Goal: Task Accomplishment & Management: Complete application form

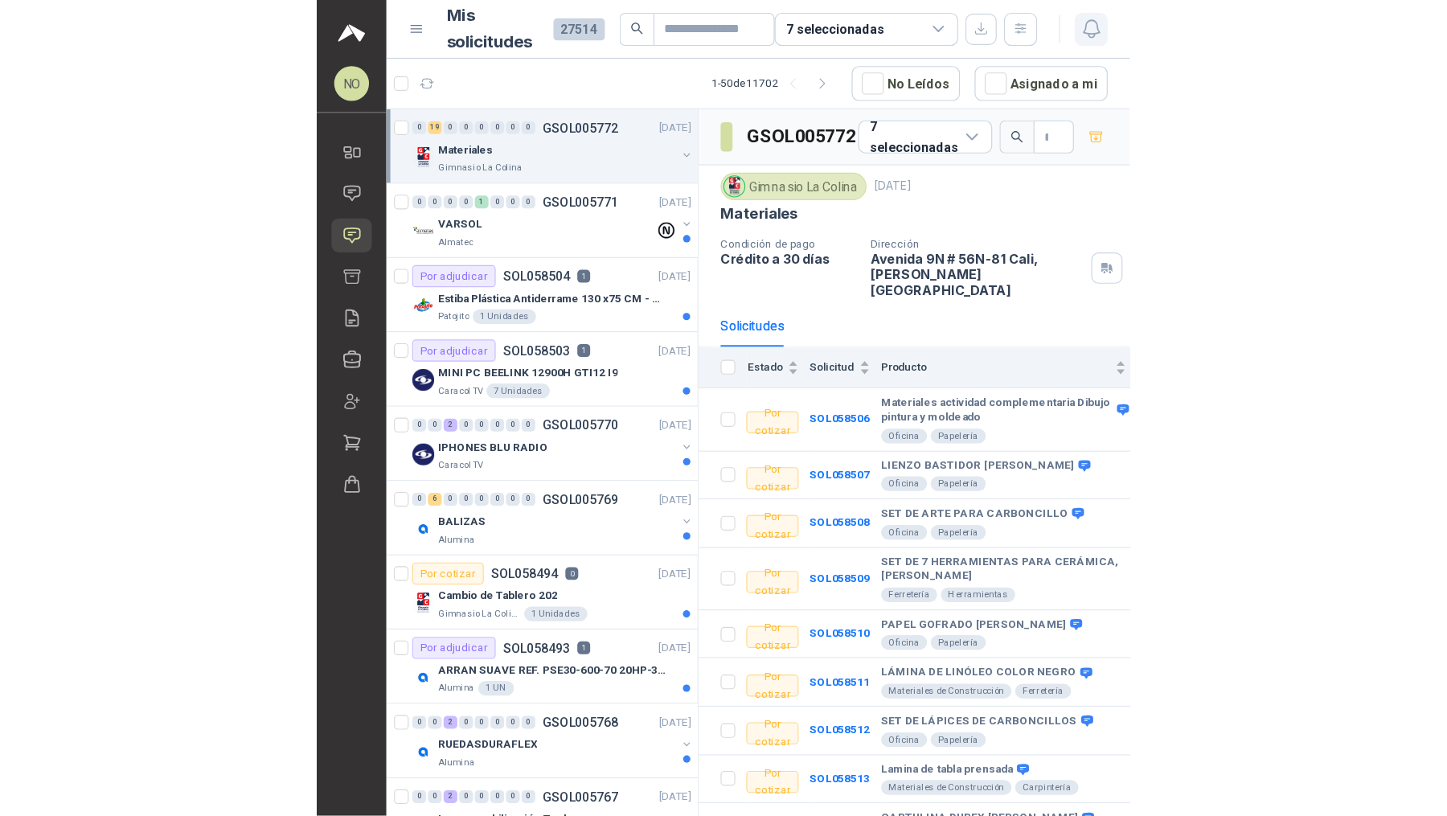
scroll to position [4, 0]
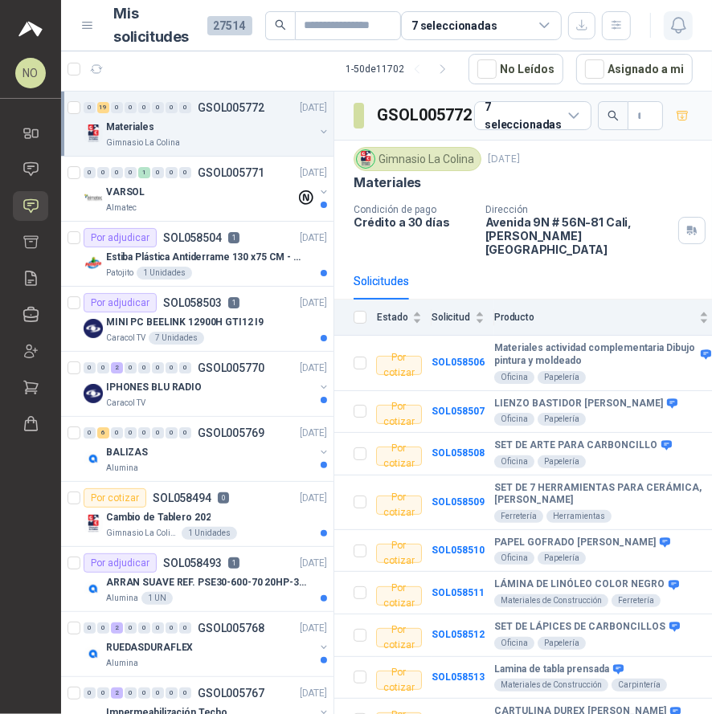
click at [672, 15] on icon "button" at bounding box center [679, 25] width 20 height 20
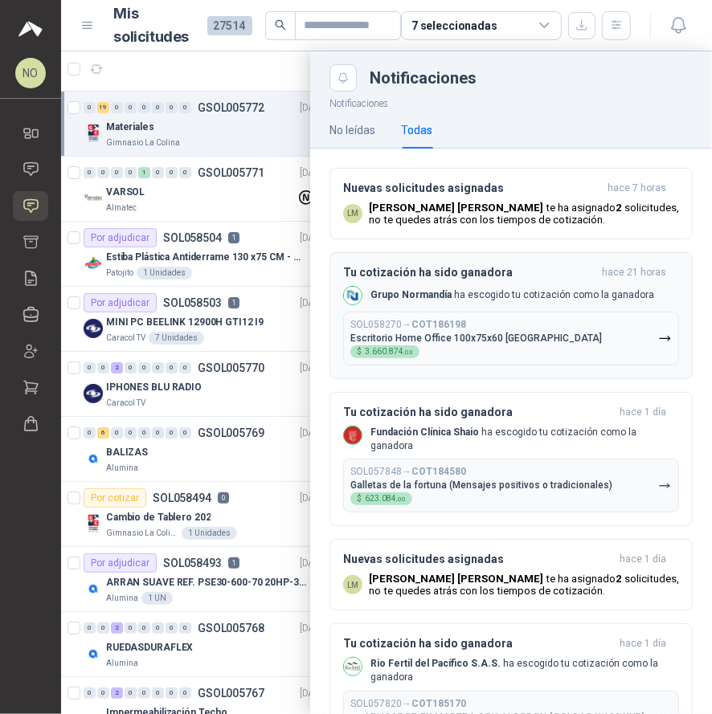
click at [457, 345] on div "SOL058270 → COT186198 Escritorio Home Office 100x75x60 [GEOGRAPHIC_DATA] $ 3.66…" at bounding box center [476, 338] width 252 height 39
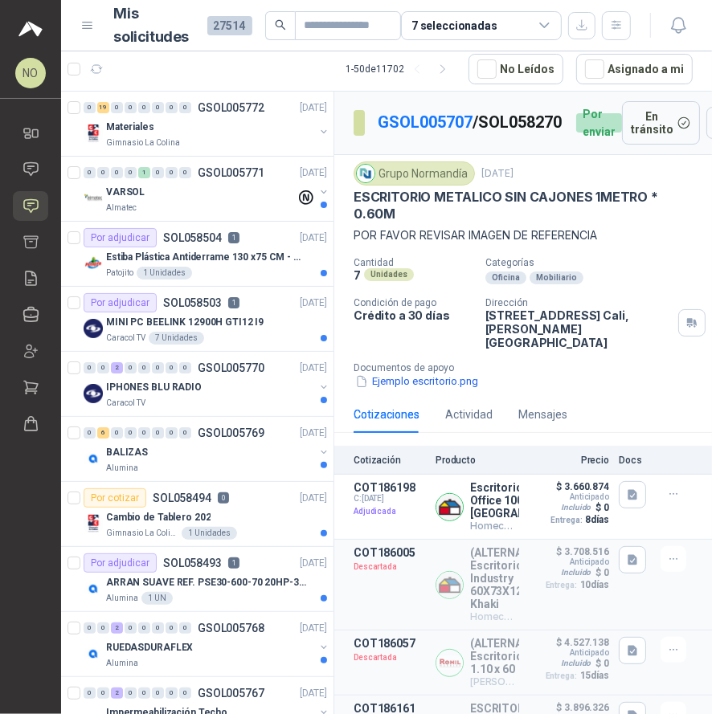
drag, startPoint x: 383, startPoint y: 135, endPoint x: 478, endPoint y: 137, distance: 94.9
click at [478, 137] on div "GSOL005707 / SOL058270 Por enviar" at bounding box center [488, 122] width 268 height 43
copy p "SOL058270"
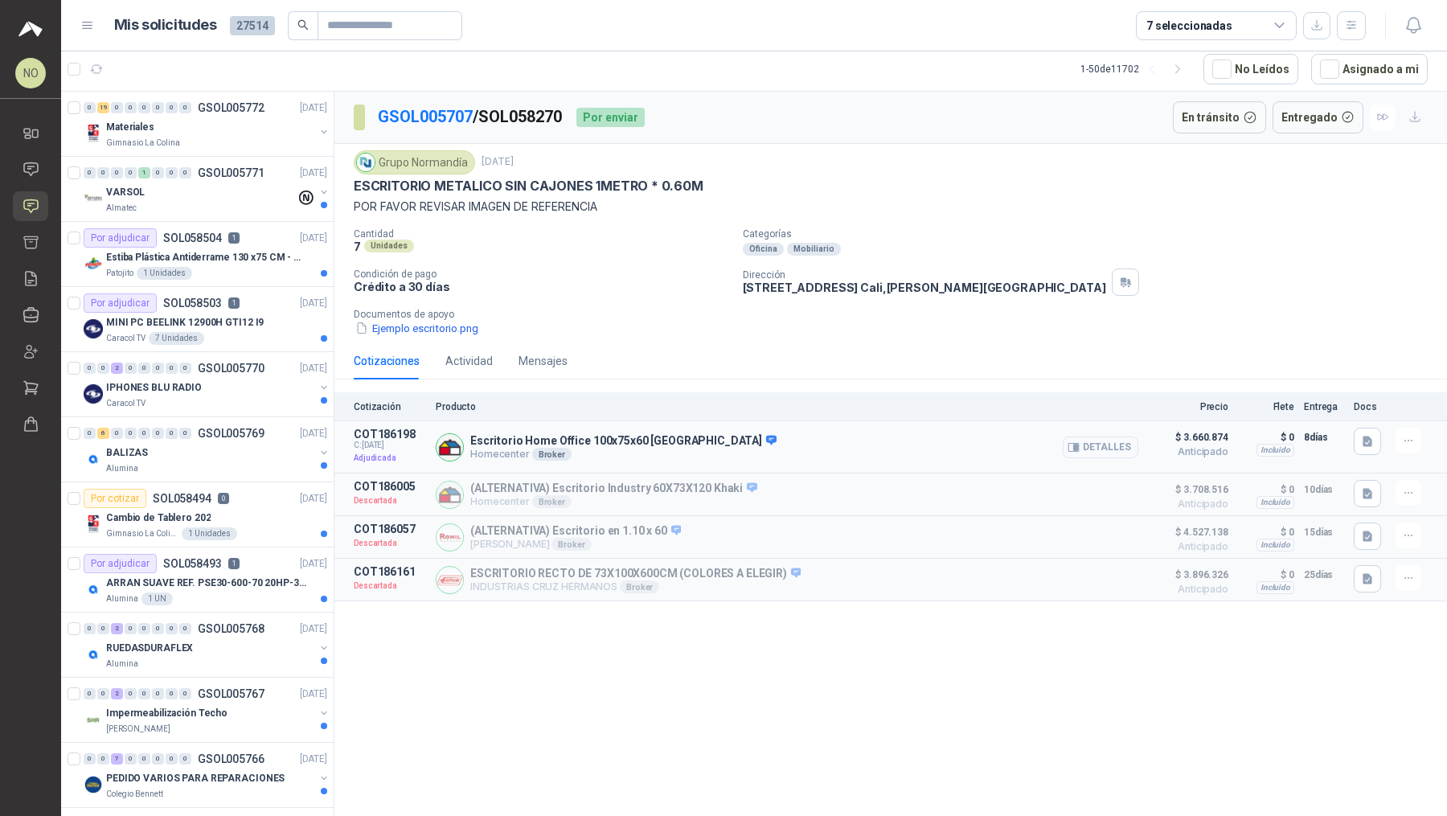
click at [711, 444] on button "Detalles" at bounding box center [1100, 447] width 76 height 22
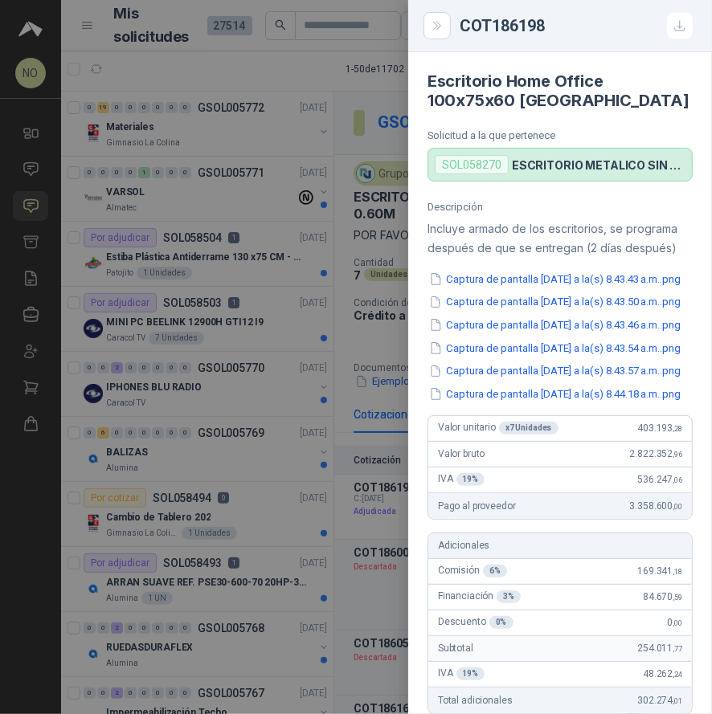
click at [375, 443] on div at bounding box center [356, 357] width 712 height 714
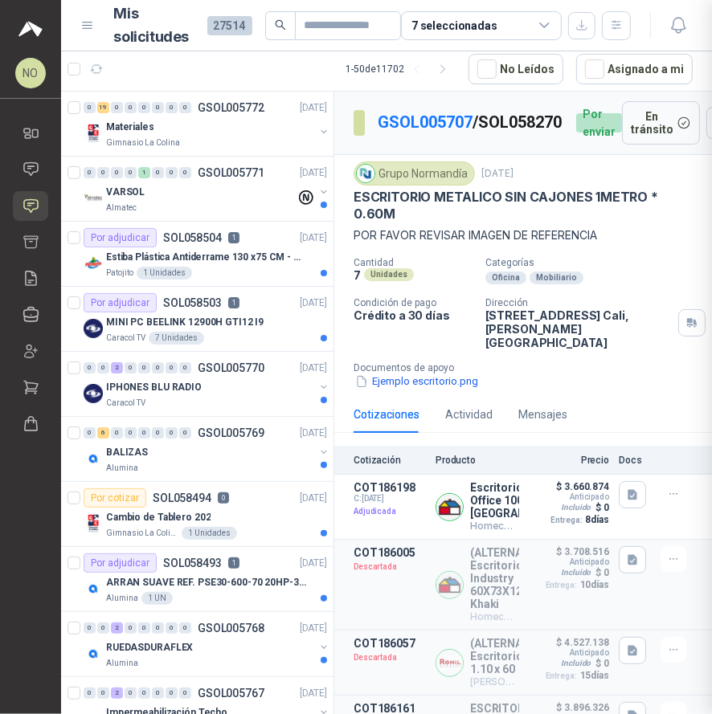
scroll to position [555, 0]
click at [457, 518] on button "Detalles" at bounding box center [482, 508] width 76 height 22
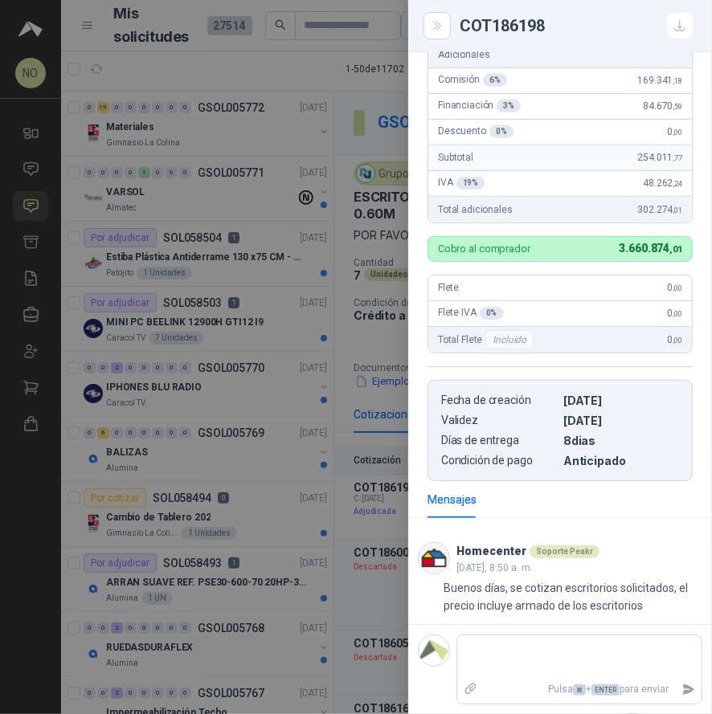
scroll to position [0, 0]
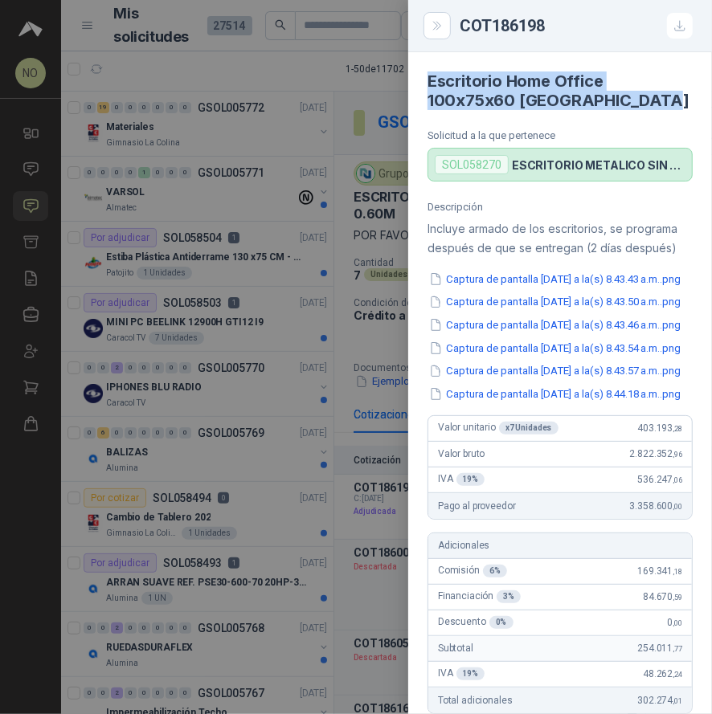
drag, startPoint x: 426, startPoint y: 82, endPoint x: 677, endPoint y: 106, distance: 252.7
click at [677, 106] on article "Escritorio Home Office 100x75x60 Rta [PERSON_NAME] Solicitud a la que pertenece…" at bounding box center [560, 116] width 304 height 129
copy h4 "Escritorio Home Office 100x75x60 [GEOGRAPHIC_DATA]"
click at [276, 259] on div at bounding box center [356, 357] width 712 height 714
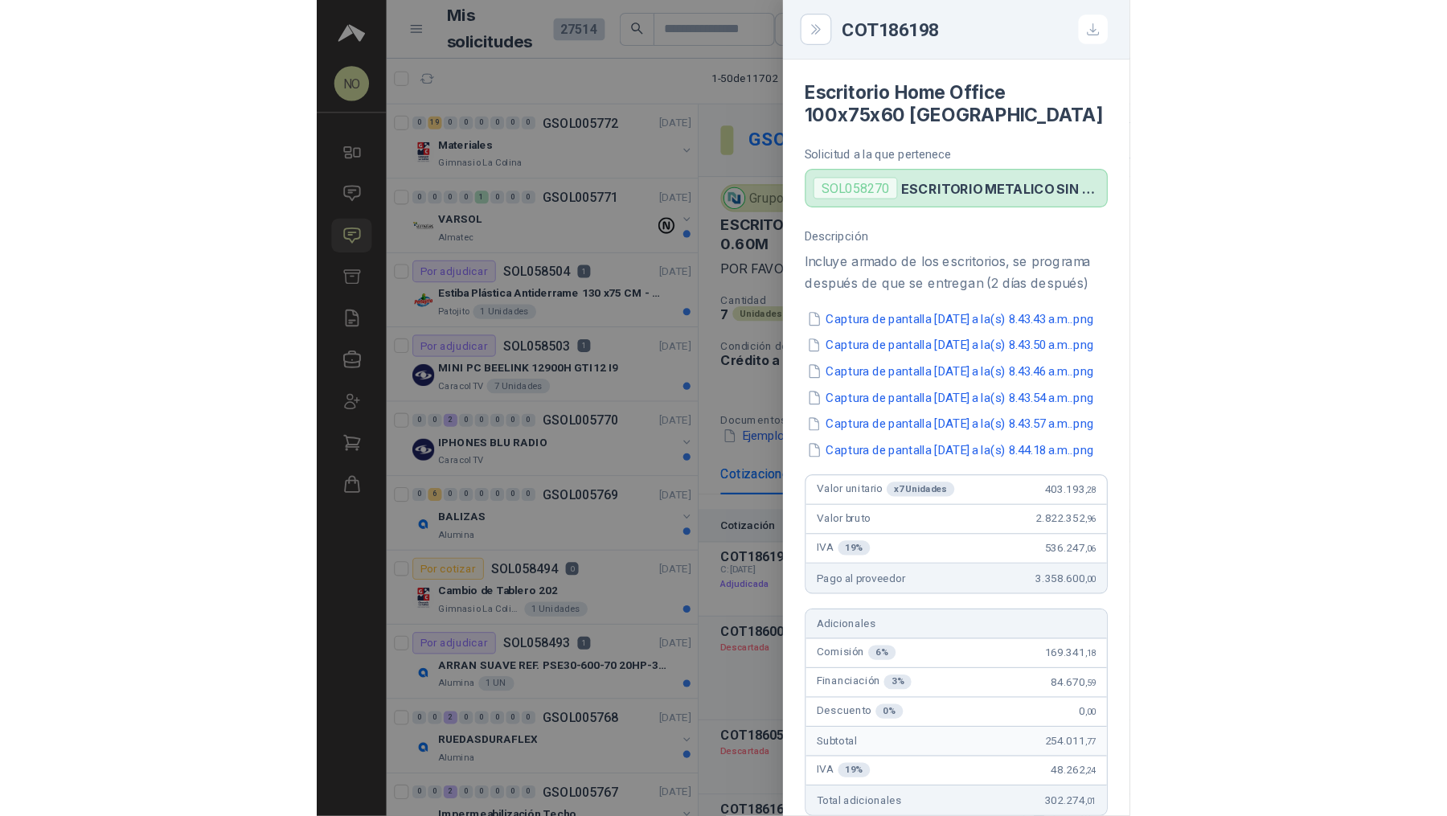
scroll to position [555, 0]
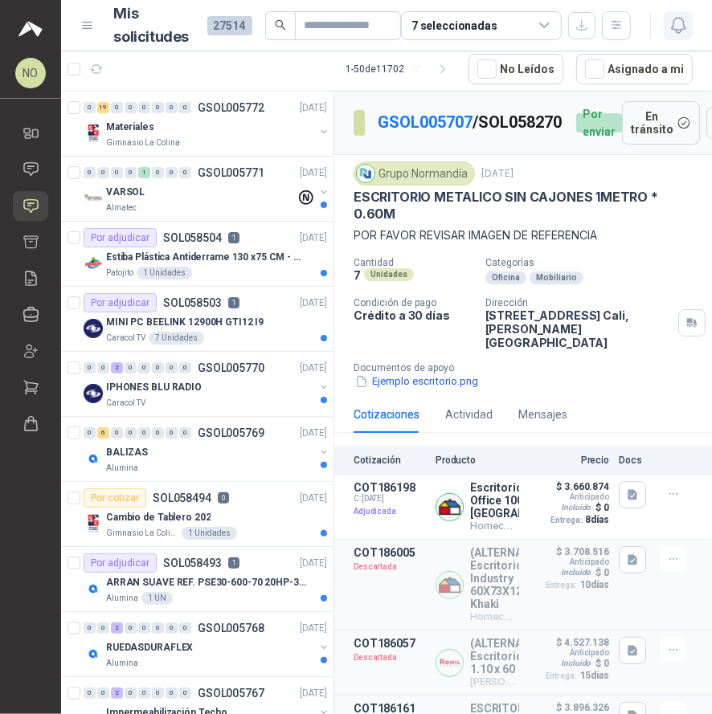
click at [687, 21] on icon "button" at bounding box center [679, 25] width 20 height 20
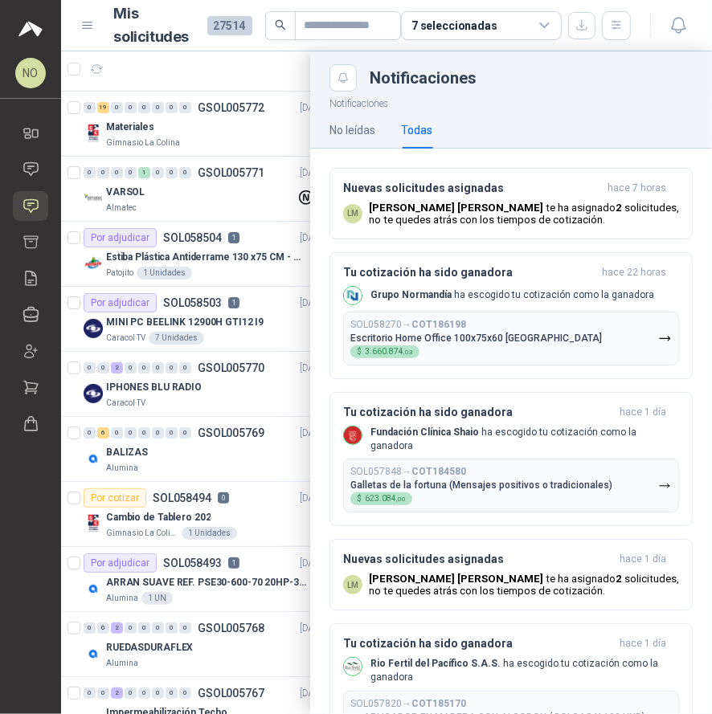
click at [250, 251] on div at bounding box center [386, 382] width 651 height 663
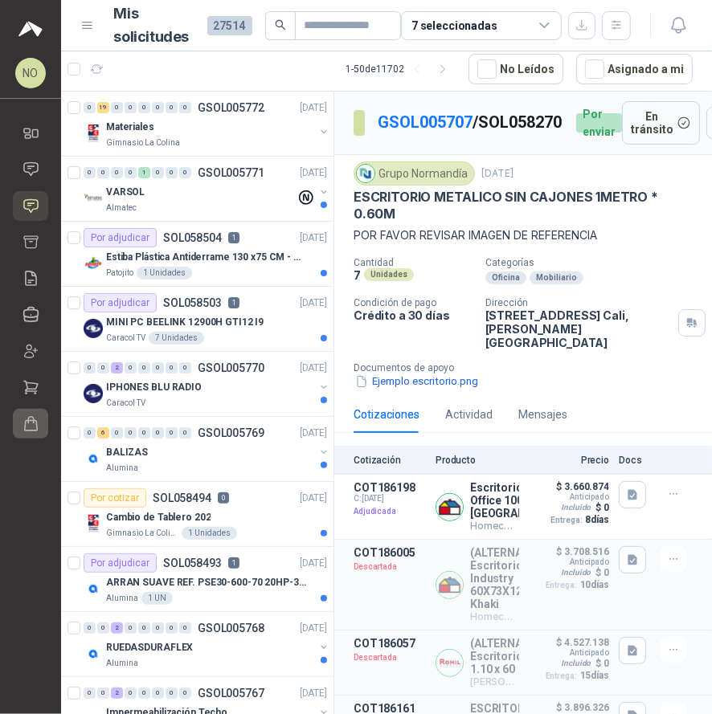
click at [32, 431] on icon at bounding box center [31, 424] width 13 height 14
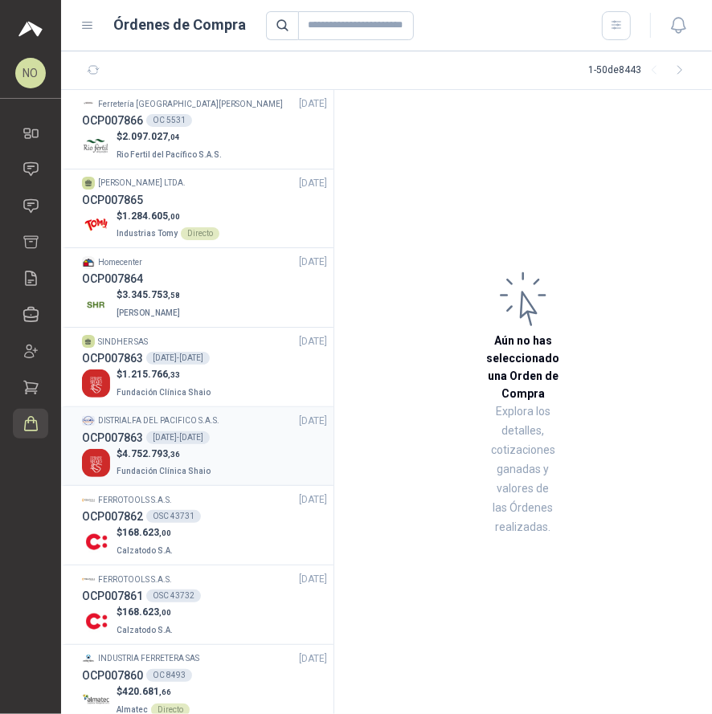
click at [201, 420] on p "DISTRIALFA DEL PACIFICO S.A.S." at bounding box center [158, 421] width 121 height 13
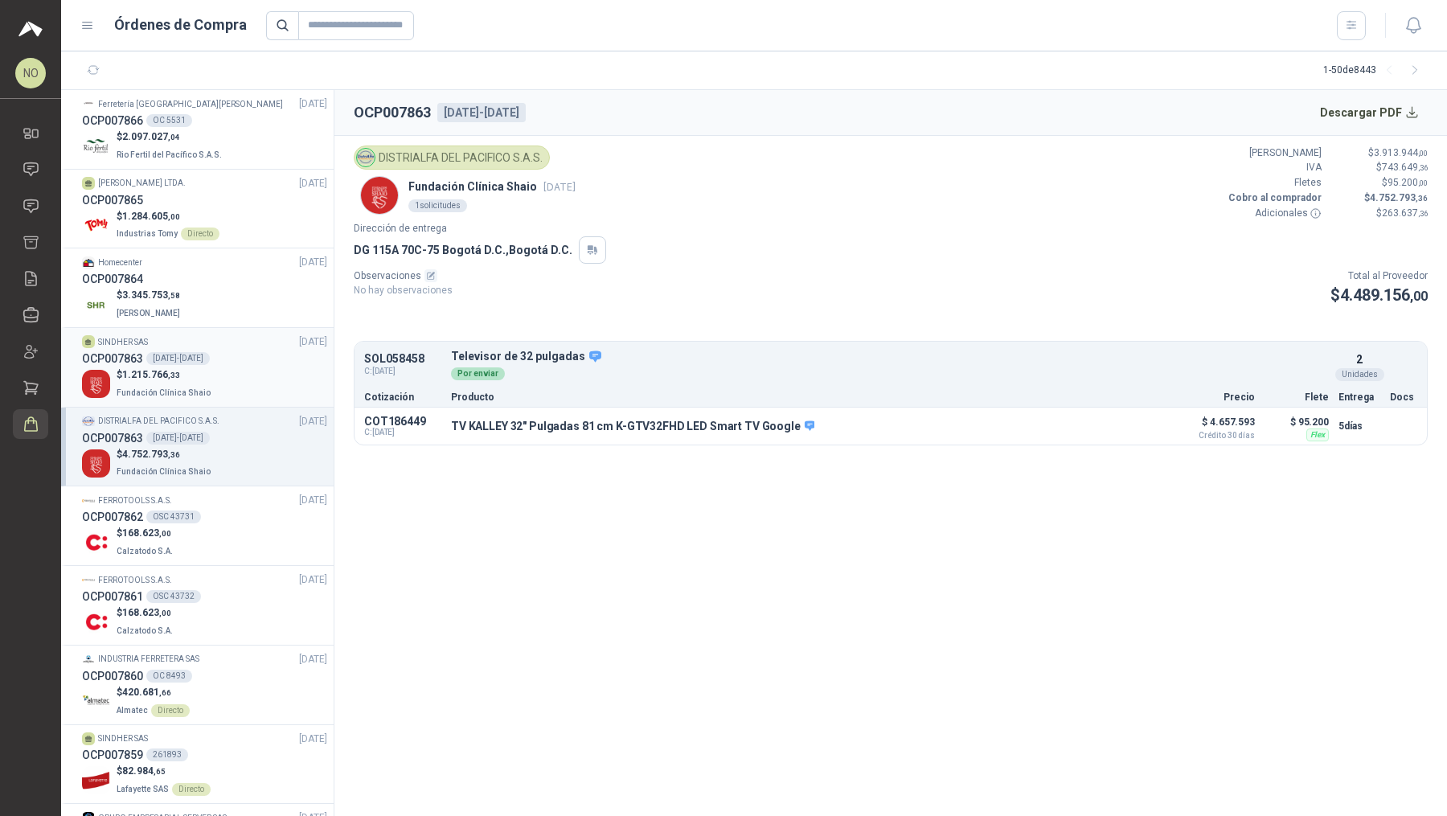
click at [231, 368] on div "$ 1.215.766 ,33 Fundación Clínica Shaio" at bounding box center [204, 383] width 245 height 33
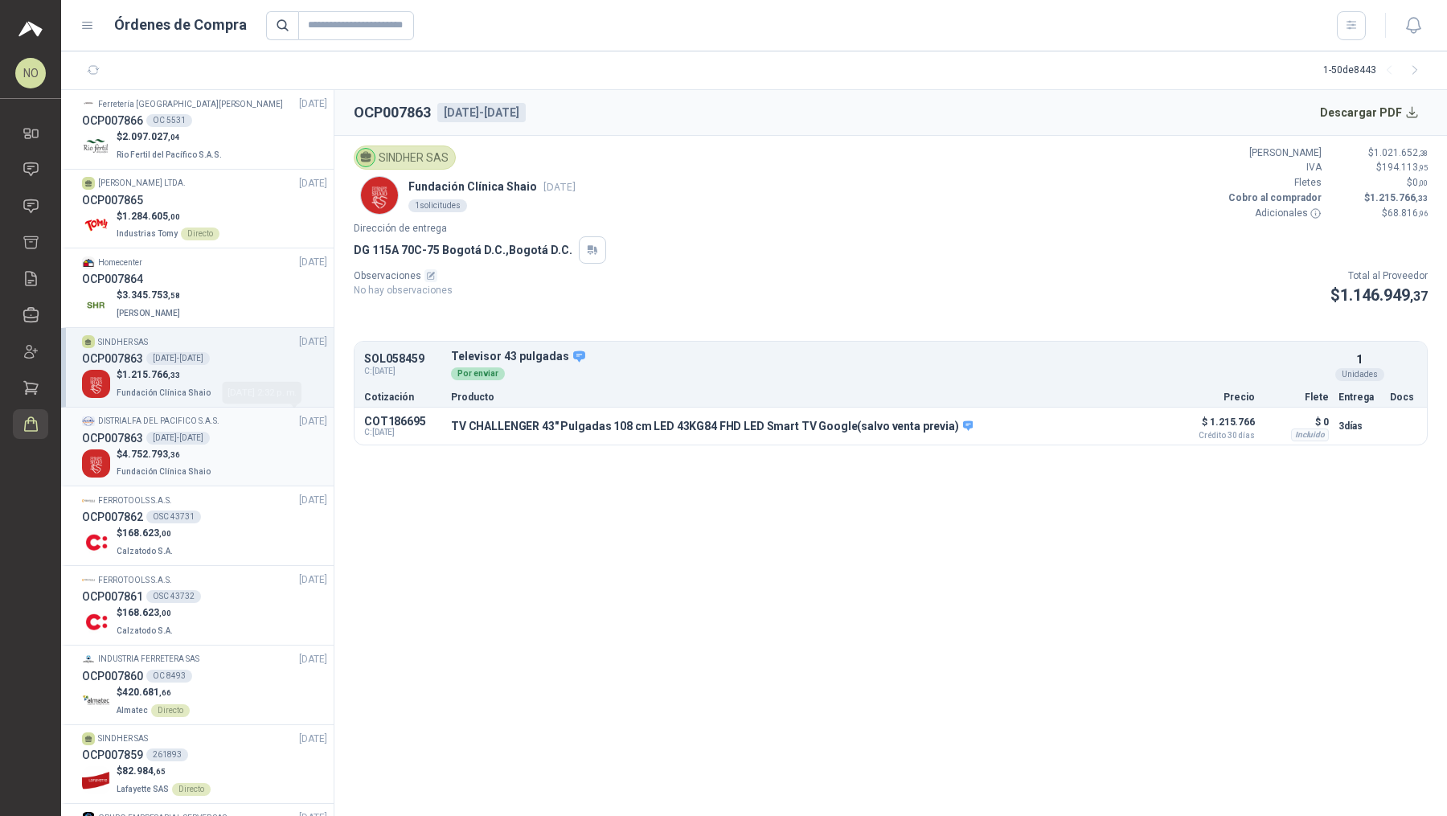
click at [243, 436] on div "OCP007863 [DATE]-[DATE]" at bounding box center [204, 438] width 245 height 18
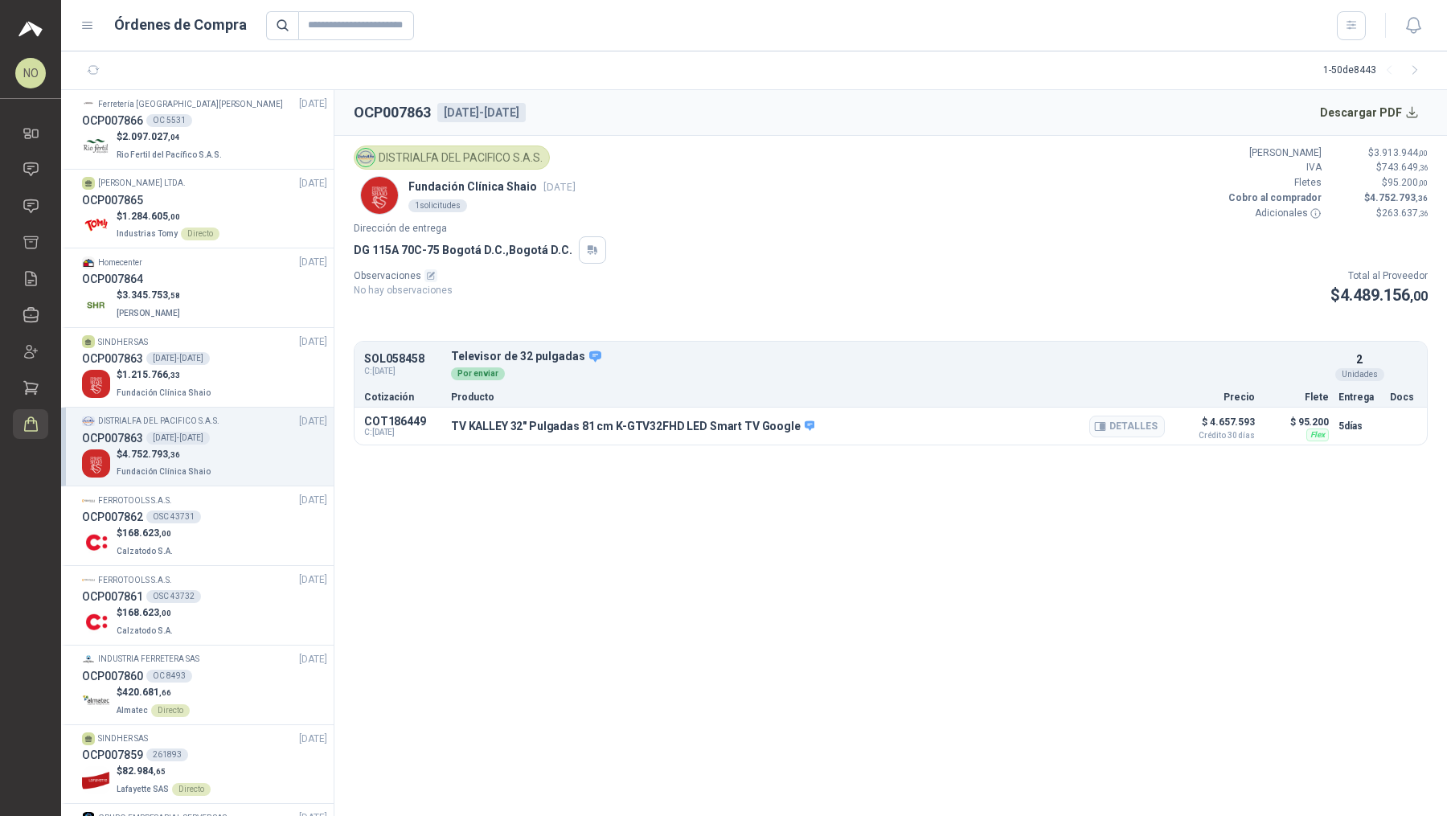
click at [711, 430] on p "TV KALLEY 32" Pulgadas 81 cm K-GTV32FHD LED Smart TV Google" at bounding box center [632, 427] width 363 height 14
click at [31, 202] on icon at bounding box center [31, 206] width 17 height 17
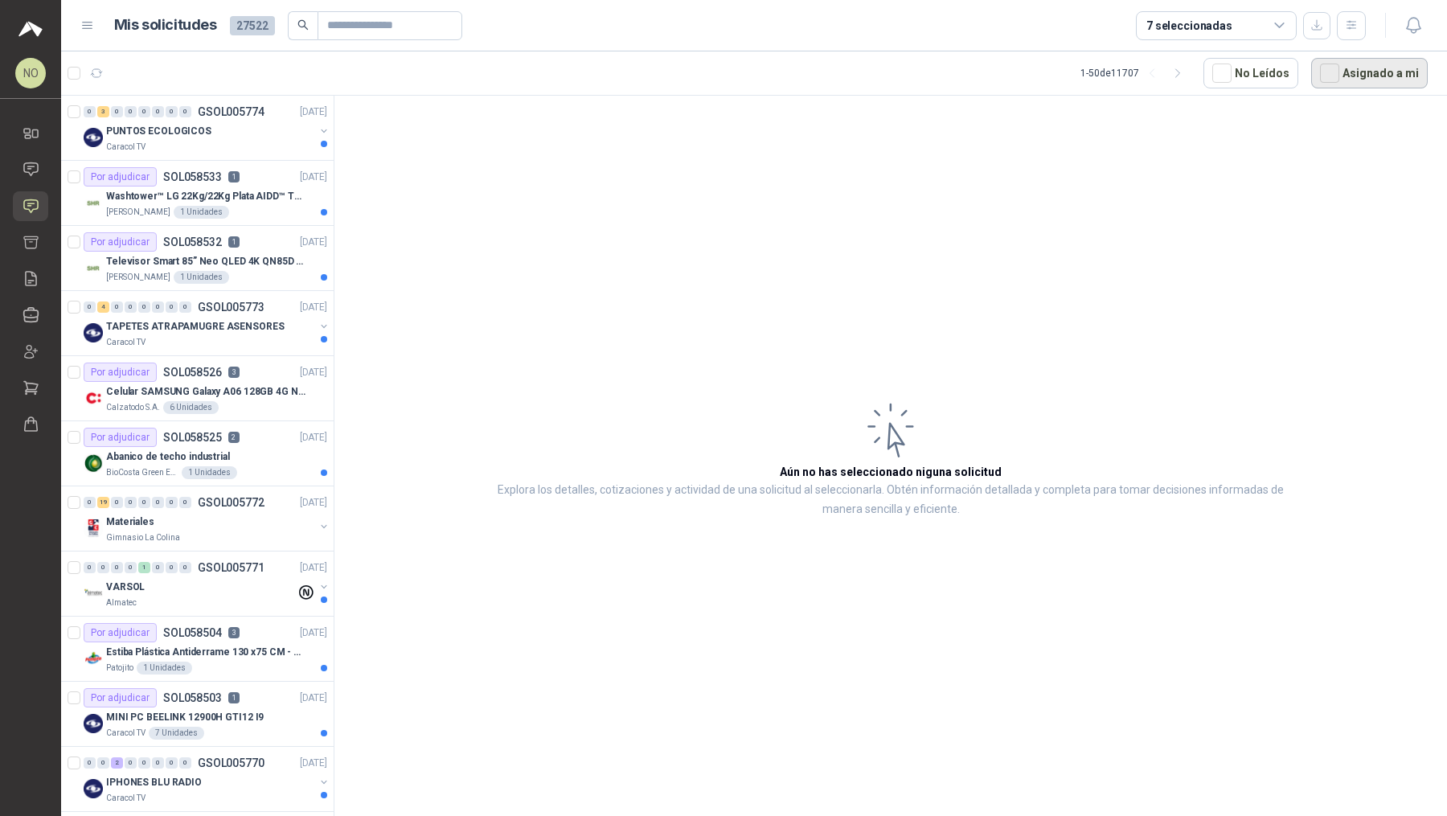
click at [711, 76] on button "Asignado a mi" at bounding box center [1369, 73] width 117 height 31
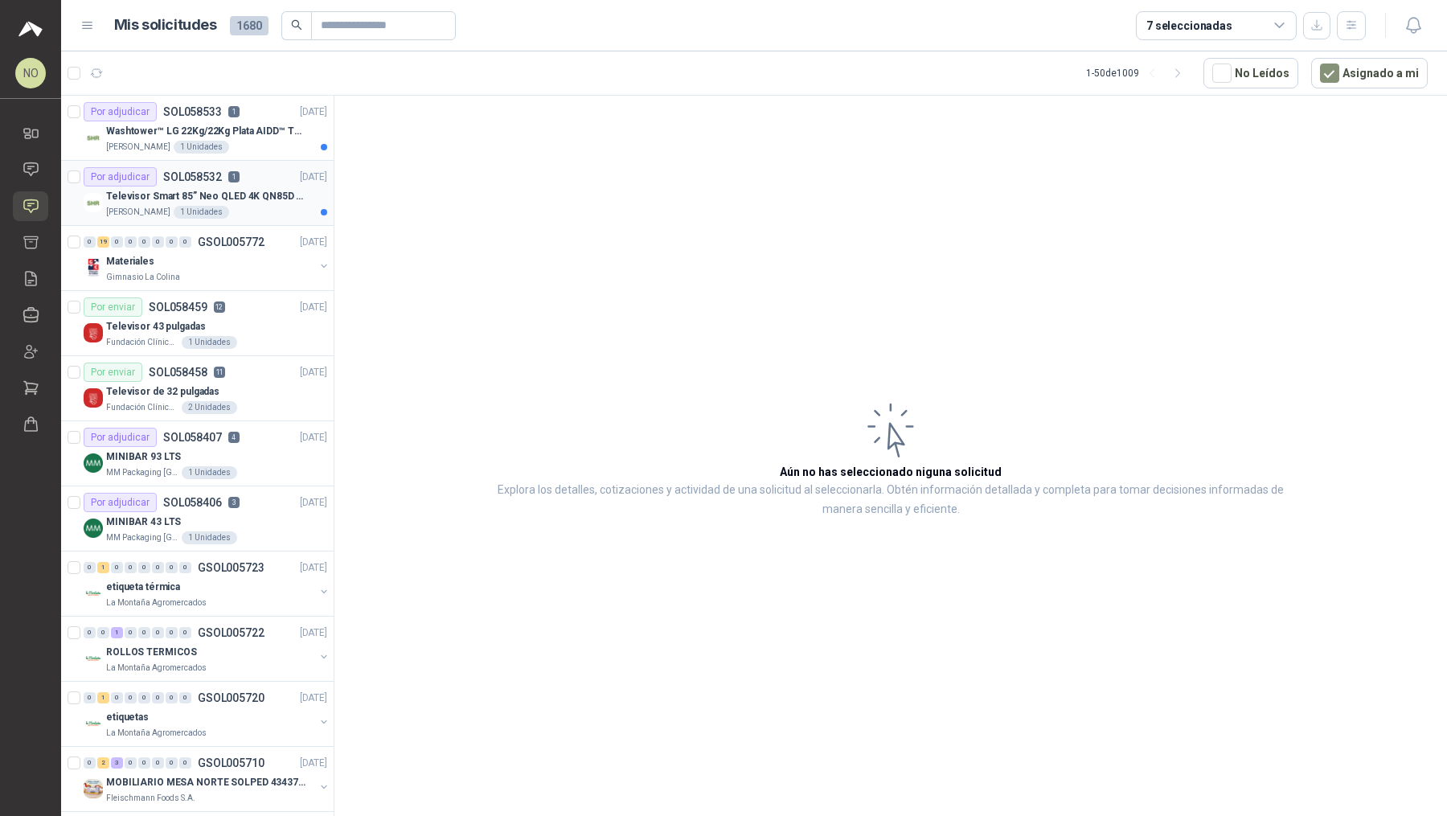
click at [230, 211] on div "[PERSON_NAME] 1 Unidades" at bounding box center [216, 212] width 221 height 13
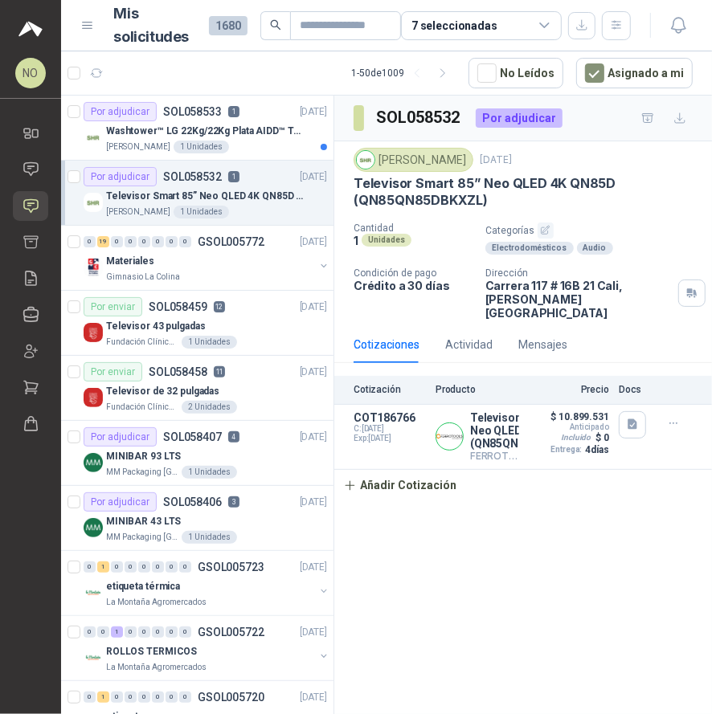
click at [485, 283] on p "[STREET_ADDRESS][PERSON_NAME]" at bounding box center [578, 299] width 186 height 41
click at [687, 34] on icon "button" at bounding box center [679, 25] width 20 height 20
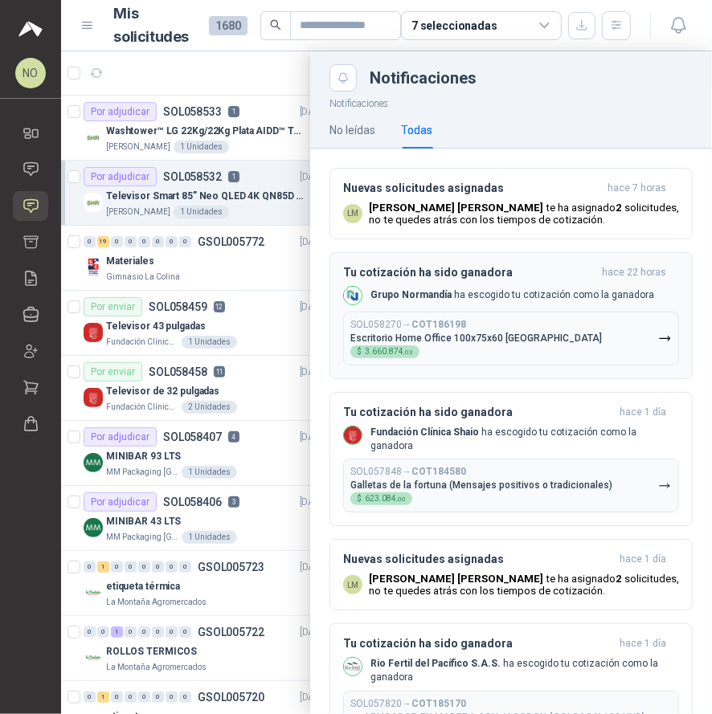
click at [560, 297] on p "Grupo [PERSON_NAME] ha escogido tu cotización como la ganadora" at bounding box center [512, 296] width 284 height 14
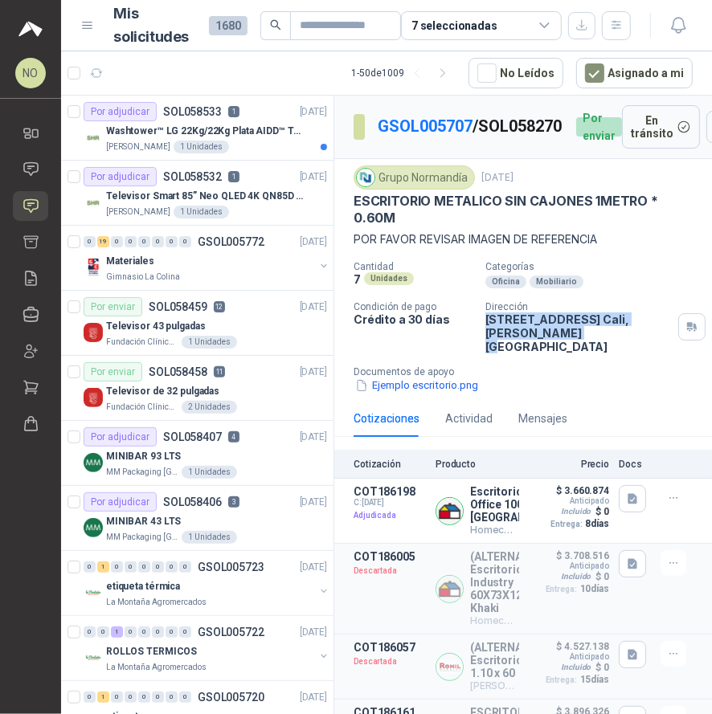
drag, startPoint x: 480, startPoint y: 324, endPoint x: 611, endPoint y: 344, distance: 132.5
click at [612, 344] on div "Cantidad 7 Unidades Categorías Oficina Mobiliario Condición de pago Crédito a 3…" at bounding box center [523, 327] width 339 height 133
copy p "[STREET_ADDRESS][PERSON_NAME]"
drag, startPoint x: 378, startPoint y: 181, endPoint x: 469, endPoint y: 185, distance: 91.7
click at [469, 185] on div "Grupo Normandía" at bounding box center [414, 178] width 121 height 24
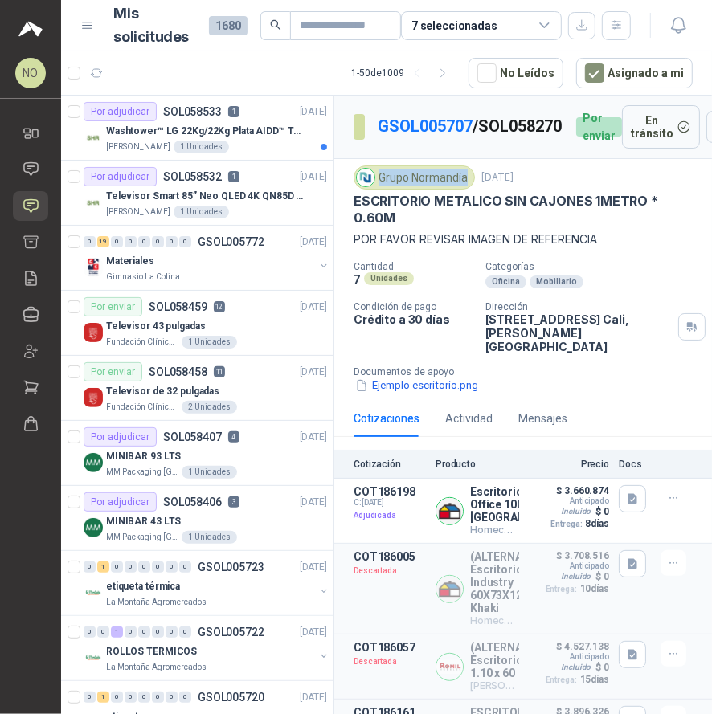
drag, startPoint x: 379, startPoint y: 184, endPoint x: 465, endPoint y: 184, distance: 86.0
click at [465, 184] on div "Grupo Normandía" at bounding box center [414, 178] width 121 height 24
copy div "Grupo Normandía"
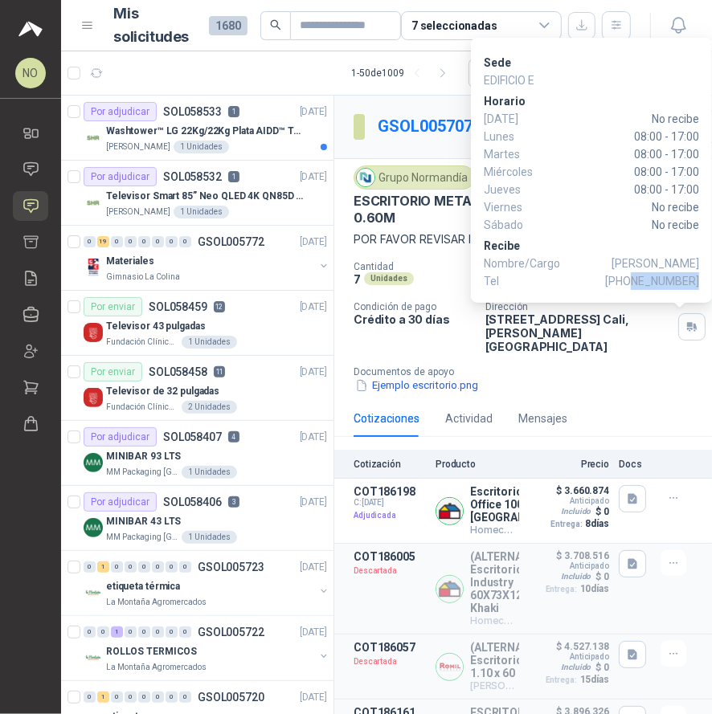
drag, startPoint x: 637, startPoint y: 282, endPoint x: 698, endPoint y: 278, distance: 62.0
click at [698, 278] on span "[PHONE_NUMBER]" at bounding box center [652, 281] width 94 height 18
copy span "3217156844"
drag, startPoint x: 604, startPoint y: 264, endPoint x: 697, endPoint y: 264, distance: 93.2
click at [697, 264] on span "[PERSON_NAME]" at bounding box center [656, 264] width 88 height 18
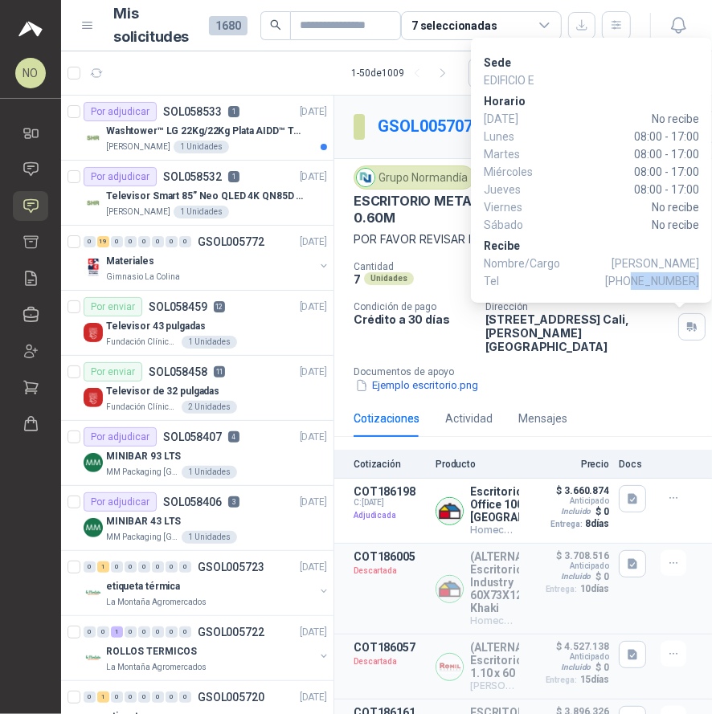
copy span "[PERSON_NAME]"
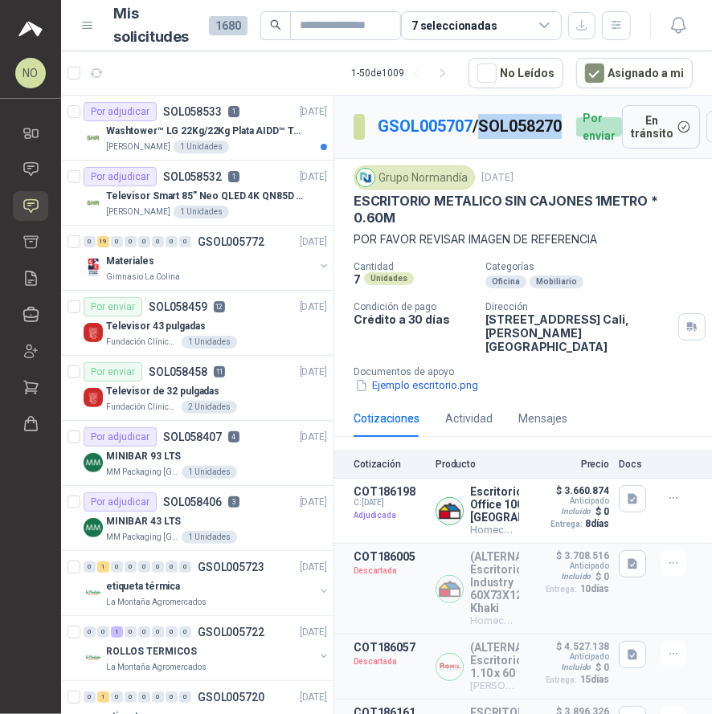
drag, startPoint x: 388, startPoint y: 141, endPoint x: 474, endPoint y: 143, distance: 86.0
click at [475, 139] on p "GSOL005707 / SOL058270" at bounding box center [471, 126] width 186 height 25
copy p "SOL058270"
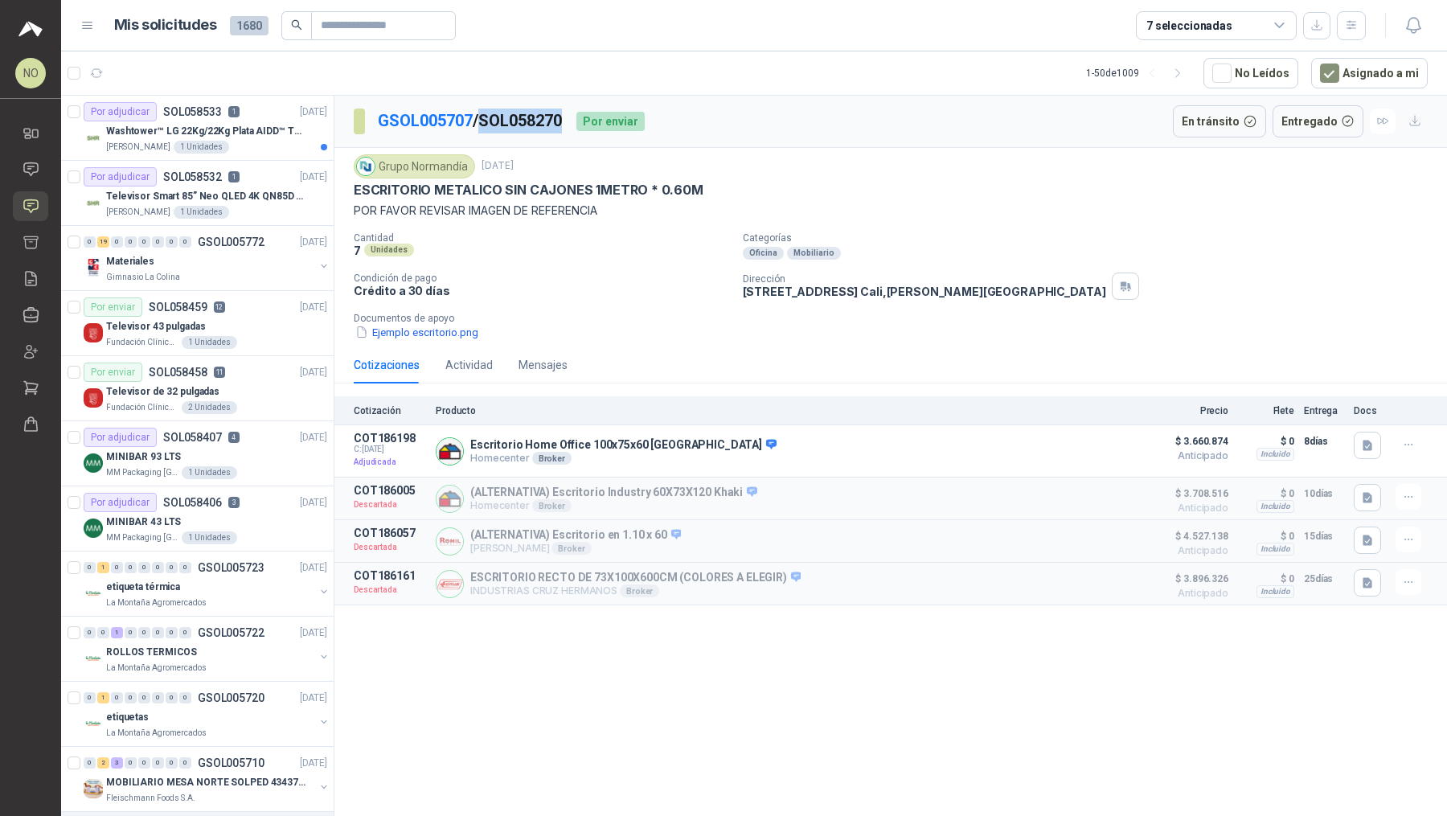
click at [489, 120] on p "GSOL005707 / SOL058270" at bounding box center [471, 120] width 186 height 25
drag, startPoint x: 489, startPoint y: 120, endPoint x: 570, endPoint y: 123, distance: 81.2
click at [563, 123] on p "GSOL005707 / SOL058270" at bounding box center [471, 120] width 186 height 25
copy p "SOL058270"
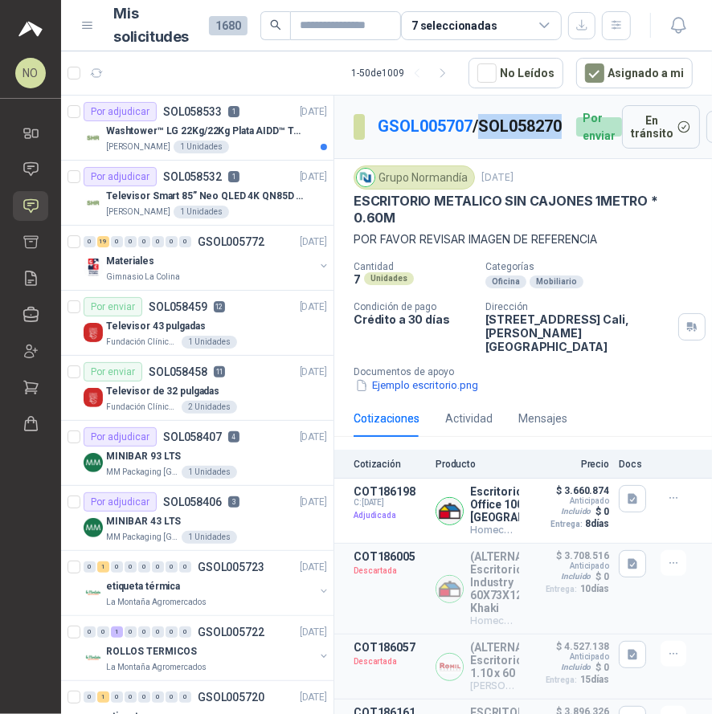
click at [391, 139] on p "GSOL005707 / SOL058270" at bounding box center [471, 126] width 186 height 25
drag, startPoint x: 391, startPoint y: 141, endPoint x: 470, endPoint y: 141, distance: 79.6
click at [470, 139] on p "GSOL005707 / SOL058270" at bounding box center [471, 126] width 186 height 25
copy p "SOL058270"
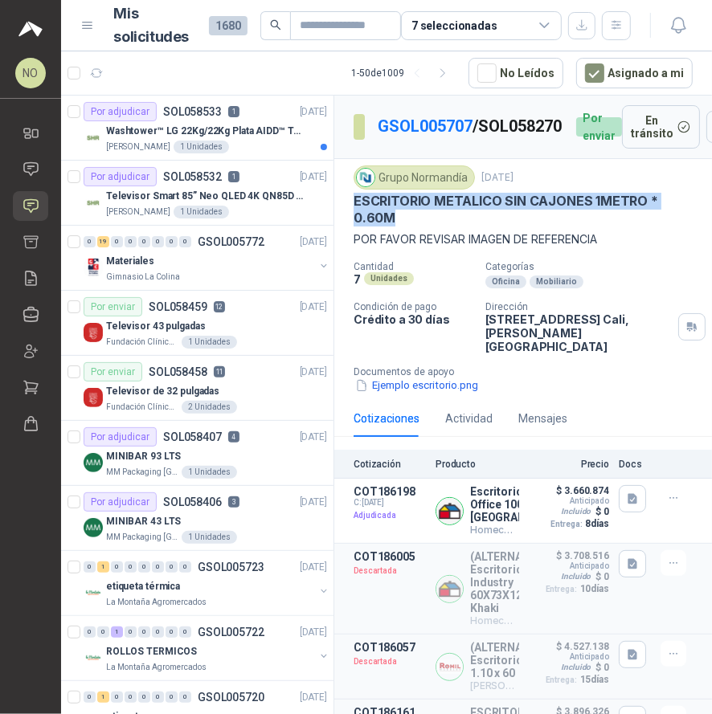
drag, startPoint x: 354, startPoint y: 207, endPoint x: 395, endPoint y: 217, distance: 41.5
click at [395, 218] on p "ESCRITORIO METALICO SIN CAJONES 1METRO * 0.60M" at bounding box center [523, 210] width 339 height 35
copy p "ESCRITORIO METALICO SIN CAJONES 1METRO * 0.60M"
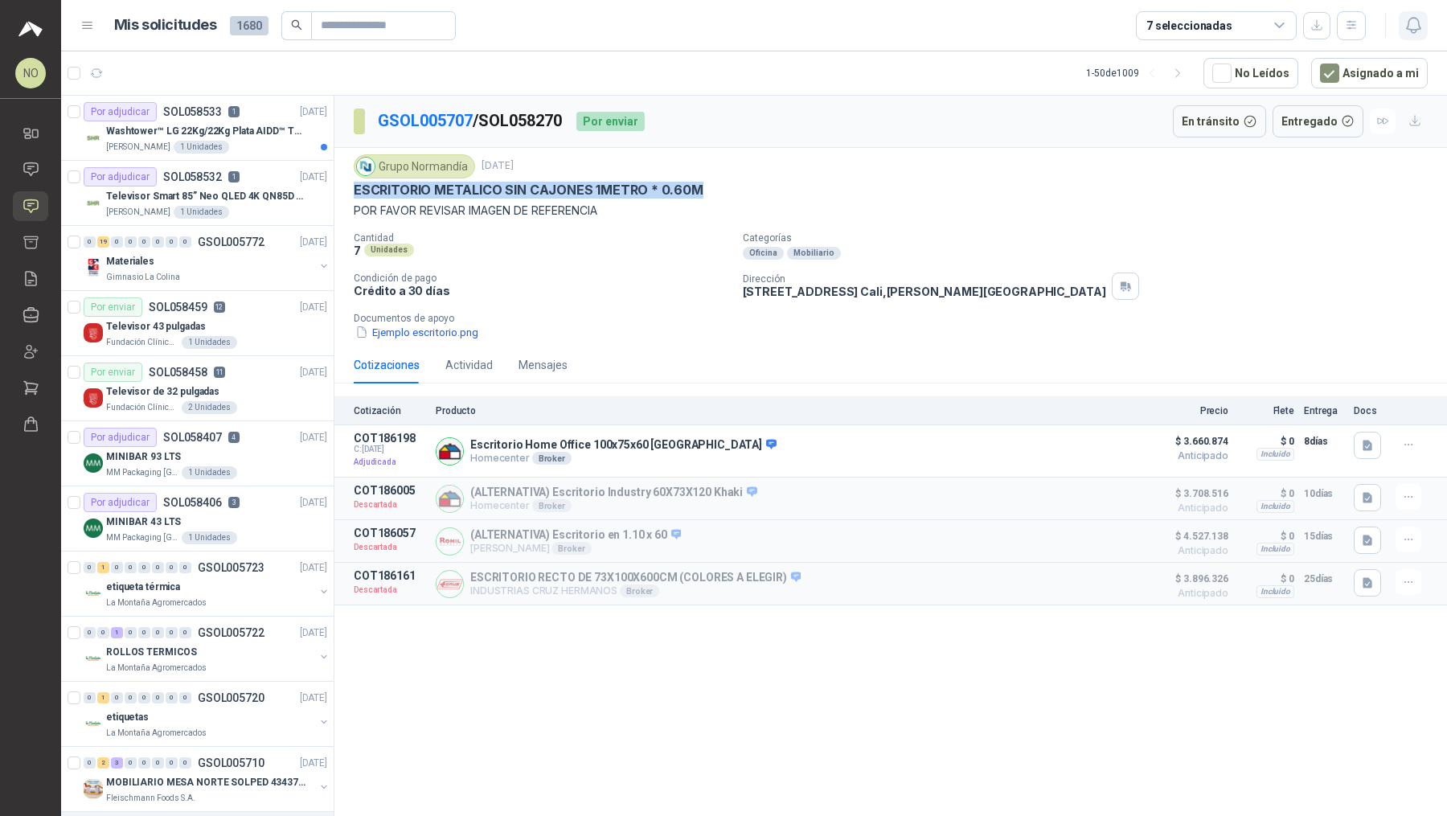
click at [711, 24] on icon "button" at bounding box center [1413, 25] width 20 height 20
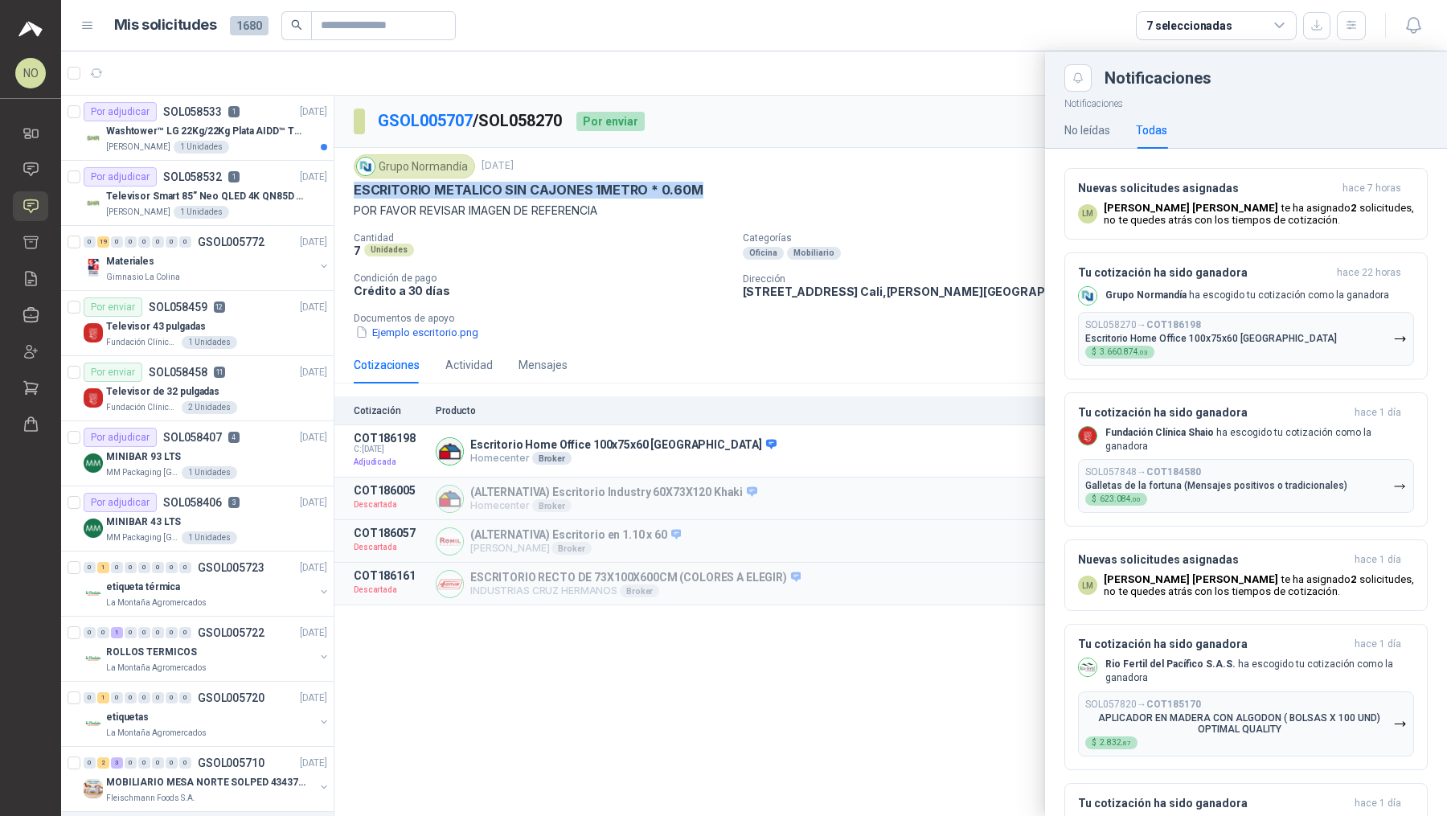
click at [615, 296] on div at bounding box center [754, 433] width 1386 height 764
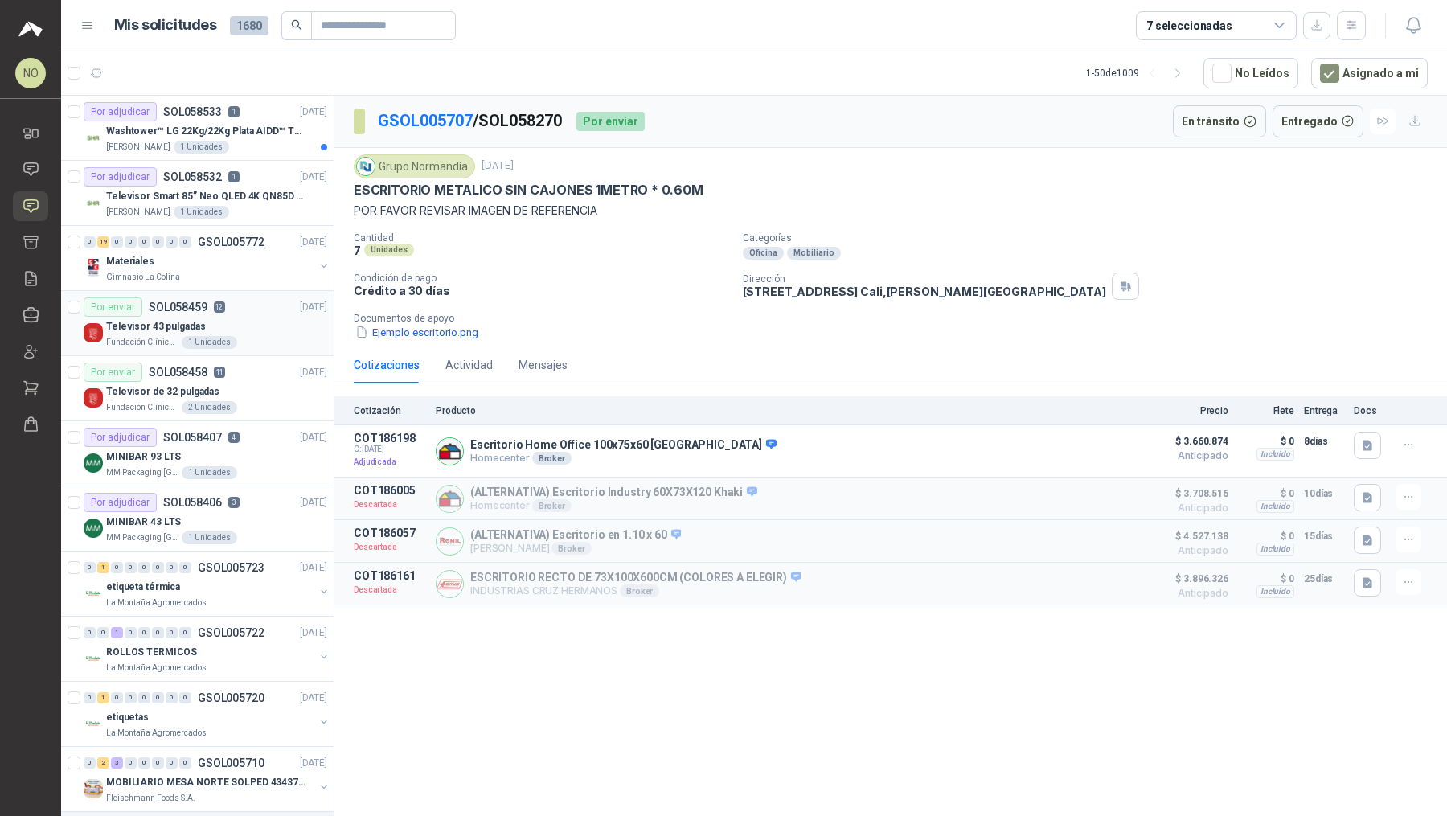
click at [231, 317] on div "Televisor 43 pulgadas" at bounding box center [216, 326] width 221 height 19
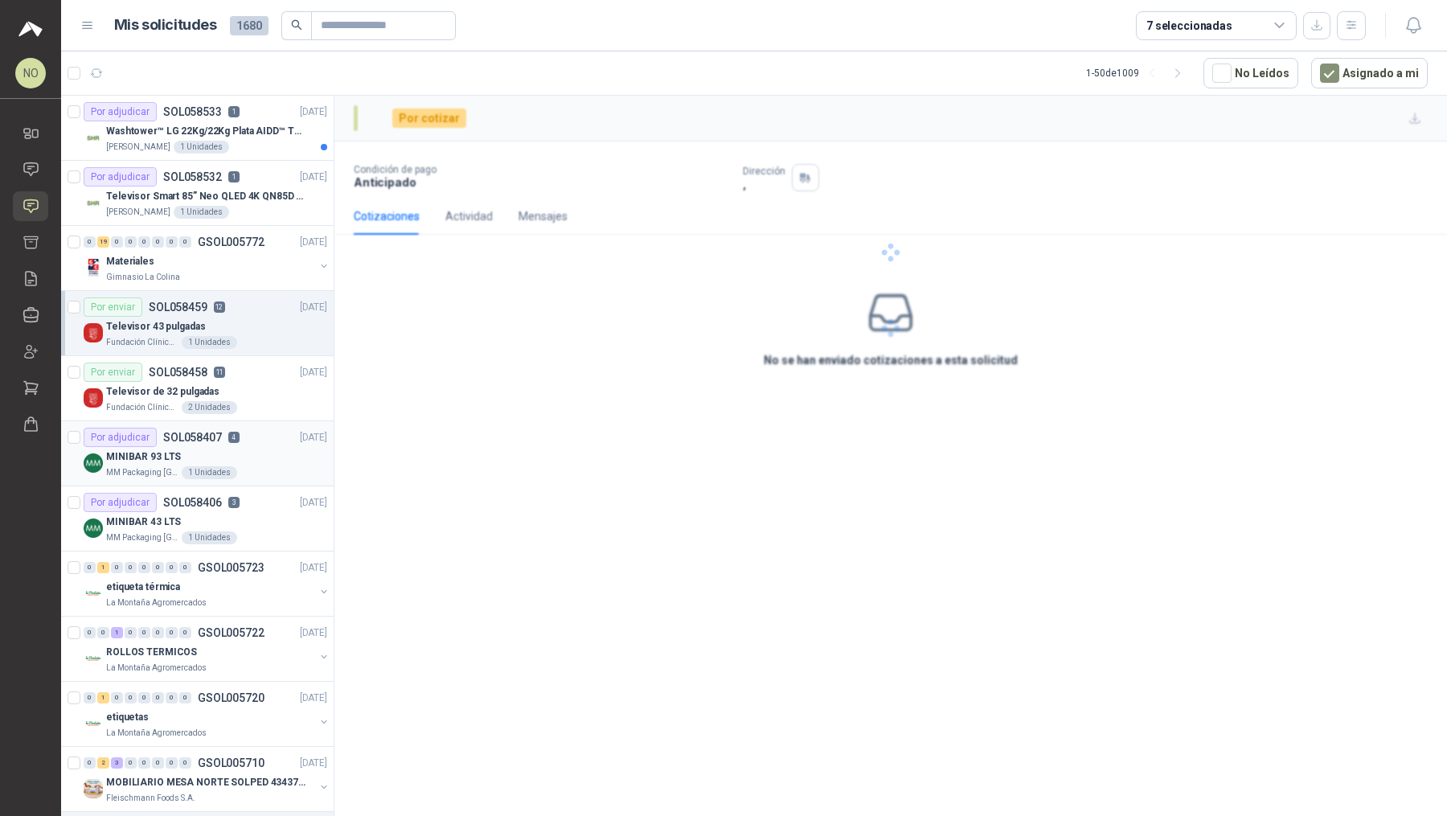
click at [244, 458] on div "MINIBAR 93 LTS" at bounding box center [216, 456] width 221 height 19
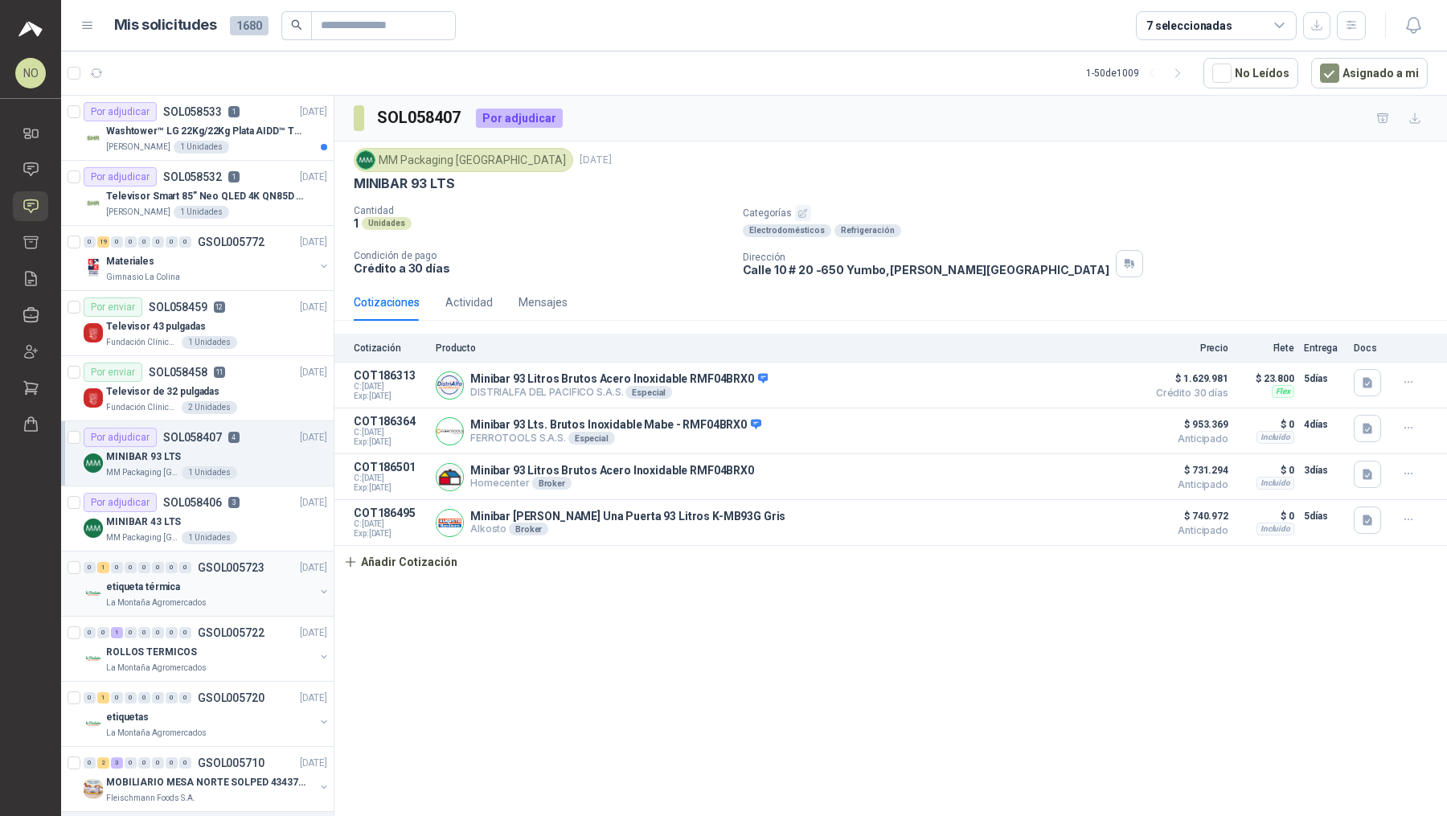
click at [230, 568] on p "GSOL005723" at bounding box center [231, 567] width 67 height 11
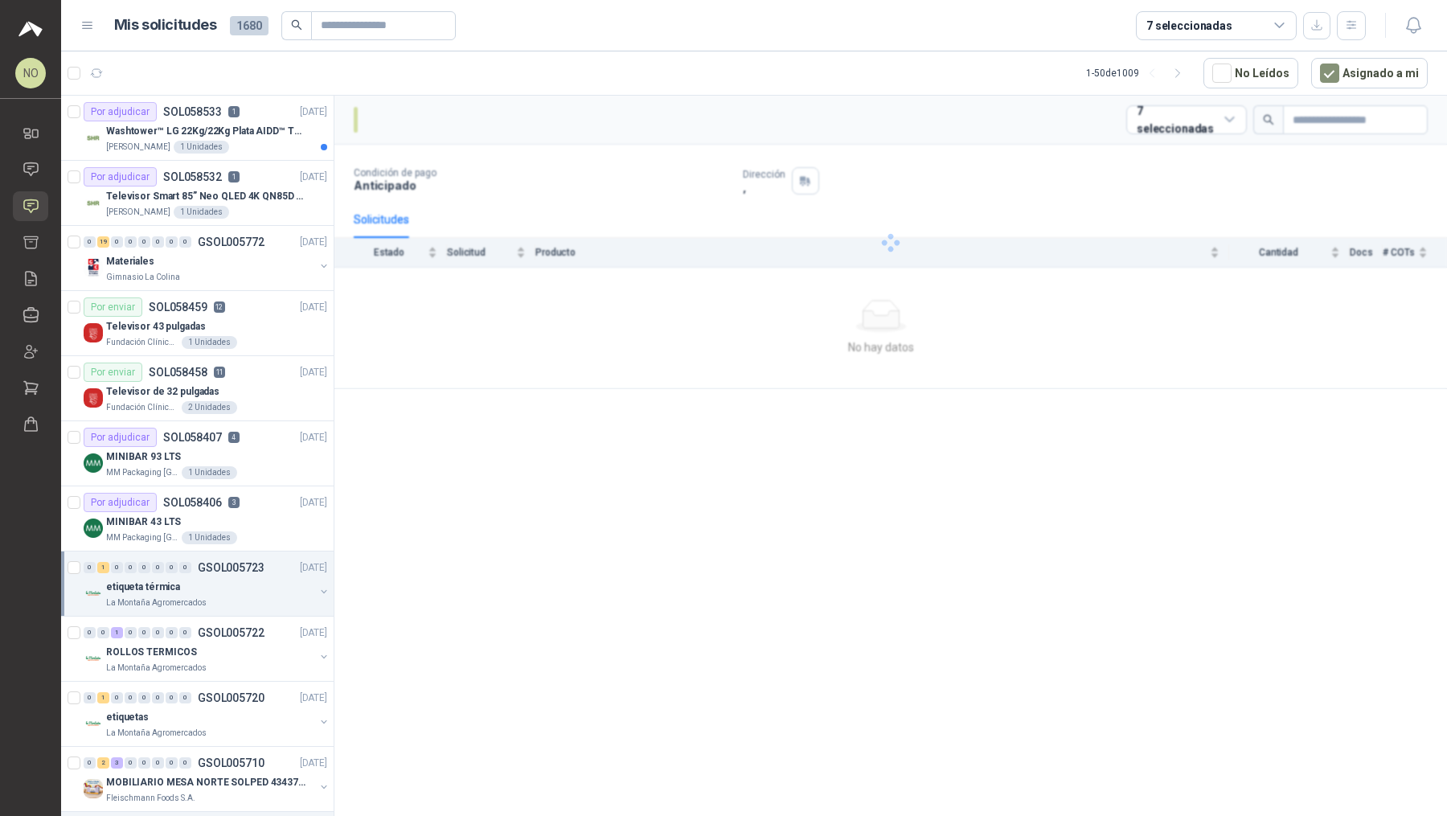
click at [230, 568] on p "GSOL005723" at bounding box center [231, 567] width 67 height 11
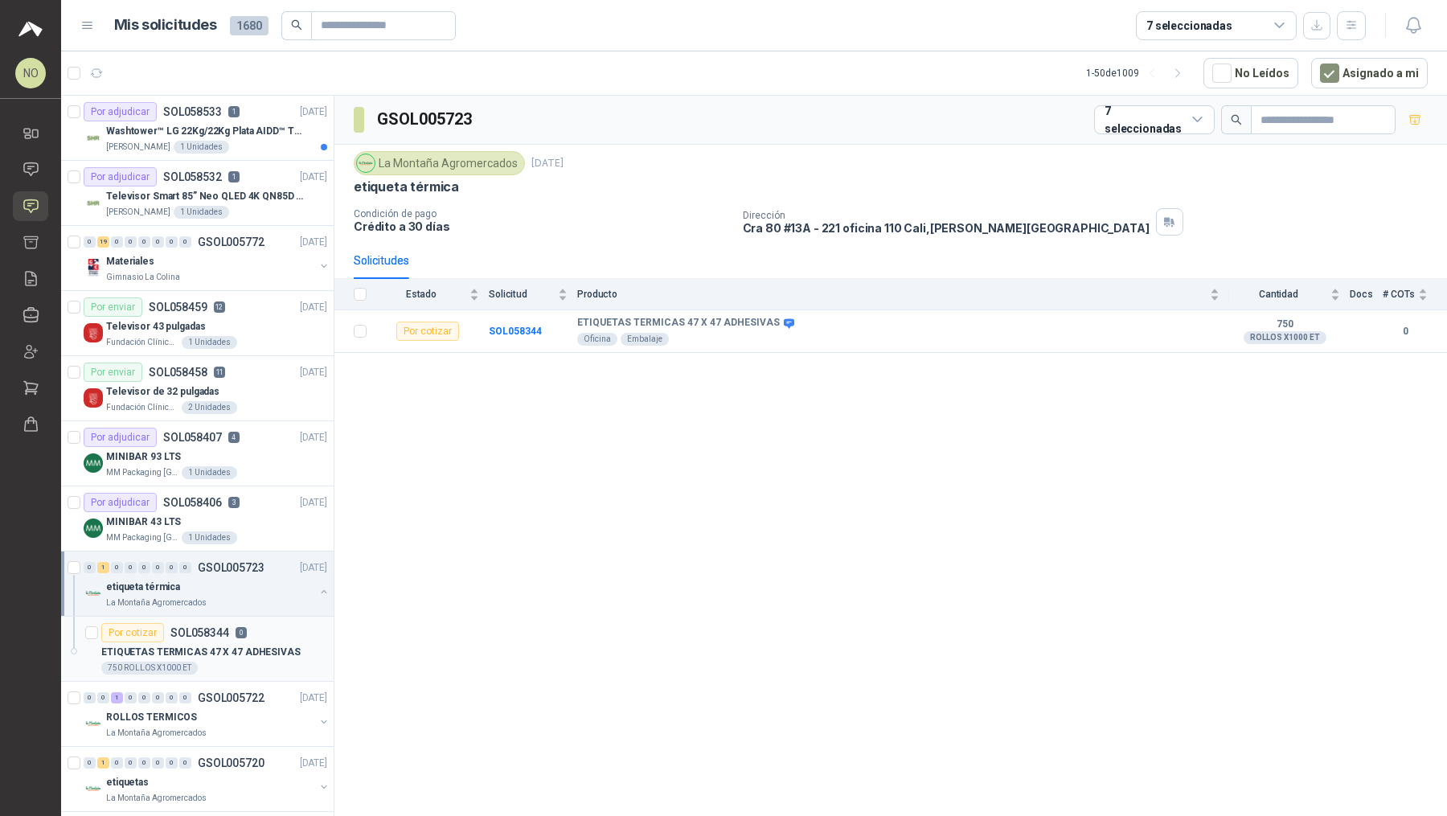
click at [247, 648] on p "ETIQUETAS TERMICAS 47 X 47 ADHESIVAS" at bounding box center [200, 652] width 199 height 15
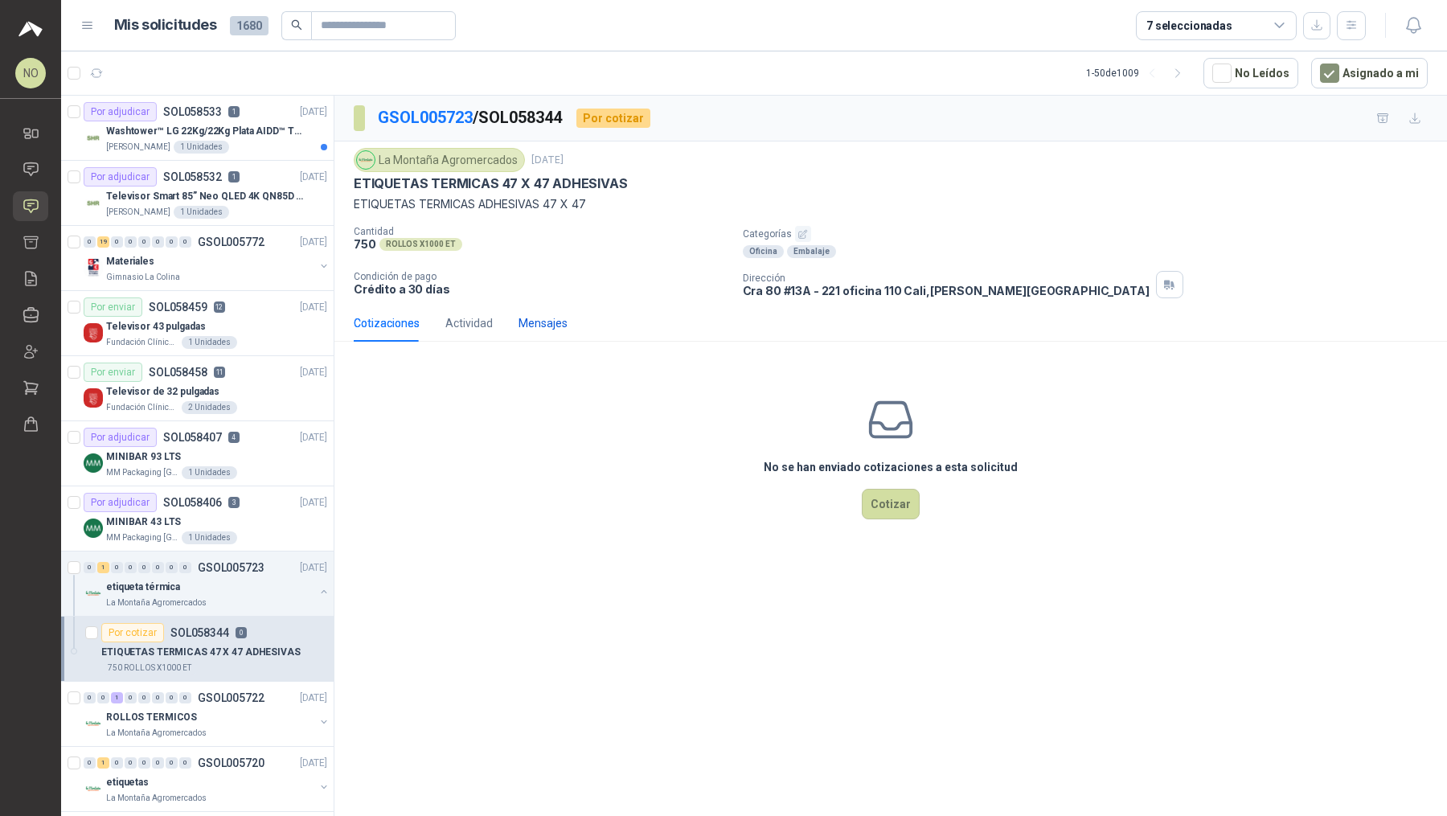
click at [542, 318] on div "Mensajes" at bounding box center [542, 323] width 49 height 18
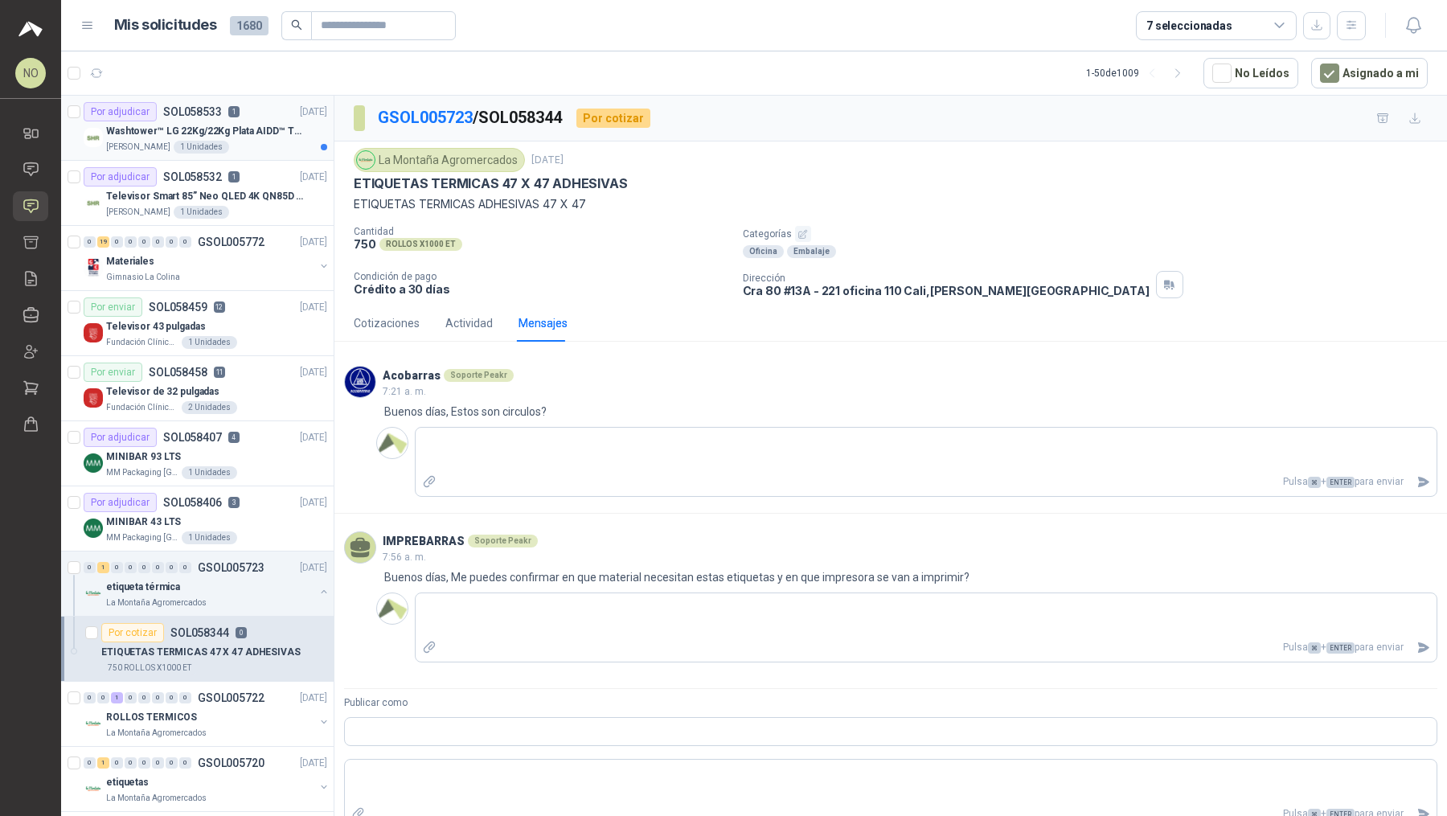
click at [236, 129] on p "Washtower™ LG 22Kg/22Kg Plata AIDD™ ThinQ™ Steam™ WK22VS6P" at bounding box center [206, 131] width 200 height 15
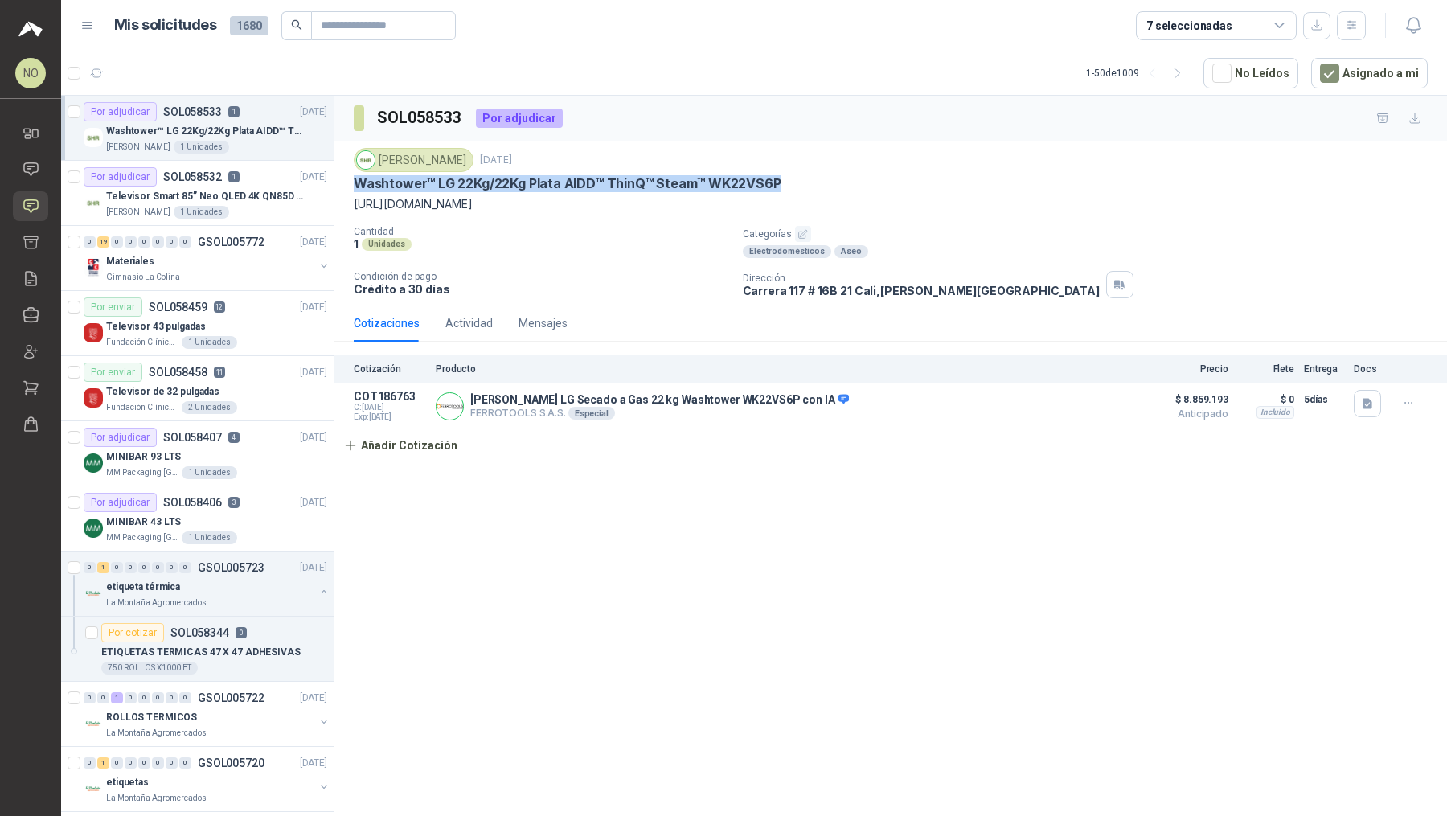
drag, startPoint x: 355, startPoint y: 185, endPoint x: 825, endPoint y: 190, distance: 469.4
click at [711, 190] on div "[PERSON_NAME] [DATE] Washtower™ LG 22Kg/22Kg Plata AIDD™ ThinQ™ Steam™ WK22VS6P…" at bounding box center [891, 180] width 1074 height 65
click at [260, 248] on div "0 19 0 0 0 0 0 0 GSOL005772 [DATE]" at bounding box center [207, 241] width 247 height 19
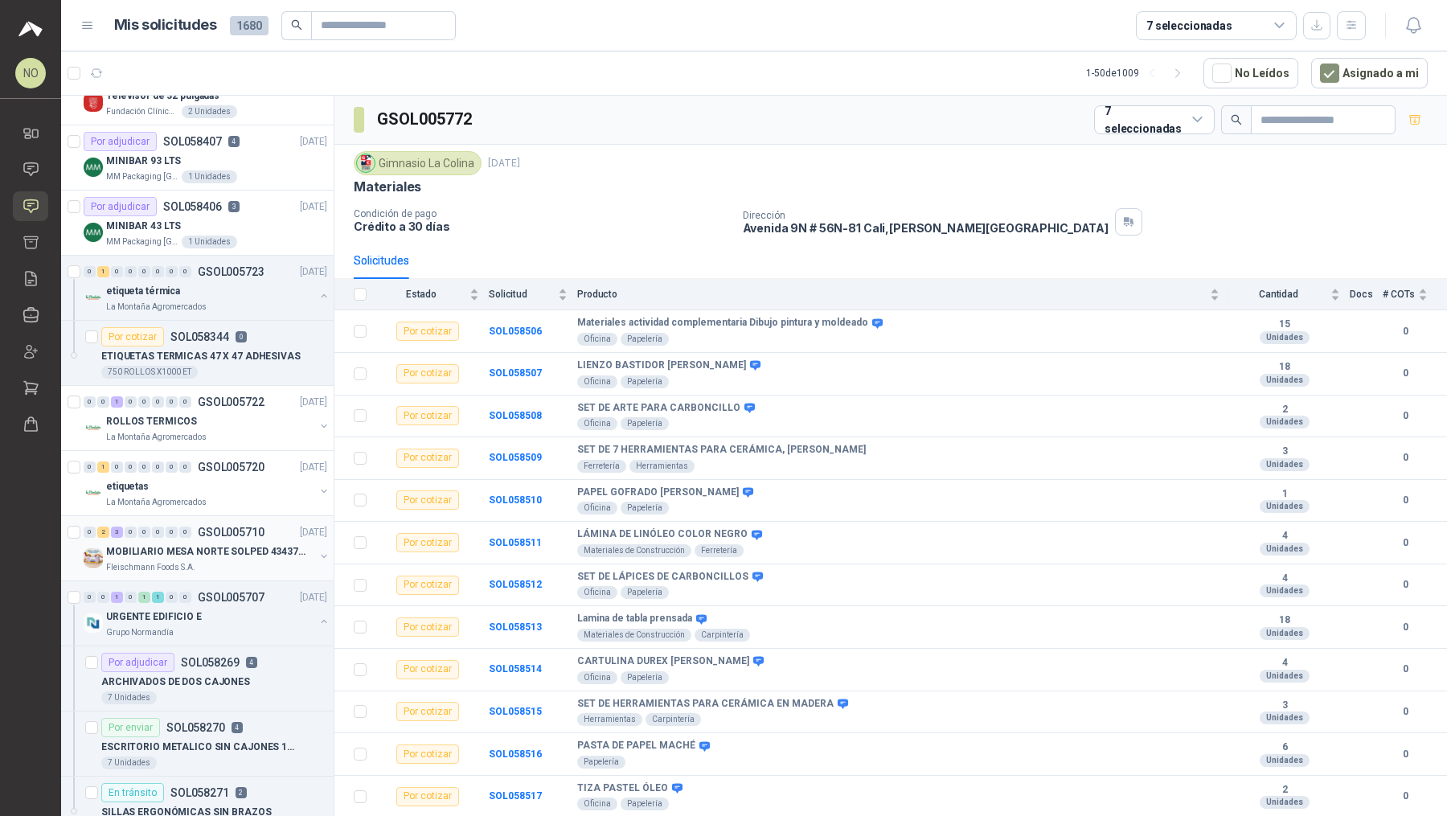
scroll to position [308, 0]
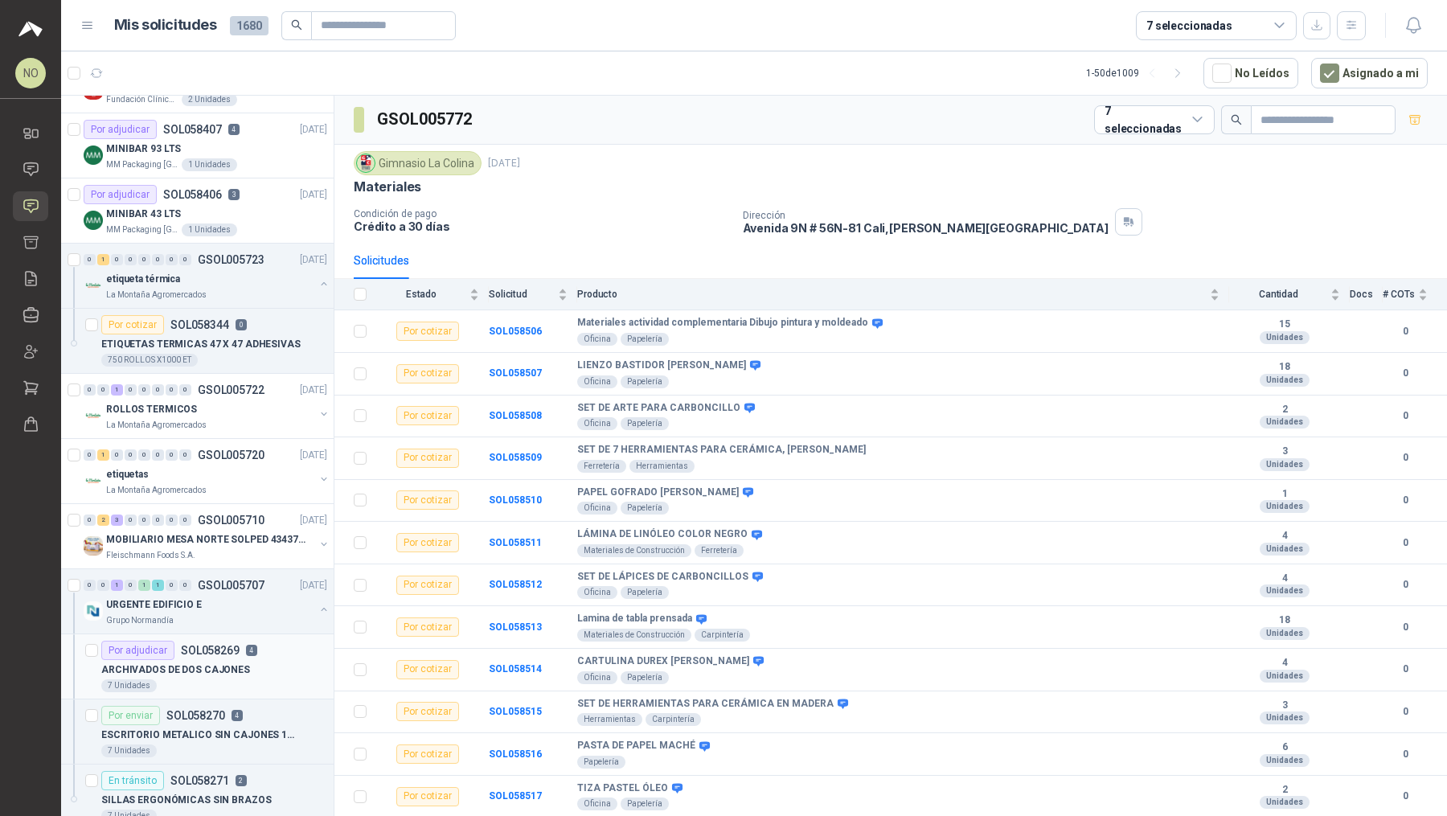
click at [232, 634] on article "Por adjudicar SOL058269 4 ARCHIVADOS DE DOS CAJONES 7 Unidades" at bounding box center [197, 666] width 272 height 65
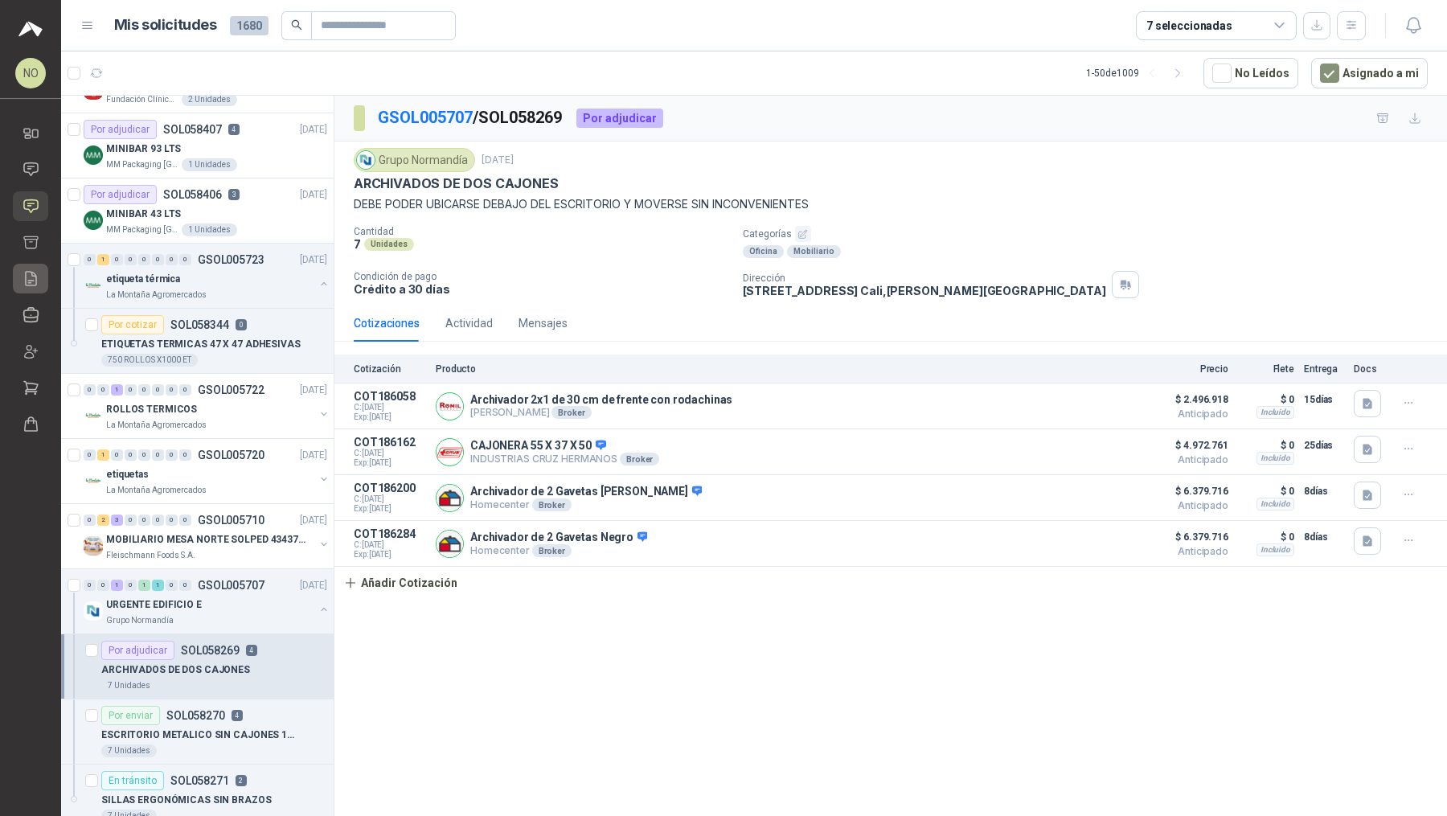
click at [37, 284] on icon at bounding box center [31, 278] width 17 height 17
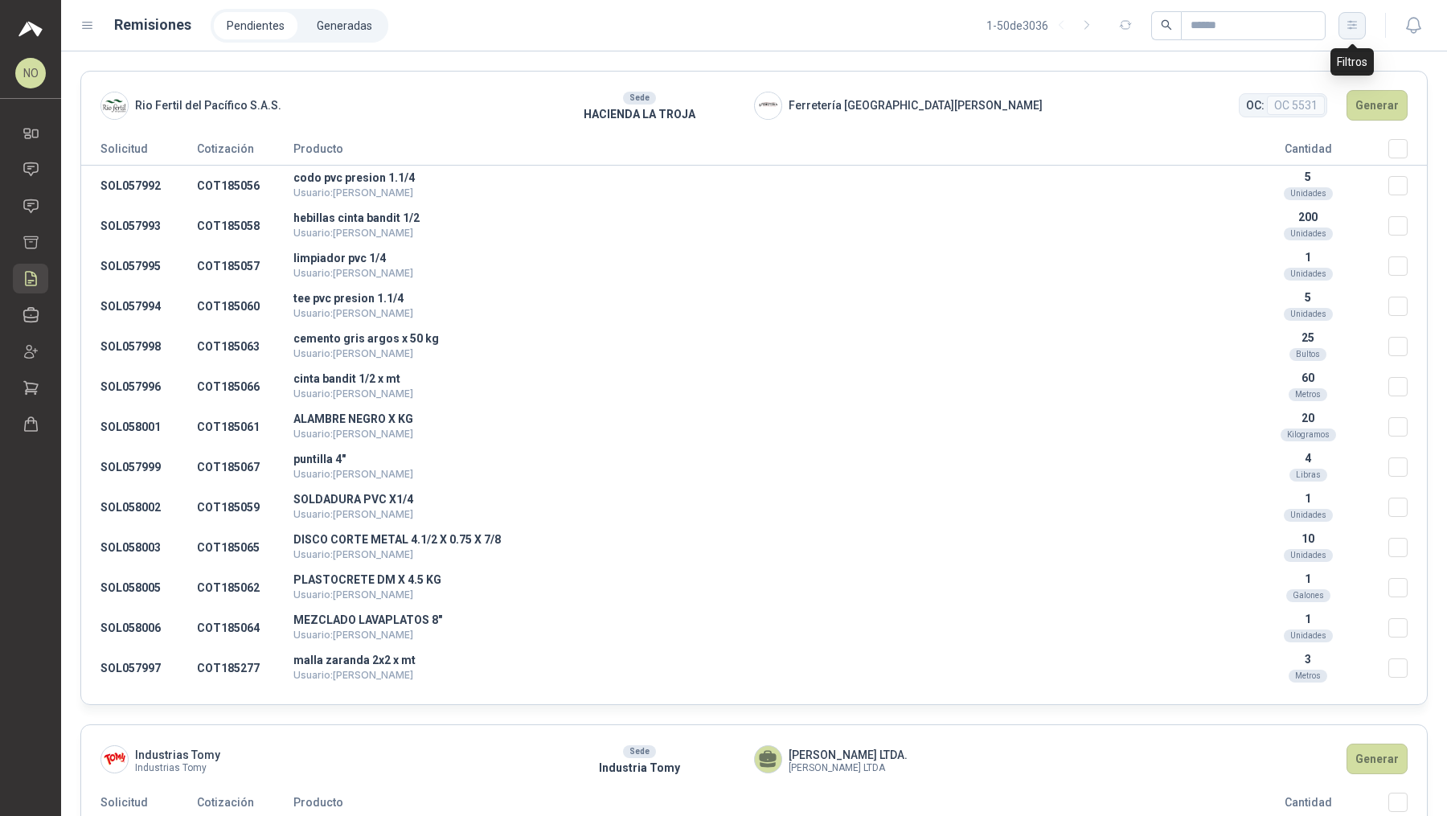
click at [711, 30] on icon "button" at bounding box center [1352, 25] width 14 height 14
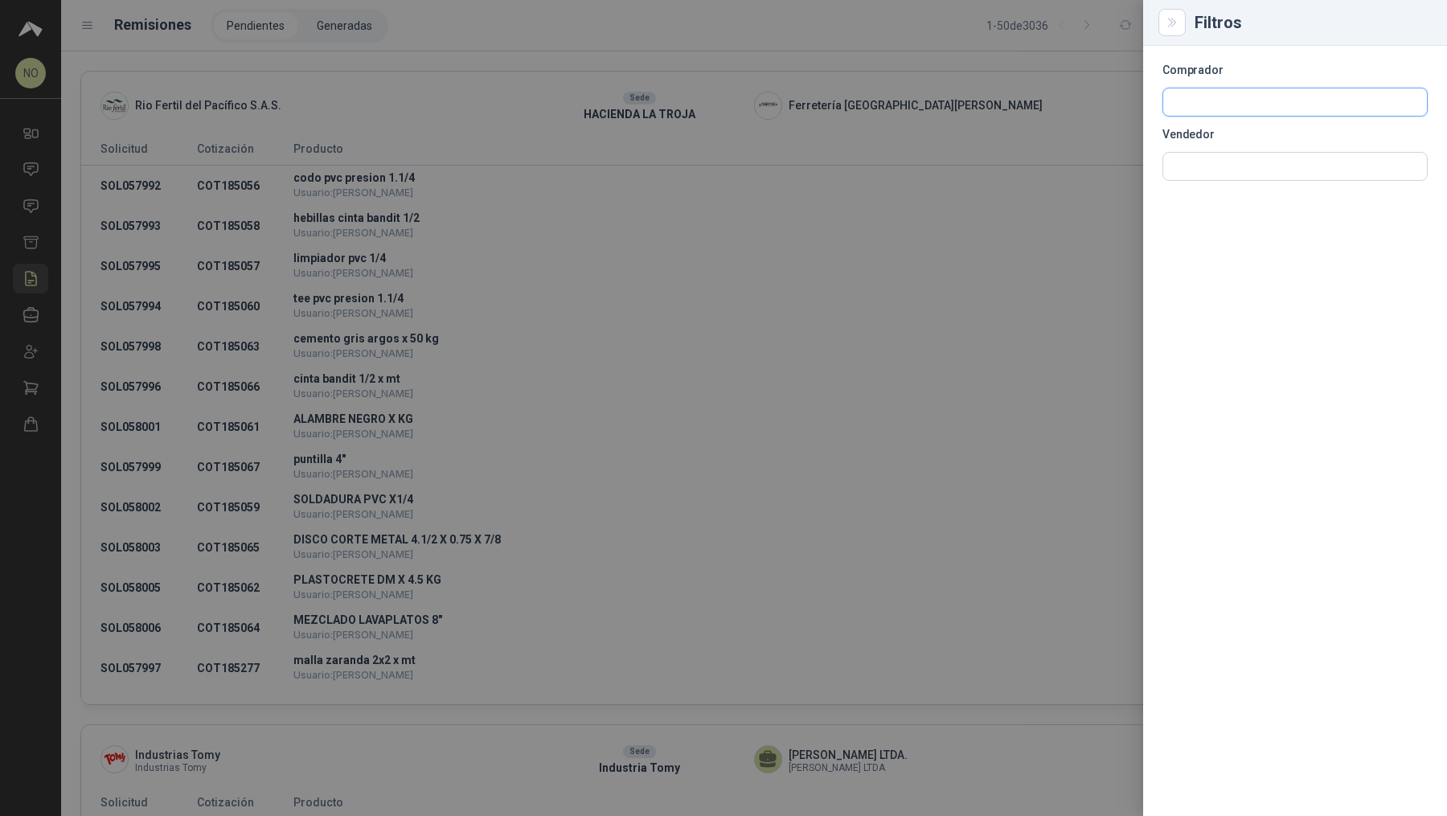
click at [711, 97] on input "text" at bounding box center [1295, 101] width 264 height 27
click at [711, 170] on input "text" at bounding box center [1295, 166] width 264 height 27
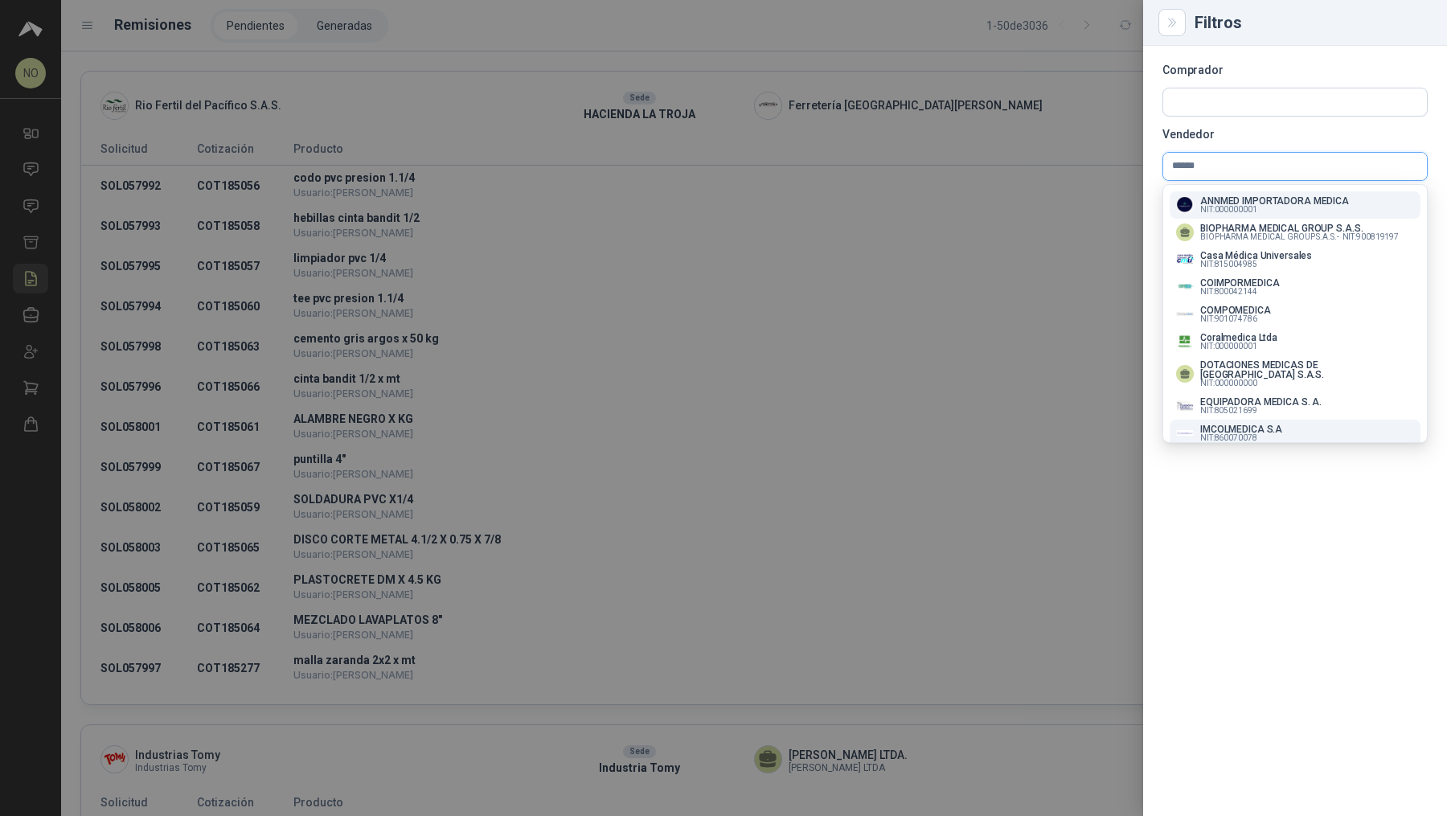
scroll to position [158, 0]
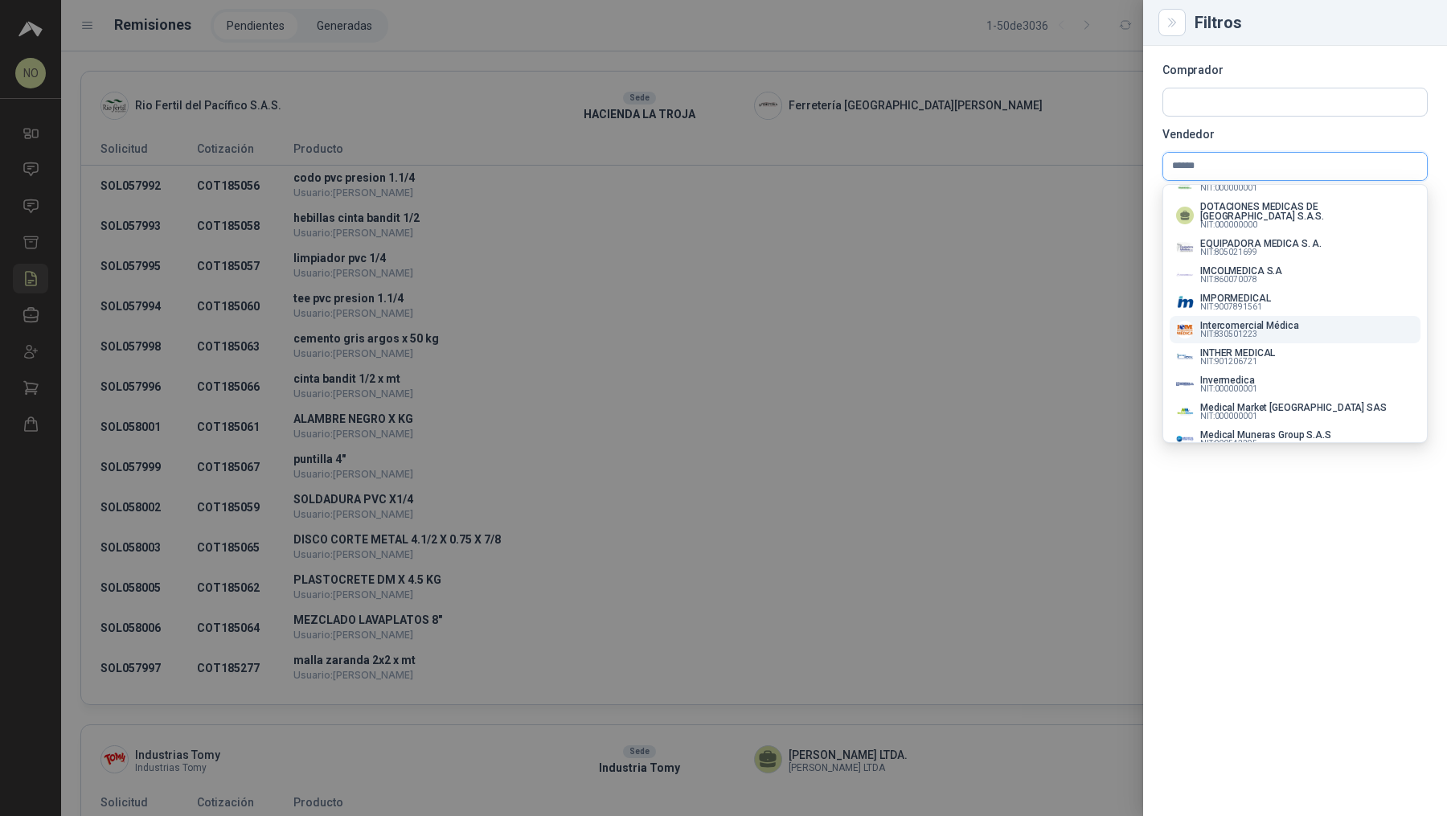
type input "******"
click at [711, 330] on p "NIT : 830501223" at bounding box center [1249, 334] width 98 height 8
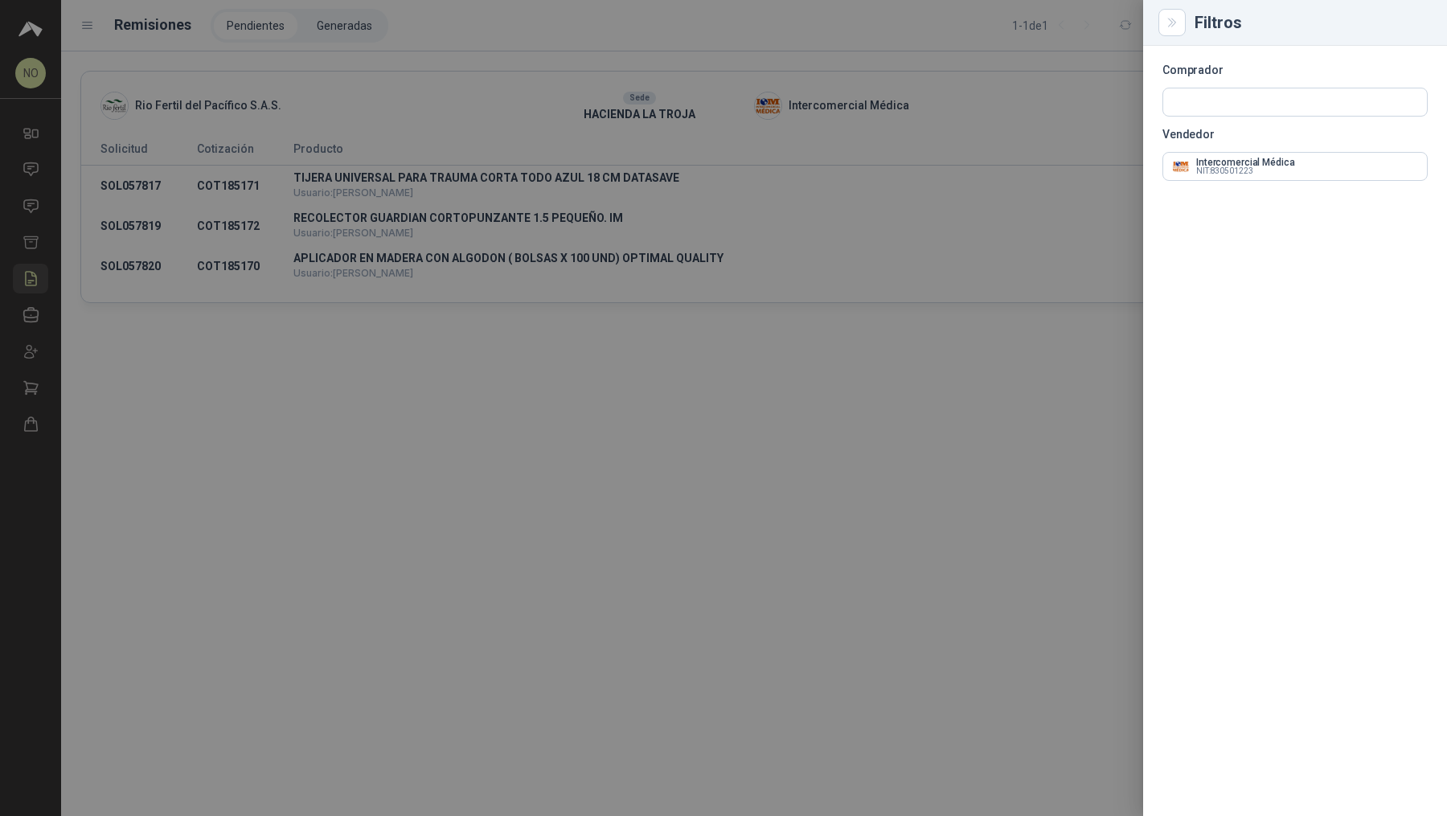
click at [711, 263] on div at bounding box center [723, 408] width 1447 height 816
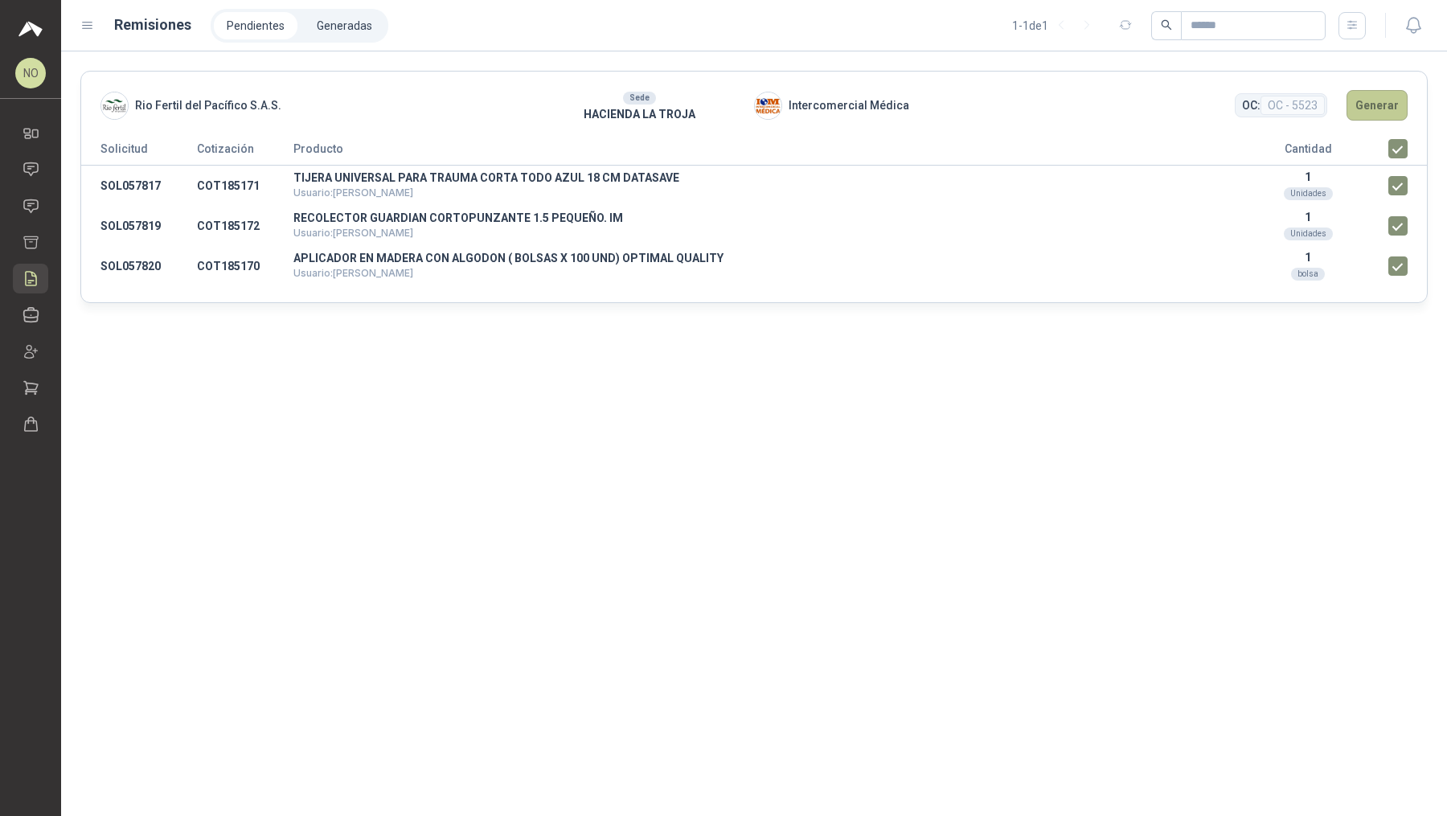
click at [711, 105] on button "Generar" at bounding box center [1376, 105] width 61 height 31
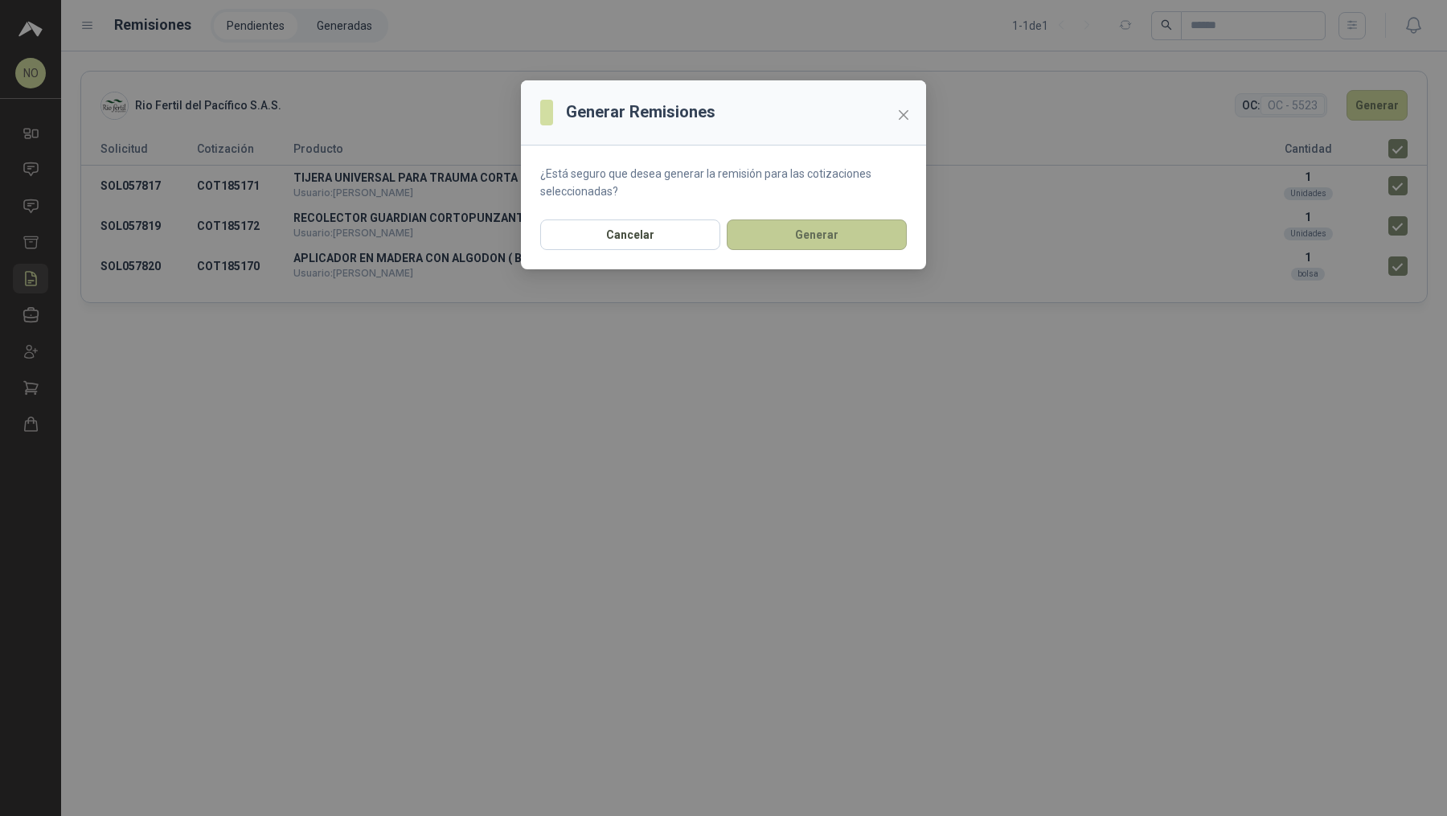
click at [711, 240] on button "Generar" at bounding box center [817, 234] width 180 height 31
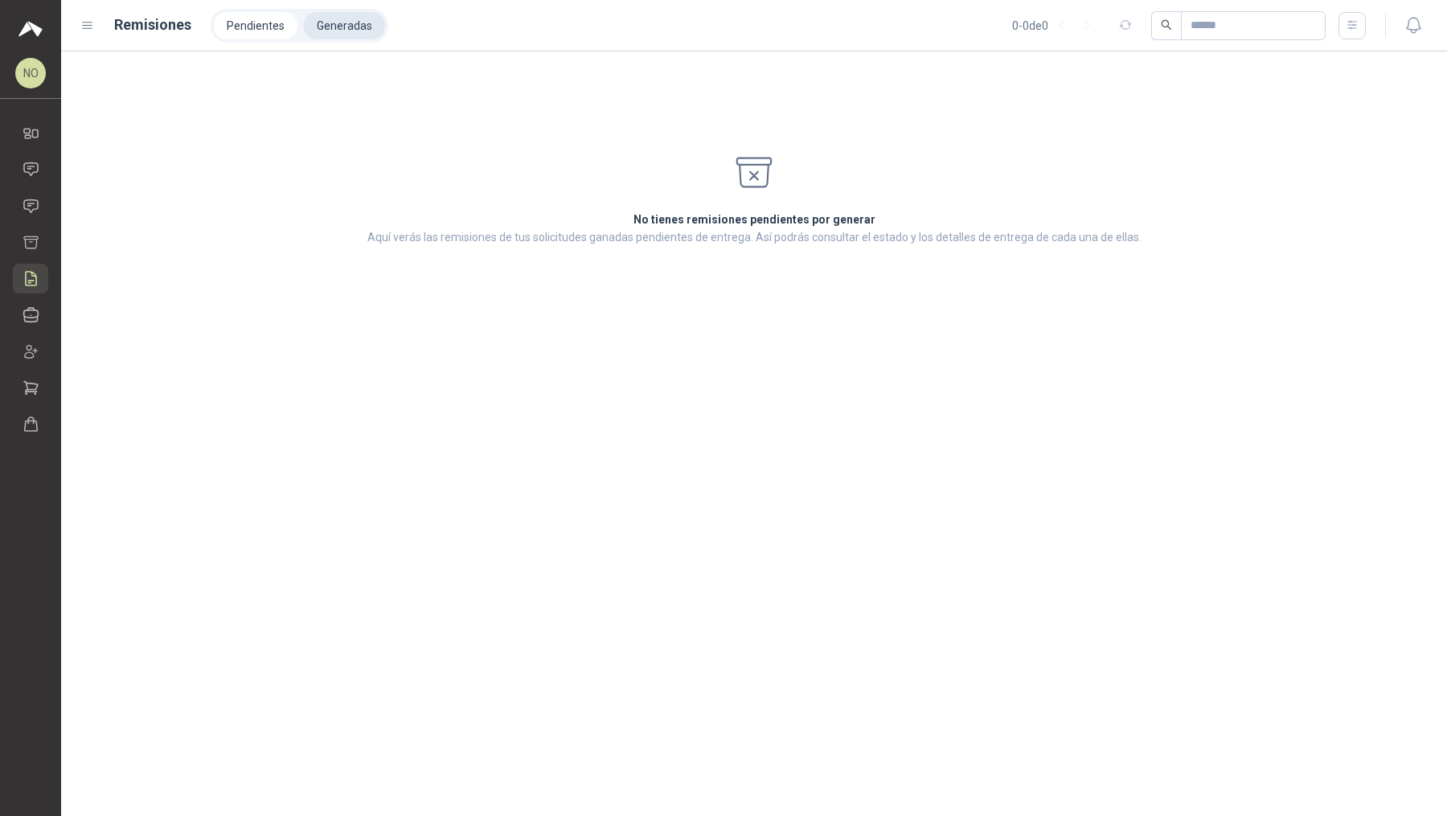
click at [336, 35] on li "Generadas" at bounding box center [344, 25] width 81 height 27
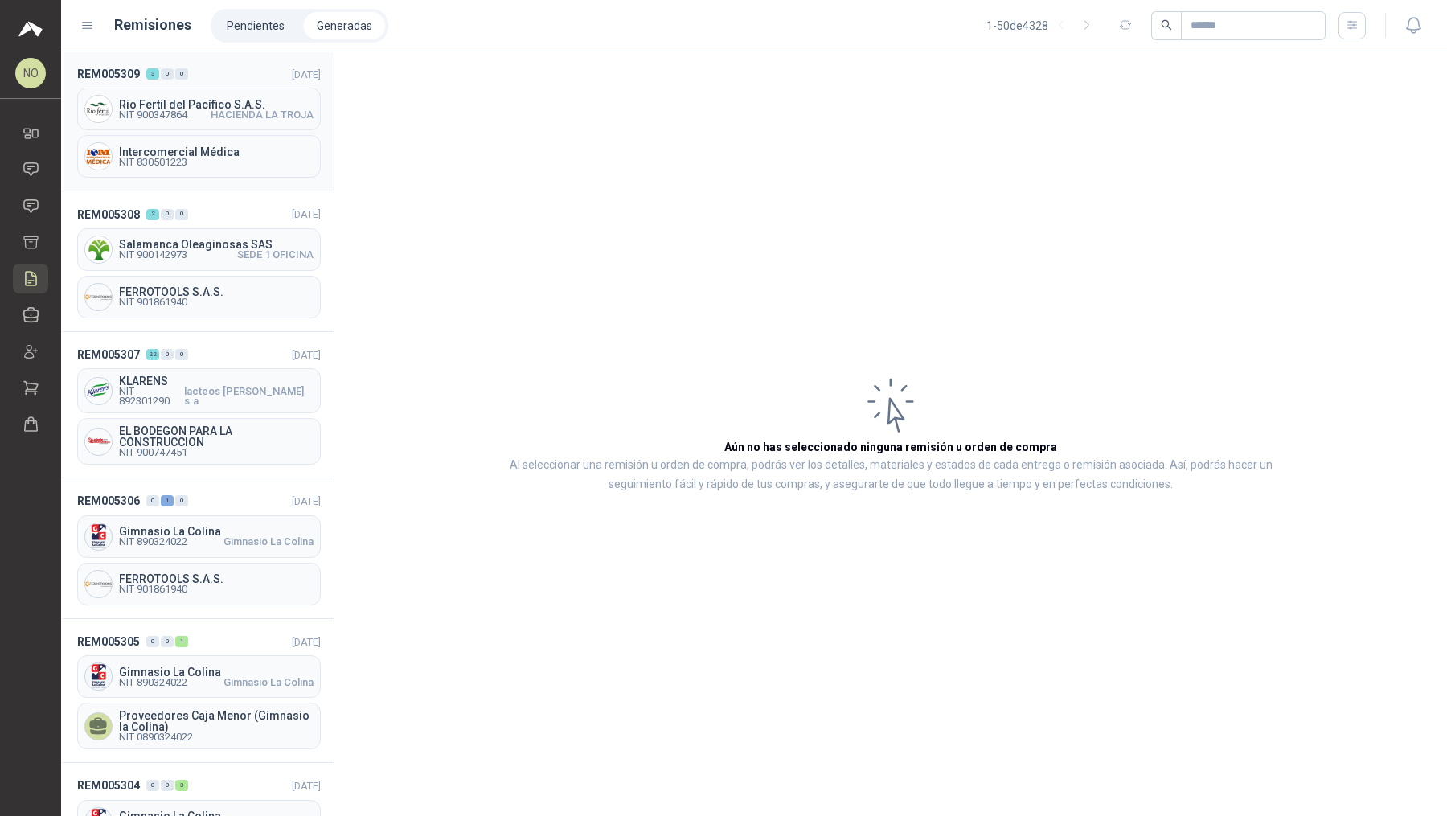
click at [235, 110] on span "HACIENDA LA TROJA" at bounding box center [262, 115] width 103 height 10
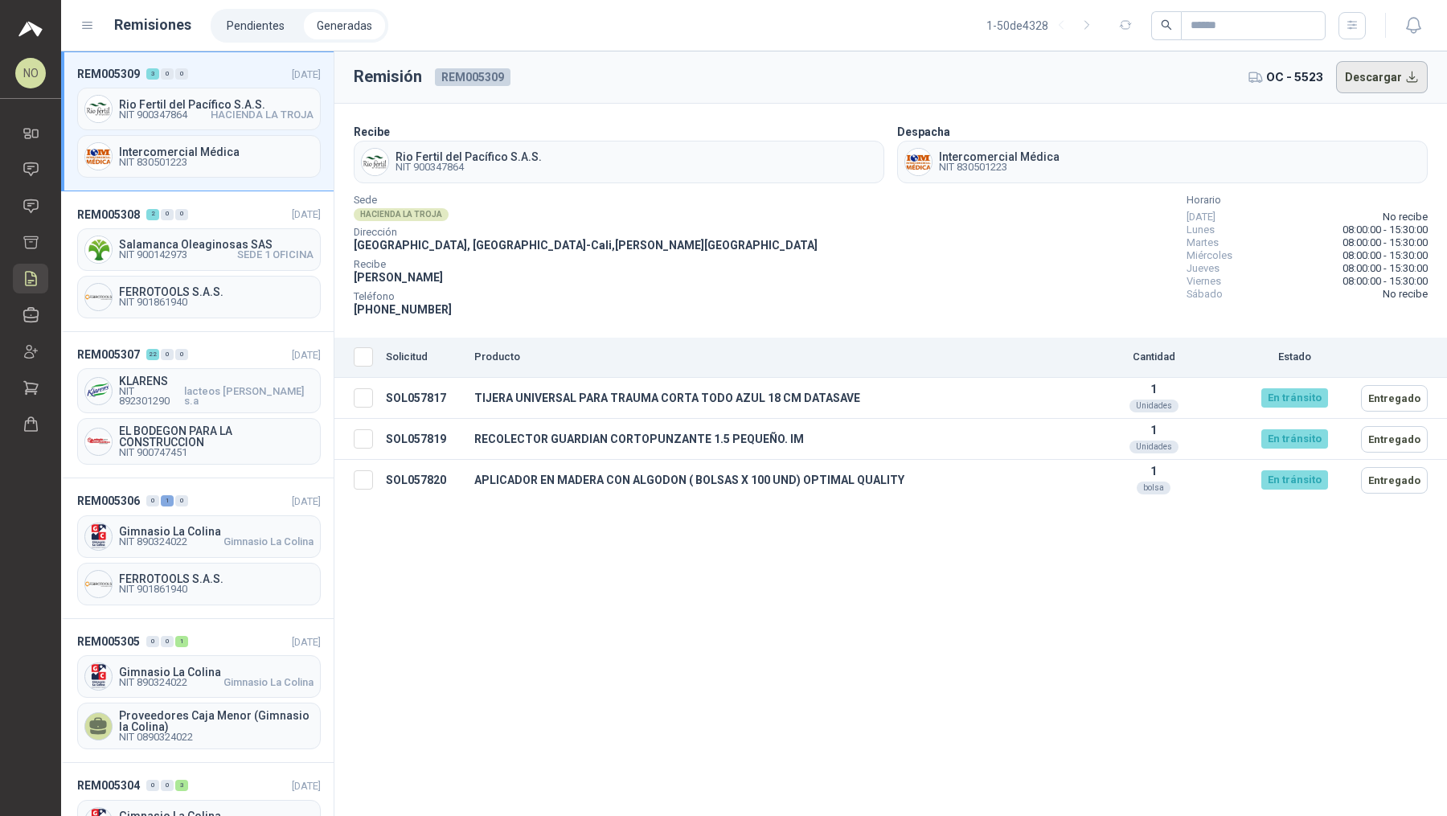
click at [711, 72] on button "Descargar" at bounding box center [1382, 77] width 92 height 32
click at [34, 196] on link "Solicitudes" at bounding box center [30, 206] width 35 height 30
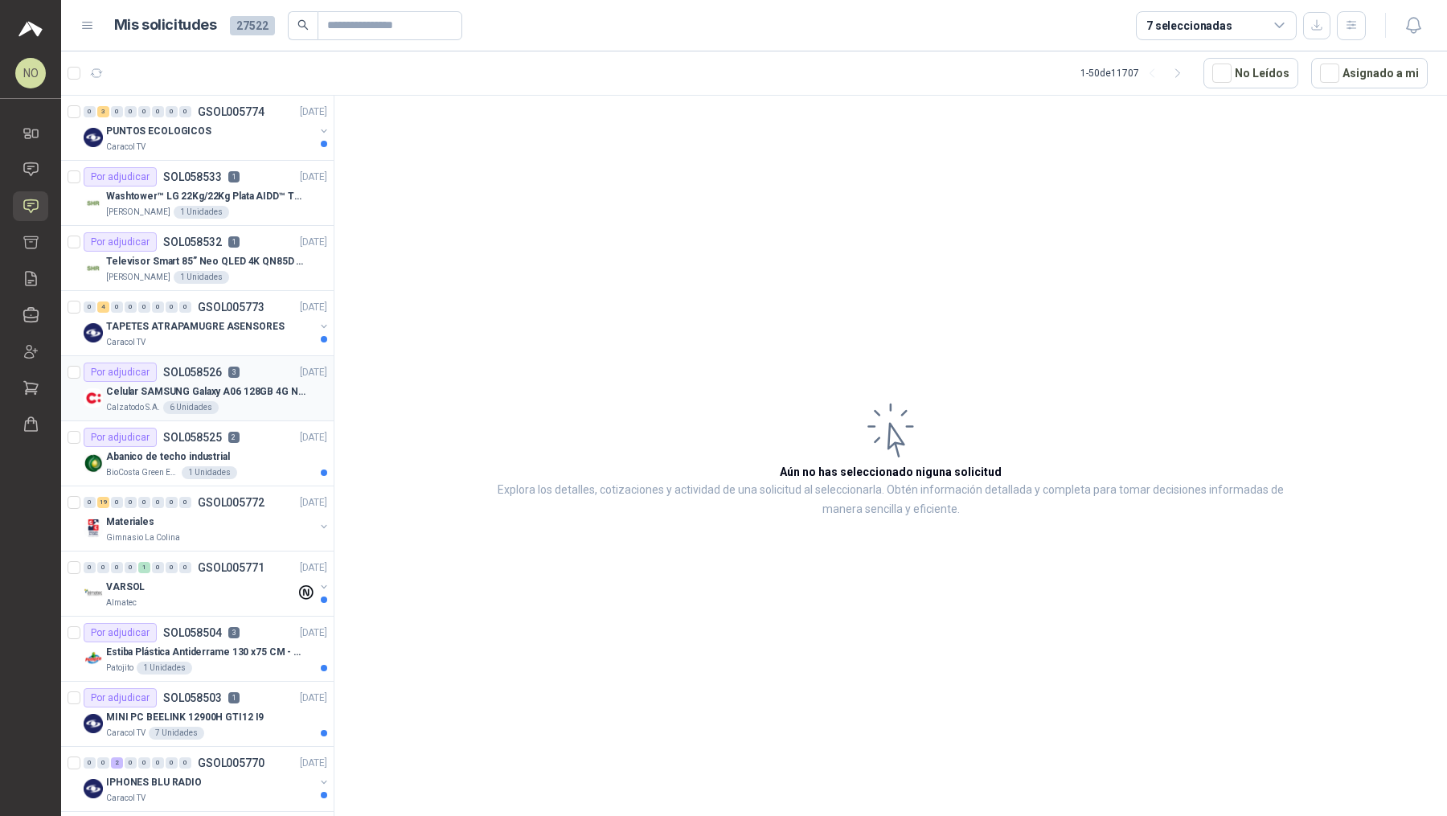
click at [252, 356] on article "Por adjudicar SOL058526 3 [DATE] Celular SAMSUNG Galaxy A06 128GB 4G Negro Calz…" at bounding box center [197, 388] width 272 height 65
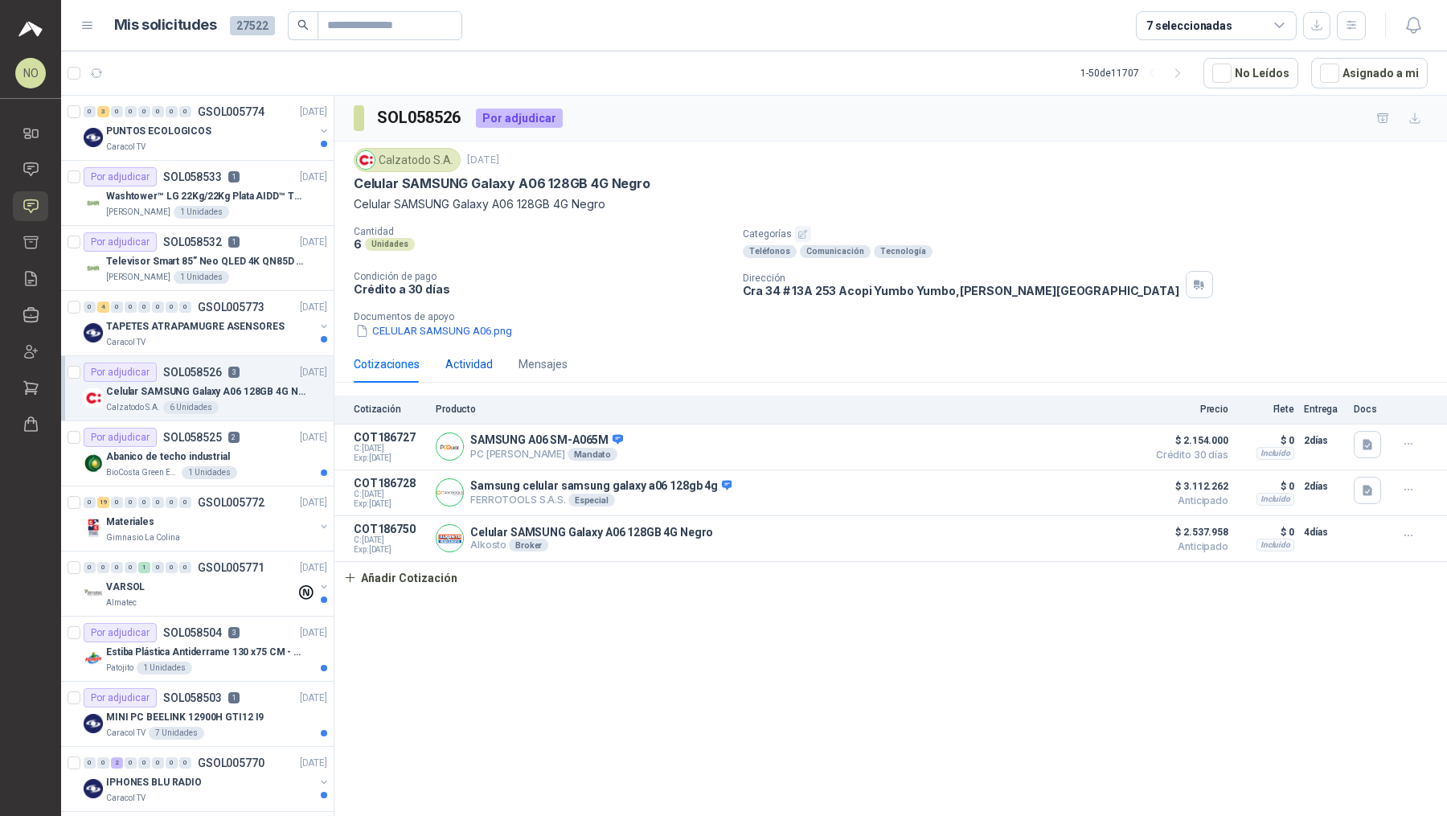
click at [470, 365] on div "Actividad" at bounding box center [468, 364] width 47 height 18
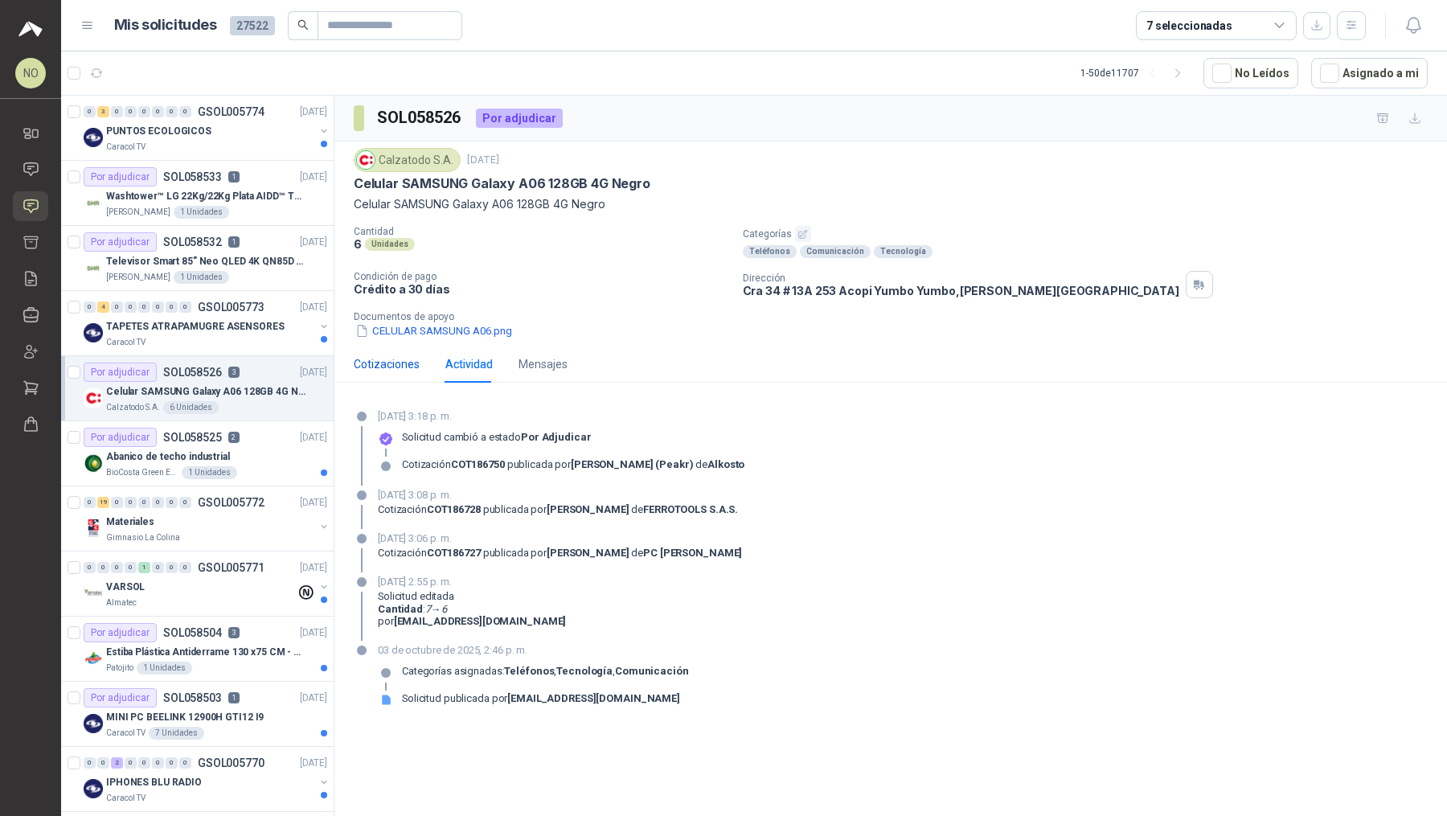
click at [395, 366] on div "Cotizaciones" at bounding box center [387, 364] width 66 height 18
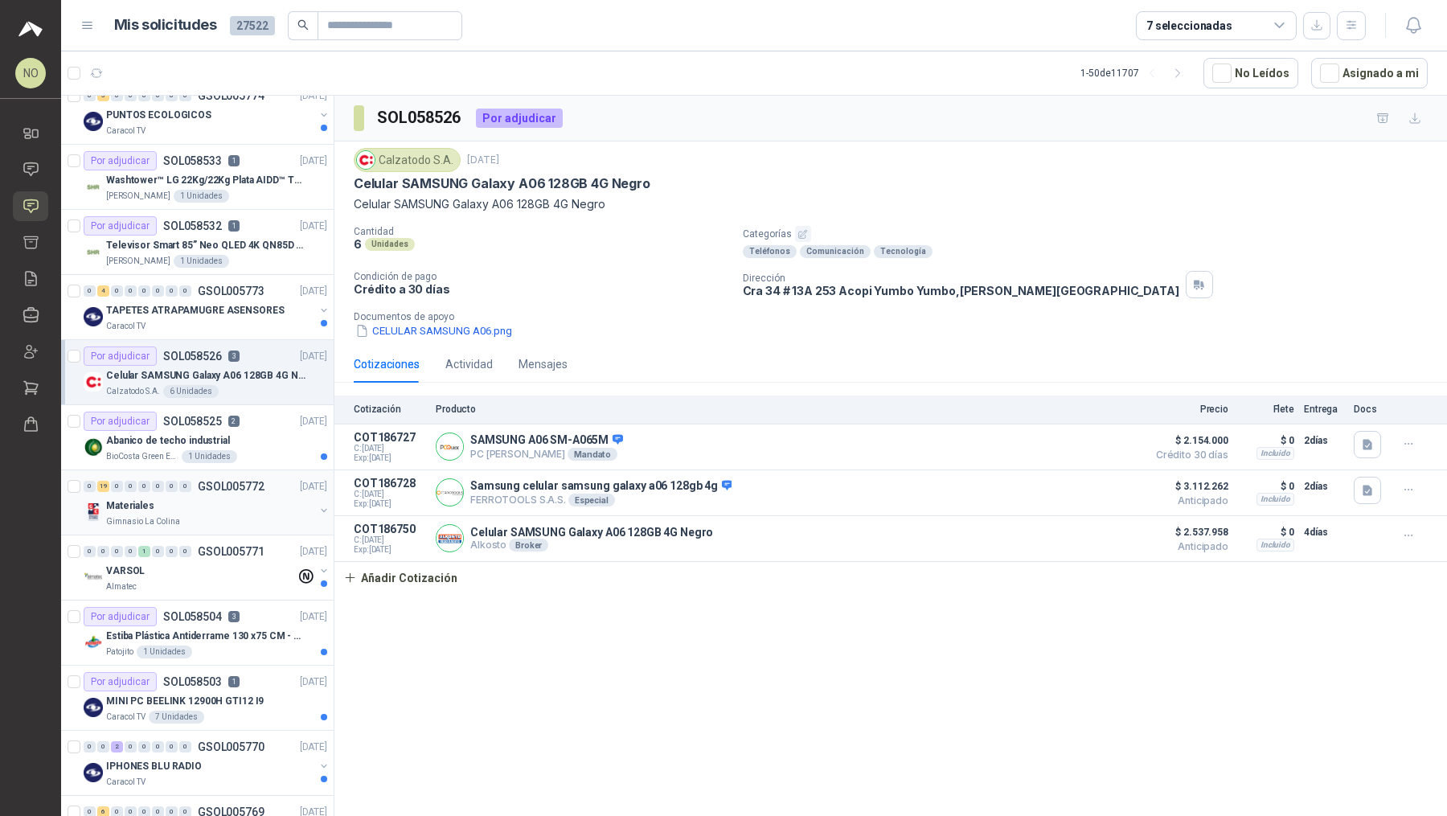
scroll to position [28, 0]
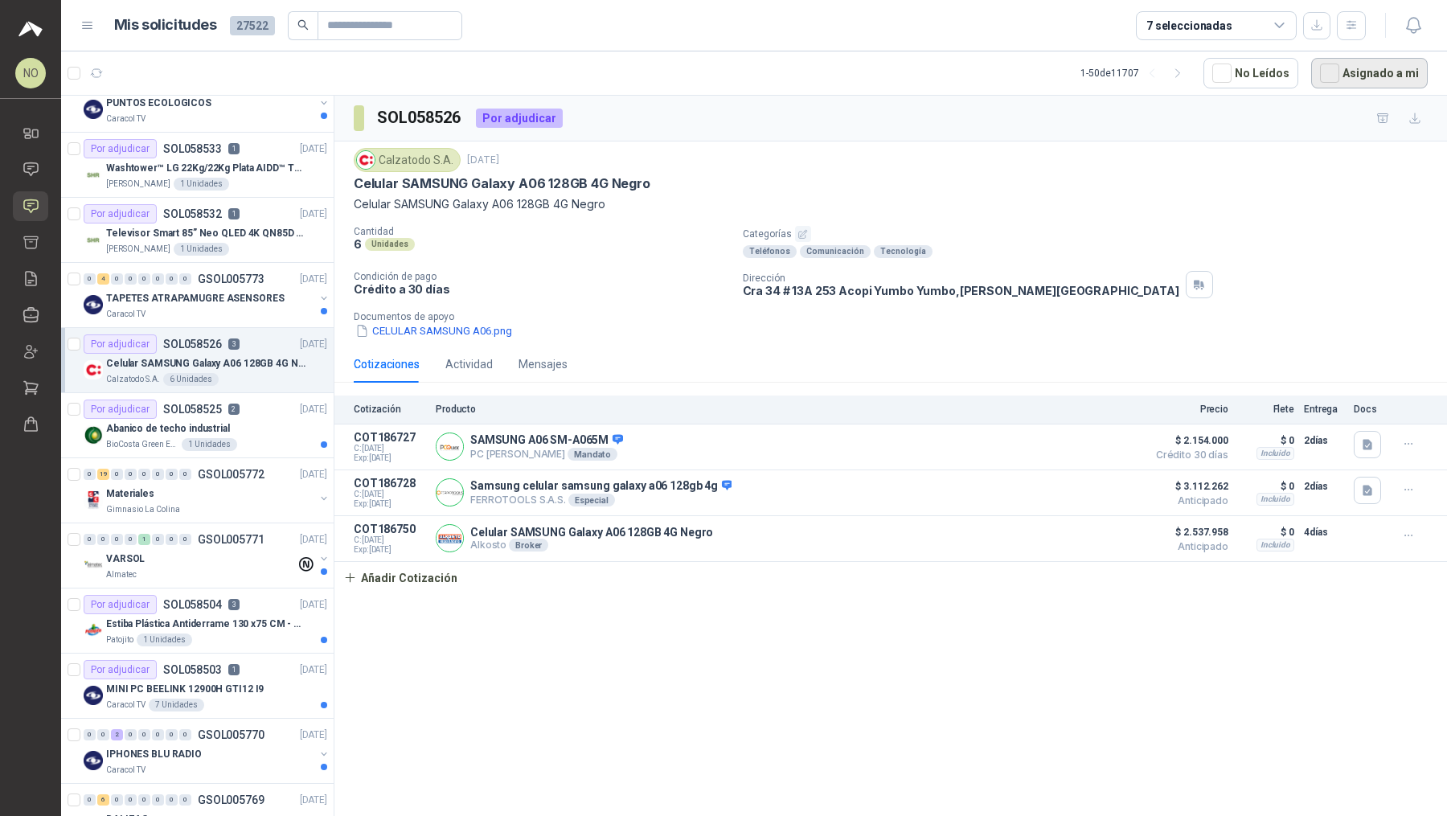
click at [711, 85] on button "Asignado a mi" at bounding box center [1369, 73] width 117 height 31
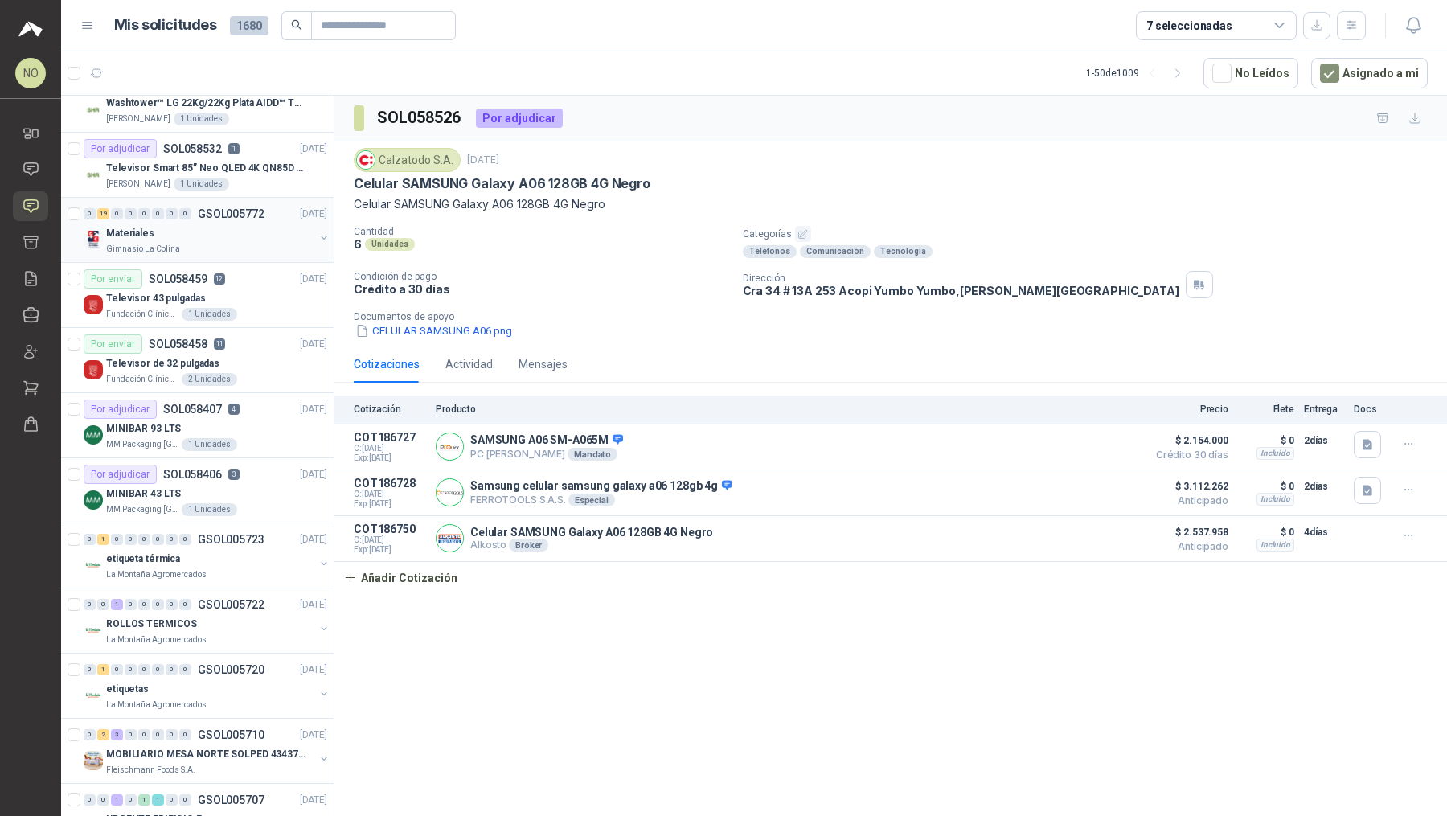
scroll to position [0, 0]
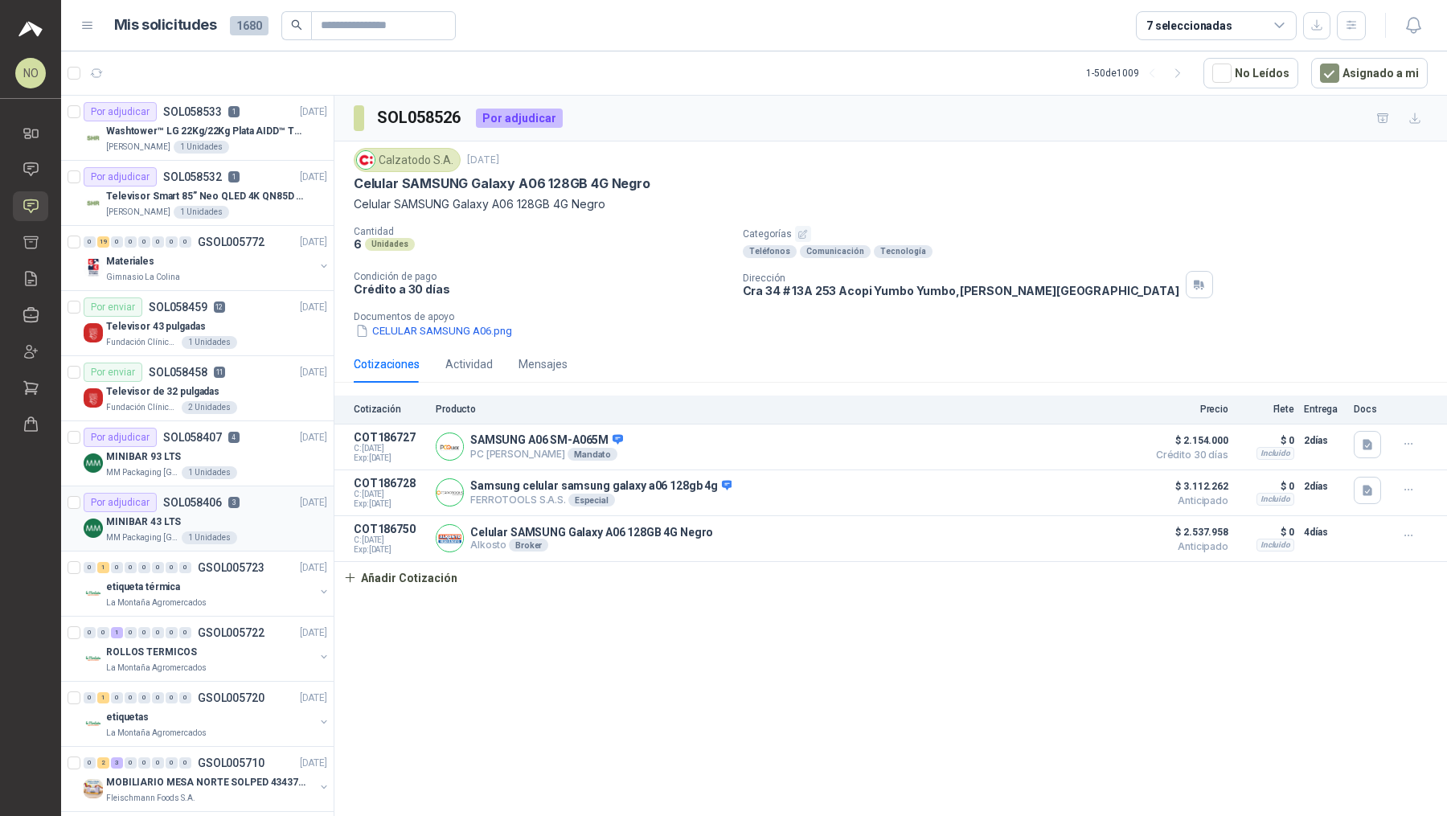
click at [286, 525] on div "MINIBAR 43 LTS" at bounding box center [216, 521] width 221 height 19
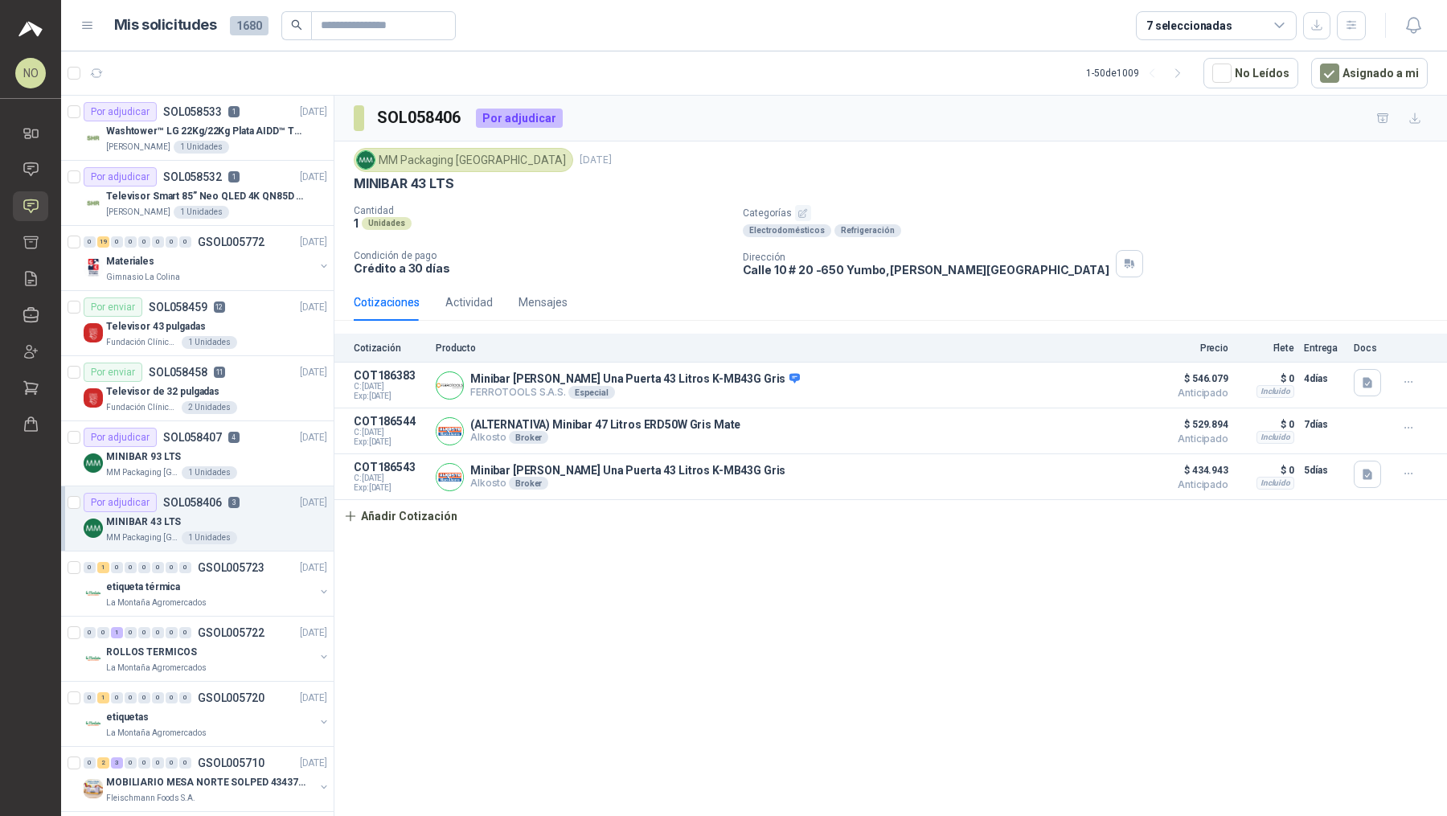
click at [426, 529] on div "SOL058406 Por adjudicar MM Packaging Colombia [DATE] MINIBAR 43 LTS Cantidad 1 …" at bounding box center [890, 459] width 1112 height 726
click at [403, 512] on button "Añadir Cotización" at bounding box center [400, 516] width 132 height 32
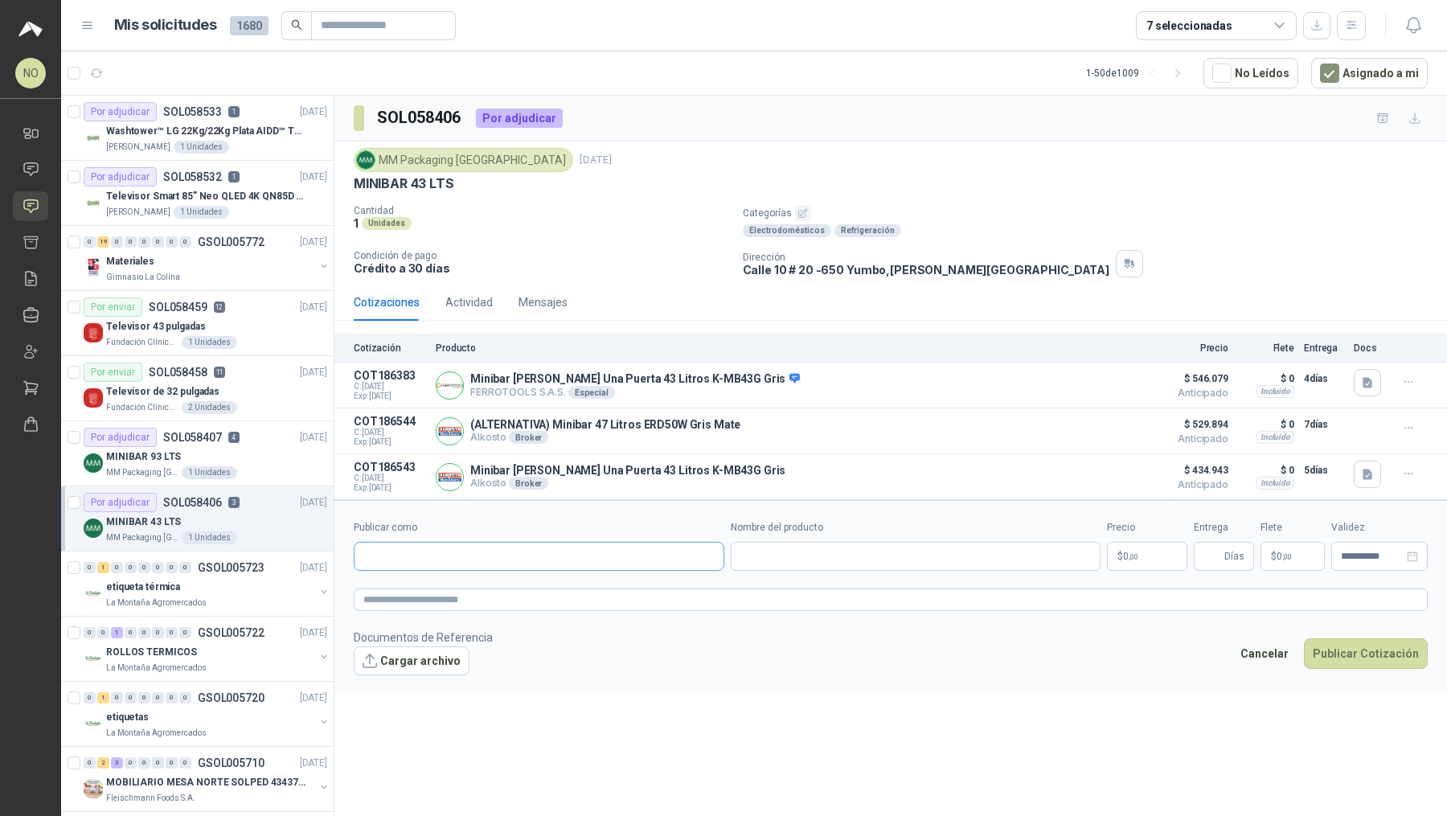
click at [461, 559] on input "Publicar como" at bounding box center [538, 555] width 369 height 27
type input "**********"
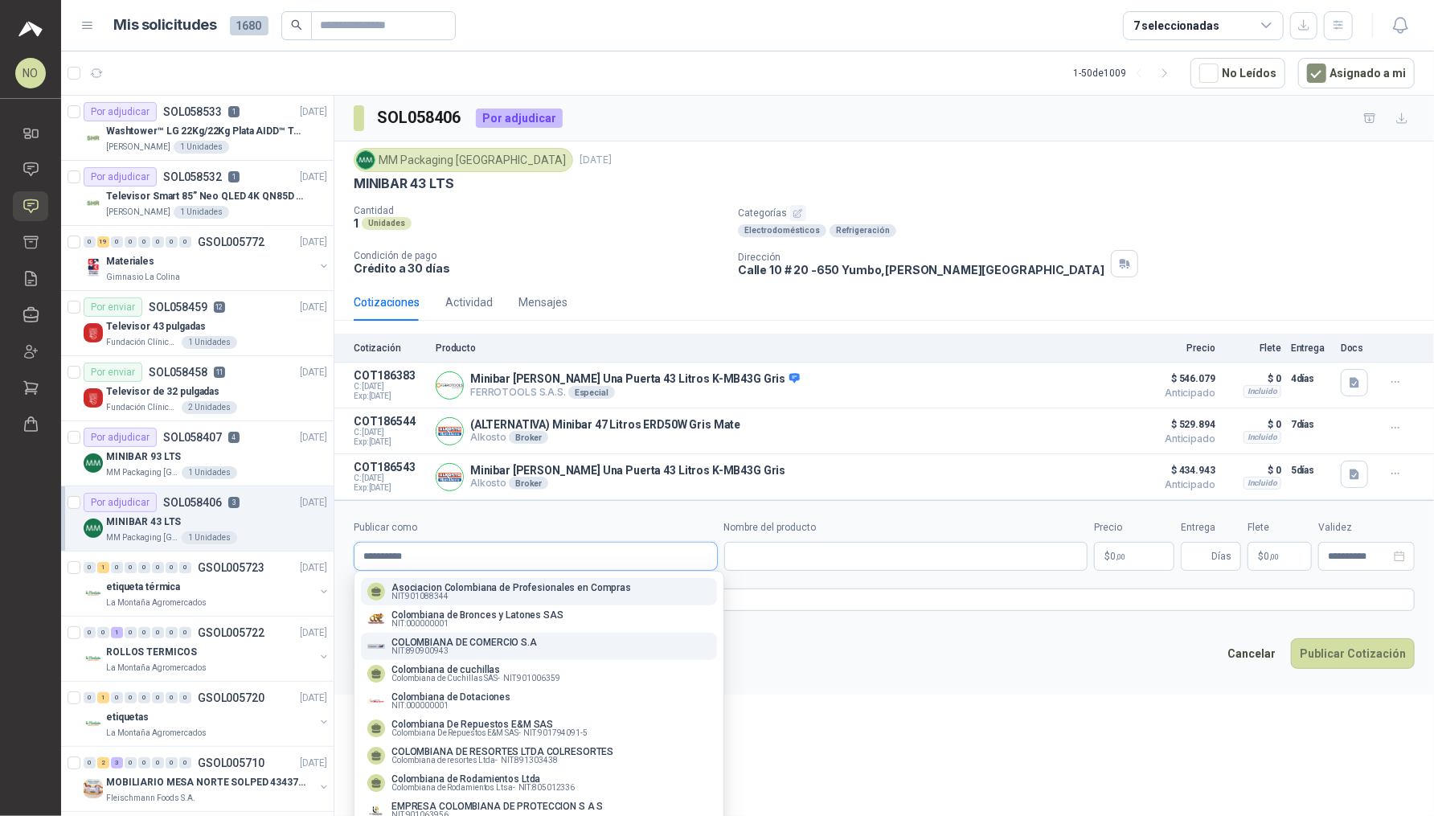
type input "**********"
click at [543, 649] on div "COLOMBIANA DE COMERCIO S.A NIT : 890900943" at bounding box center [538, 646] width 343 height 18
type input "**********"
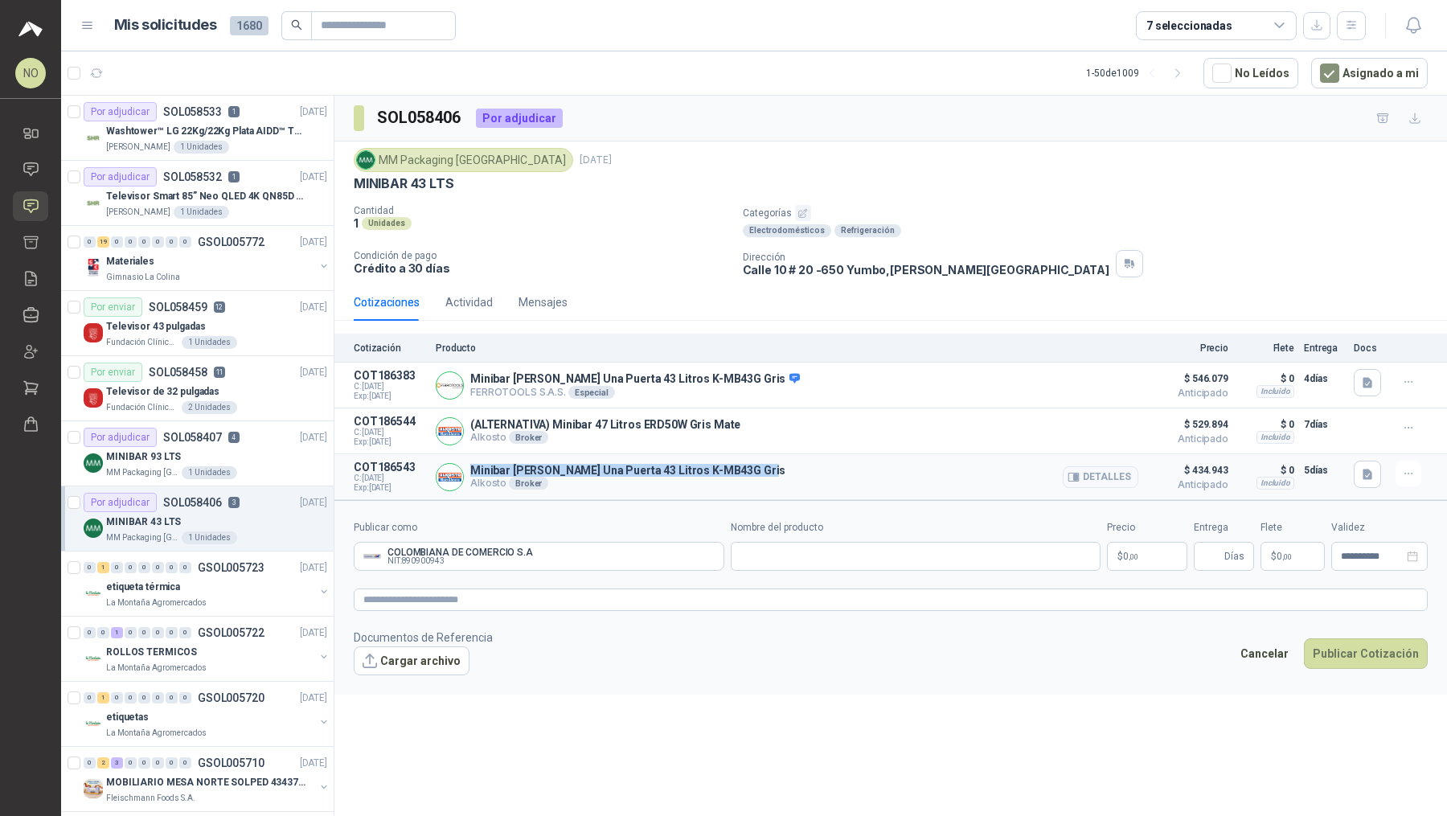
drag, startPoint x: 470, startPoint y: 469, endPoint x: 765, endPoint y: 469, distance: 294.9
click at [711, 469] on div "Minibar [PERSON_NAME] Una Puerta 43 Litros K-MB43G Gris Alkosto Broker Detalles" at bounding box center [787, 476] width 702 height 32
click at [711, 552] on input "Nombre del producto" at bounding box center [916, 556] width 370 height 29
paste input "**********"
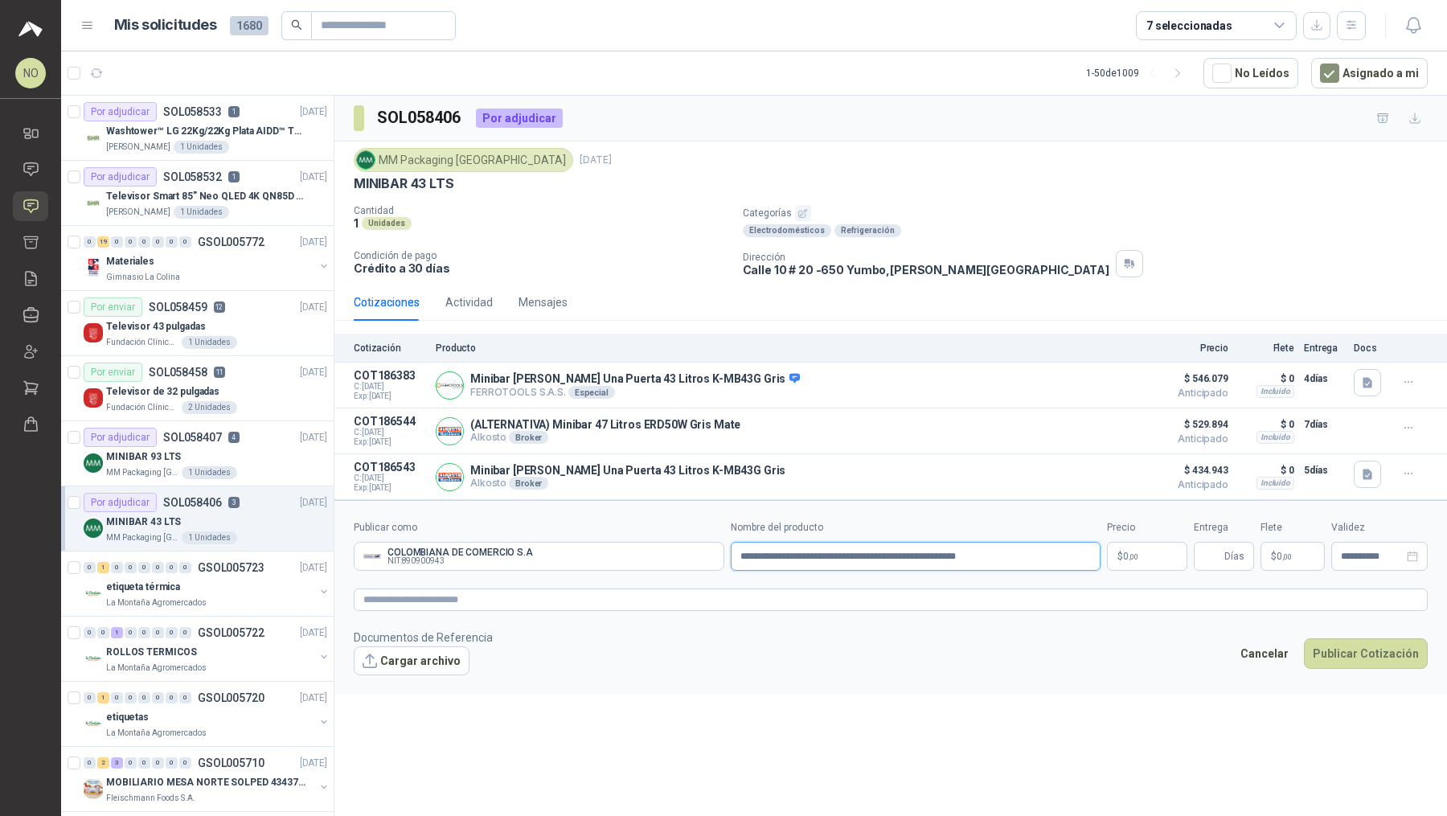
type input "**********"
click at [407, 653] on button "Cargar archivo" at bounding box center [412, 660] width 116 height 29
click at [551, 683] on link "Captura de pantalla [DATE] a la(s) 4.15.21 p.m..png" at bounding box center [485, 686] width 234 height 15
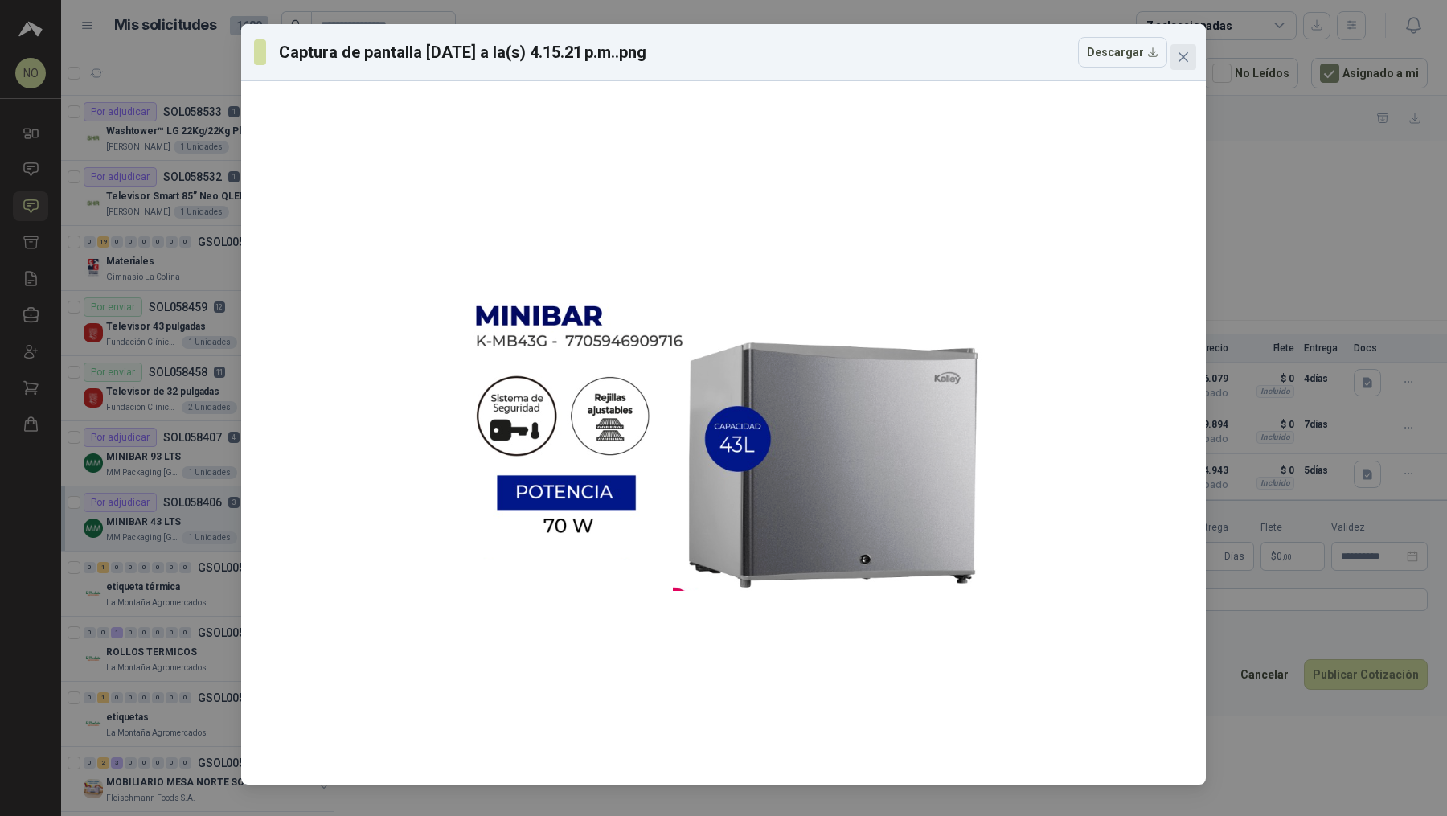
click at [711, 61] on icon "close" at bounding box center [1183, 57] width 13 height 13
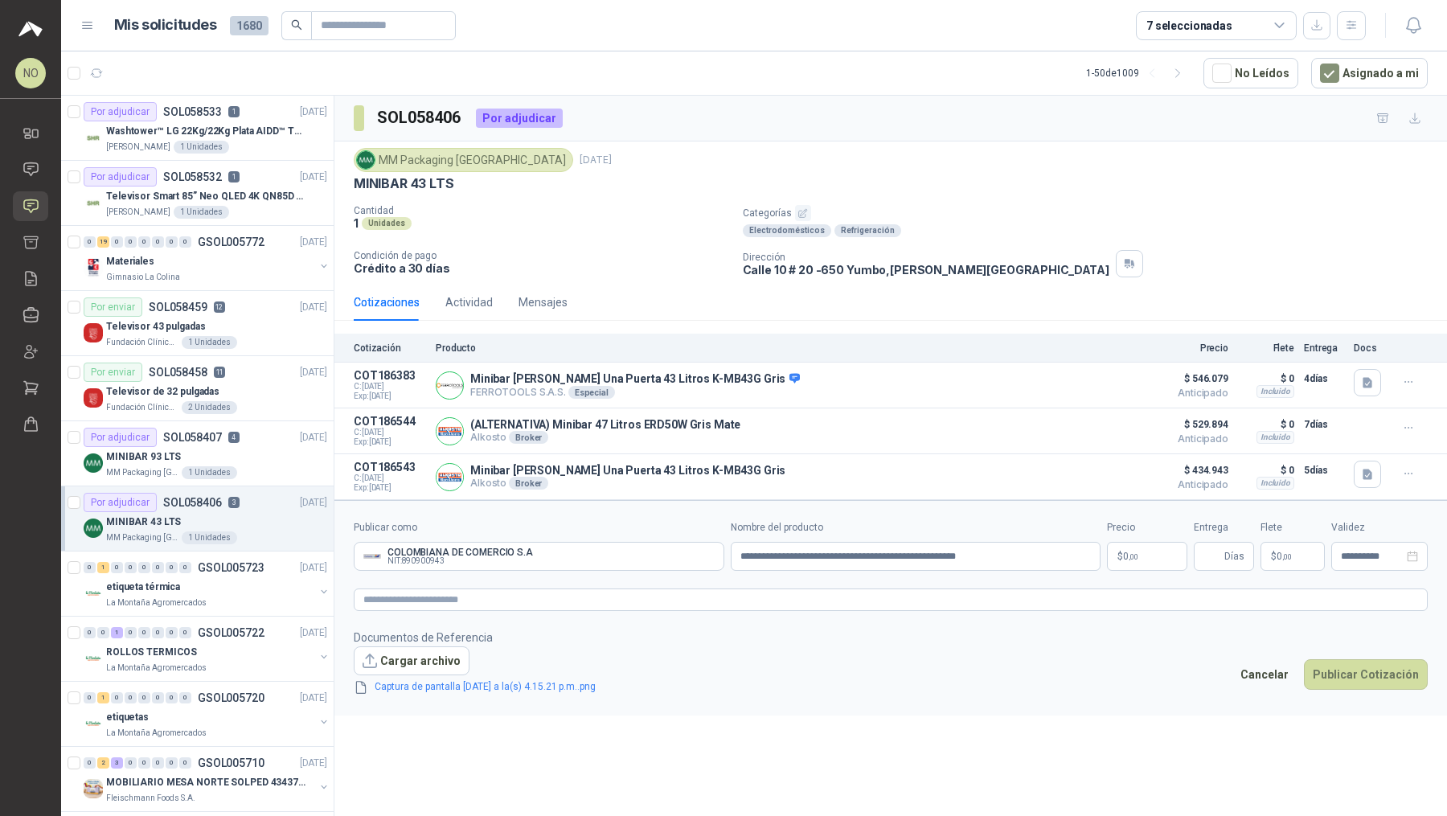
click at [711, 543] on body "NO [PERSON_NAME] Inicio Chat Solicitudes Cotizar Remisiones Compañías Invitacio…" at bounding box center [723, 408] width 1447 height 816
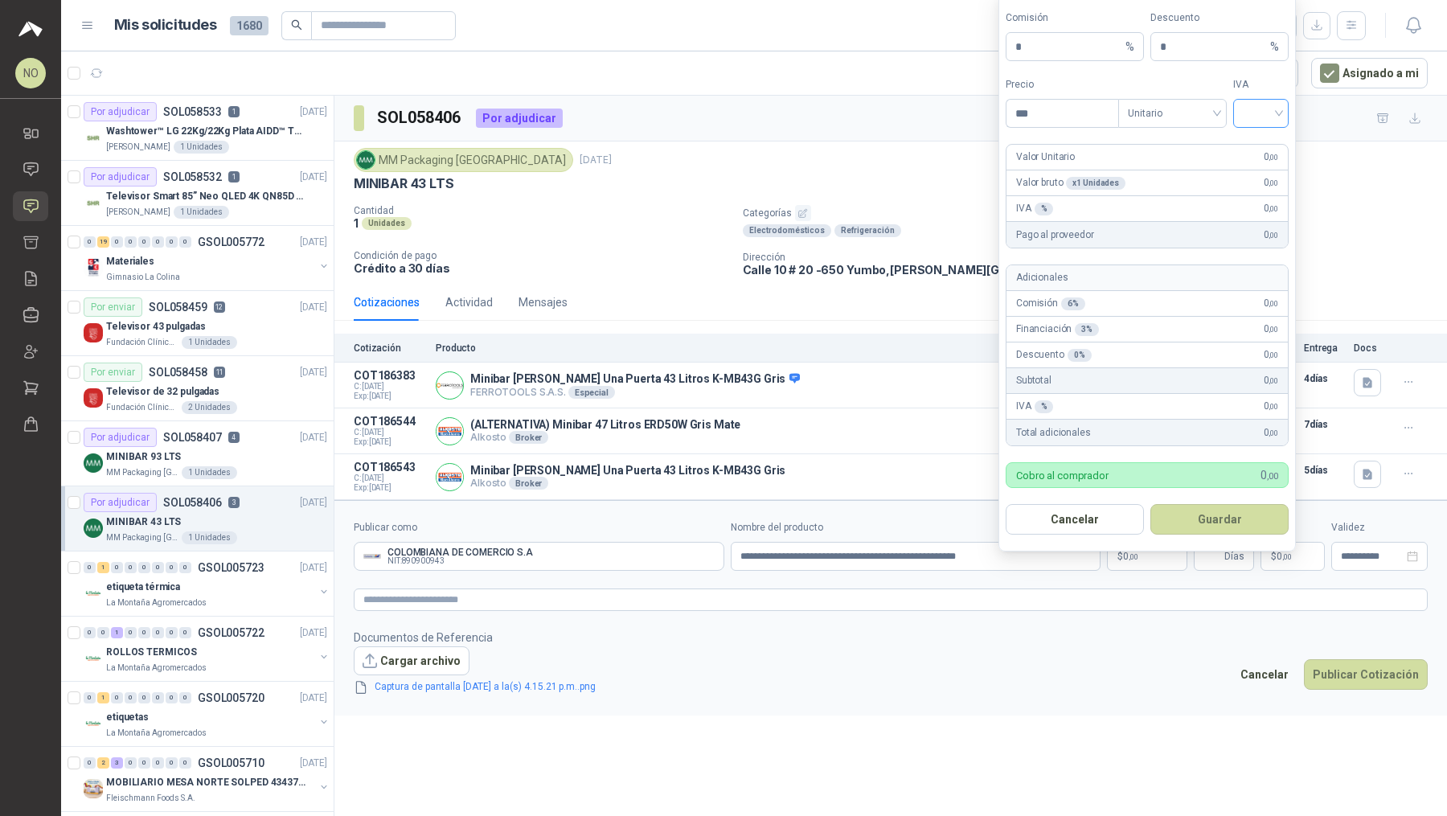
click at [711, 114] on input "search" at bounding box center [1260, 112] width 36 height 24
click at [711, 145] on div "19%" at bounding box center [1261, 150] width 30 height 18
click at [711, 102] on input "search" at bounding box center [1172, 112] width 89 height 24
click at [711, 173] on div "Unitario con IVA" at bounding box center [1172, 175] width 83 height 18
click at [711, 113] on input "***" at bounding box center [1062, 113] width 112 height 27
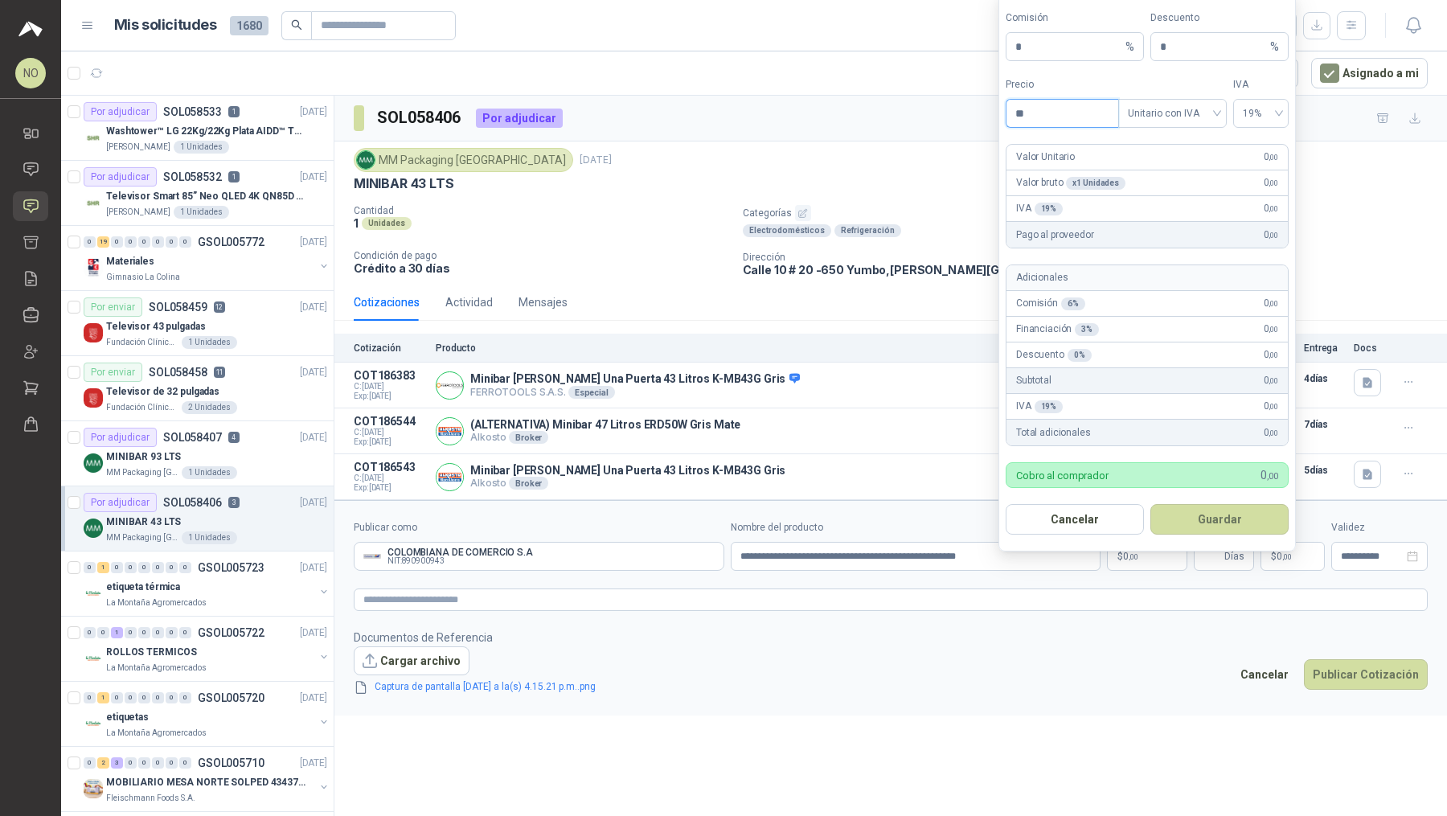
type input "*"
type input "*********"
click at [711, 517] on button "Guardar" at bounding box center [1219, 519] width 138 height 31
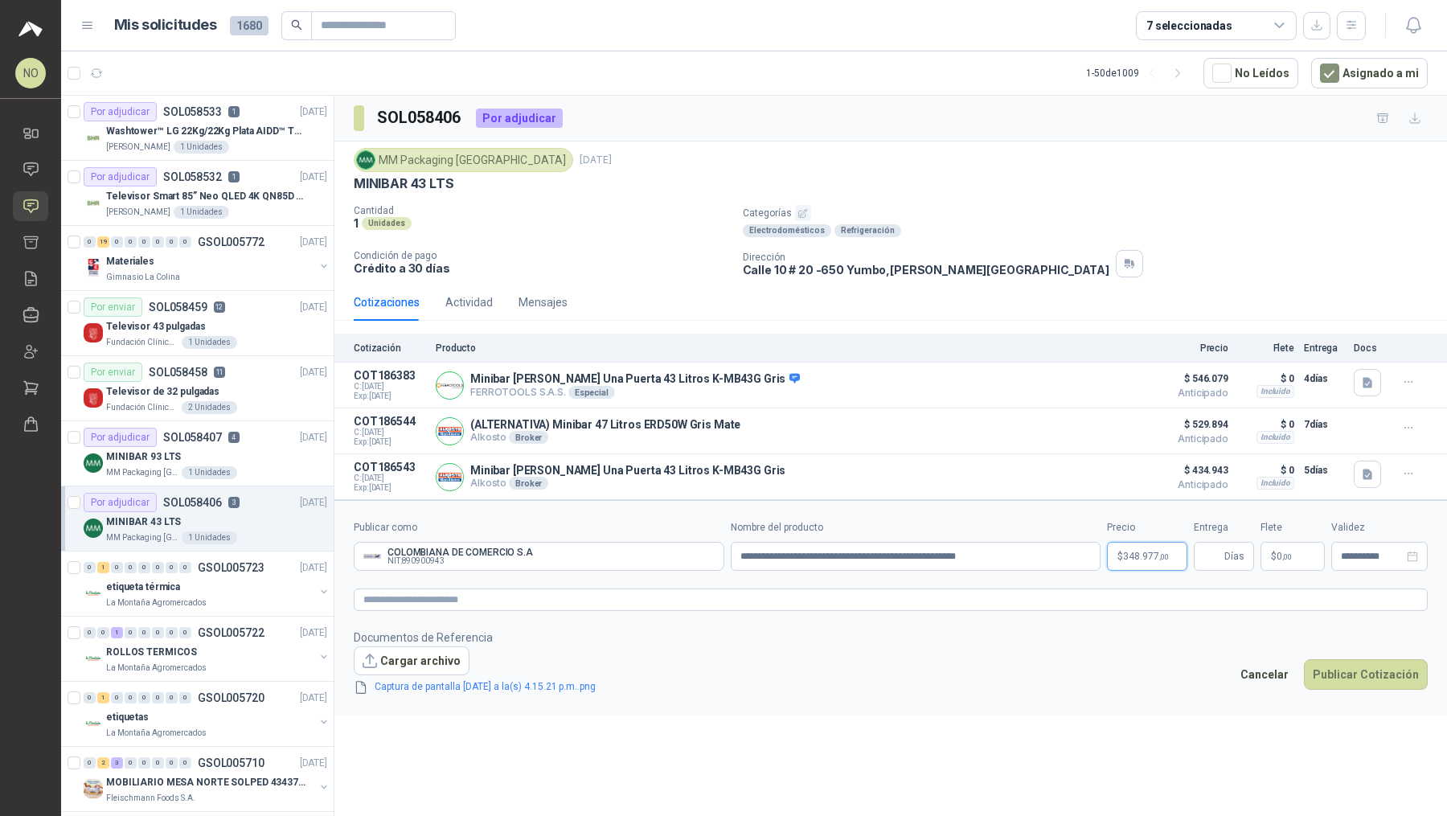
click at [711, 555] on span "348.977 ,00" at bounding box center [1146, 556] width 46 height 10
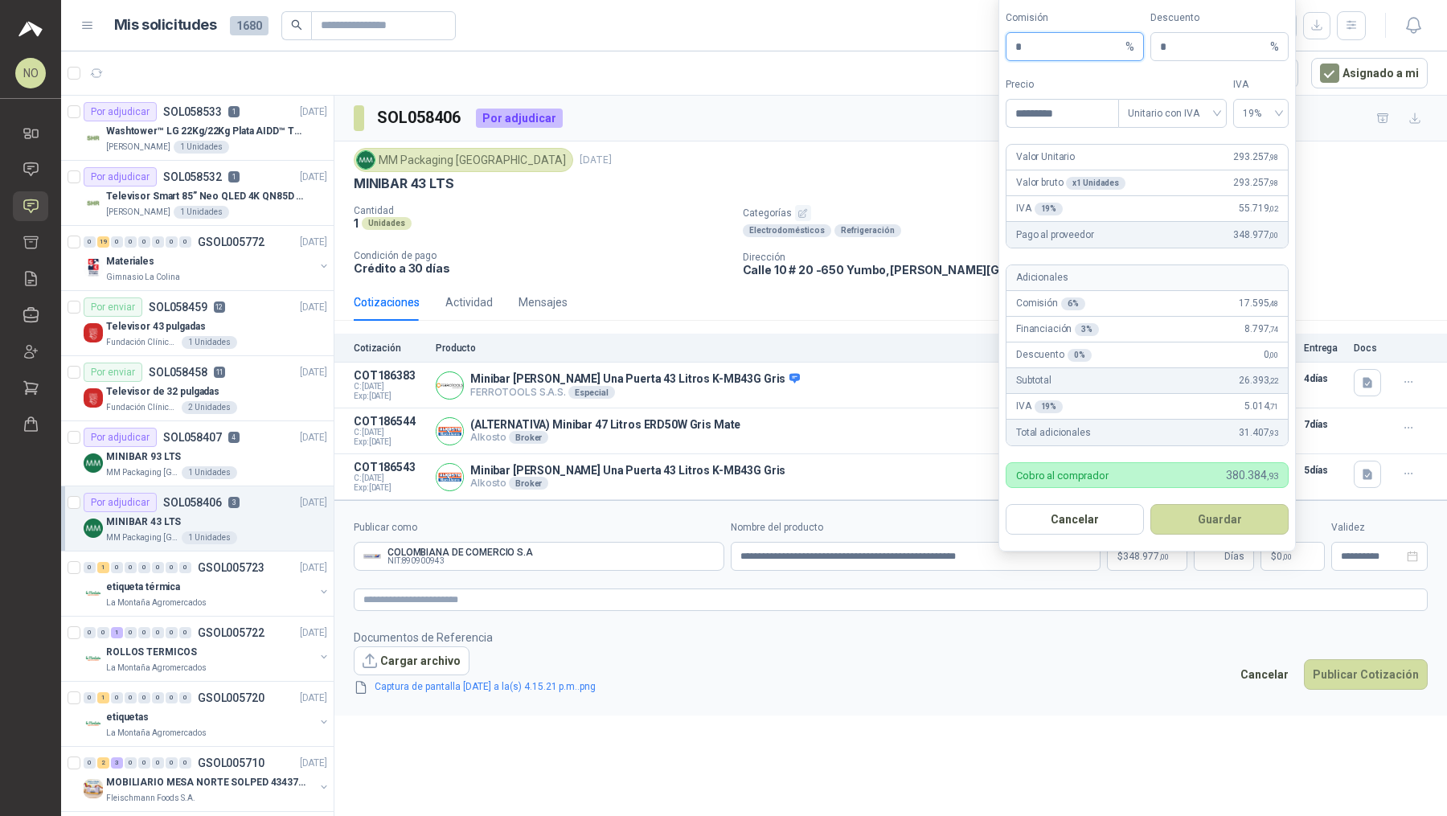
click at [711, 55] on input "*" at bounding box center [1068, 46] width 107 height 27
type input "**"
click at [711, 506] on button "Guardar" at bounding box center [1219, 519] width 138 height 31
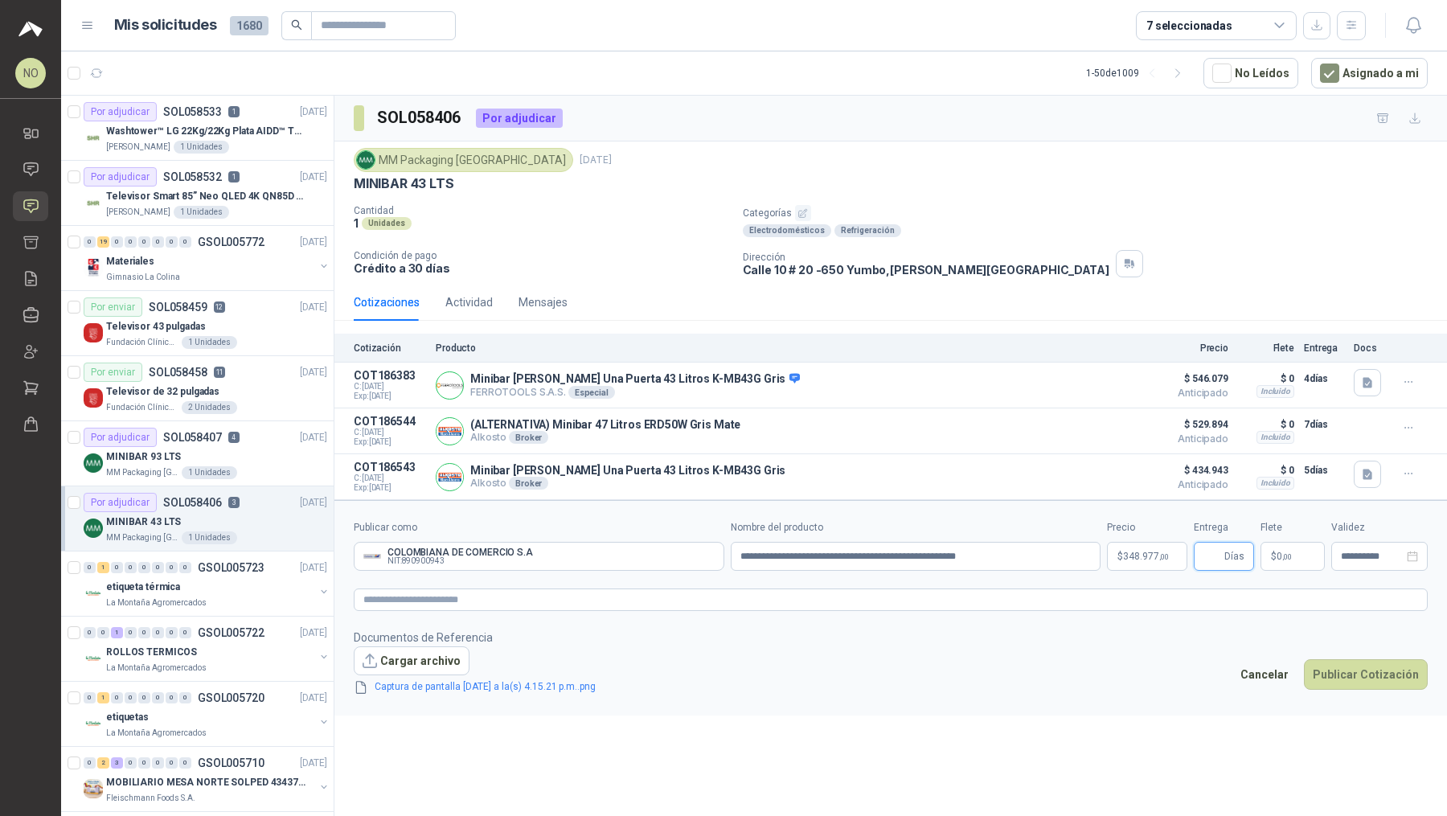
click at [711, 548] on input "Entrega" at bounding box center [1212, 555] width 18 height 27
type input "*"
click at [711, 678] on footer "Documentos de Referencia Cargar archivo Captura de pantalla [DATE] a la(s) 4.15…" at bounding box center [891, 662] width 1074 height 68
click at [711, 549] on p "$ 0 ,00" at bounding box center [1292, 556] width 64 height 29
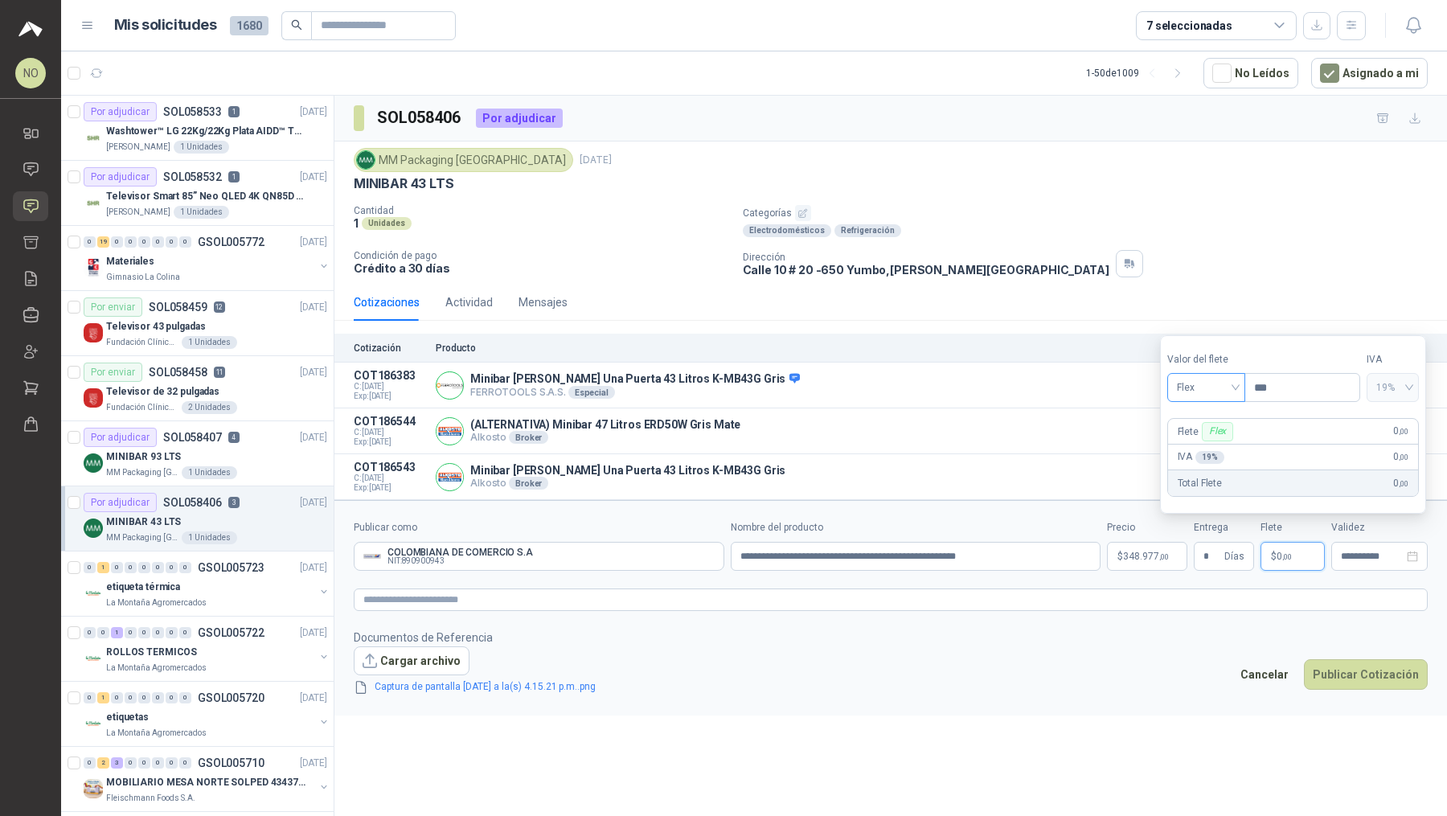
click at [711, 381] on span "Flex" at bounding box center [1206, 387] width 59 height 24
click at [711, 445] on div "Incluido" at bounding box center [1205, 449] width 53 height 18
click at [711, 554] on input "**********" at bounding box center [1372, 556] width 63 height 10
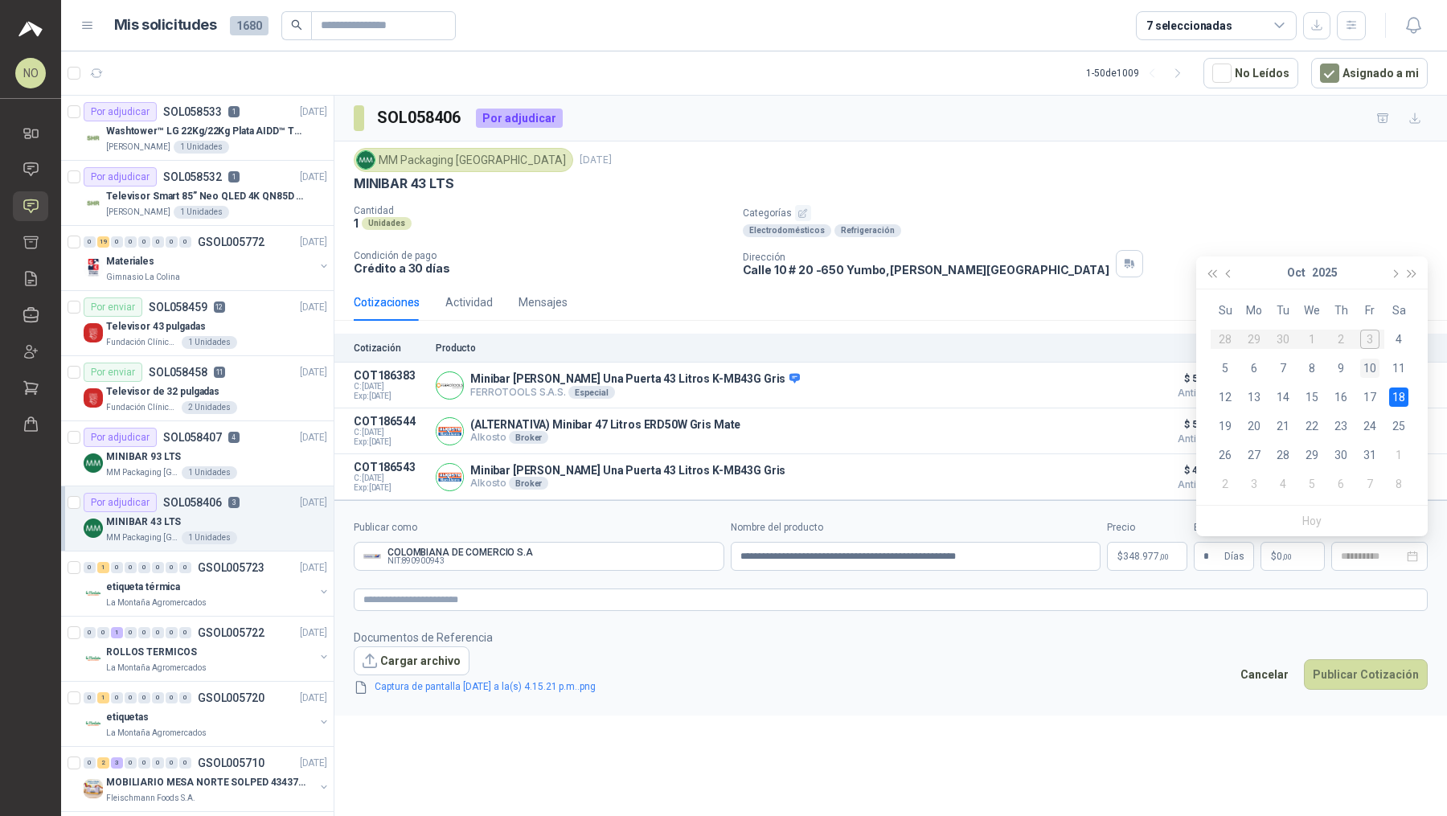
click at [711, 368] on div "10" at bounding box center [1369, 367] width 19 height 19
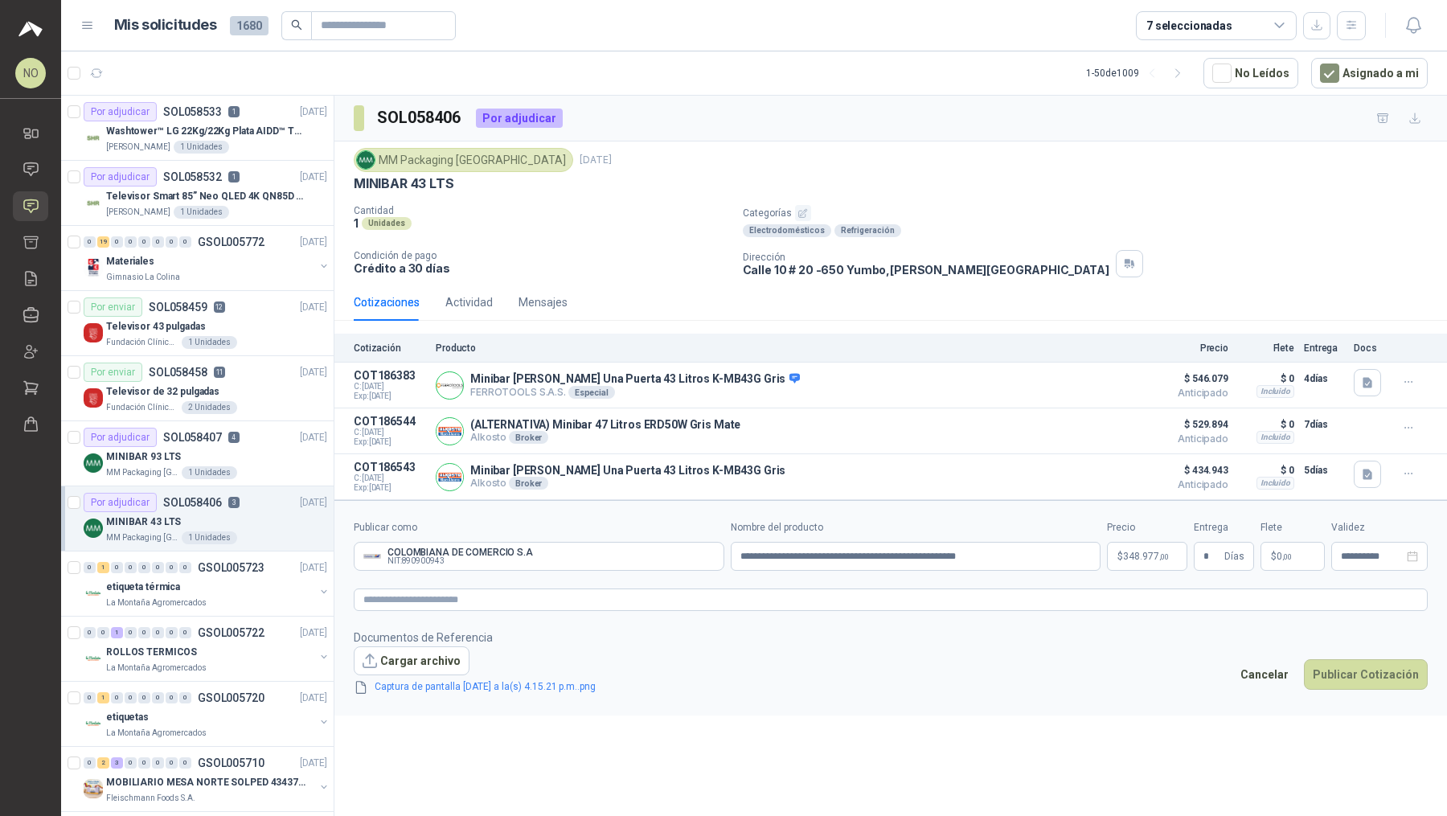
type input "**********"
click at [711, 556] on span "348.977 ,00" at bounding box center [1146, 556] width 46 height 10
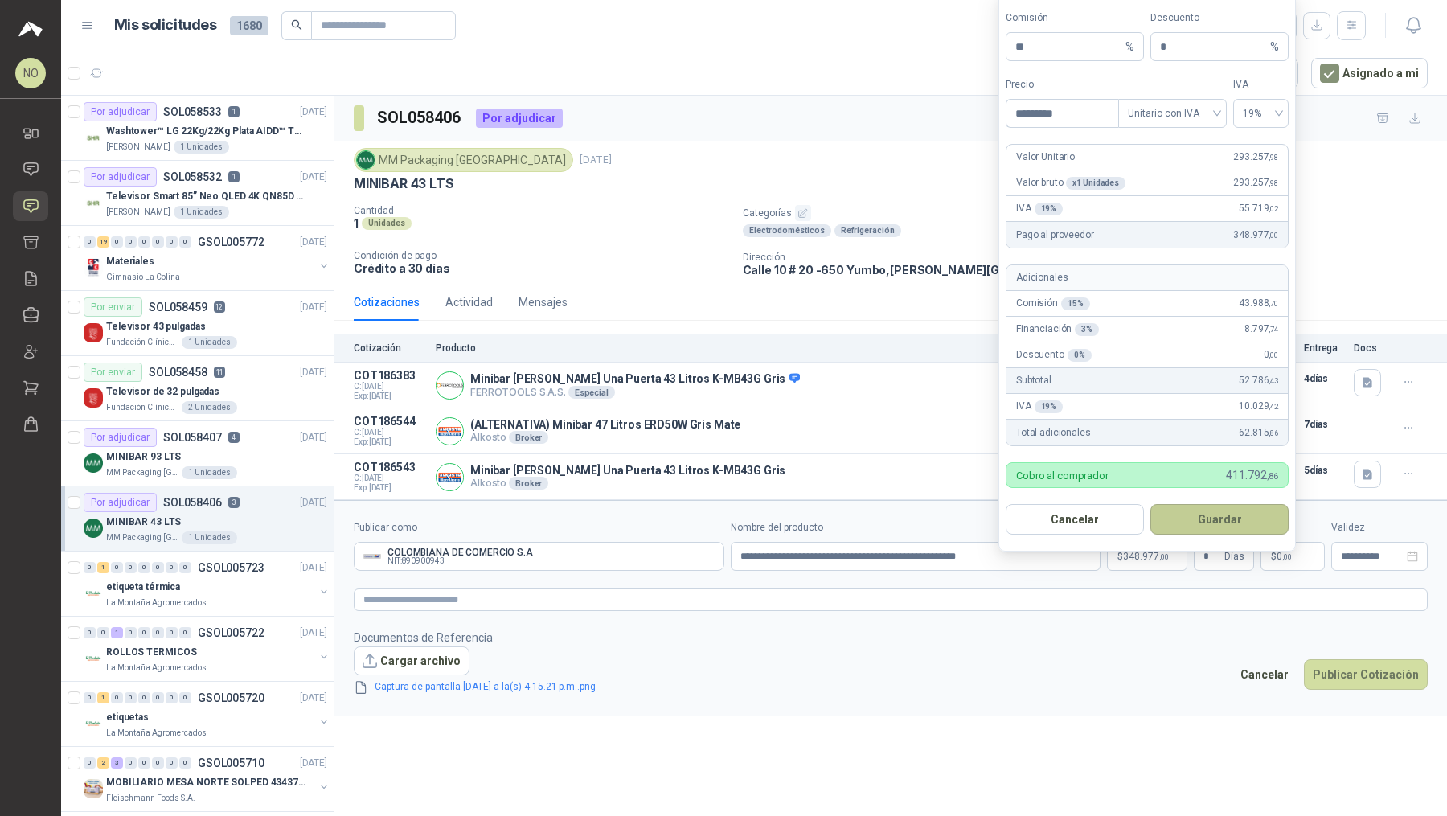
click at [711, 519] on button "Guardar" at bounding box center [1219, 519] width 138 height 31
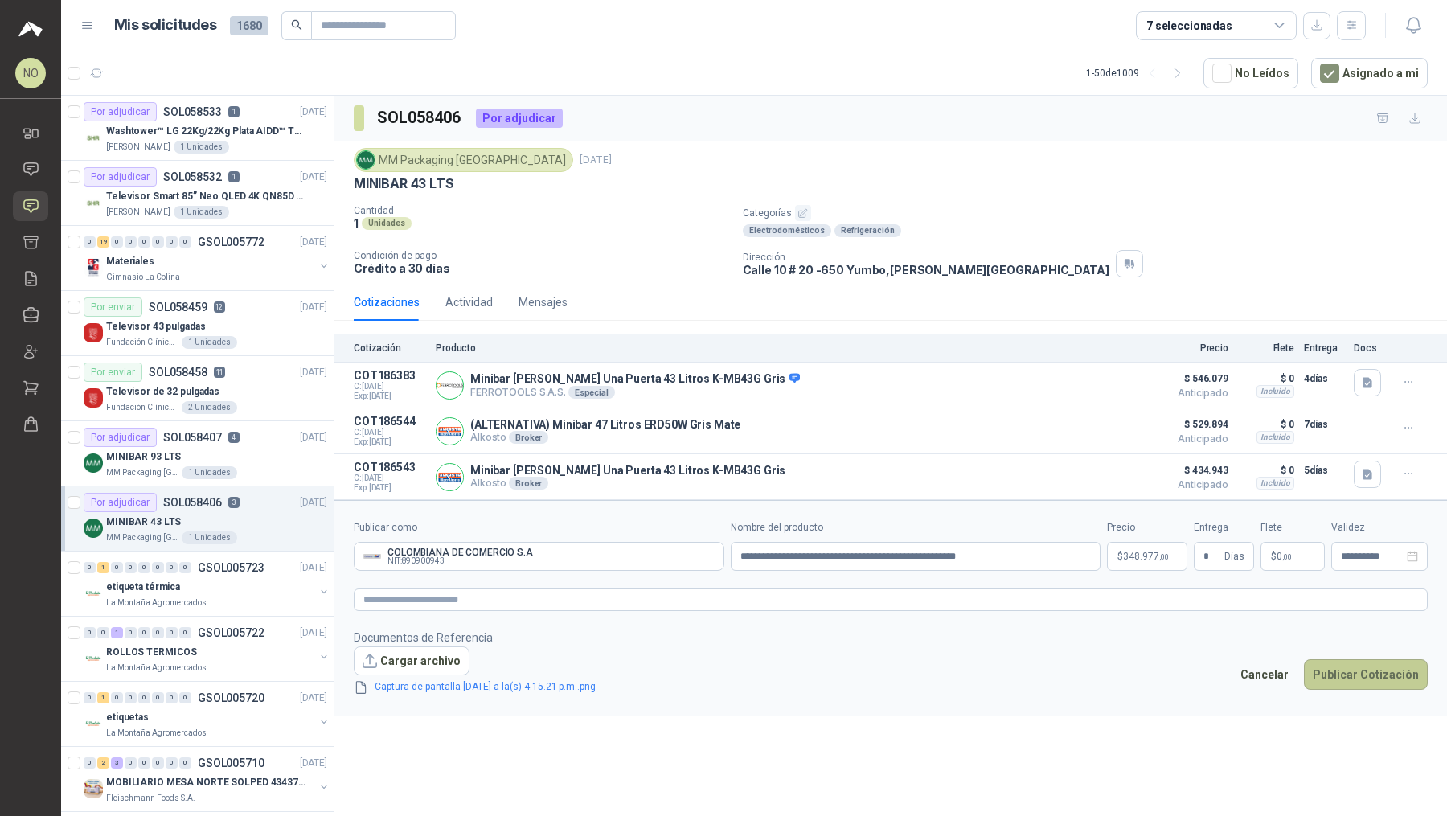
click at [711, 676] on button "Publicar Cotización" at bounding box center [1366, 674] width 124 height 31
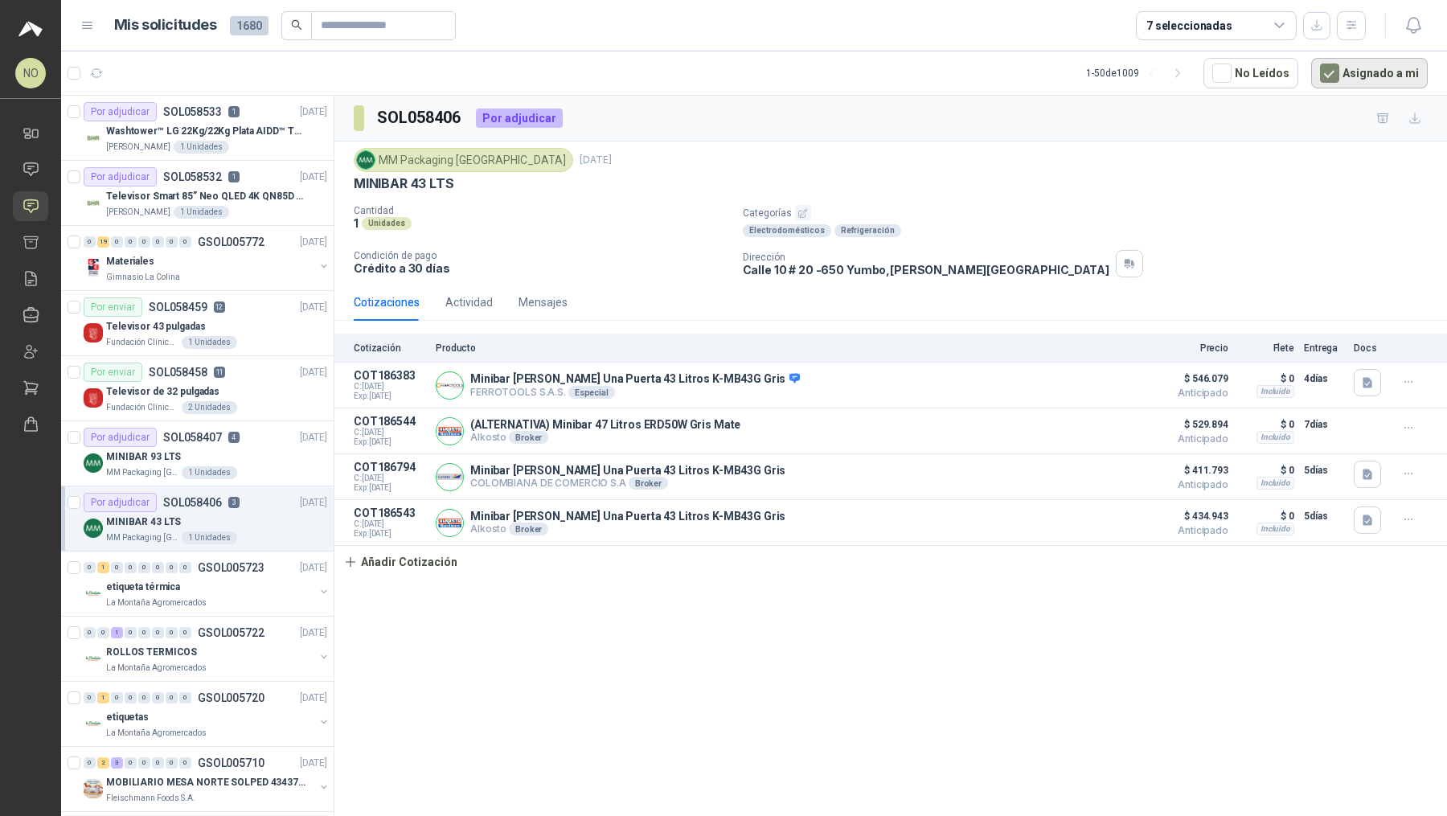
click at [711, 70] on button "Asignado a mi" at bounding box center [1369, 73] width 117 height 31
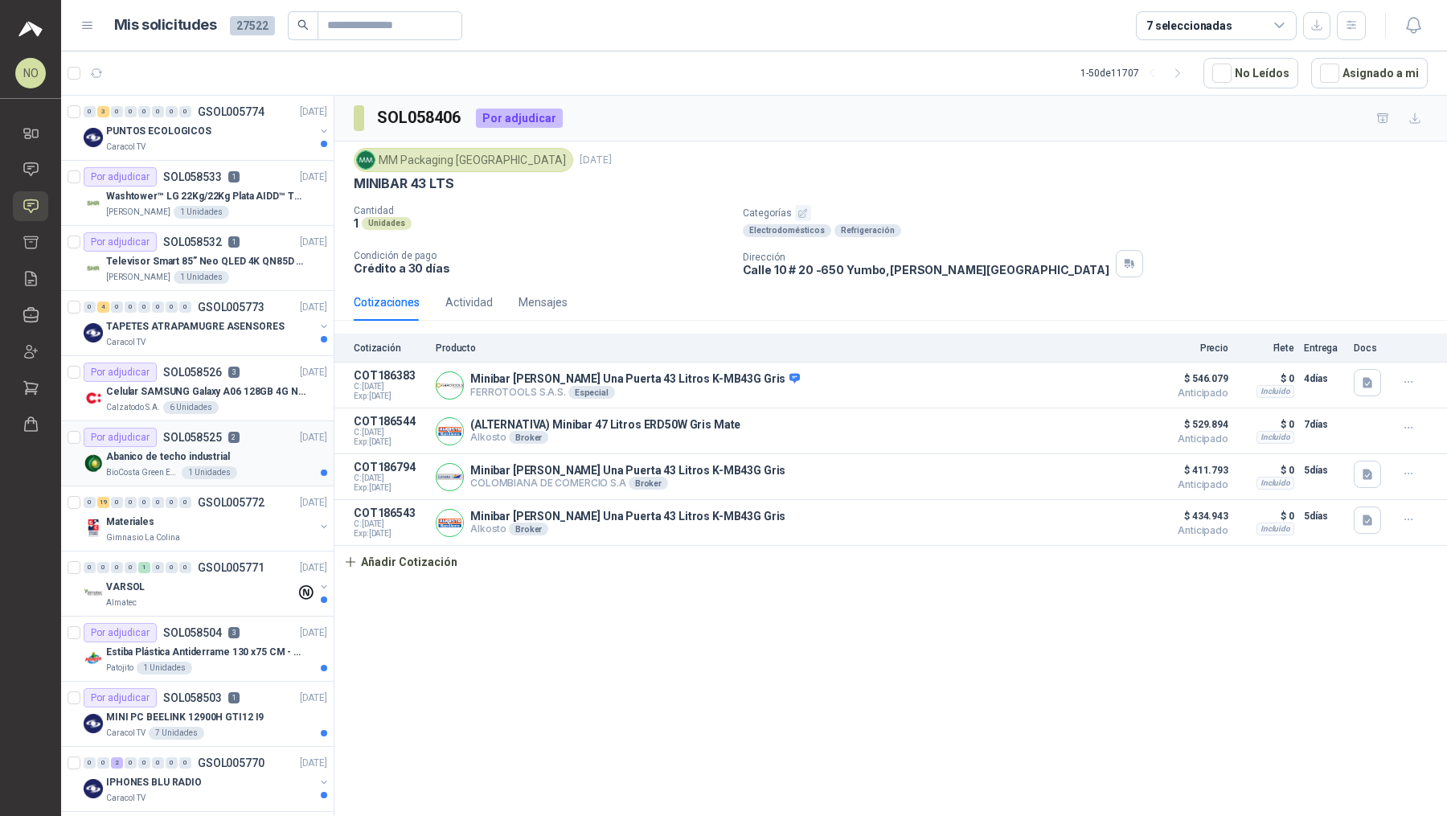
scroll to position [95, 0]
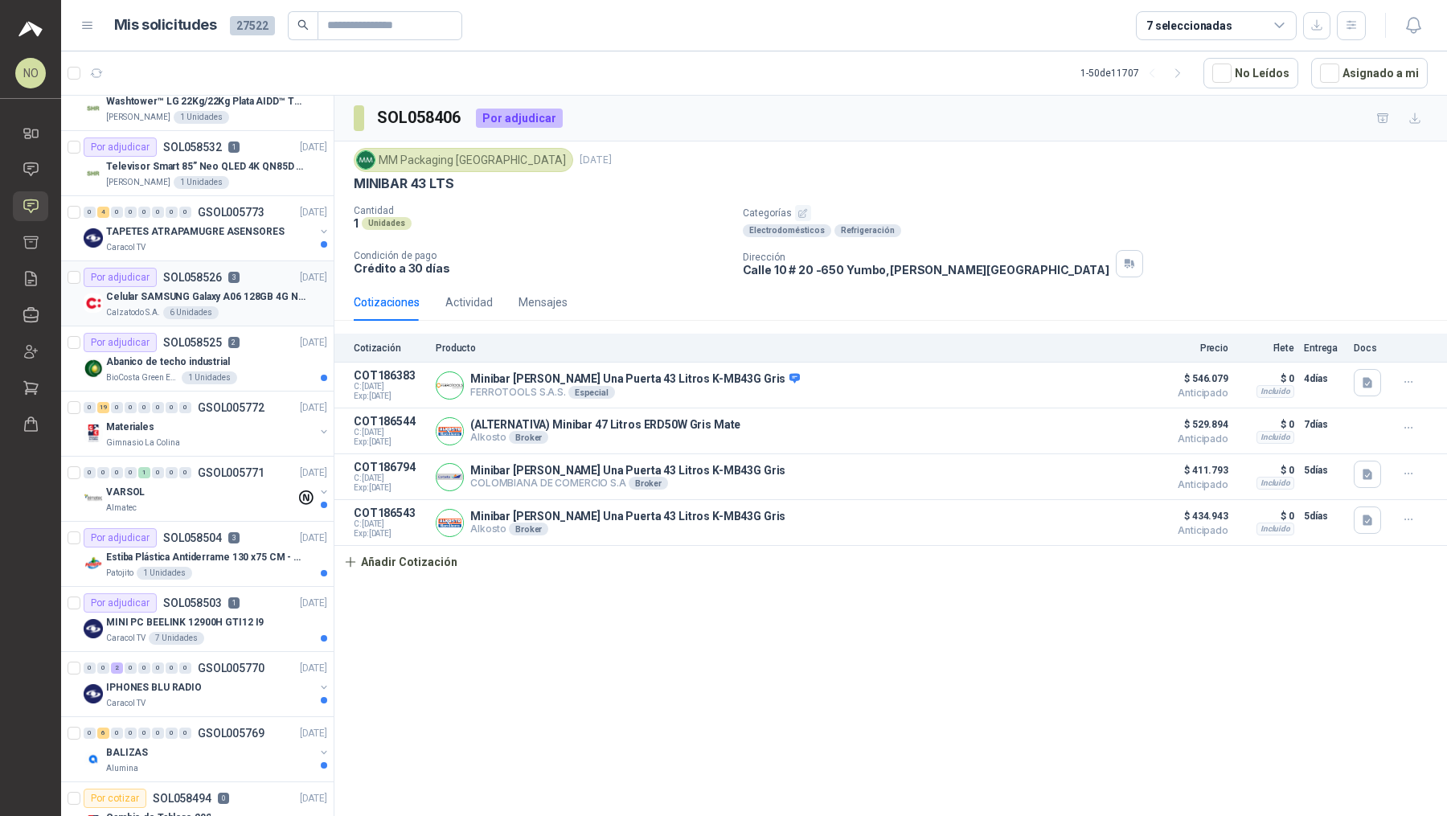
click at [268, 291] on p "Celular SAMSUNG Galaxy A06 128GB 4G Negro" at bounding box center [206, 296] width 200 height 15
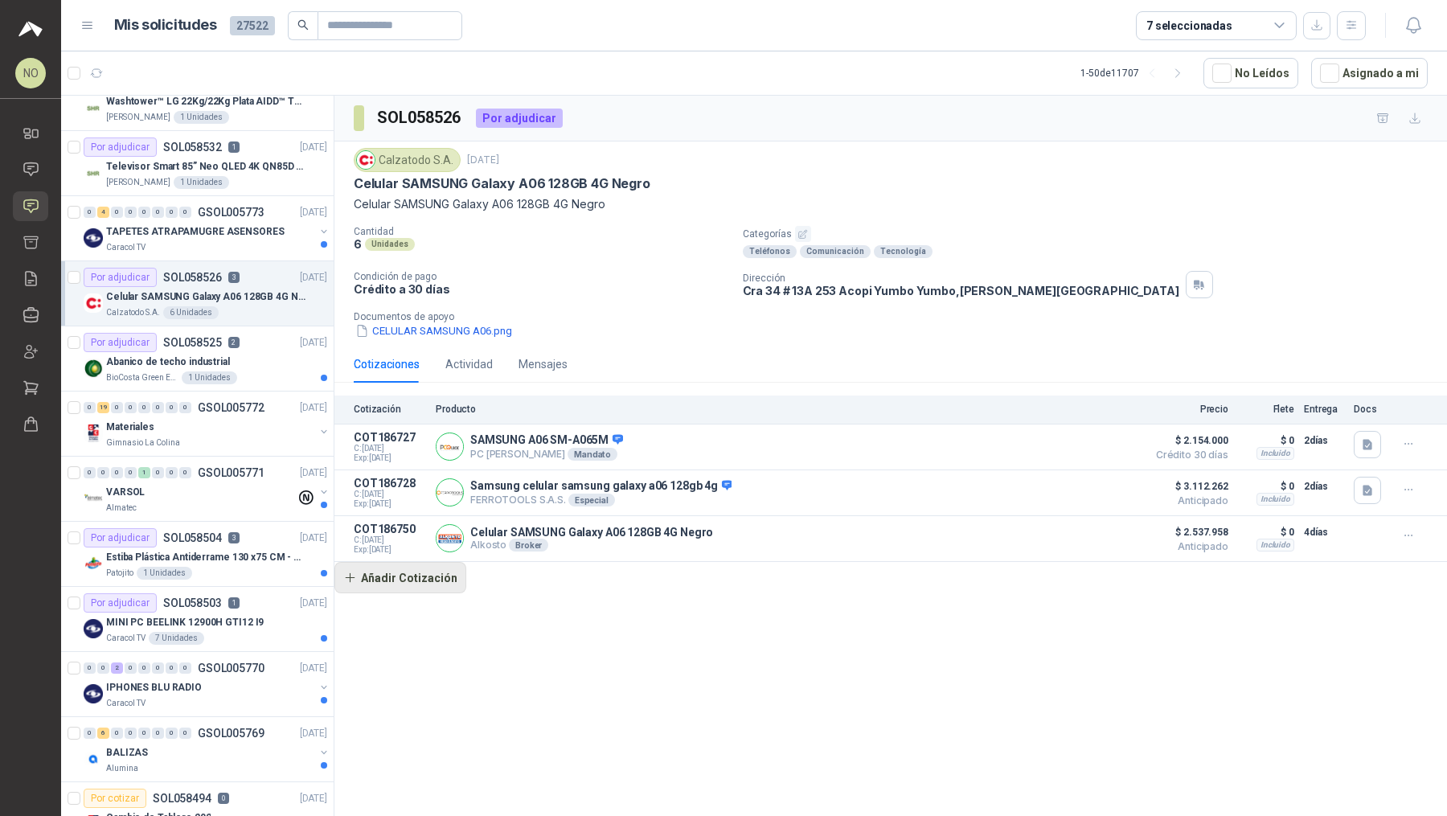
click at [440, 581] on button "Añadir Cotización" at bounding box center [400, 578] width 132 height 32
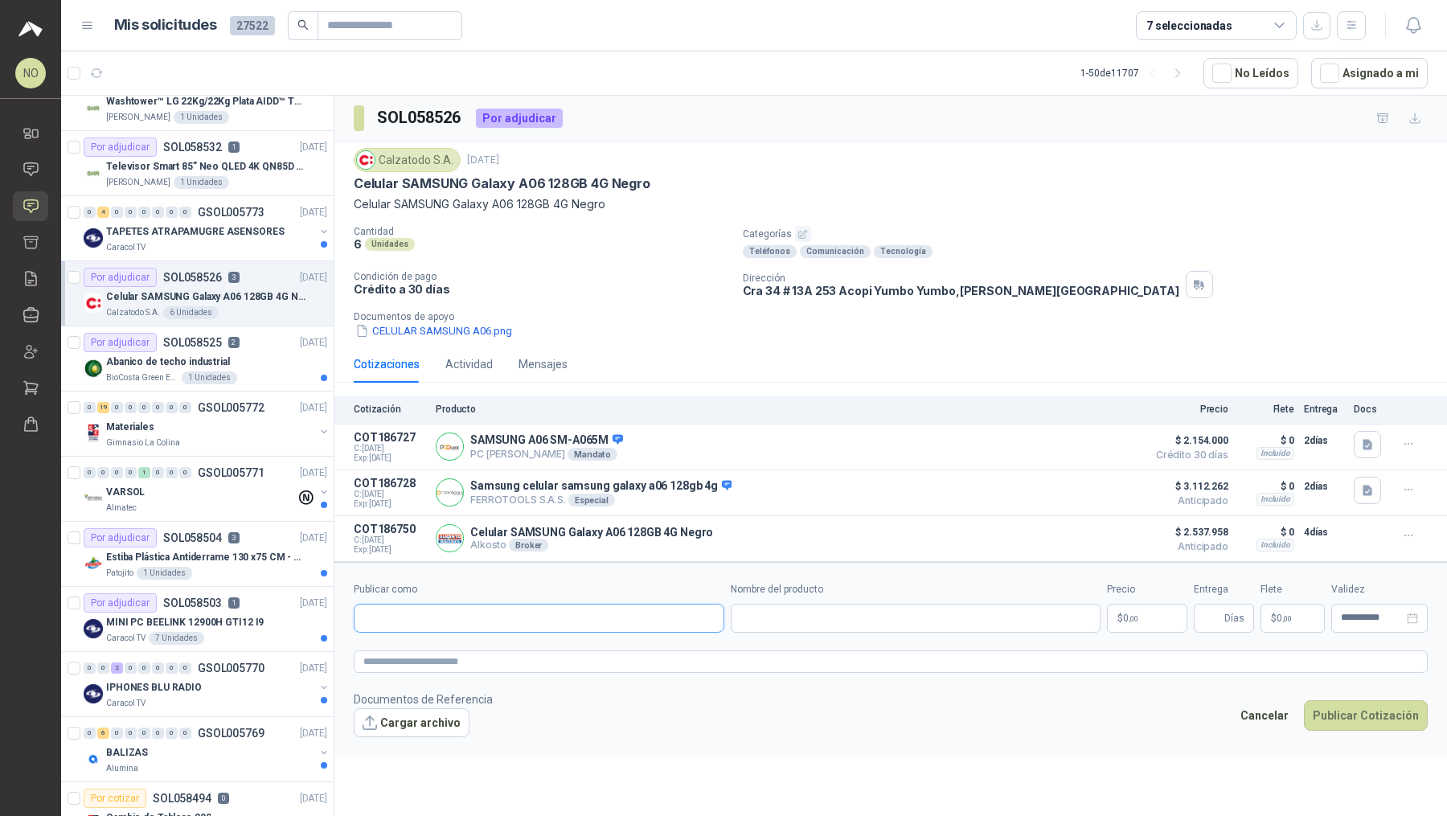
click at [451, 624] on input "Publicar como" at bounding box center [538, 617] width 369 height 27
type input "*****"
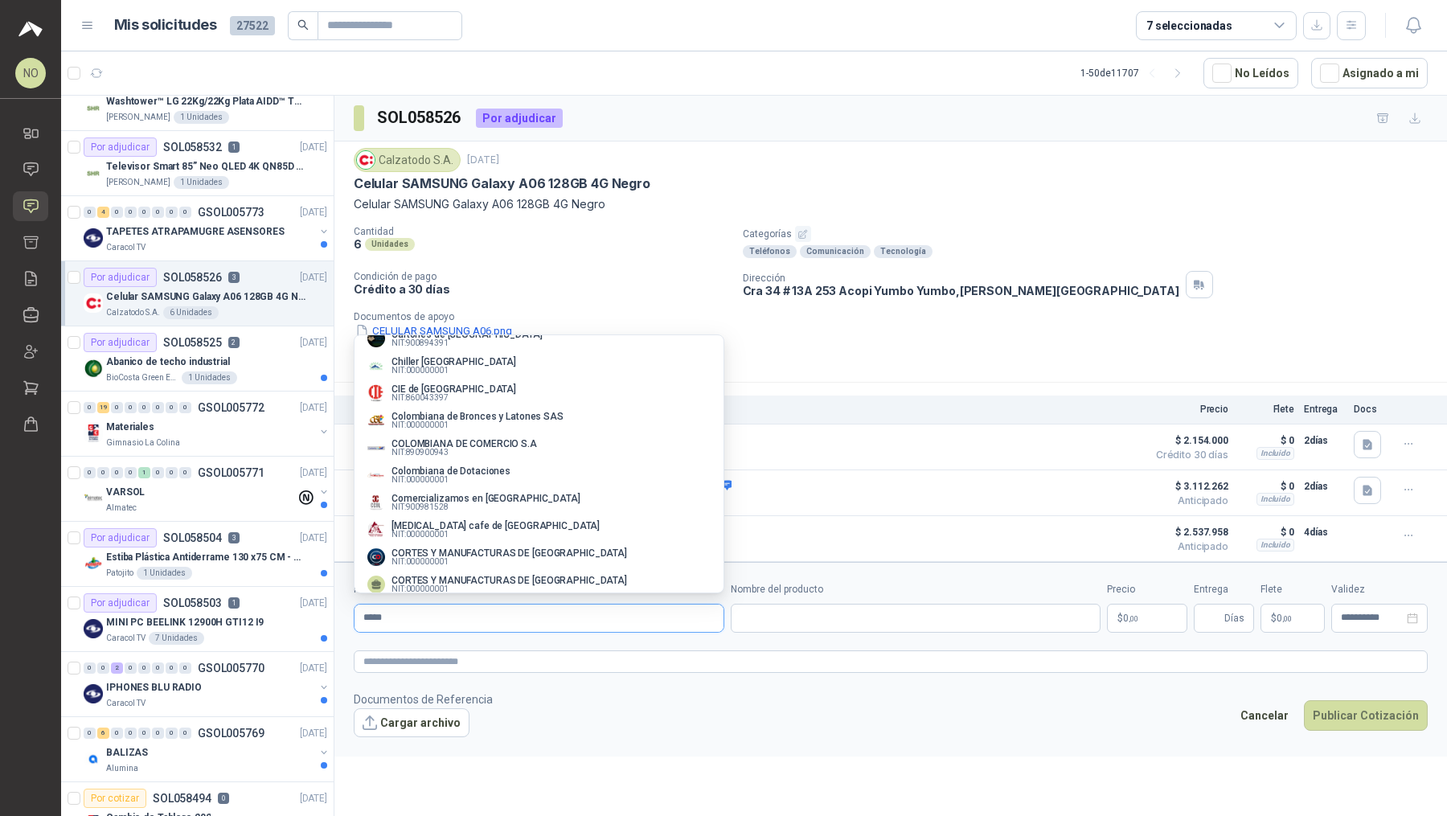
scroll to position [292, 0]
type input "*****"
click at [527, 455] on p "NIT : 890900943" at bounding box center [463, 451] width 145 height 8
type input "**********"
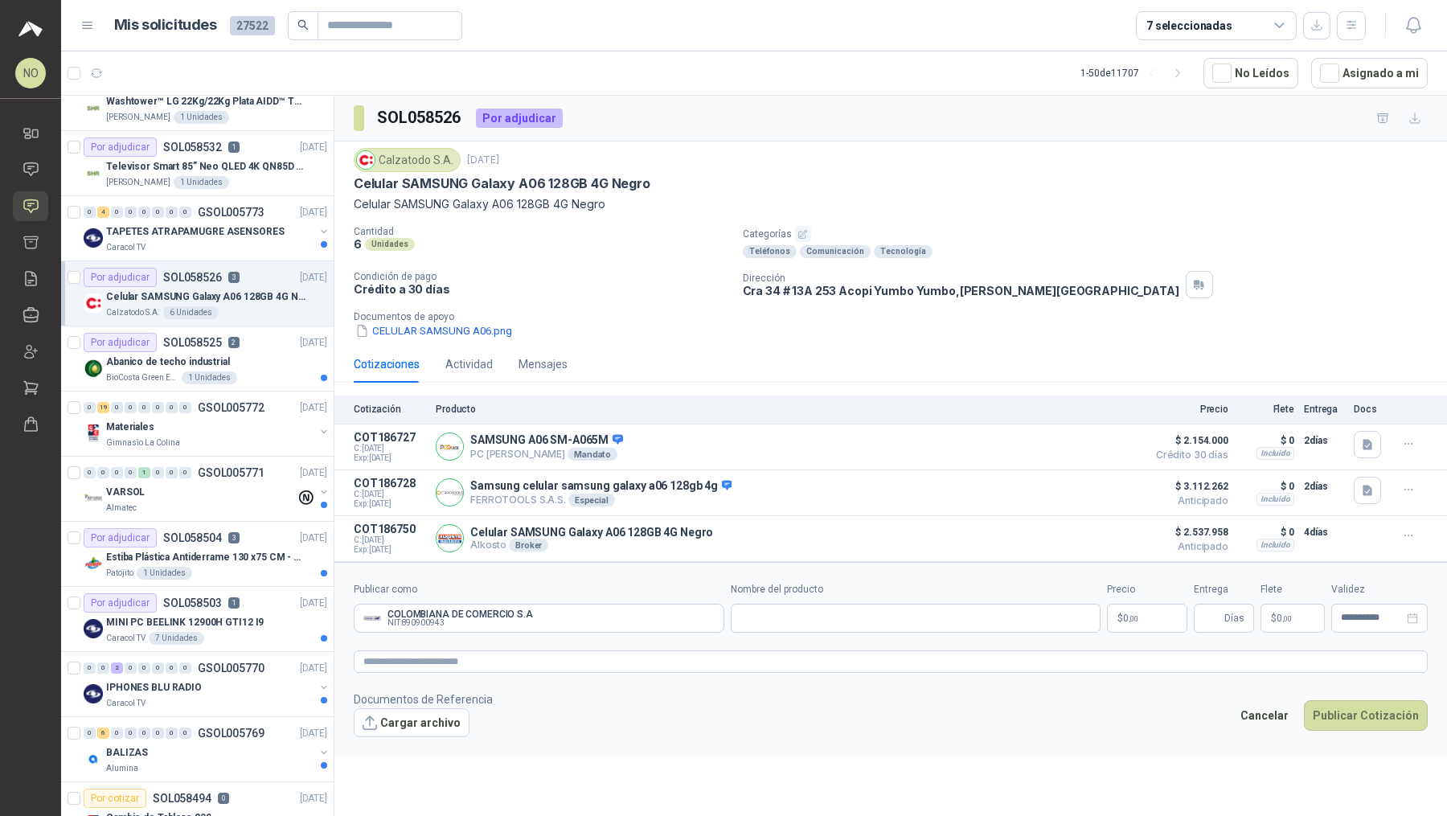
click at [711, 612] on p "$ 0 ,00" at bounding box center [1147, 618] width 80 height 29
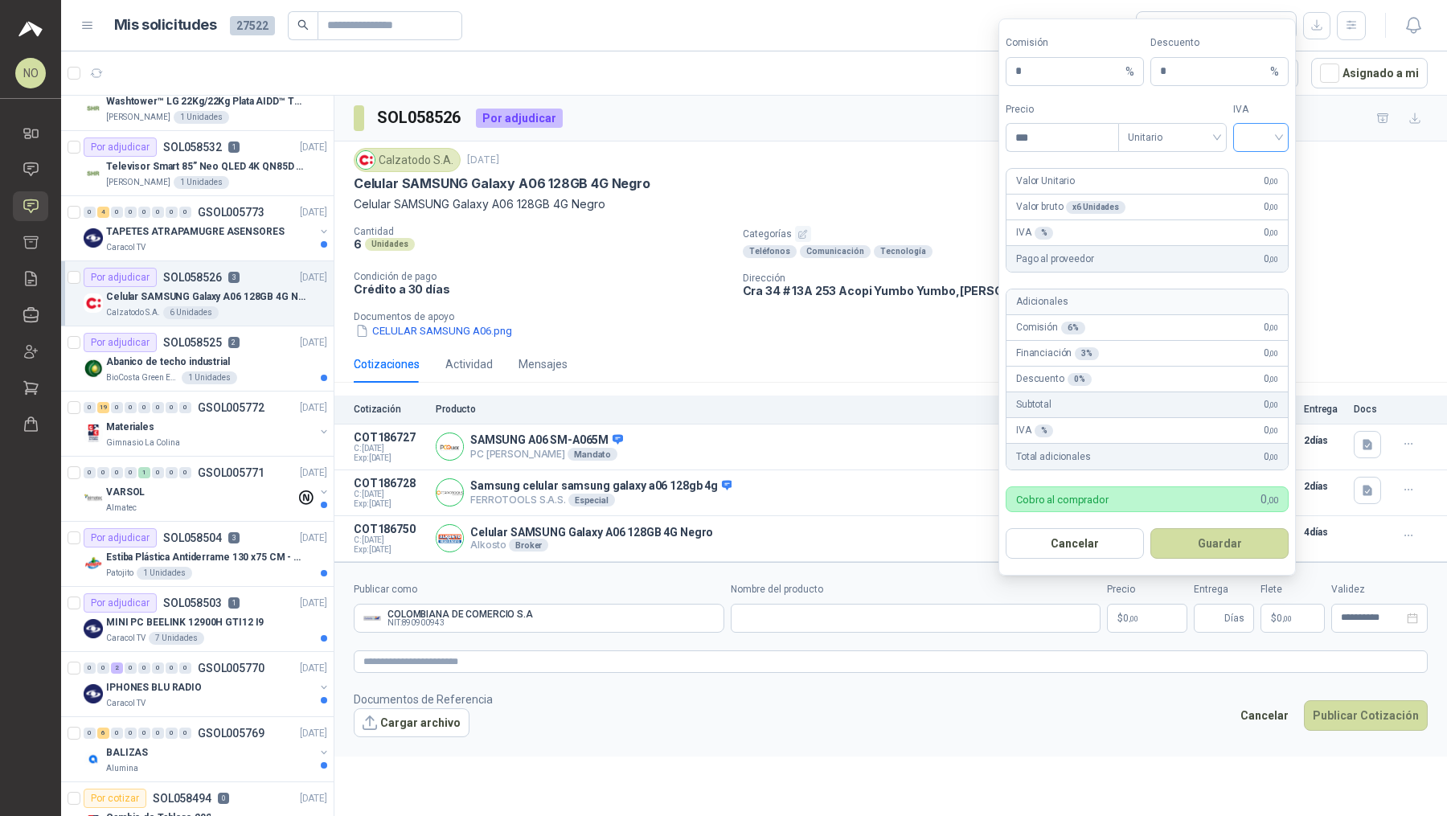
click at [711, 144] on input "search" at bounding box center [1260, 136] width 36 height 24
click at [711, 164] on div "19%" at bounding box center [1260, 174] width 49 height 26
click at [711, 139] on span "Unitario" at bounding box center [1172, 137] width 89 height 24
click at [711, 196] on div "Unitario con IVA" at bounding box center [1172, 199] width 83 height 18
click at [711, 141] on input "***" at bounding box center [1062, 137] width 112 height 27
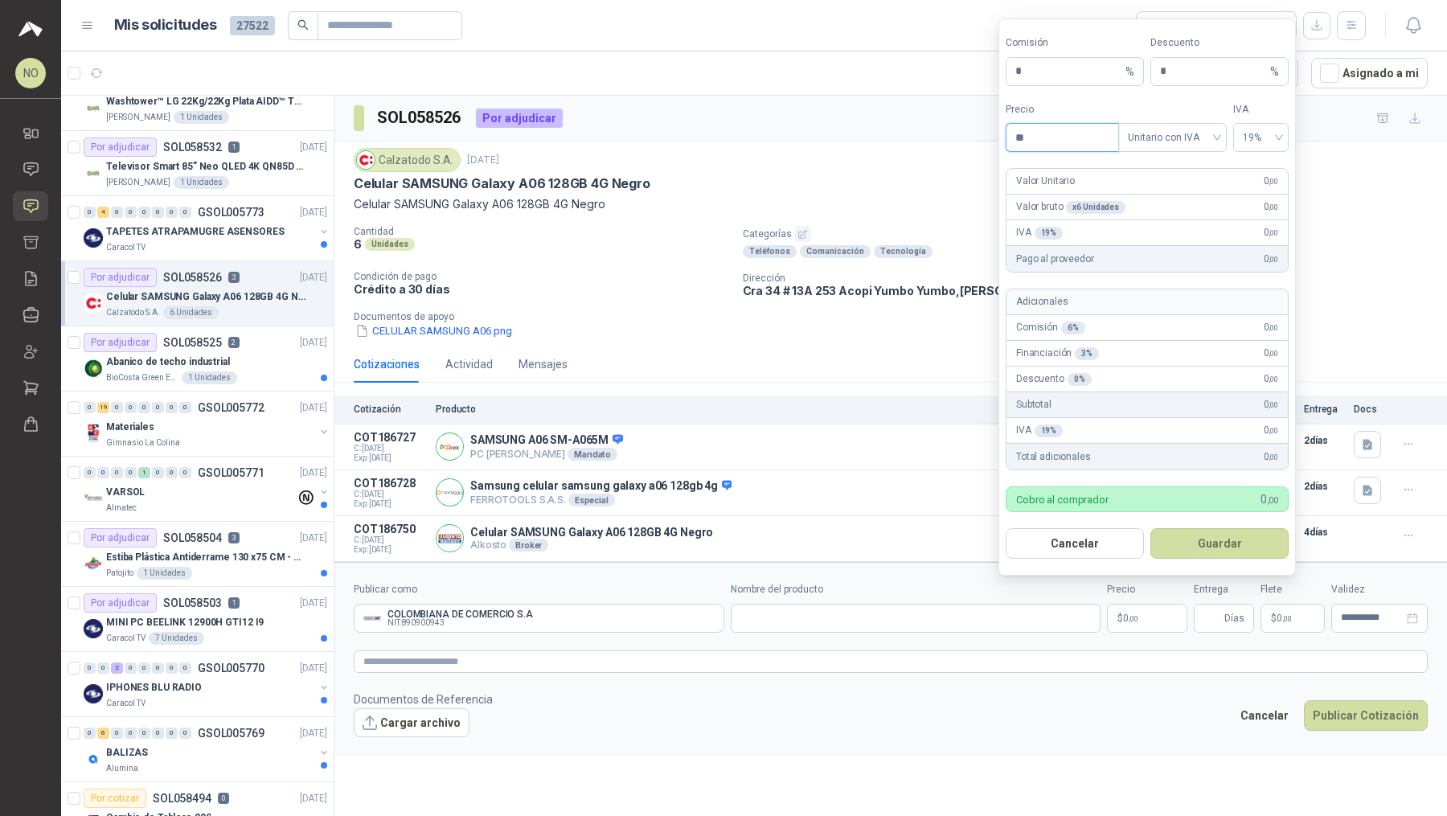
type input "*"
type input "*********"
click at [711, 535] on button "Guardar" at bounding box center [1219, 543] width 138 height 31
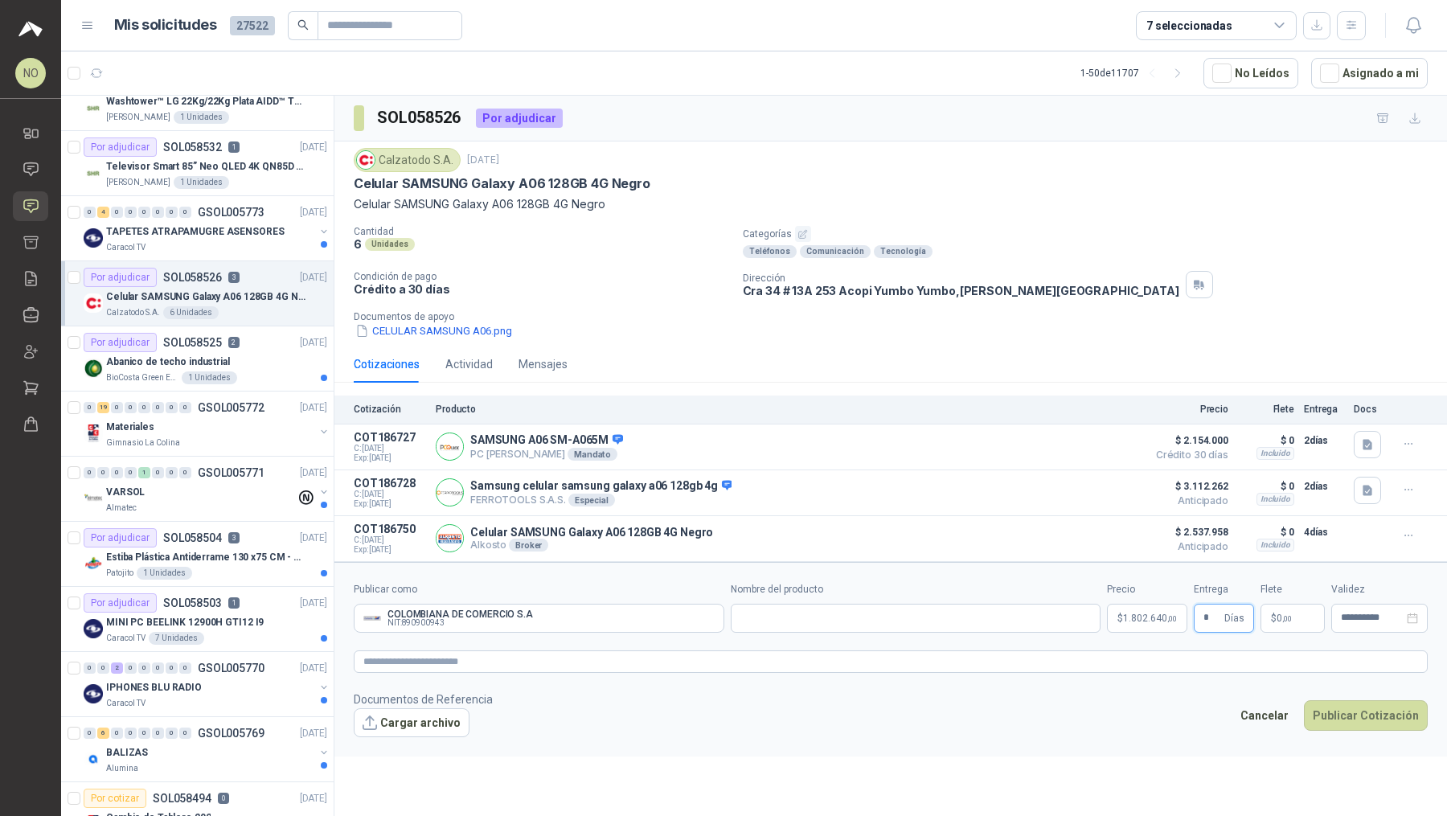
type input "*"
click at [711, 707] on footer "Documentos de Referencia Cargar archivo Cancelar Publicar Cotización" at bounding box center [891, 713] width 1074 height 47
click at [711, 614] on p "$ 0 ,00" at bounding box center [1292, 618] width 64 height 29
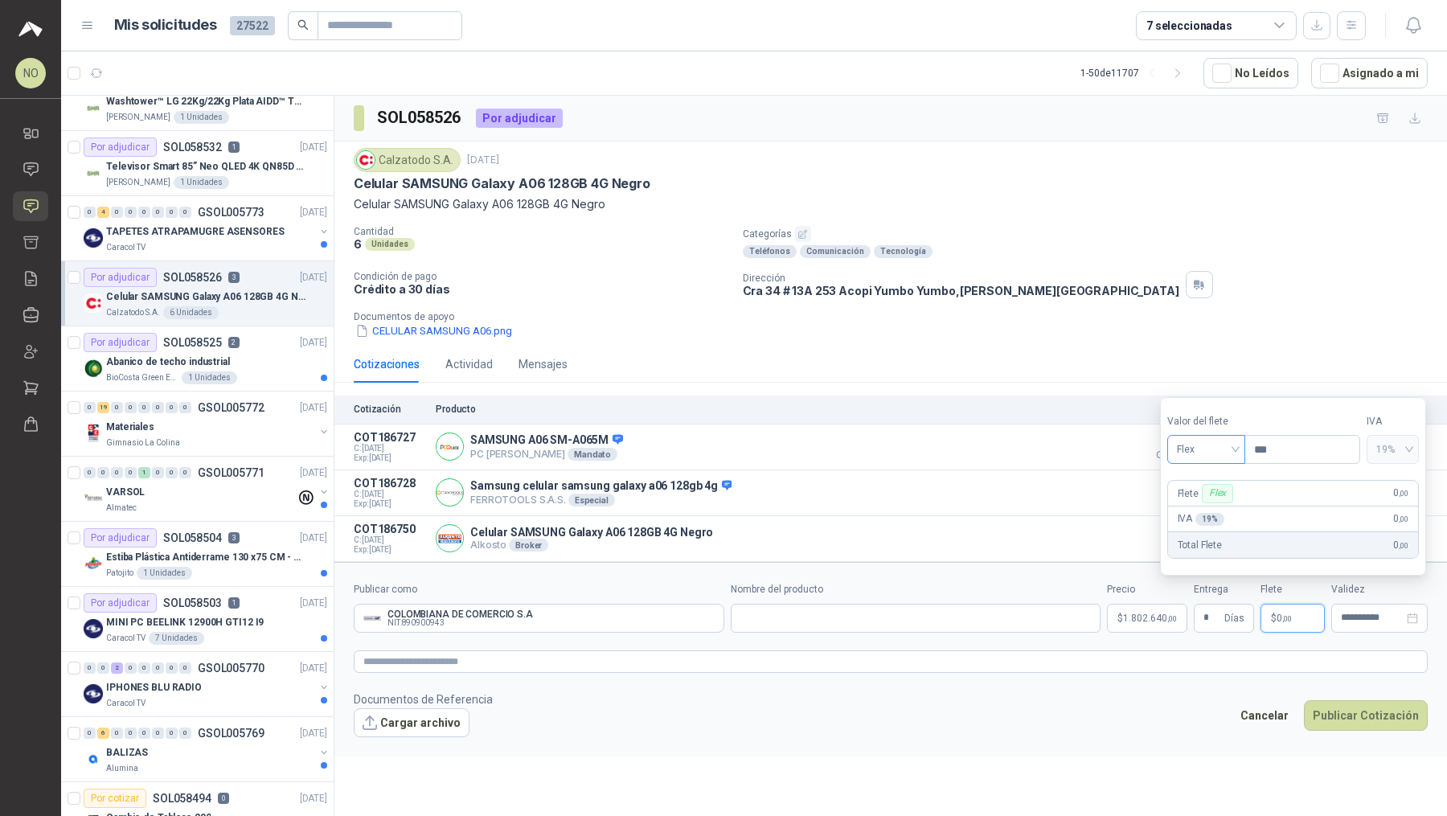
click at [711, 448] on span "Flex" at bounding box center [1206, 449] width 59 height 24
click at [711, 517] on div "Incluido" at bounding box center [1205, 510] width 53 height 18
click at [711, 612] on input "**********" at bounding box center [1372, 617] width 63 height 10
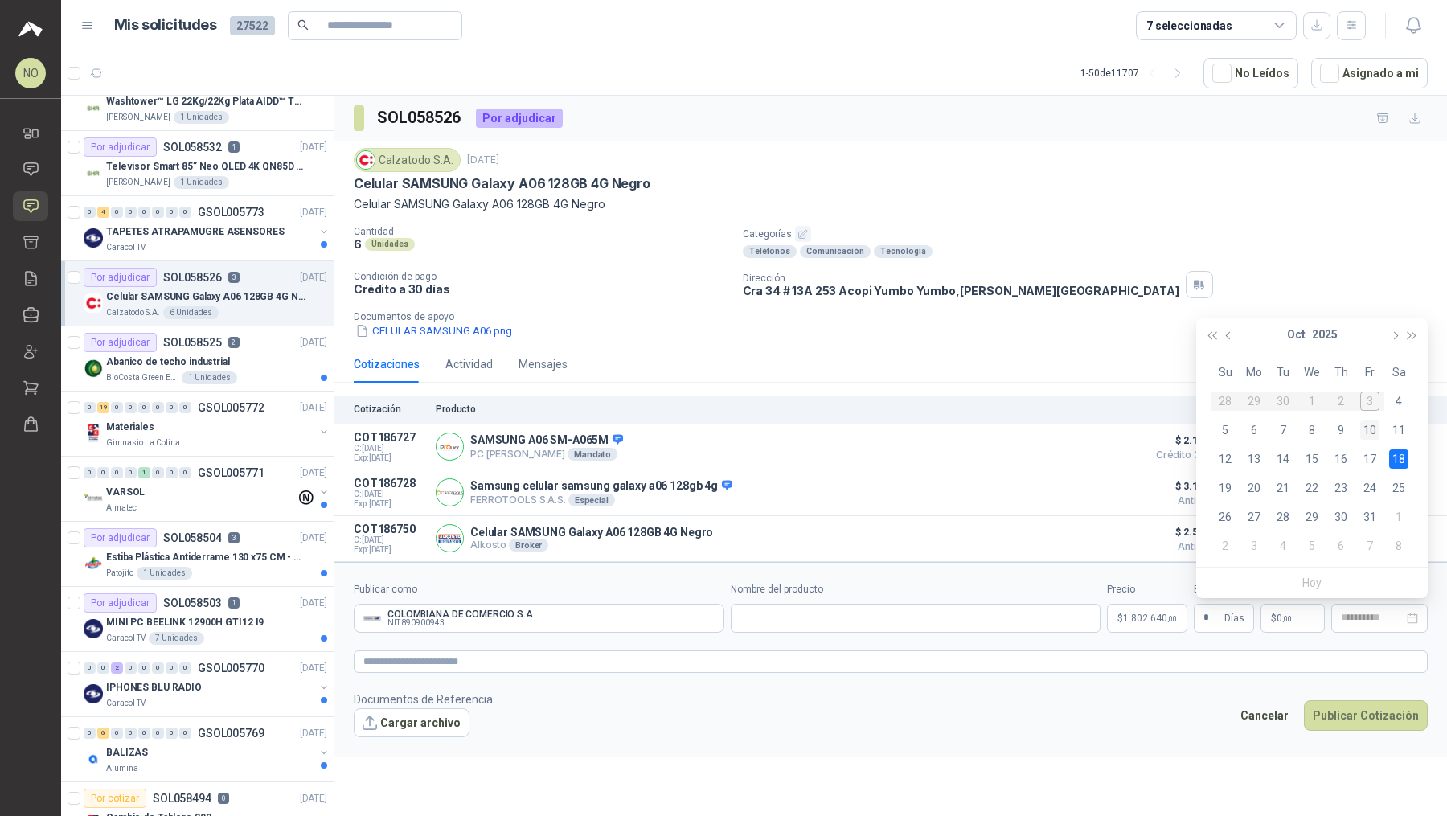
click at [711, 431] on div "10" at bounding box center [1369, 429] width 19 height 19
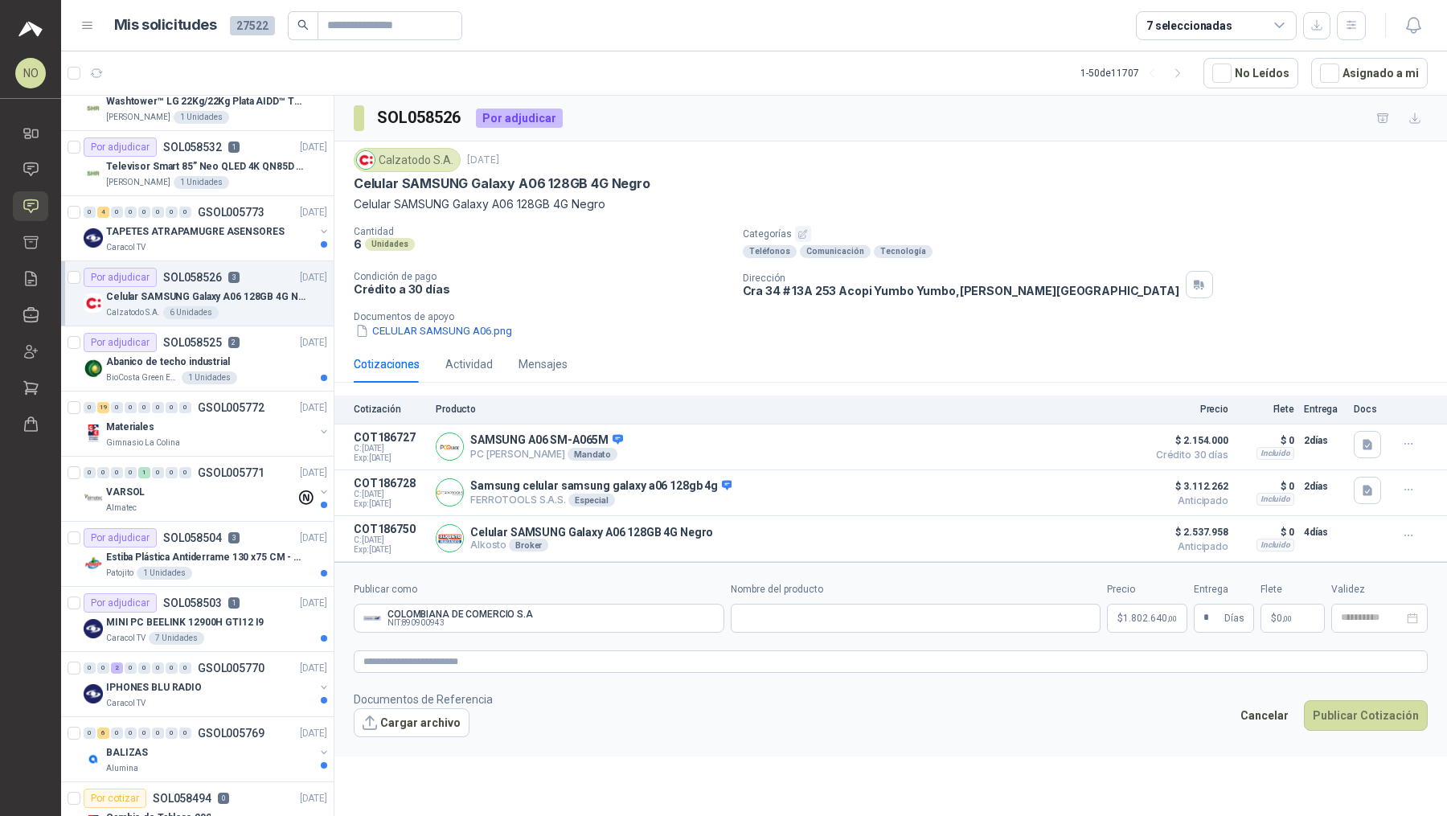
type input "**********"
click at [711, 621] on p "$ 1.802.640 ,00" at bounding box center [1147, 618] width 80 height 29
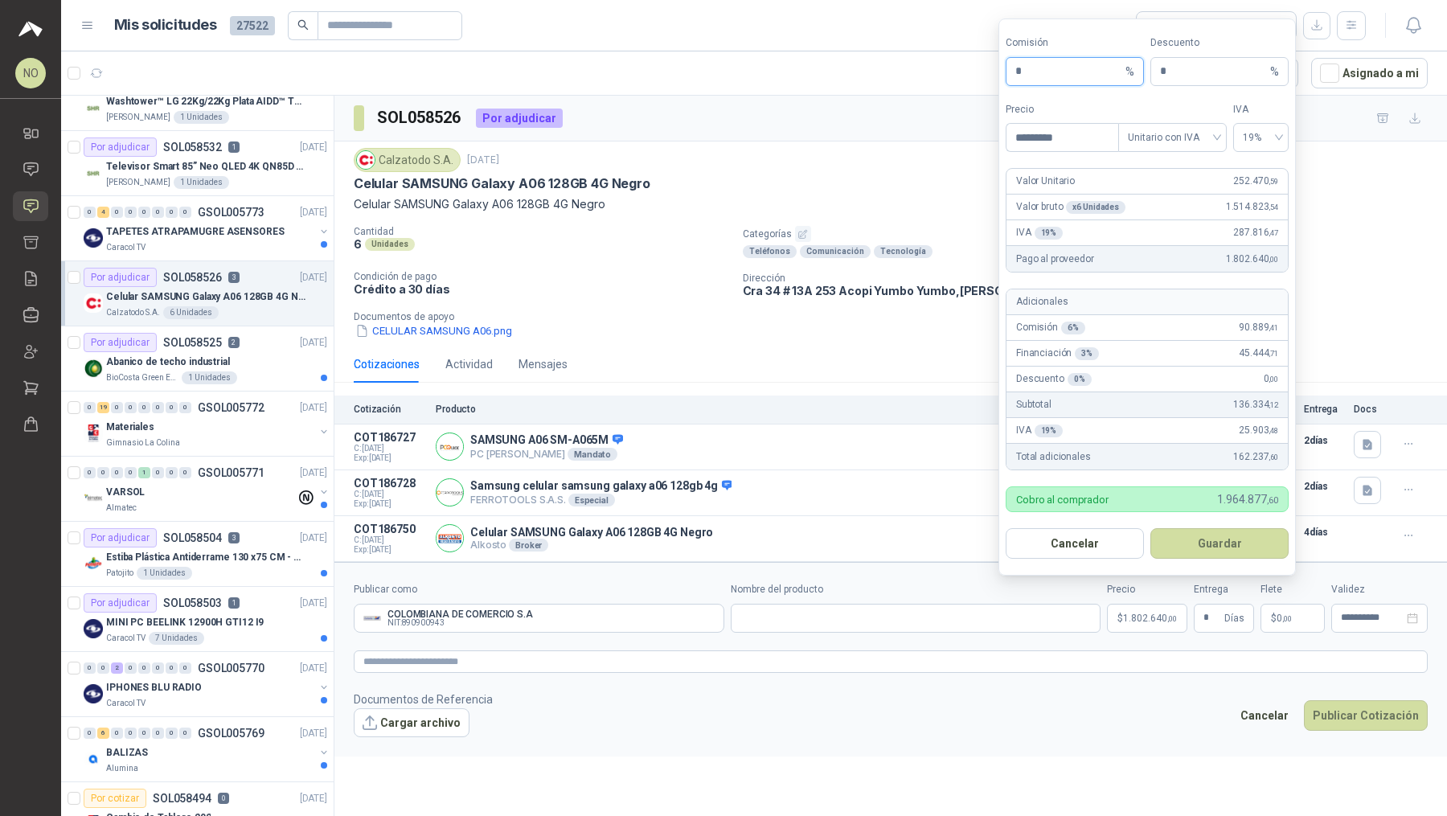
click at [711, 77] on input "*" at bounding box center [1068, 71] width 107 height 27
click at [711, 141] on span "Unitario con IVA" at bounding box center [1172, 137] width 89 height 24
click at [711, 176] on div "Unitario" at bounding box center [1172, 174] width 83 height 18
click at [711, 145] on span "19%" at bounding box center [1260, 137] width 36 height 24
click at [711, 220] on div "0%" at bounding box center [1261, 225] width 30 height 18
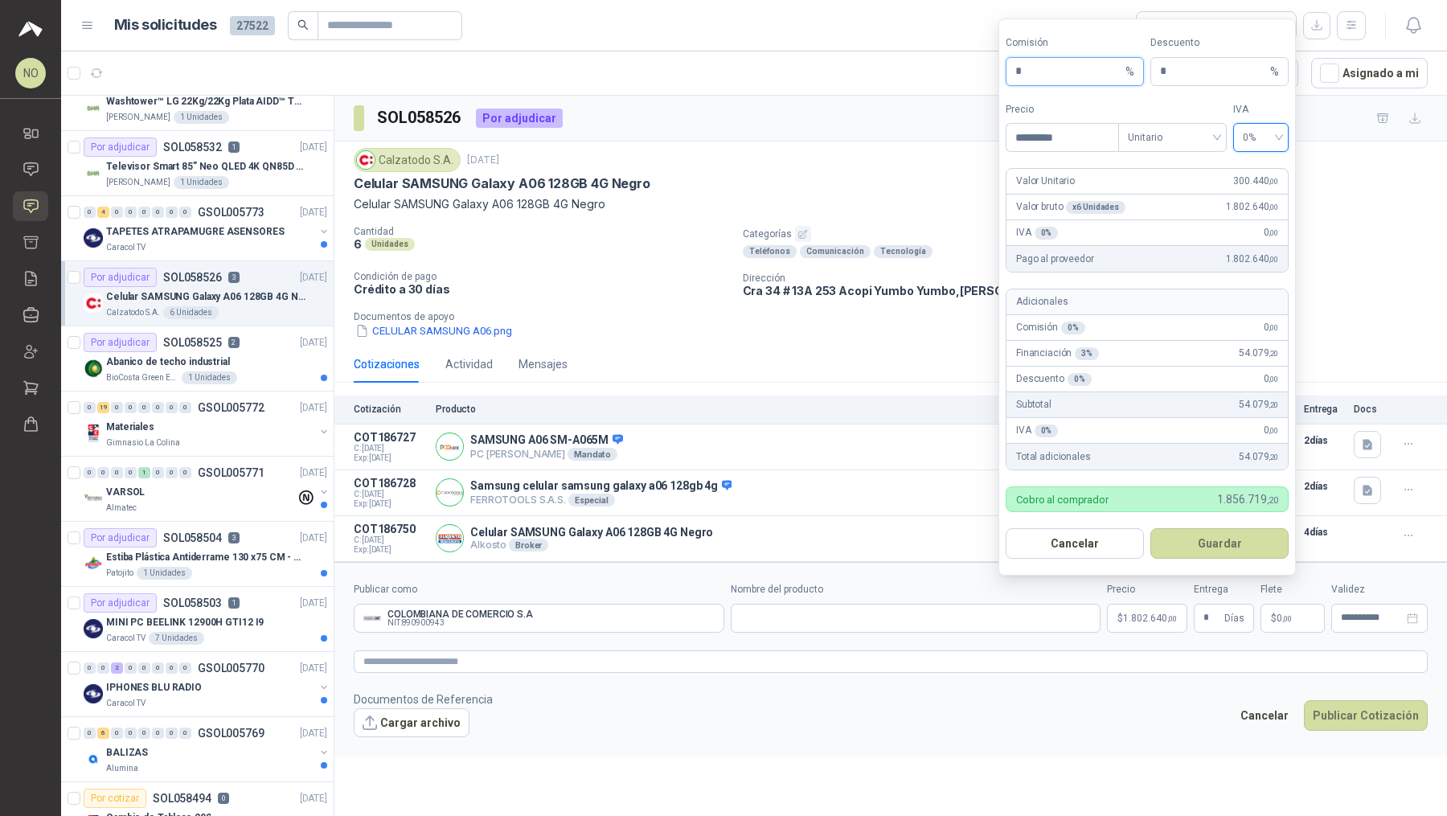
click at [711, 76] on input "*" at bounding box center [1068, 71] width 107 height 27
click at [711, 714] on form "**********" at bounding box center [890, 659] width 1112 height 194
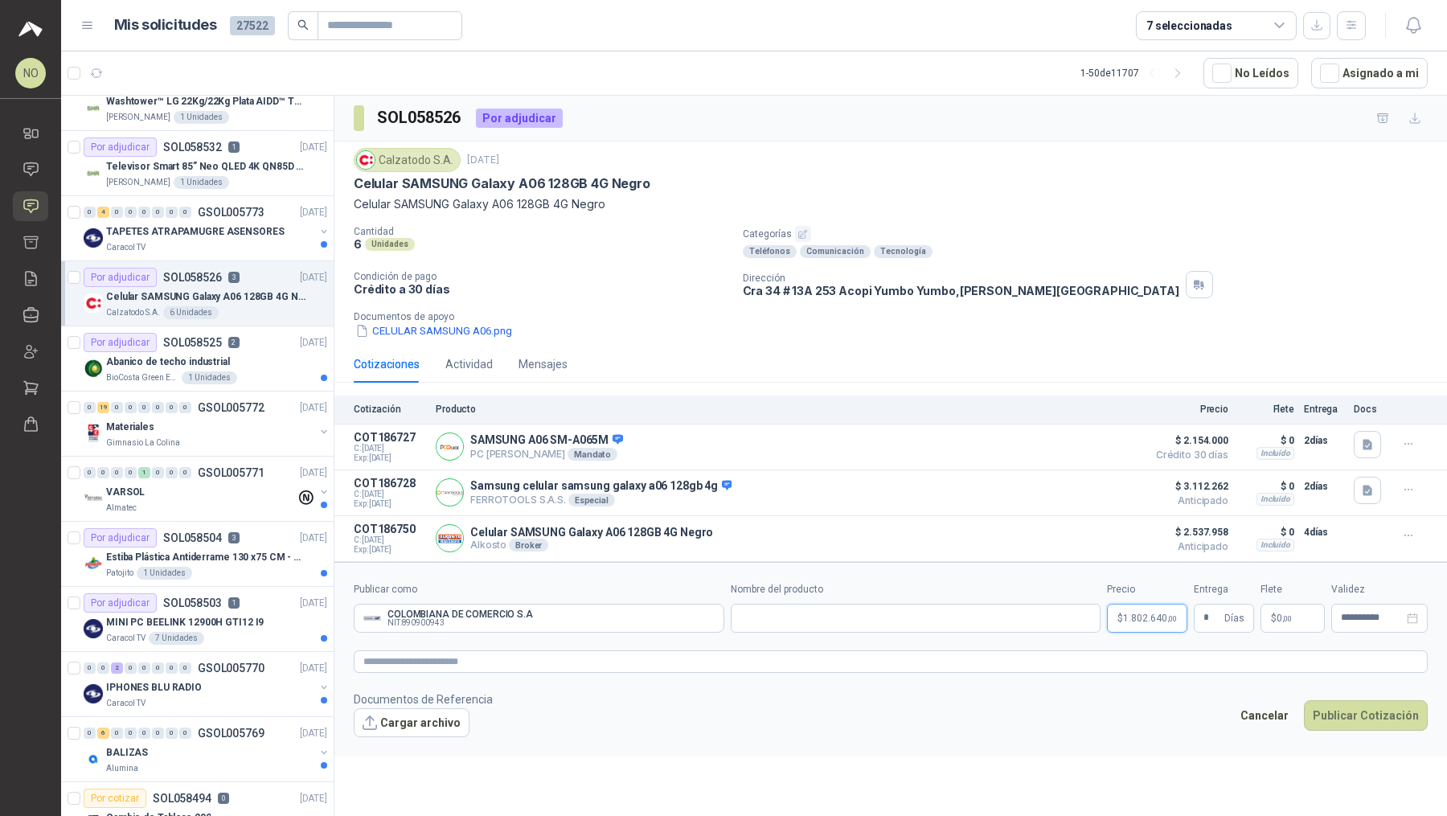
click at [711, 605] on p "$ 1.802.640 ,00" at bounding box center [1147, 618] width 80 height 29
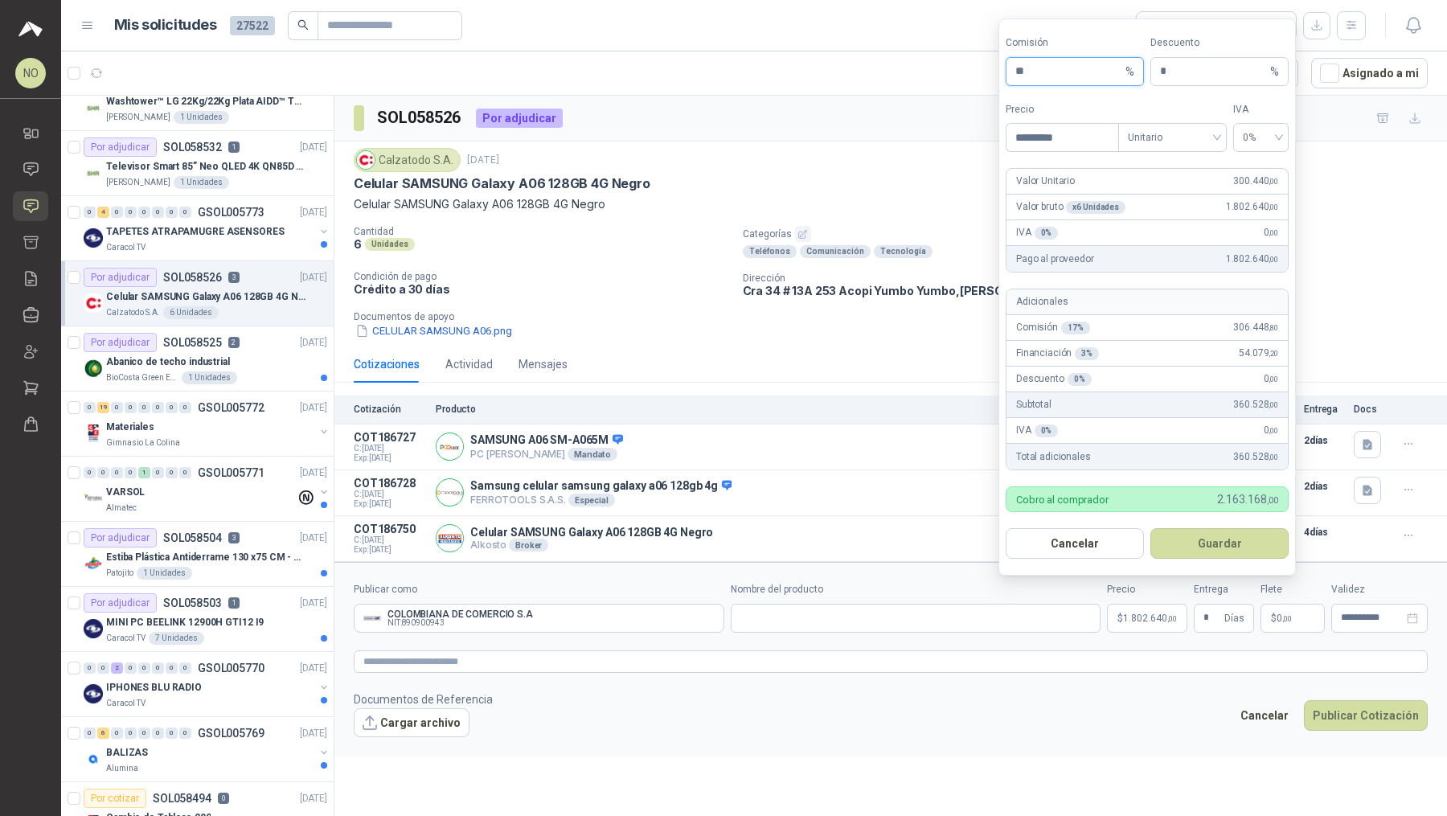
click at [711, 76] on input "**" at bounding box center [1068, 71] width 107 height 27
type input "**"
click at [711, 553] on button "Guardar" at bounding box center [1219, 543] width 138 height 31
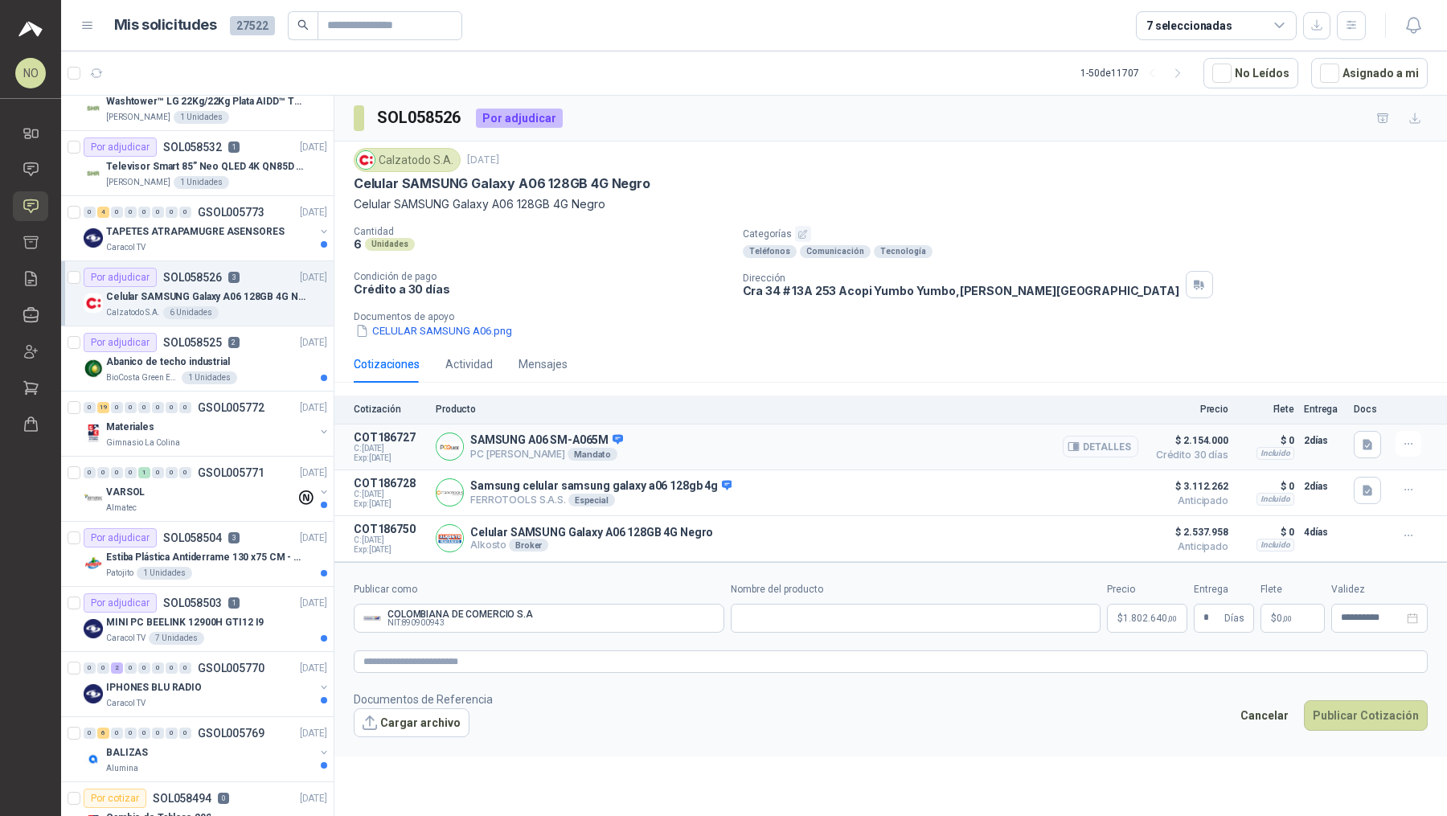
click at [711, 436] on button "Detalles" at bounding box center [1100, 447] width 76 height 22
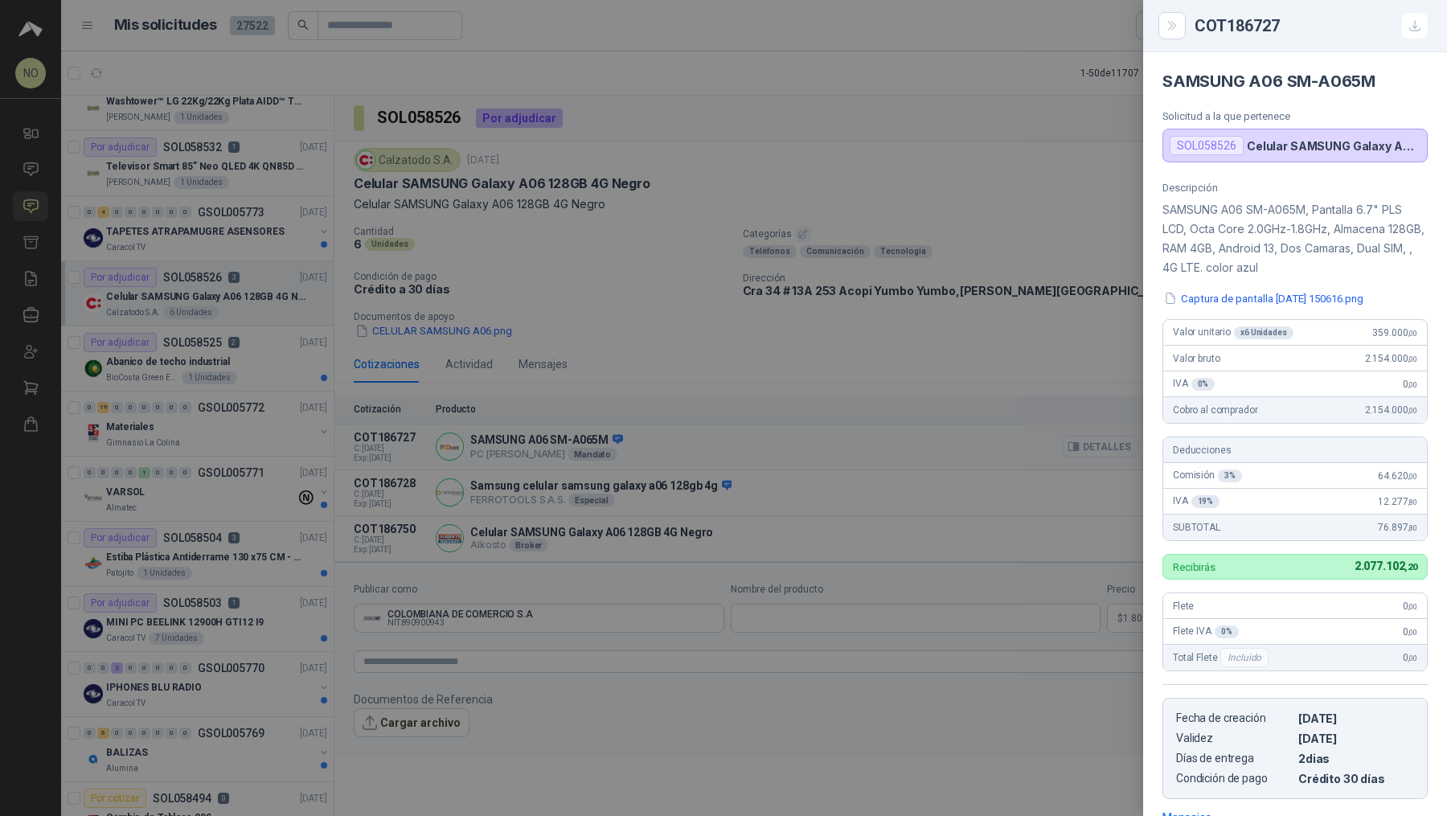
click at [711, 436] on div at bounding box center [723, 408] width 1447 height 816
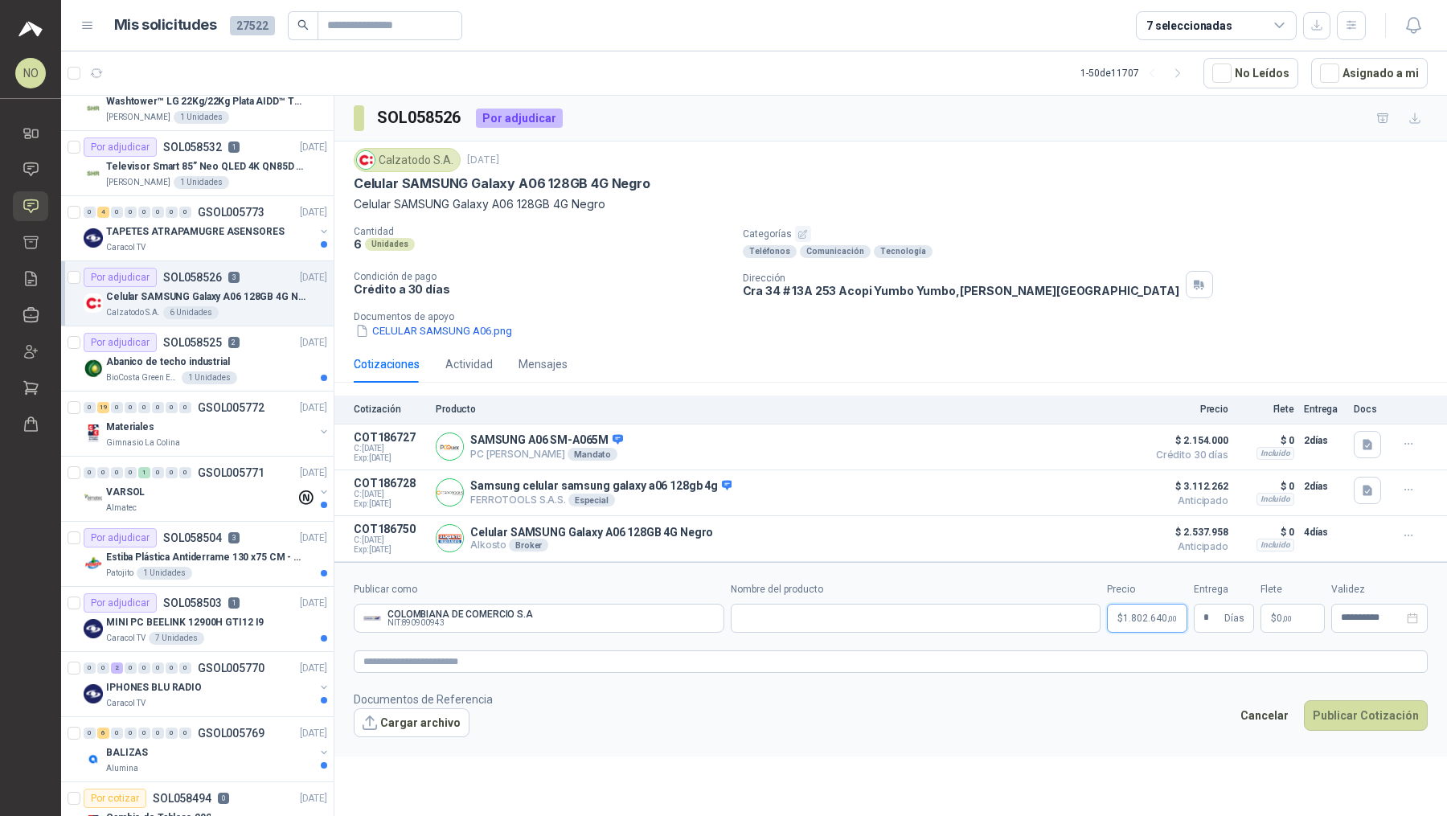
click at [711, 618] on span "1.802.640 ,00" at bounding box center [1150, 618] width 54 height 10
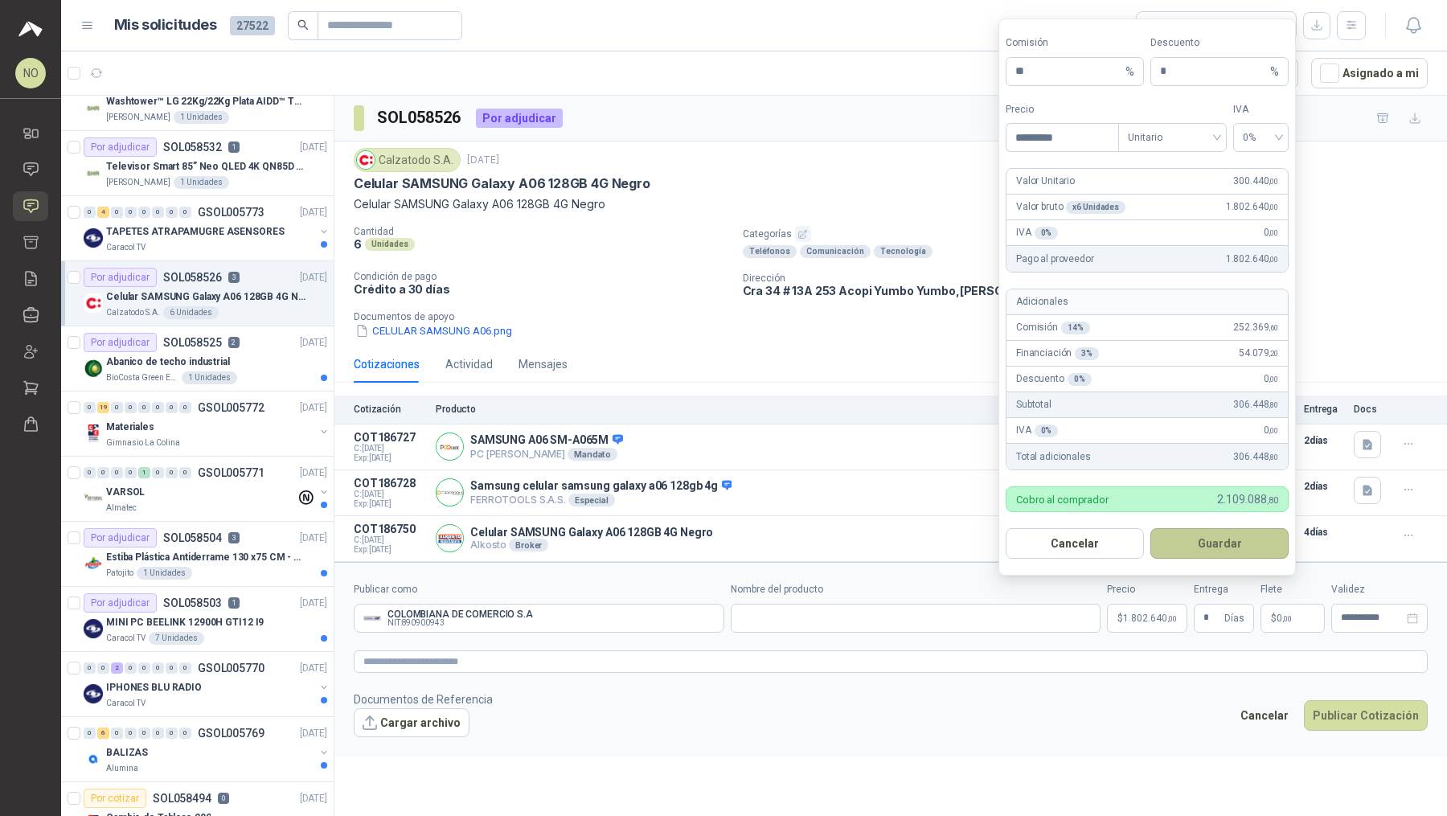
click at [711, 542] on button "Guardar" at bounding box center [1219, 543] width 138 height 31
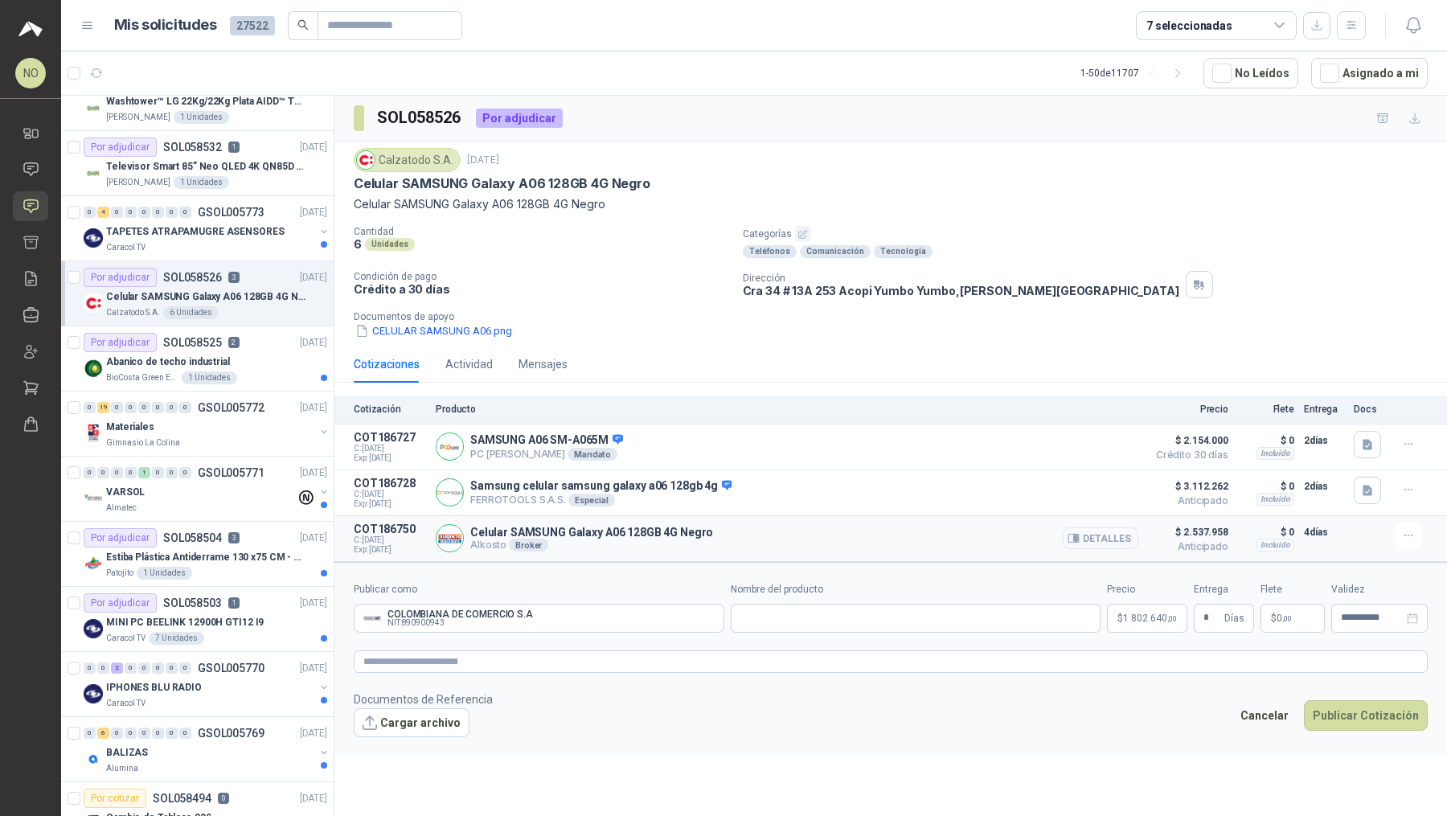
click at [711, 538] on button "Detalles" at bounding box center [1100, 538] width 76 height 22
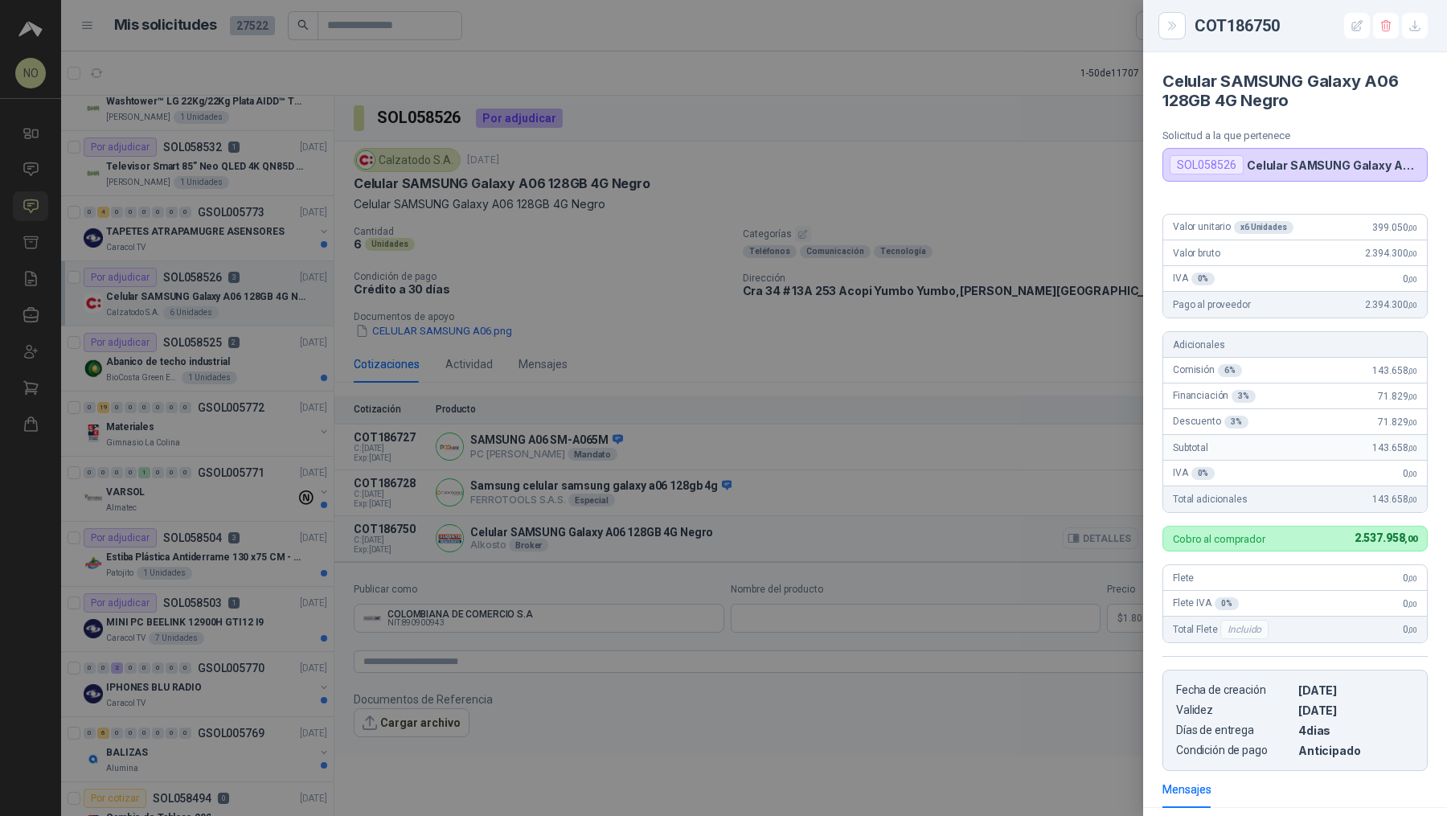
scroll to position [209, 0]
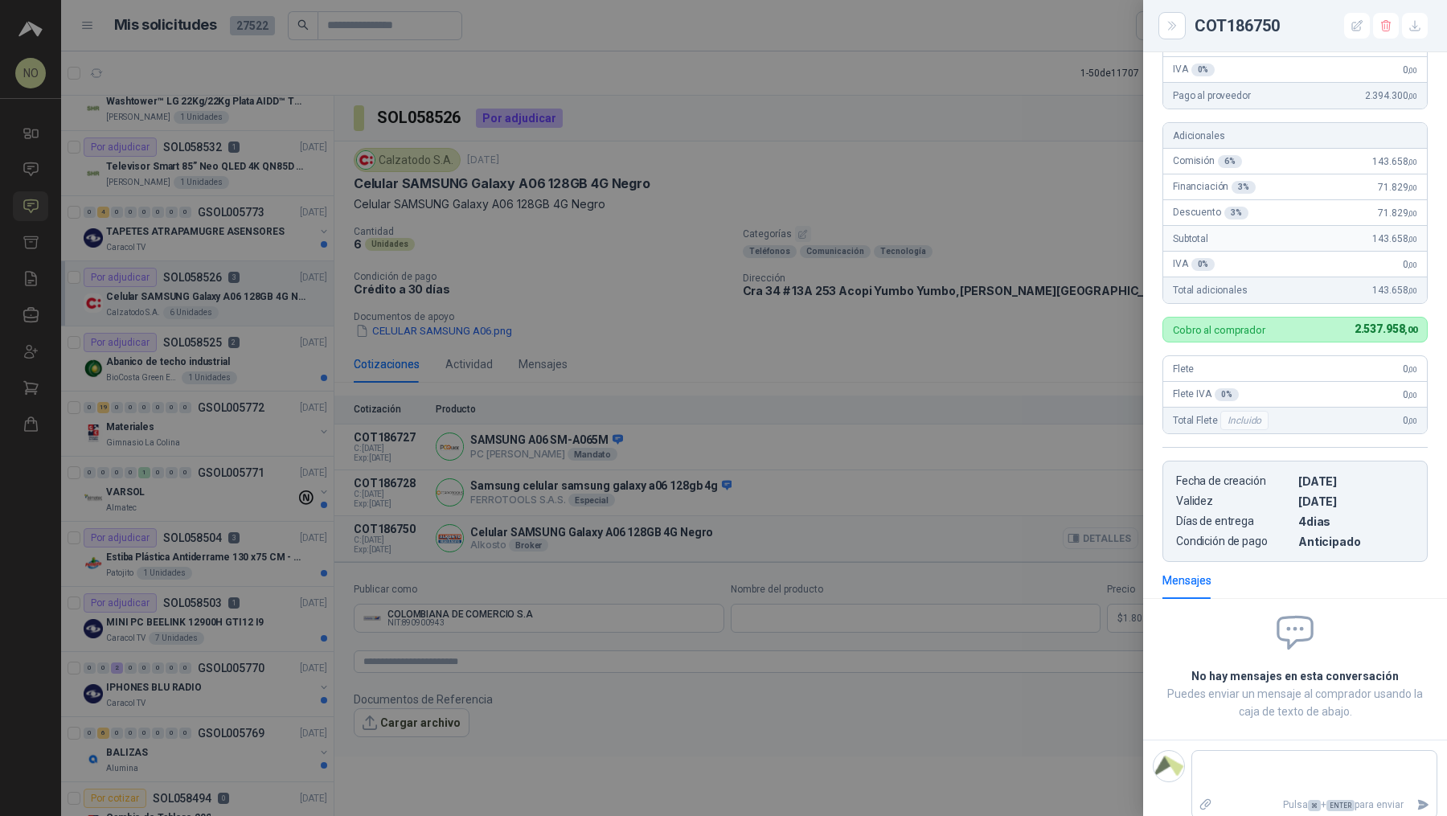
click at [711, 538] on div at bounding box center [723, 408] width 1447 height 816
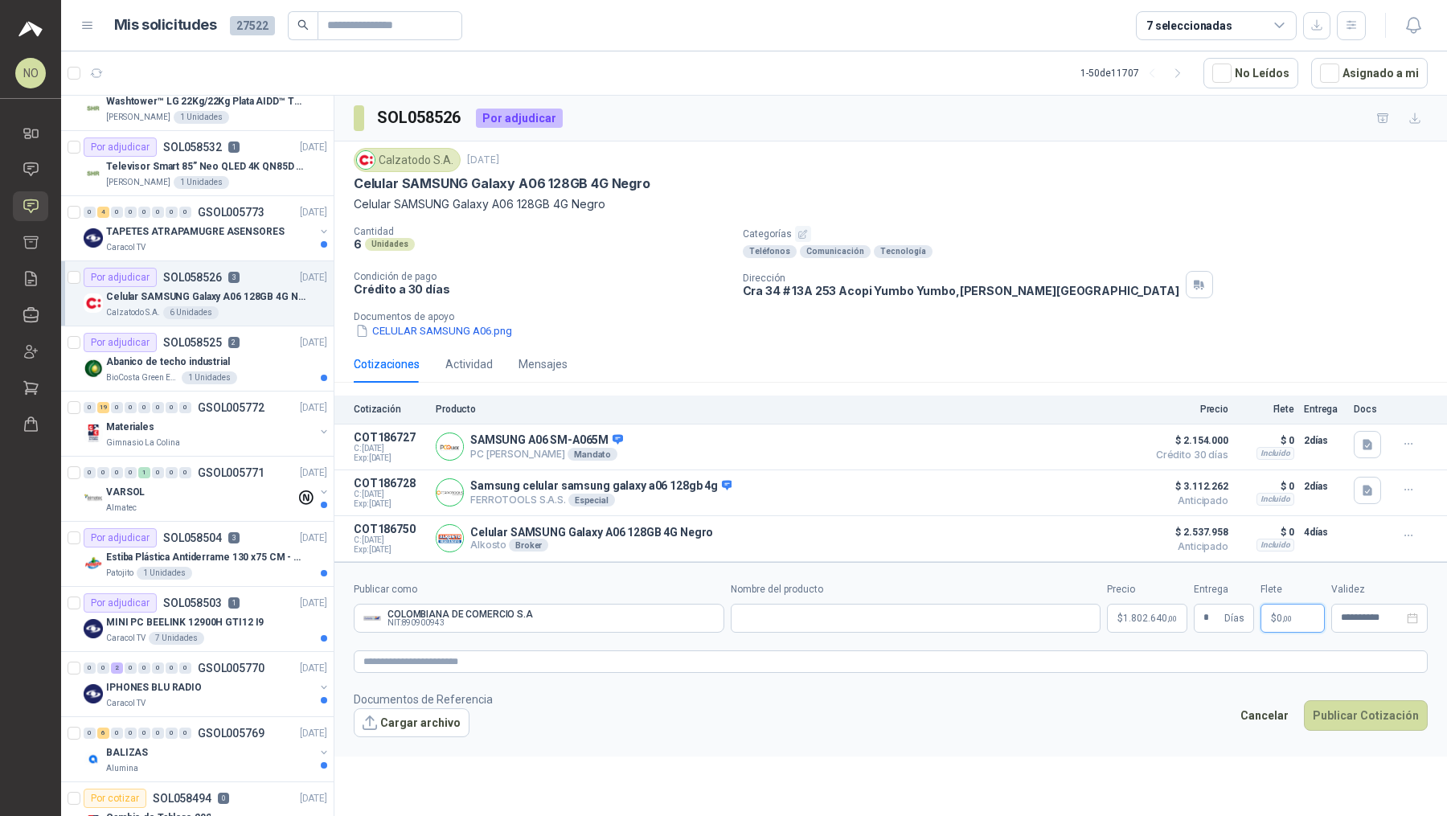
click at [711, 614] on span ",00" at bounding box center [1287, 618] width 10 height 9
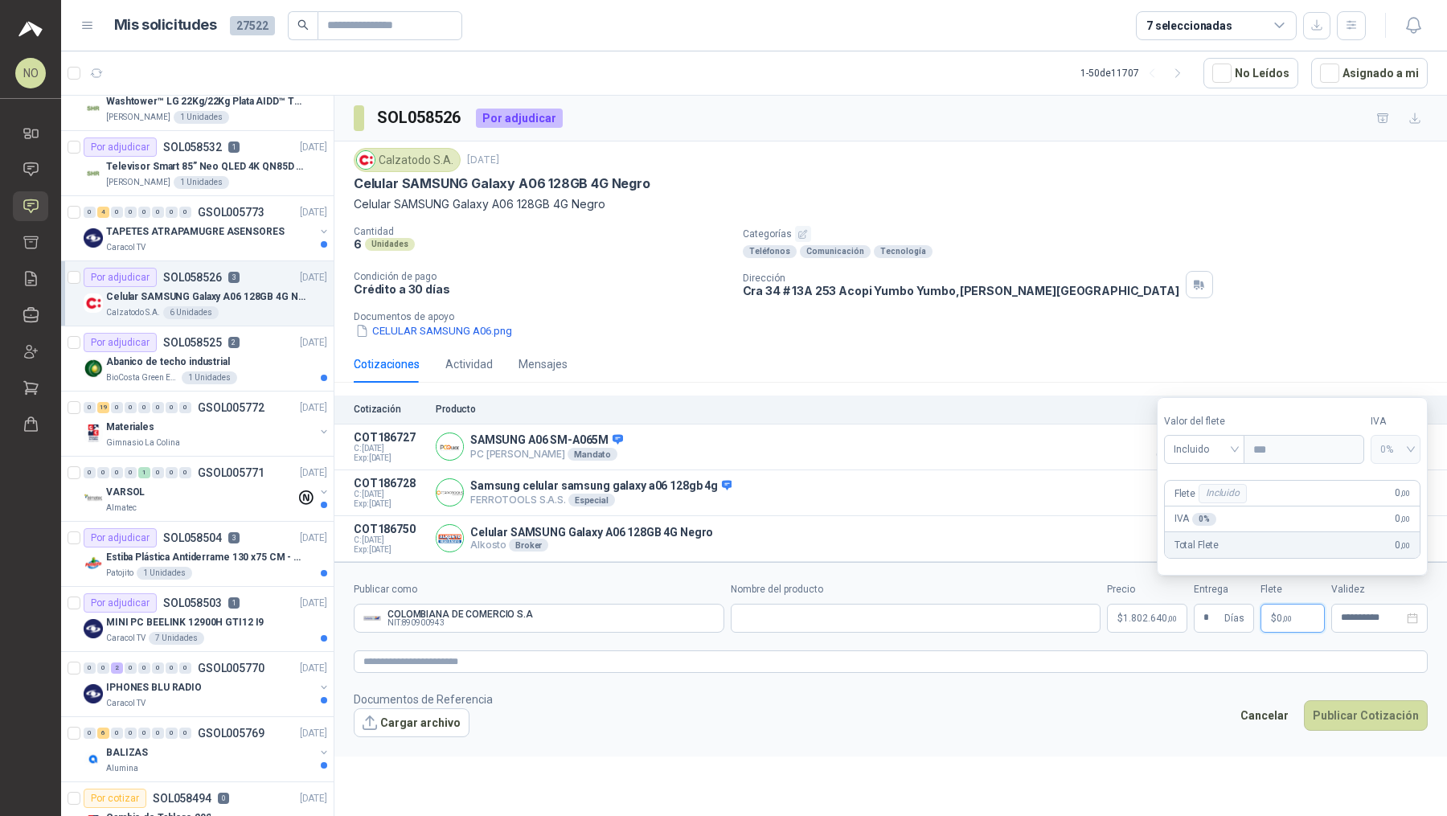
click at [711, 714] on div "SOL058526 Por adjudicar Calzatodo [DATE] Celular SAMSUNG Galaxy A06 128GB 4G Ne…" at bounding box center [890, 459] width 1112 height 726
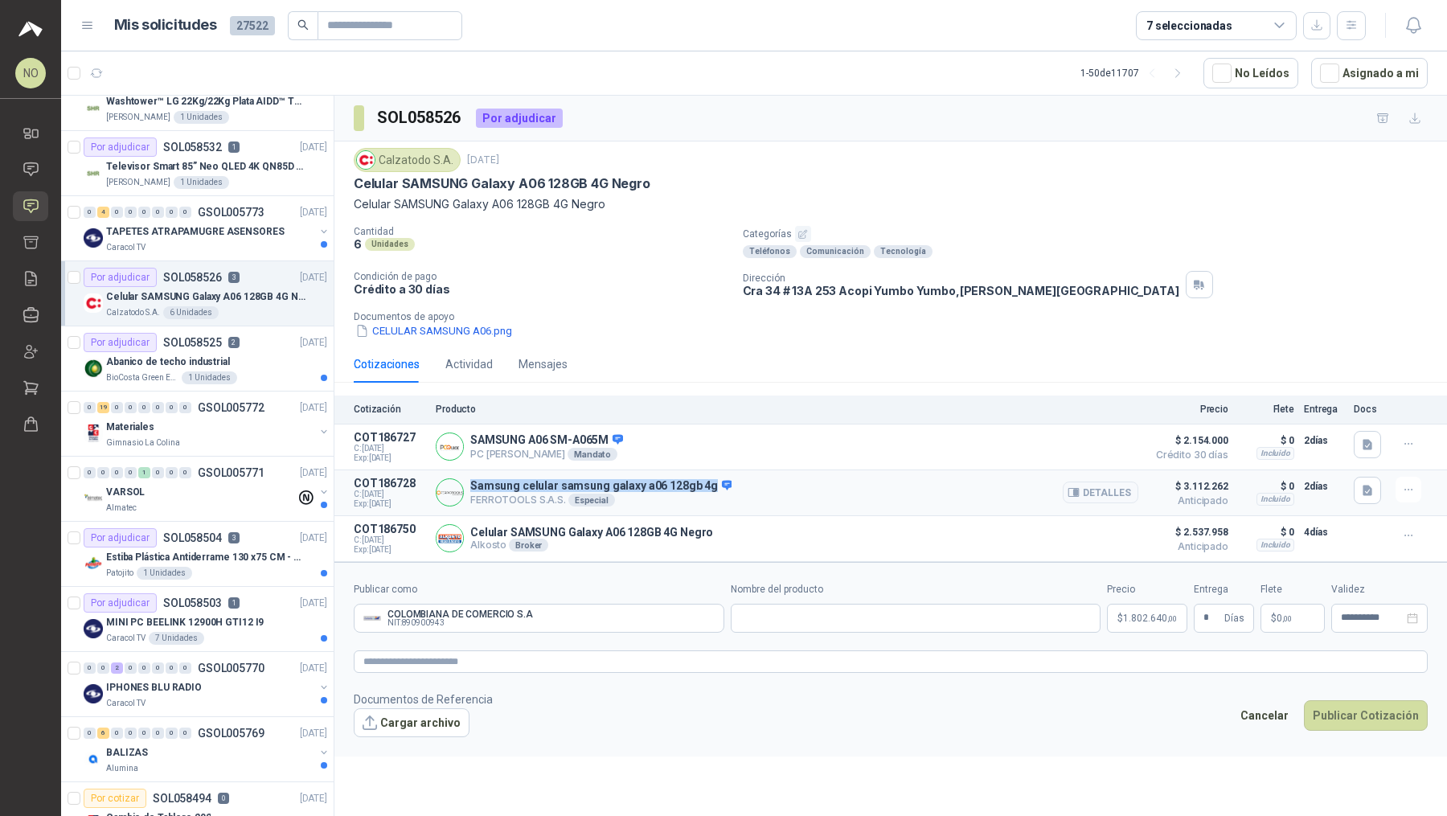
drag, startPoint x: 473, startPoint y: 482, endPoint x: 706, endPoint y: 485, distance: 233.1
click at [706, 485] on p "Samsung celular samsung galaxy a06 128gb 4g" at bounding box center [600, 486] width 261 height 14
click at [711, 620] on input "Nombre del producto" at bounding box center [916, 618] width 370 height 29
paste input "**********"
type input "**********"
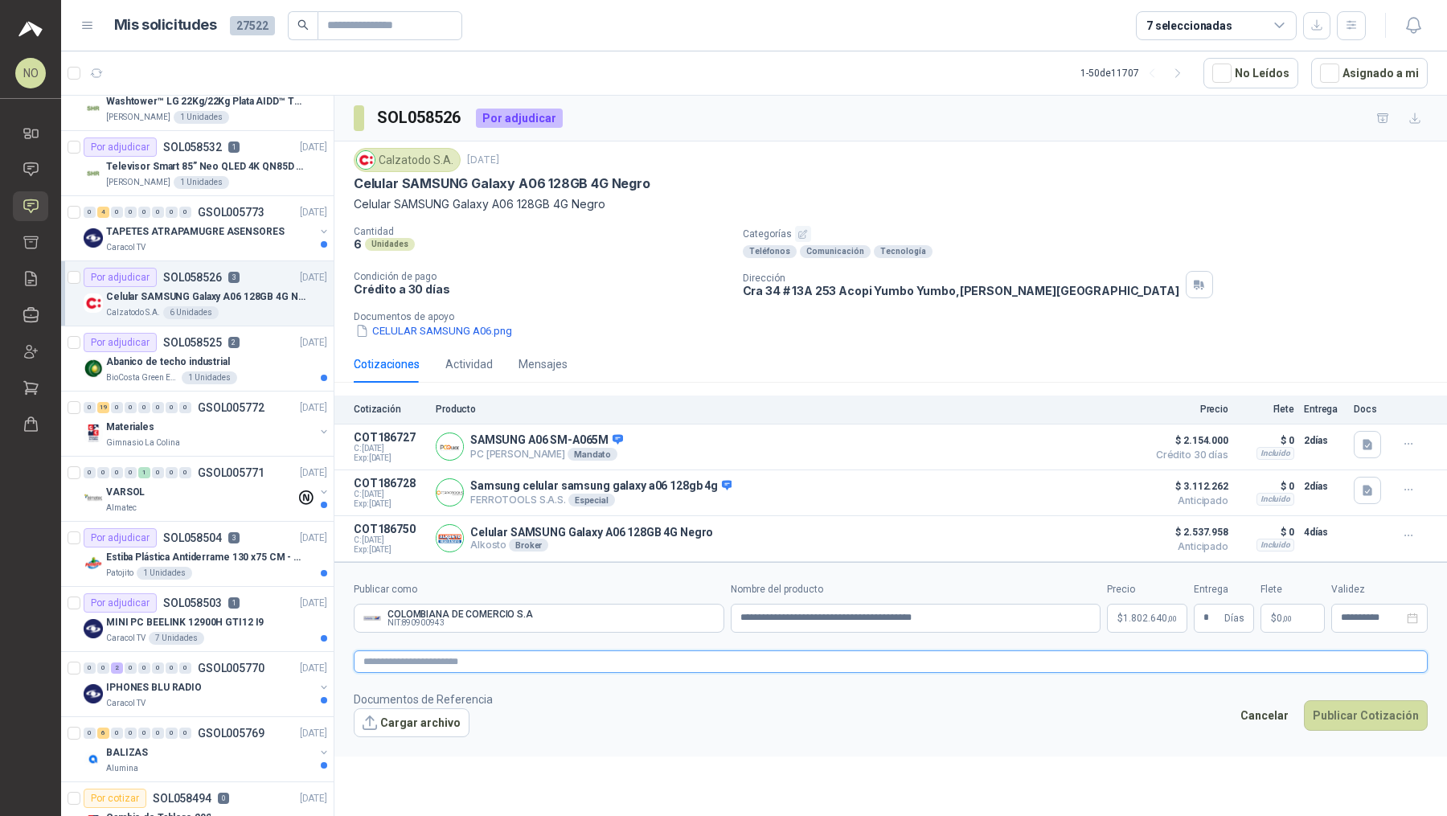
click at [711, 656] on textarea at bounding box center [891, 661] width 1074 height 23
click at [492, 330] on button "CELULAR SAMSUNG A06.png" at bounding box center [434, 330] width 160 height 17
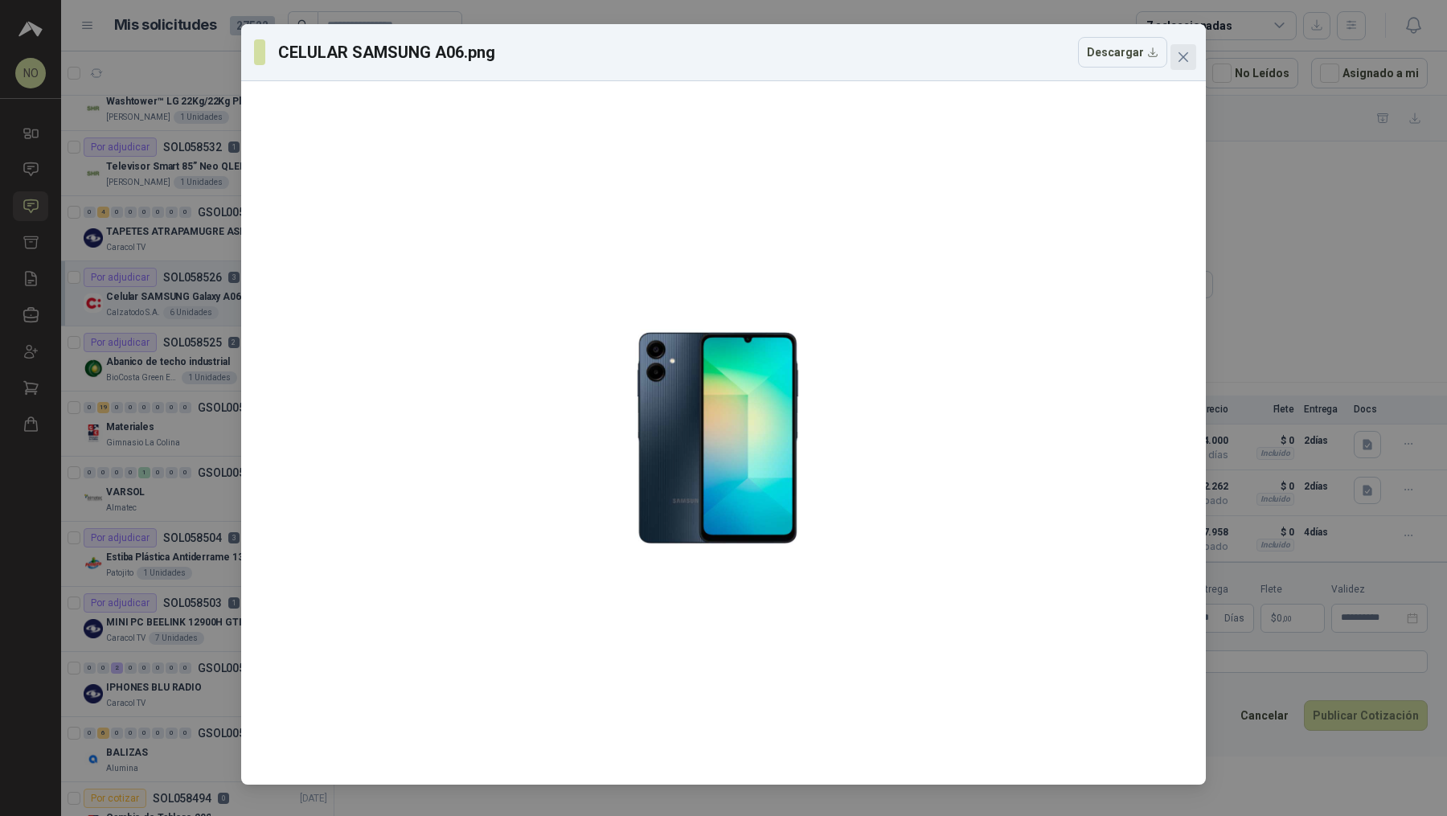
click at [711, 54] on icon "close" at bounding box center [1183, 57] width 13 height 13
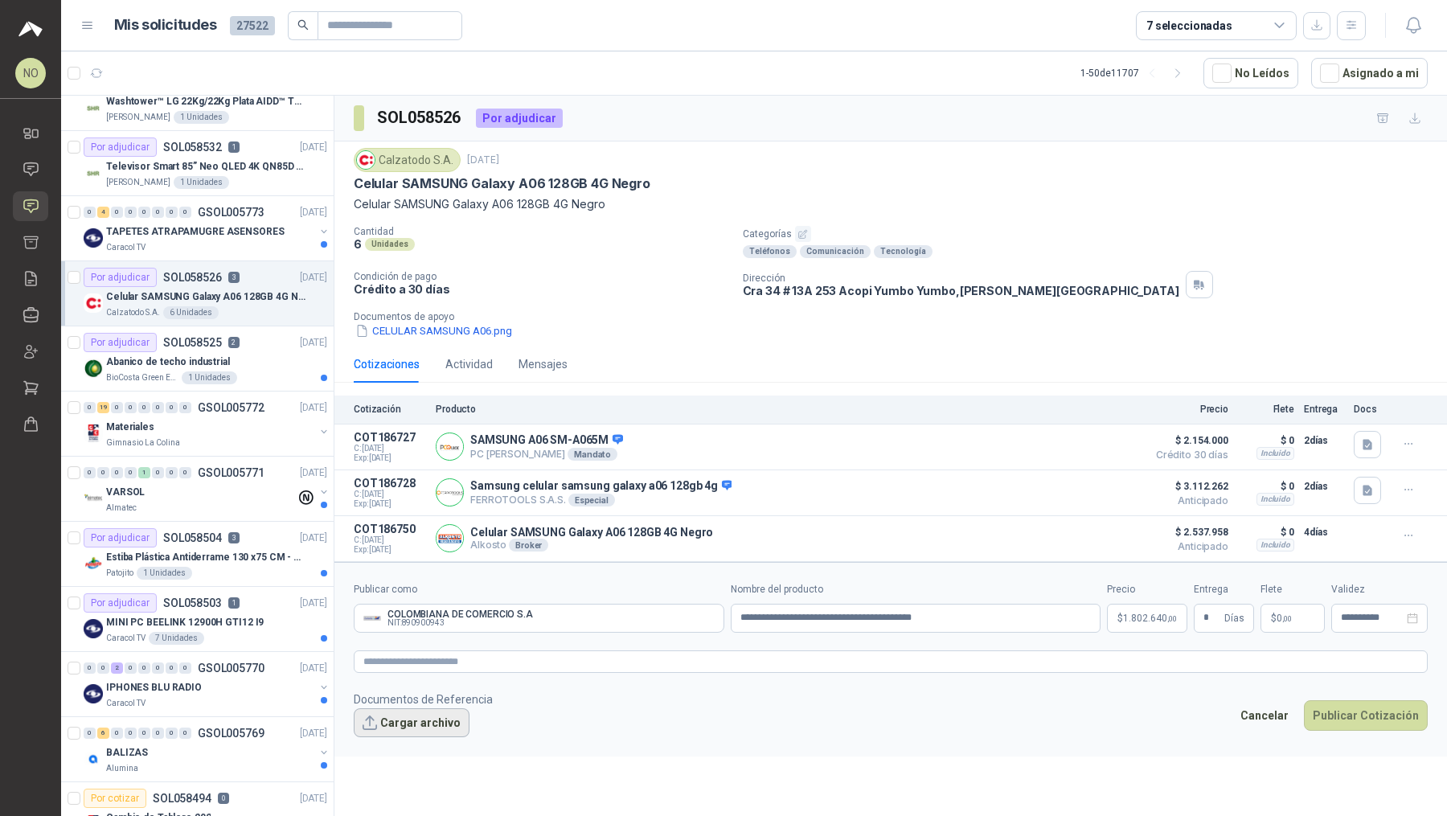
click at [420, 714] on button "Cargar archivo" at bounding box center [412, 722] width 116 height 29
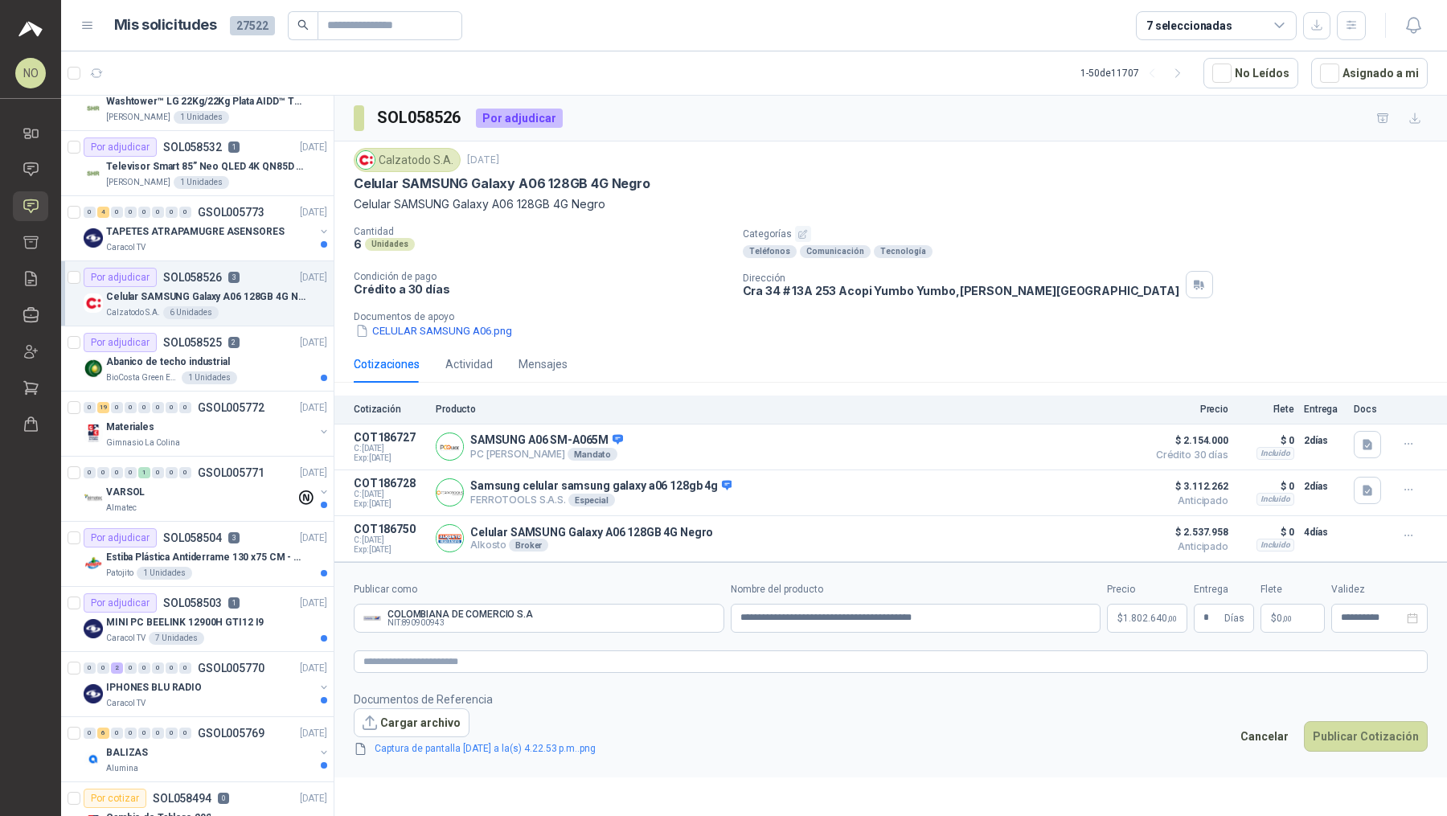
click at [535, 714] on link "Captura de pantalla [DATE] a la(s) 4.22.53 p.m..png" at bounding box center [485, 748] width 234 height 15
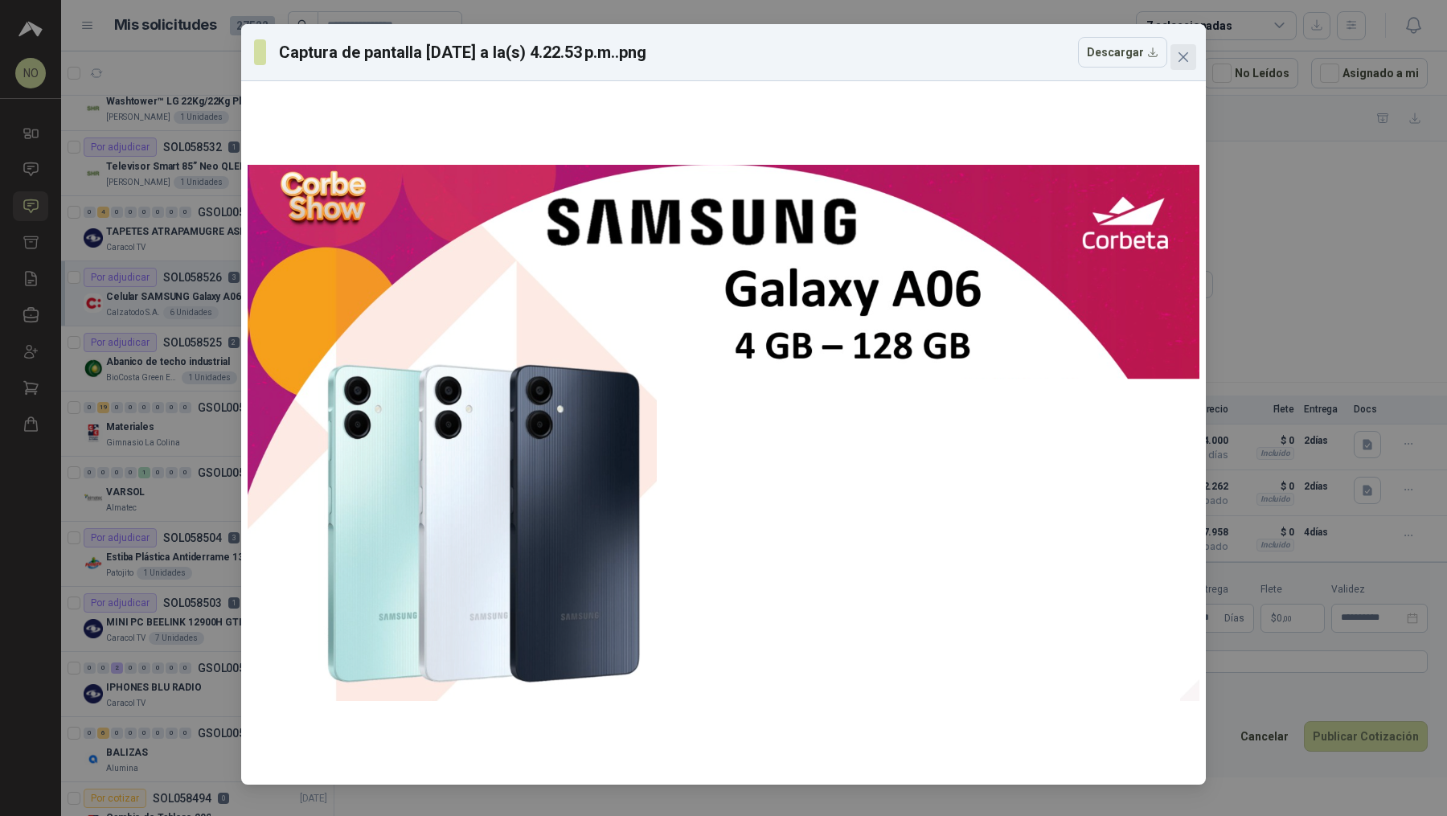
click at [711, 52] on icon "close" at bounding box center [1183, 57] width 13 height 13
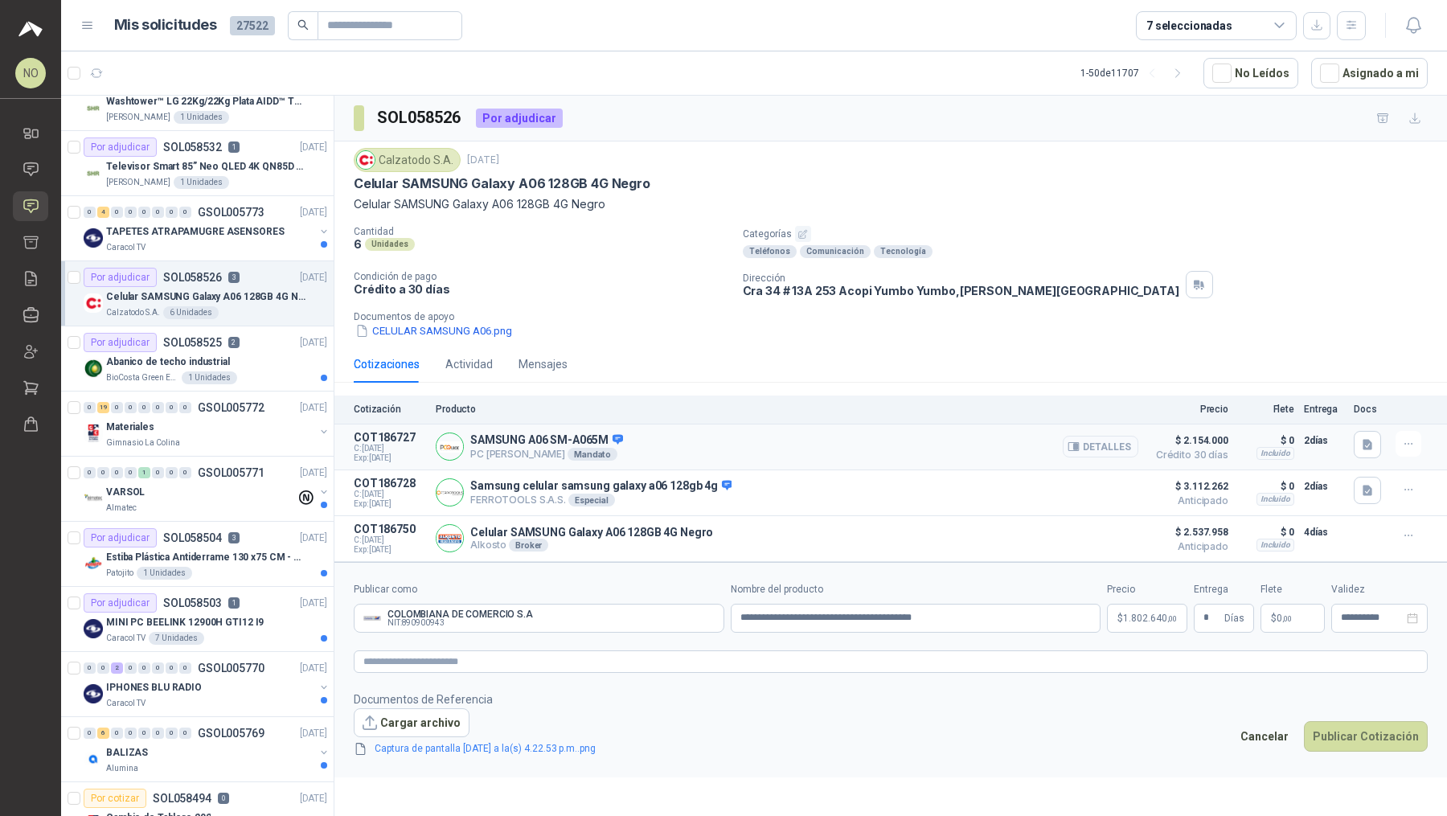
click at [711, 449] on button "Detalles" at bounding box center [1100, 447] width 76 height 22
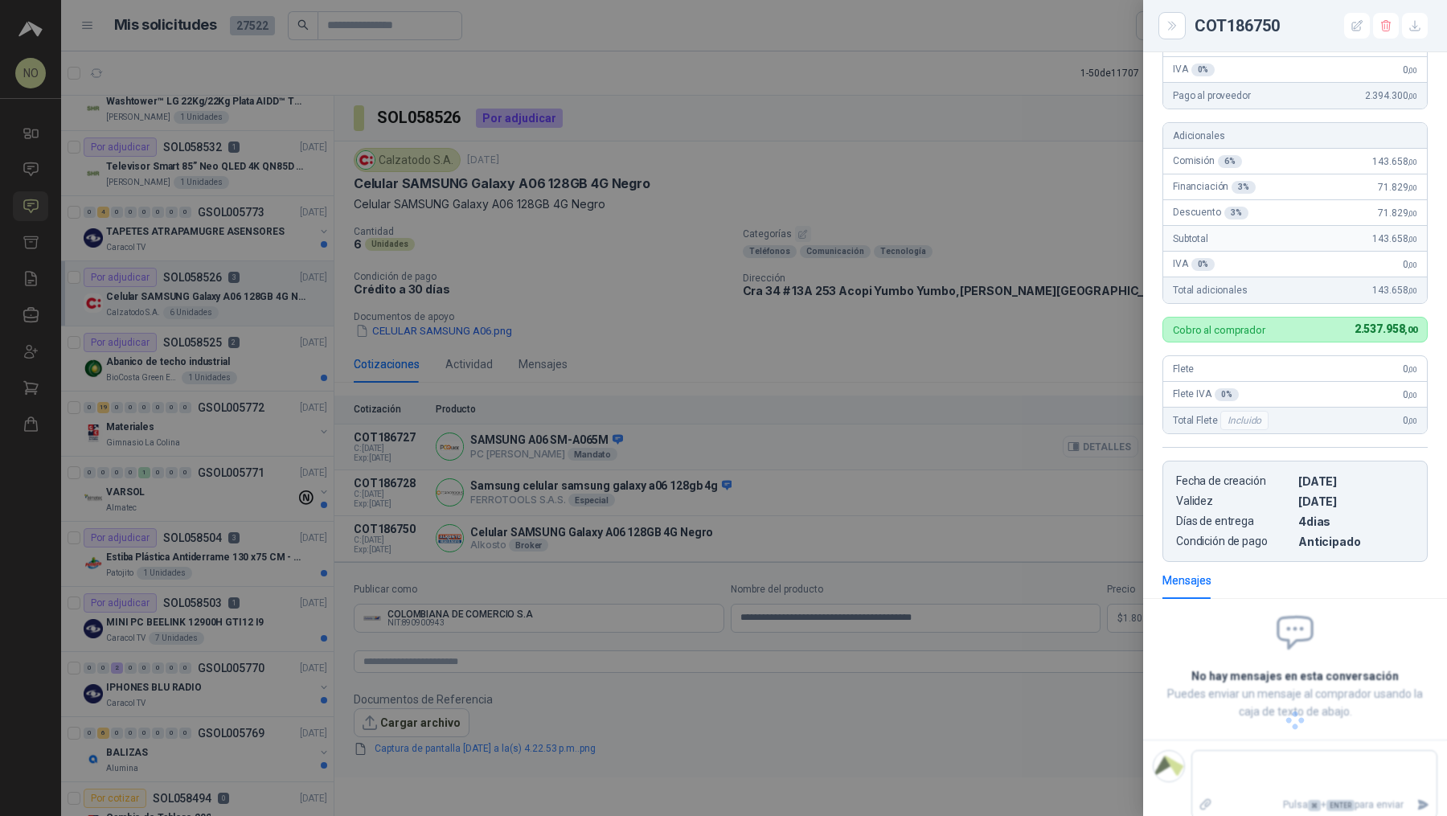
scroll to position [157, 0]
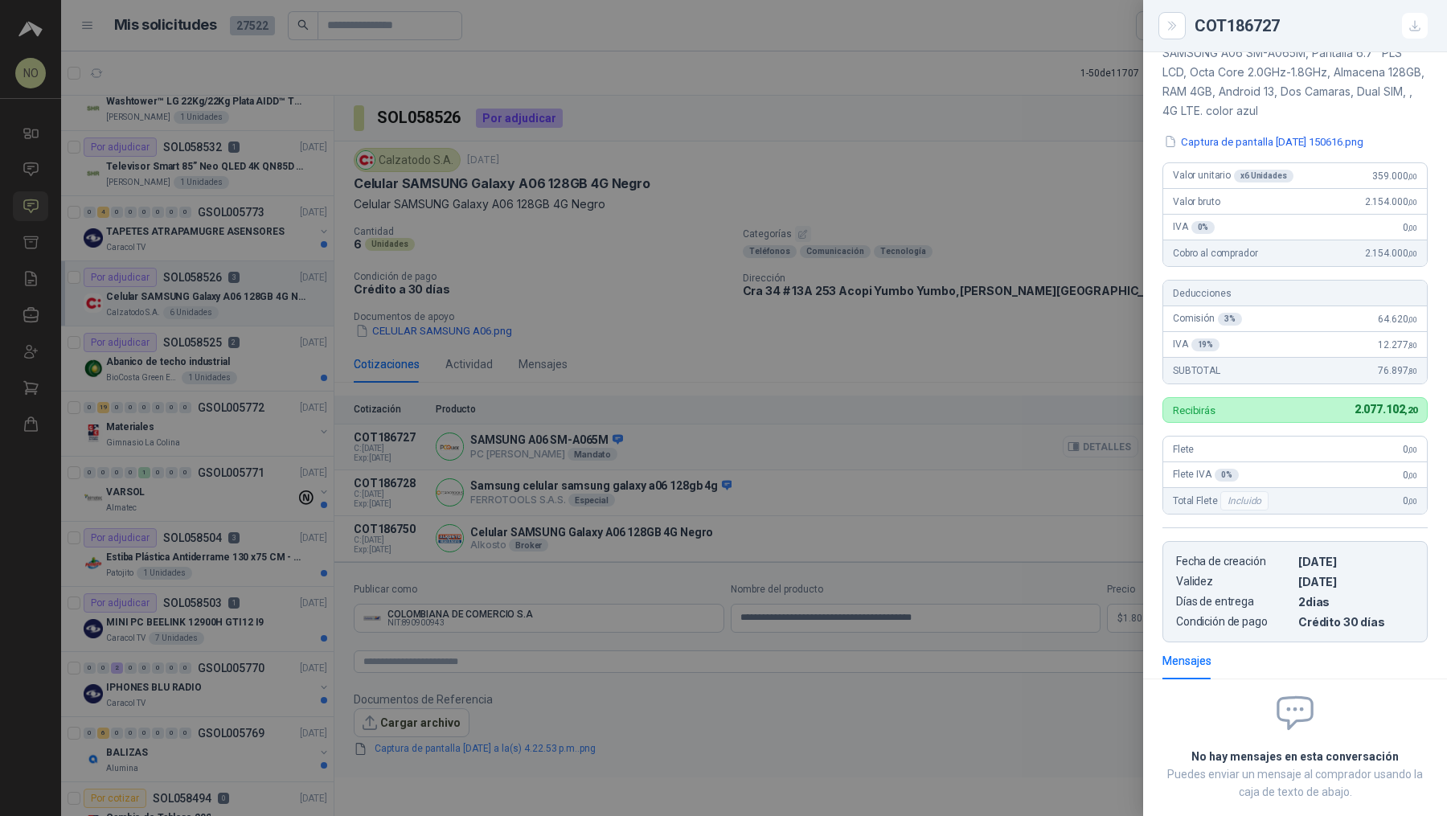
click at [711, 449] on div at bounding box center [723, 408] width 1447 height 816
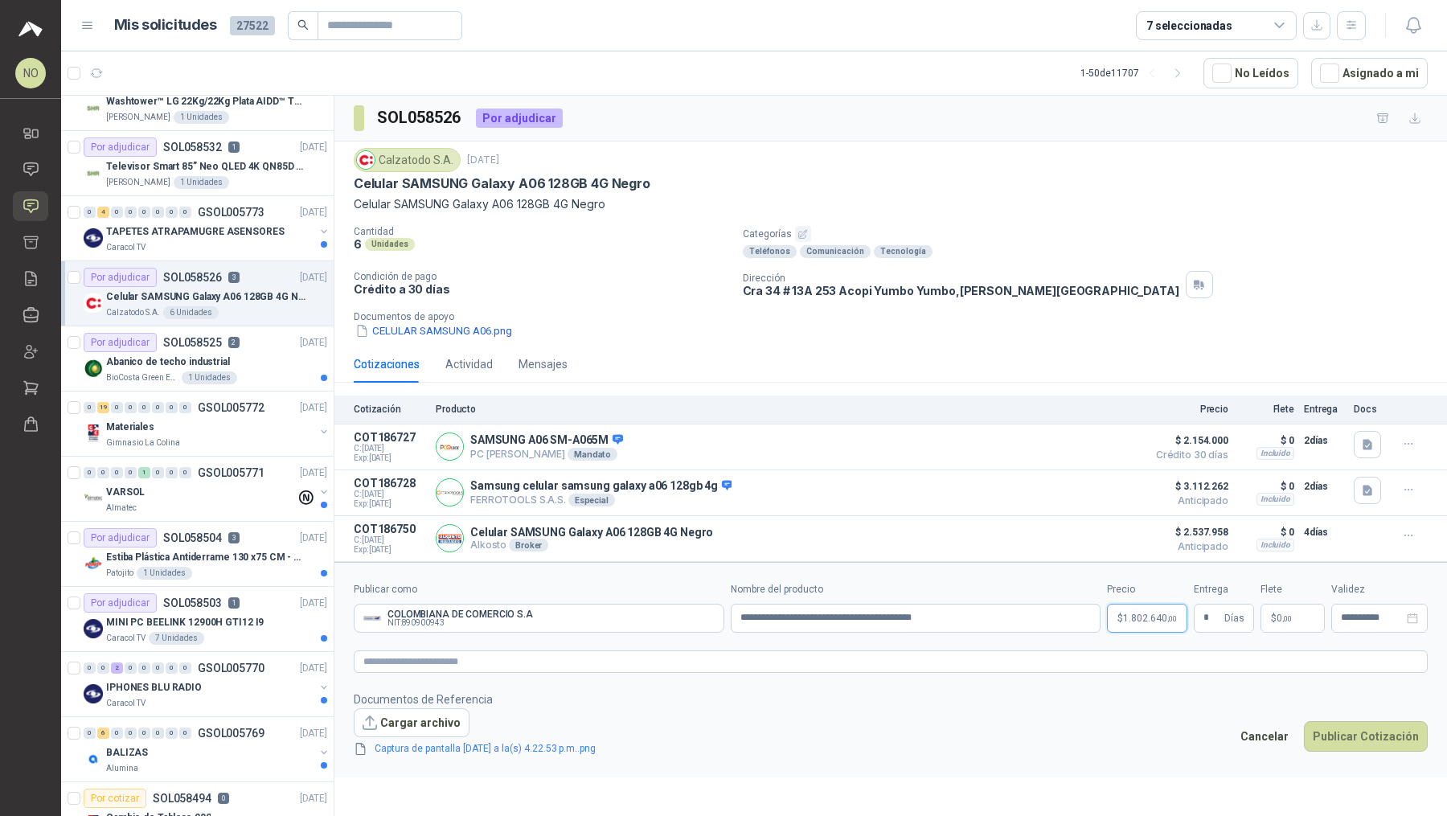
click at [711, 608] on p "$ 1.802.640 ,00" at bounding box center [1147, 618] width 80 height 29
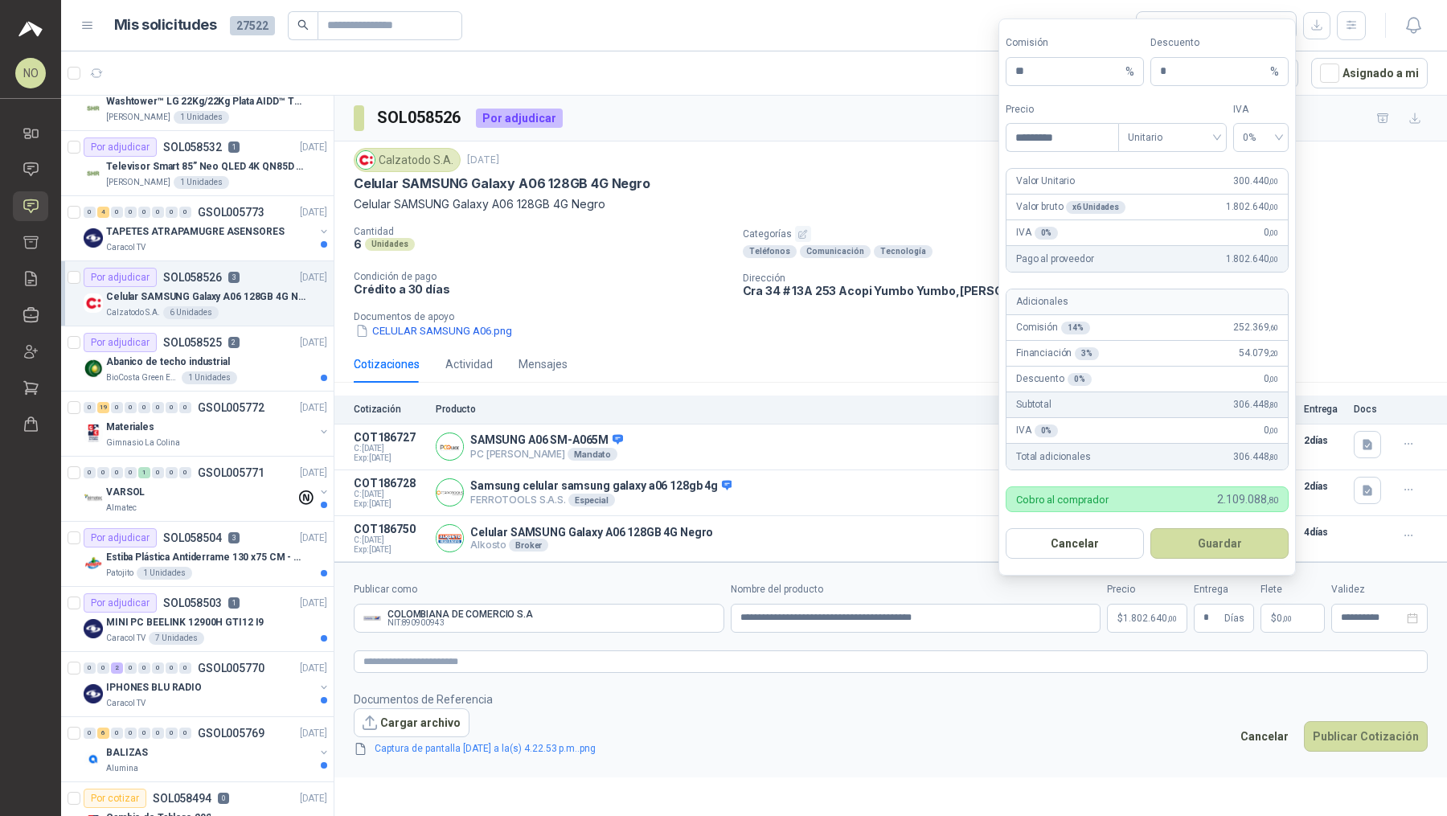
click at [711, 682] on form "**********" at bounding box center [890, 669] width 1112 height 215
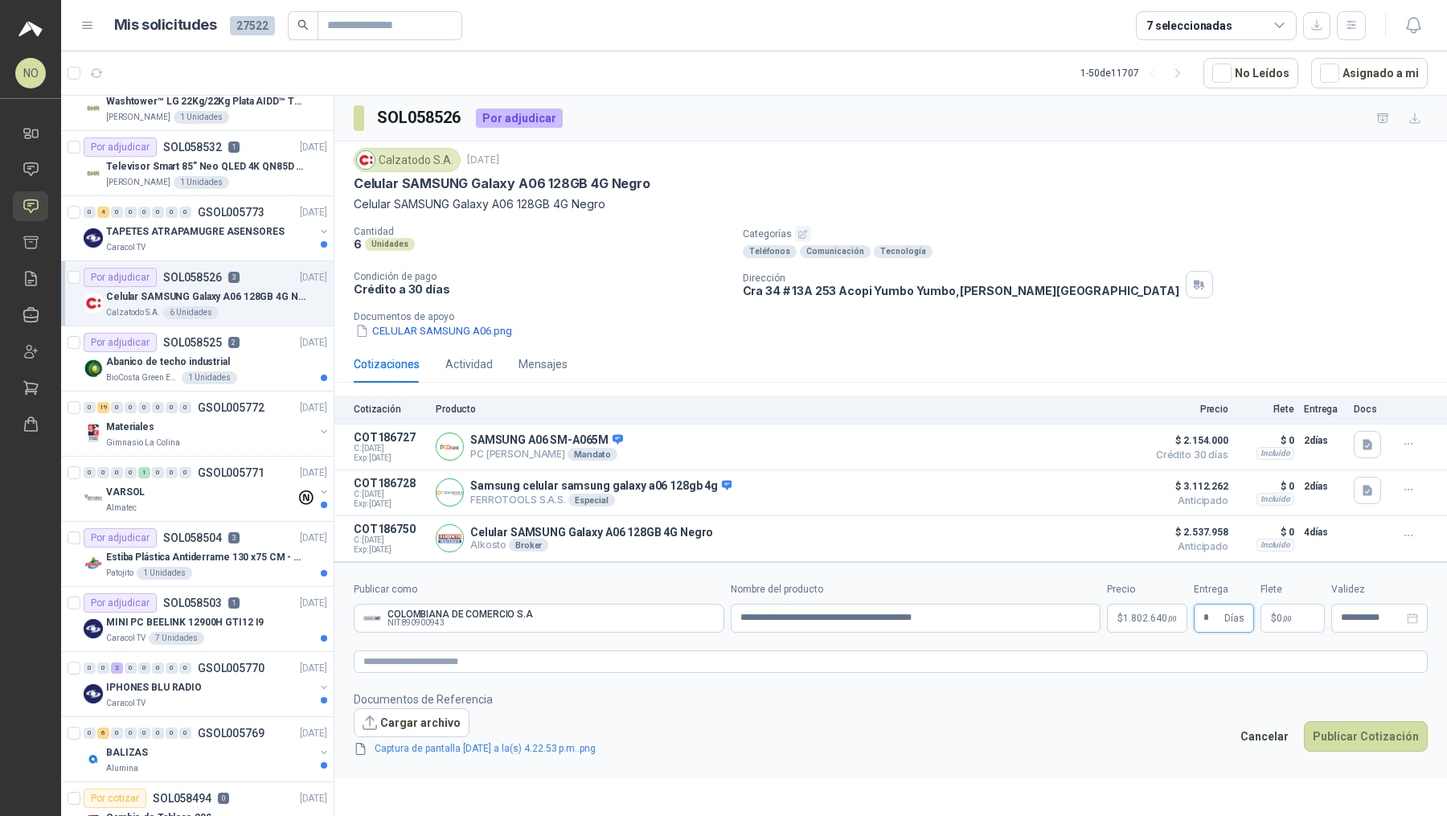
click at [711, 617] on input "*" at bounding box center [1212, 617] width 18 height 27
type input "*"
click at [711, 714] on footer "Documentos de Referencia Cargar archivo Captura de pantalla [DATE] a la(s) 4.22…" at bounding box center [891, 724] width 1074 height 68
click at [711, 618] on span "1.802.640 ,00" at bounding box center [1150, 618] width 54 height 10
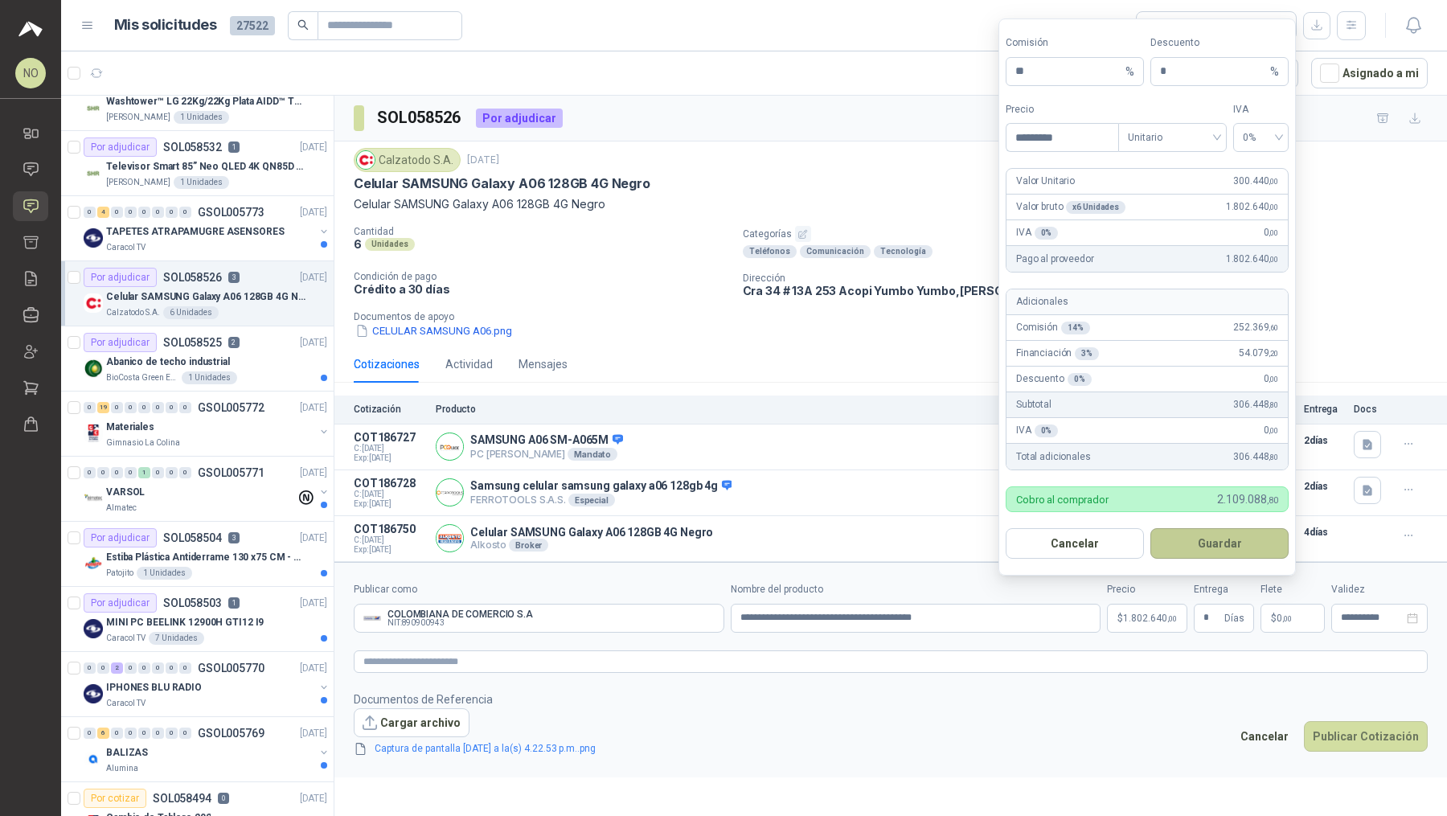
click at [711, 546] on button "Guardar" at bounding box center [1219, 543] width 138 height 31
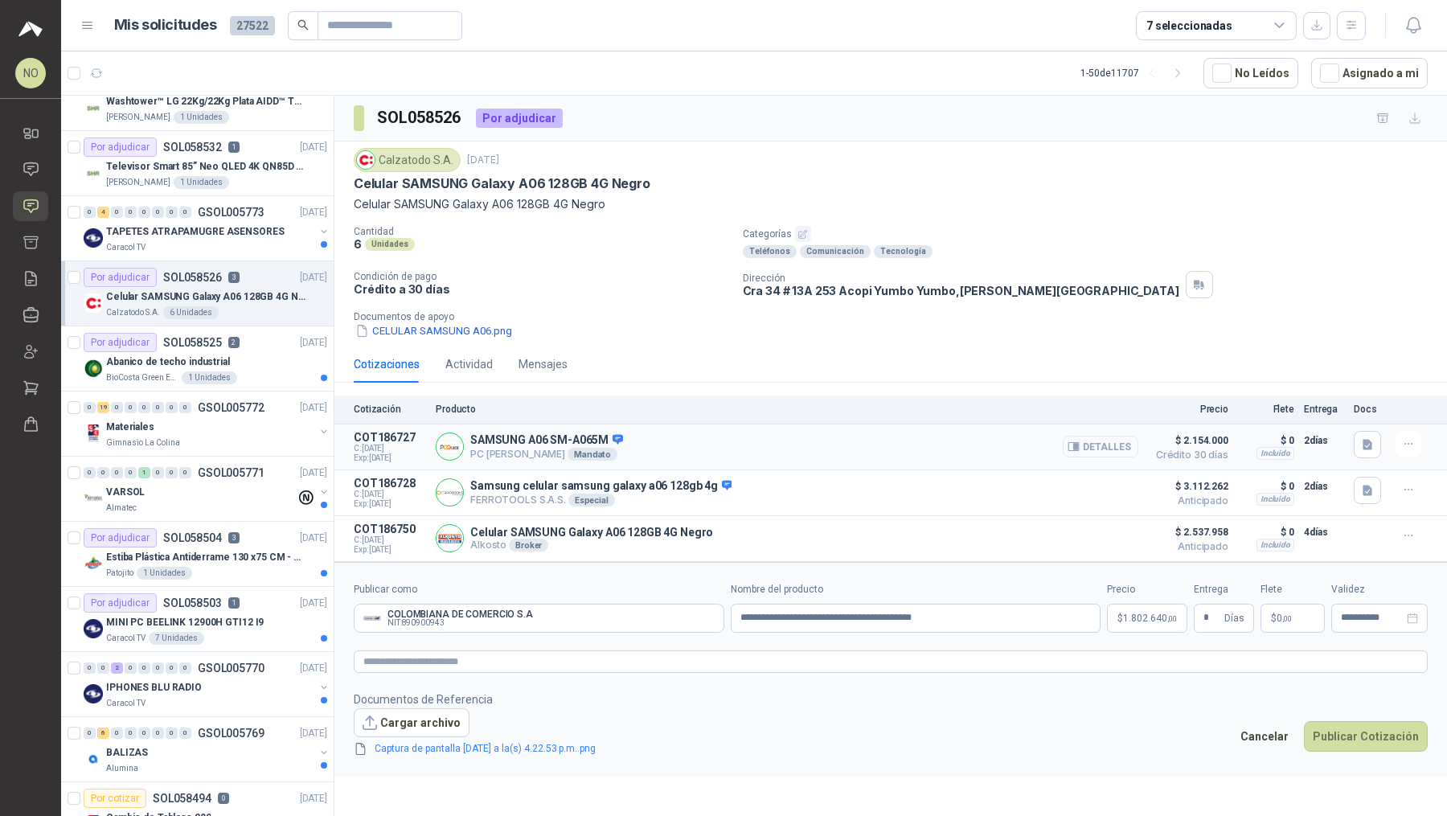
click at [711, 438] on button "Detalles" at bounding box center [1100, 447] width 76 height 22
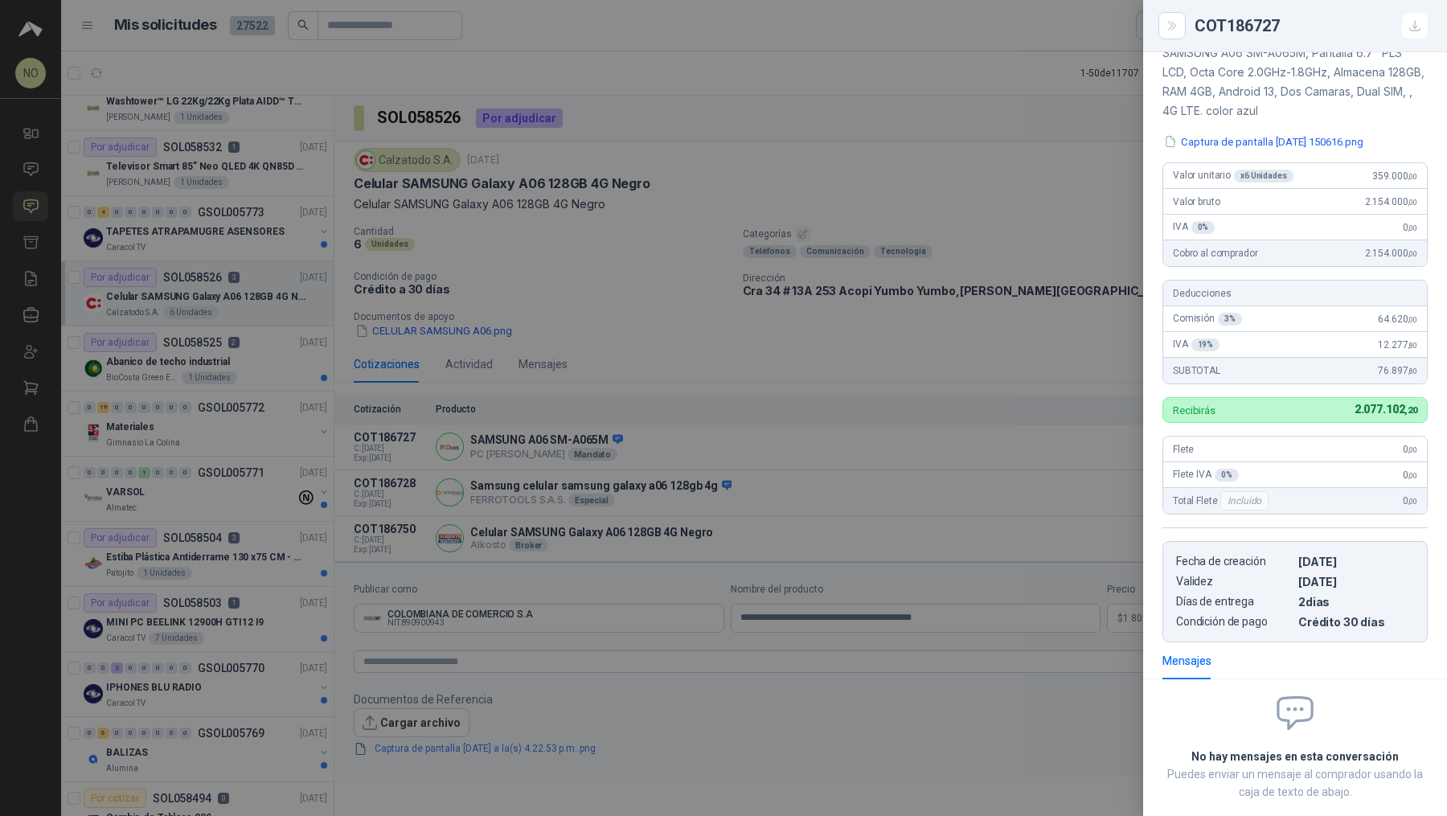
click at [711, 397] on div at bounding box center [723, 408] width 1447 height 816
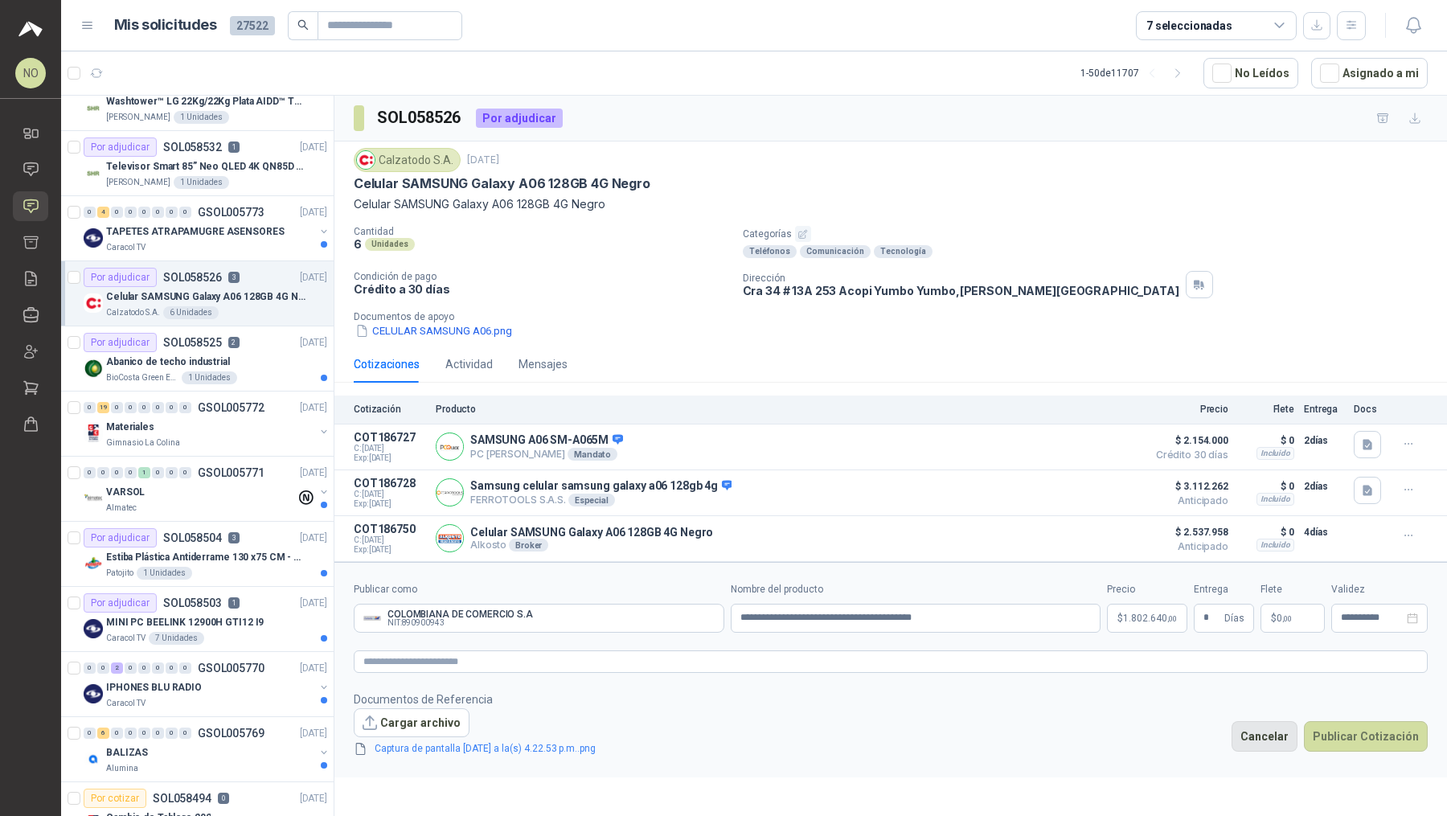
click at [711, 714] on button "Cancelar" at bounding box center [1264, 736] width 66 height 31
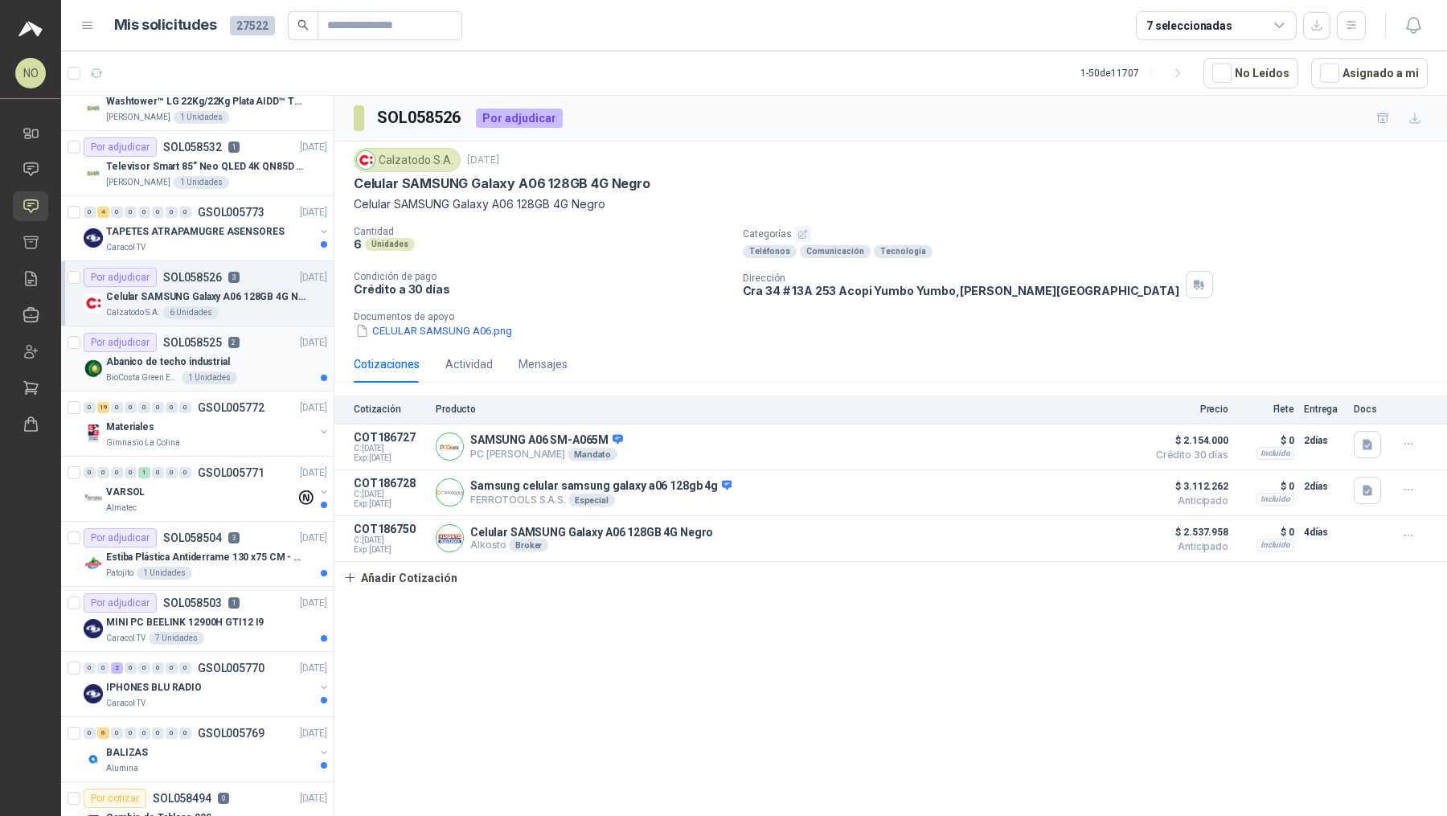
scroll to position [0, 0]
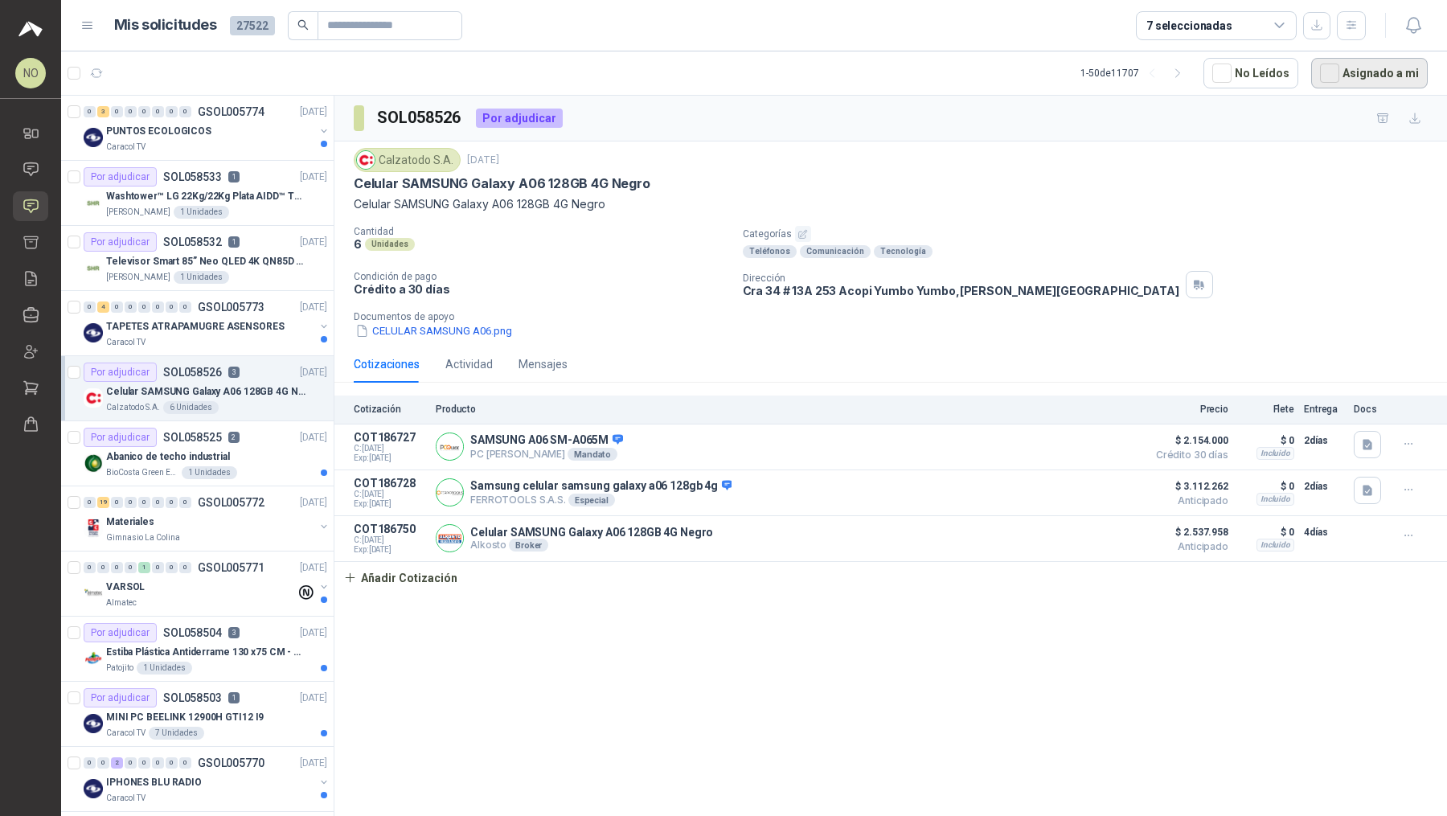
click at [711, 64] on button "Asignado a mi" at bounding box center [1369, 73] width 117 height 31
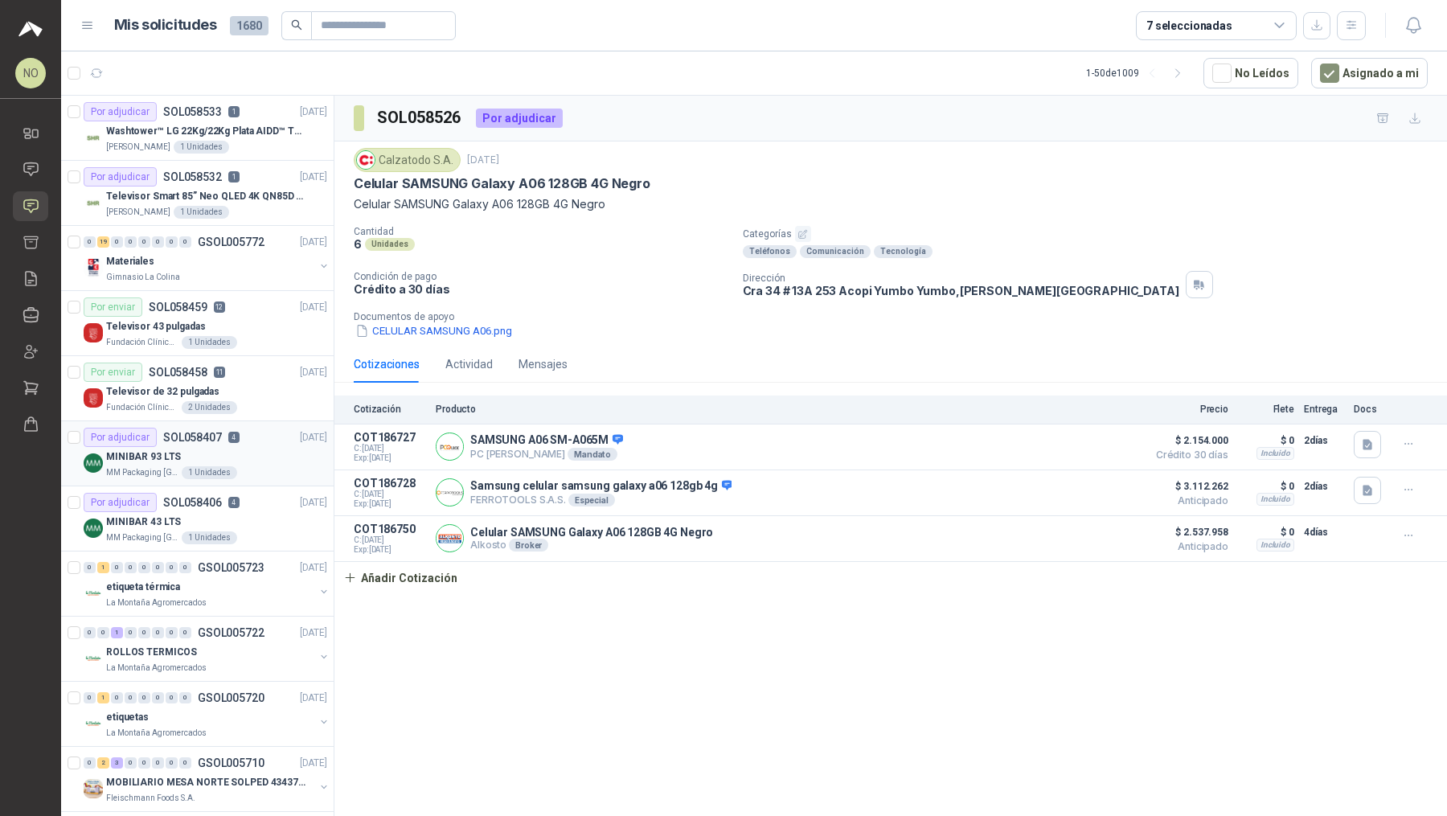
click at [270, 453] on div "MINIBAR 93 LTS" at bounding box center [216, 456] width 221 height 19
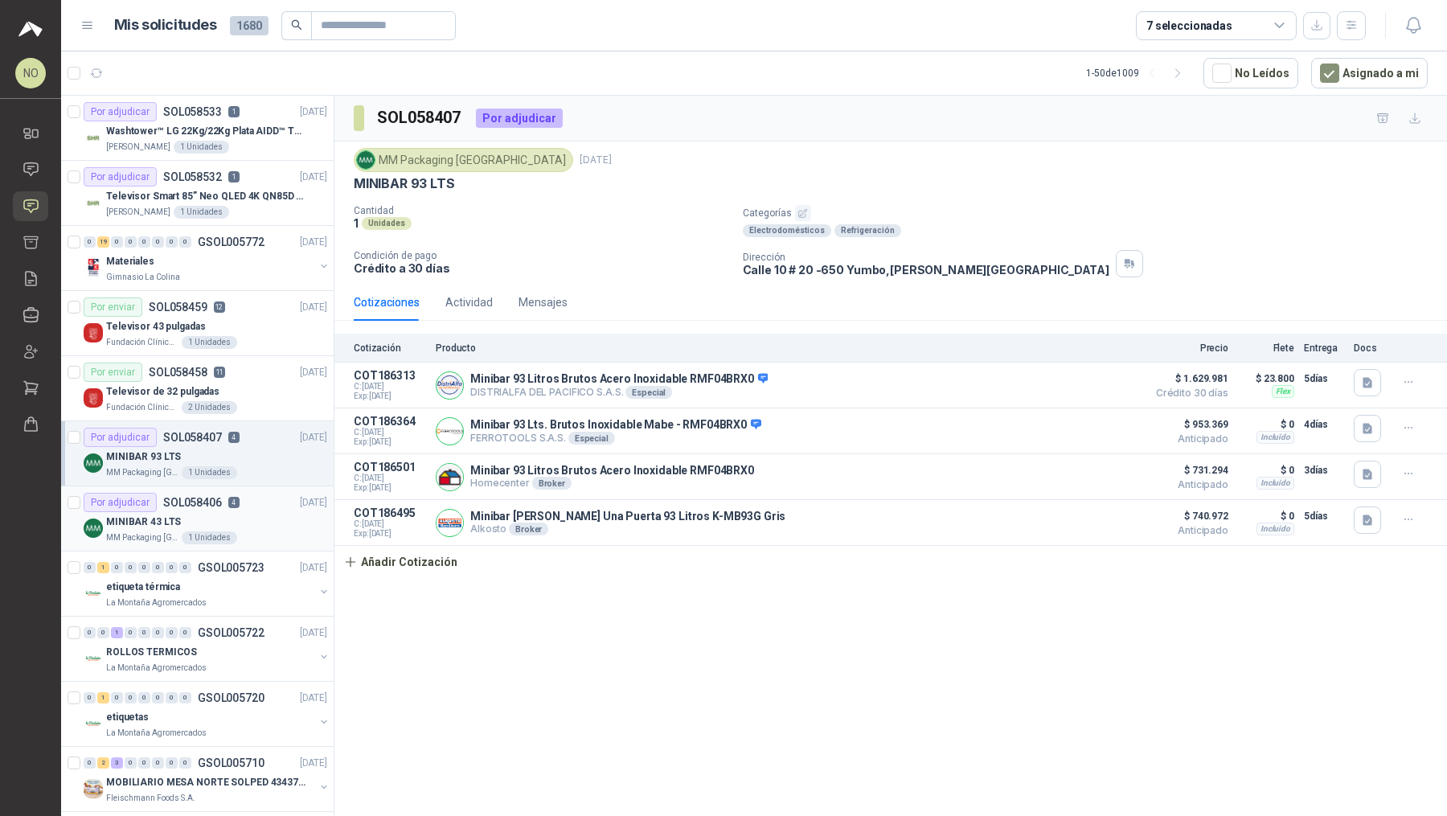
click at [274, 518] on div "MINIBAR 43 LTS" at bounding box center [216, 521] width 221 height 19
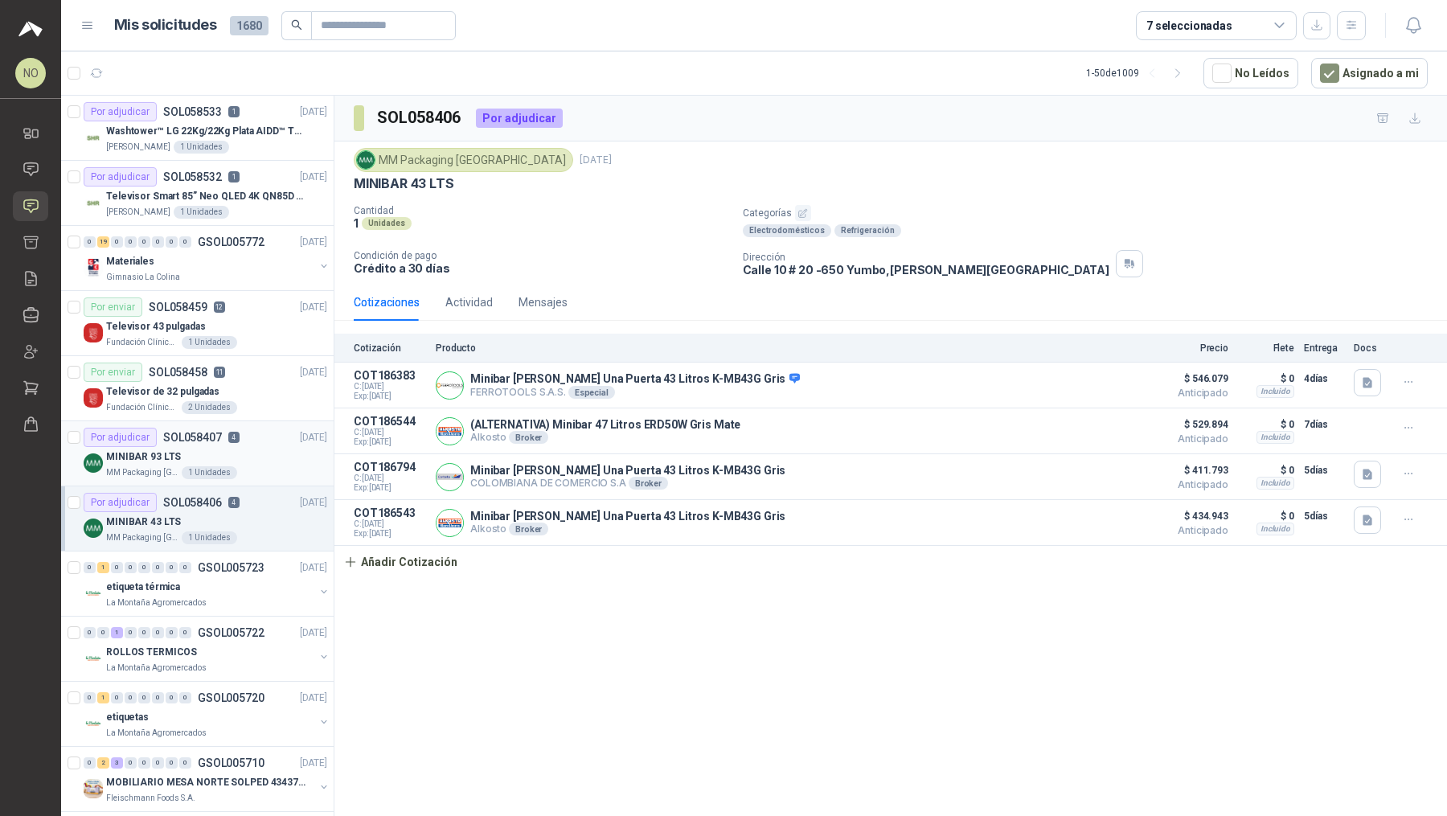
click at [264, 455] on div "MINIBAR 93 LTS" at bounding box center [216, 456] width 221 height 19
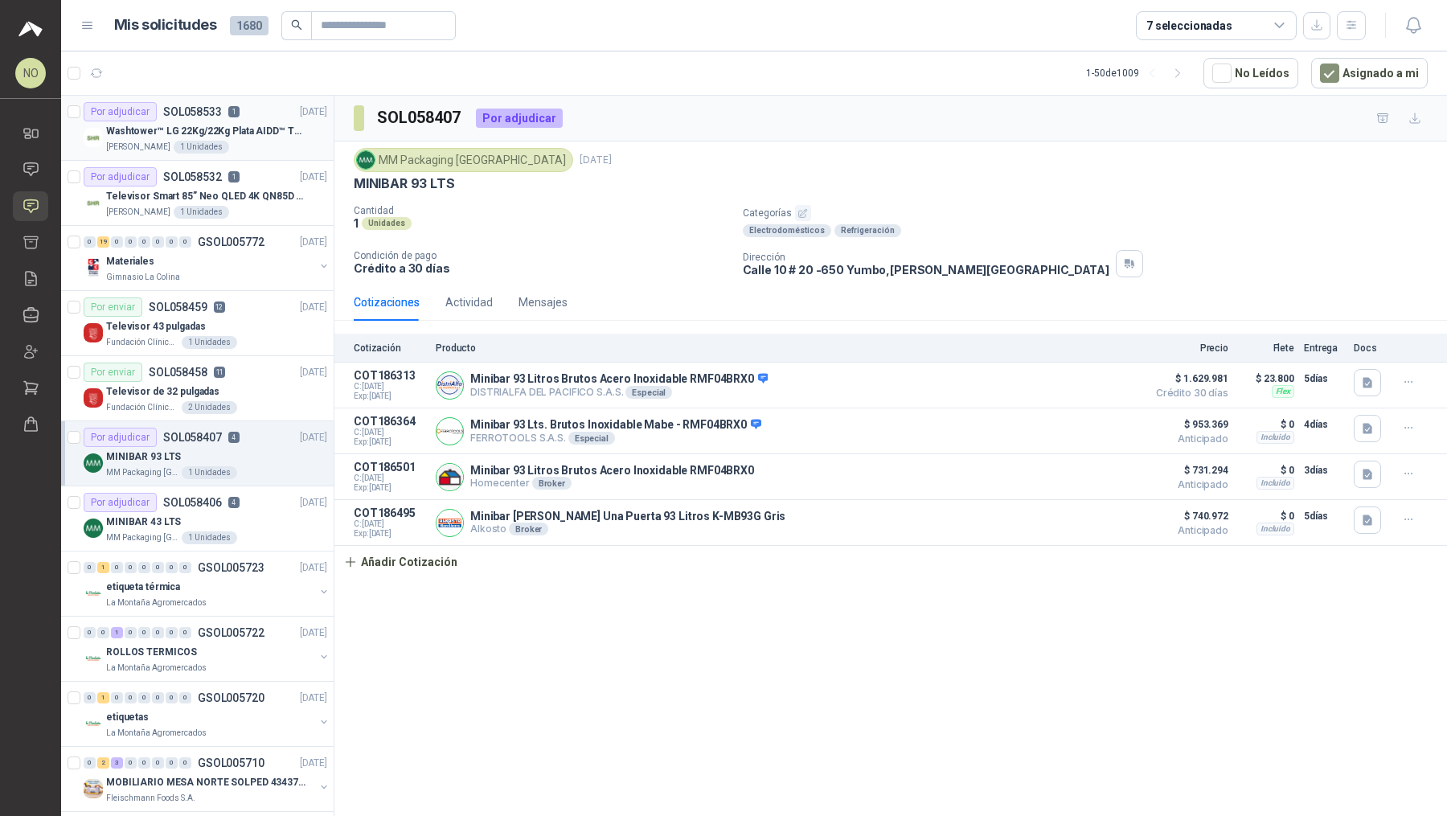
click at [260, 133] on p "Washtower™ LG 22Kg/22Kg Plata AIDD™ ThinQ™ Steam™ WK22VS6P" at bounding box center [206, 131] width 200 height 15
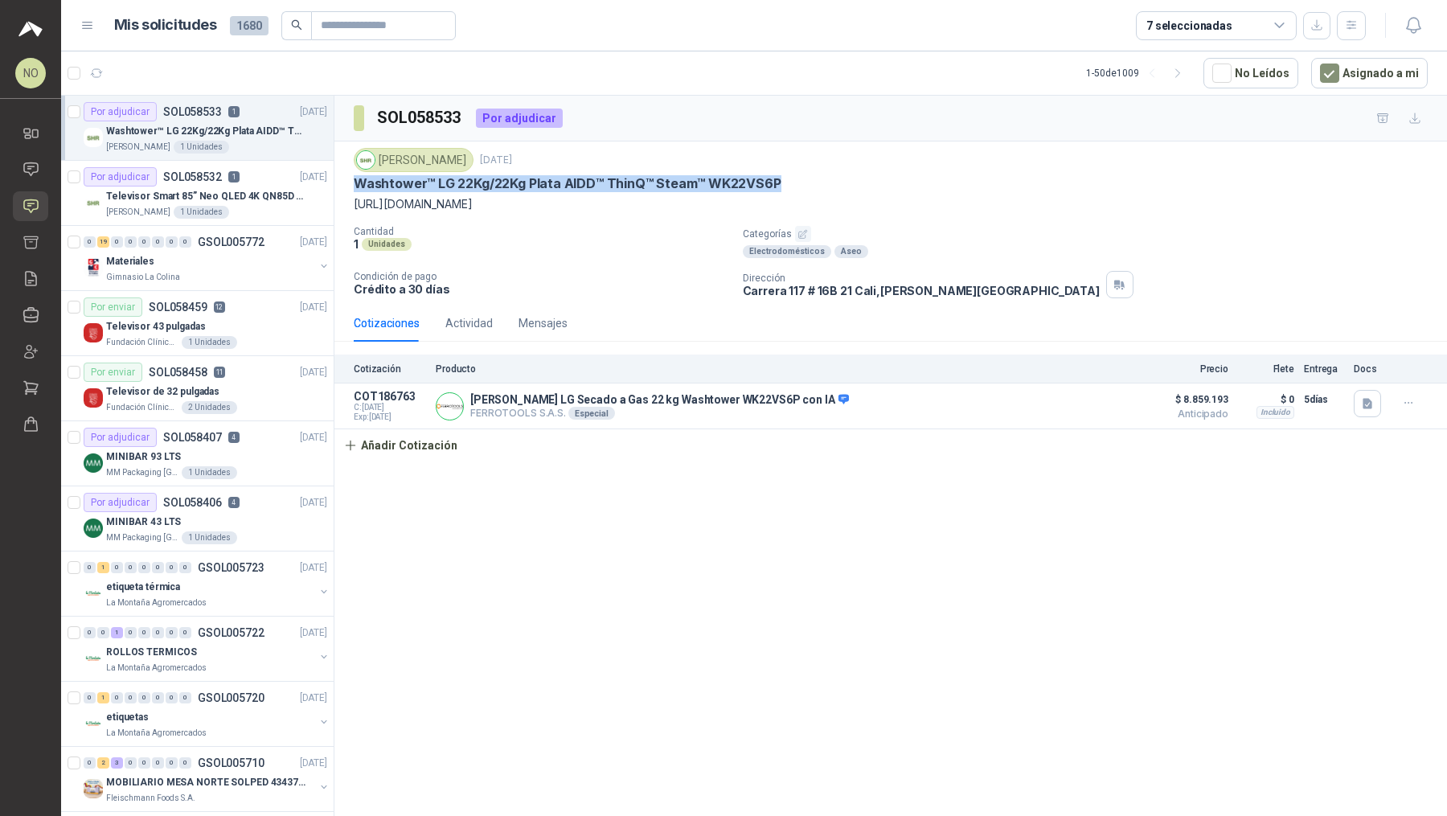
drag, startPoint x: 355, startPoint y: 181, endPoint x: 794, endPoint y: 181, distance: 438.8
click at [711, 181] on div "Washtower™ LG 22Kg/22Kg Plata AIDD™ ThinQ™ Steam™ WK22VS6P" at bounding box center [891, 183] width 1074 height 17
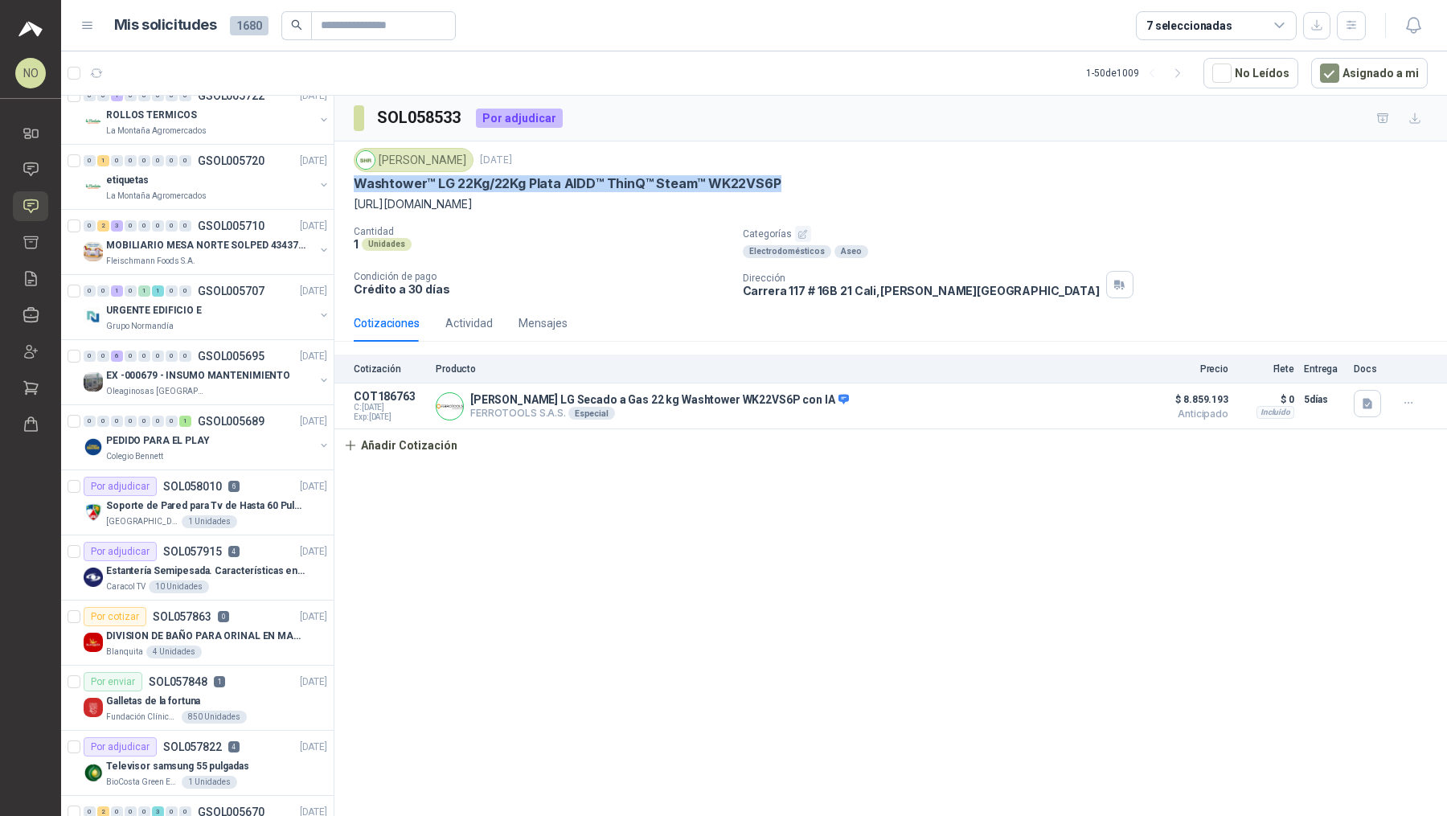
scroll to position [536, 0]
click at [199, 239] on p "MOBILIARIO MESA NORTE SOLPED 4343782" at bounding box center [206, 246] width 200 height 15
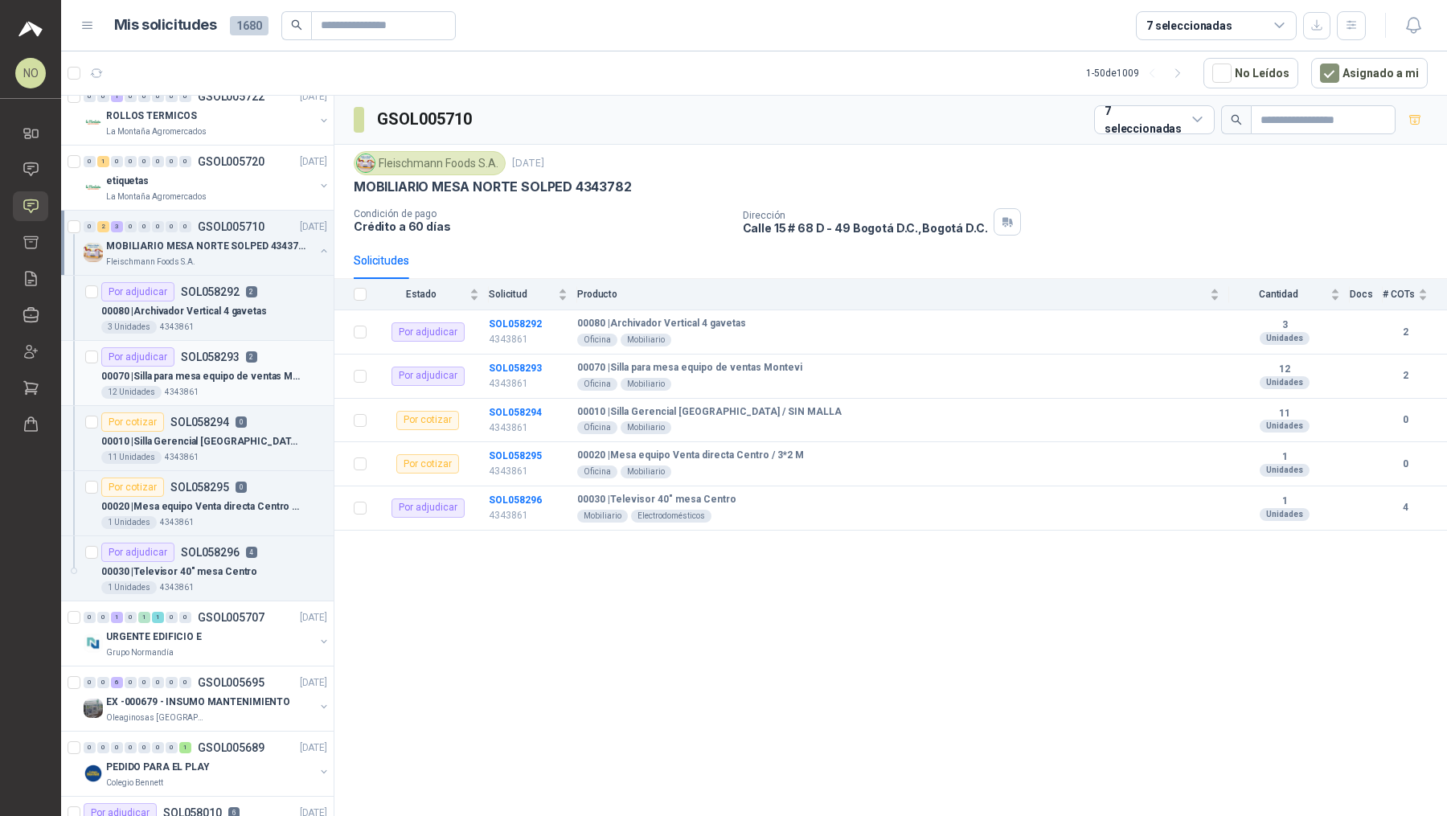
click at [255, 389] on div "12 Unidades 4343861" at bounding box center [214, 392] width 226 height 13
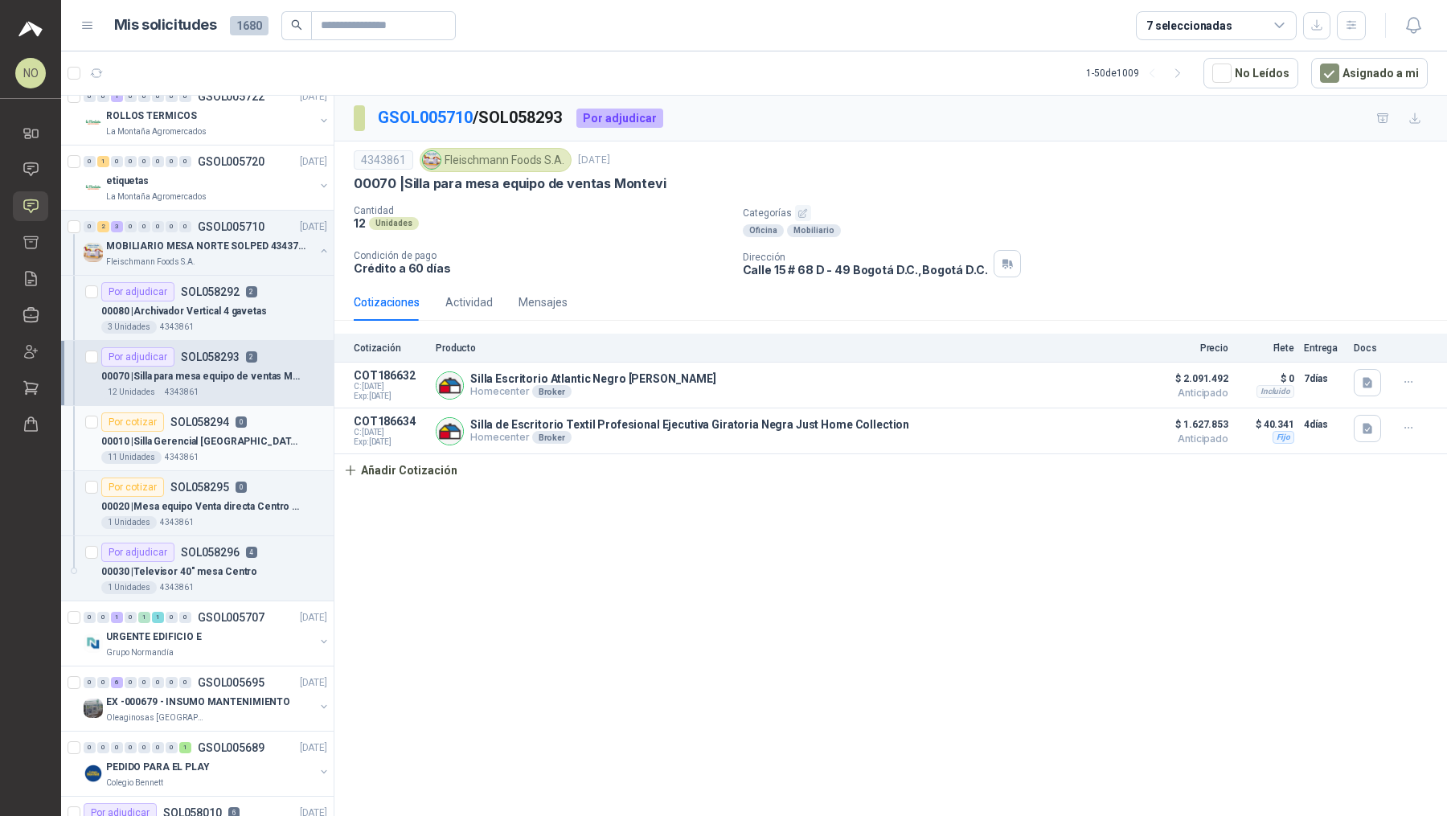
click at [264, 419] on div "Por cotizar SOL058294 0" at bounding box center [214, 421] width 226 height 19
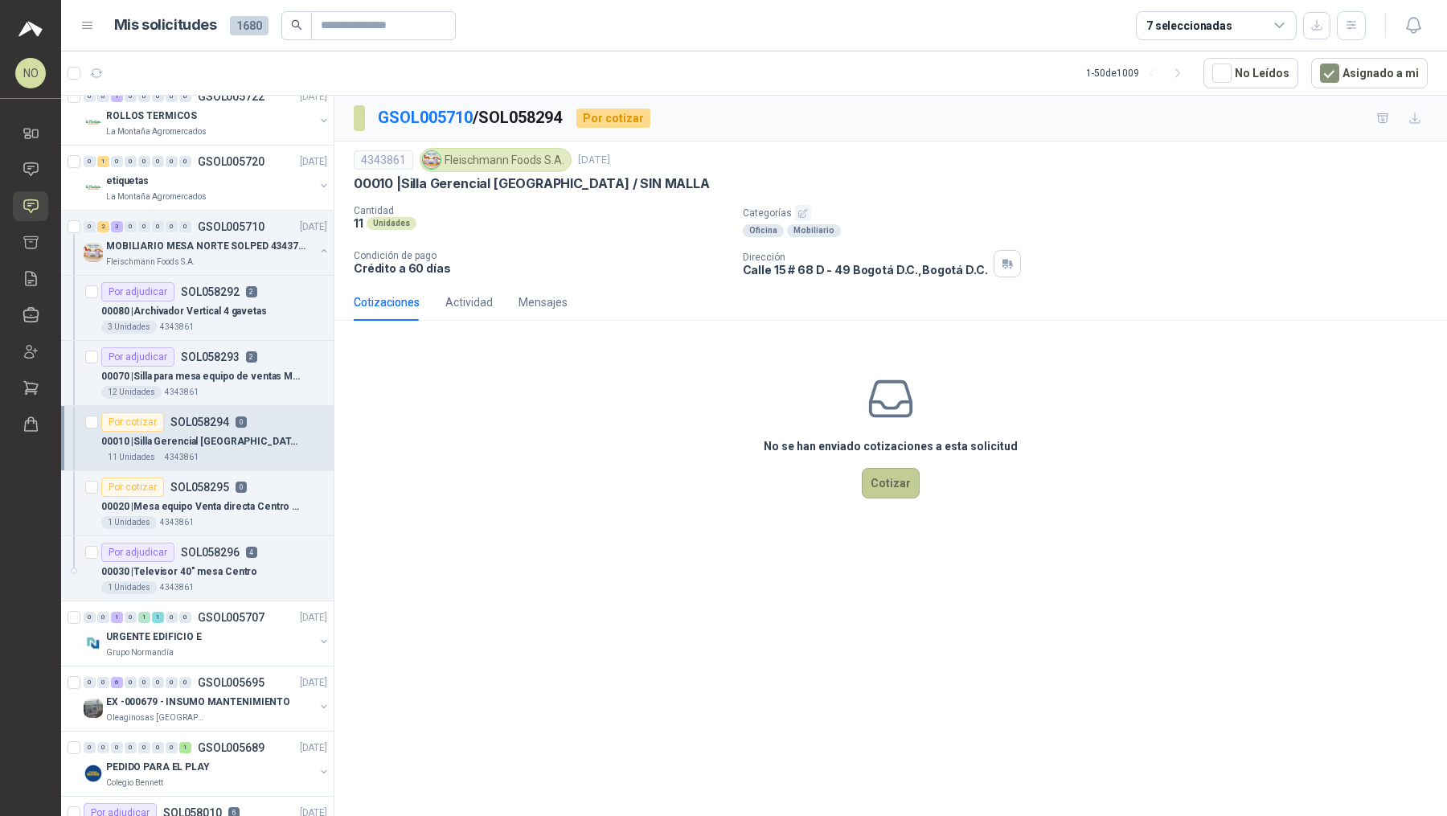
click at [711, 478] on button "Cotizar" at bounding box center [891, 483] width 58 height 31
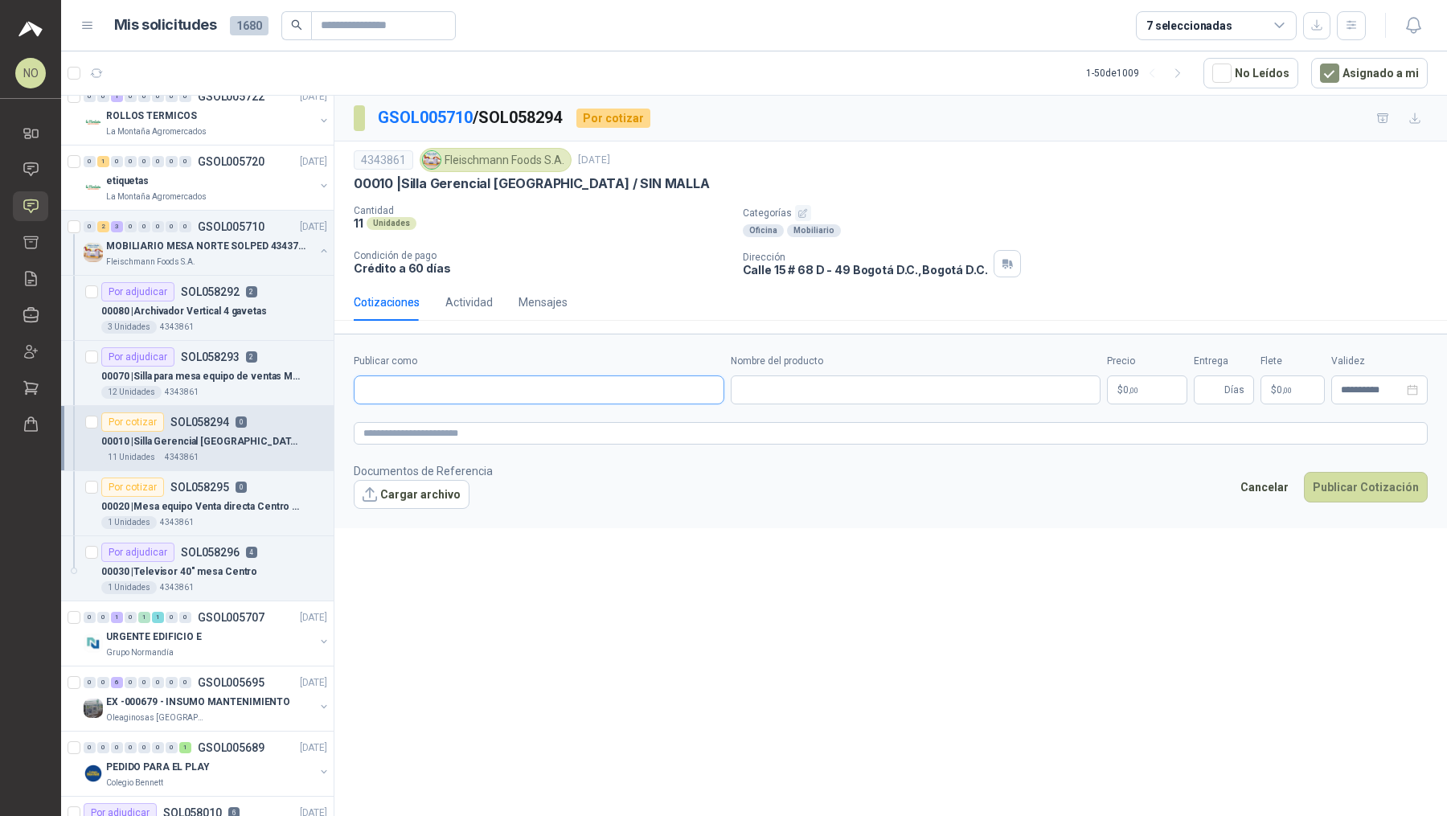
click at [526, 387] on input "Publicar como" at bounding box center [538, 389] width 369 height 27
type input "**********"
click at [514, 420] on div "Homecenter NIT : 800242106" at bounding box center [538, 426] width 343 height 18
type input "**********"
click at [711, 394] on input "Nombre del producto" at bounding box center [916, 389] width 370 height 29
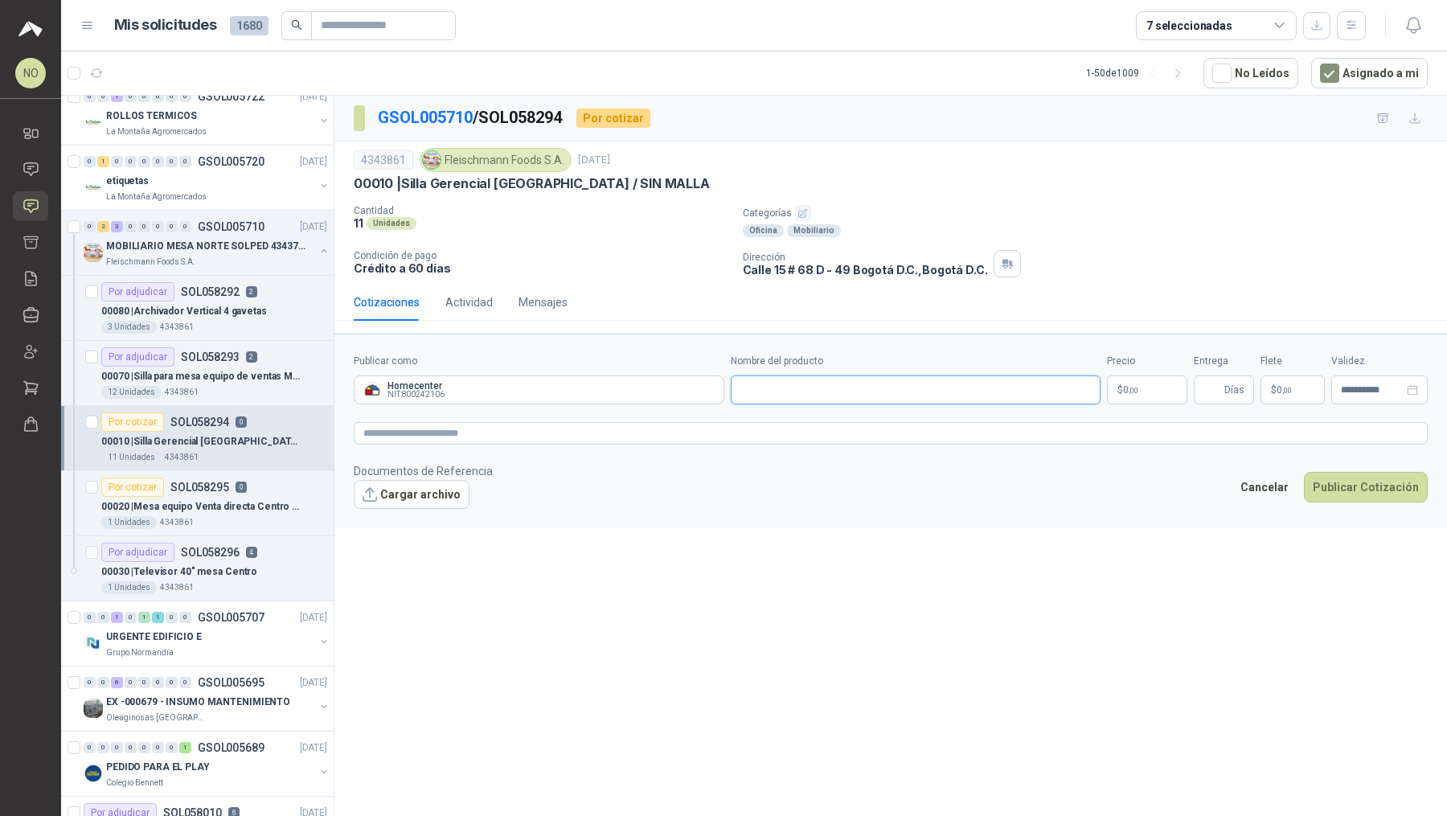
paste input "**********"
type input "**********"
click at [711, 381] on body "NO [PERSON_NAME] Inicio Chat Solicitudes Cotizar Remisiones Compañías Invitacio…" at bounding box center [723, 408] width 1447 height 816
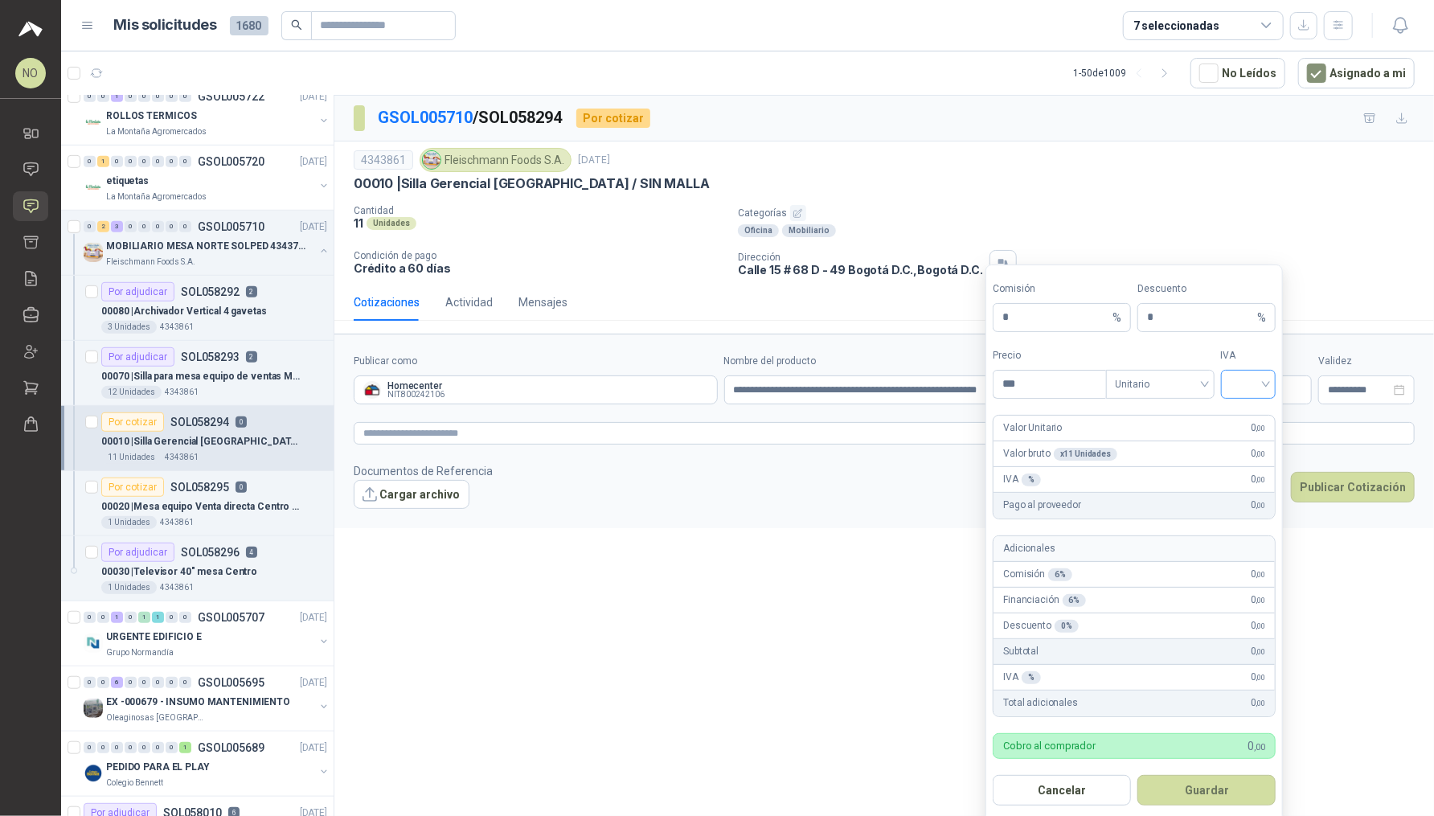
click at [711, 386] on input "search" at bounding box center [1248, 382] width 36 height 24
click at [711, 420] on div "19%" at bounding box center [1249, 416] width 30 height 18
click at [711, 388] on span "Unitario" at bounding box center [1159, 384] width 89 height 24
click at [711, 436] on div "Unitario con IVA" at bounding box center [1160, 442] width 83 height 18
click at [711, 389] on input "***" at bounding box center [1049, 383] width 112 height 27
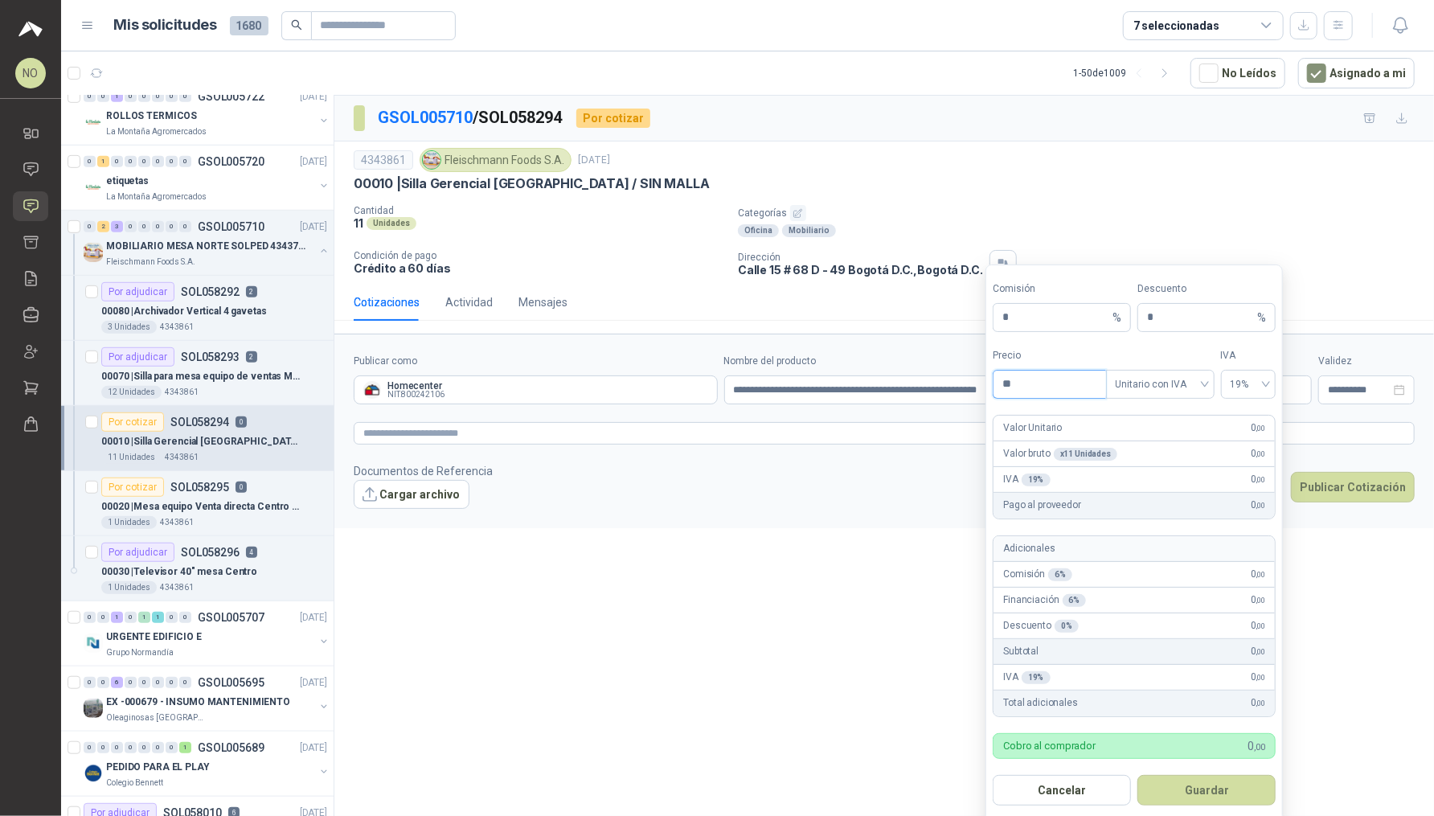
type input "*"
type input "*********"
click at [711, 319] on input "*" at bounding box center [1200, 317] width 107 height 27
type input "*"
click at [711, 714] on button "Guardar" at bounding box center [1206, 790] width 138 height 31
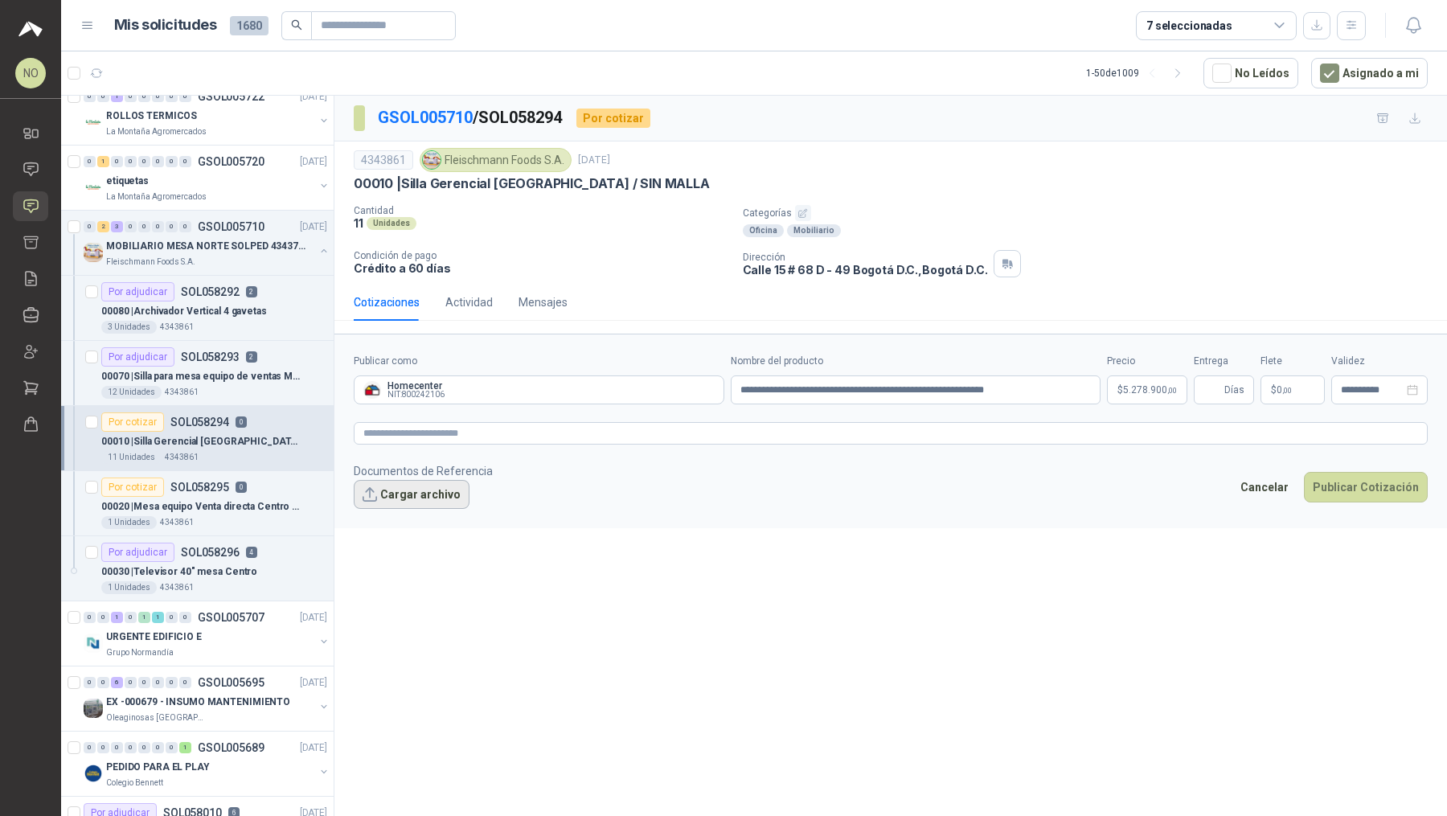
click at [431, 485] on button "Cargar archivo" at bounding box center [412, 494] width 116 height 29
click at [420, 483] on button "Cargar archivo" at bounding box center [412, 494] width 116 height 29
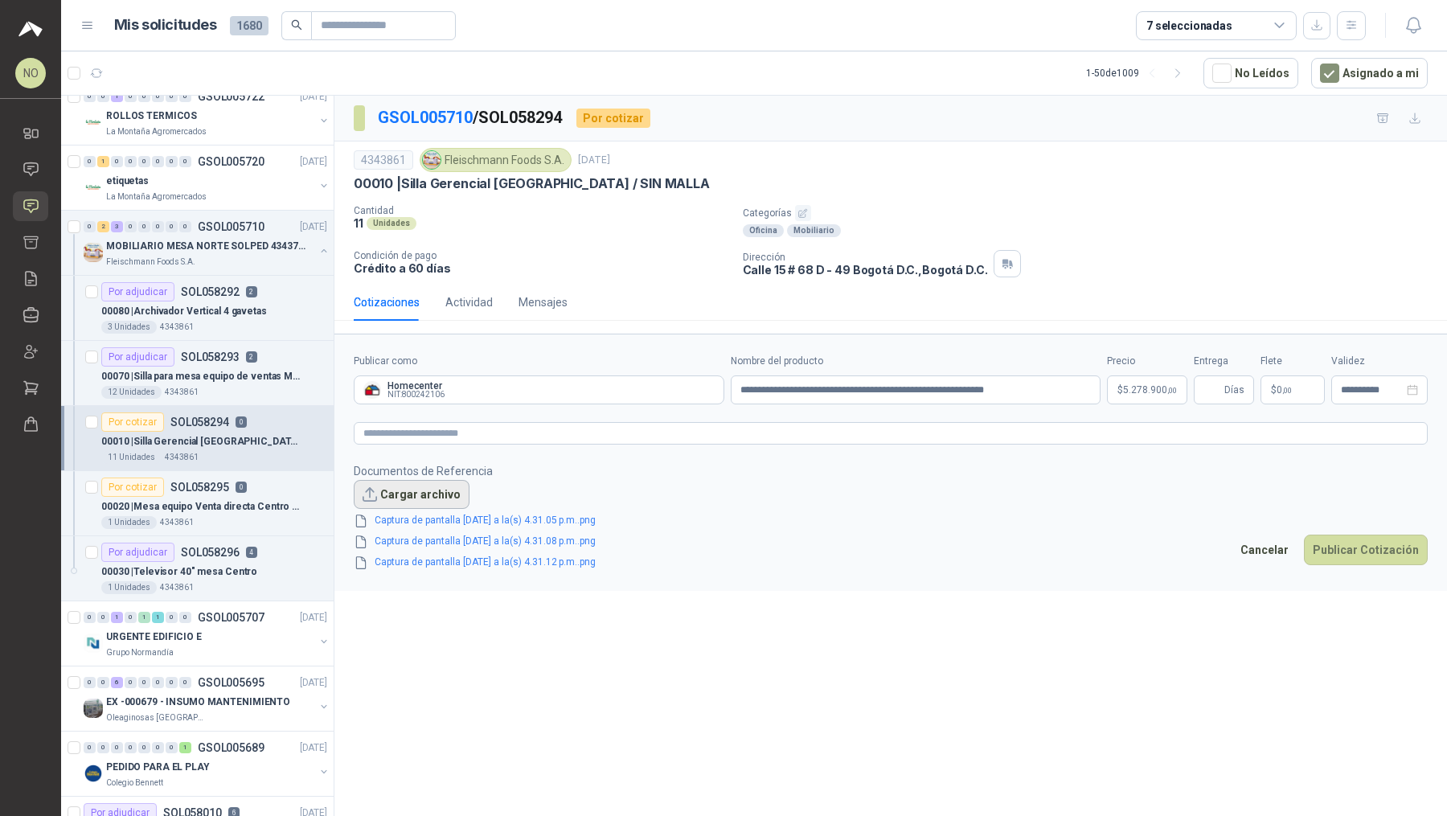
click at [423, 487] on button "Cargar archivo" at bounding box center [412, 494] width 116 height 29
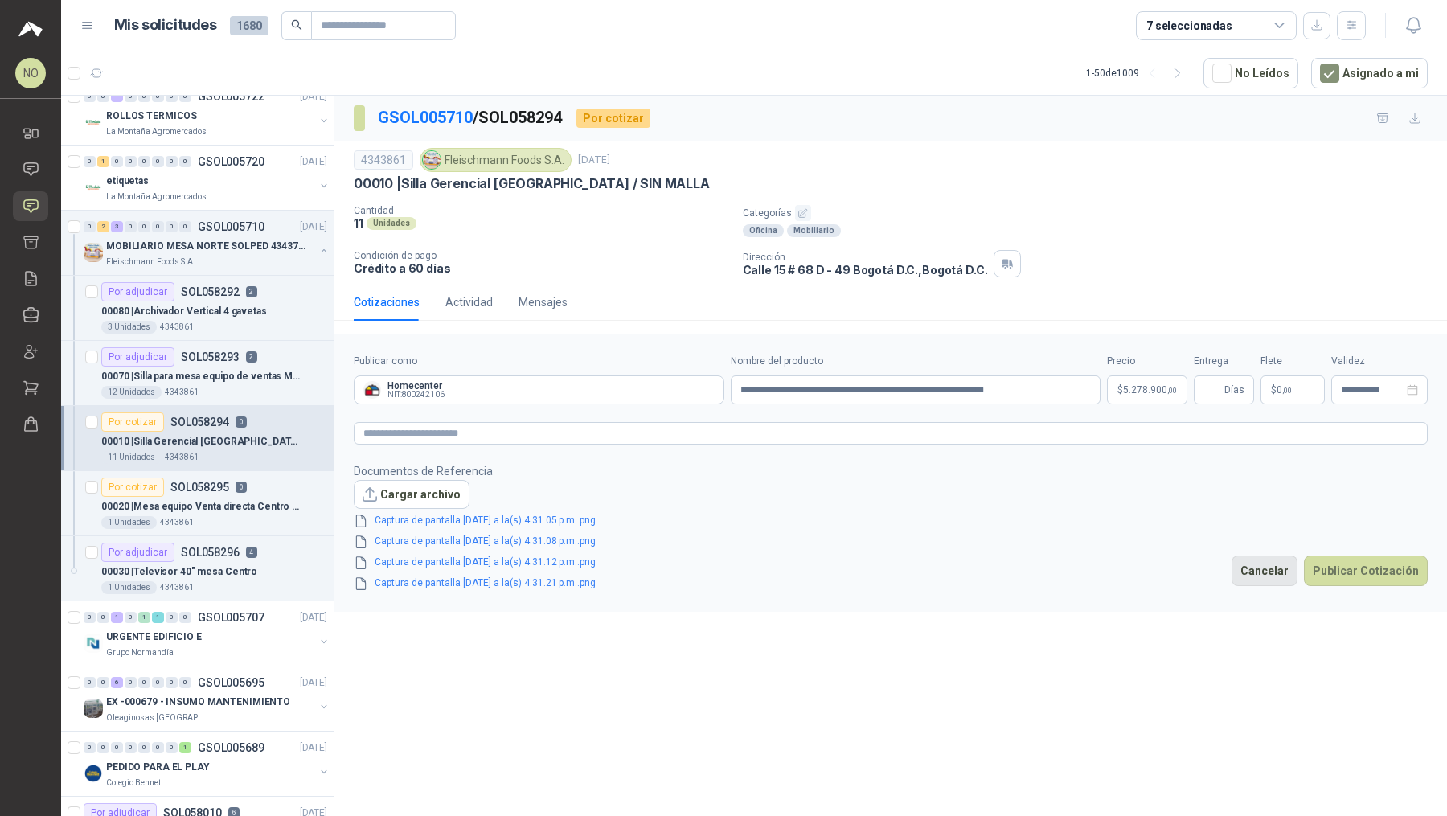
click at [711, 568] on button "Cancelar" at bounding box center [1264, 570] width 66 height 31
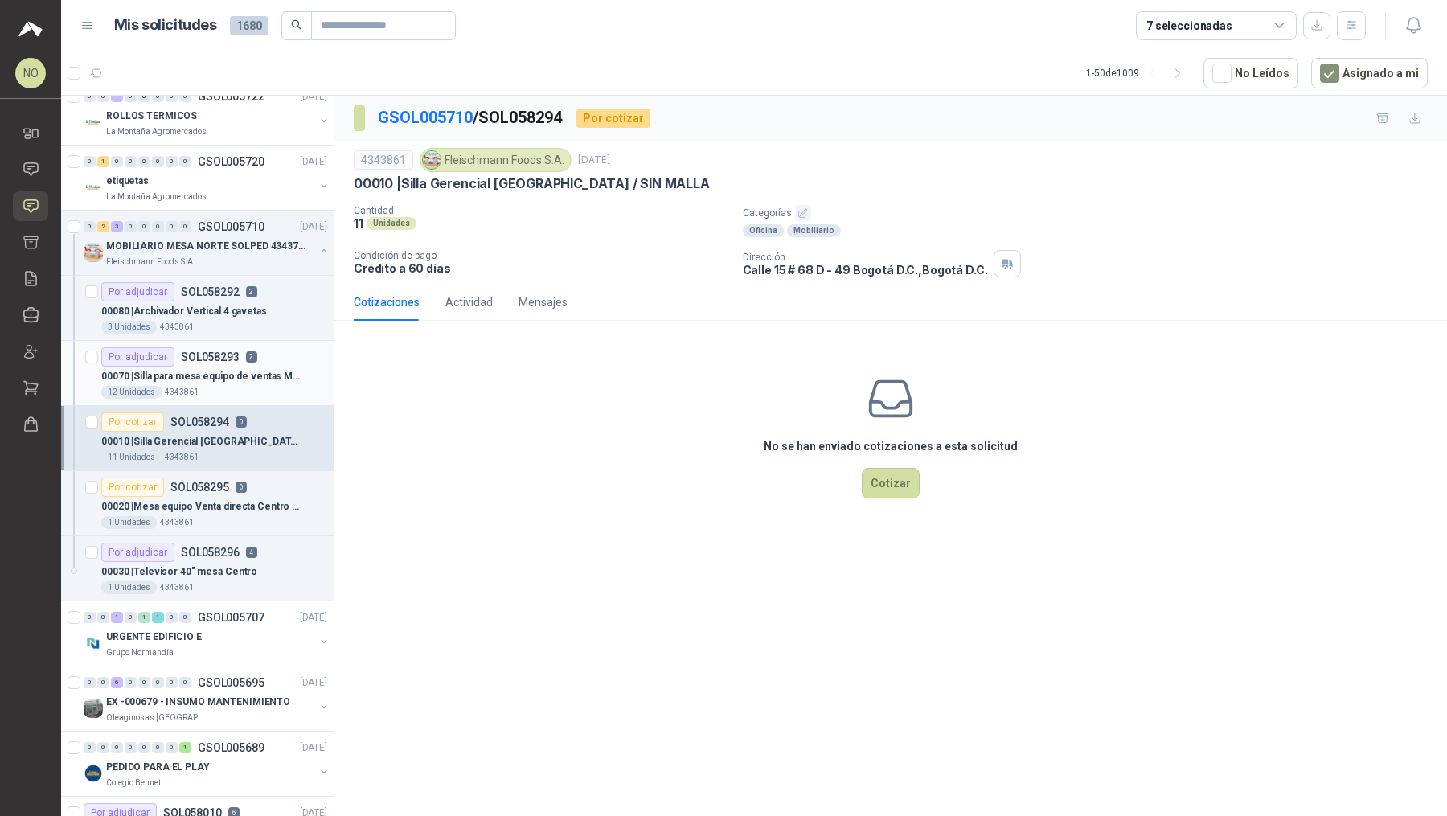
click at [261, 369] on p "00070 | Silla para mesa equipo de ventas Montevi" at bounding box center [201, 376] width 200 height 15
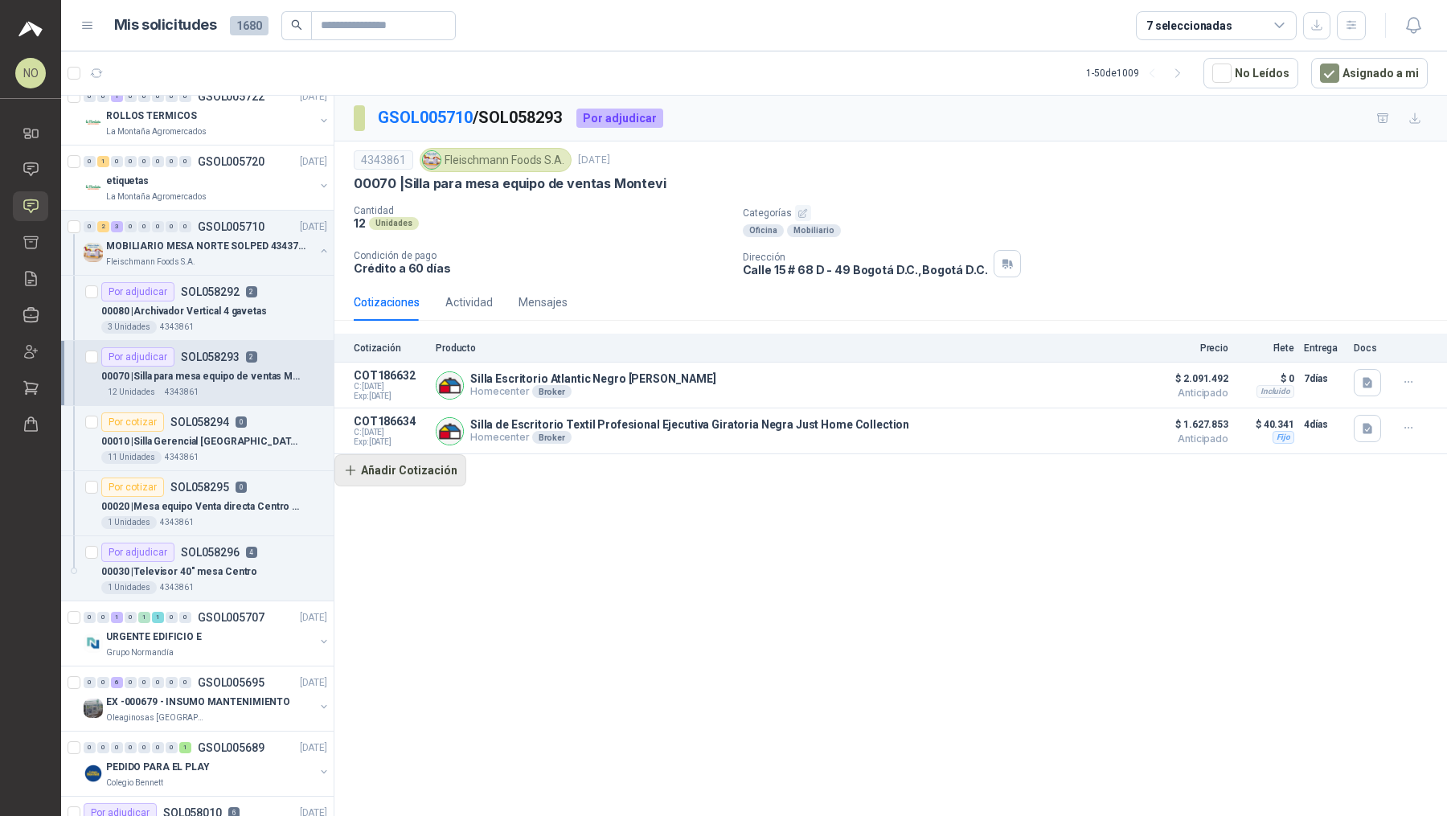
click at [435, 480] on button "Añadir Cotización" at bounding box center [400, 470] width 132 height 32
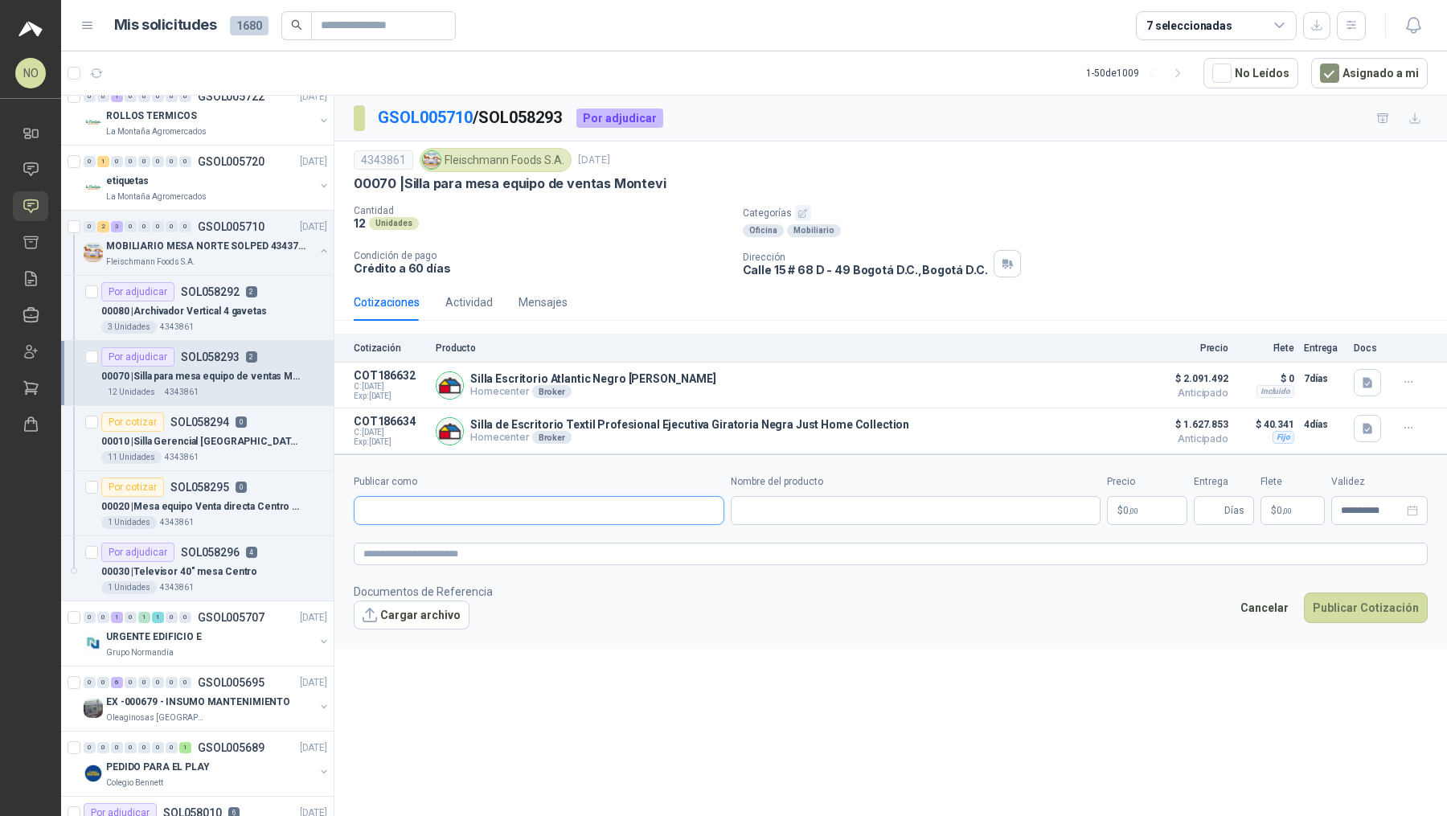
click at [466, 508] on input "Publicar como" at bounding box center [538, 510] width 369 height 27
type input "**********"
click at [494, 546] on div "Homecenter NIT : 800242106" at bounding box center [538, 546] width 343 height 18
type input "**********"
click at [711, 496] on input "Nombre del producto" at bounding box center [916, 510] width 370 height 29
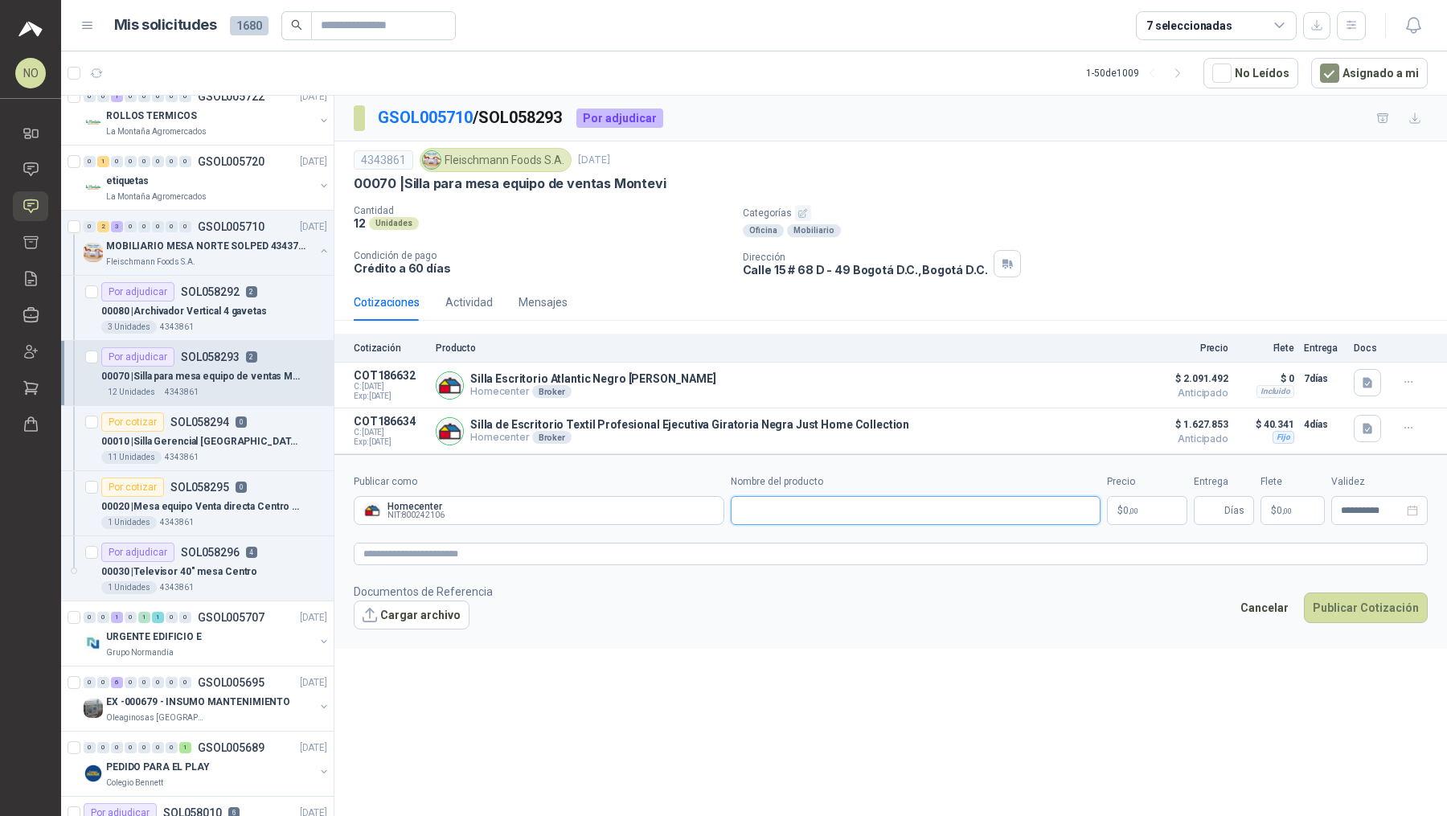
paste input "**********"
type input "**********"
click at [711, 512] on body "NO [PERSON_NAME] Inicio Chat Solicitudes Cotizar Remisiones Compañías Invitacio…" at bounding box center [723, 408] width 1447 height 816
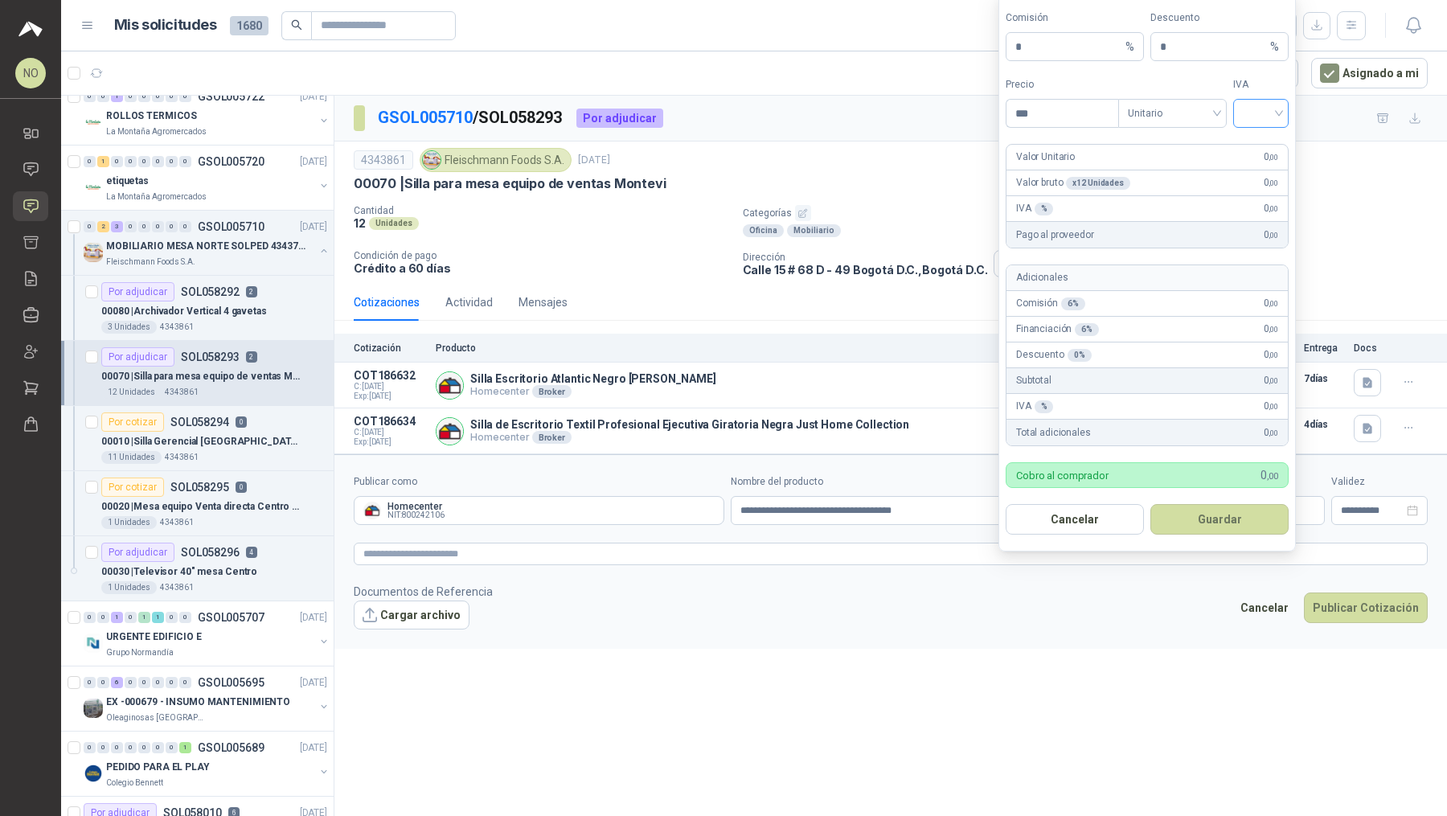
click at [711, 119] on input "search" at bounding box center [1260, 112] width 36 height 24
click at [711, 143] on div "19%" at bounding box center [1261, 150] width 30 height 18
click at [711, 118] on span "Unitario" at bounding box center [1172, 113] width 89 height 24
click at [711, 169] on div "Unitario con IVA" at bounding box center [1172, 175] width 83 height 18
click at [711, 116] on input "***" at bounding box center [1062, 113] width 112 height 27
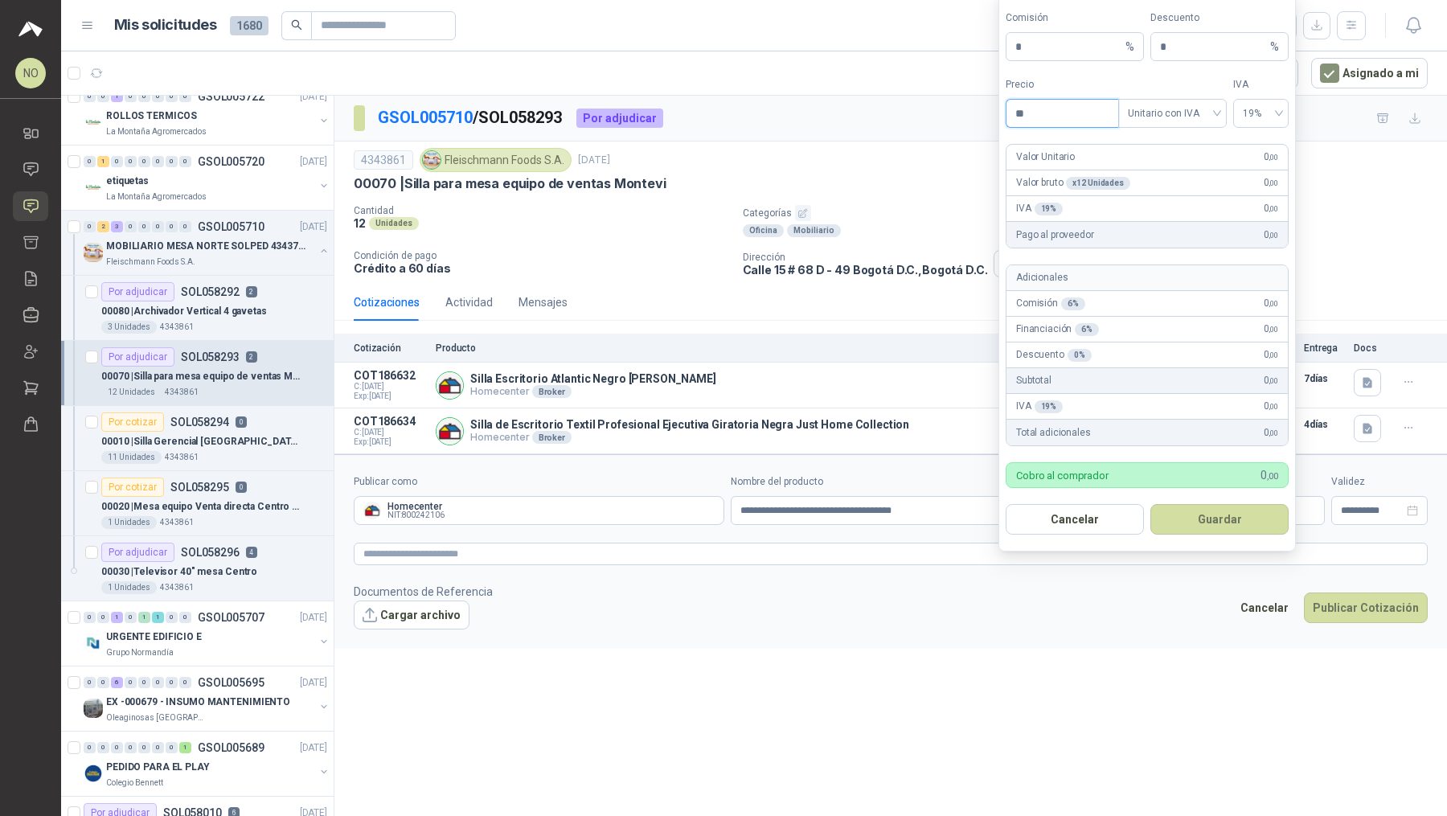
type input "*"
type input "*********"
click at [711, 52] on input "*" at bounding box center [1213, 46] width 107 height 27
type input "*"
click at [711, 515] on button "Guardar" at bounding box center [1219, 519] width 138 height 31
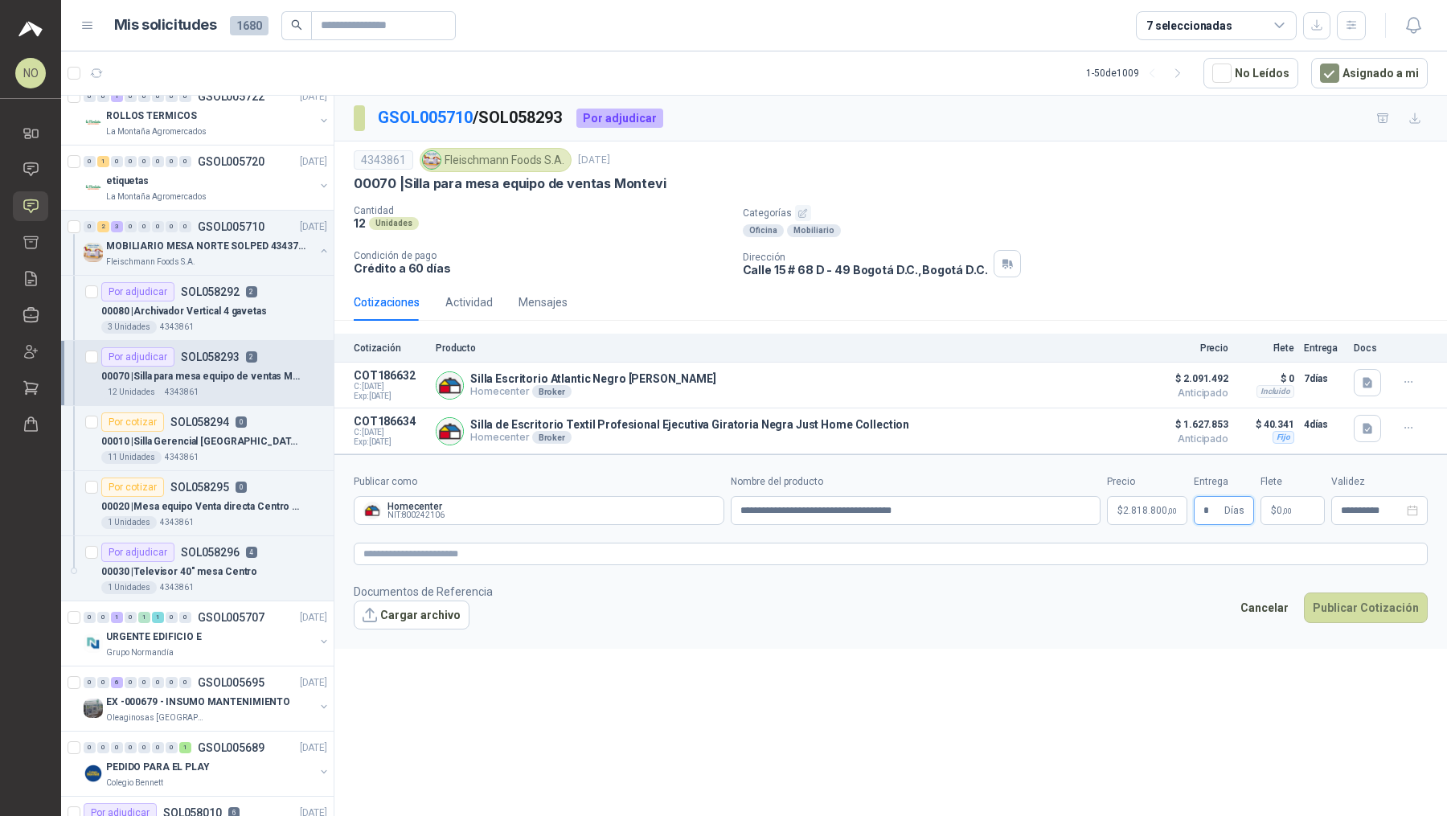
type input "*"
click at [711, 661] on div "**********" at bounding box center [890, 459] width 1112 height 726
click at [711, 514] on p "$ 0 ,00" at bounding box center [1292, 510] width 64 height 29
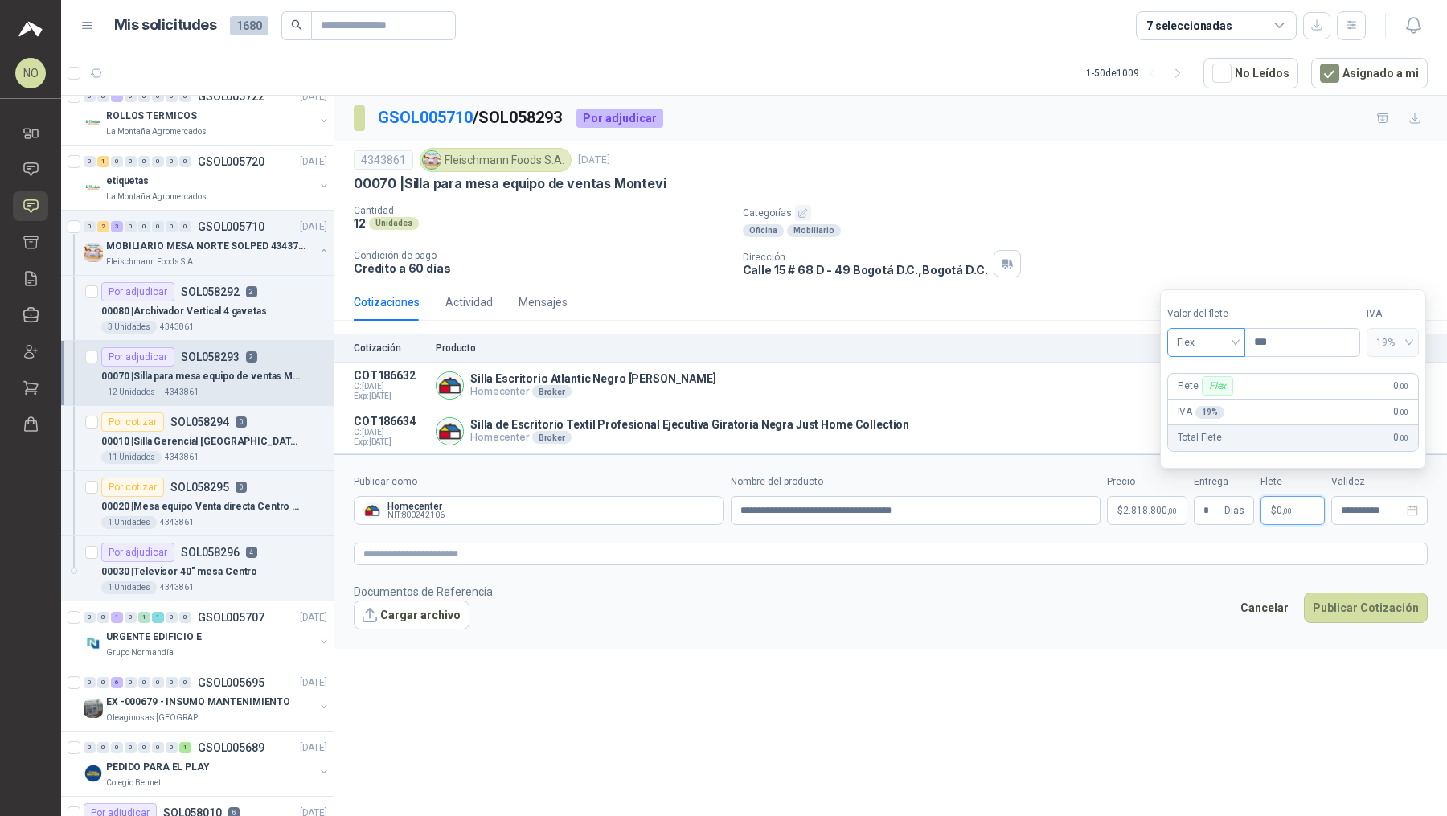
click at [711, 350] on span "Flex" at bounding box center [1206, 342] width 59 height 24
click at [711, 424] on div "Fijo" at bounding box center [1205, 429] width 53 height 18
click at [711, 346] on input "***" at bounding box center [1302, 342] width 114 height 27
type input "*"
type input "********"
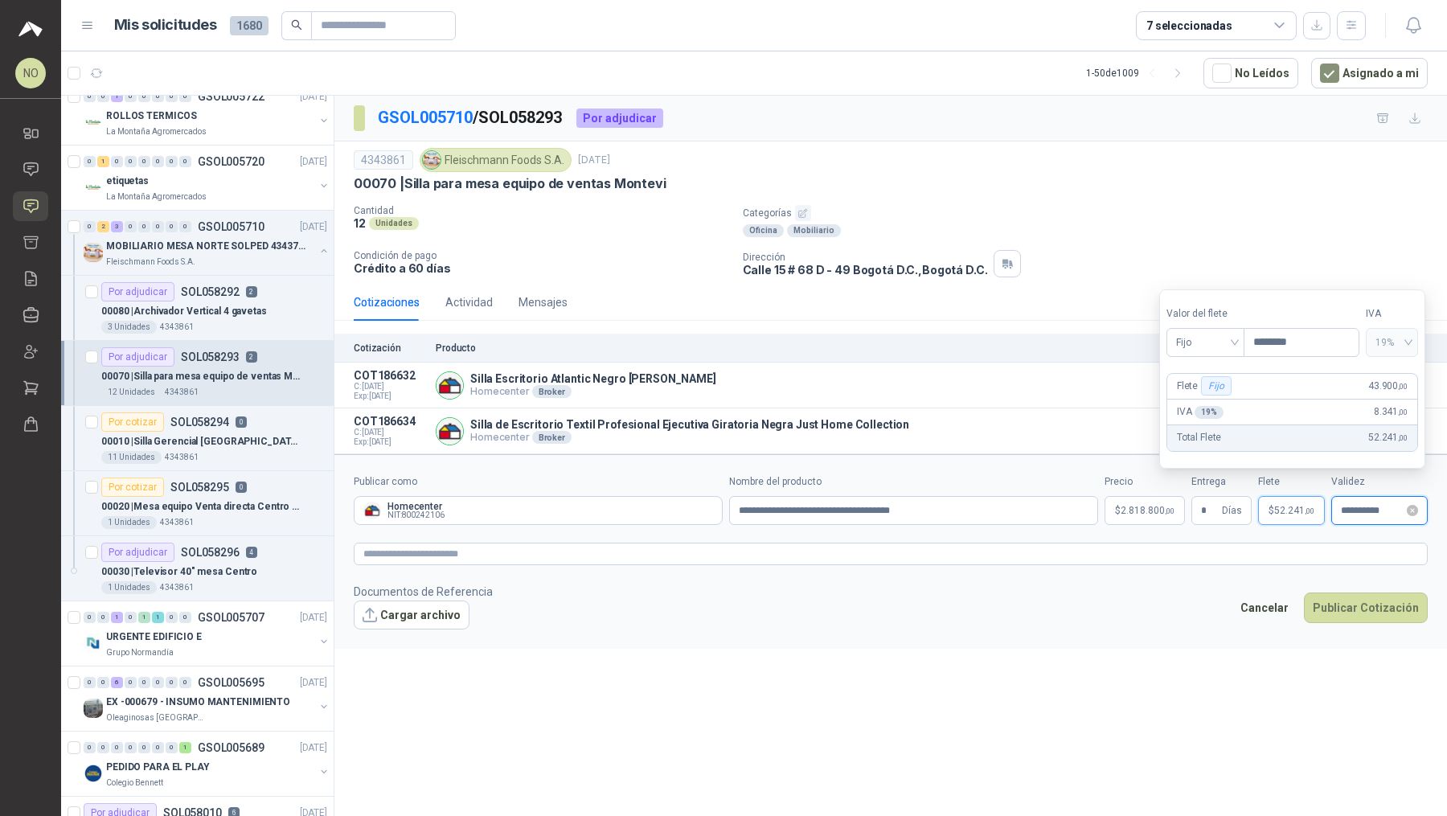
click at [711, 507] on input "**********" at bounding box center [1372, 511] width 63 height 10
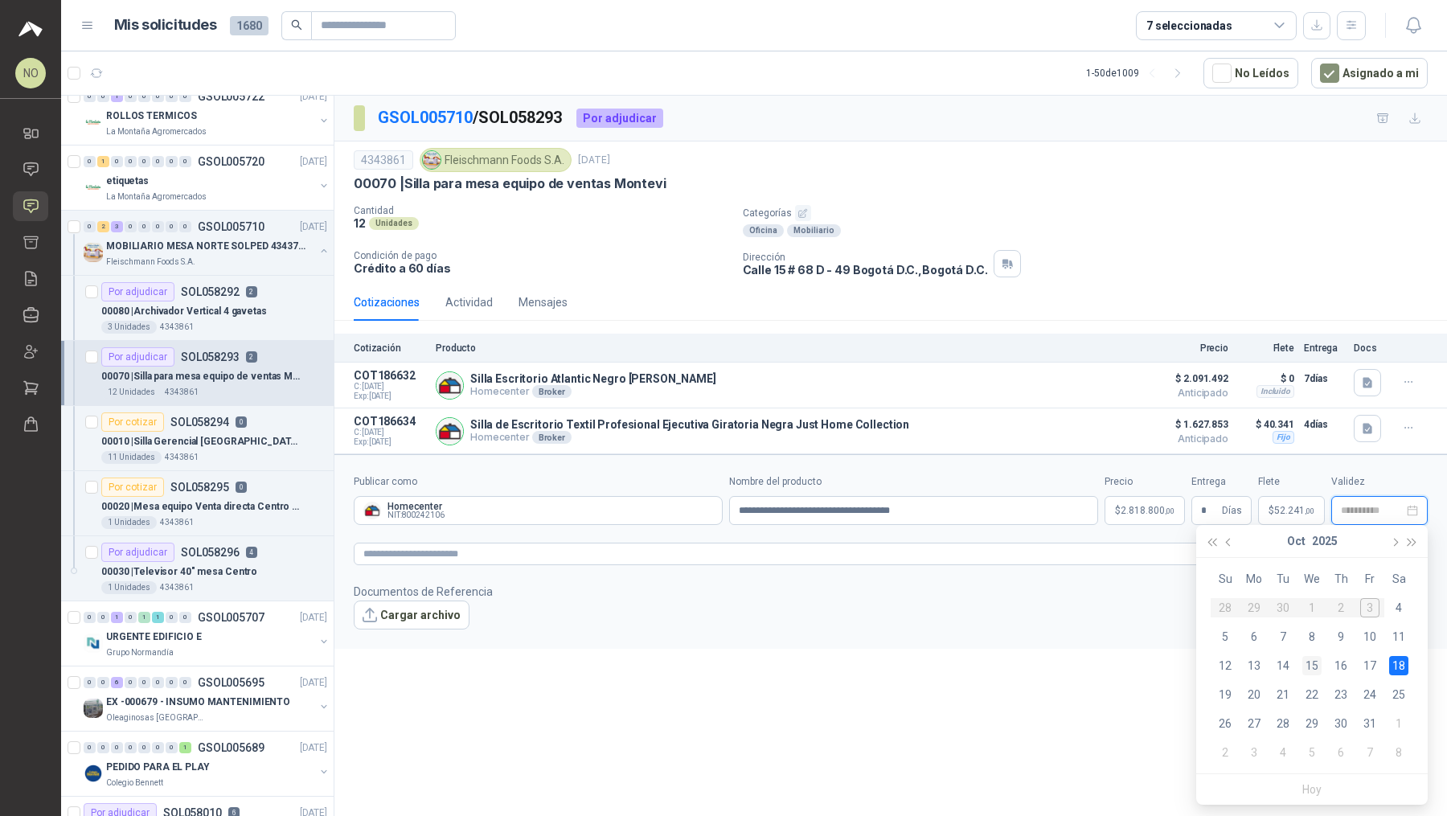
type input "**********"
click at [711, 665] on div "15" at bounding box center [1311, 665] width 19 height 19
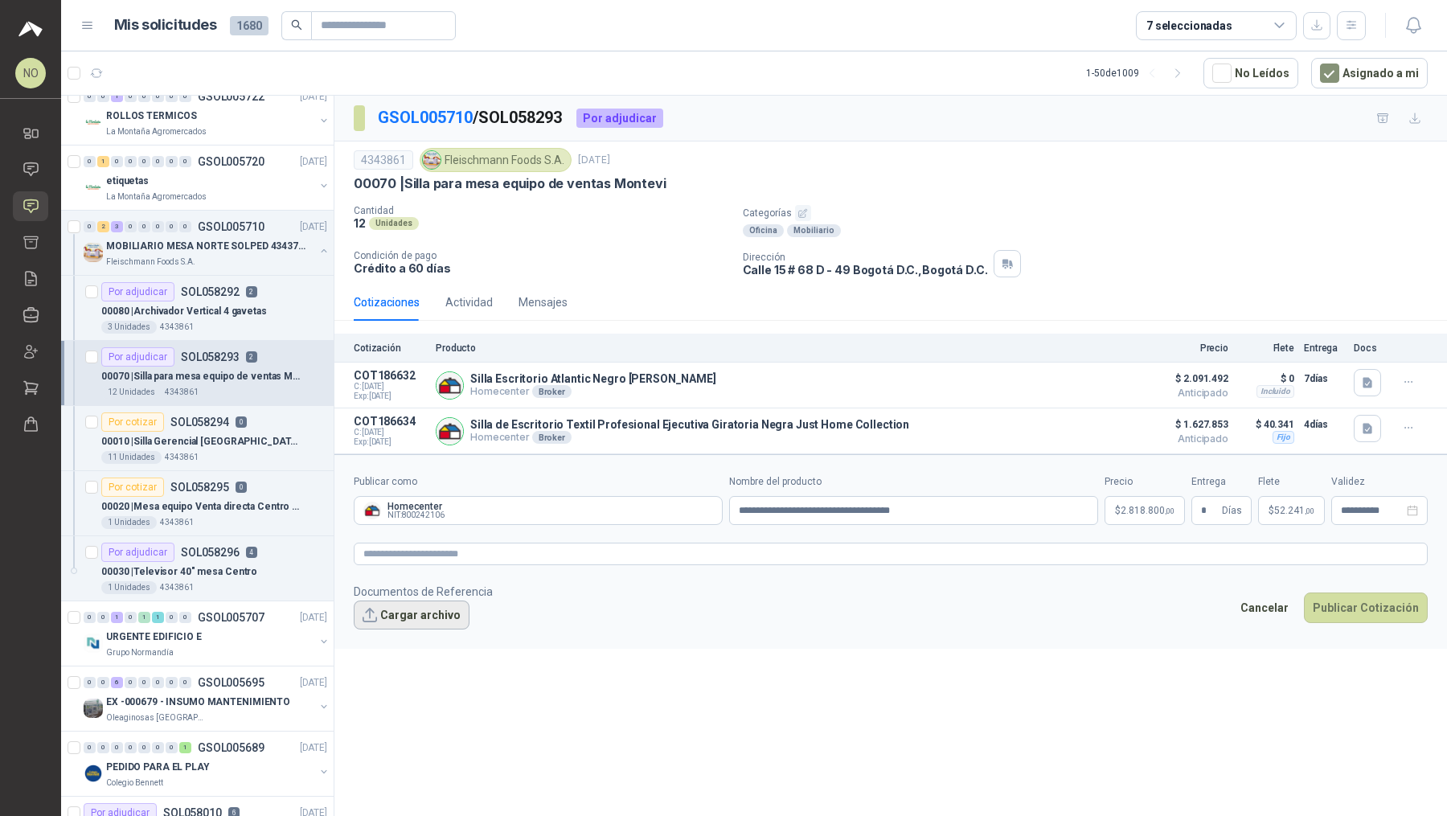
click at [422, 600] on button "Cargar archivo" at bounding box center [412, 614] width 116 height 29
click at [412, 611] on button "Cargar archivo" at bounding box center [412, 614] width 116 height 29
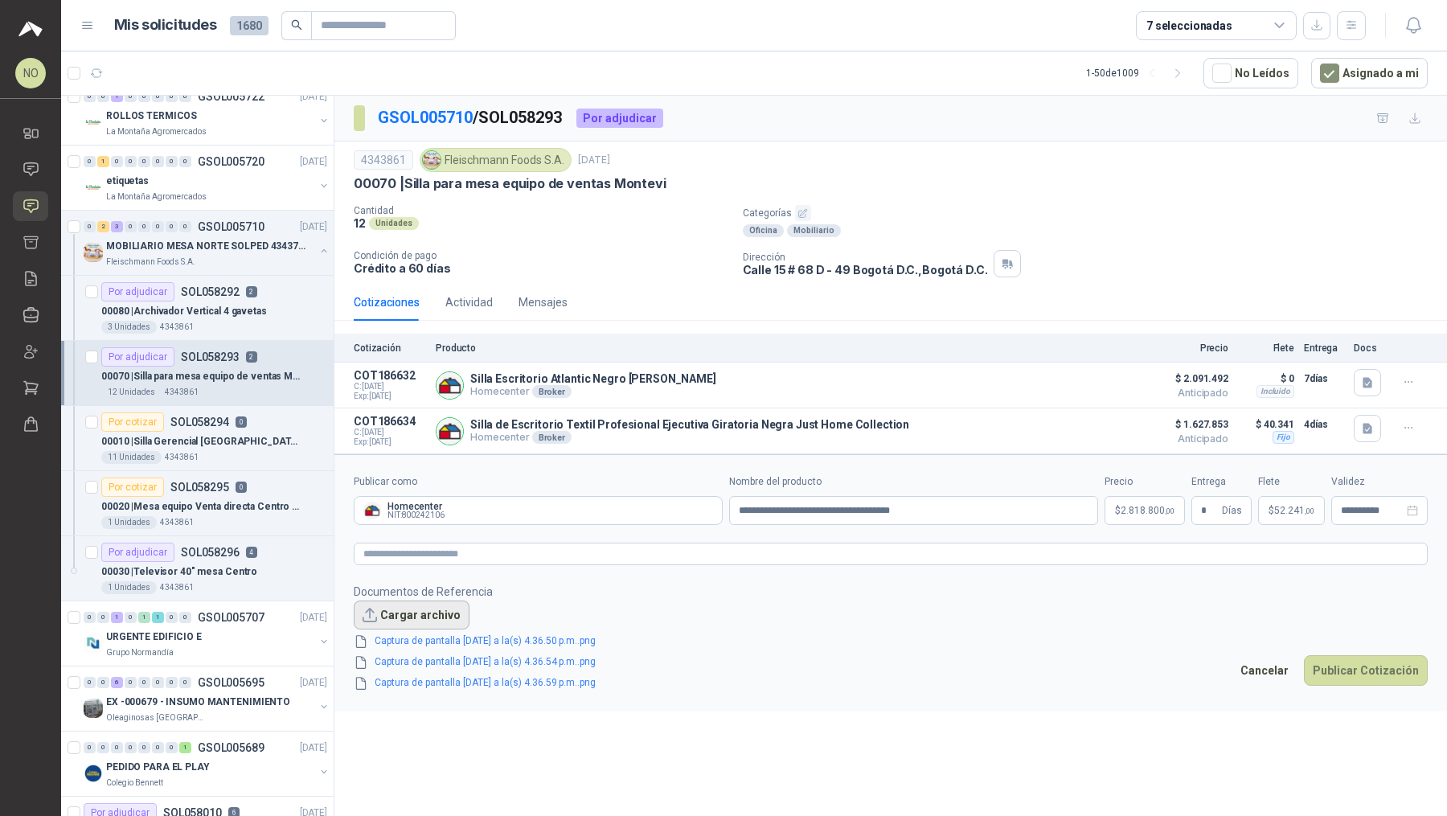
click at [432, 600] on button "Cargar archivo" at bounding box center [412, 614] width 116 height 29
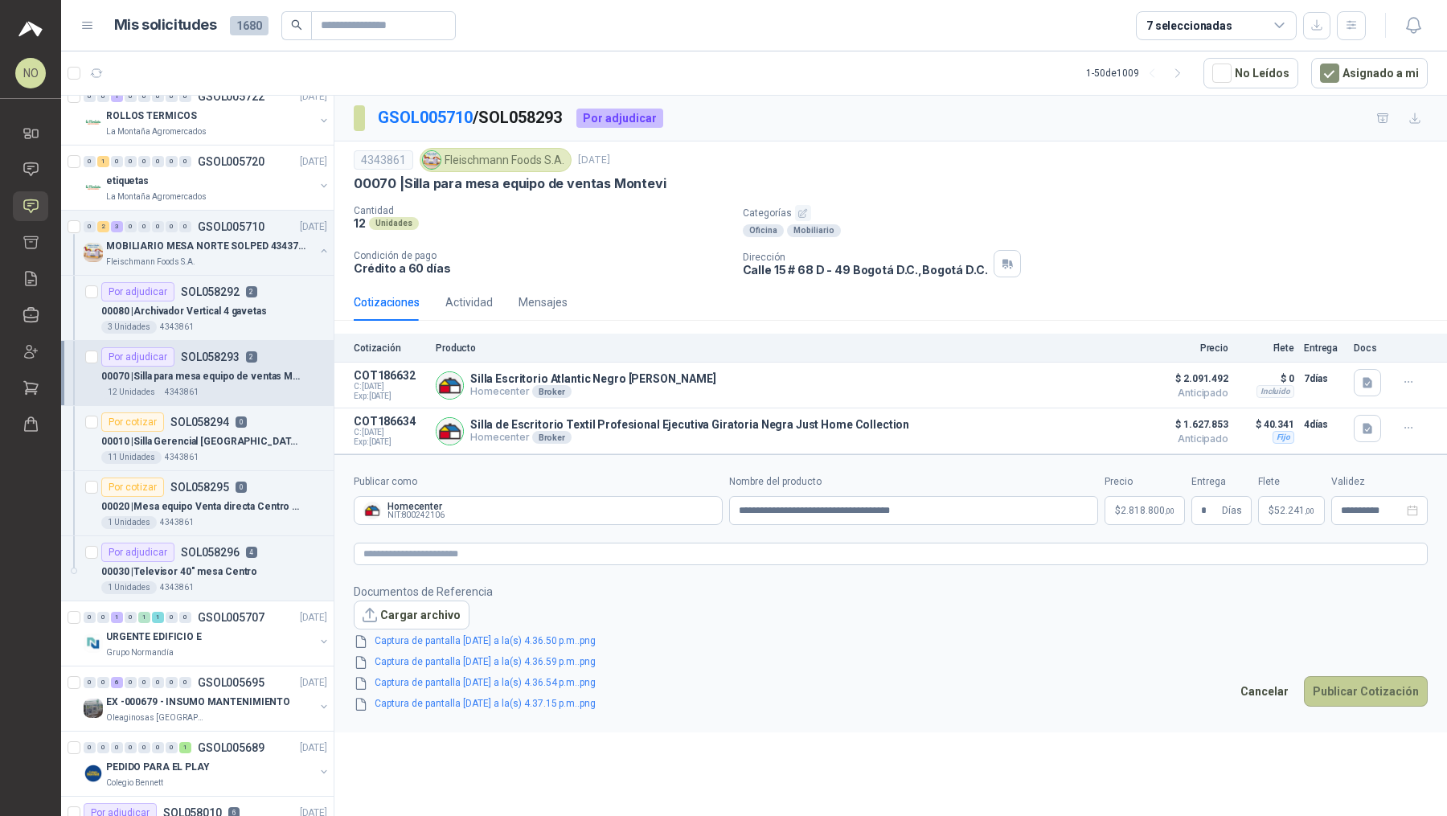
click at [711, 682] on button "Publicar Cotización" at bounding box center [1366, 691] width 124 height 31
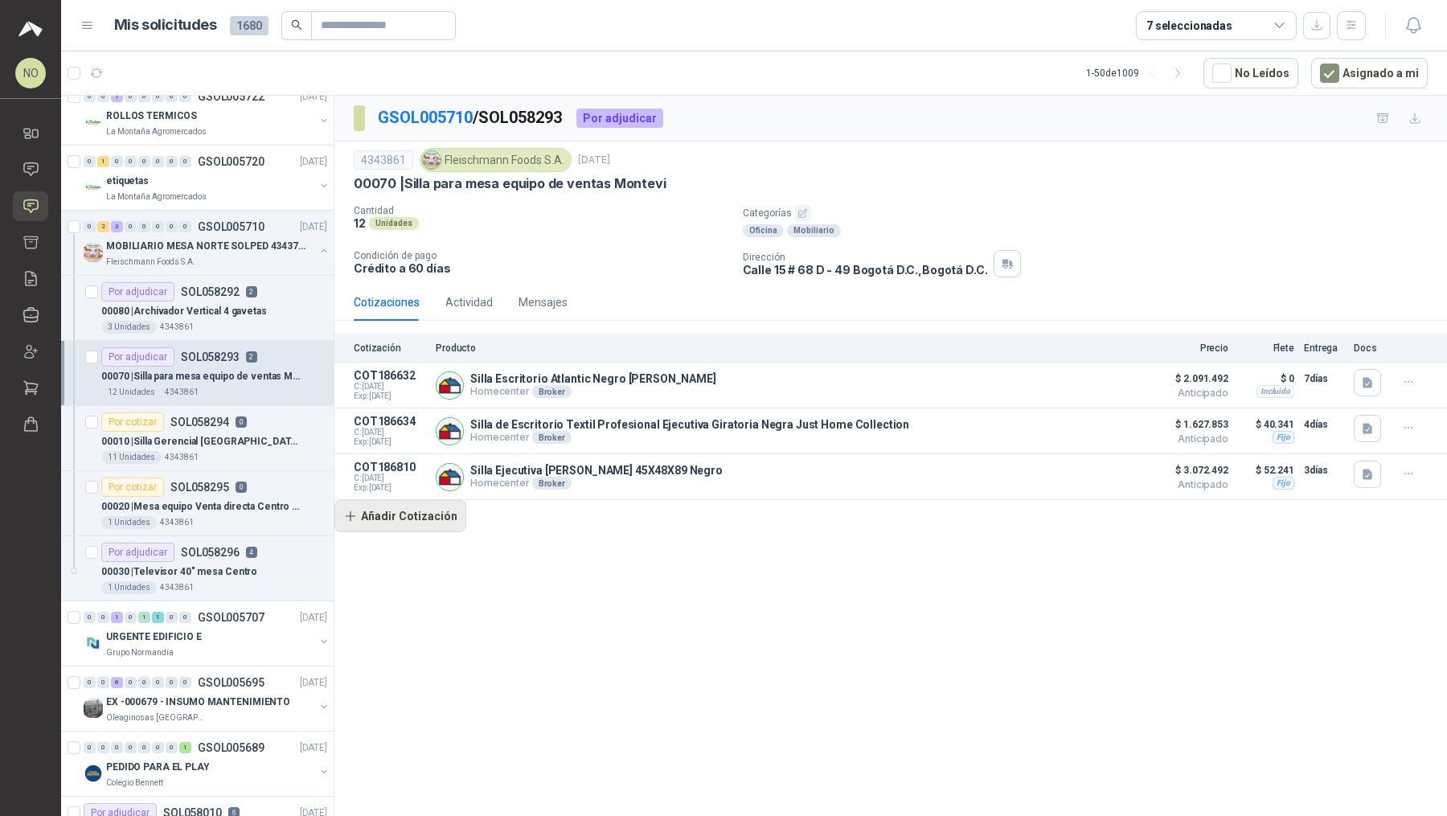
click at [423, 518] on button "Añadir Cotización" at bounding box center [400, 516] width 132 height 32
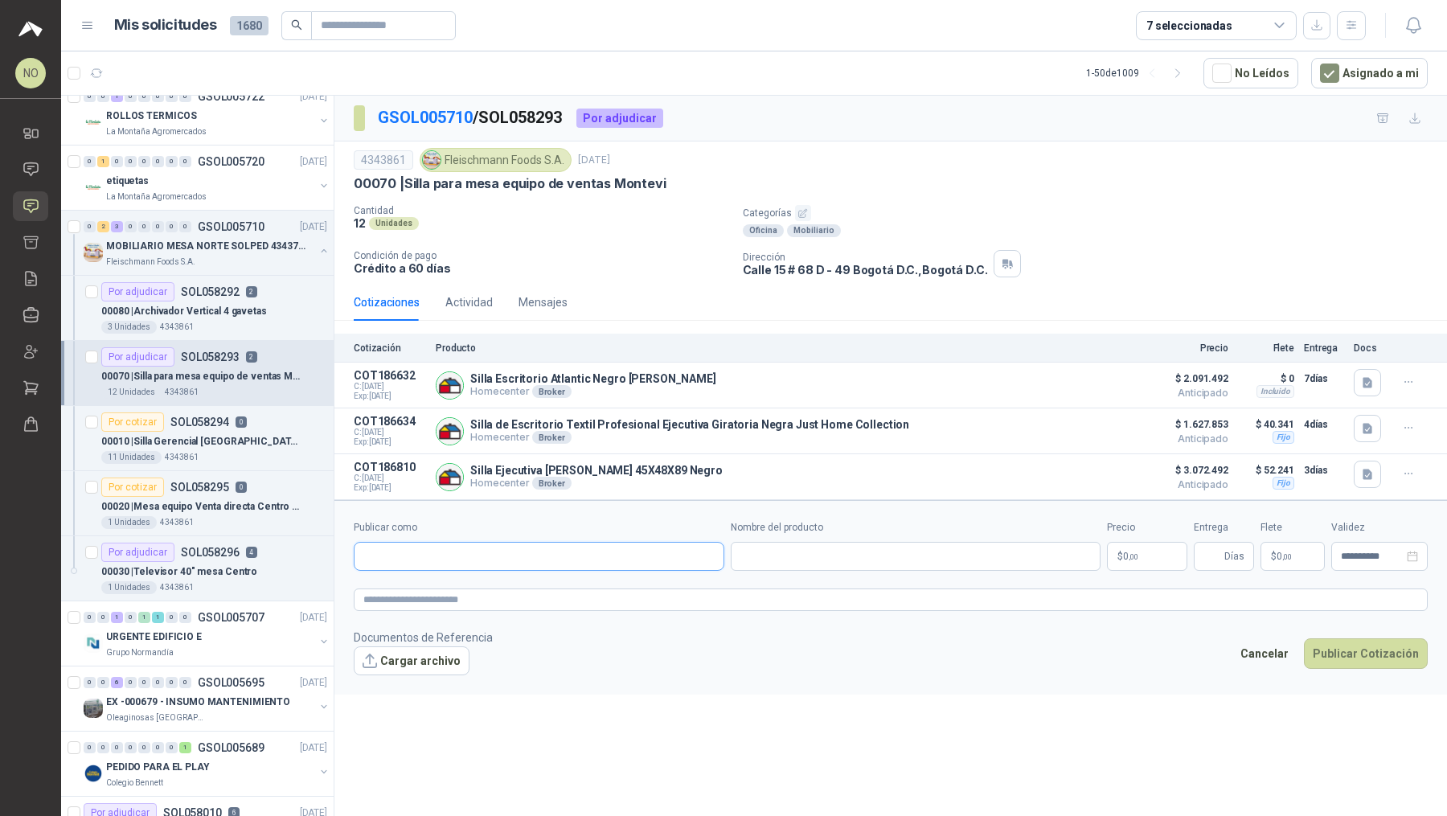
click at [443, 551] on input "Publicar como" at bounding box center [538, 555] width 369 height 27
type input "**********"
click at [473, 591] on div "Homecenter NIT : 800242106" at bounding box center [538, 592] width 343 height 18
type input "**********"
click at [711, 562] on input "Nombre del producto" at bounding box center [916, 556] width 370 height 29
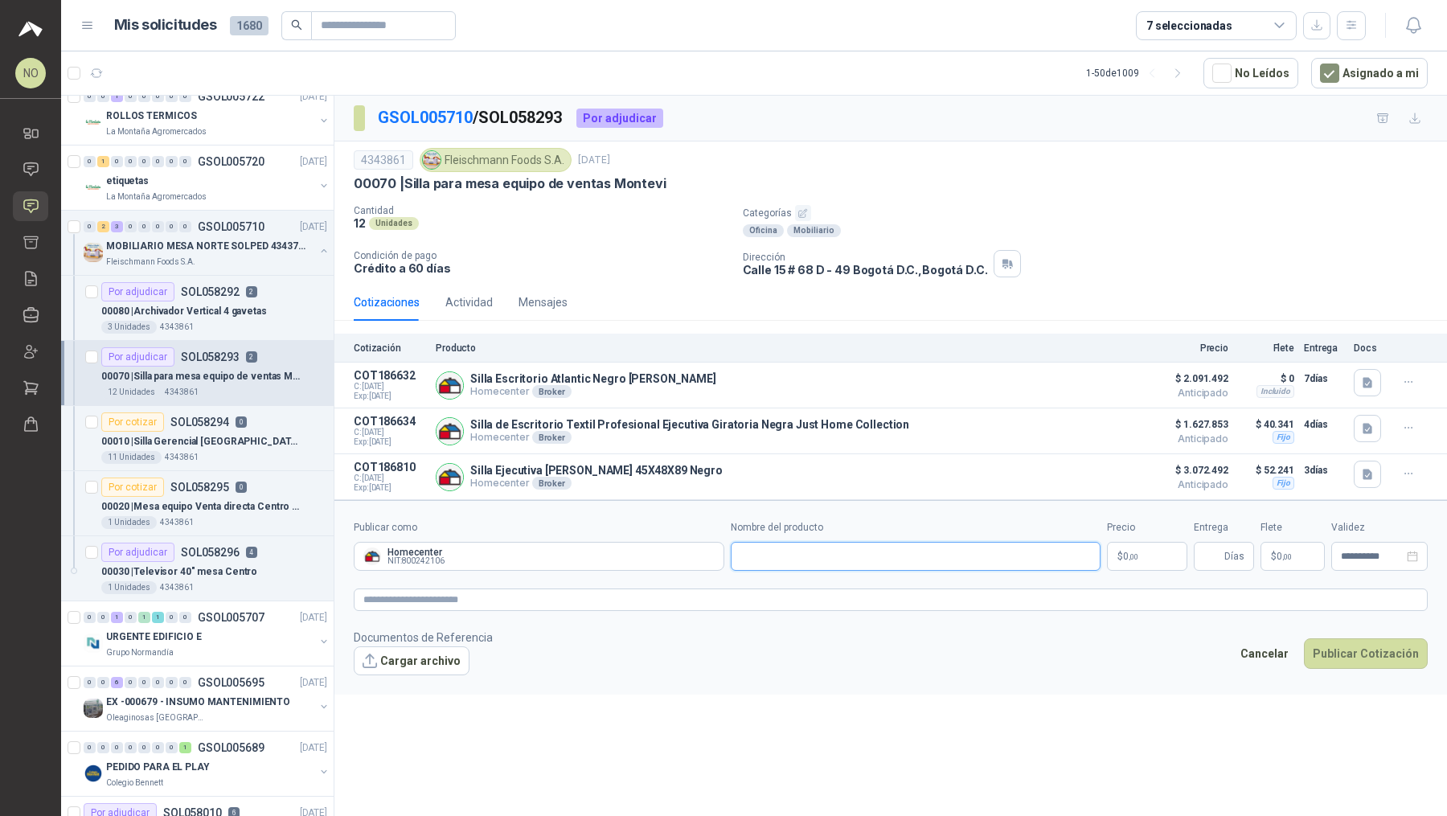
paste input "**********"
type input "**********"
click at [711, 553] on span ",00" at bounding box center [1133, 556] width 10 height 9
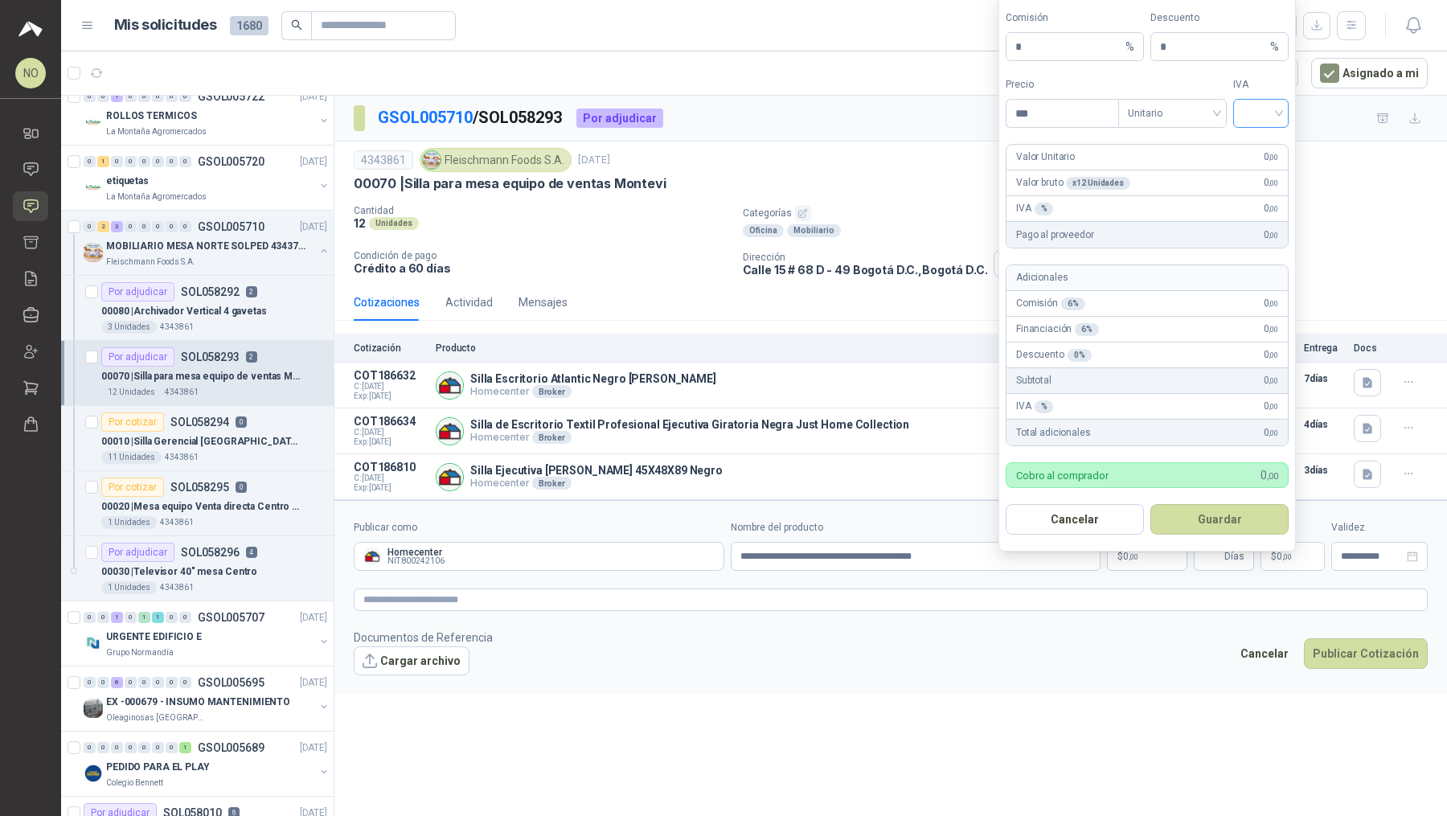
click at [711, 116] on input "search" at bounding box center [1260, 112] width 36 height 24
click at [711, 150] on div "19%" at bounding box center [1261, 150] width 30 height 18
click at [711, 114] on span "Unitario" at bounding box center [1172, 113] width 89 height 24
click at [711, 178] on div "Unitario con IVA" at bounding box center [1172, 175] width 83 height 18
click at [711, 122] on input "***" at bounding box center [1062, 113] width 112 height 27
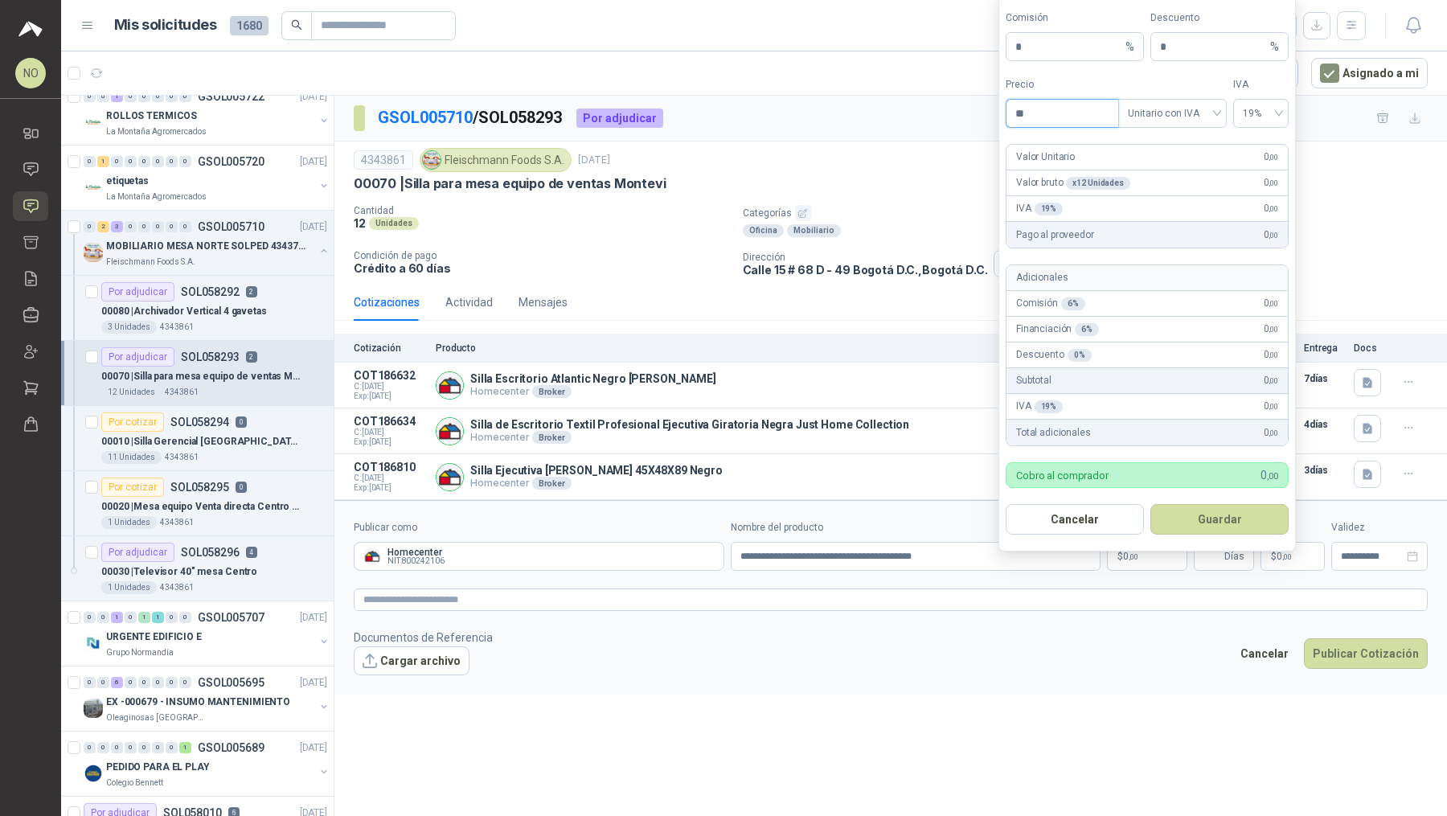
type input "*"
type input "*********"
click at [711, 55] on input "*" at bounding box center [1213, 46] width 107 height 27
type input "*"
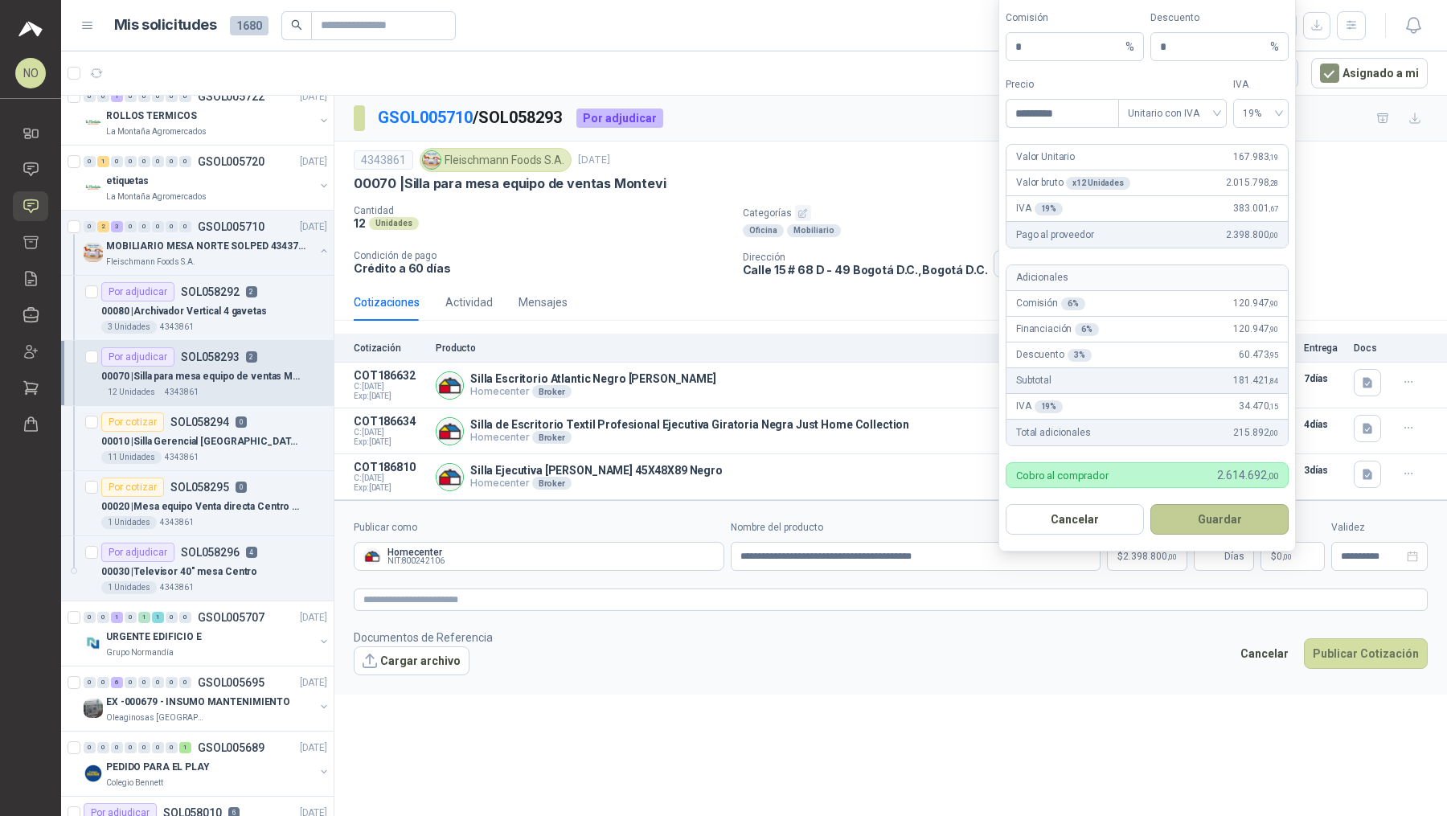
click at [711, 505] on button "Guardar" at bounding box center [1219, 519] width 138 height 31
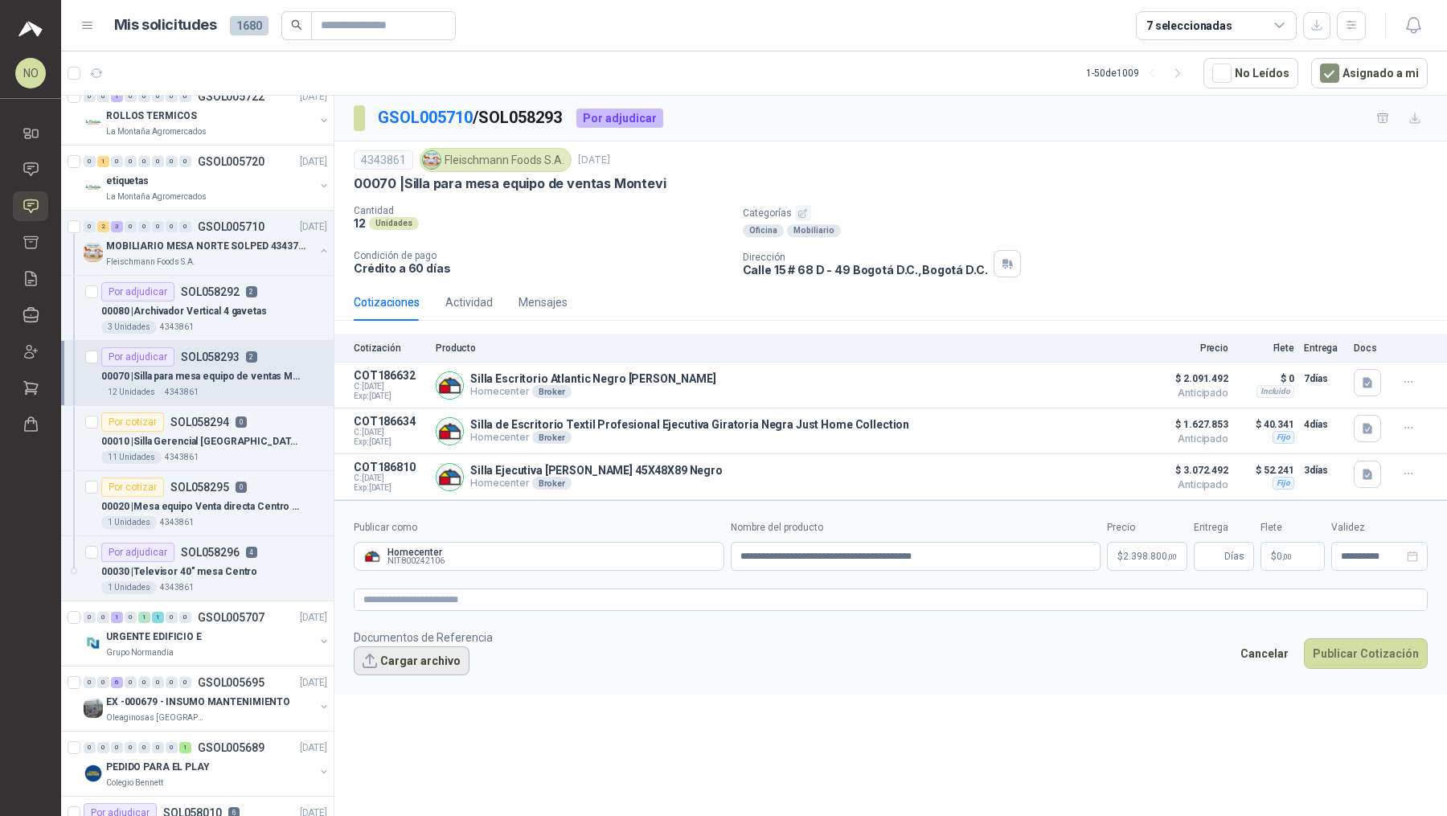
click at [387, 646] on button "Cargar archivo" at bounding box center [412, 660] width 116 height 29
click at [420, 652] on button "Cargar archivo" at bounding box center [412, 660] width 116 height 29
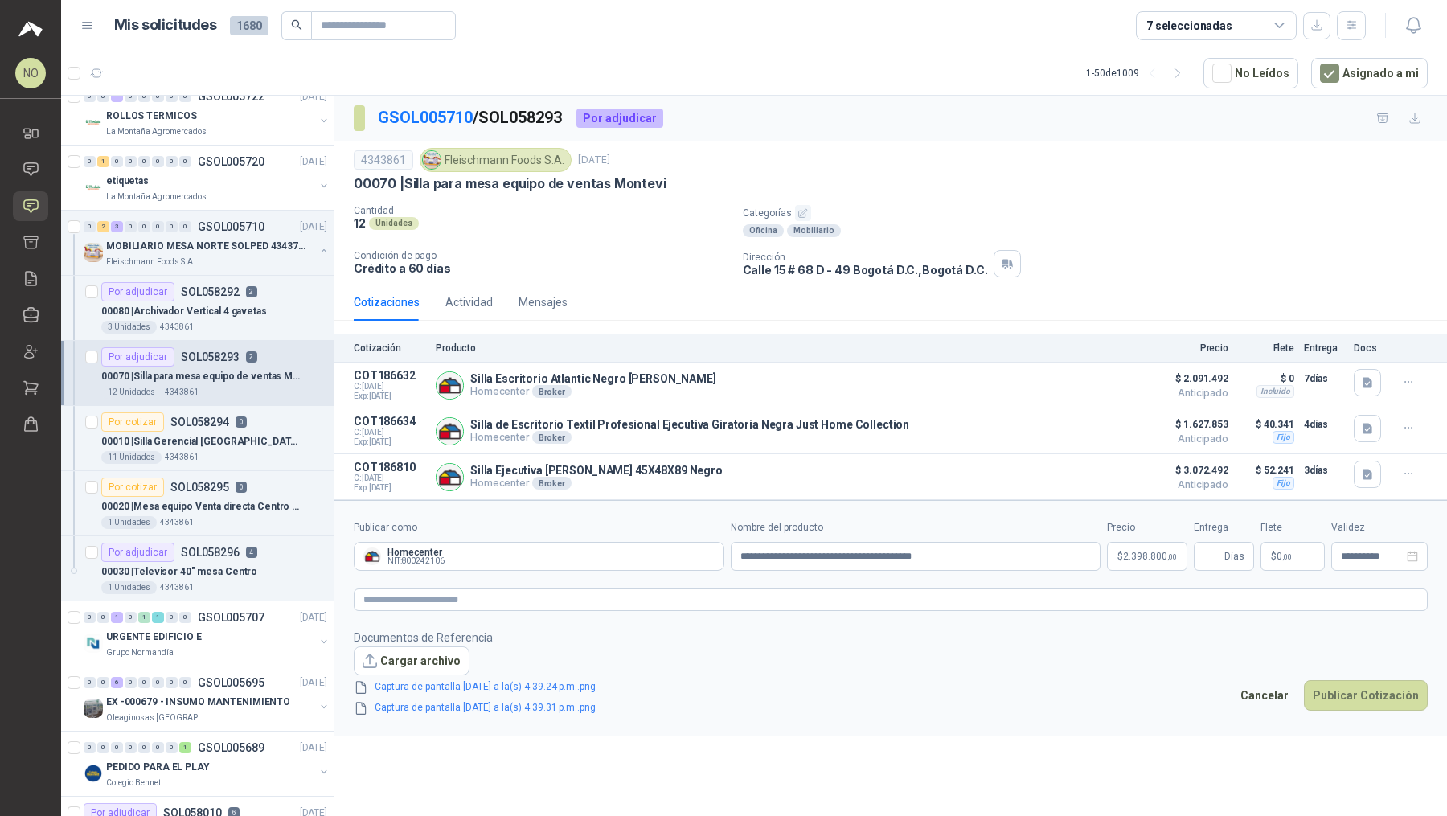
click at [711, 543] on p "$ 0 ,00" at bounding box center [1292, 556] width 64 height 29
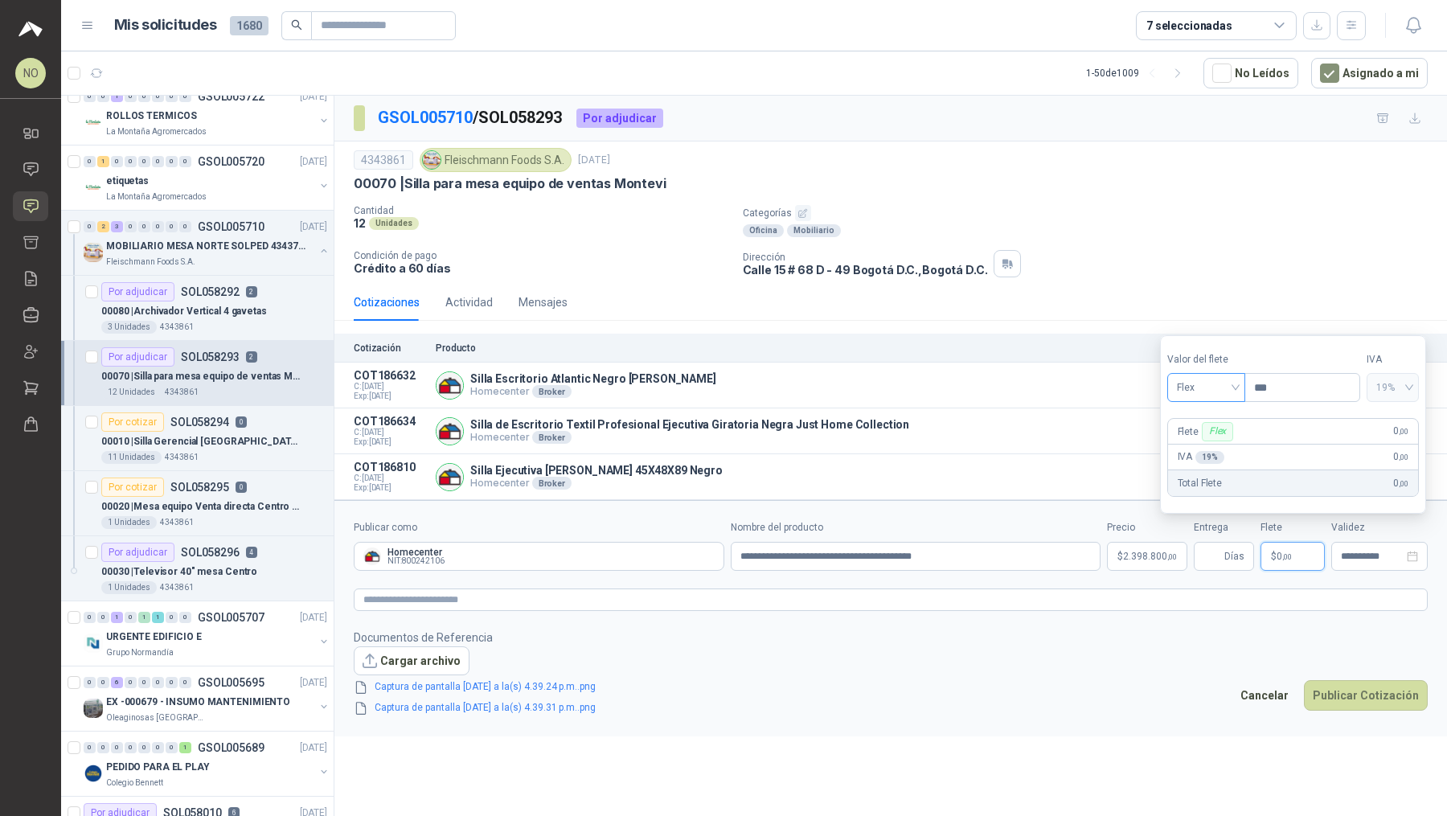
click at [711, 387] on span "Flex" at bounding box center [1206, 387] width 59 height 24
click at [711, 443] on div "Incluido" at bounding box center [1205, 449] width 53 height 18
click at [711, 551] on input "Entrega" at bounding box center [1212, 555] width 18 height 27
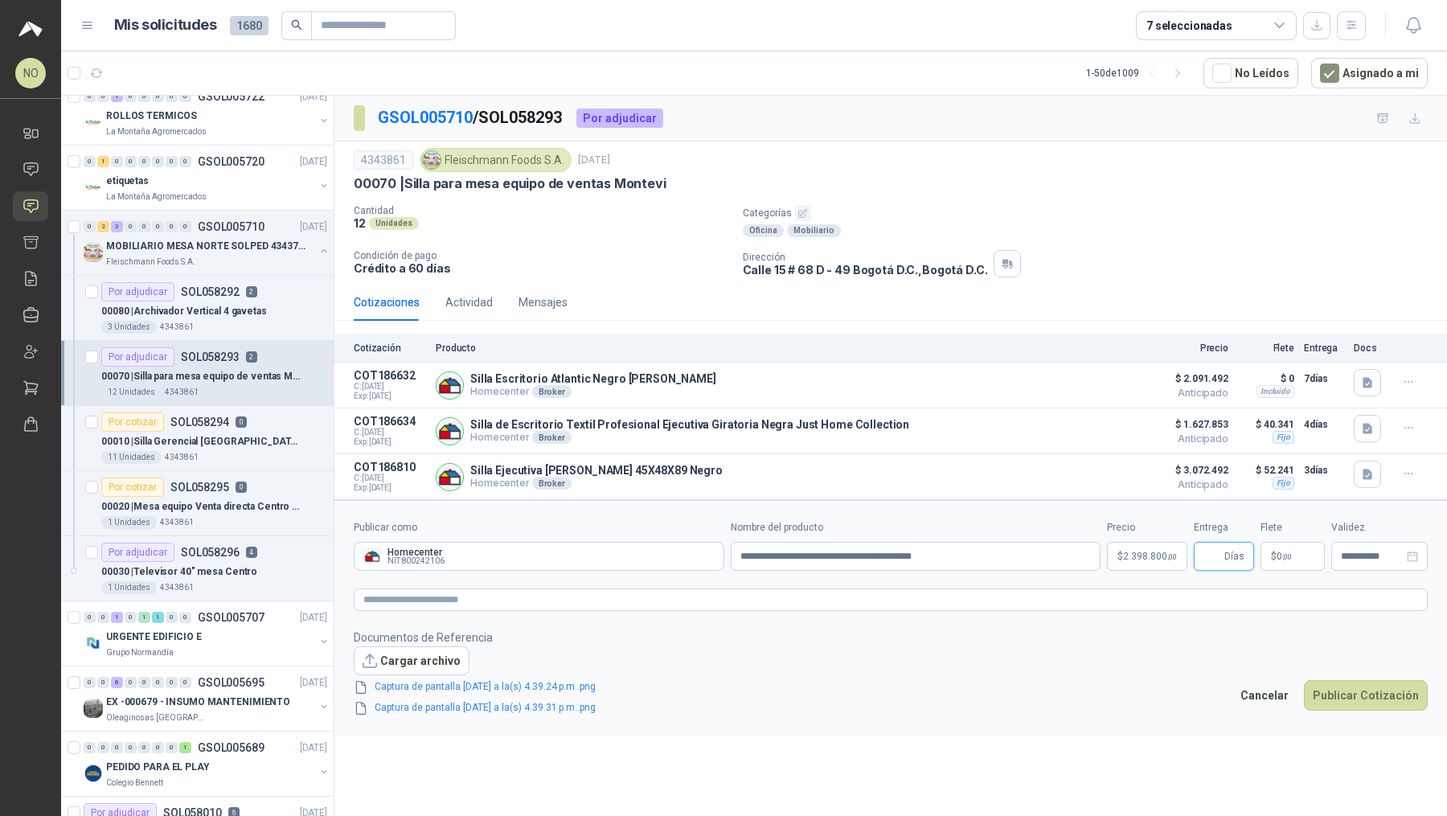
click at [711, 551] on input "Entrega" at bounding box center [1212, 555] width 18 height 27
type input "*"
click at [711, 649] on footer "Documentos de Referencia Cargar archivo Captura de pantalla [DATE] a la(s) 4.39…" at bounding box center [891, 672] width 1074 height 88
click at [711, 553] on input "**********" at bounding box center [1372, 556] width 63 height 10
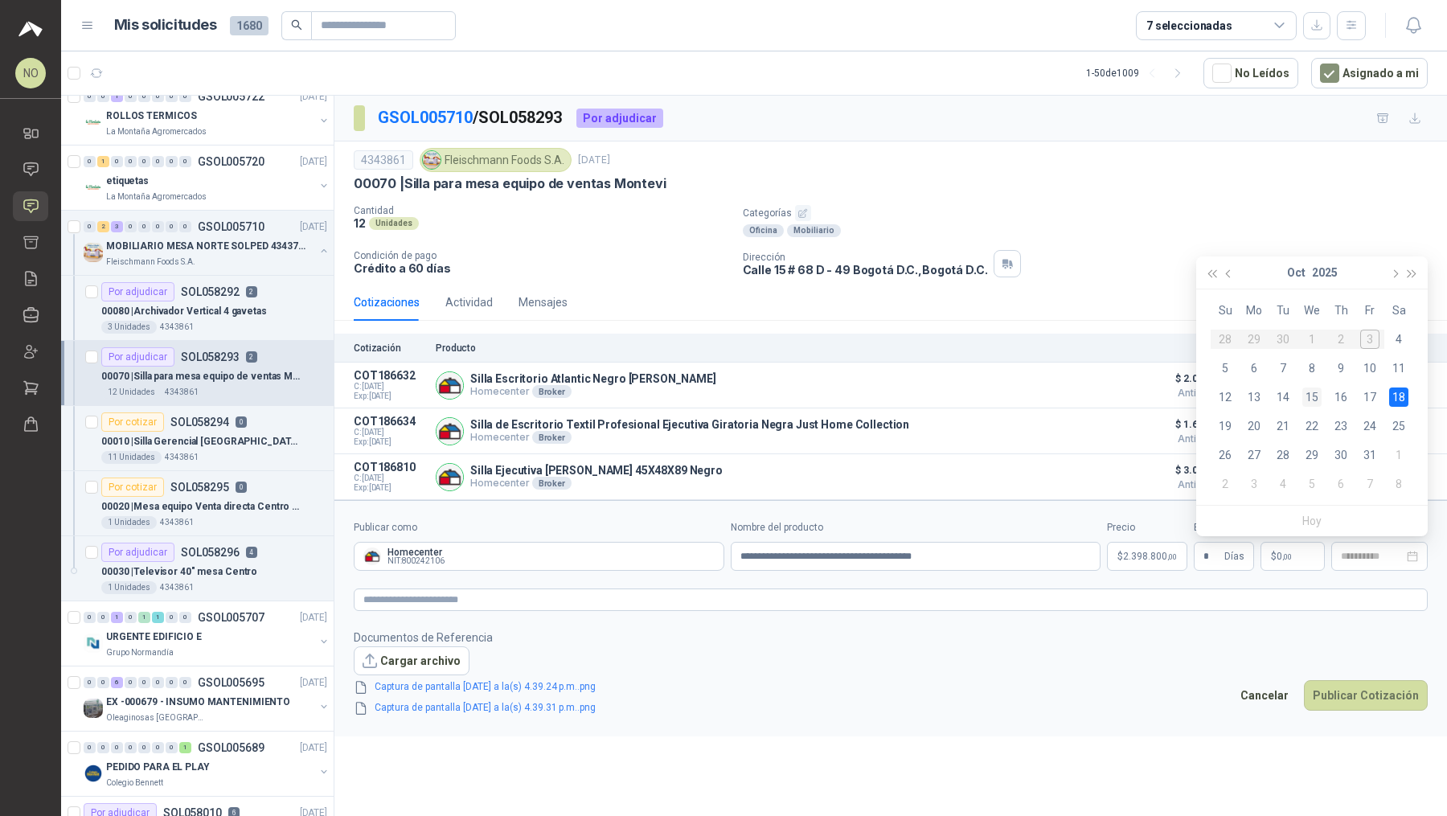
click at [711, 403] on div "15" at bounding box center [1311, 396] width 19 height 19
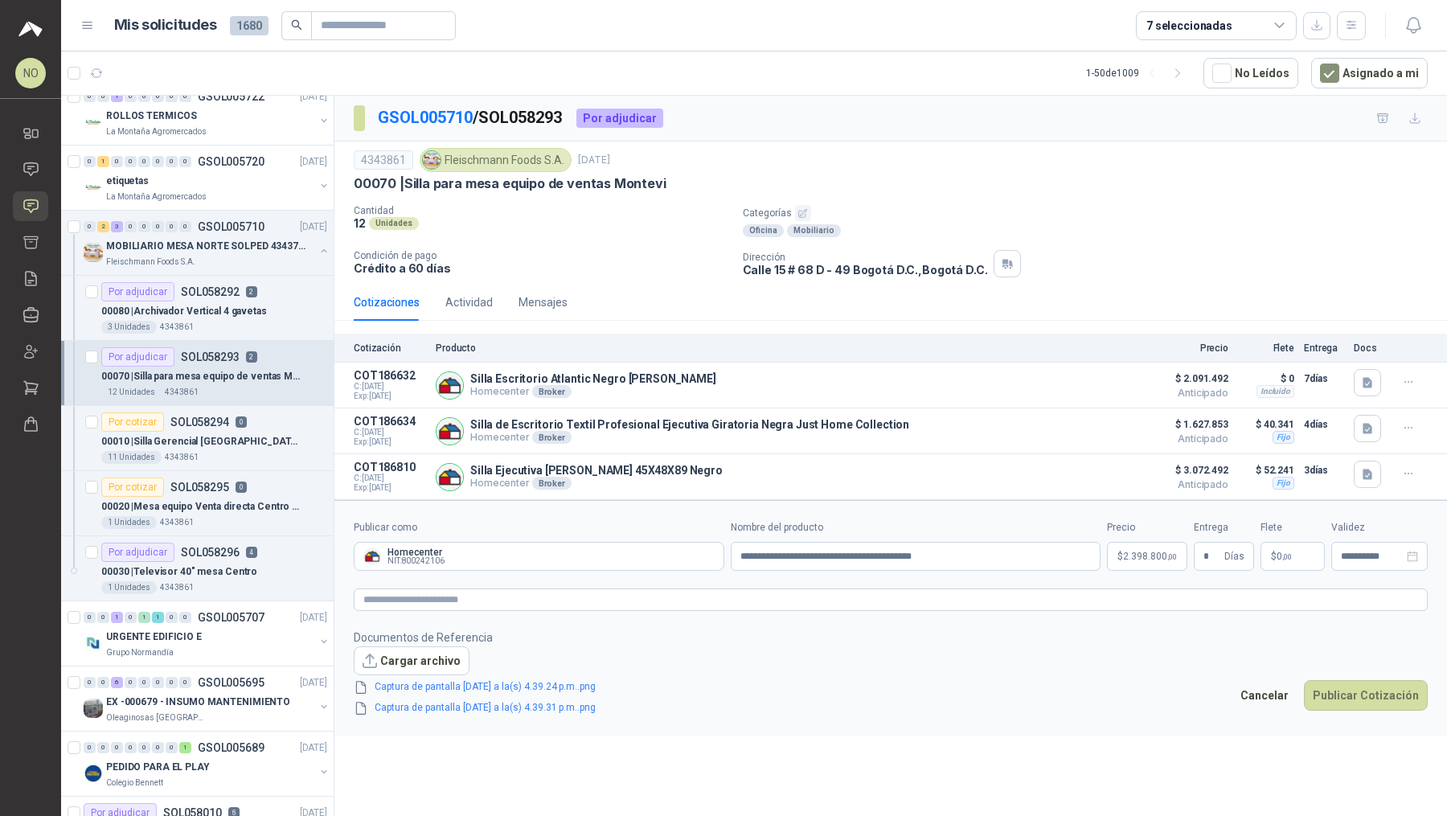
type input "**********"
click at [711, 680] on button "Publicar Cotización" at bounding box center [1366, 695] width 124 height 31
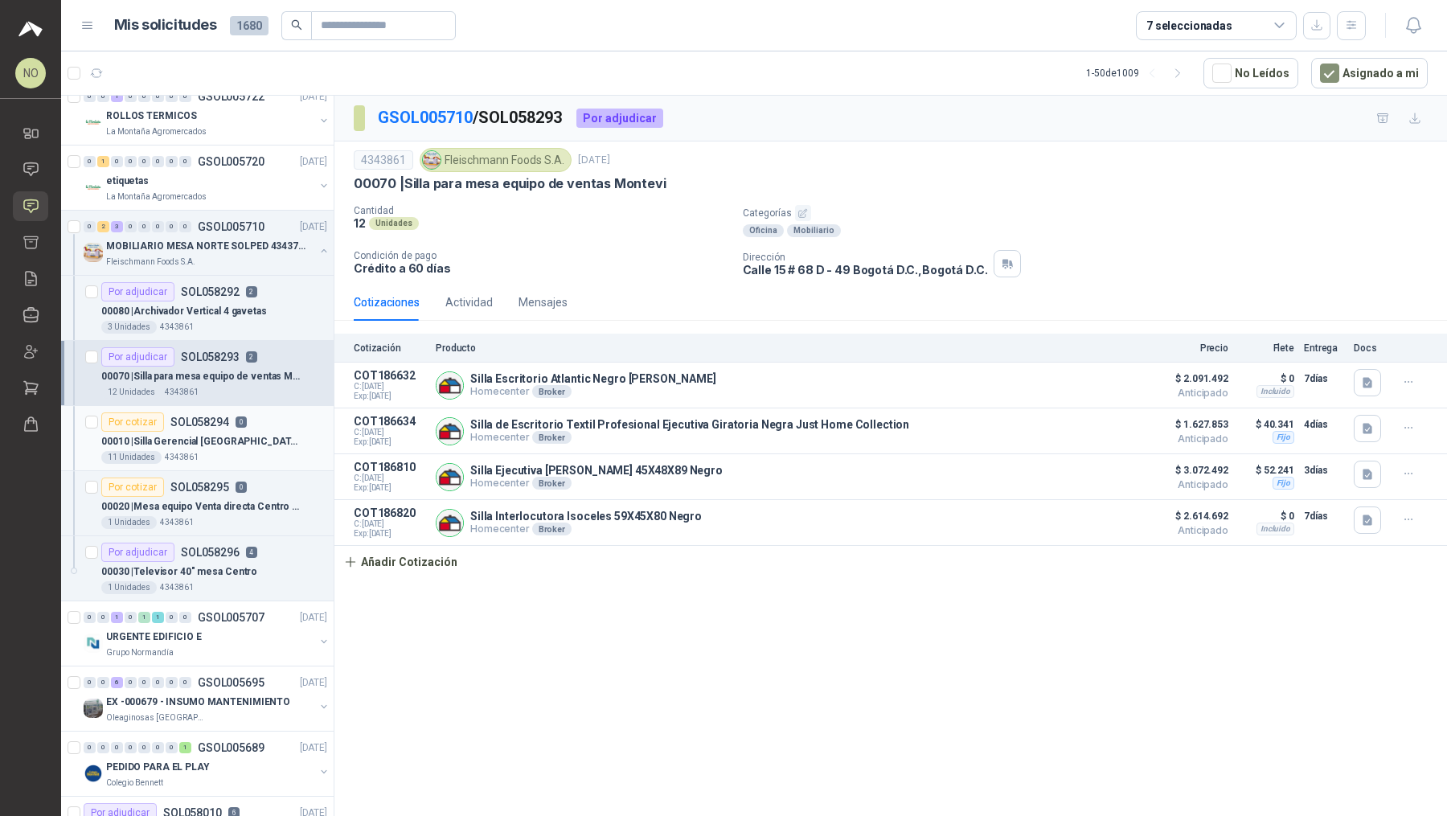
click at [256, 451] on div "11 Unidades 4343861" at bounding box center [214, 457] width 226 height 13
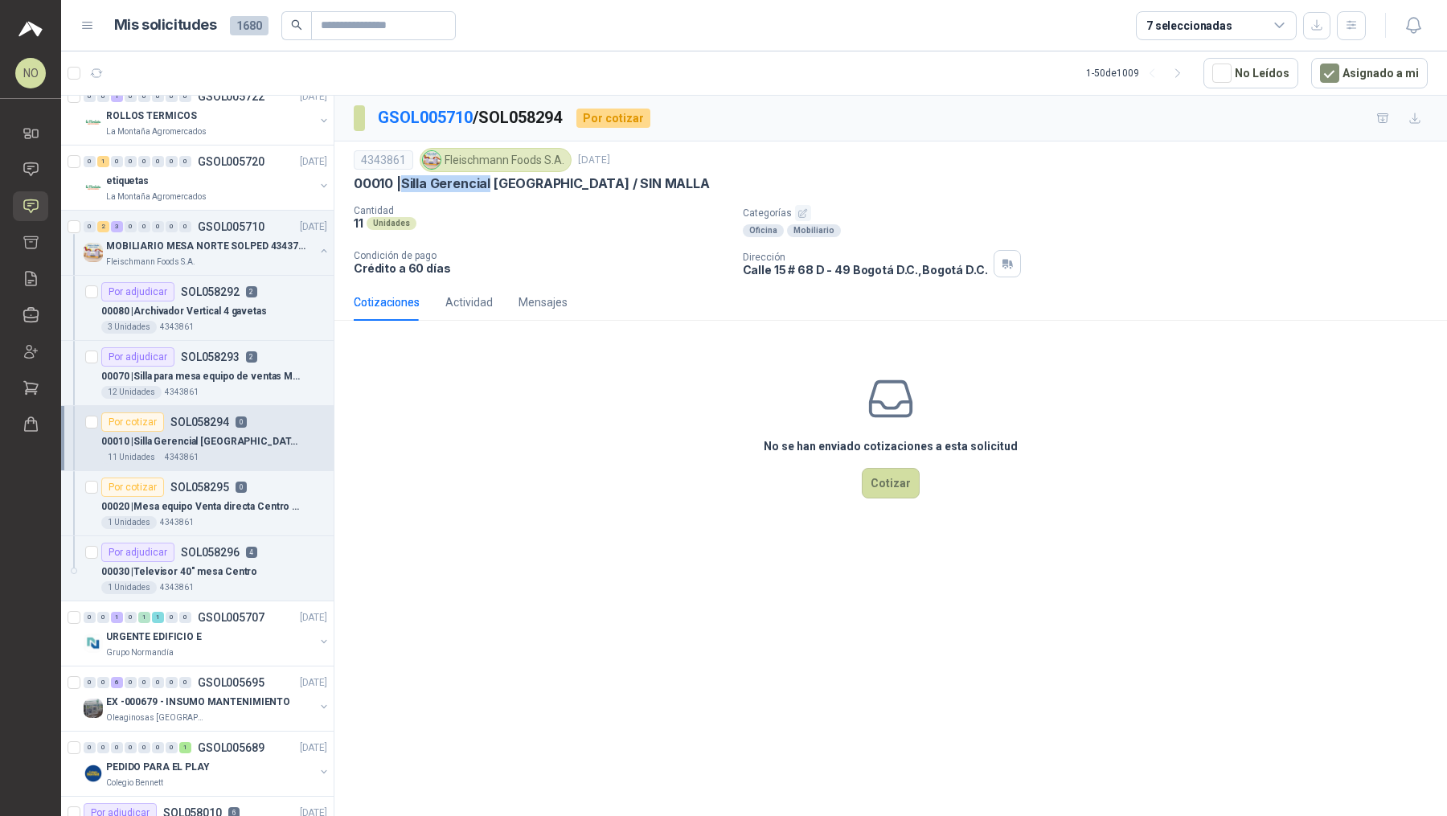
drag, startPoint x: 405, startPoint y: 181, endPoint x: 492, endPoint y: 184, distance: 86.9
click at [492, 184] on p "00010 | Silla Gerencial [GEOGRAPHIC_DATA] / SIN MALLA" at bounding box center [532, 183] width 356 height 17
click at [250, 375] on p "00070 | Silla para mesa equipo de ventas Montevi" at bounding box center [201, 376] width 200 height 15
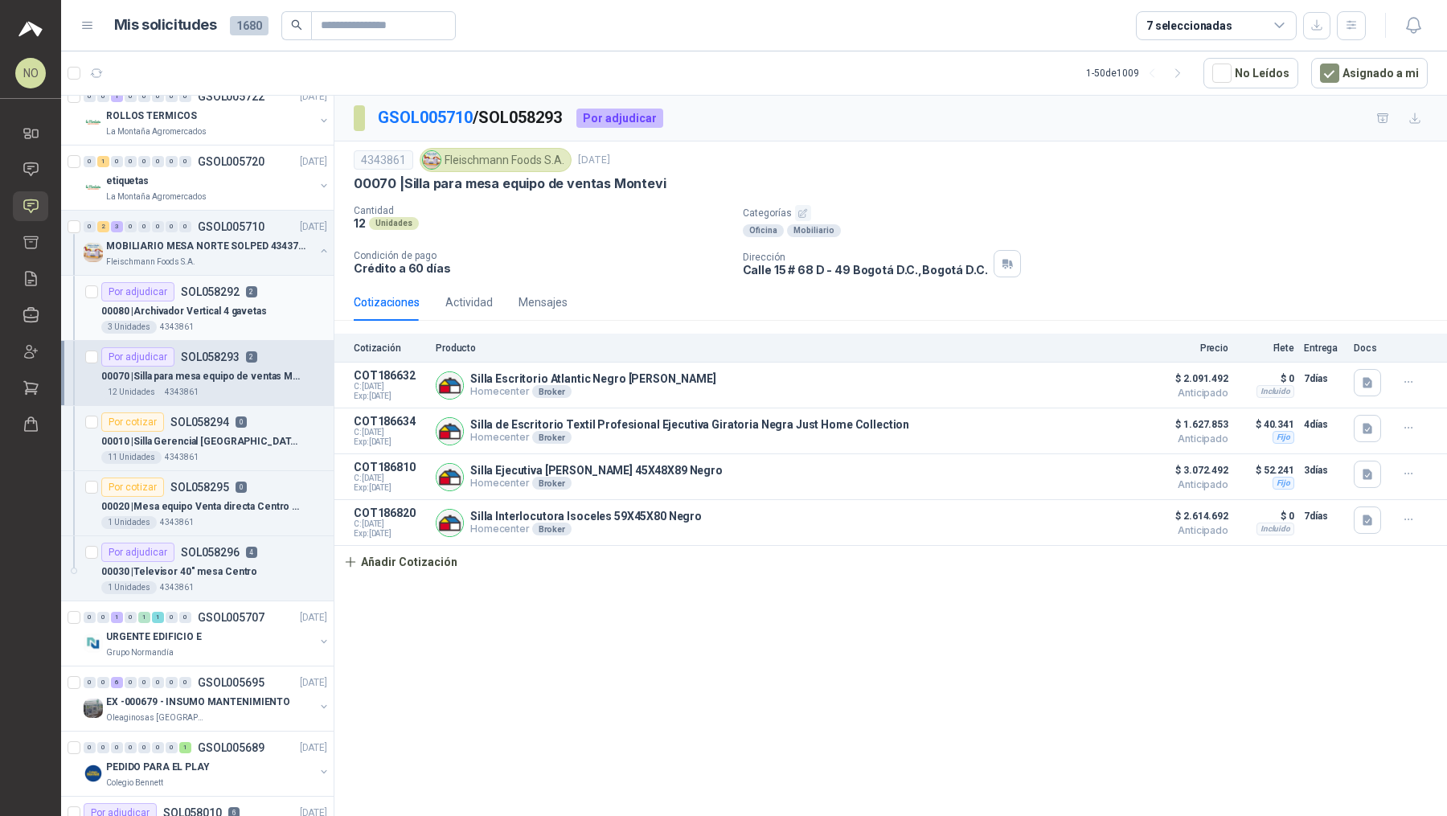
click at [279, 321] on div "3 Unidades 4343861" at bounding box center [214, 327] width 226 height 13
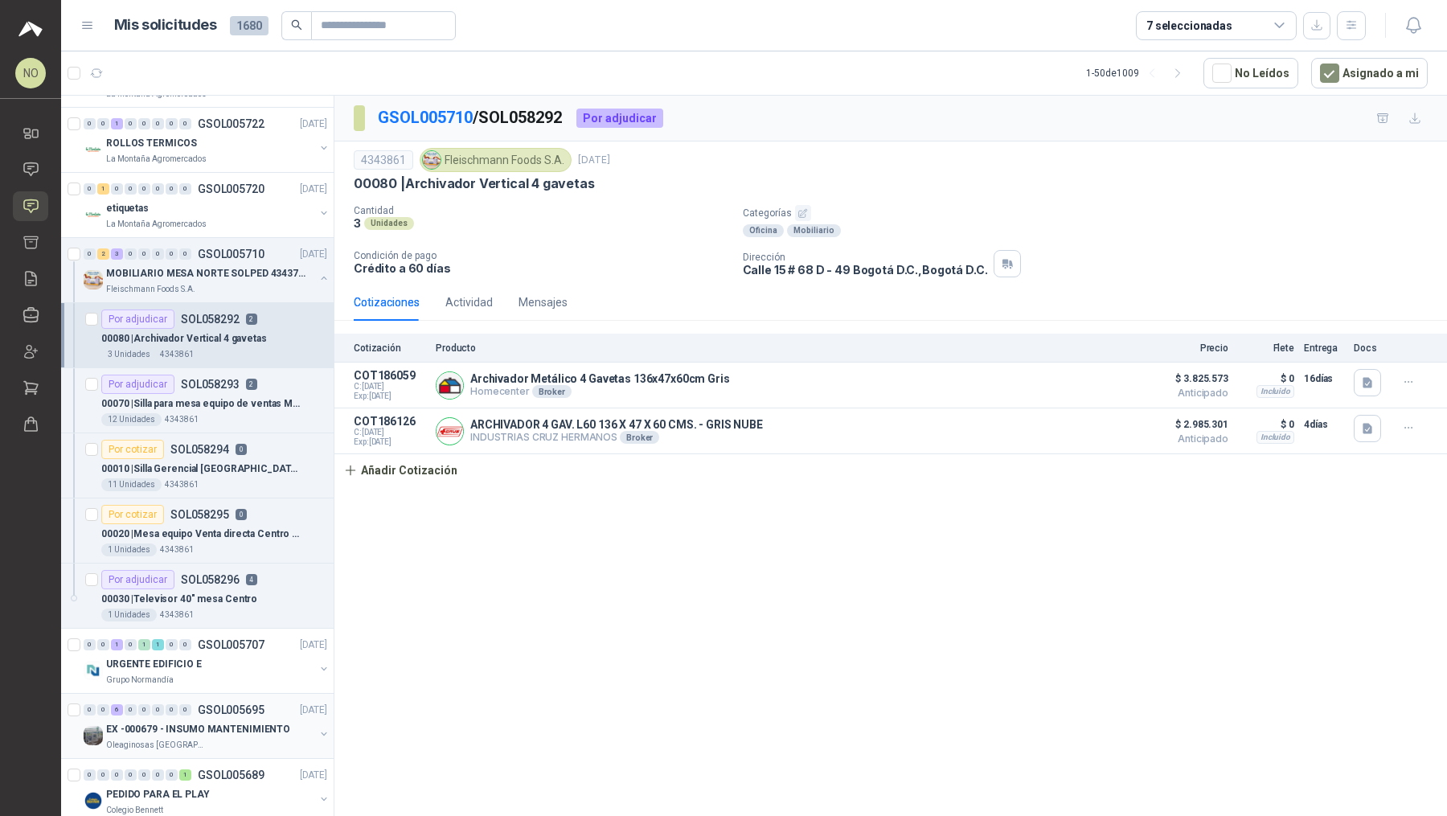
scroll to position [507, 0]
click at [264, 460] on div "00010 | Silla Gerencial [GEOGRAPHIC_DATA] / SIN MALLA" at bounding box center [214, 469] width 226 height 19
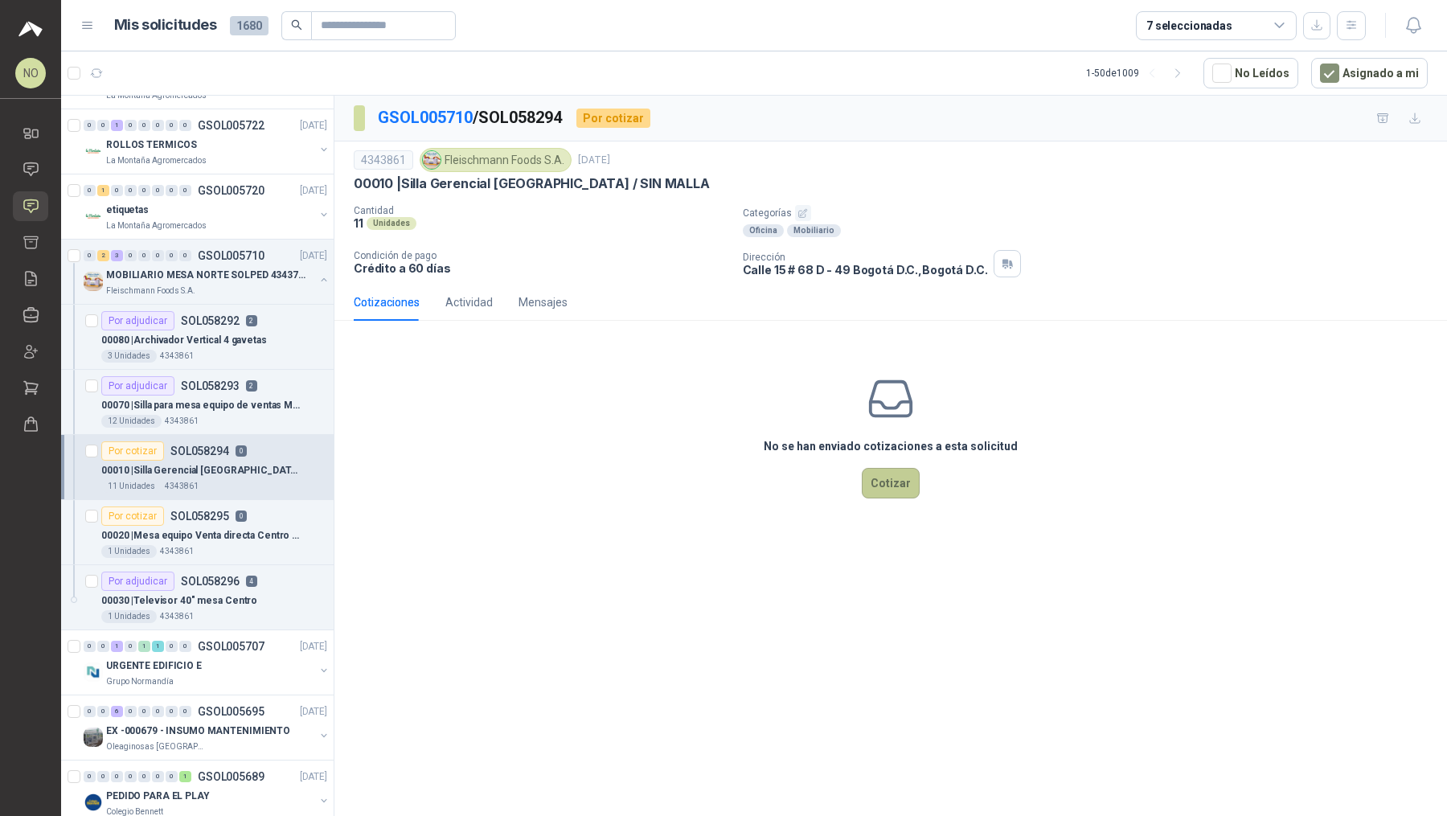
click at [711, 487] on button "Cotizar" at bounding box center [891, 483] width 58 height 31
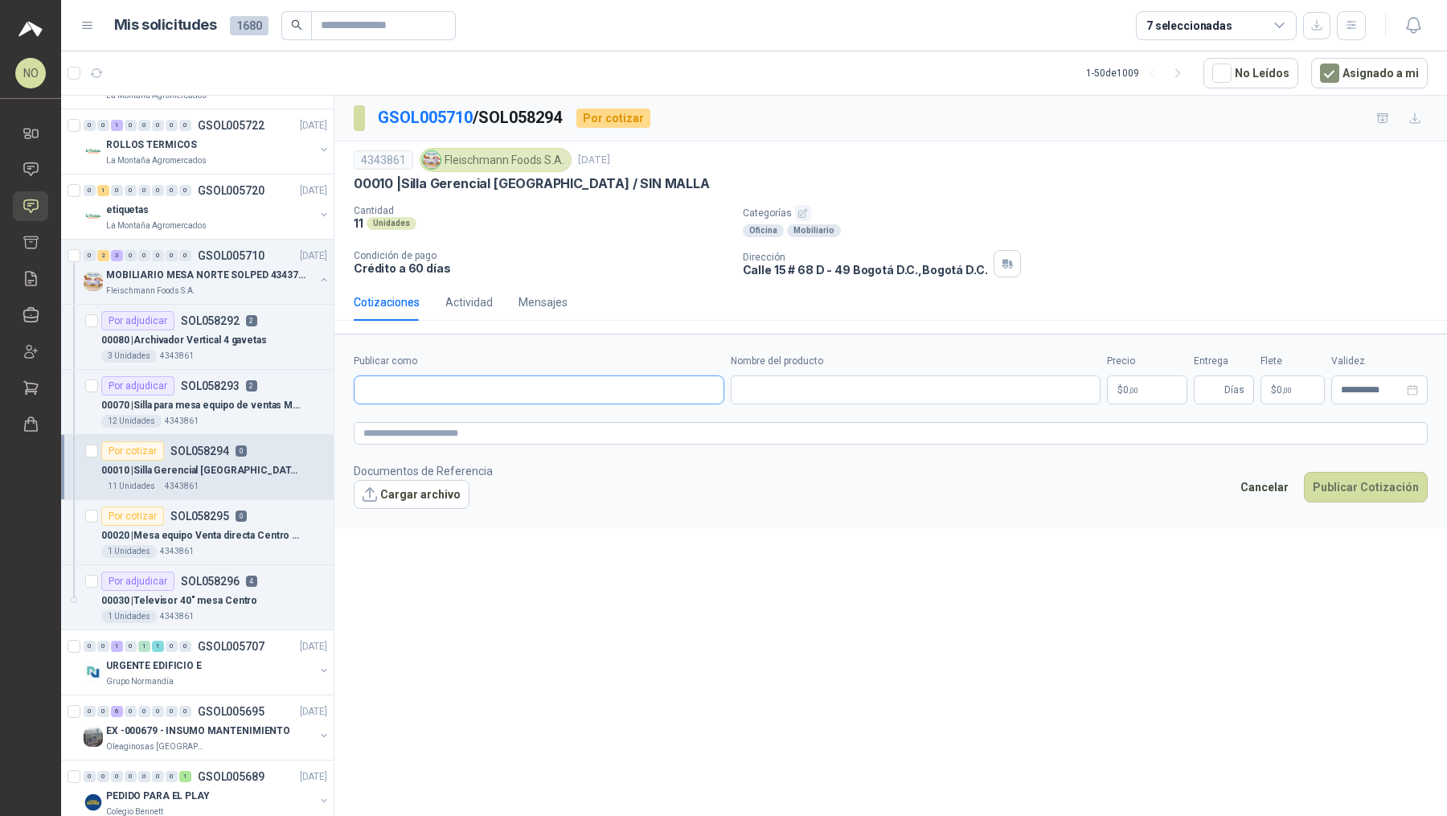
click at [587, 376] on input "Publicar como" at bounding box center [538, 389] width 369 height 27
type input "**********"
click at [559, 432] on div "Homecenter NIT : 800242106" at bounding box center [538, 426] width 343 height 18
type input "**********"
click at [711, 383] on input "Nombre del producto" at bounding box center [916, 389] width 370 height 29
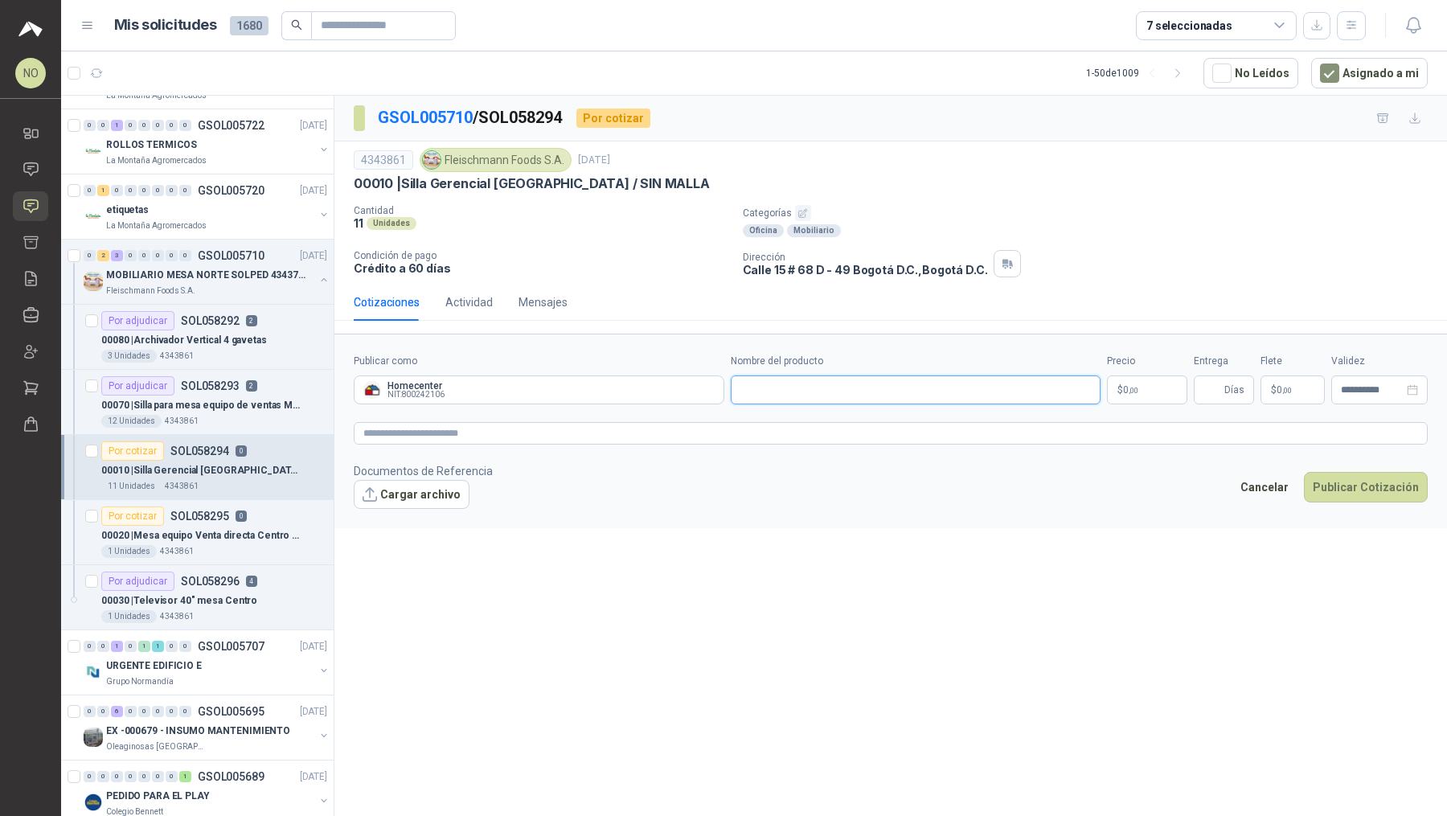
paste input "**********"
type input "**********"
click at [711, 389] on body "NO [PERSON_NAME] Inicio Chat Solicitudes Cotizar Remisiones Compañías Invitacio…" at bounding box center [723, 408] width 1447 height 816
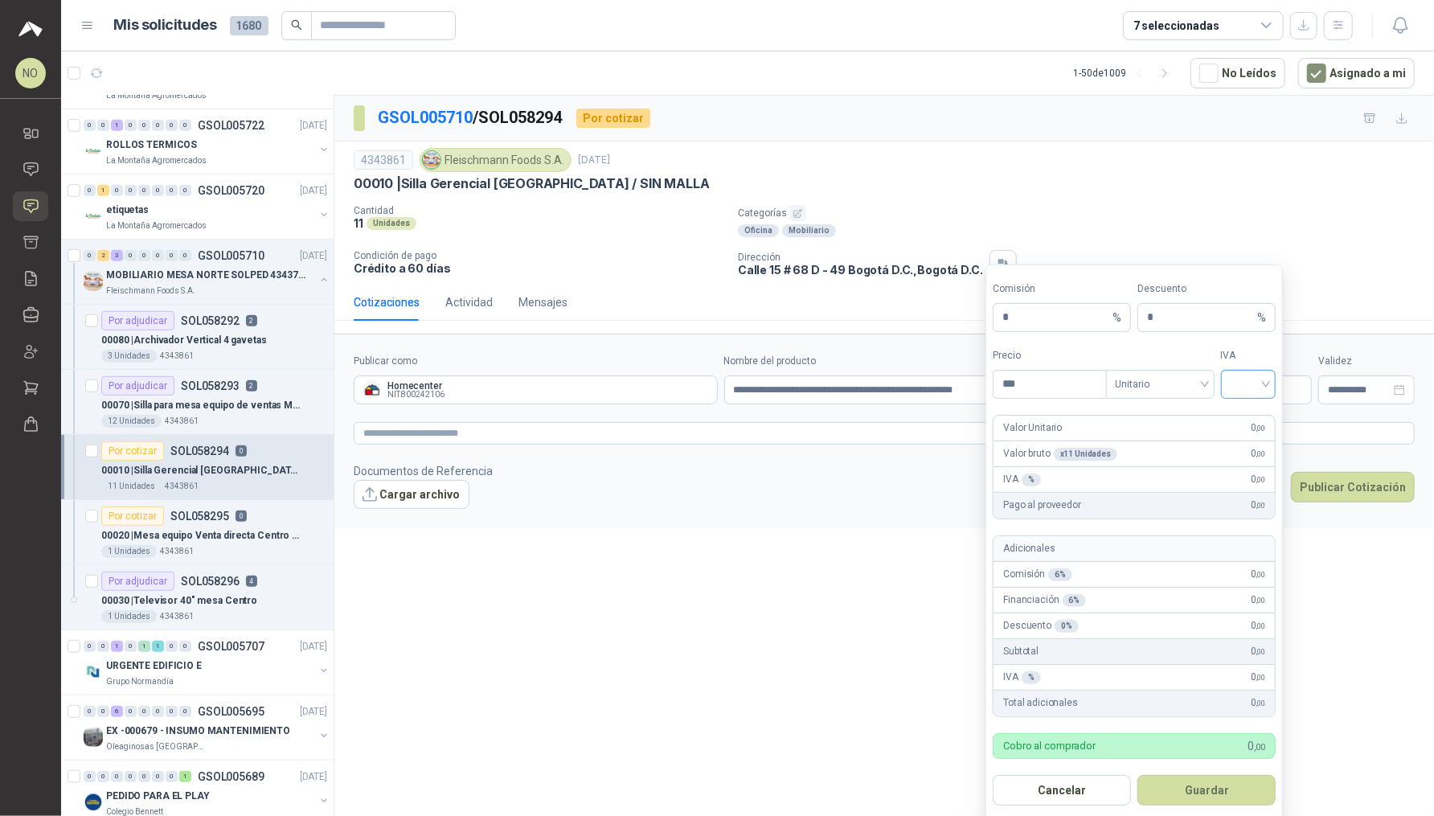
click at [711, 386] on input "search" at bounding box center [1248, 382] width 36 height 24
click at [711, 408] on div "19%" at bounding box center [1249, 416] width 30 height 18
click at [711, 378] on span "Unitario" at bounding box center [1159, 384] width 89 height 24
click at [711, 436] on div "Unitario con IVA" at bounding box center [1160, 442] width 83 height 18
click at [711, 384] on input "***" at bounding box center [1049, 383] width 112 height 27
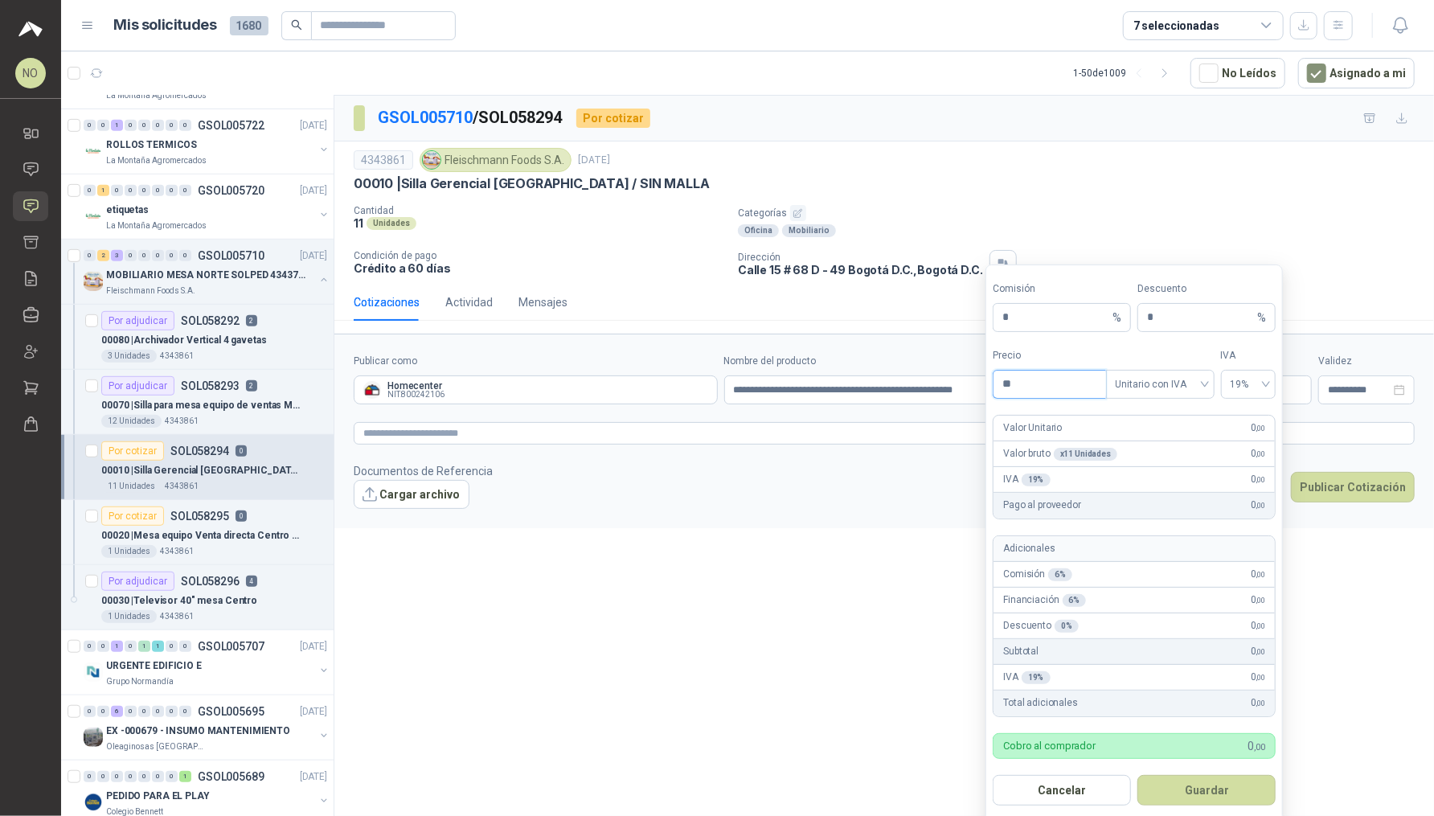
type input "*"
type input "*********"
click at [711, 317] on input "*" at bounding box center [1200, 317] width 107 height 27
type input "*"
click at [711, 714] on button "Guardar" at bounding box center [1206, 790] width 138 height 31
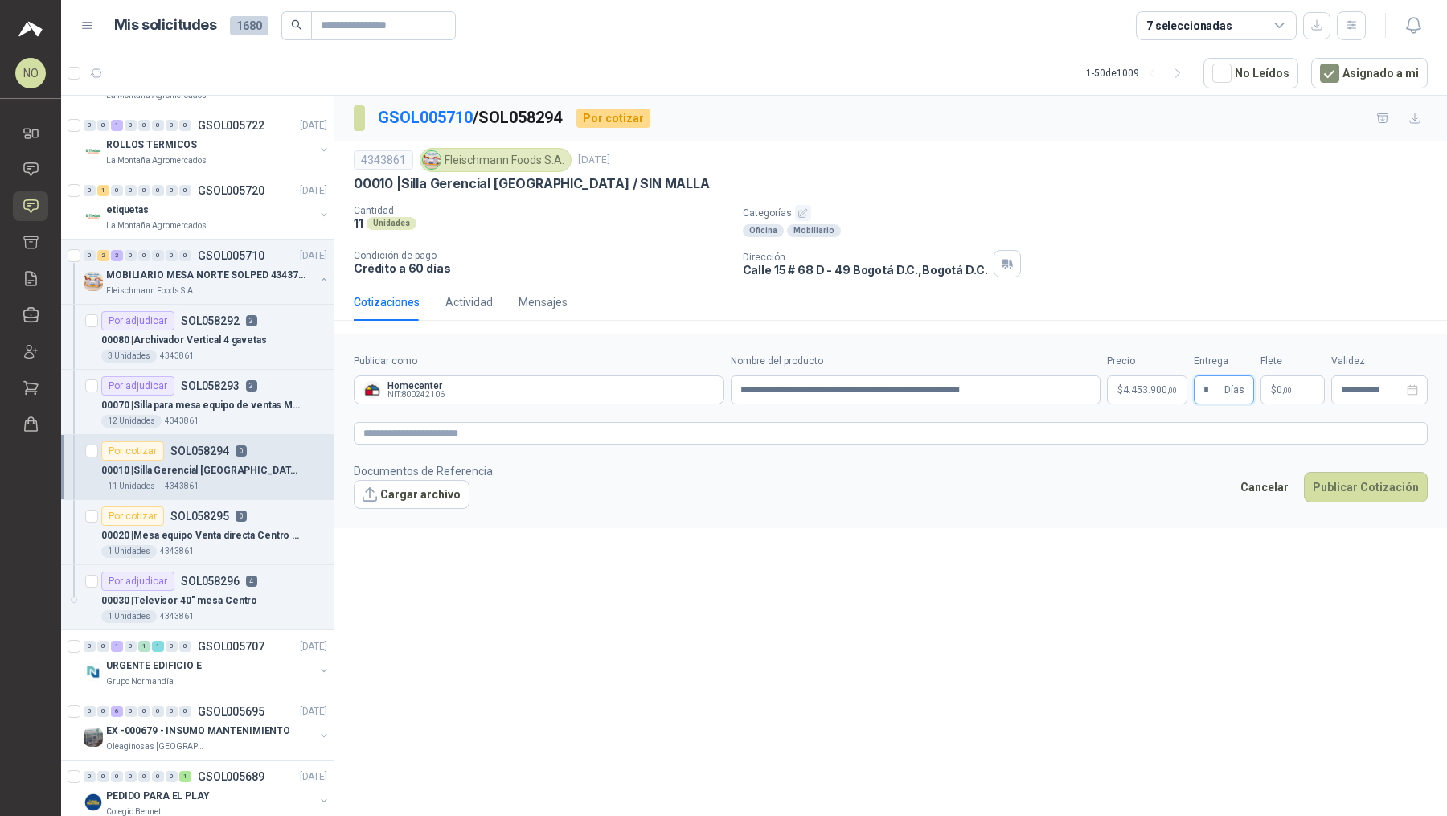
type input "*"
click at [711, 523] on form "**********" at bounding box center [890, 431] width 1112 height 194
click at [711, 391] on span "0 ,00" at bounding box center [1283, 390] width 15 height 10
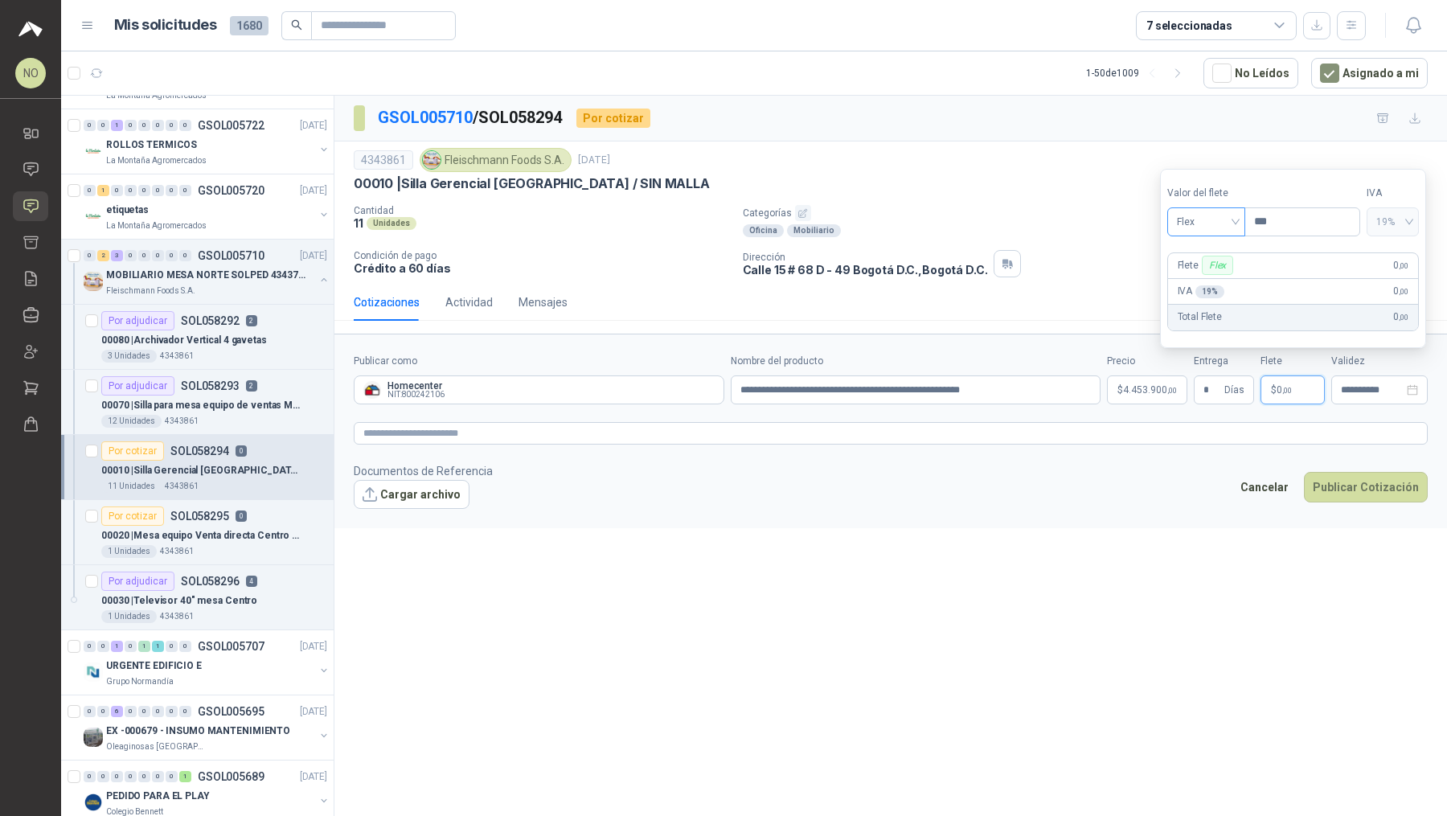
click at [711, 223] on span "Flex" at bounding box center [1206, 222] width 59 height 24
click at [711, 284] on div "Incluido" at bounding box center [1205, 282] width 53 height 18
click at [711, 385] on input "**********" at bounding box center [1372, 390] width 63 height 10
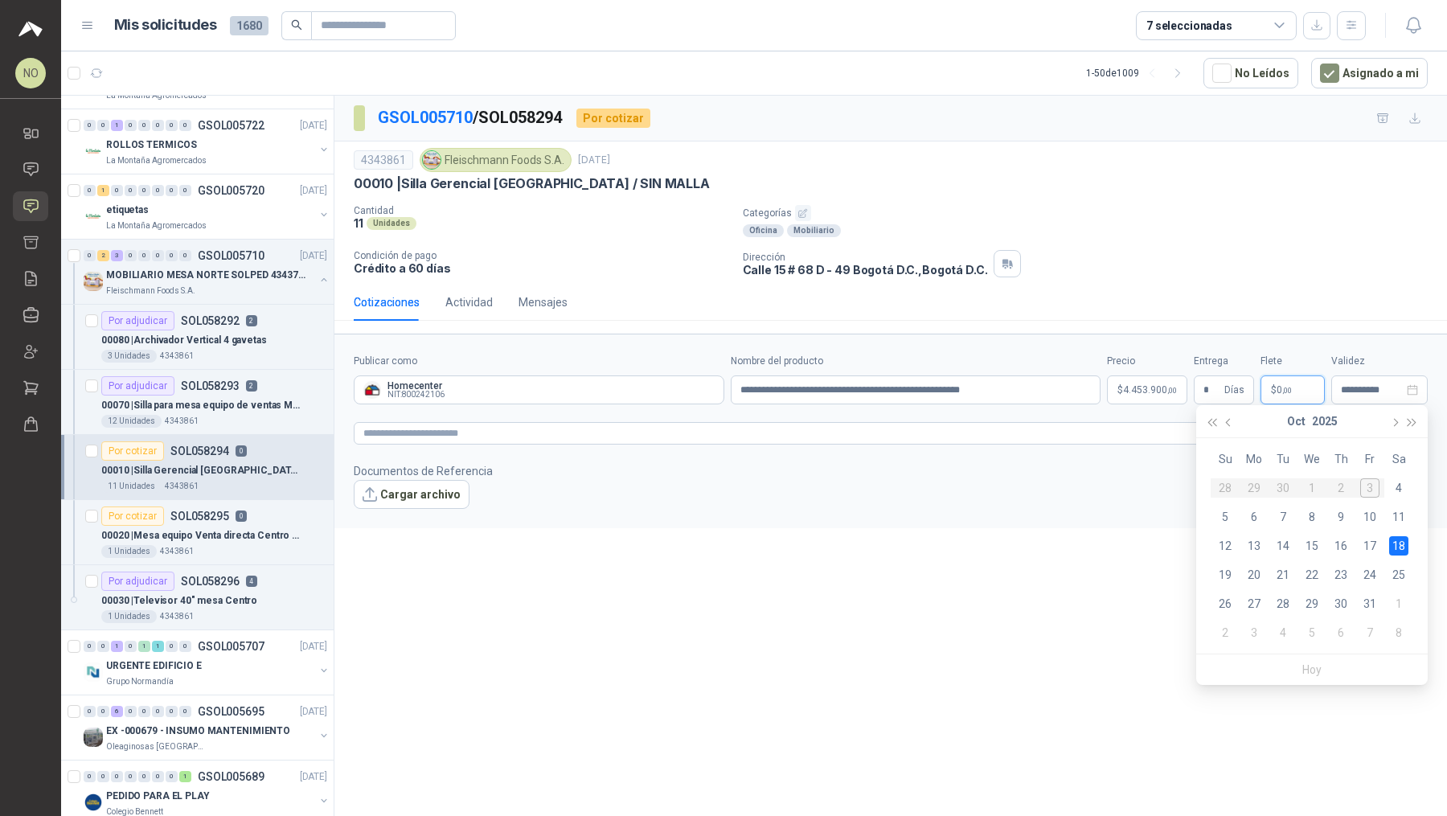
click at [711, 388] on span ",00" at bounding box center [1287, 390] width 10 height 9
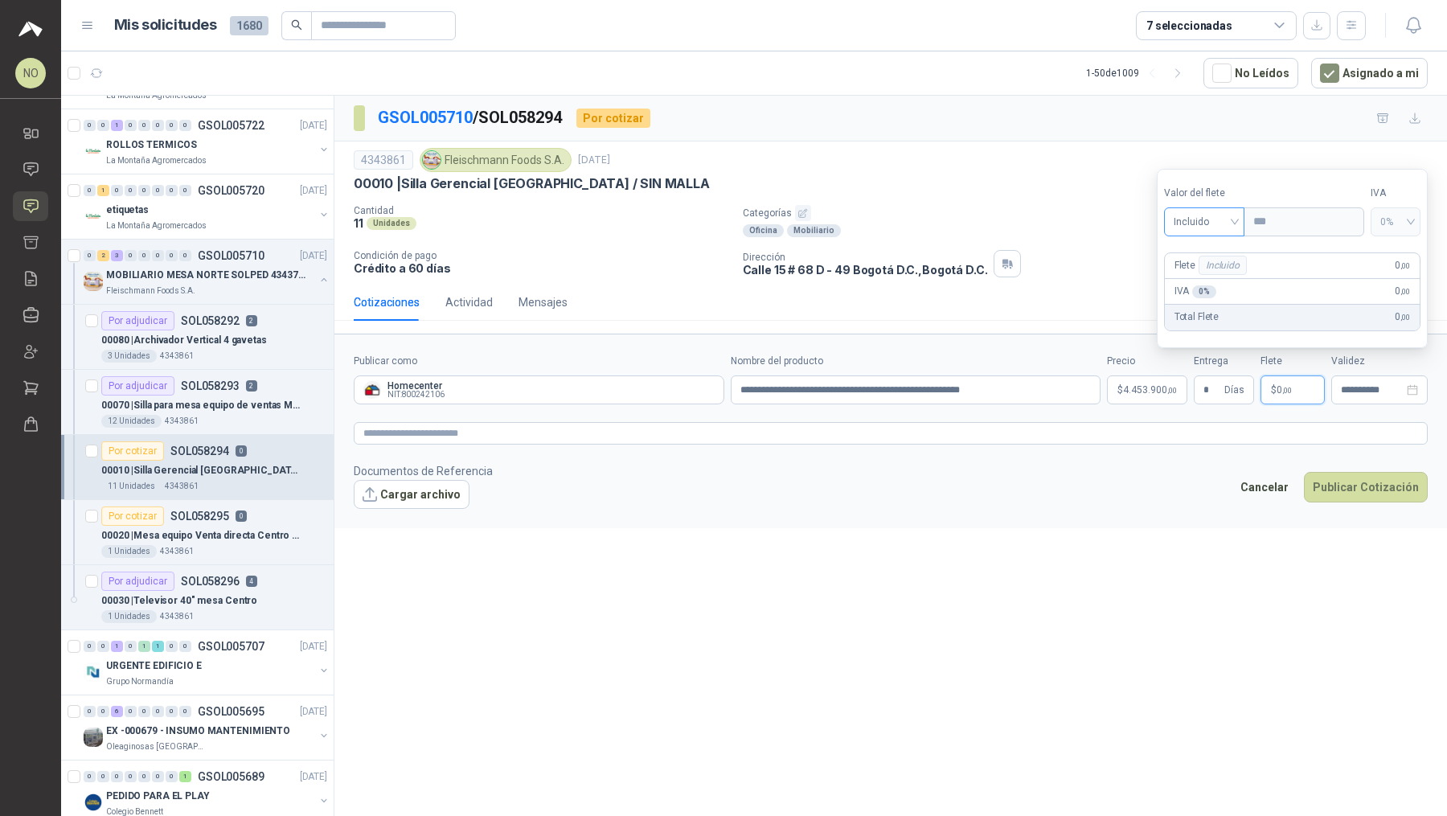
click at [711, 224] on div "Incluido" at bounding box center [1204, 221] width 81 height 29
click at [711, 215] on span "Incluido" at bounding box center [1204, 222] width 62 height 24
click at [711, 313] on div "Fijo" at bounding box center [1204, 308] width 56 height 18
click at [711, 221] on input "***" at bounding box center [1302, 221] width 114 height 27
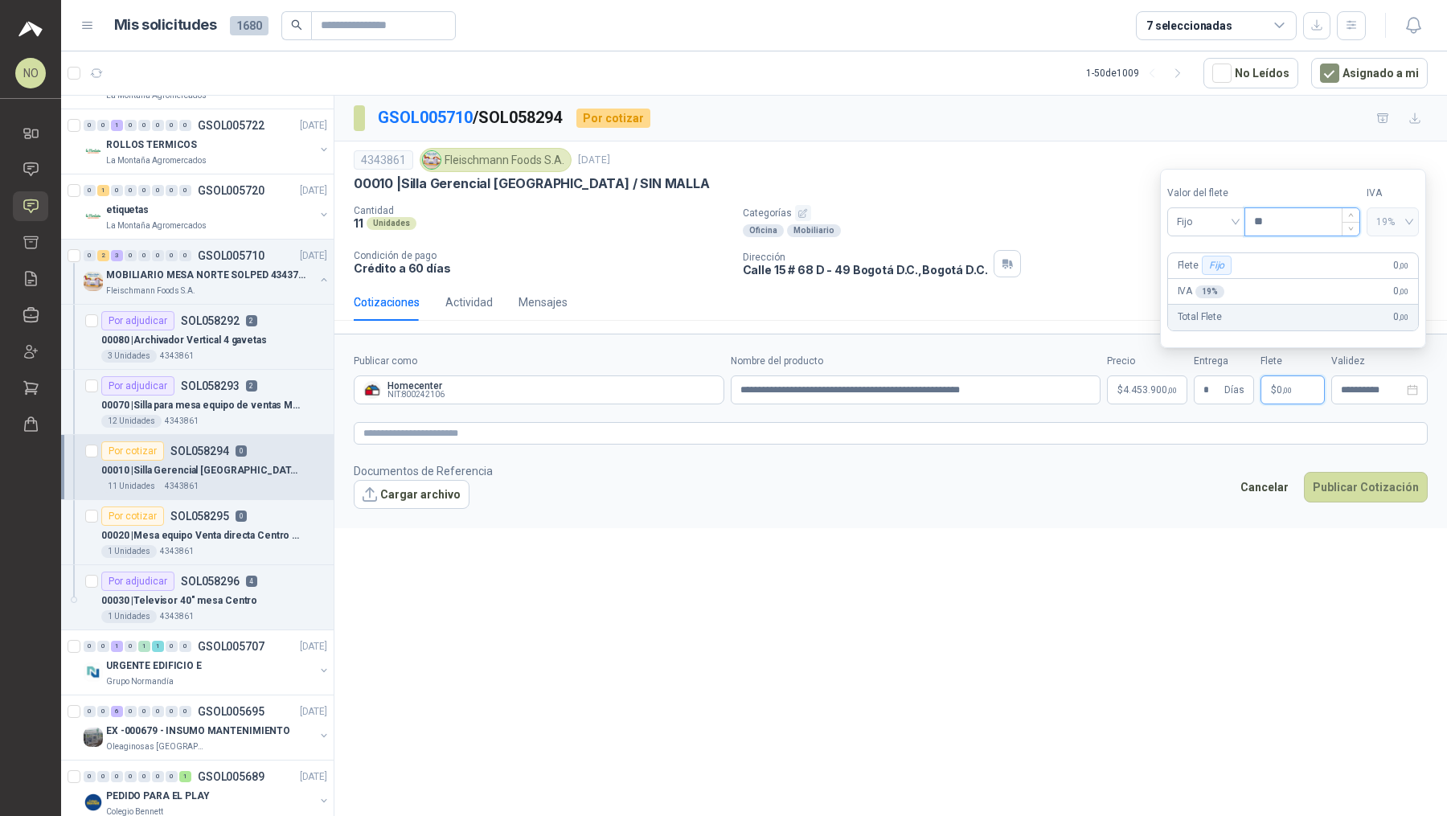
type input "*"
type input "********"
click at [711, 385] on input "**********" at bounding box center [1372, 390] width 63 height 10
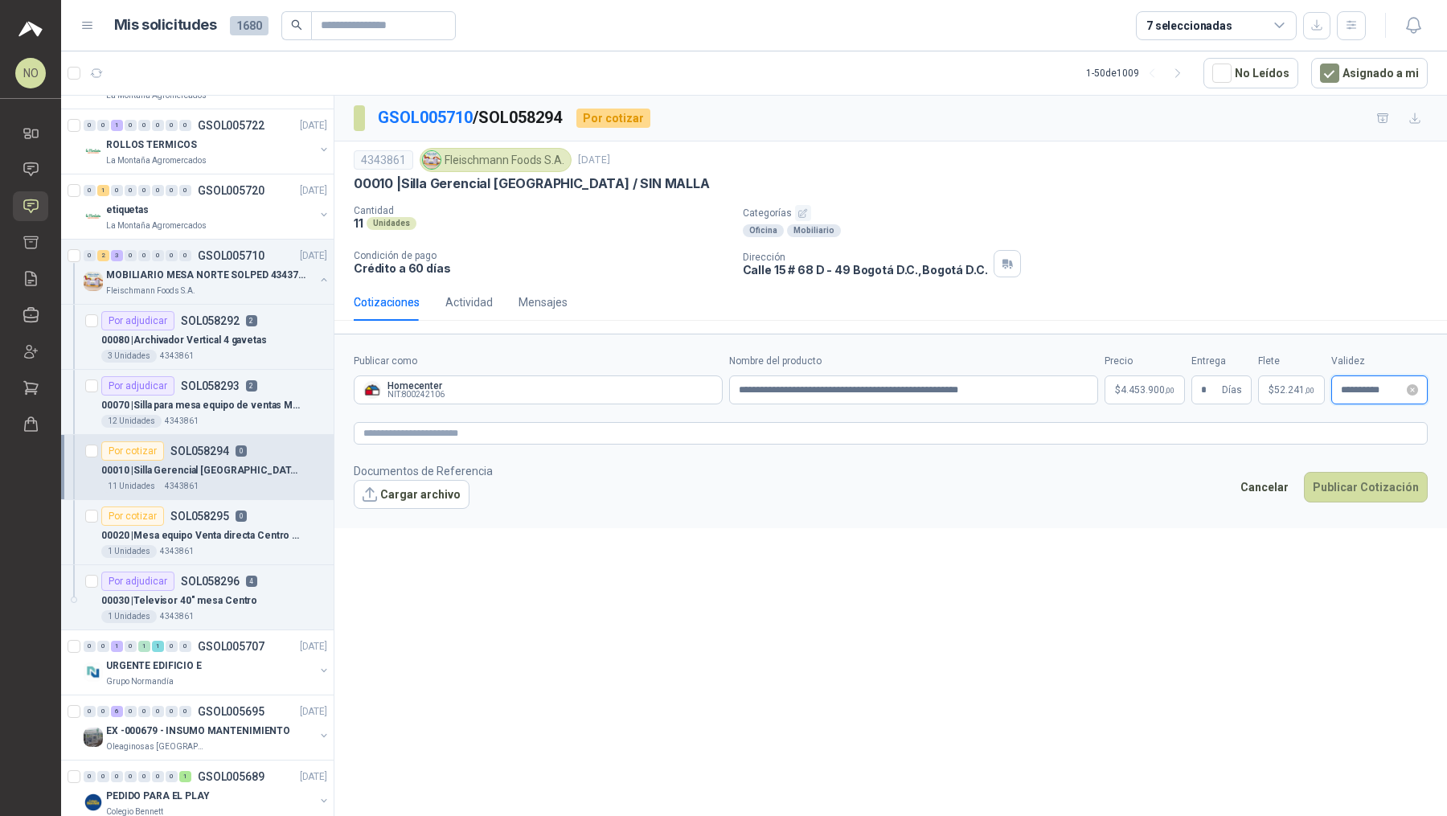
click at [711, 380] on div "**********" at bounding box center [1379, 389] width 96 height 29
type input "**********"
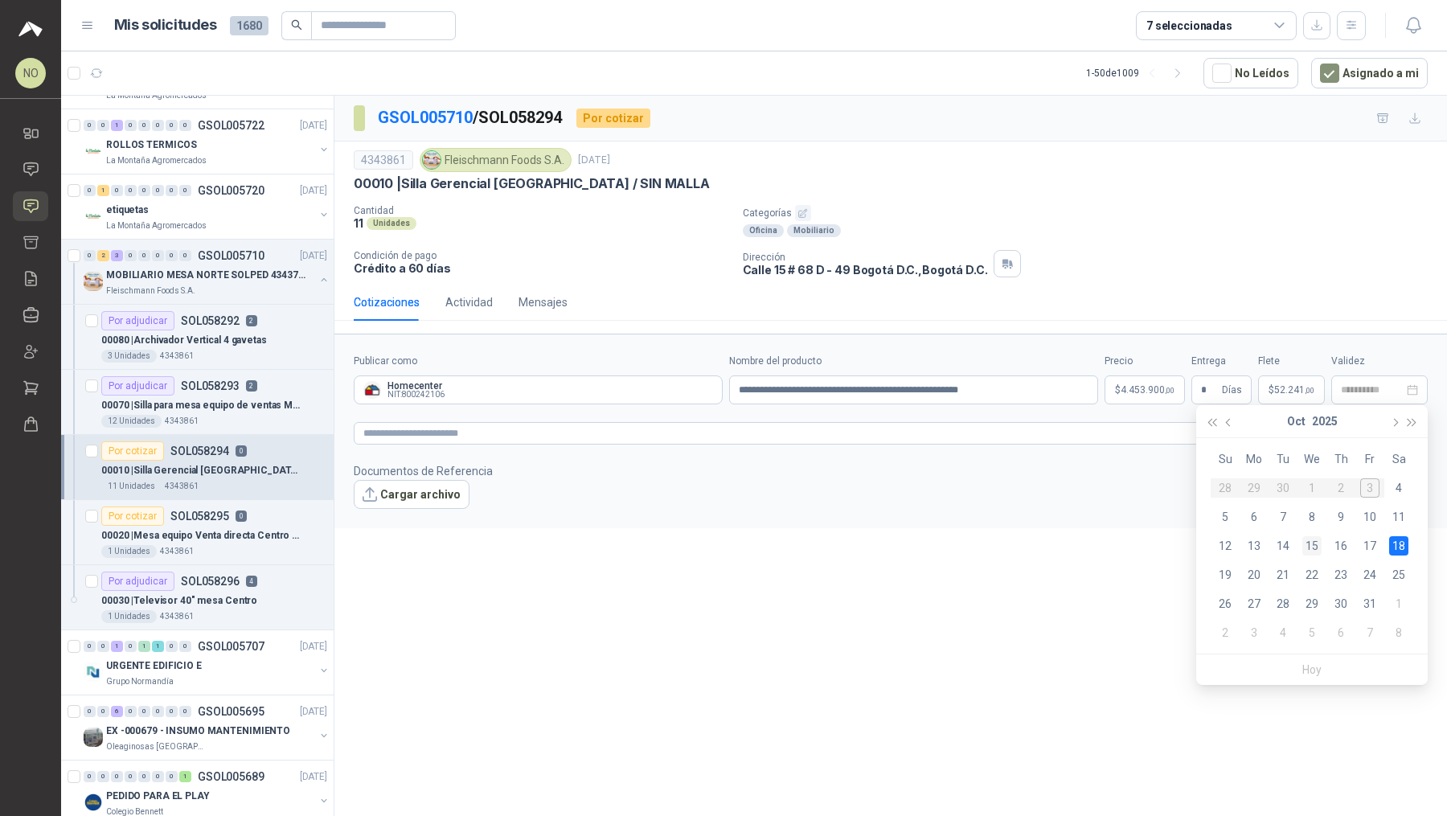
click at [711, 539] on div "15" at bounding box center [1311, 545] width 19 height 19
click at [711, 390] on span "52.241 ,00" at bounding box center [1294, 390] width 40 height 10
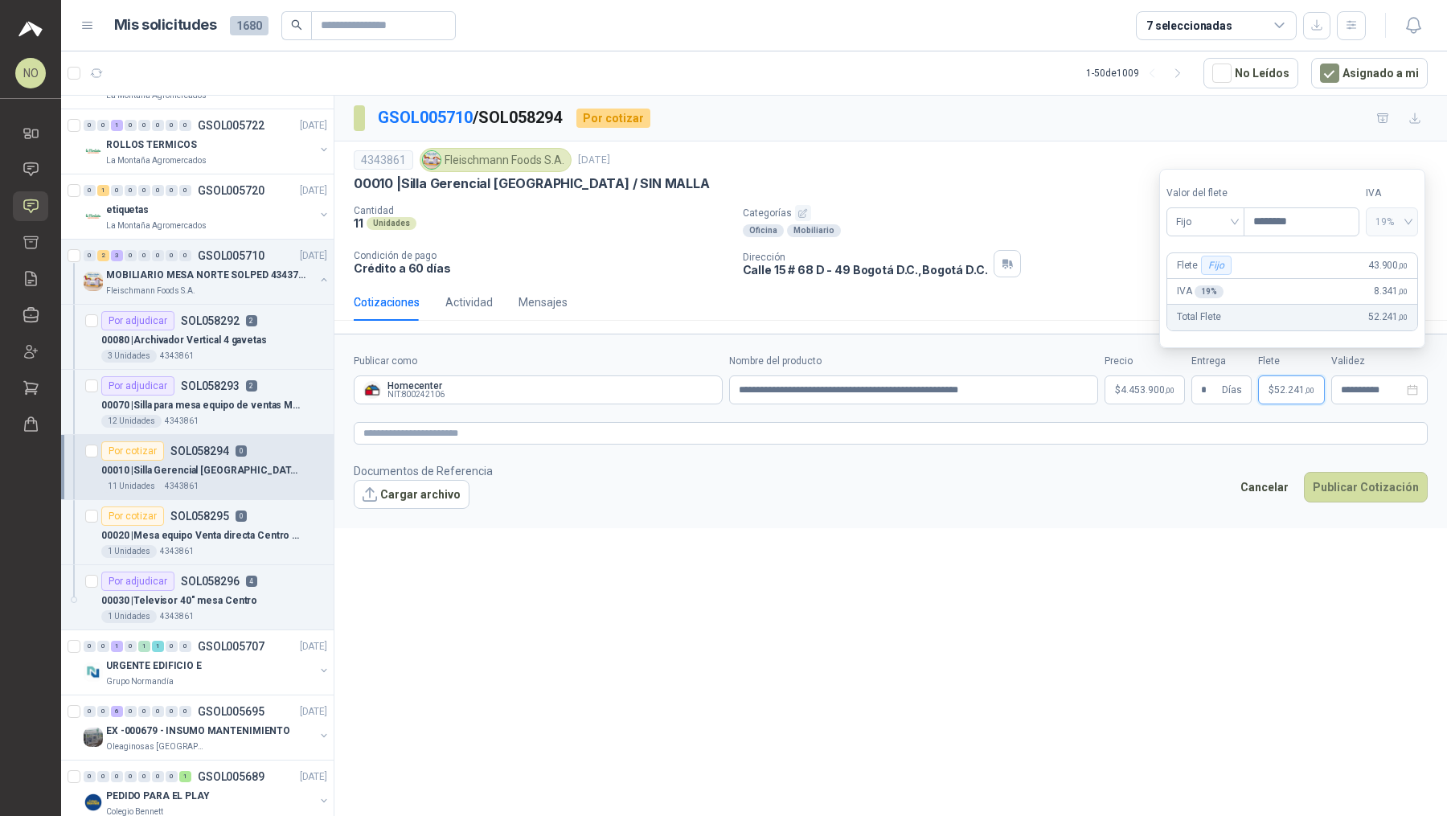
click at [711, 547] on div "**********" at bounding box center [890, 459] width 1112 height 726
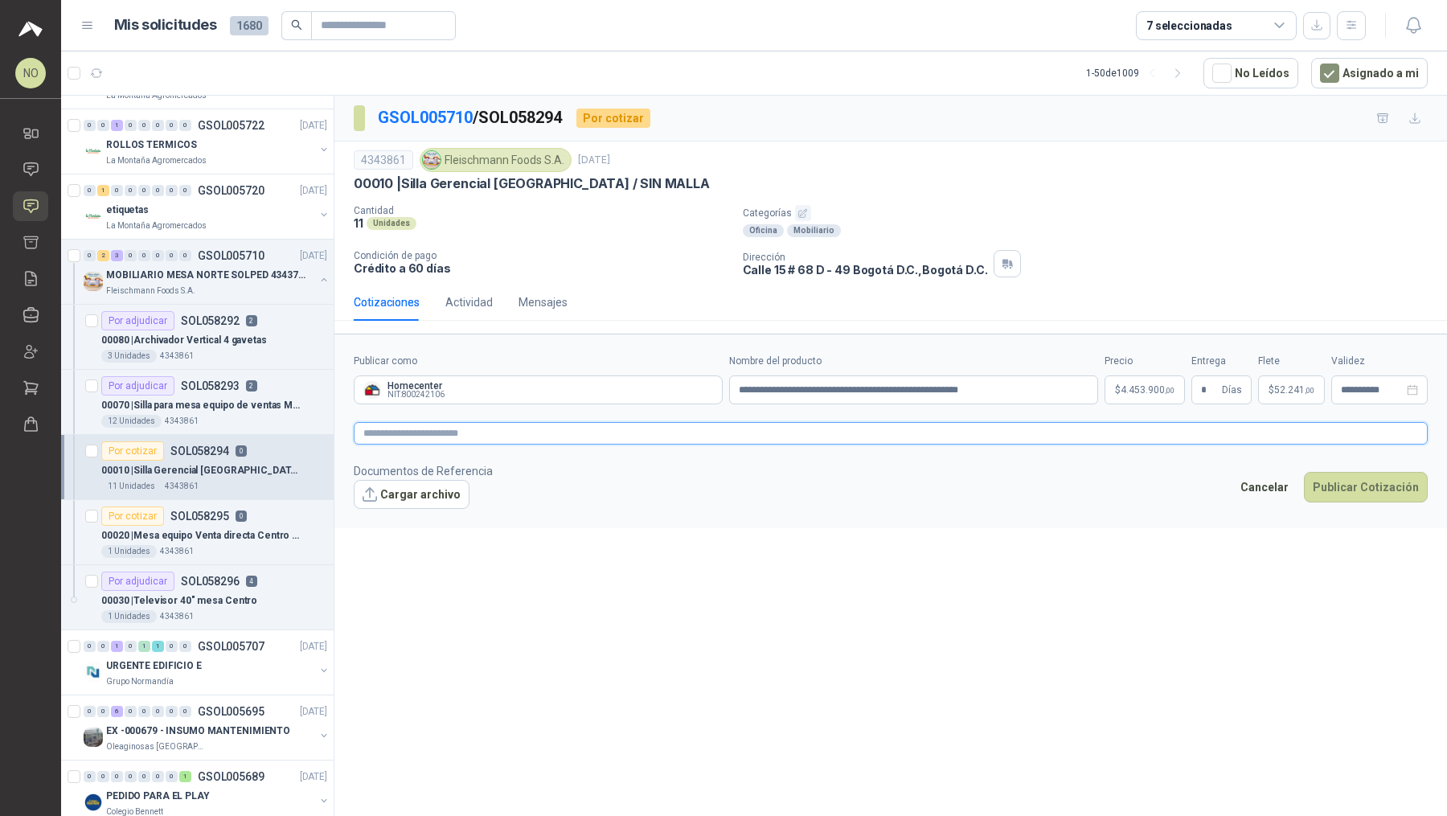
click at [566, 428] on textarea at bounding box center [891, 433] width 1074 height 23
type textarea "*"
type textarea "**"
type textarea "****"
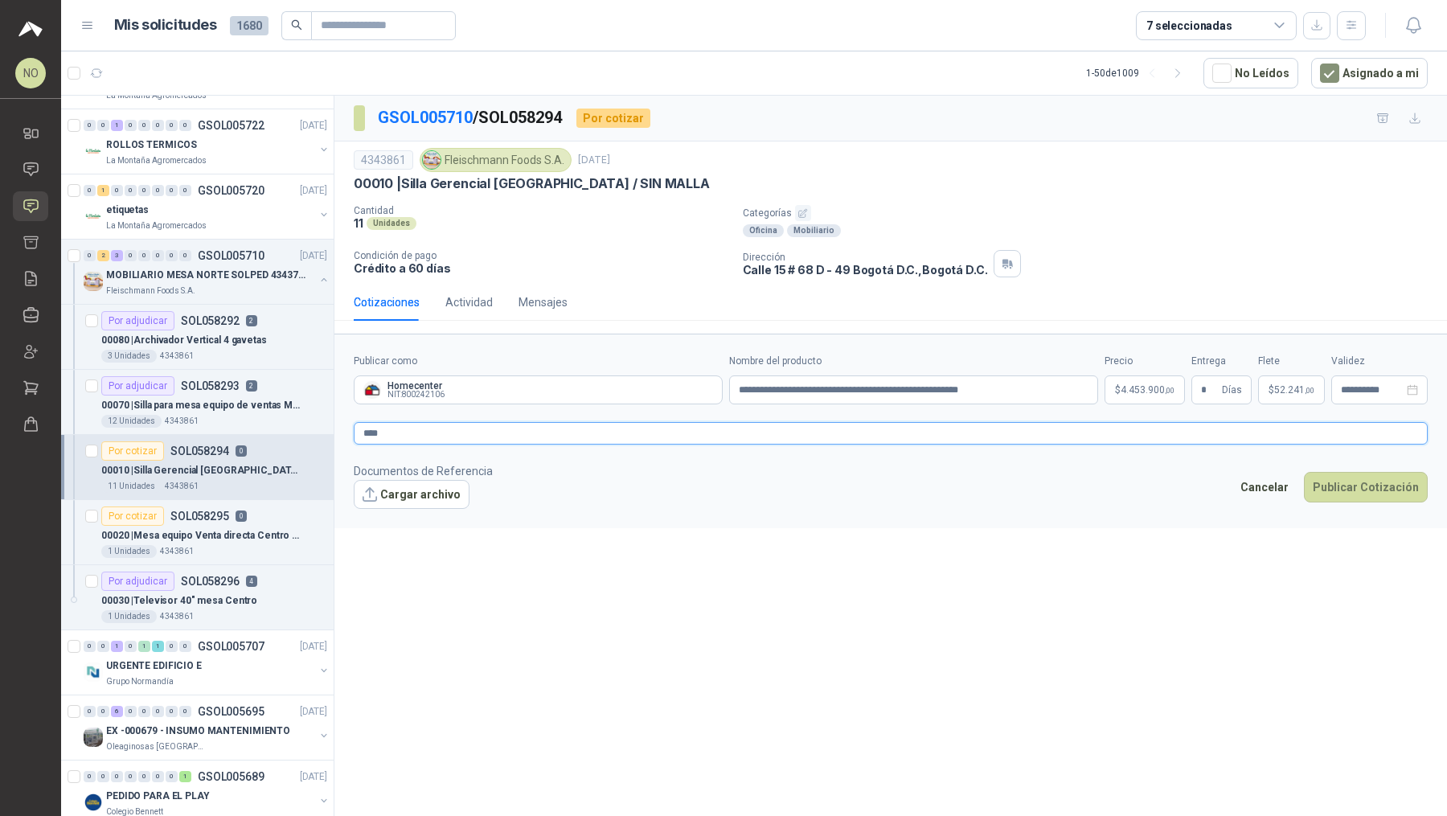
type textarea "*****"
type textarea "******"
type textarea "*******"
type textarea "********"
type textarea "*********"
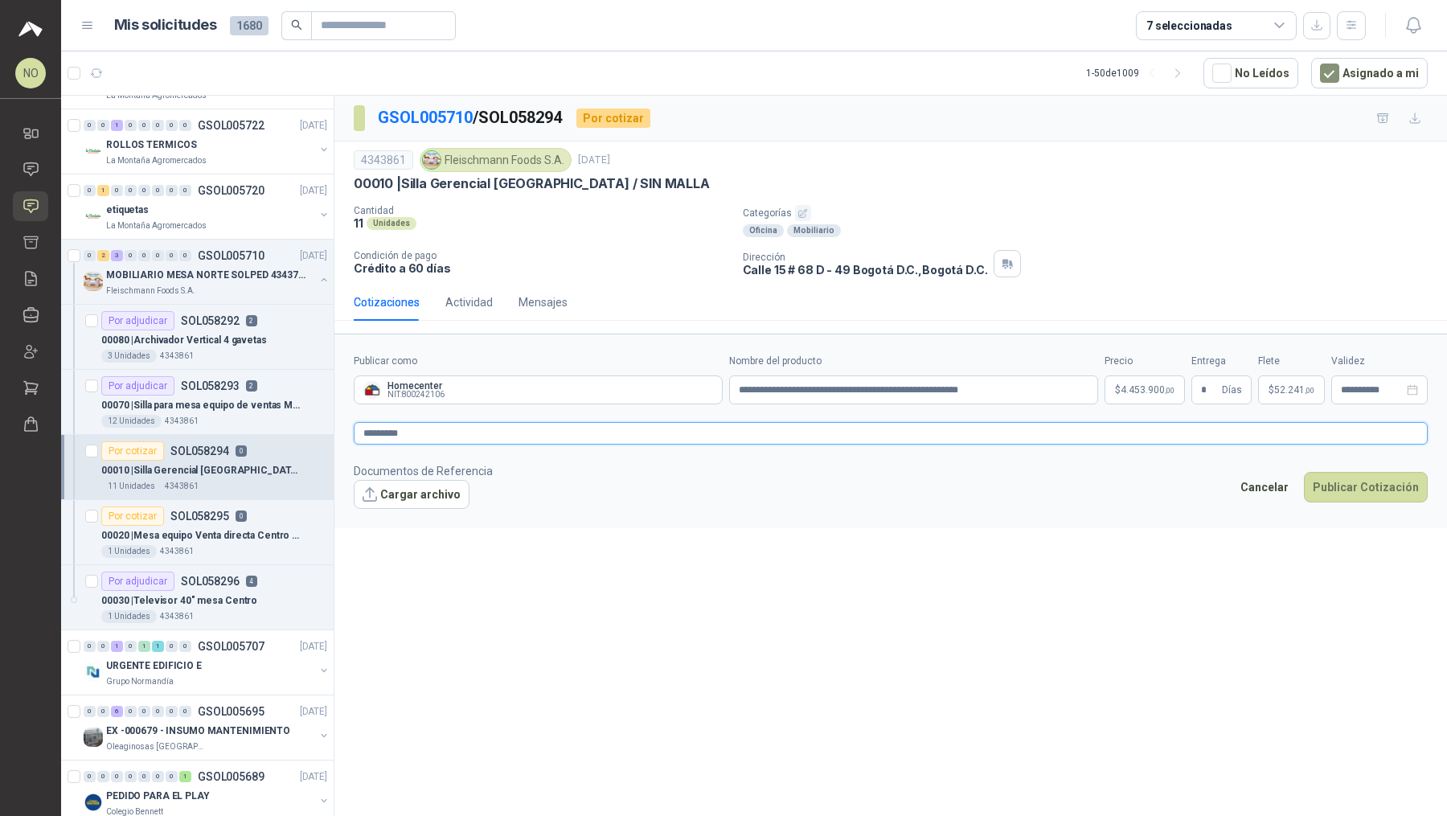
type textarea "**********"
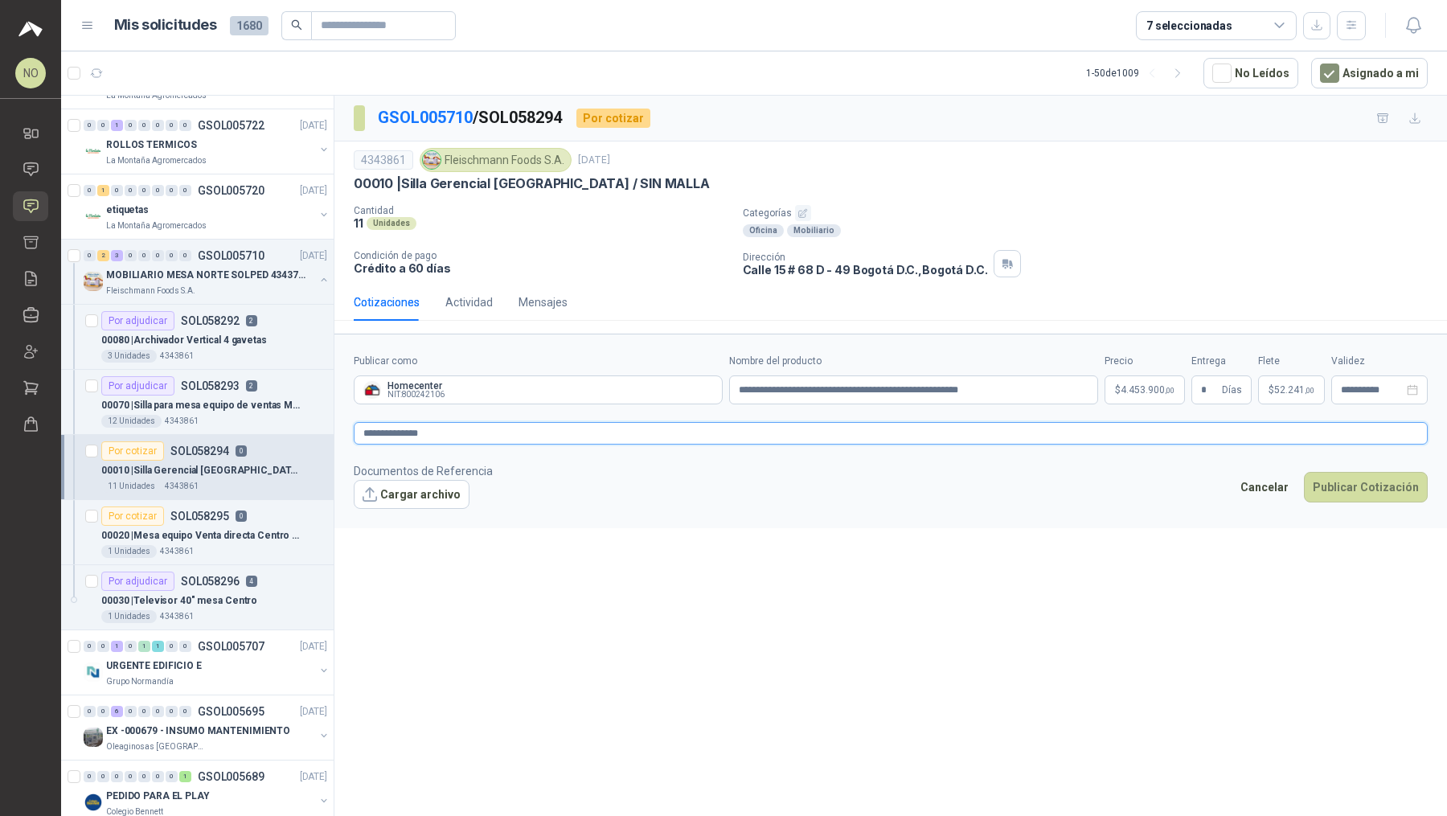
type textarea "**********"
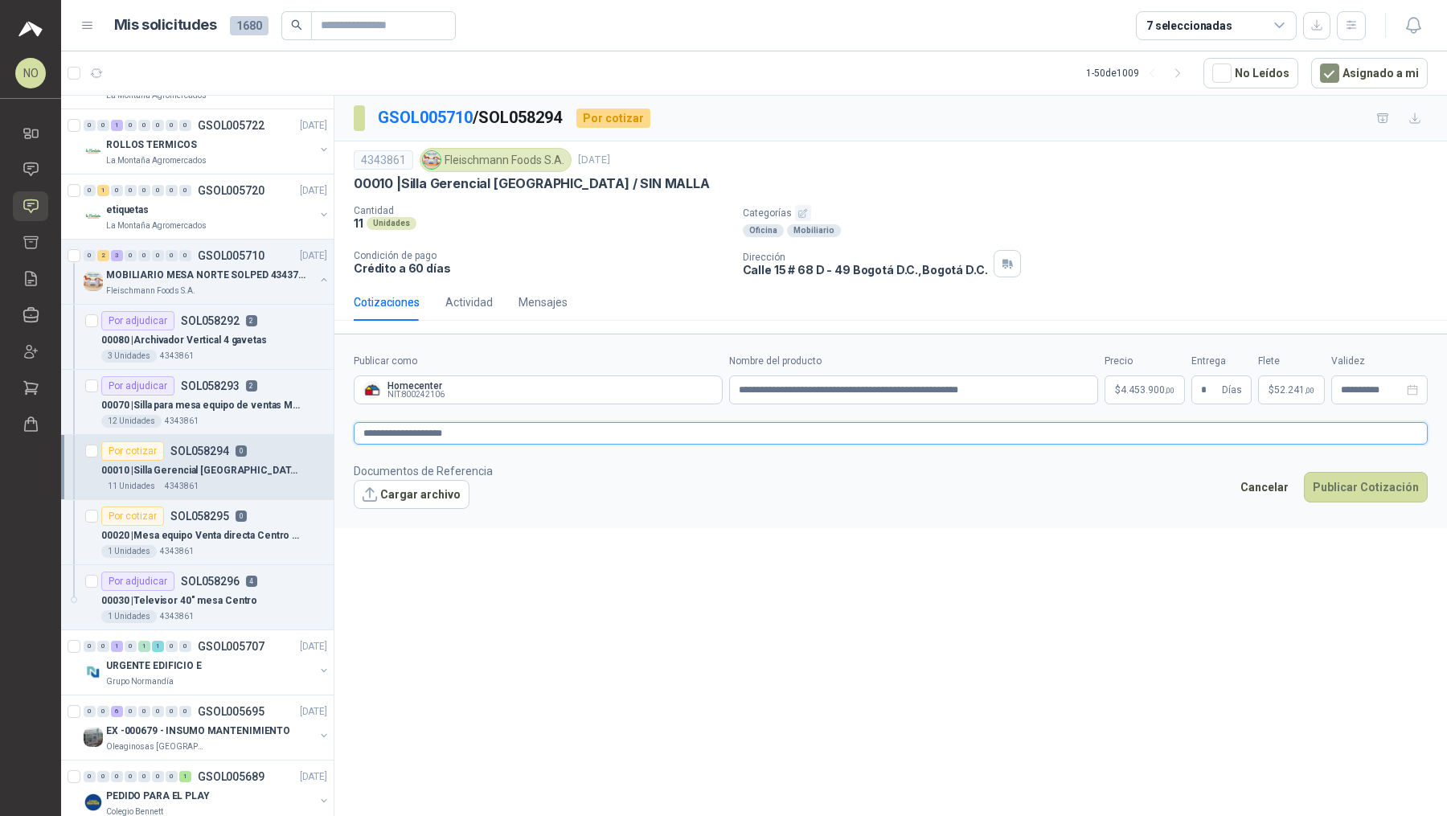
type textarea "**********"
click at [417, 497] on button "Cargar archivo" at bounding box center [412, 494] width 116 height 29
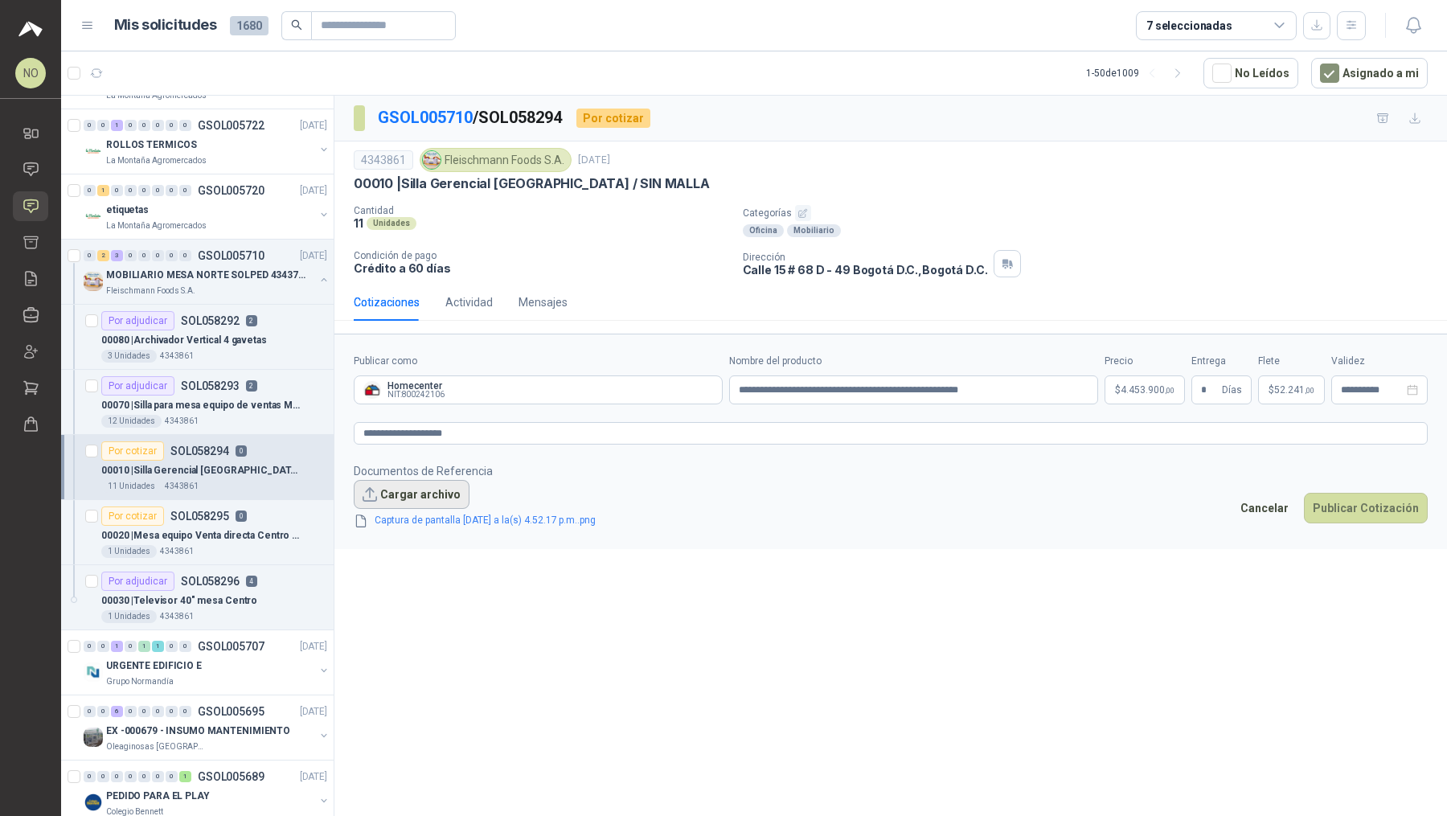
click at [432, 480] on button "Cargar archivo" at bounding box center [412, 494] width 116 height 29
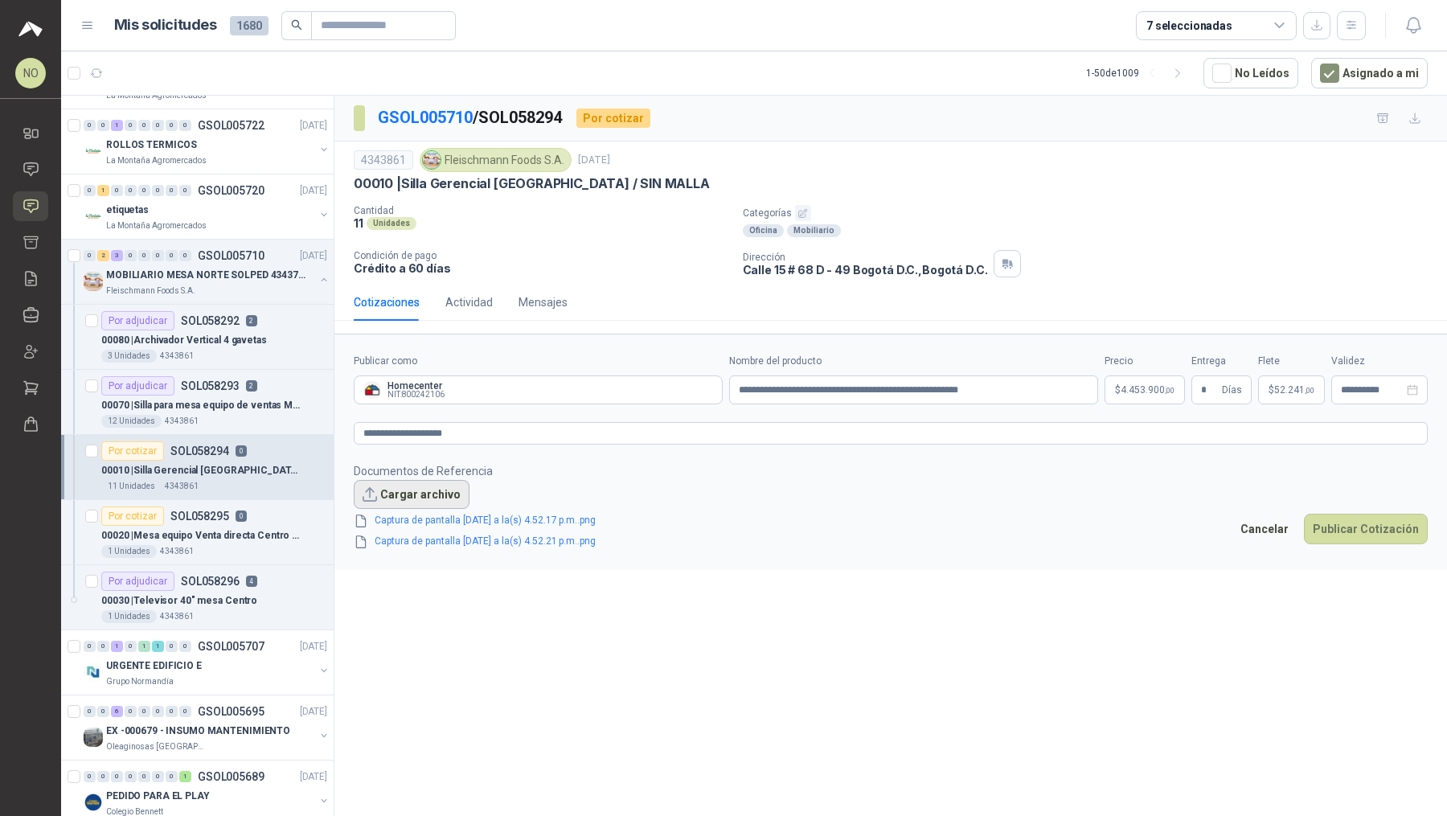
click at [430, 485] on button "Cargar archivo" at bounding box center [412, 494] width 116 height 29
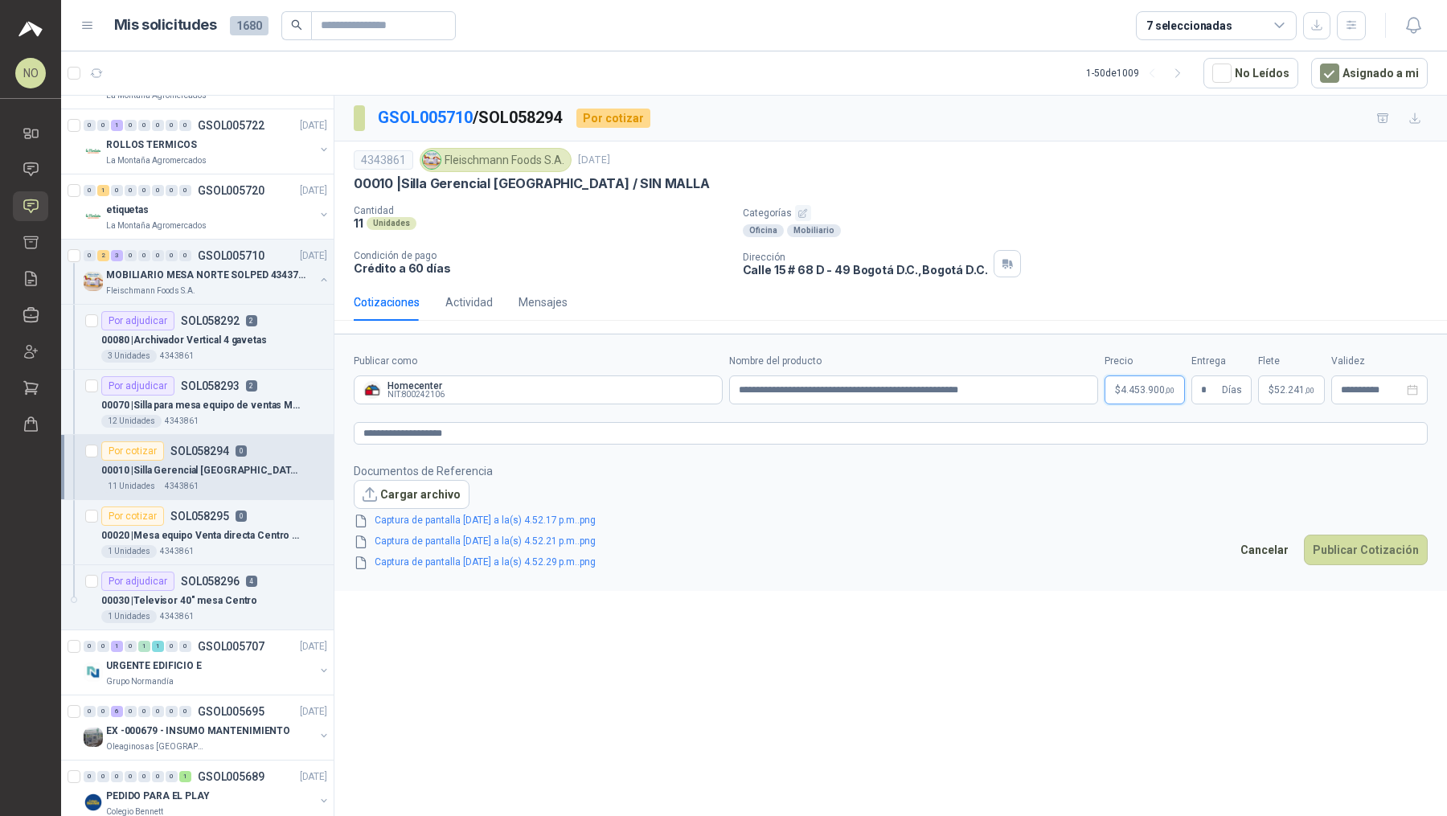
click at [711, 395] on body "NO [PERSON_NAME] Inicio Chat Solicitudes Cotizar Remisiones Compañías Invitacio…" at bounding box center [723, 408] width 1447 height 816
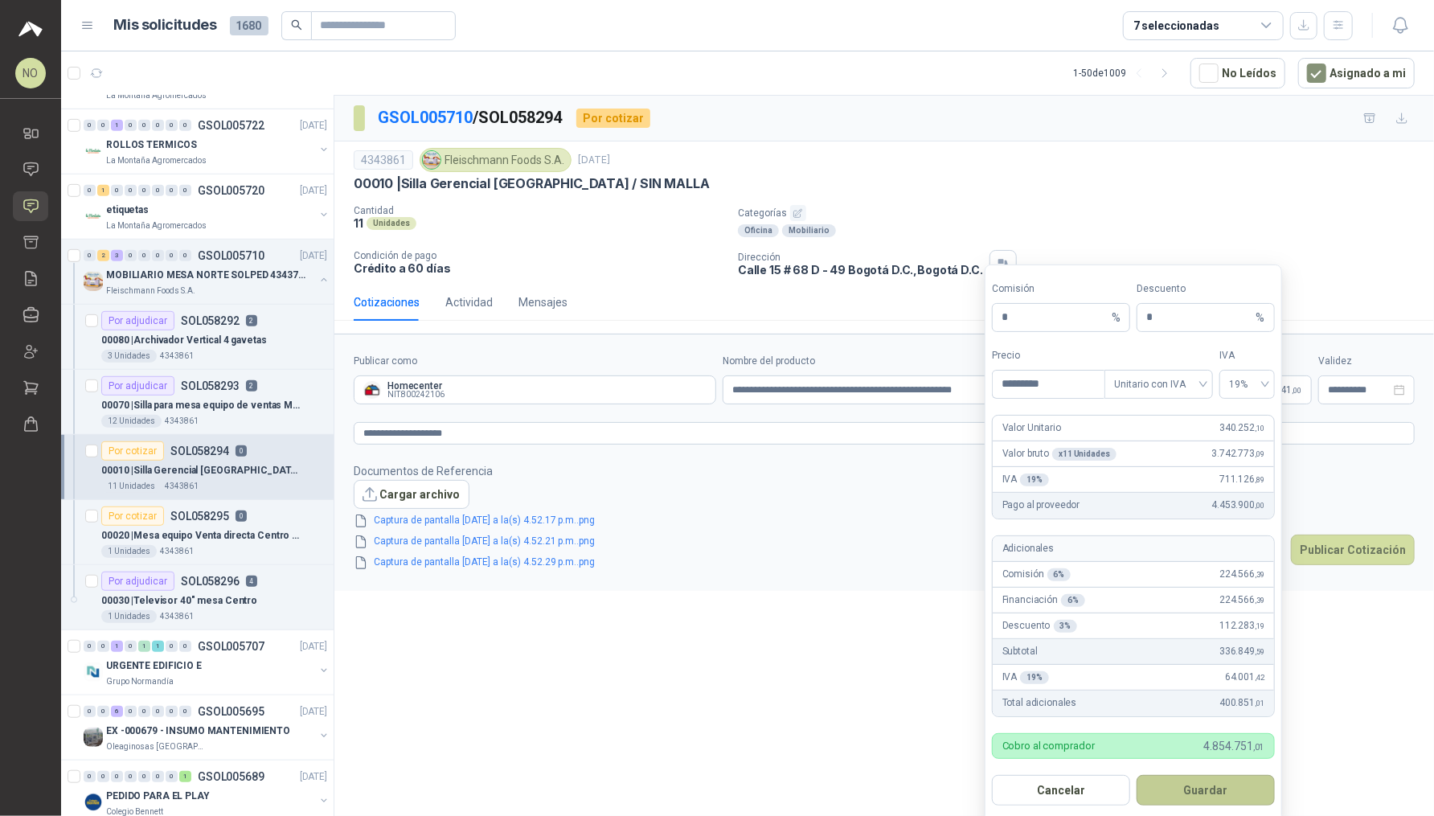
click at [711, 714] on button "Guardar" at bounding box center [1205, 790] width 138 height 31
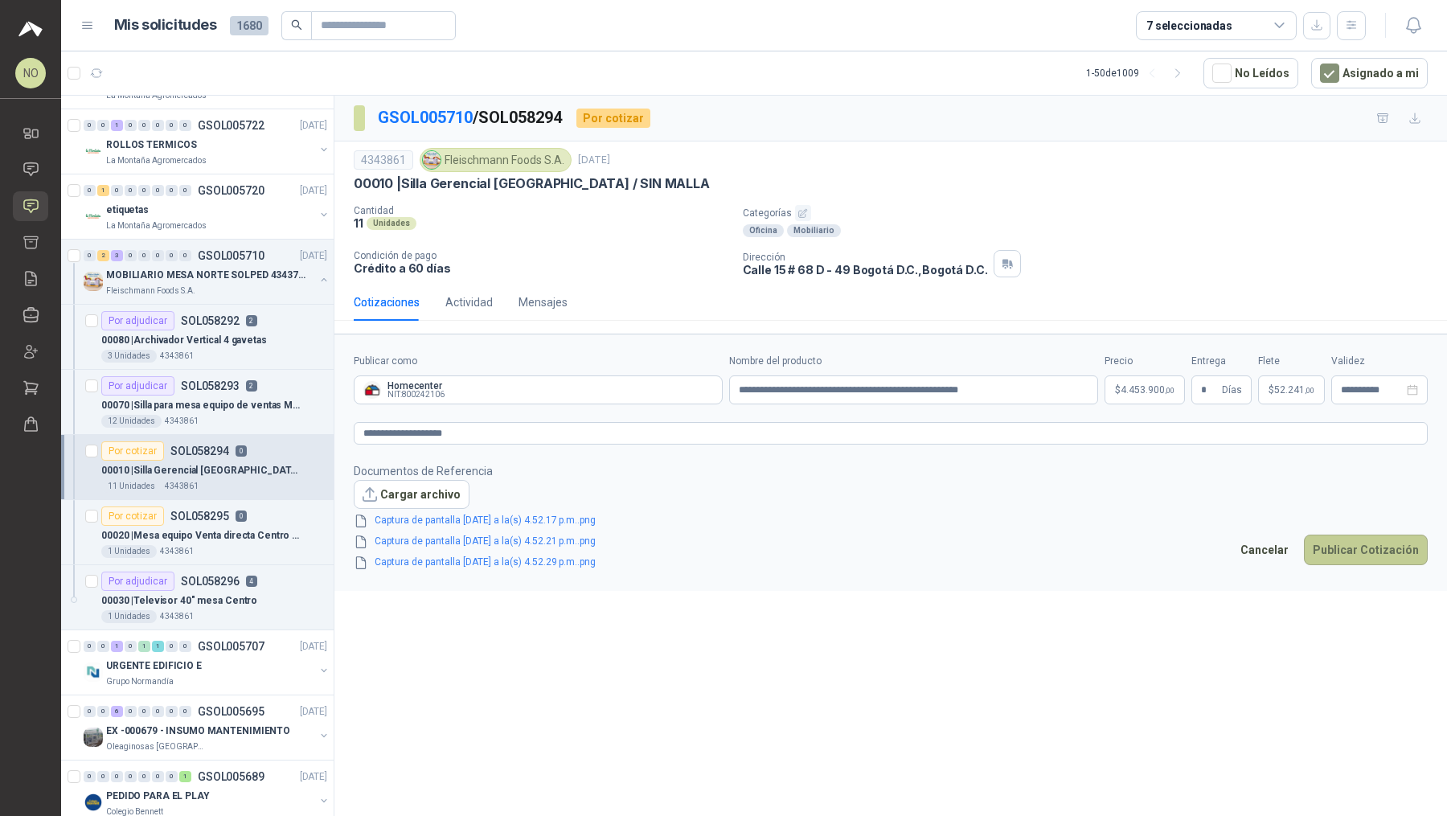
click at [711, 543] on button "Publicar Cotización" at bounding box center [1366, 549] width 124 height 31
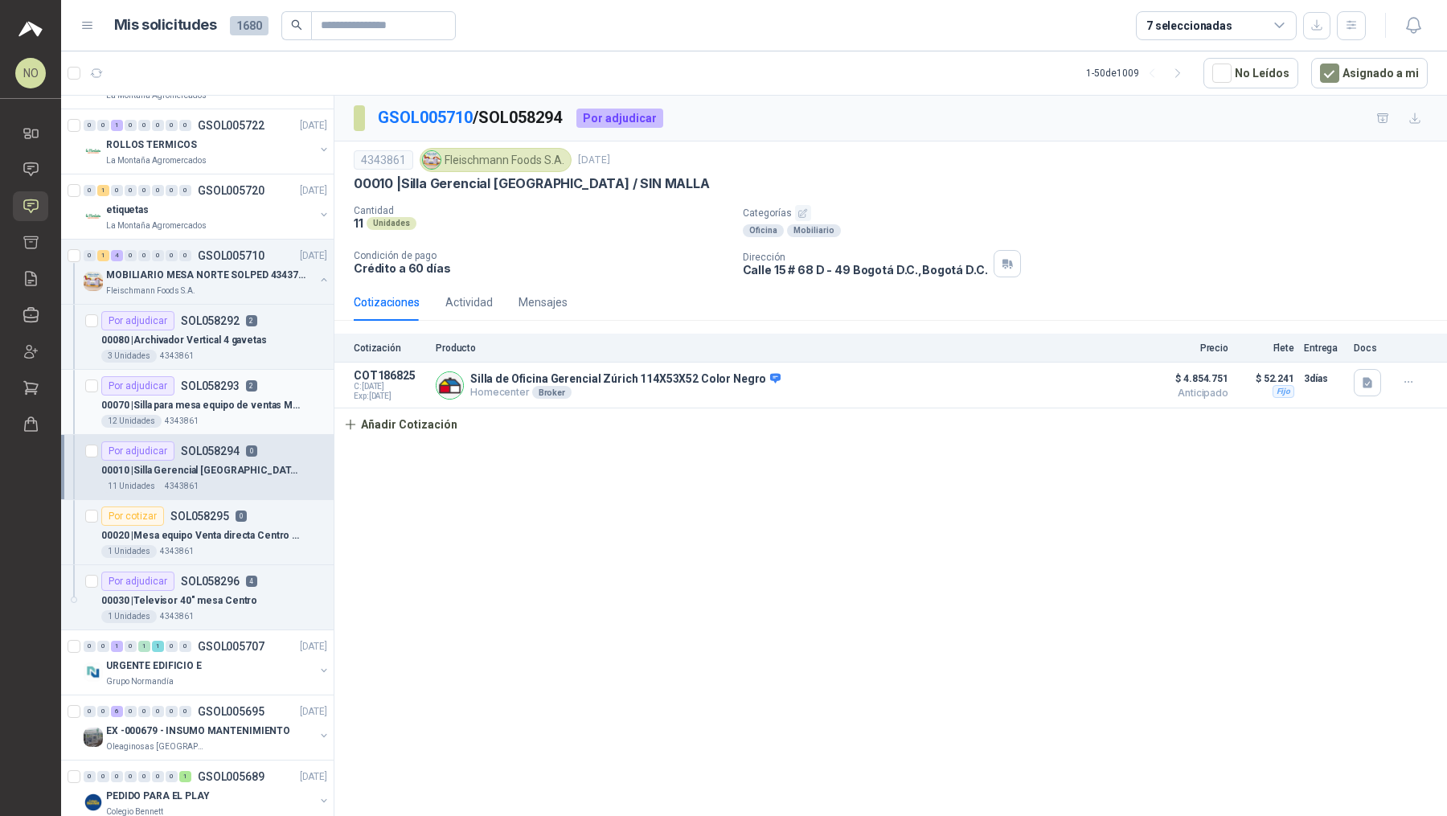
click at [257, 407] on p "00070 | Silla para mesa equipo de ventas Montevi" at bounding box center [201, 405] width 200 height 15
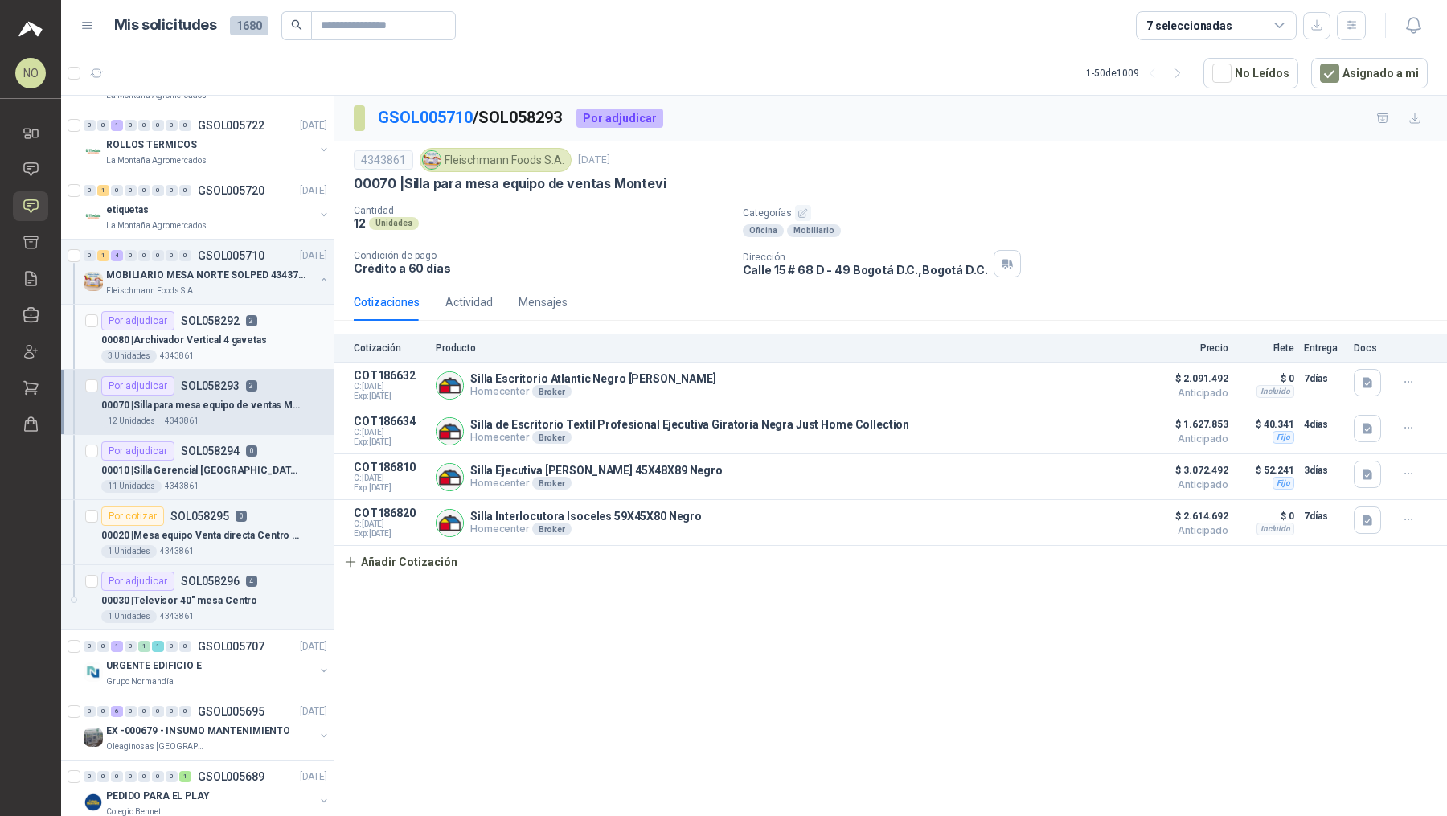
click at [246, 333] on p "00080 | Archivador Vertical 4 gavetas" at bounding box center [184, 340] width 166 height 15
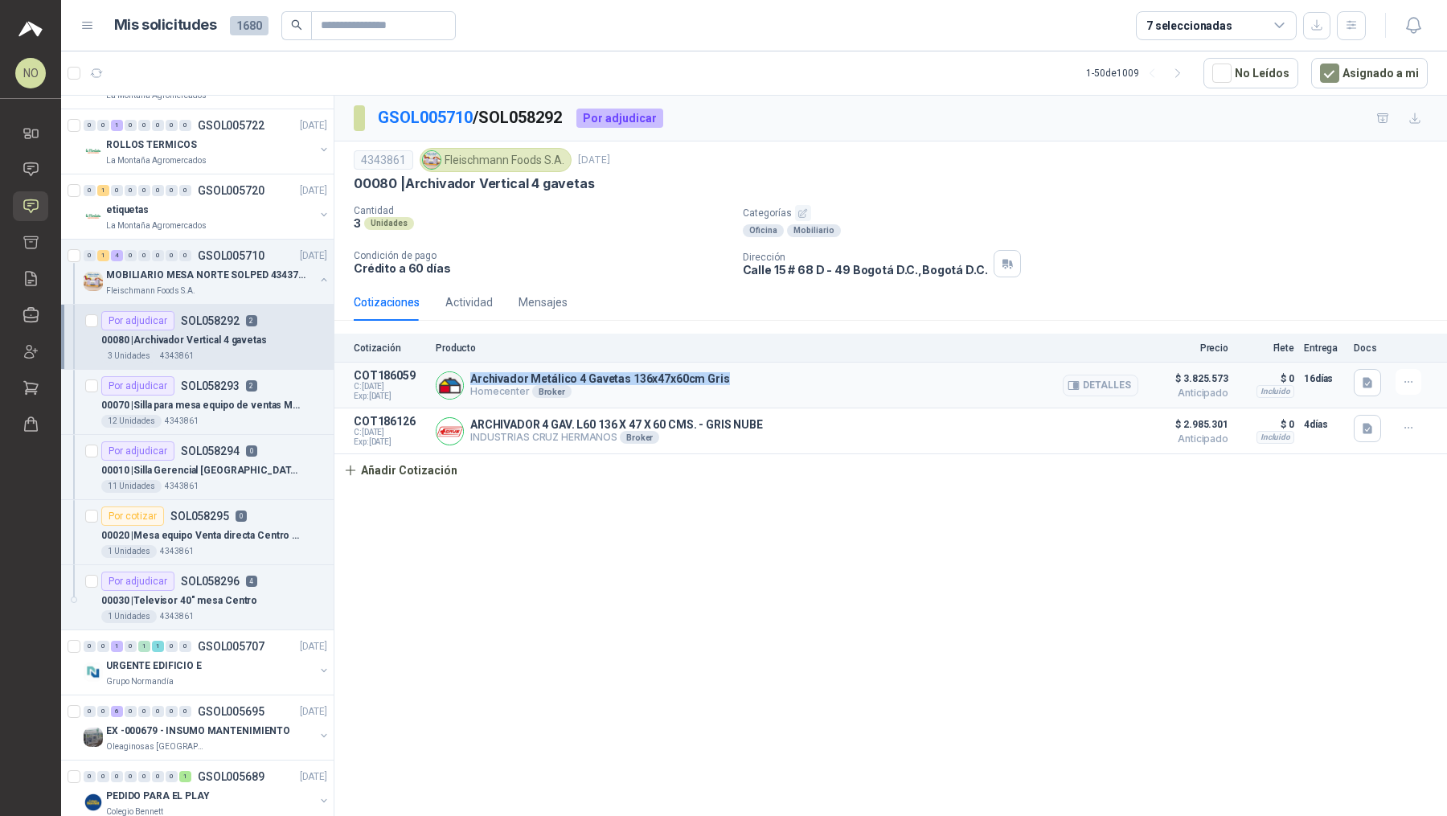
drag, startPoint x: 471, startPoint y: 379, endPoint x: 719, endPoint y: 379, distance: 248.3
click at [711, 379] on div "Archivador Metálico 4 Gavetas 136x47x60cm Gris Homecenter Broker Detalles" at bounding box center [787, 385] width 702 height 32
click at [246, 398] on p "00070 | Silla para mesa equipo de ventas Montevi" at bounding box center [201, 405] width 200 height 15
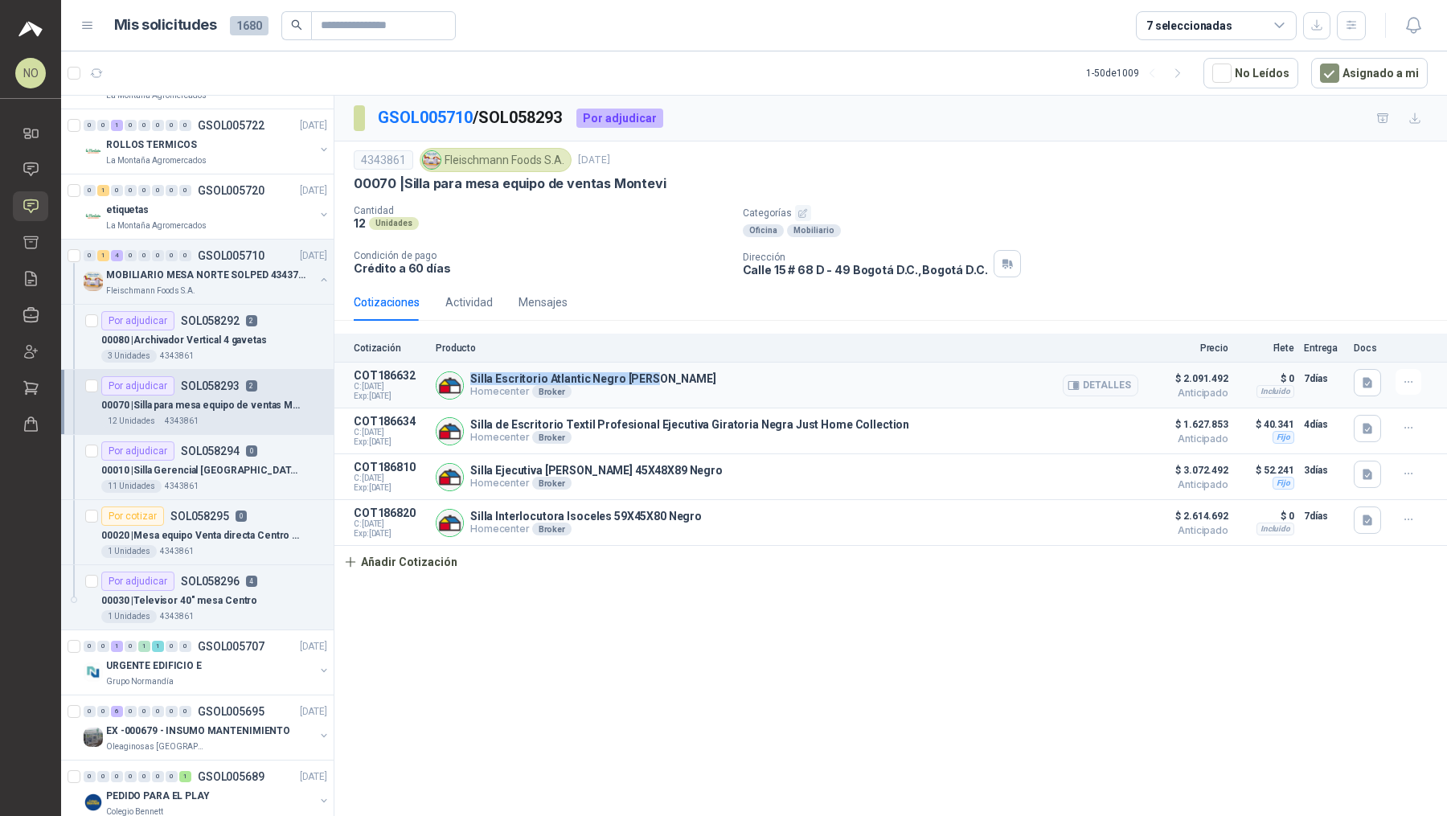
drag, startPoint x: 471, startPoint y: 380, endPoint x: 675, endPoint y: 381, distance: 204.1
click at [675, 381] on div "Silla Escritorio Atlantic Negro [PERSON_NAME] Homecenter Broker Detalles" at bounding box center [787, 385] width 702 height 32
click at [711, 378] on icon "button" at bounding box center [1409, 382] width 14 height 14
click at [711, 314] on button "Editar" at bounding box center [1376, 315] width 129 height 26
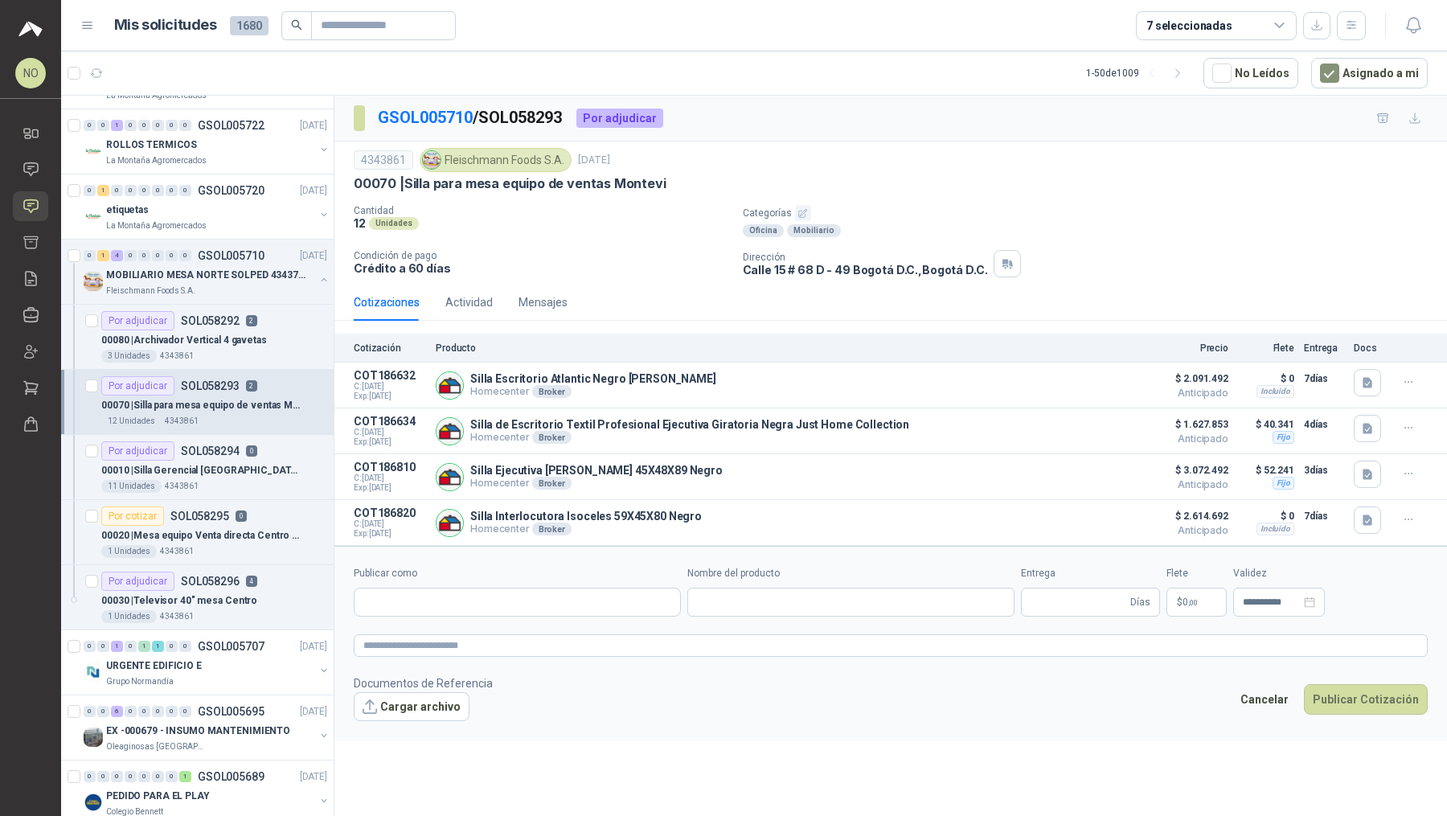
type input "**********"
type input "*"
type input "**********"
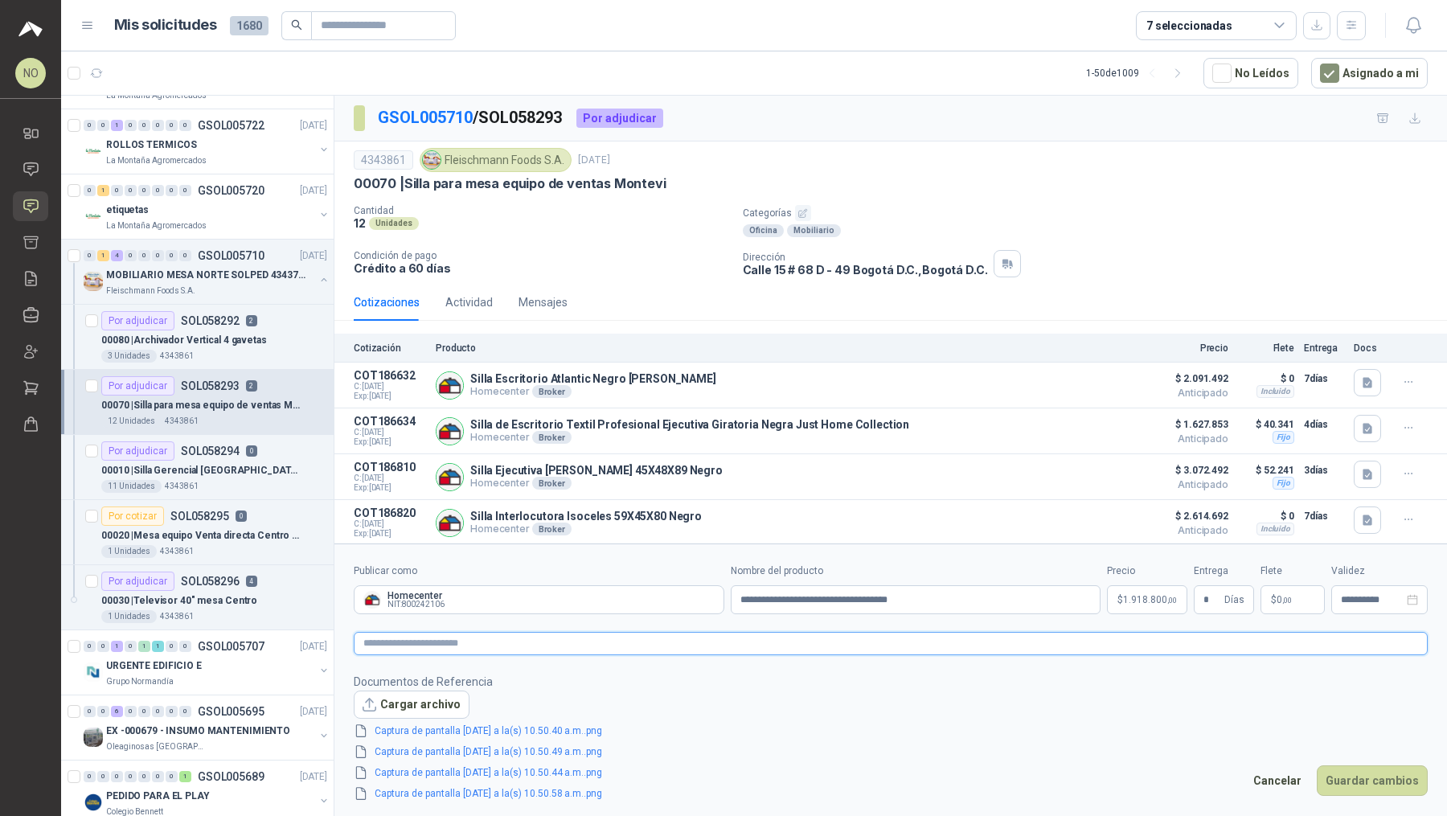
click at [546, 650] on textarea at bounding box center [891, 643] width 1074 height 23
type textarea "*"
type textarea "**"
type textarea "****"
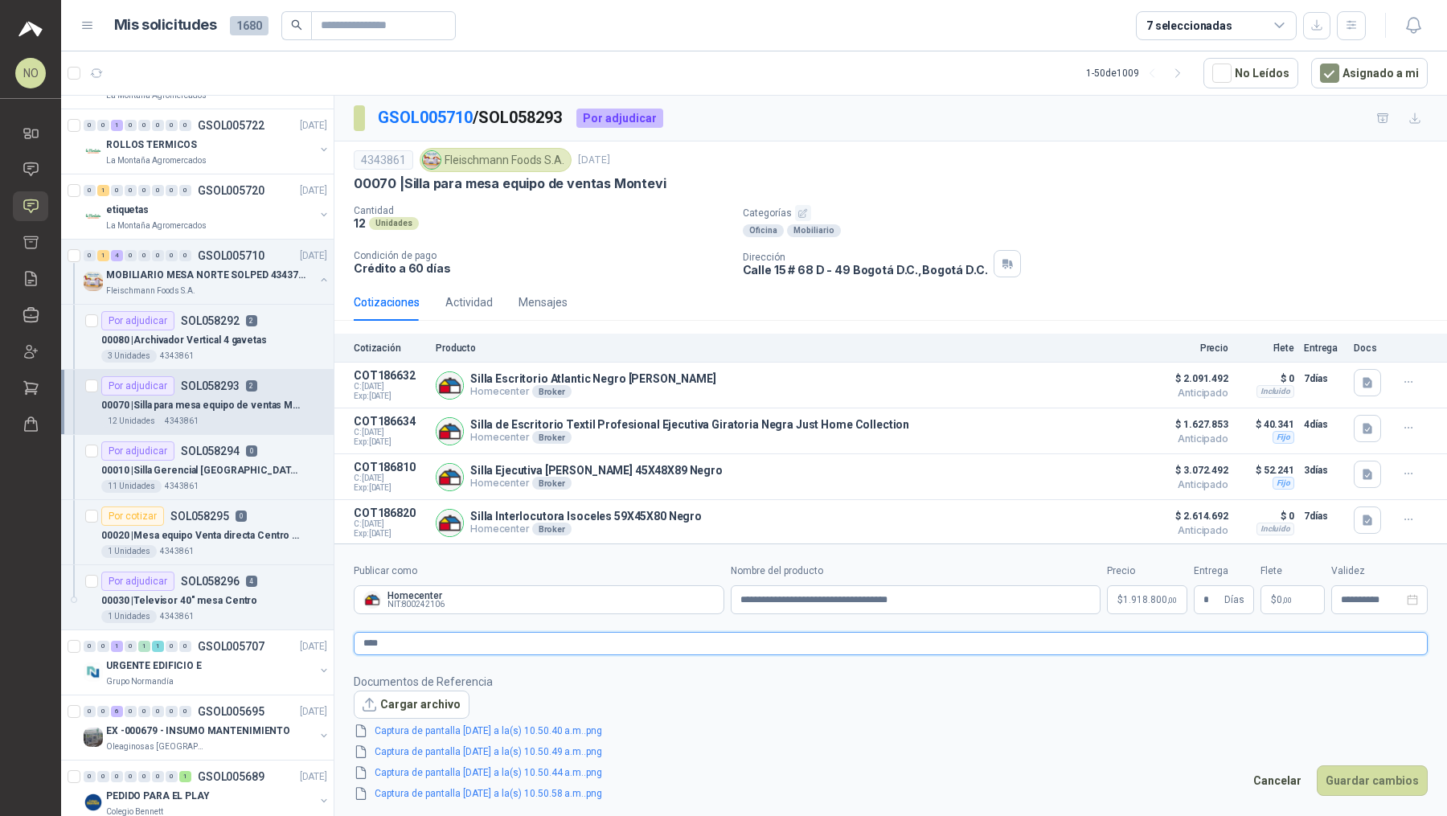
type textarea "*****"
type textarea "******"
type textarea "*******"
type textarea "********"
type textarea "*********"
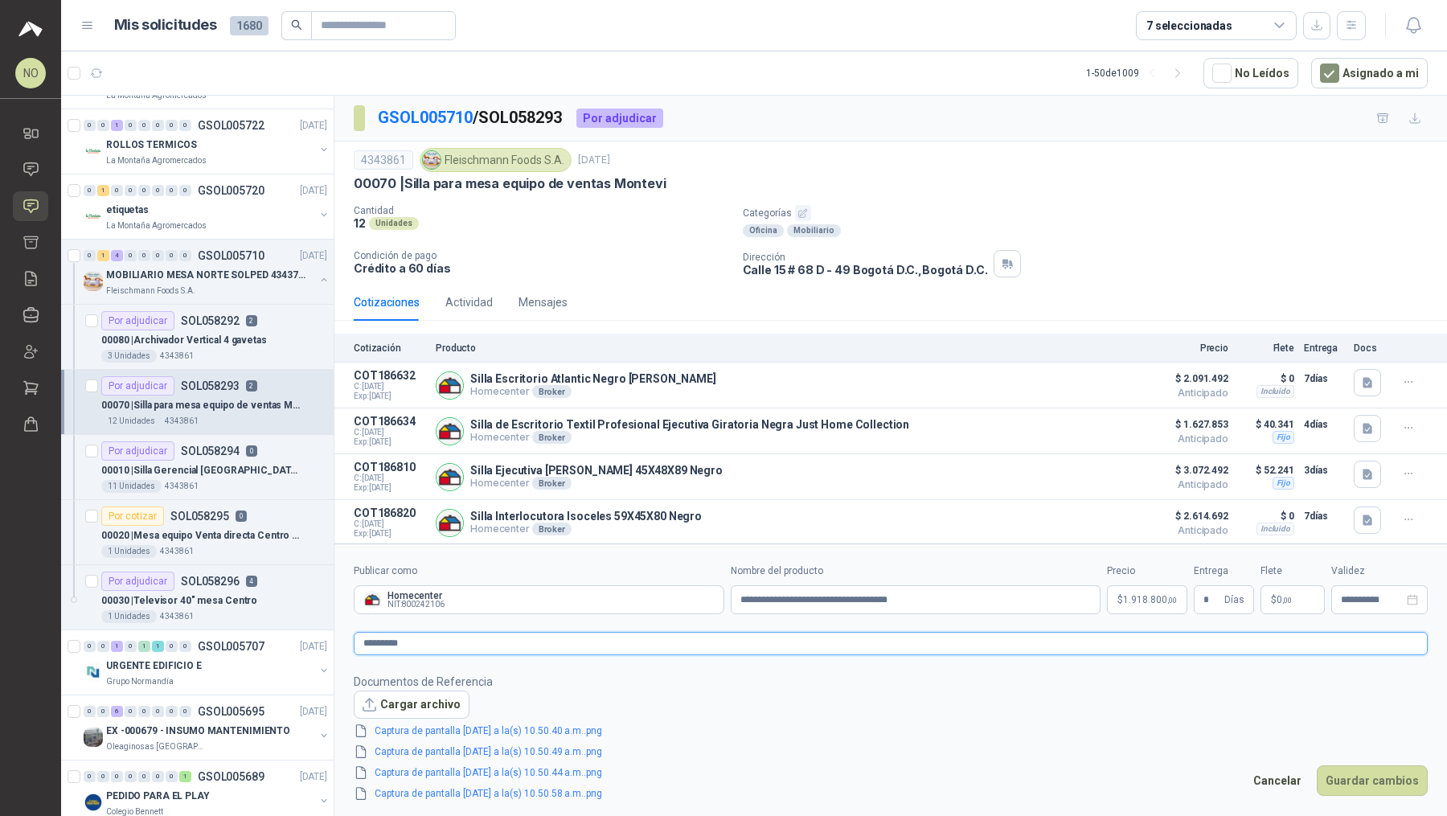
type textarea "**********"
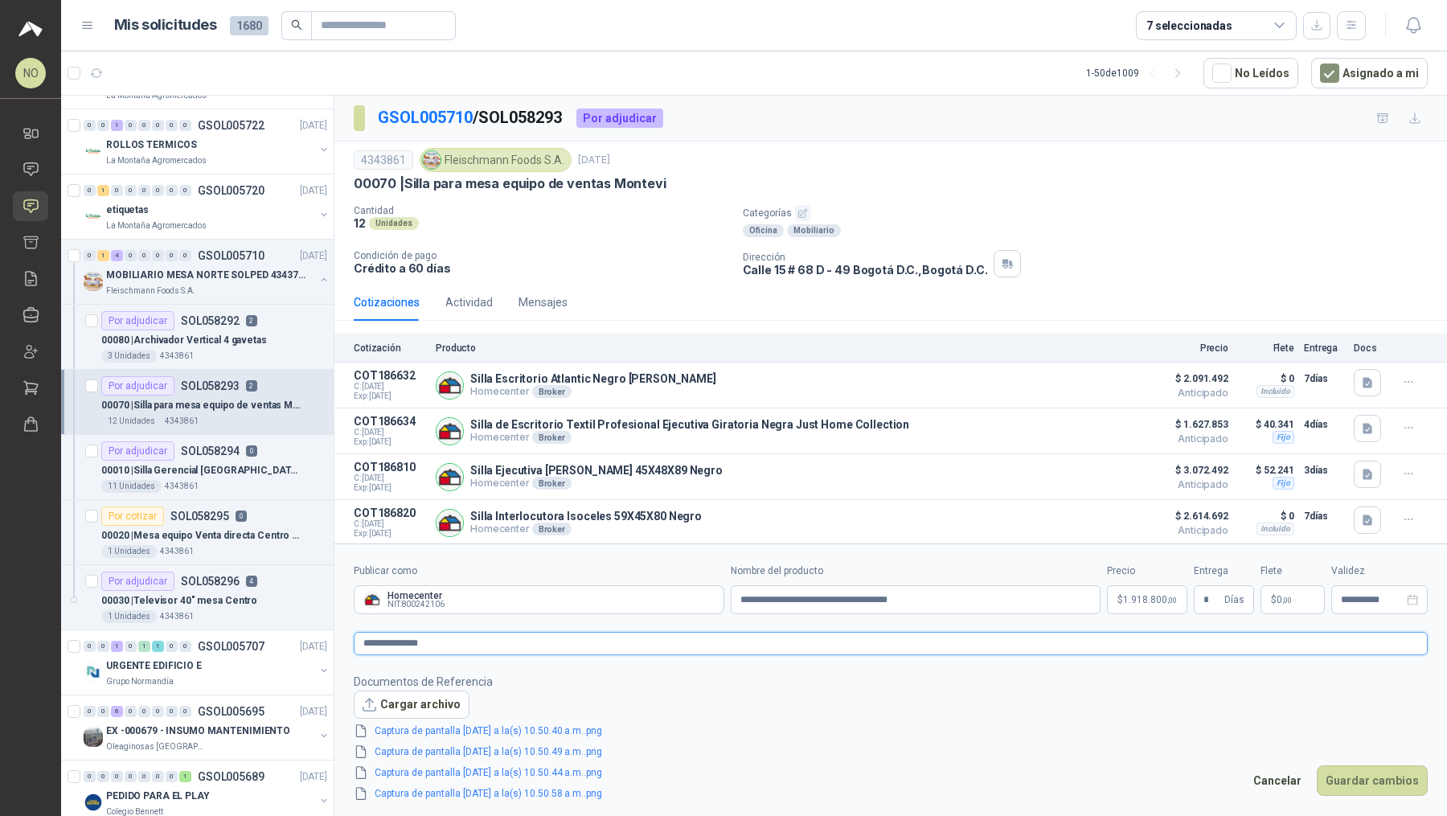
type textarea "**********"
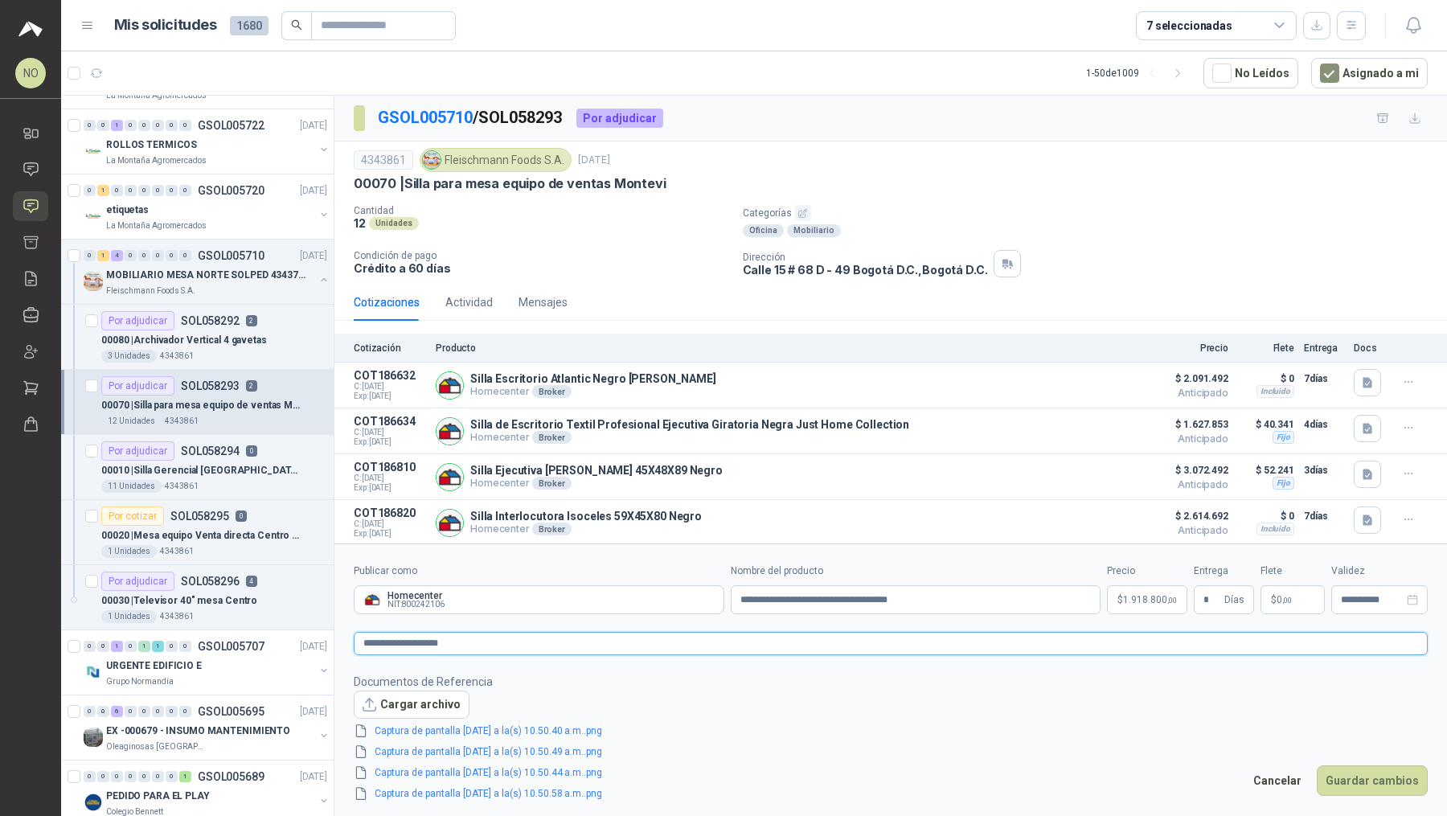
type textarea "**********"
drag, startPoint x: 477, startPoint y: 649, endPoint x: 358, endPoint y: 642, distance: 119.9
click at [358, 642] on textarea "**********" at bounding box center [891, 643] width 1074 height 23
click at [561, 645] on textarea "**********" at bounding box center [891, 643] width 1074 height 23
type textarea "**********"
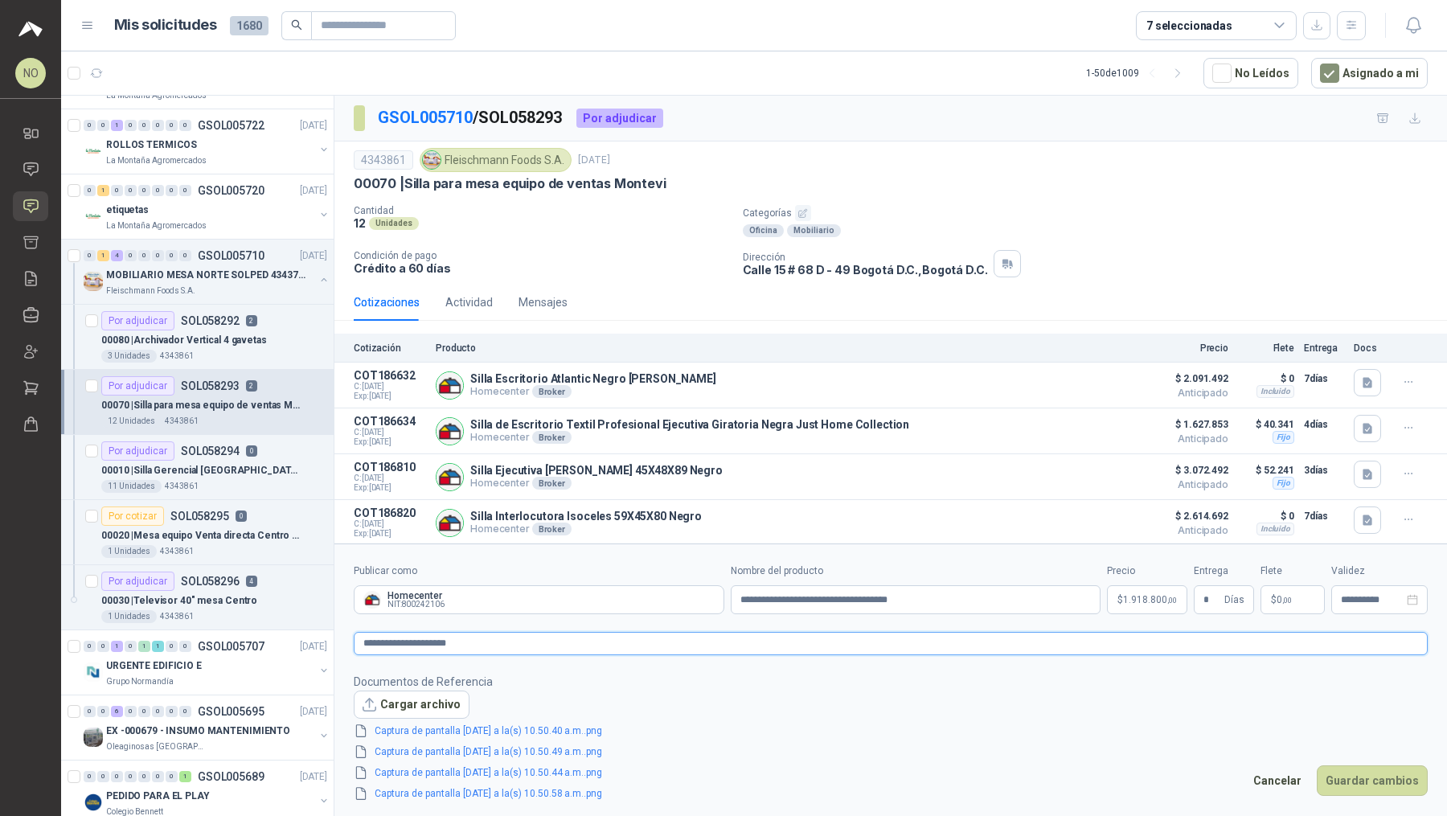
type textarea "**********"
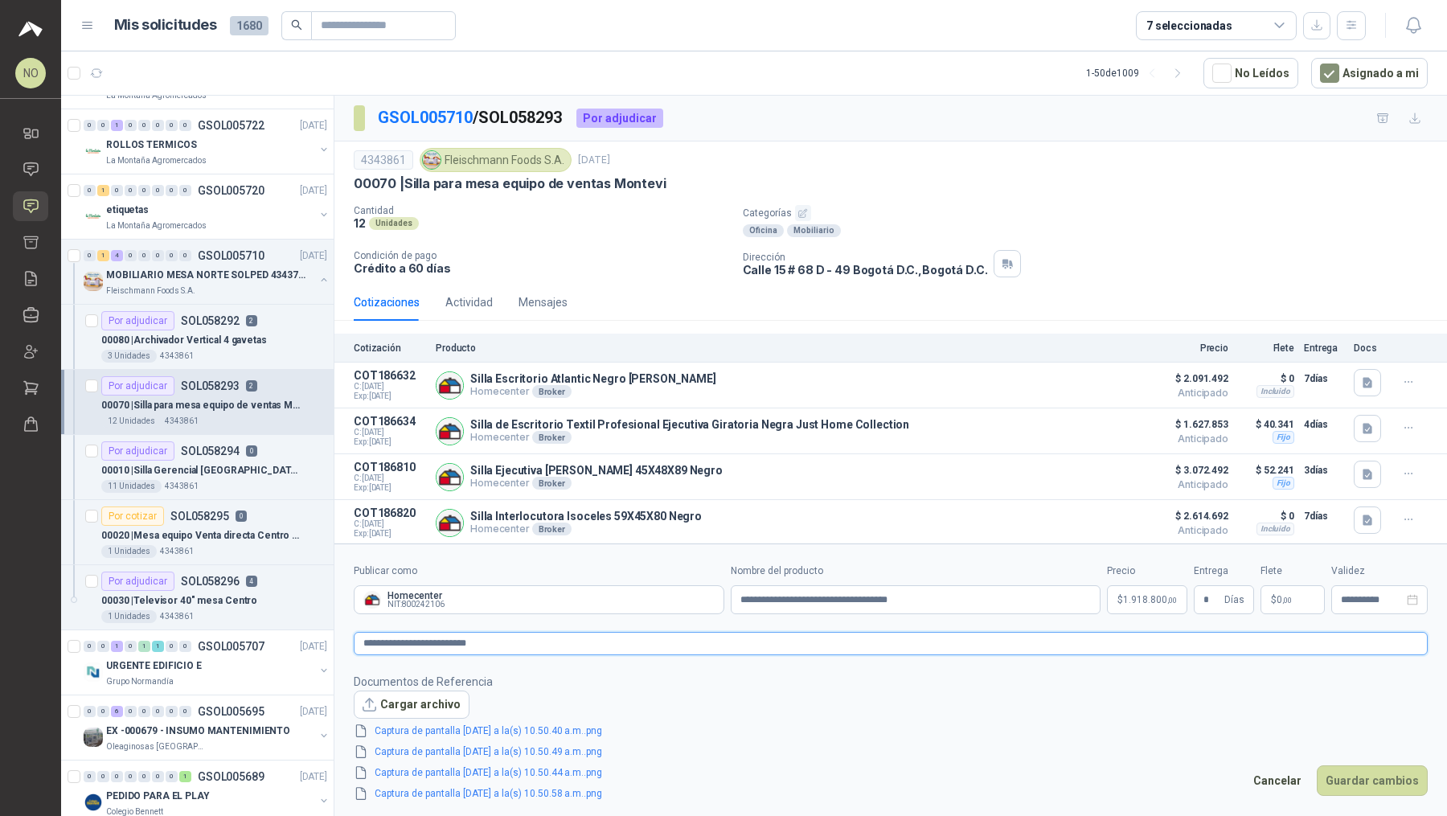
type textarea "**********"
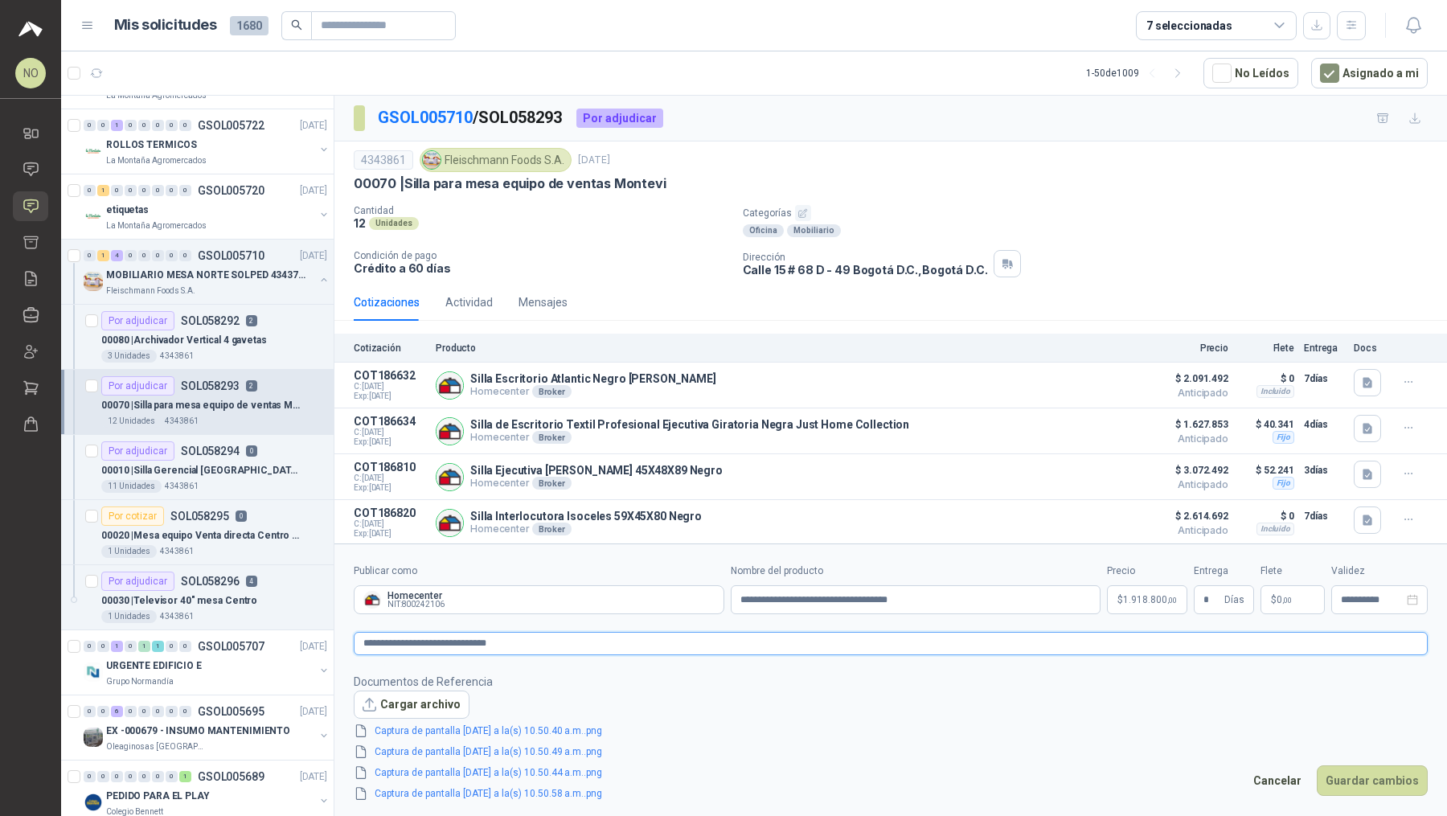
type textarea "**********"
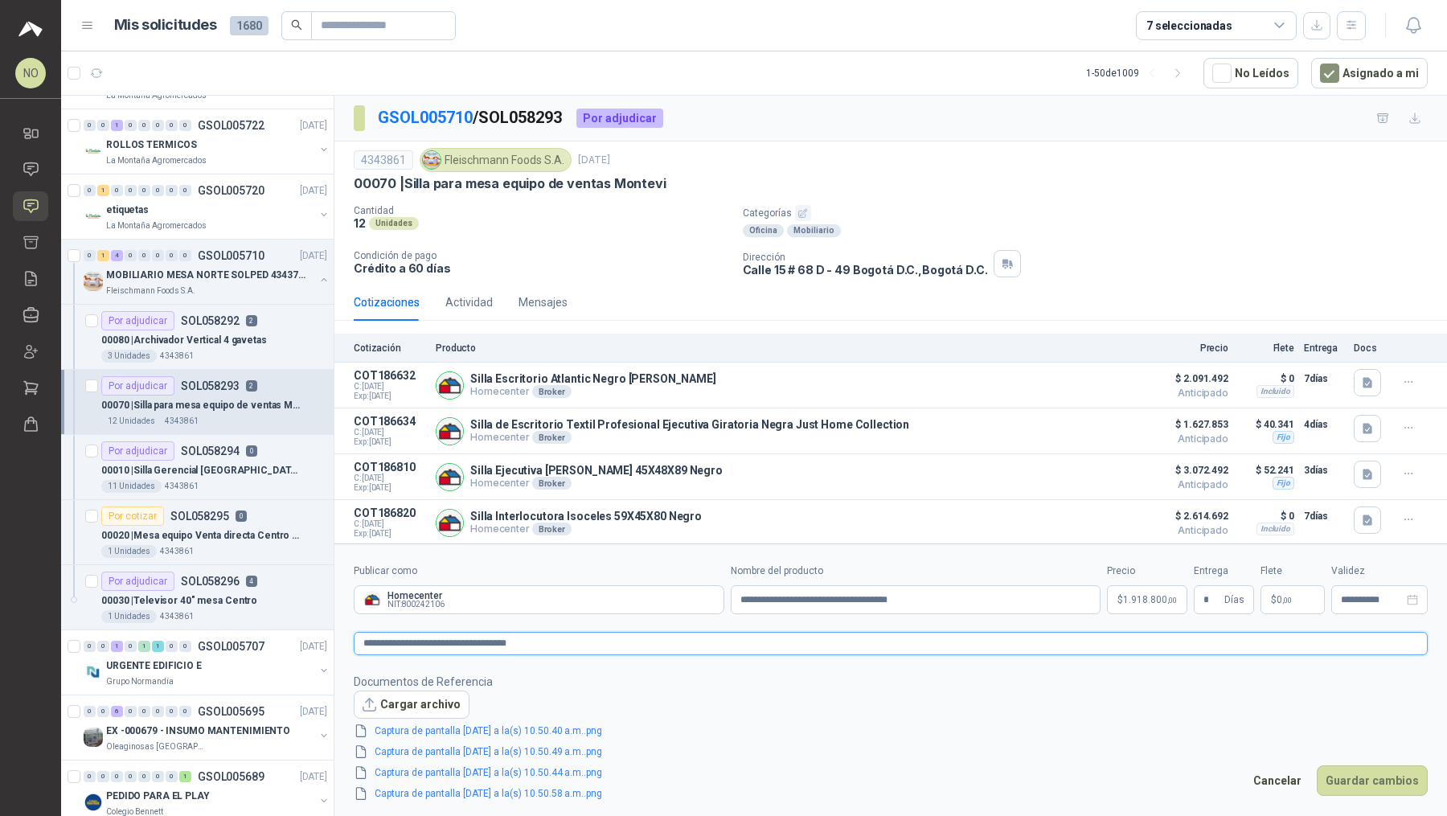
type textarea "**********"
drag, startPoint x: 523, startPoint y: 644, endPoint x: 356, endPoint y: 642, distance: 167.2
click at [356, 642] on textarea "**********" at bounding box center [891, 643] width 1074 height 23
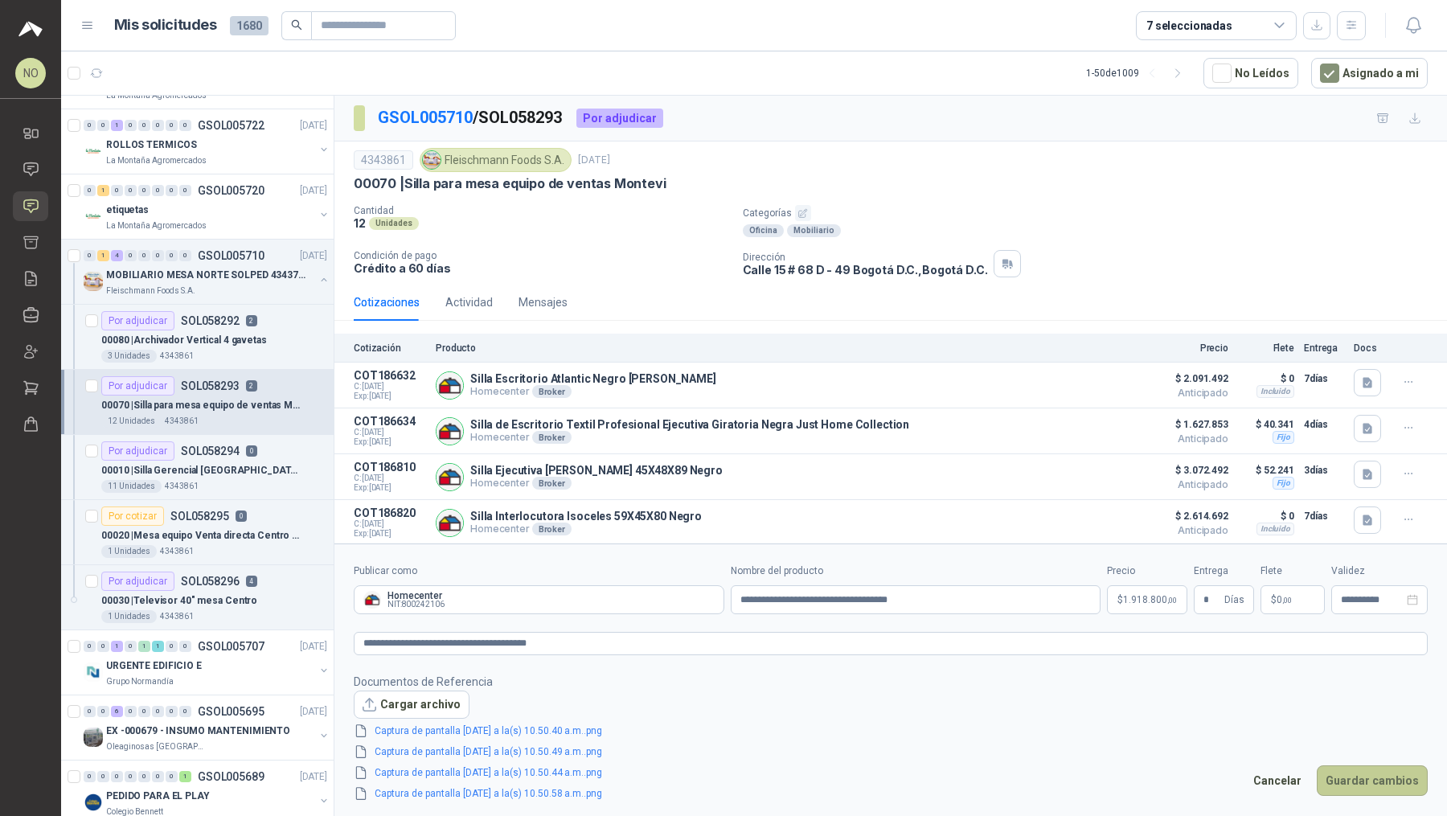
click at [711, 714] on button "Guardar cambios" at bounding box center [1371, 780] width 111 height 31
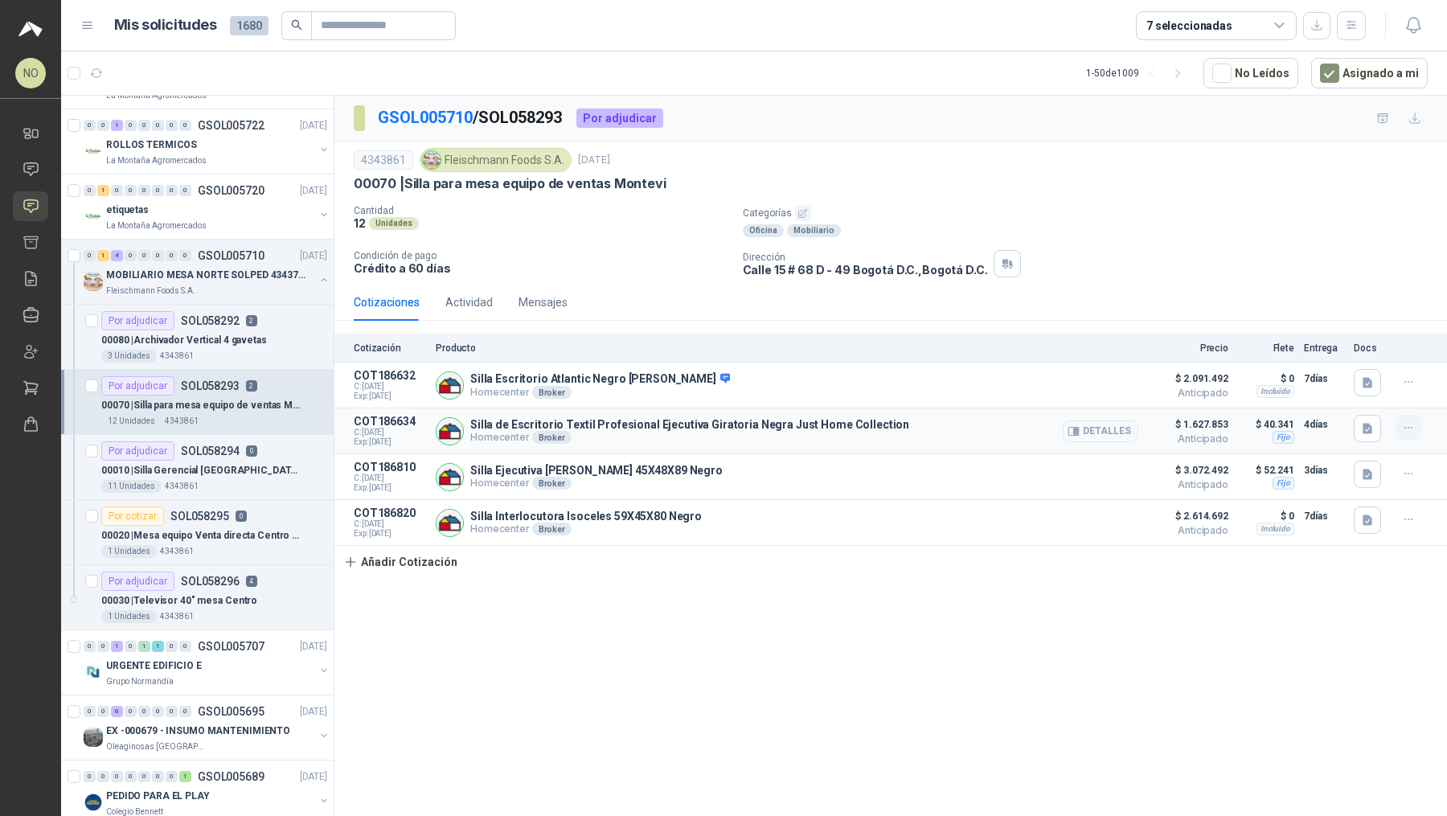
click at [711, 421] on icon "button" at bounding box center [1409, 428] width 14 height 14
click at [711, 355] on button "Editar" at bounding box center [1376, 361] width 129 height 26
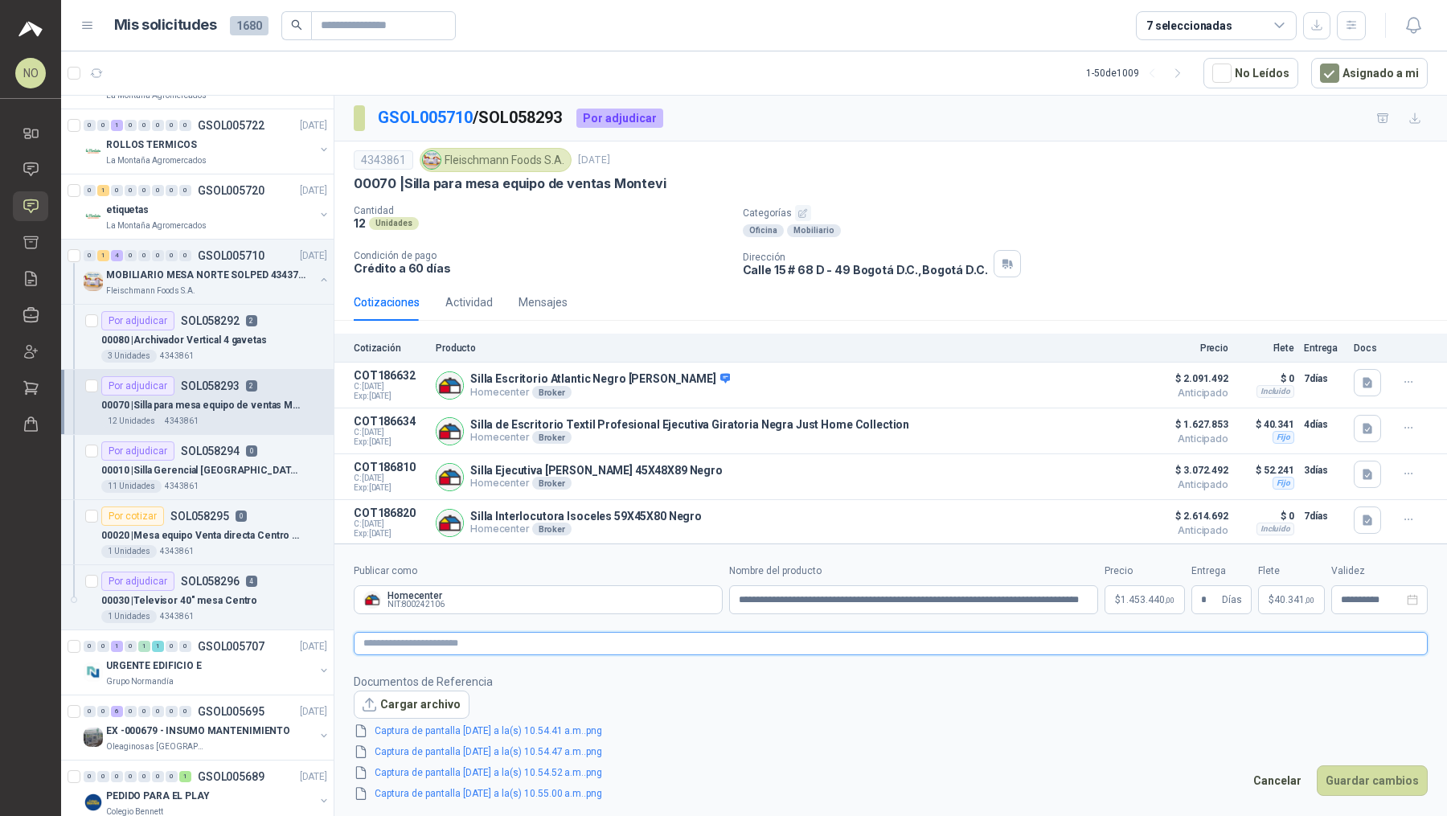
click at [667, 635] on textarea at bounding box center [891, 643] width 1074 height 23
paste textarea "**********"
click at [711, 714] on button "Guardar cambios" at bounding box center [1371, 780] width 111 height 31
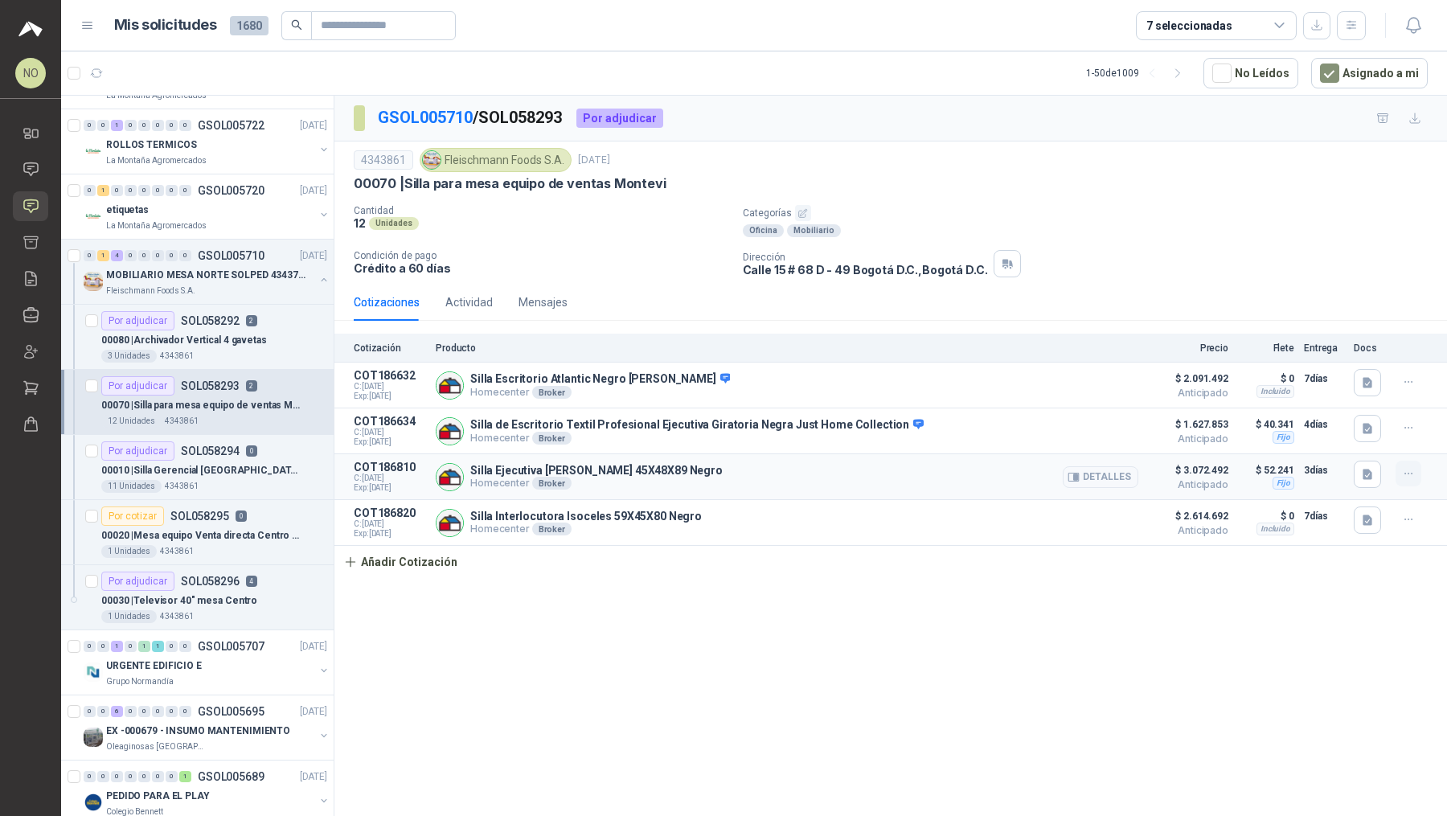
click at [711, 477] on button "button" at bounding box center [1408, 473] width 26 height 26
click at [711, 411] on button "Editar" at bounding box center [1376, 407] width 129 height 26
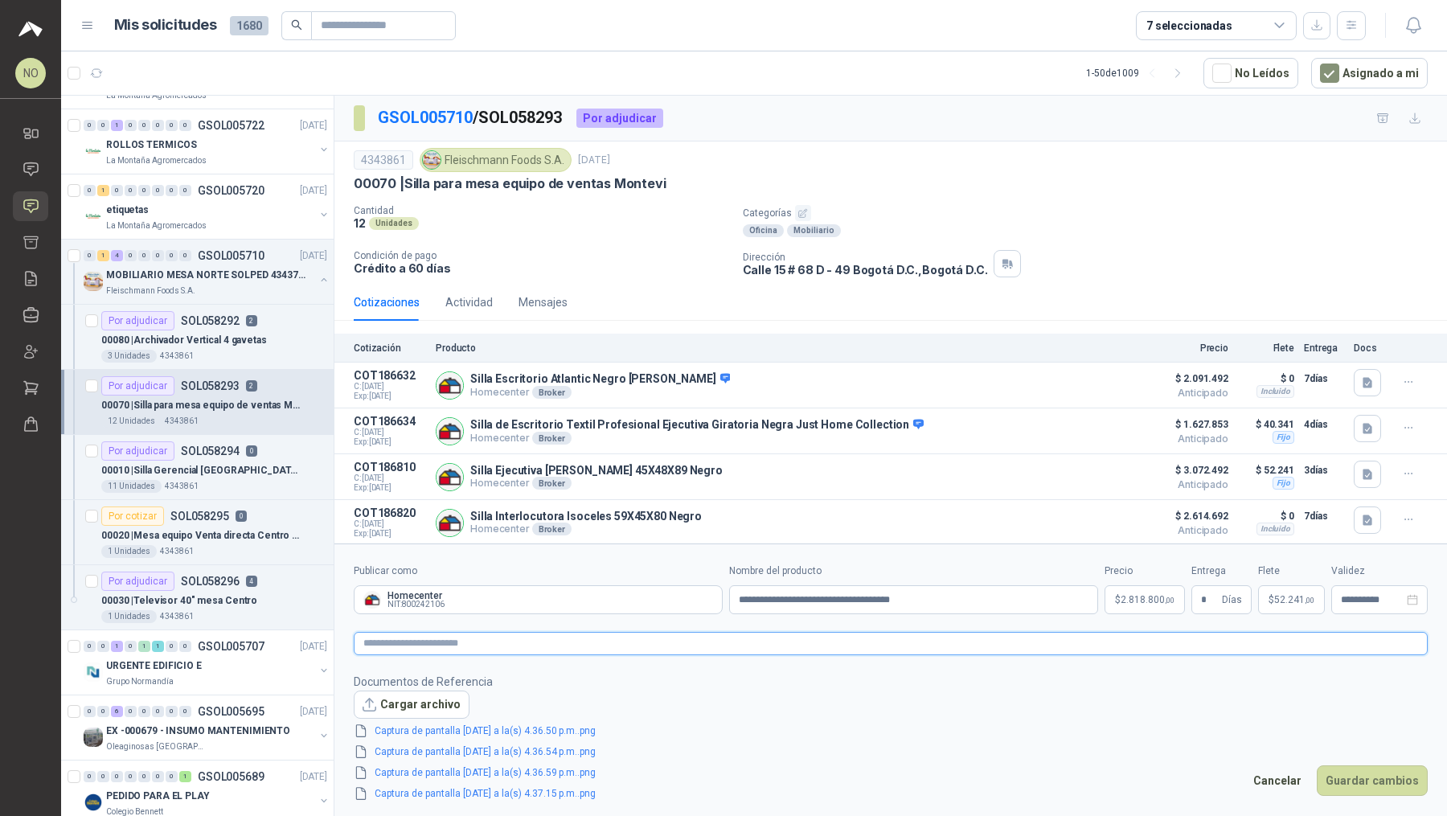
click at [711, 648] on textarea at bounding box center [891, 643] width 1074 height 23
paste textarea "**********"
click at [711, 714] on button "Guardar cambios" at bounding box center [1371, 780] width 111 height 31
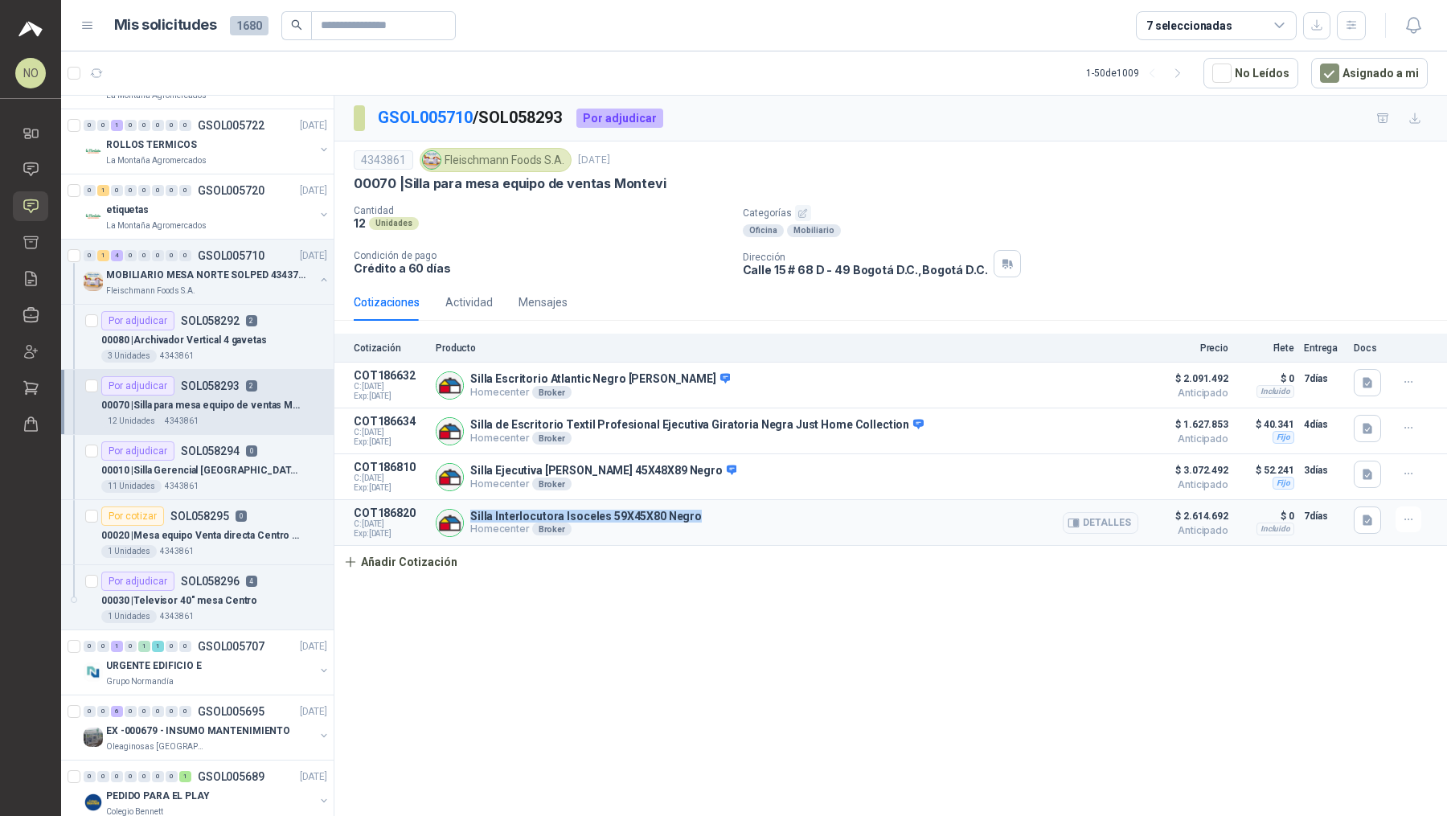
drag, startPoint x: 469, startPoint y: 513, endPoint x: 697, endPoint y: 514, distance: 227.4
click at [697, 514] on div "Silla Interlocutora Isoceles 59X45X80 Negro Homecenter Broker Detalles" at bounding box center [787, 522] width 702 height 32
click at [711, 519] on icon "button" at bounding box center [1407, 519] width 7 height 1
click at [711, 453] on button "Editar" at bounding box center [1376, 453] width 129 height 26
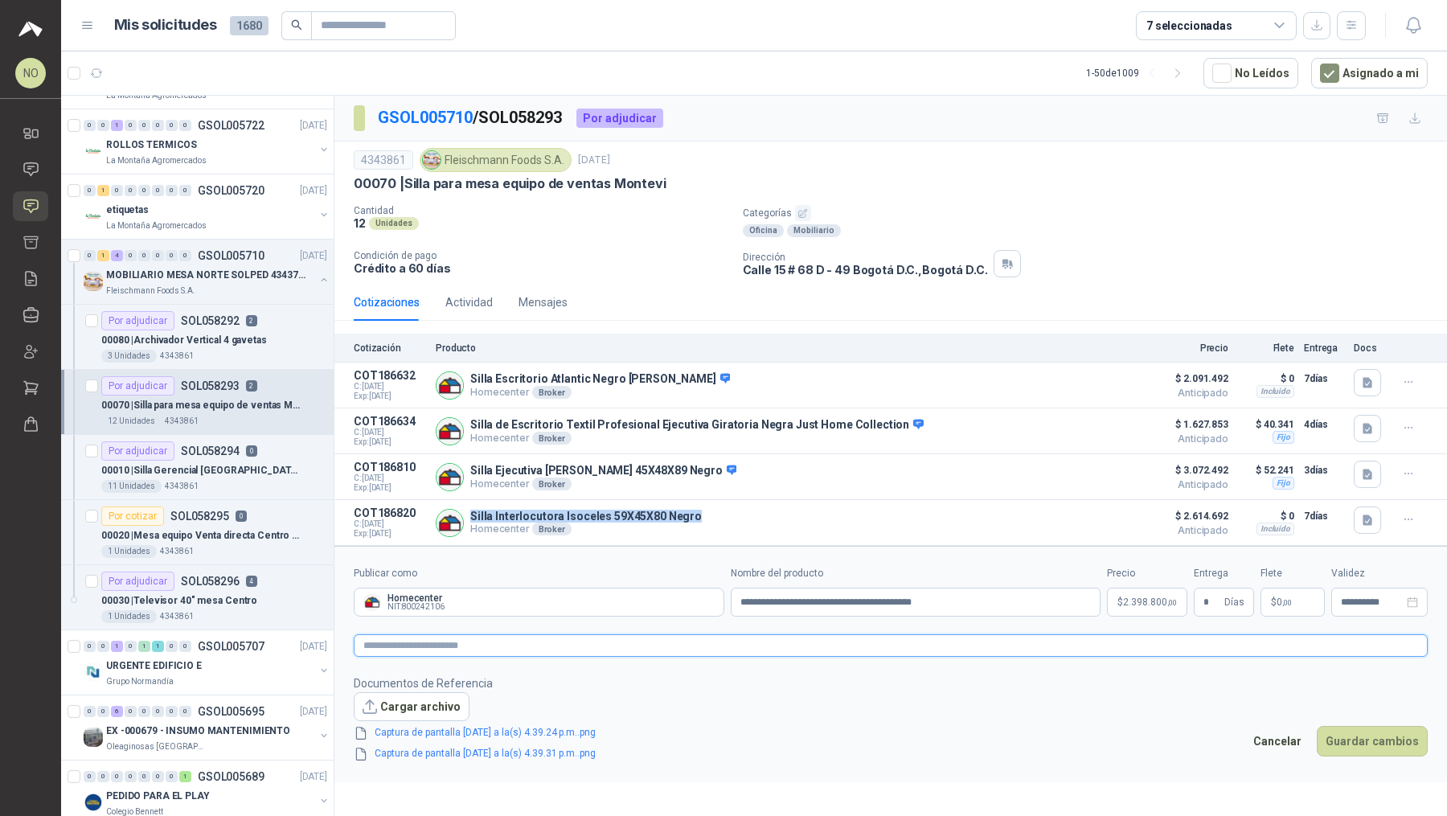
click at [705, 645] on textarea at bounding box center [891, 645] width 1074 height 23
paste textarea "**********"
click at [711, 714] on button "Guardar cambios" at bounding box center [1371, 741] width 111 height 31
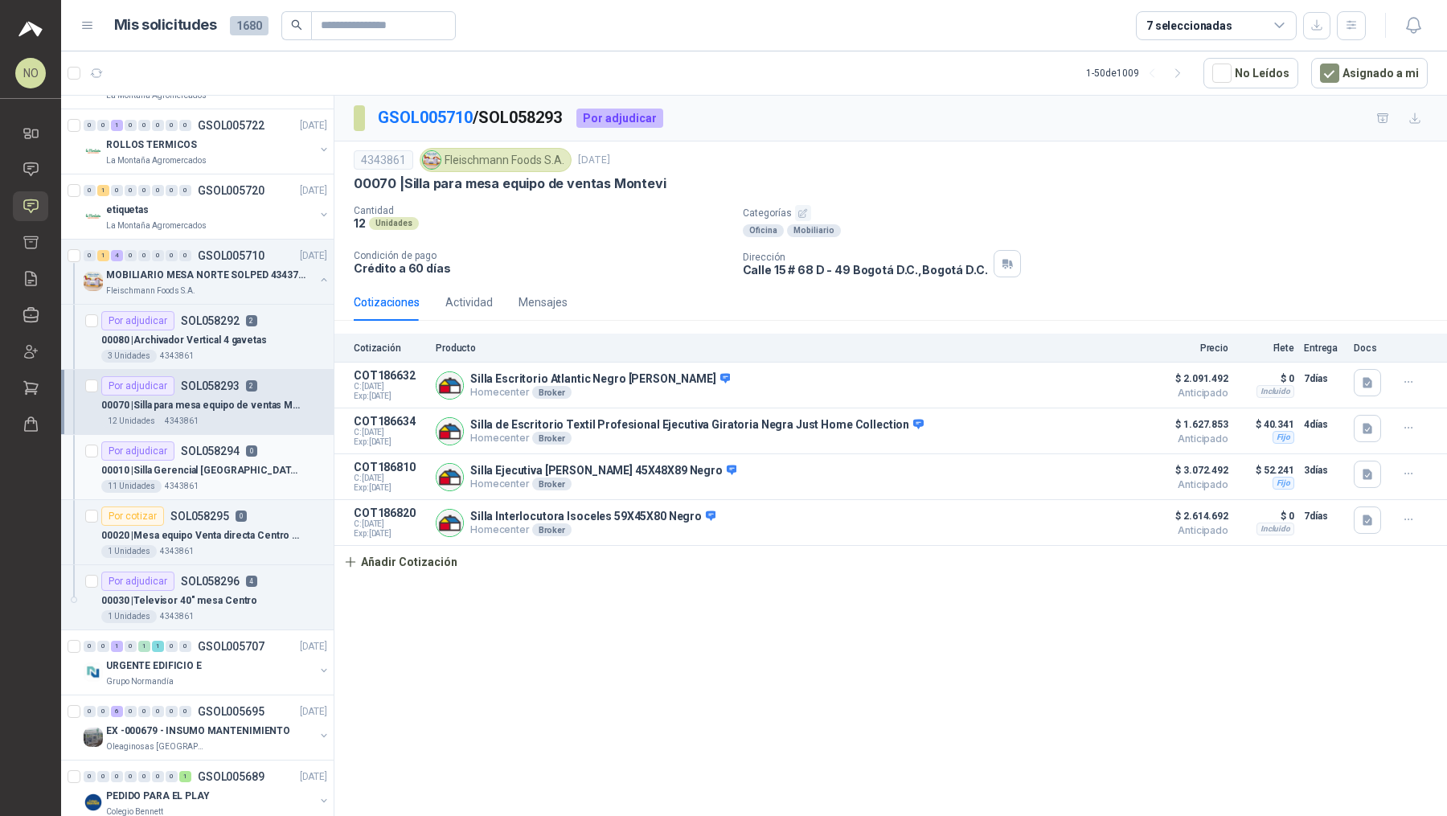
click at [271, 485] on div "11 Unidades 4343861" at bounding box center [214, 486] width 226 height 13
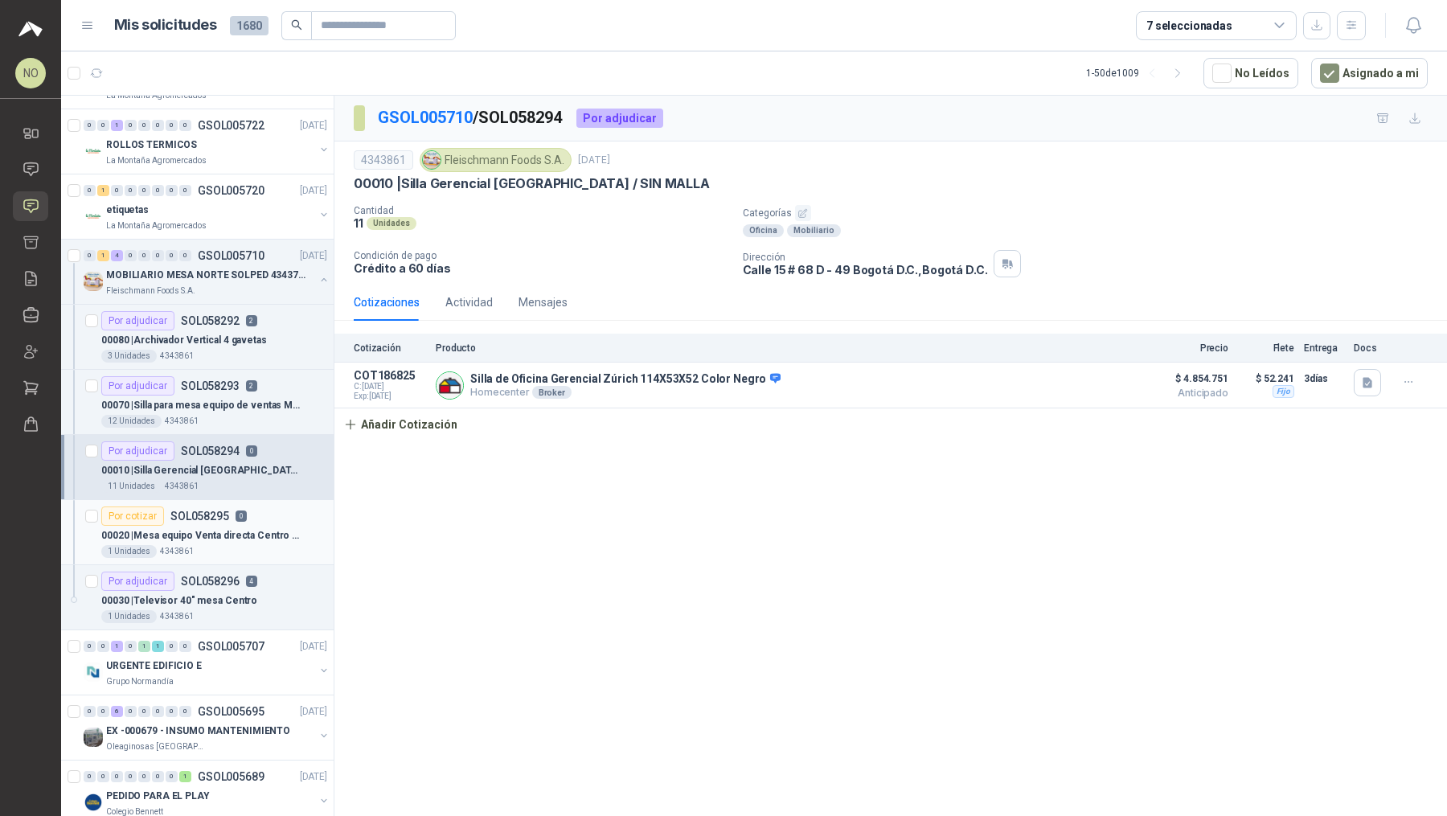
click at [265, 510] on div "Por cotizar SOL058295 0" at bounding box center [214, 515] width 226 height 19
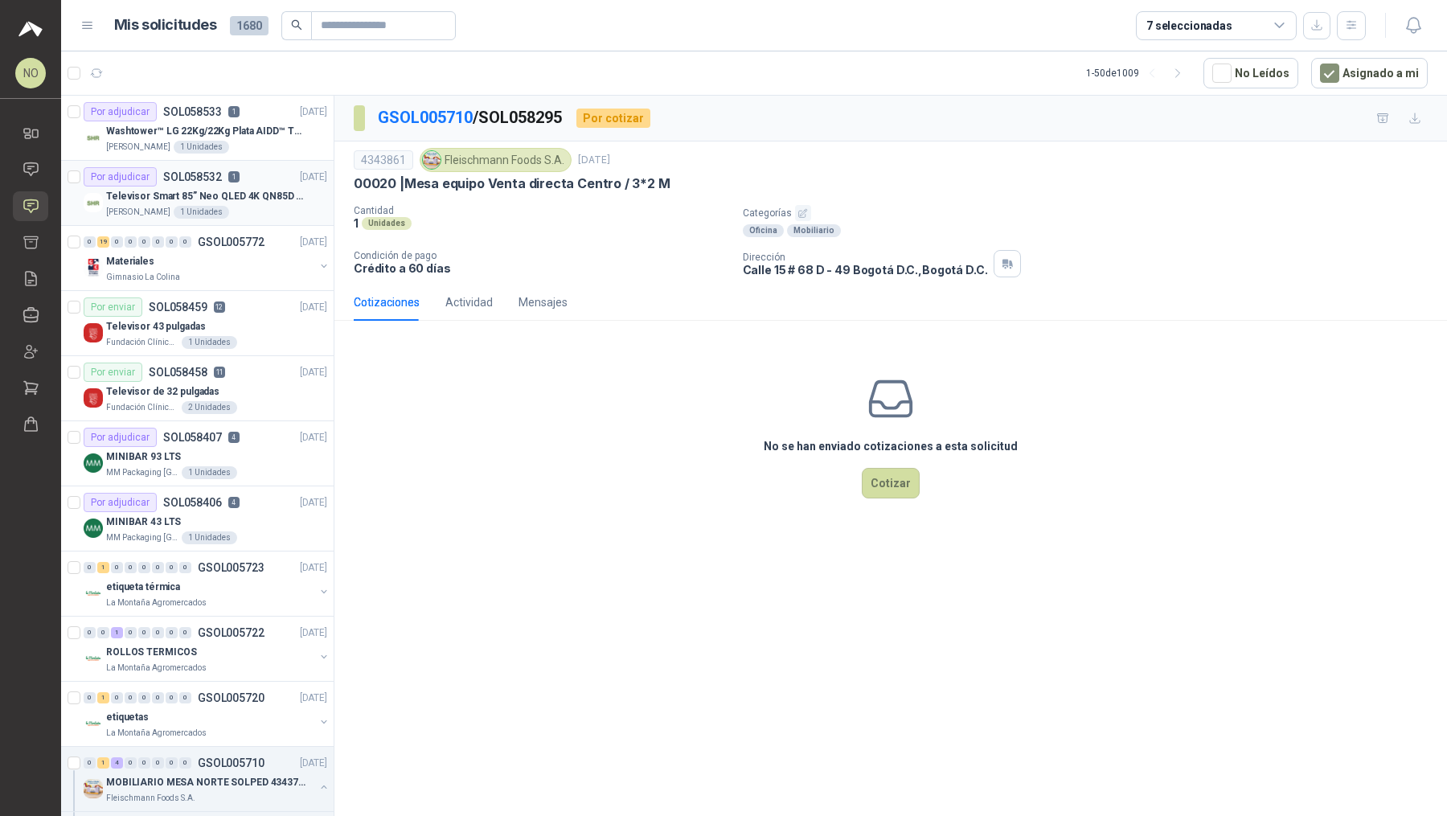
click at [260, 194] on p "Televisor Smart 85” Neo QLED 4K QN85D (QN85QN85DBKXZL)" at bounding box center [206, 196] width 200 height 15
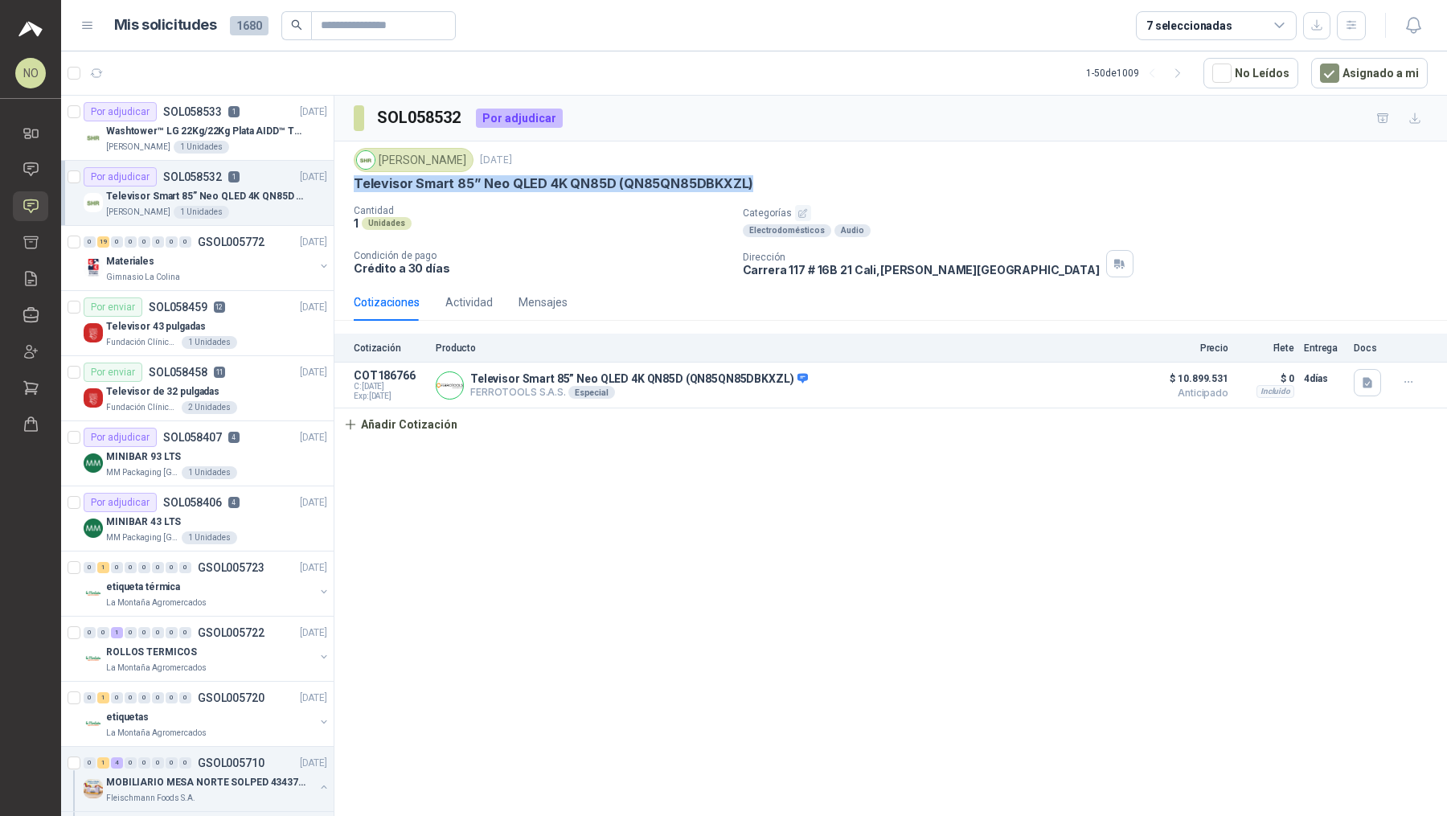
drag, startPoint x: 353, startPoint y: 178, endPoint x: 792, endPoint y: 180, distance: 439.6
click at [711, 180] on div "[PERSON_NAME] [DATE] Televisor Smart 85” Neo QLED 4K QN85D (QN85QN85DBKXZL) Can…" at bounding box center [890, 212] width 1112 height 142
click at [233, 127] on p "Washtower™ LG 22Kg/22Kg Plata AIDD™ ThinQ™ Steam™ WK22VS6P" at bounding box center [206, 131] width 200 height 15
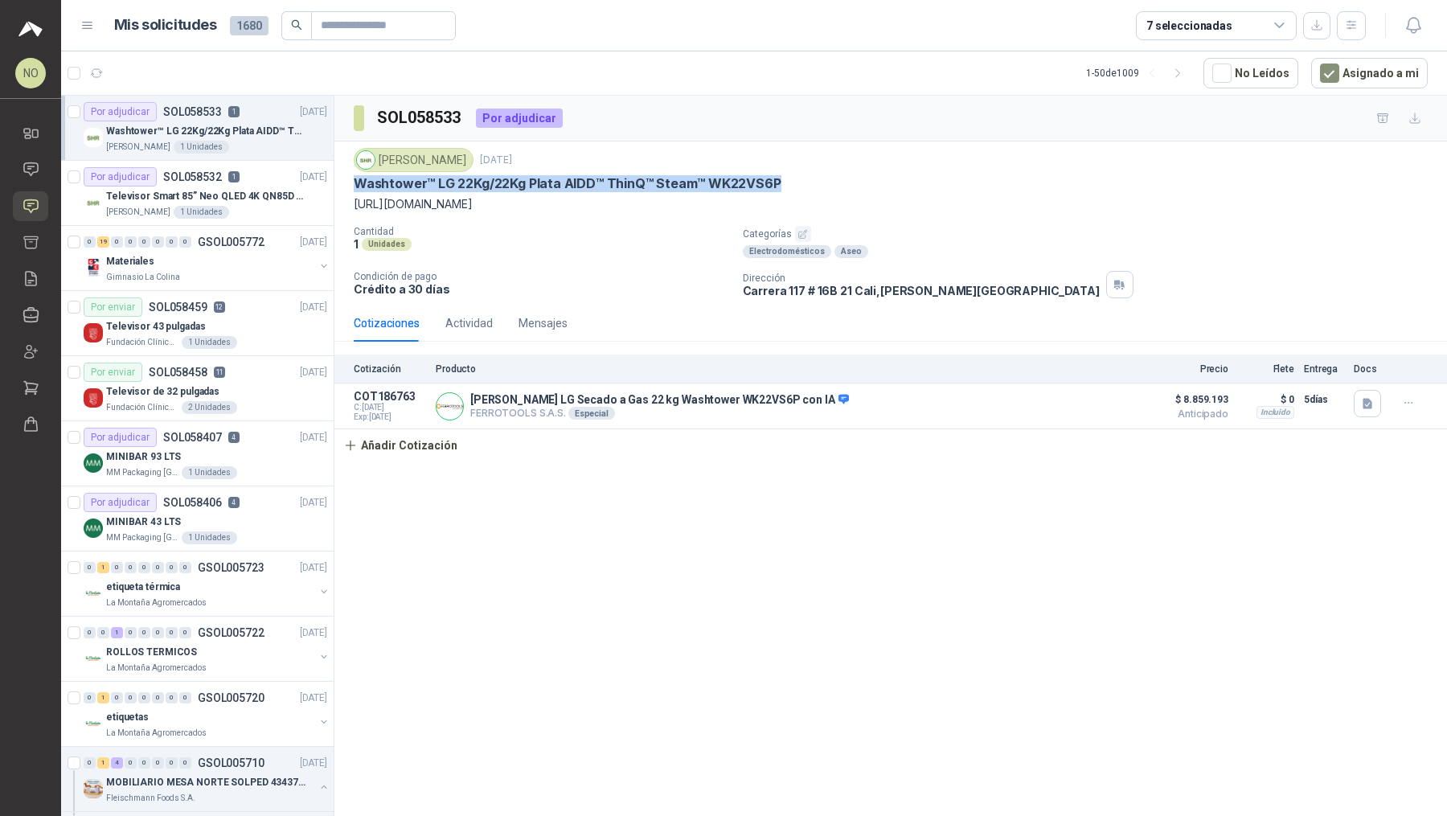
drag, startPoint x: 354, startPoint y: 182, endPoint x: 801, endPoint y: 180, distance: 446.8
click at [711, 180] on div "Washtower™ LG 22Kg/22Kg Plata AIDD™ ThinQ™ Steam™ WK22VS6P" at bounding box center [891, 183] width 1074 height 17
click at [274, 228] on div "0 19 0 0 0 0 0 0 GSOL005772 [DATE] Materiales Gimnasio La Colina" at bounding box center [197, 258] width 272 height 65
click at [272, 196] on p "Televisor Smart 85” Neo QLED 4K QN85D (QN85QN85DBKXZL)" at bounding box center [206, 196] width 200 height 15
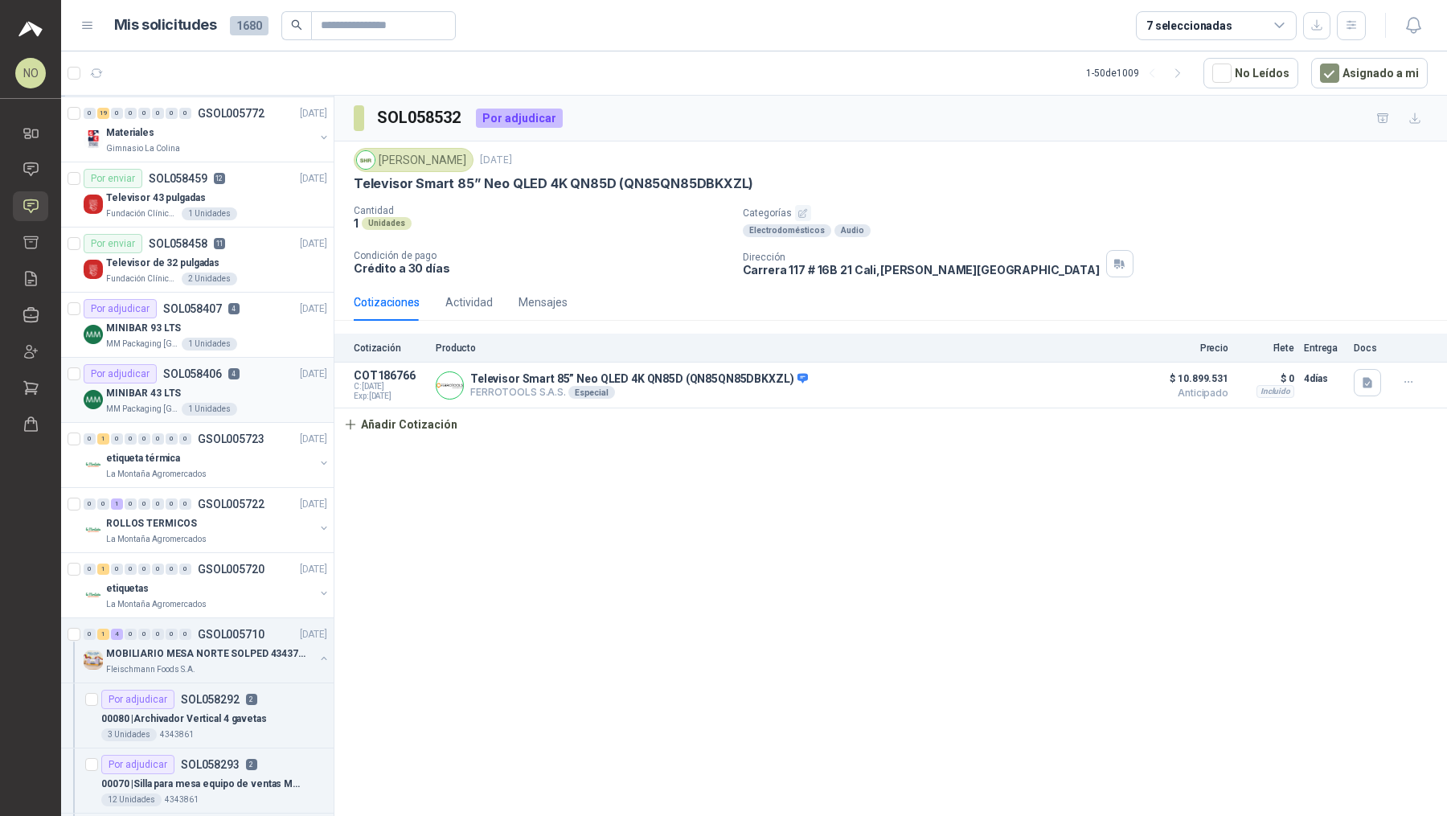
scroll to position [292, 0]
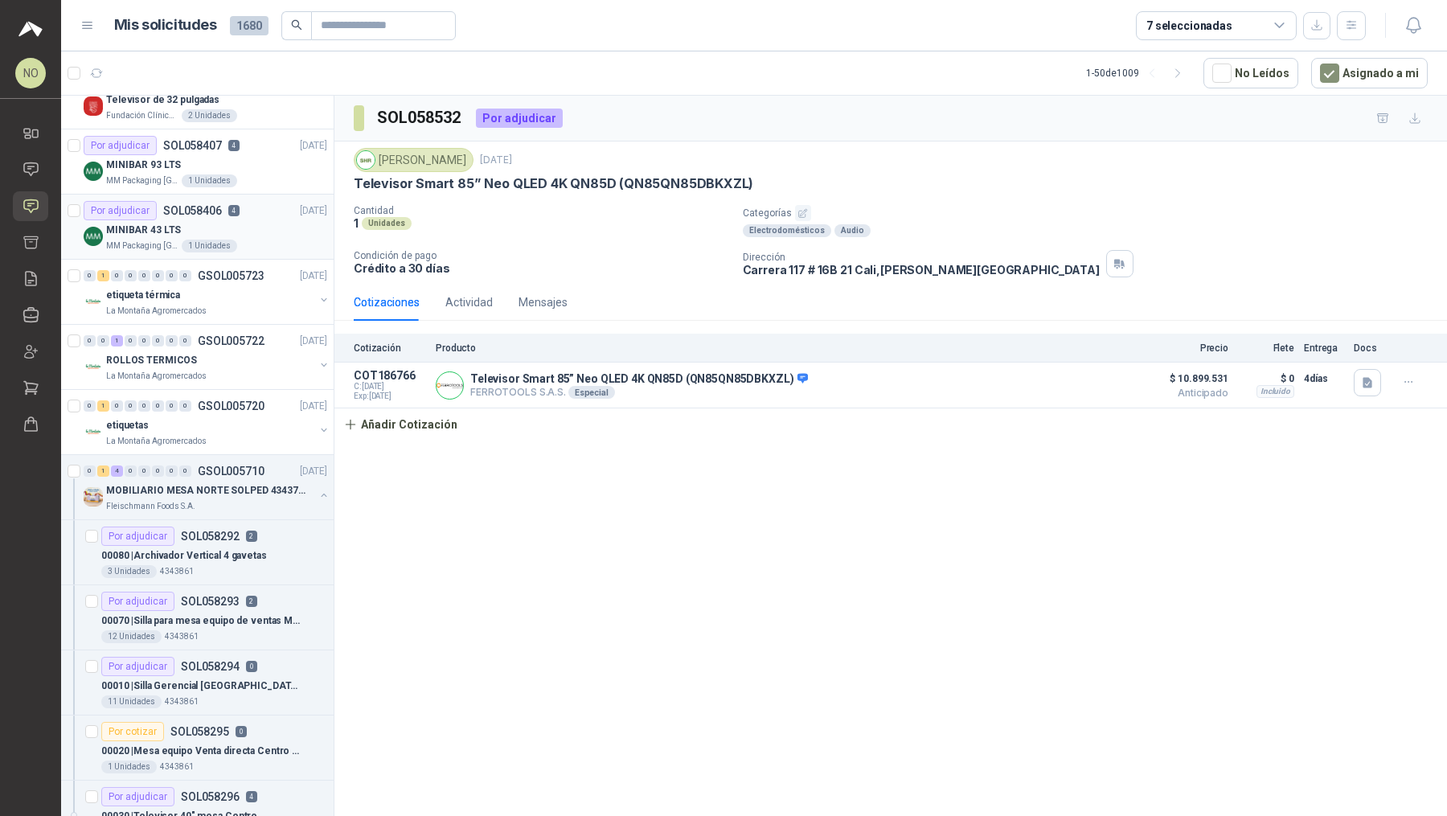
click at [221, 546] on div "00080 | Archivador Vertical 4 gavetas" at bounding box center [214, 555] width 226 height 19
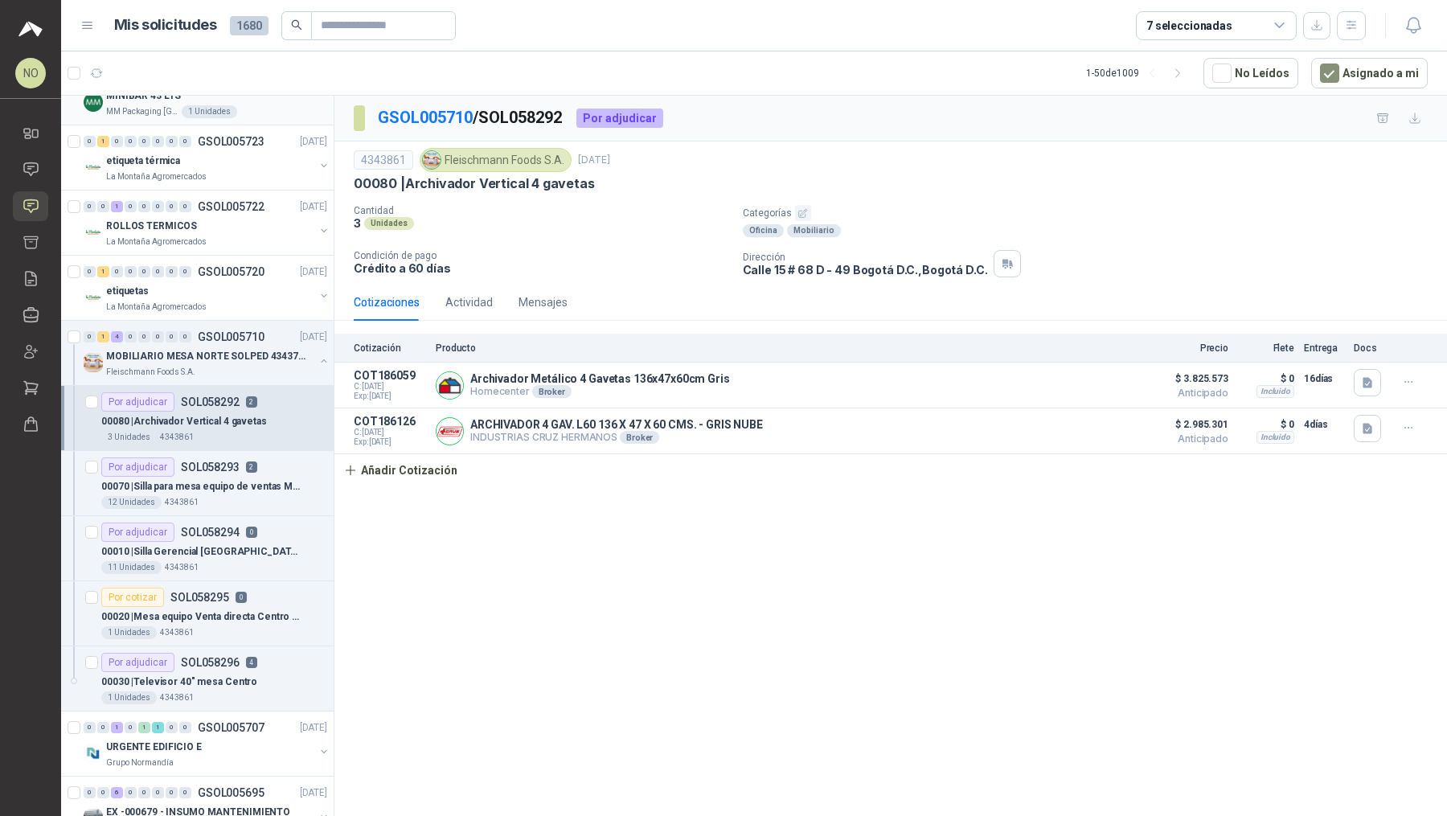
click at [221, 544] on p "00010 | Silla Gerencial [GEOGRAPHIC_DATA] / SIN MALLA" at bounding box center [201, 551] width 200 height 15
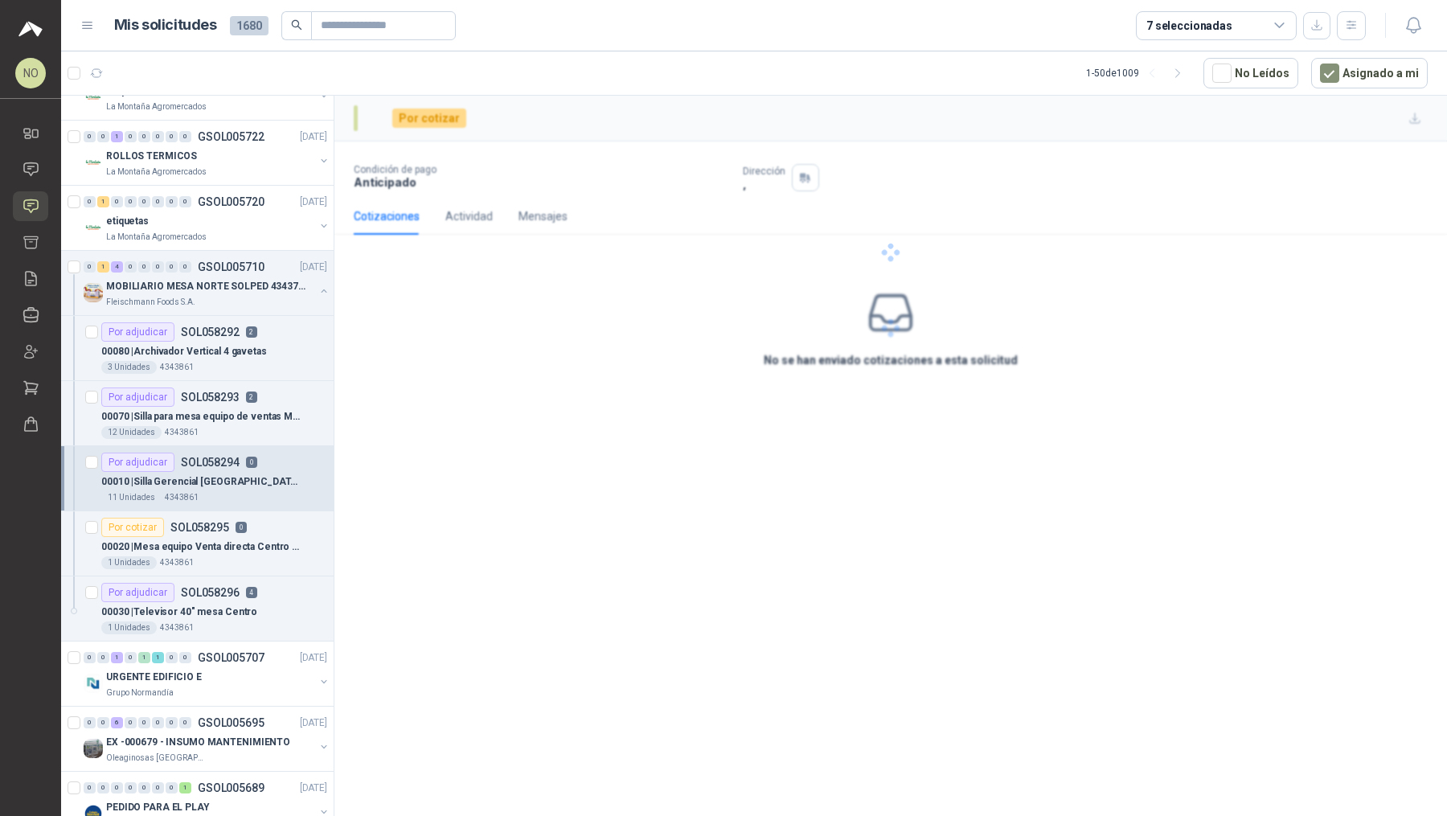
scroll to position [530, 0]
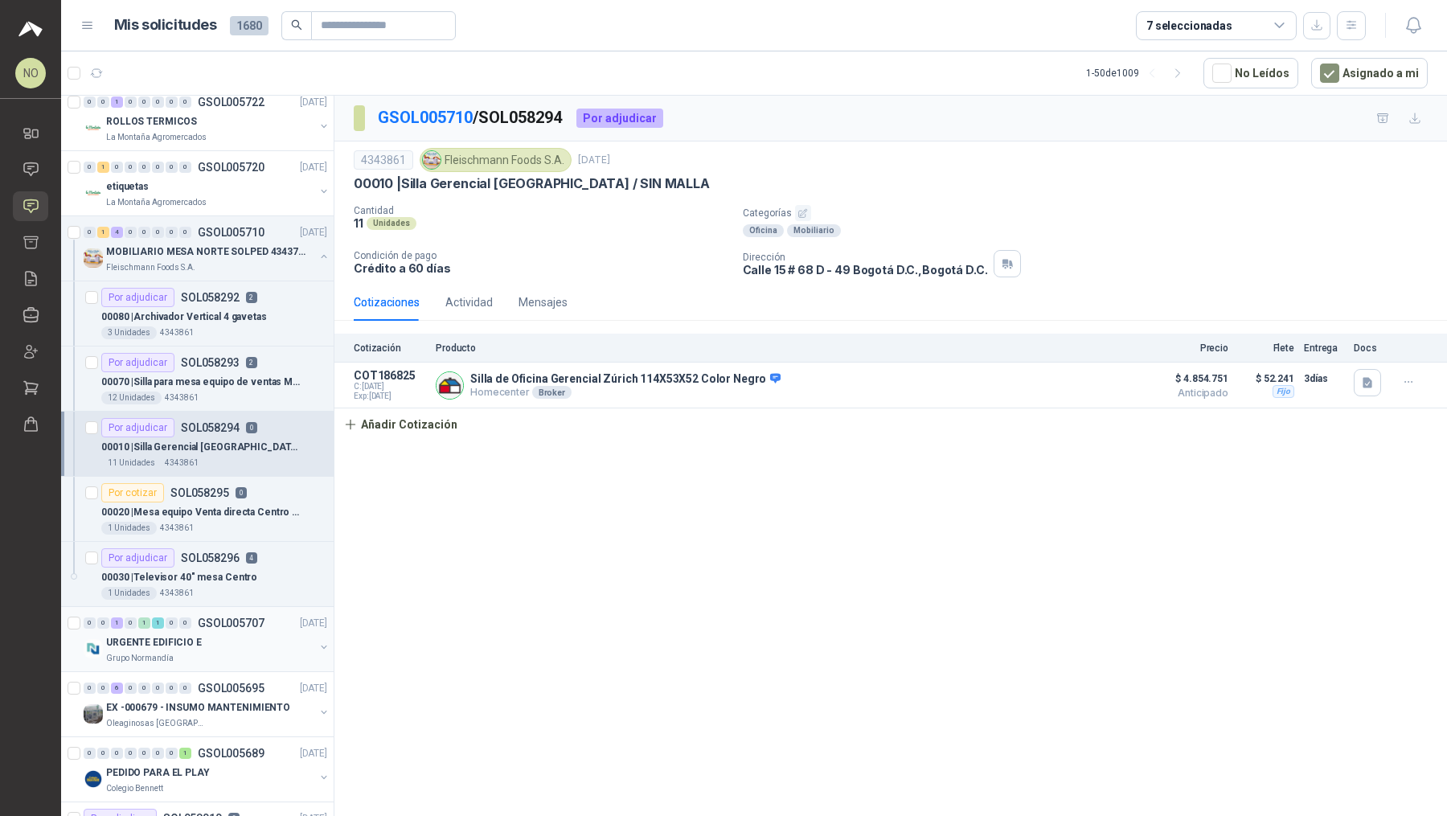
click at [241, 644] on div "URGENTE EDIFICIO E" at bounding box center [210, 641] width 208 height 19
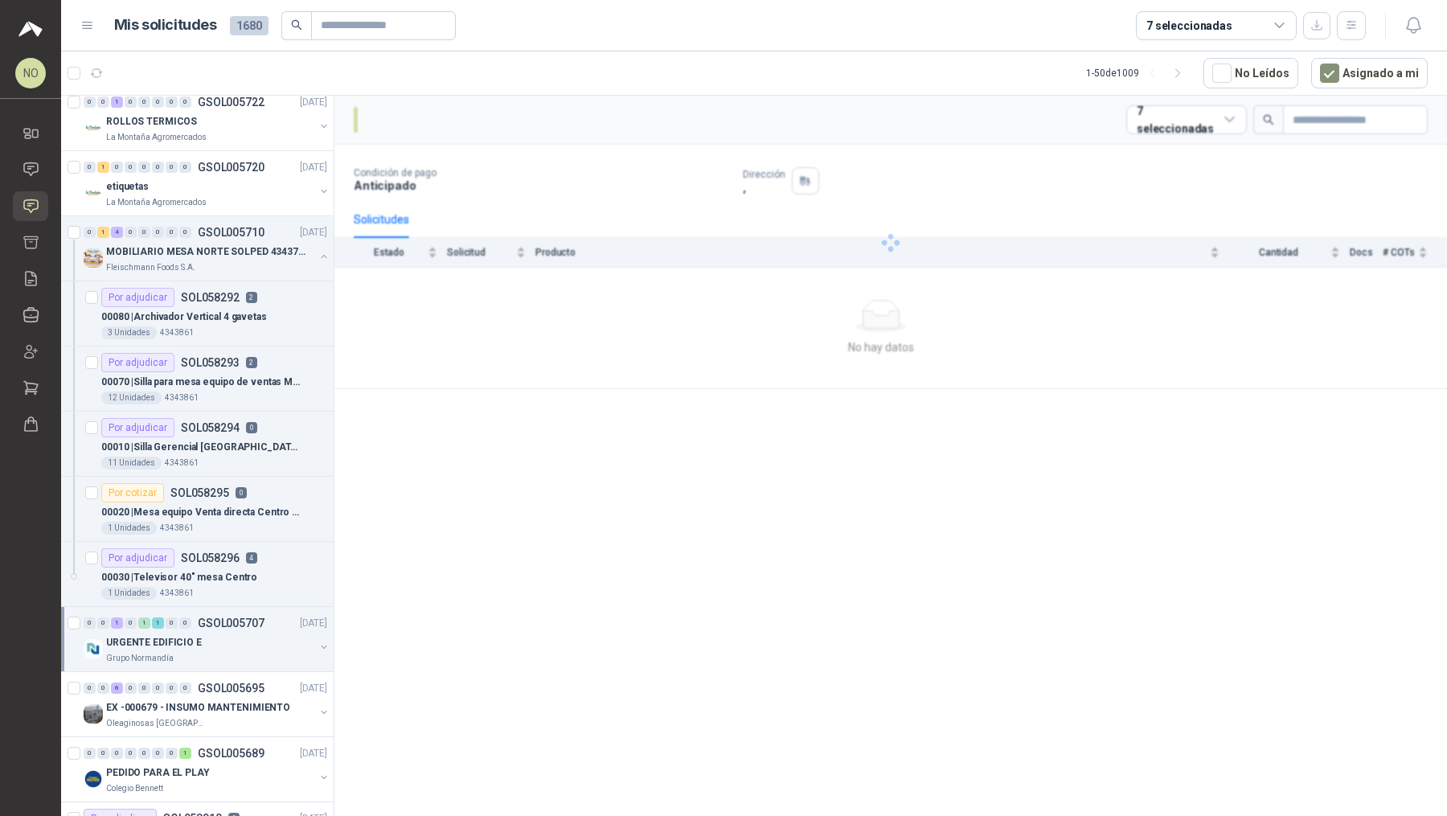
click at [241, 644] on div "URGENTE EDIFICIO E" at bounding box center [210, 641] width 208 height 19
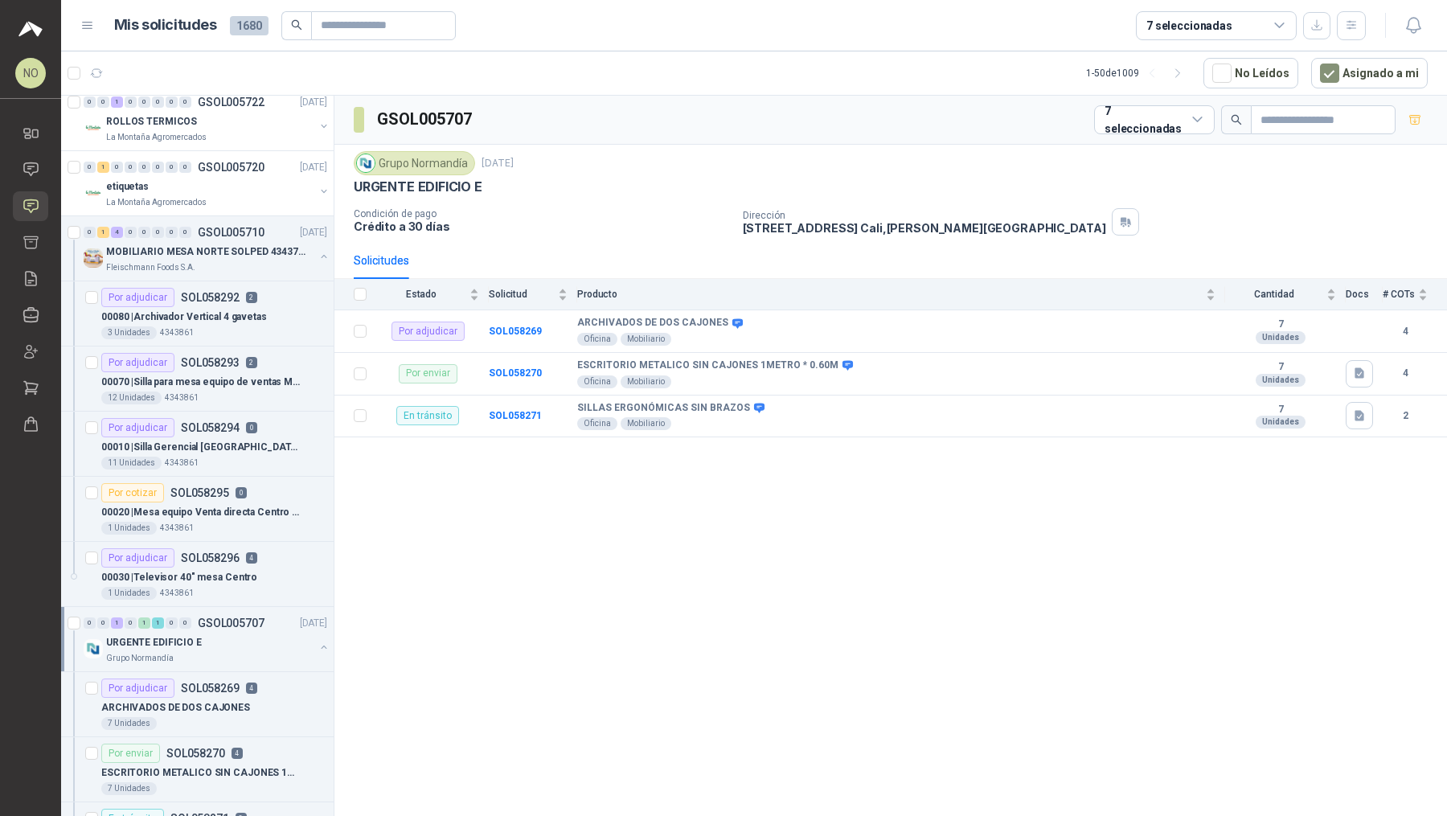
scroll to position [593, 0]
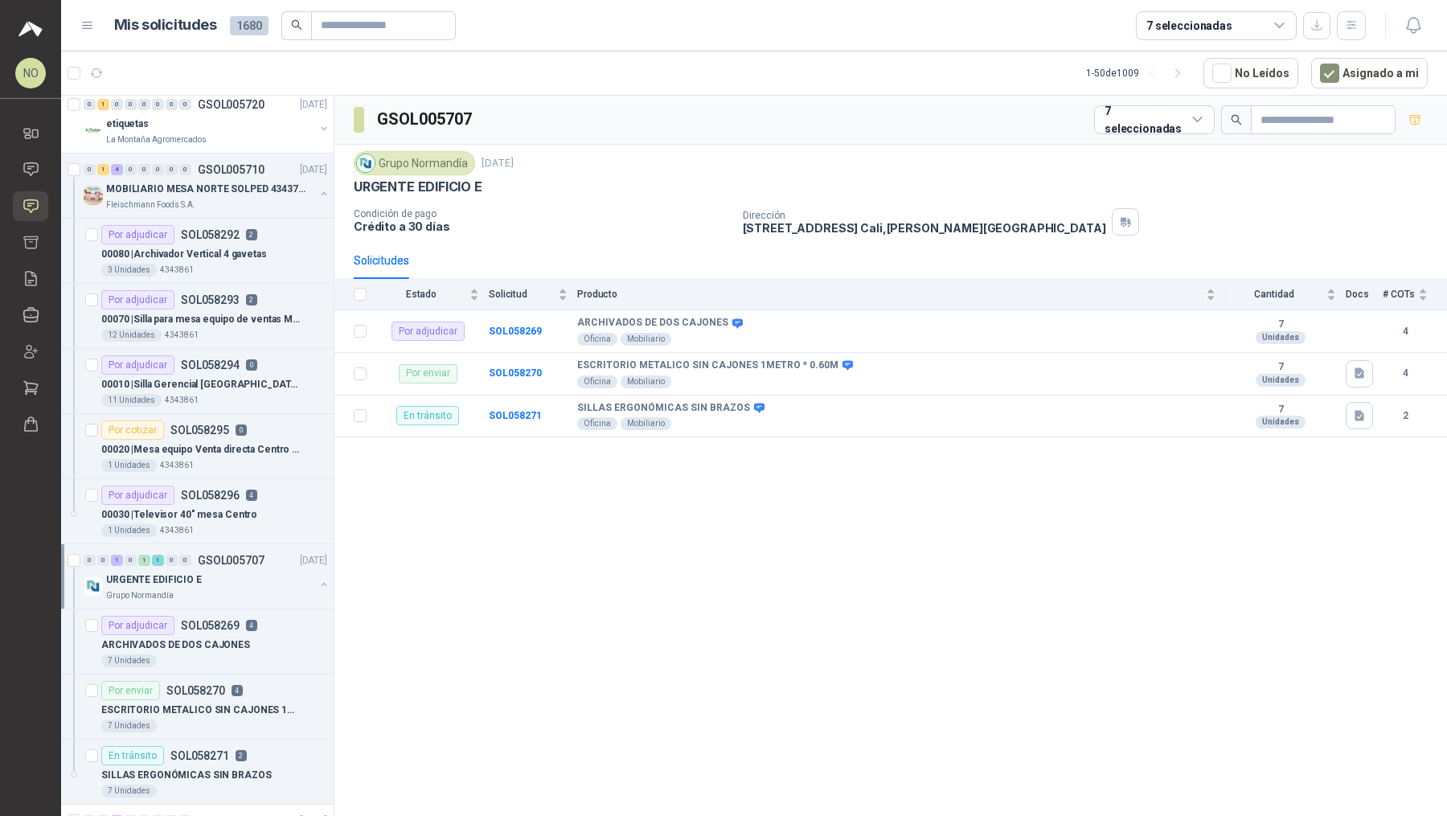
click at [241, 644] on div "ARCHIVADOS DE DOS CAJONES" at bounding box center [214, 644] width 226 height 19
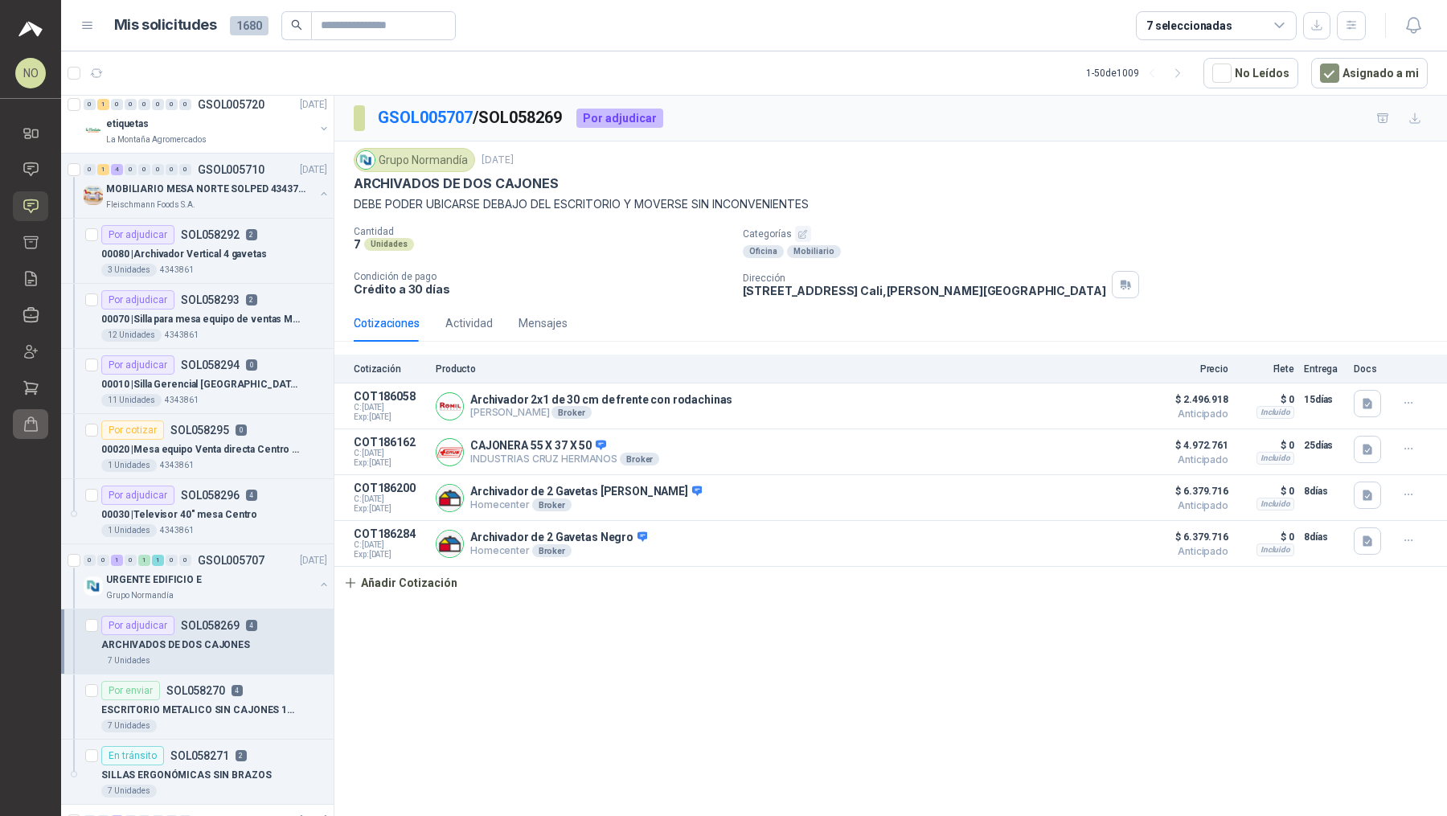
click at [35, 419] on icon at bounding box center [31, 423] width 17 height 17
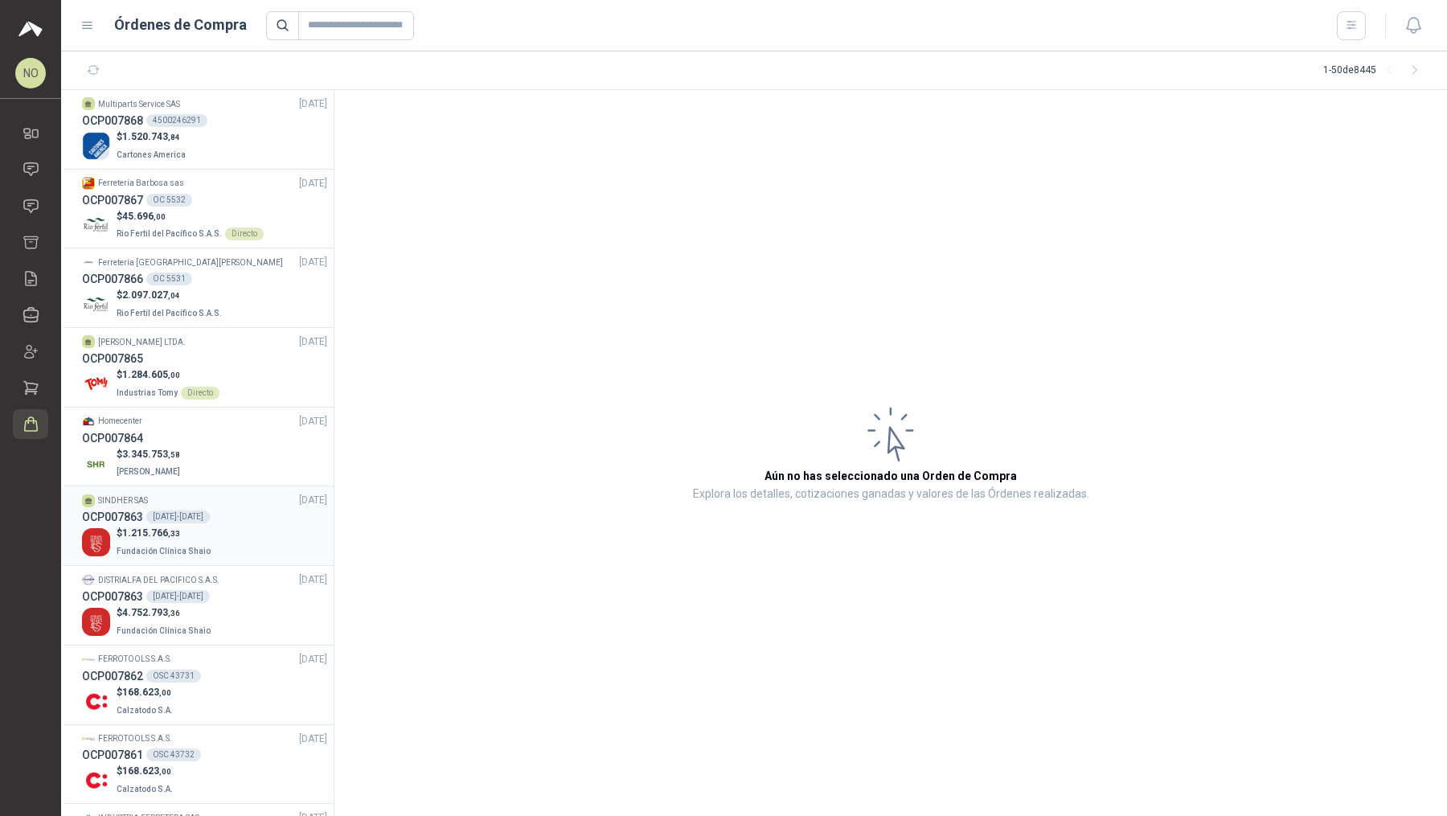
click at [238, 538] on div "$ 1.215.766 ,33 Fundación Clínica Shaio" at bounding box center [204, 542] width 245 height 33
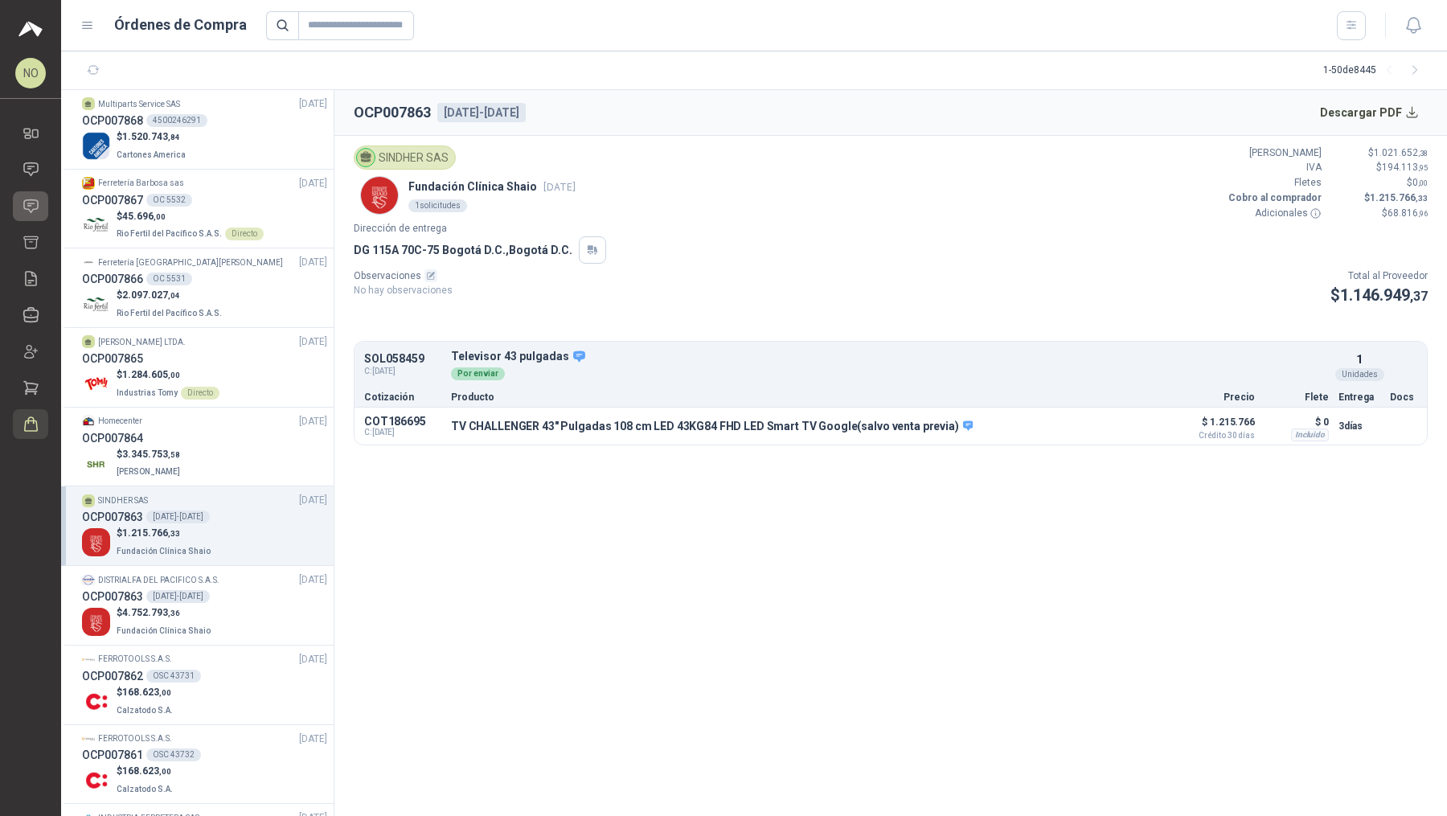
click at [39, 214] on link "Solicitudes" at bounding box center [30, 206] width 35 height 30
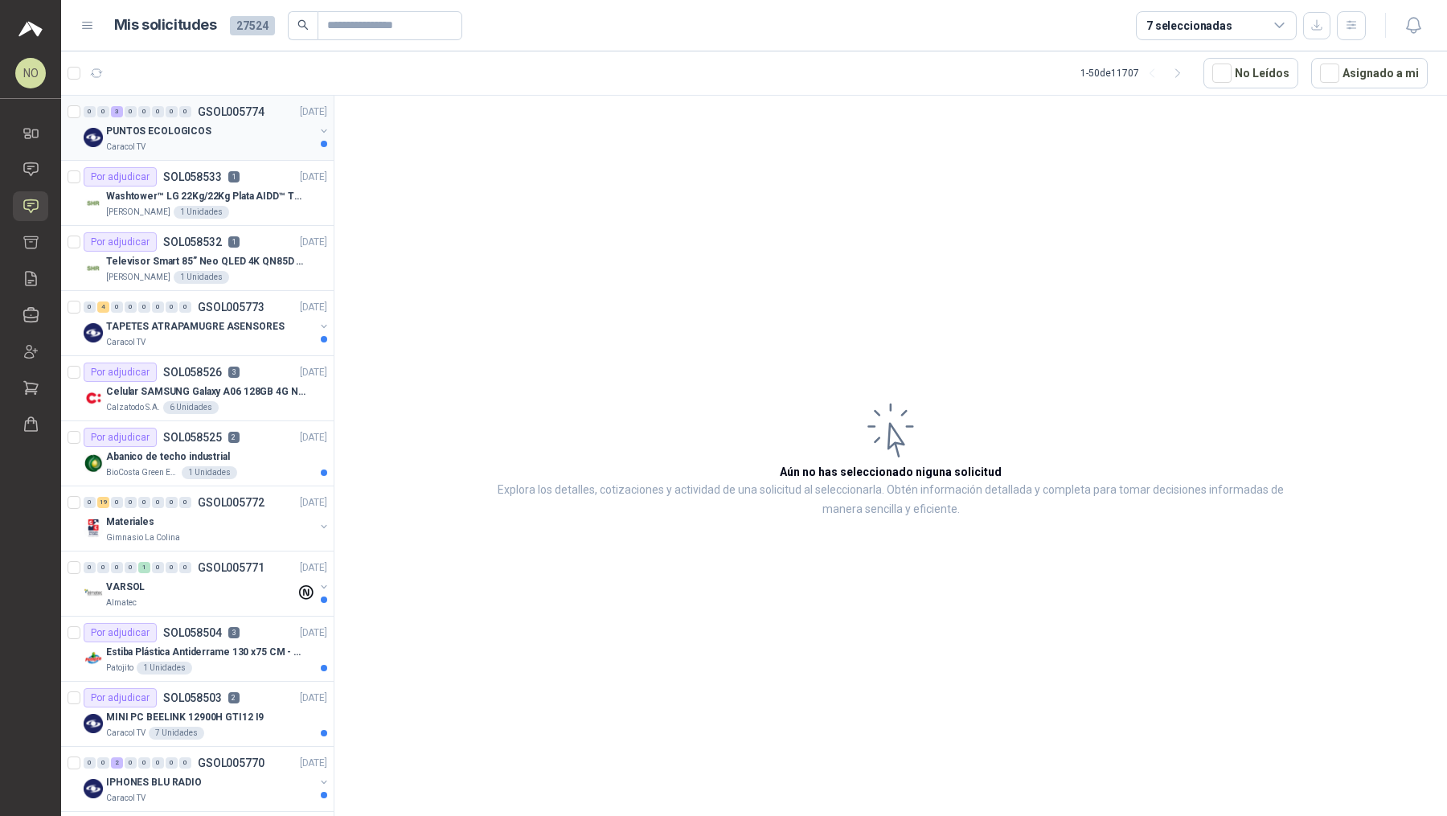
click at [221, 118] on div "0 0 3 0 0 0 0 0 GSOL005774 [DATE]" at bounding box center [207, 111] width 247 height 19
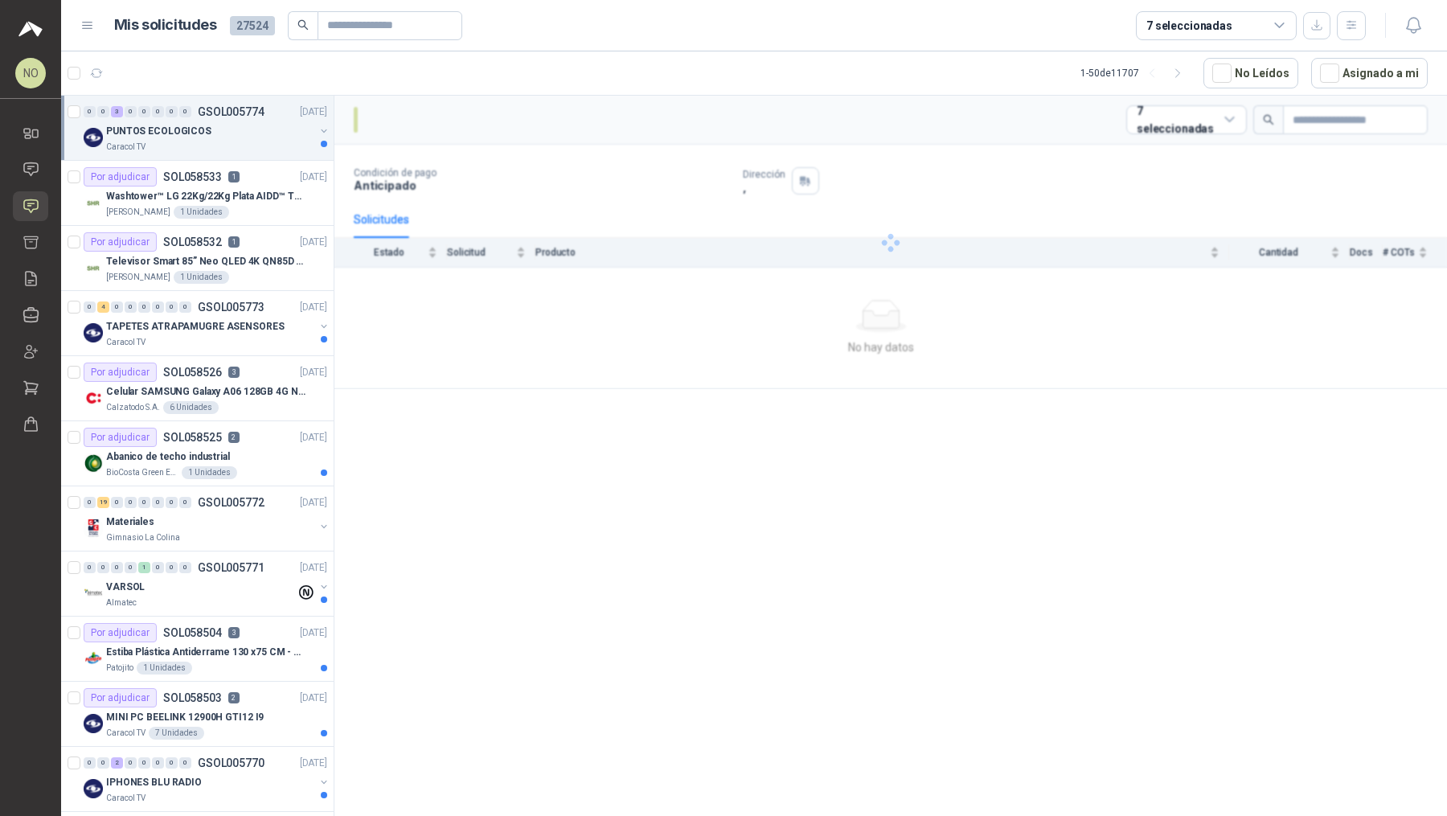
click at [221, 118] on div "0 0 3 0 0 0 0 0 GSOL005774 [DATE]" at bounding box center [207, 111] width 247 height 19
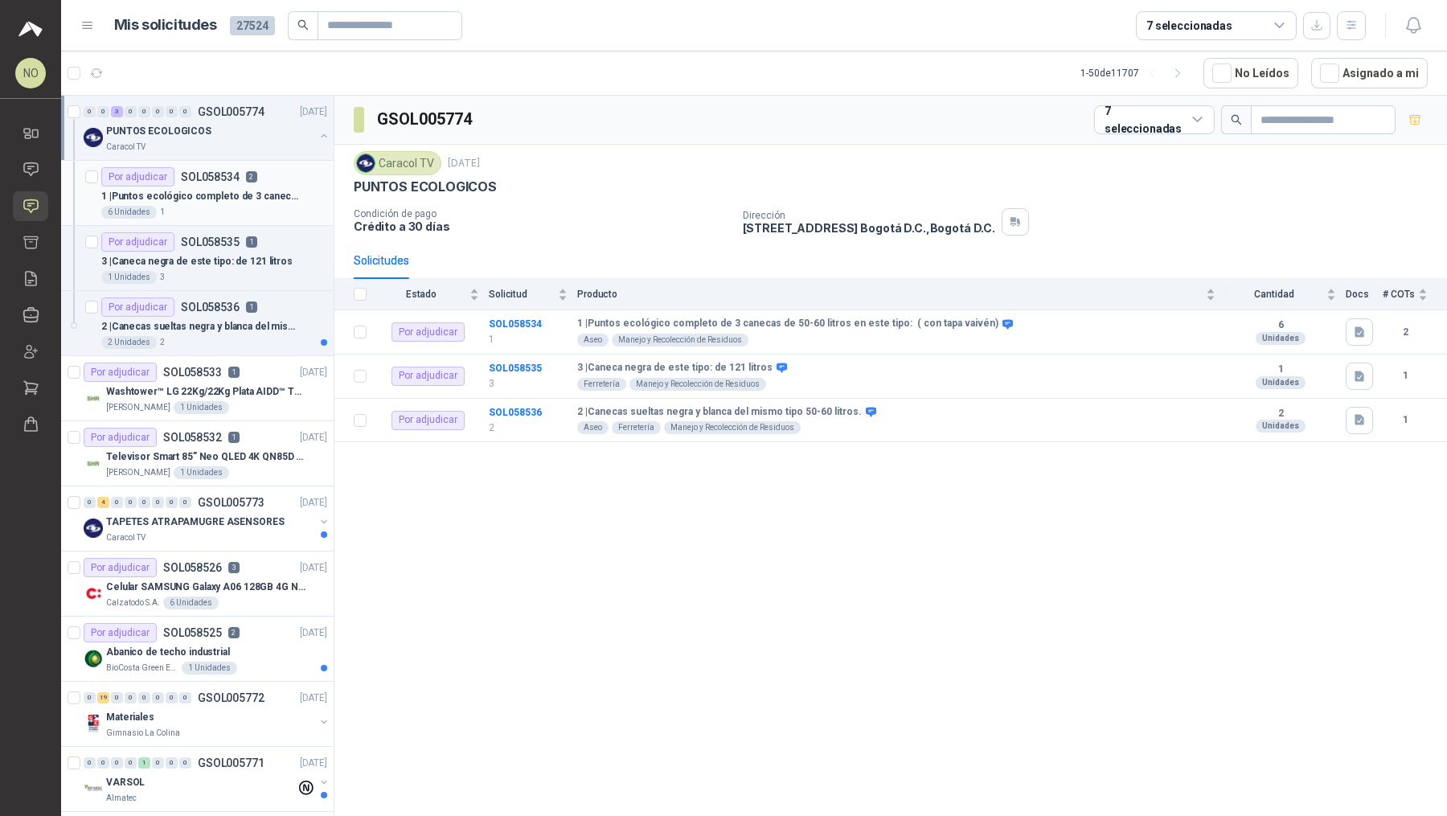
click at [222, 180] on p "SOL058534" at bounding box center [210, 176] width 59 height 11
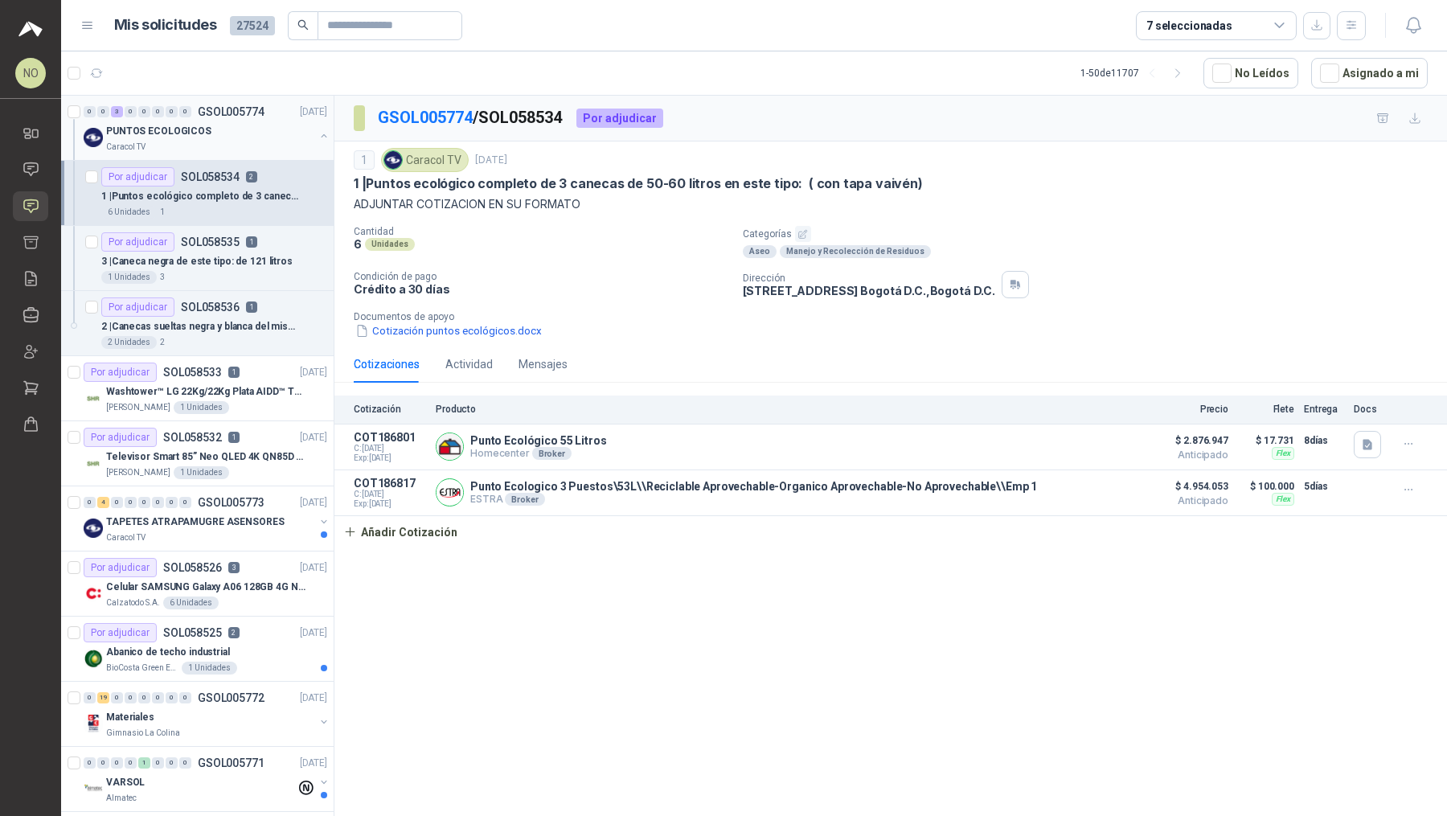
click at [249, 145] on div "Caracol TV" at bounding box center [210, 147] width 208 height 13
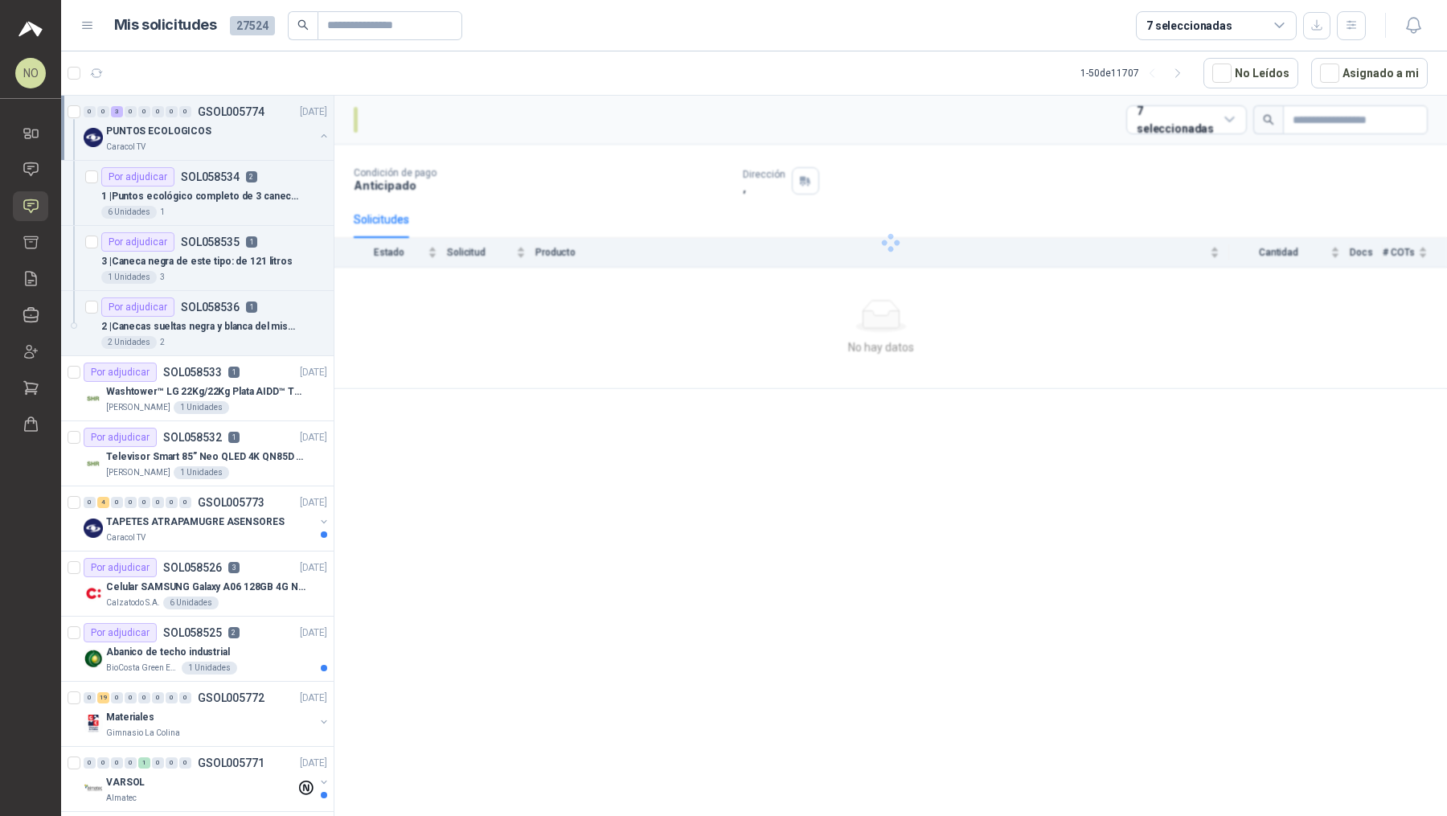
click at [249, 145] on div "Caracol TV" at bounding box center [210, 147] width 208 height 13
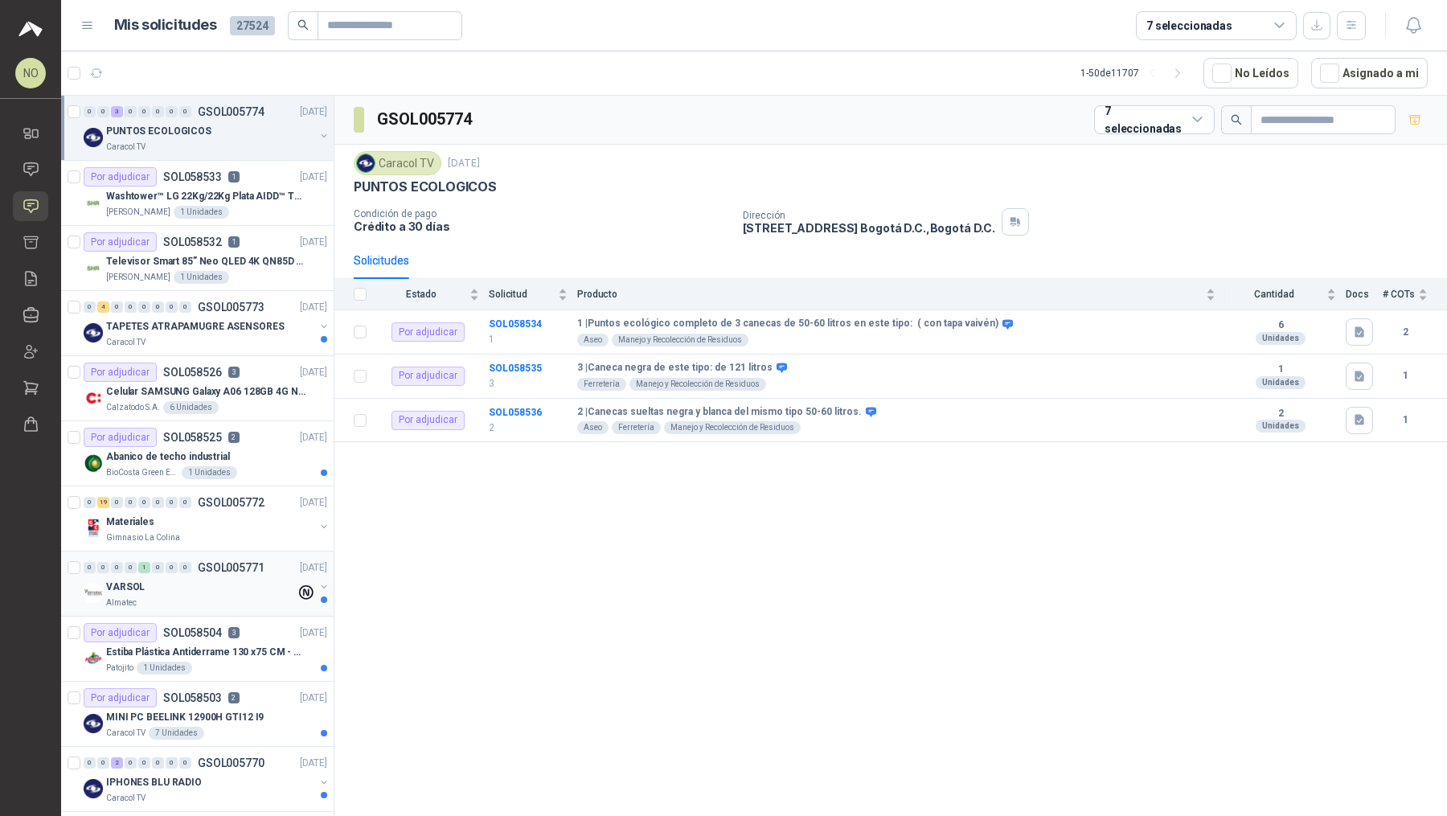
click at [252, 567] on p "GSOL005771" at bounding box center [231, 567] width 67 height 11
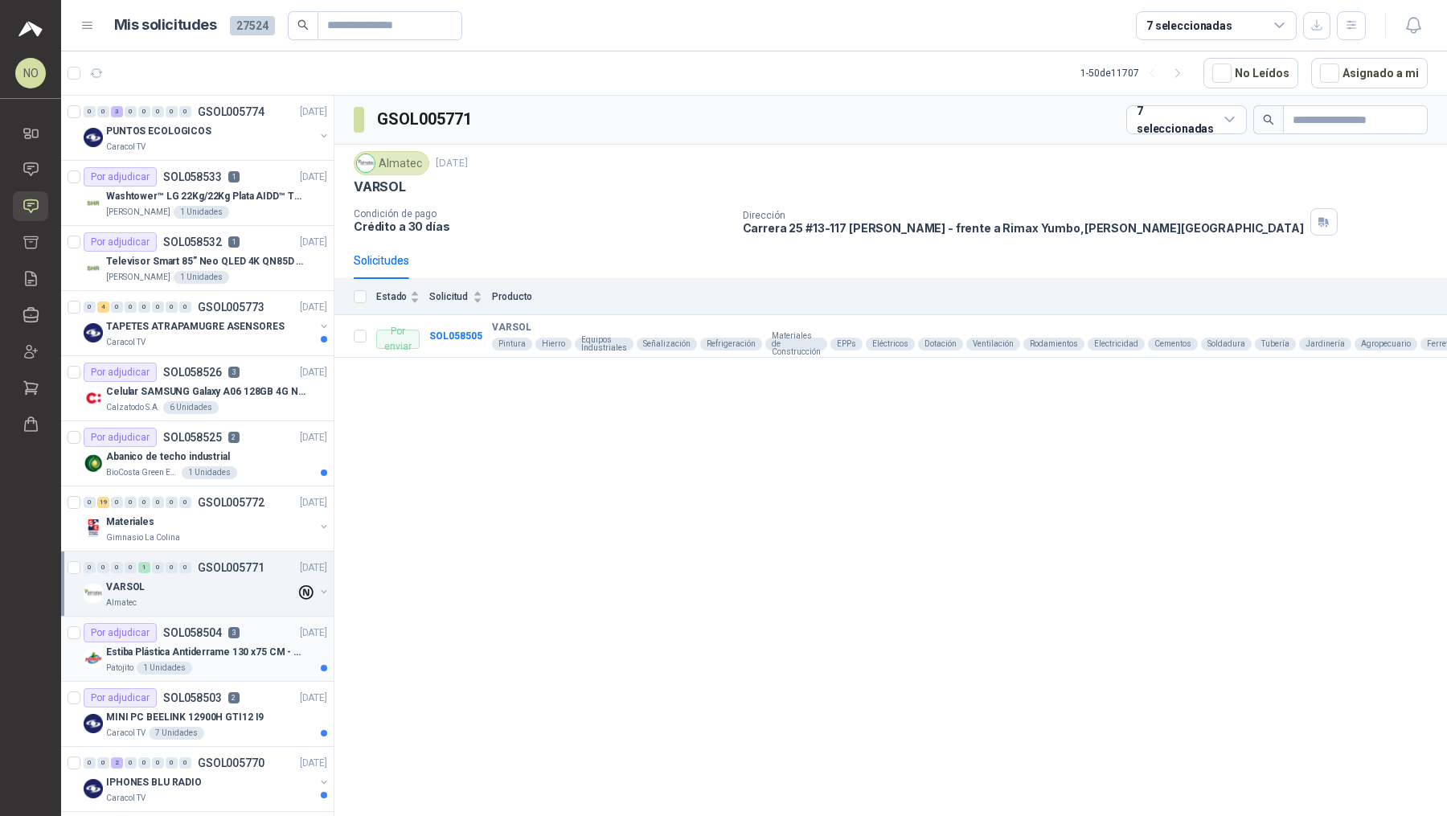
click at [245, 645] on p "Estiba Plástica Antiderrame 130 x75 CM - Capacidad 180-200 Litros" at bounding box center [206, 652] width 200 height 15
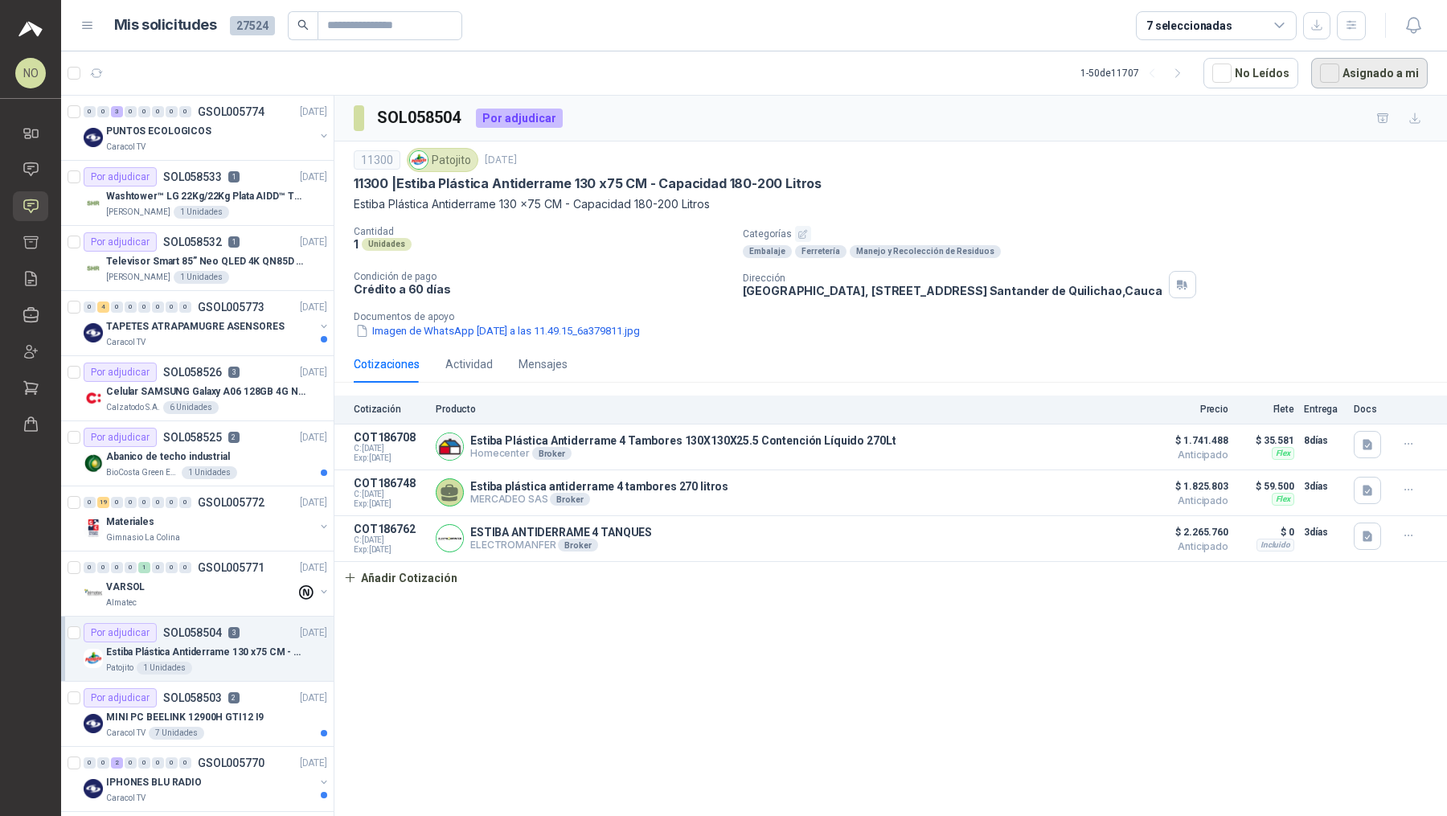
click at [711, 76] on button "Asignado a mi" at bounding box center [1369, 73] width 117 height 31
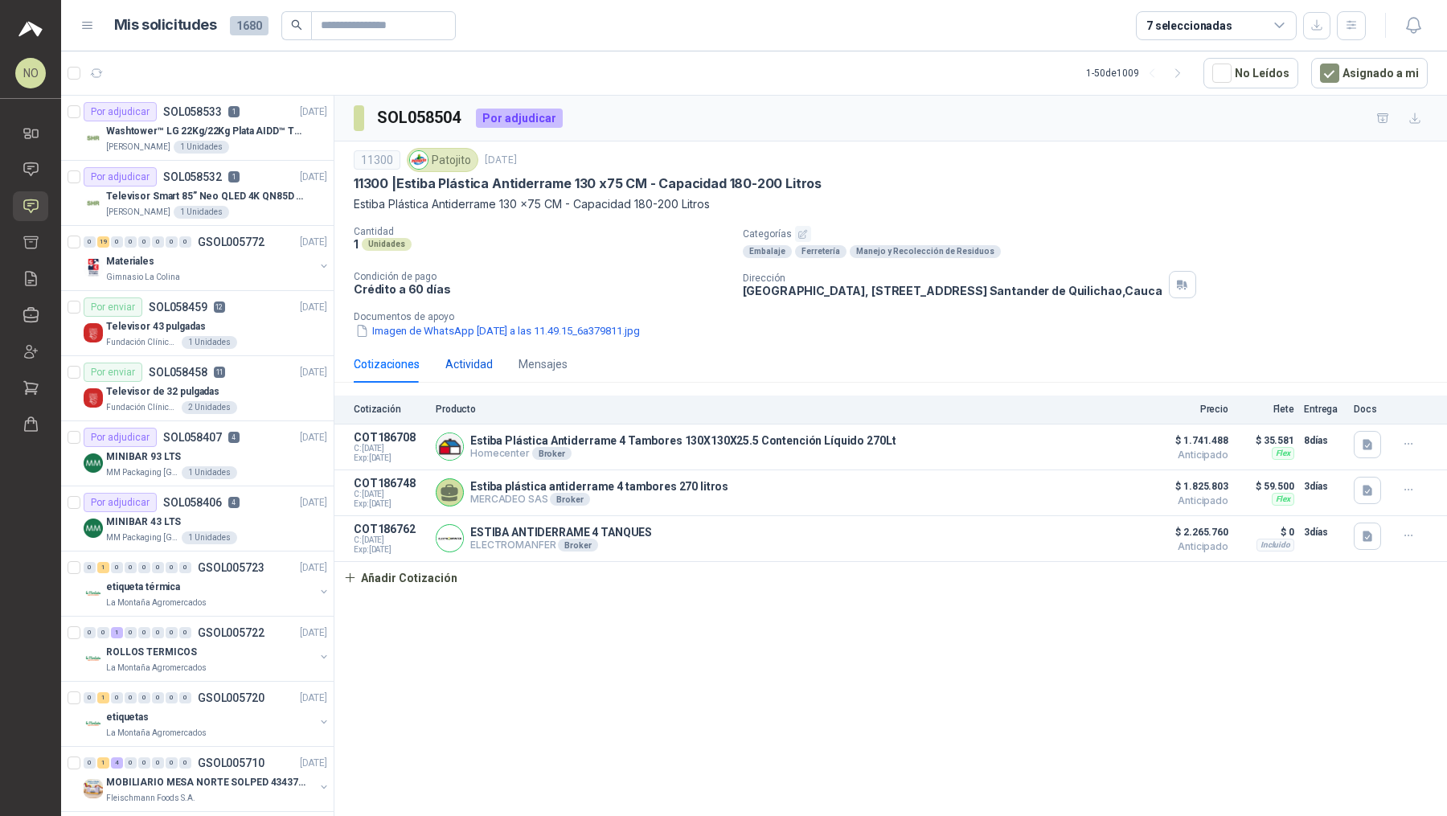
click at [473, 360] on div "Actividad" at bounding box center [468, 364] width 47 height 18
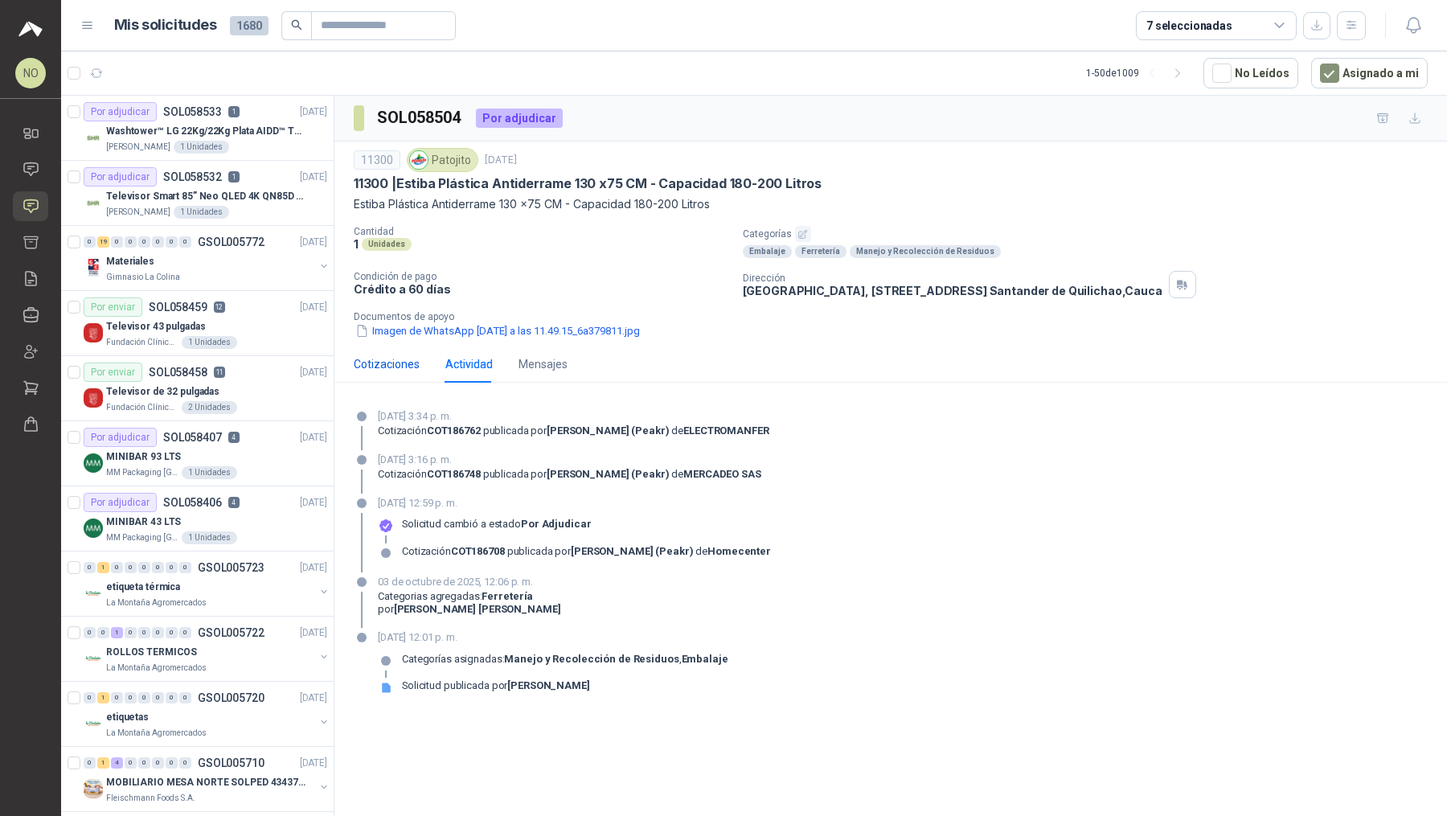
click at [398, 364] on div "Cotizaciones" at bounding box center [387, 364] width 66 height 18
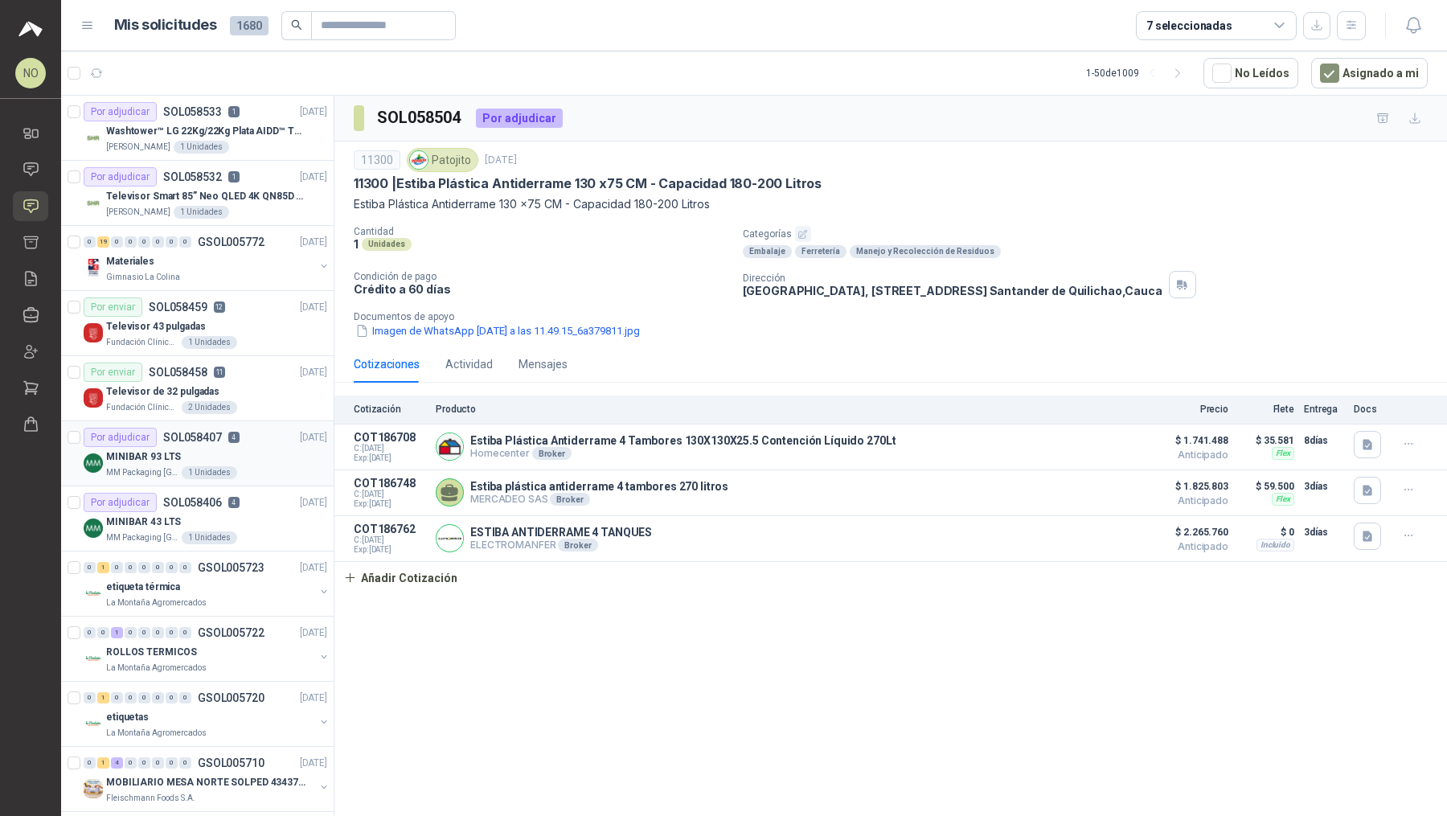
click at [222, 447] on div "MINIBAR 93 LTS" at bounding box center [216, 456] width 221 height 19
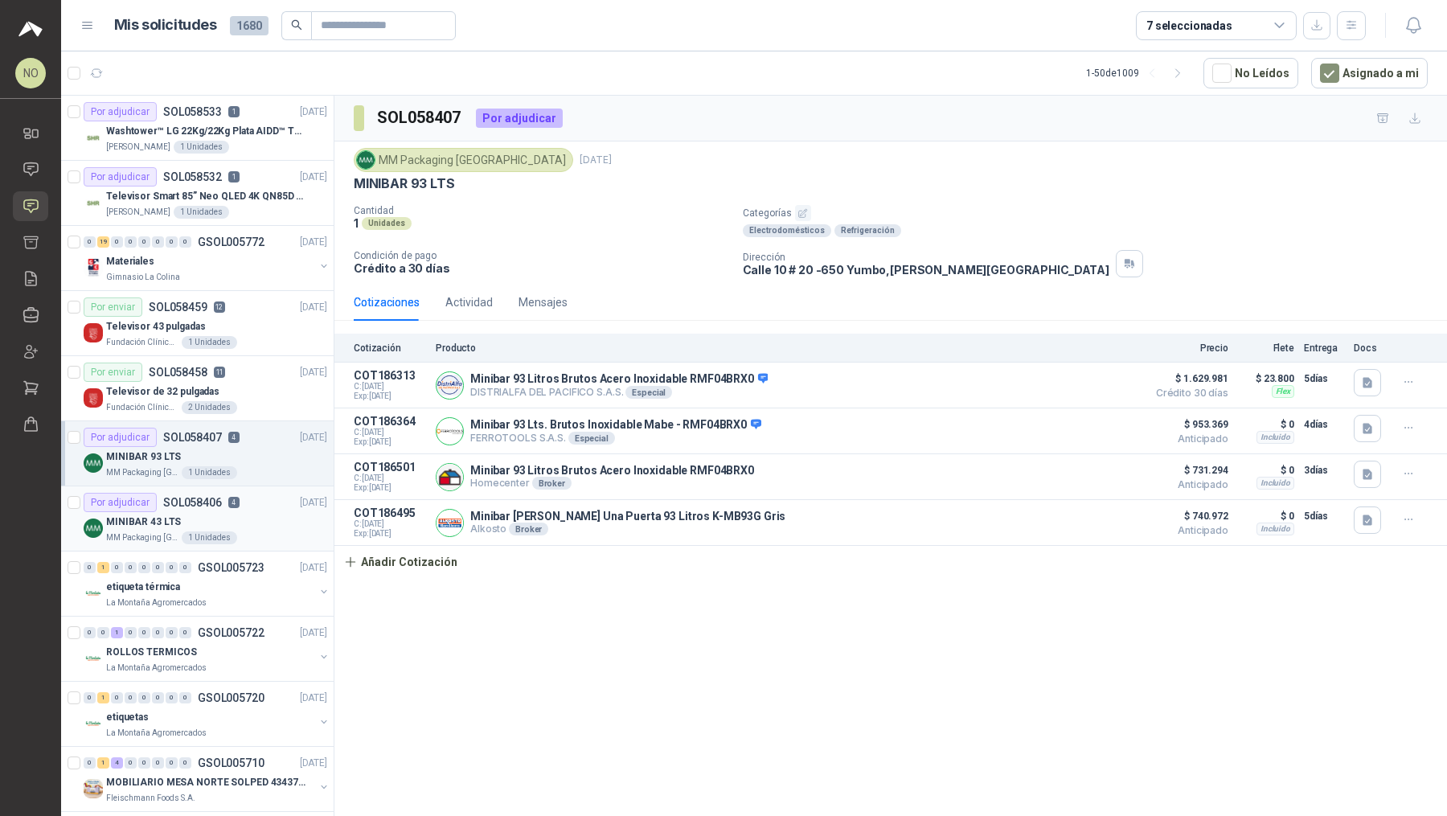
click at [230, 497] on p "4" at bounding box center [233, 502] width 11 height 11
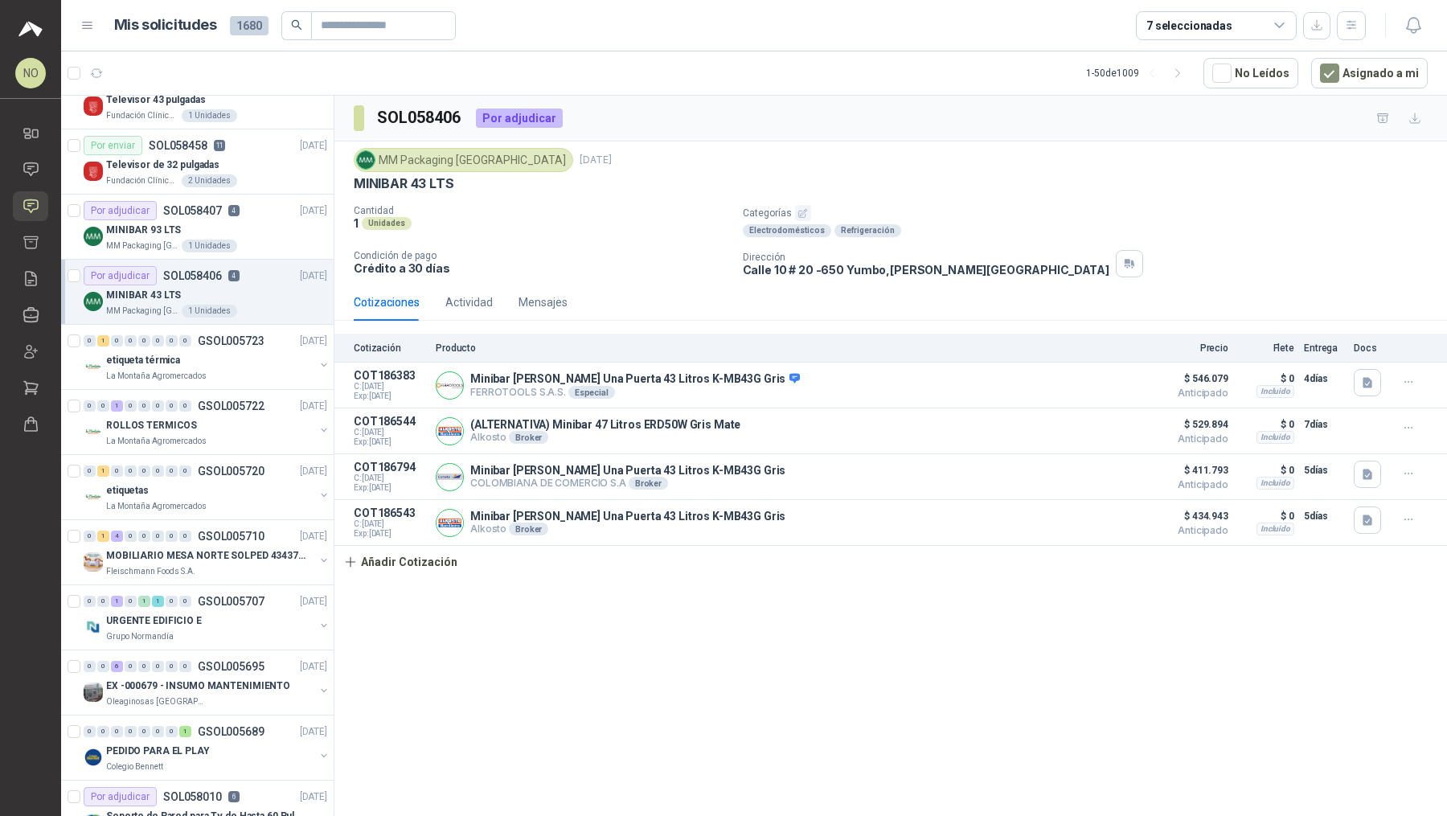
scroll to position [298, 0]
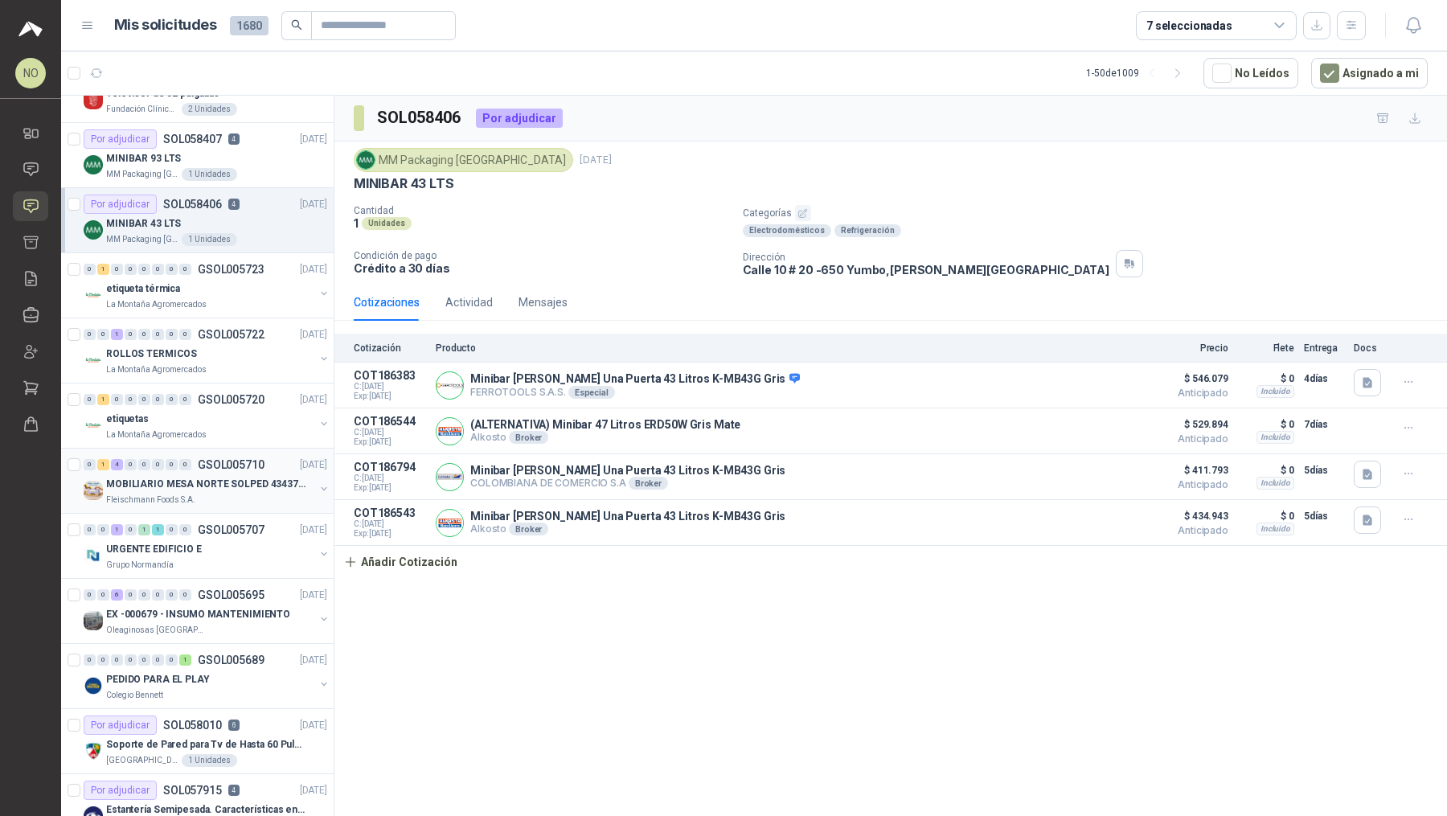
click at [266, 477] on p "MOBILIARIO MESA NORTE SOLPED 4343782" at bounding box center [206, 484] width 200 height 15
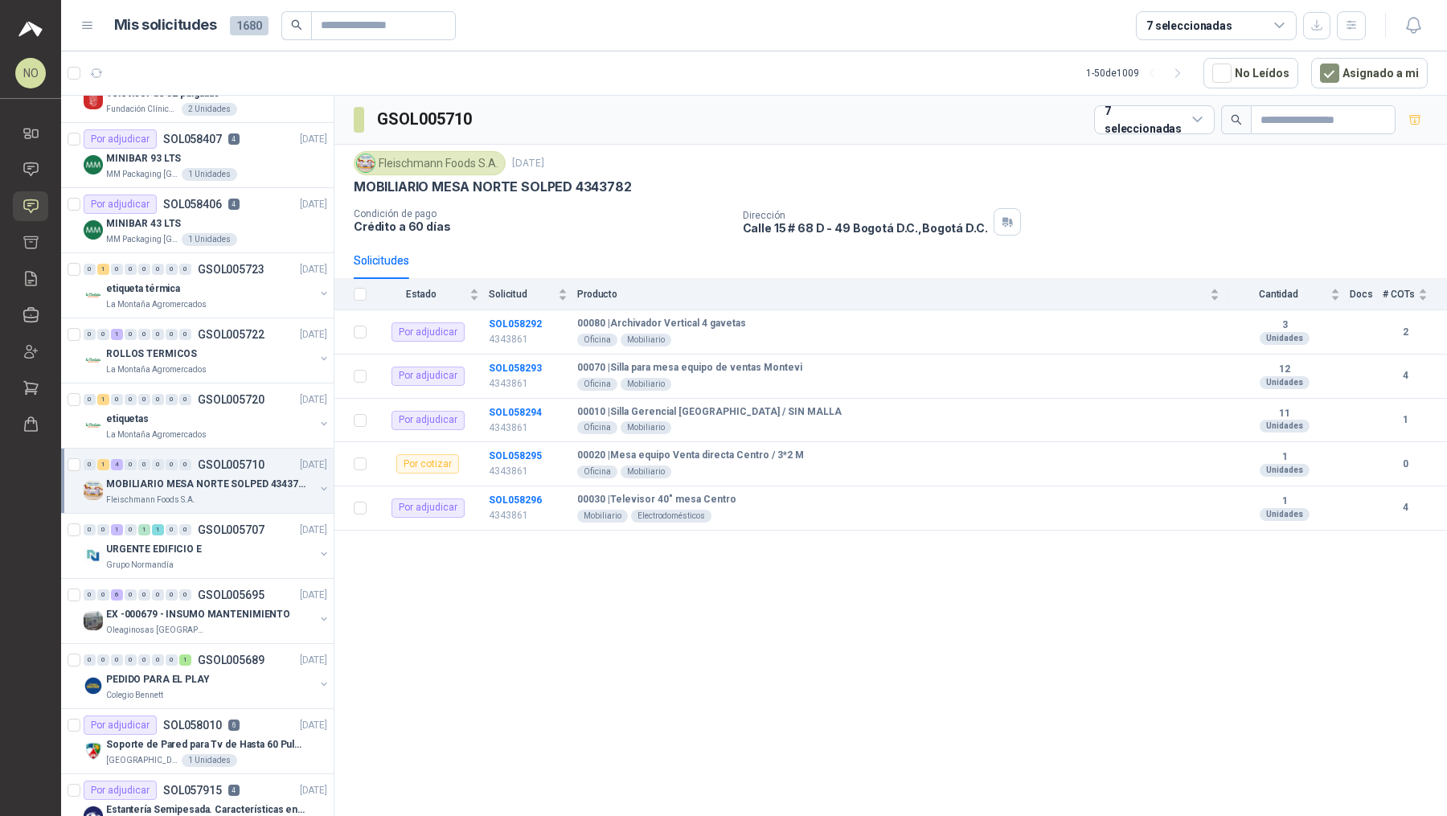
click at [266, 477] on p "MOBILIARIO MESA NORTE SOLPED 4343782" at bounding box center [206, 484] width 200 height 15
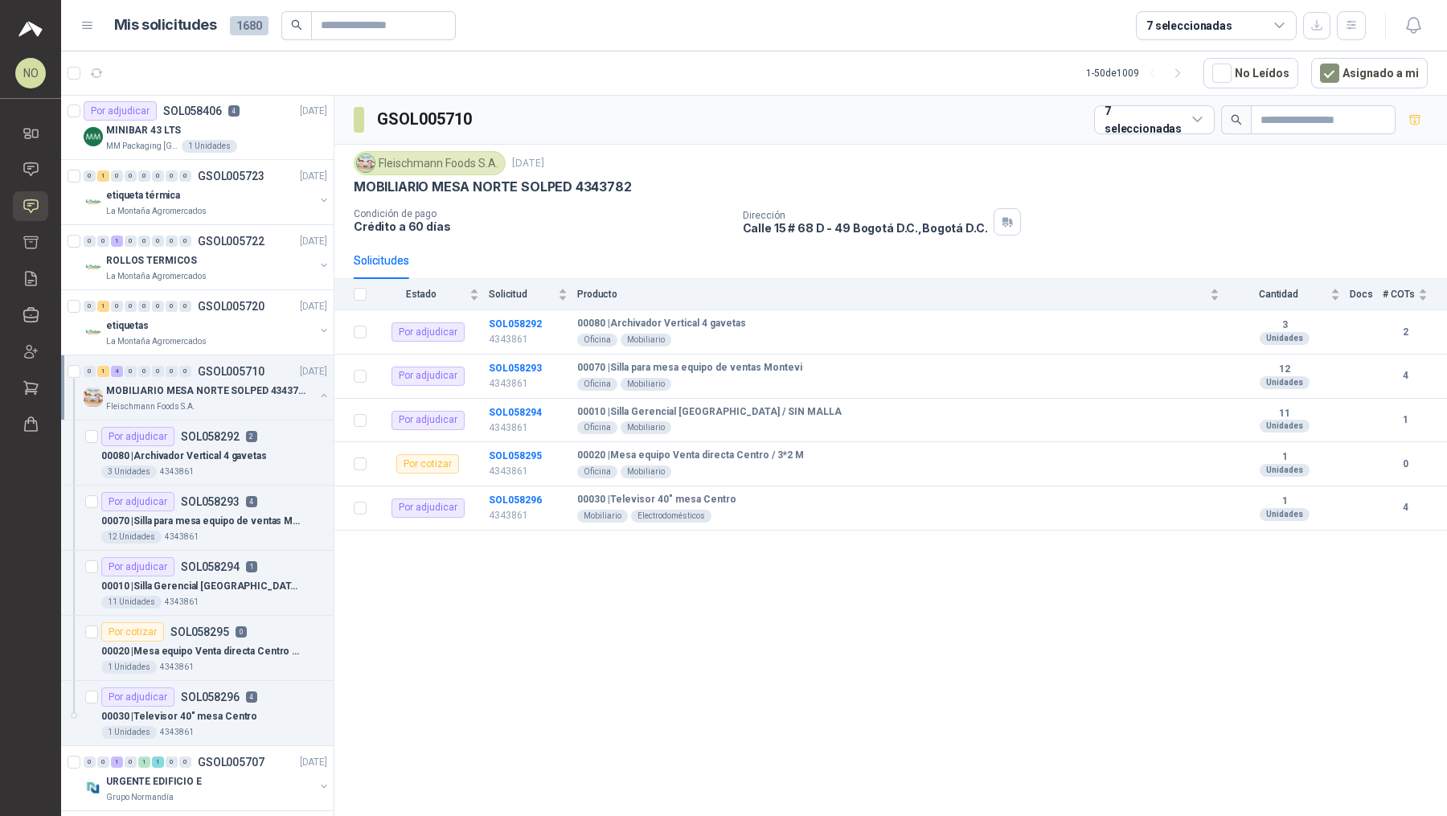
scroll to position [416, 0]
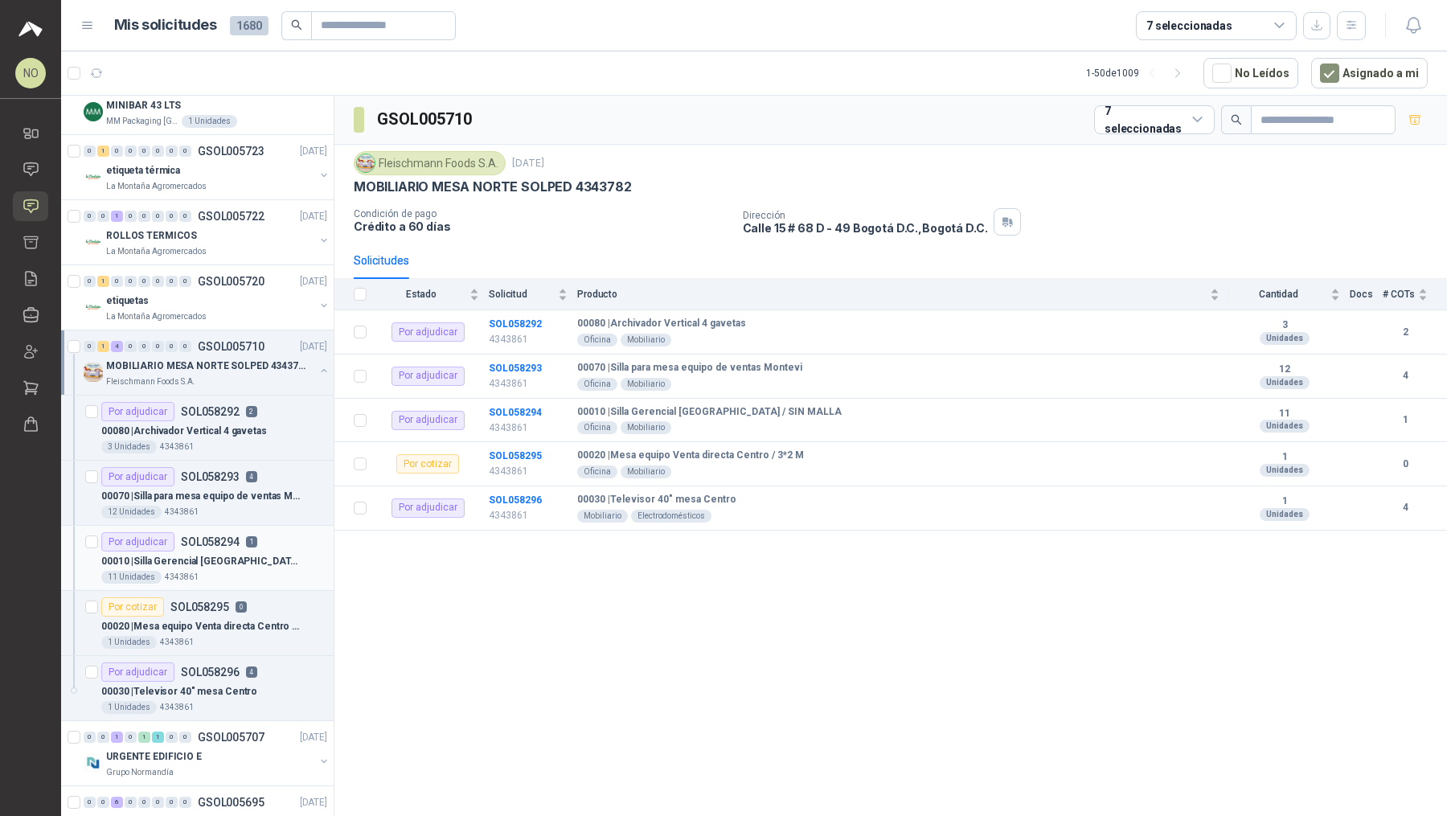
click at [267, 535] on div "Por adjudicar SOL058294 1" at bounding box center [214, 541] width 226 height 19
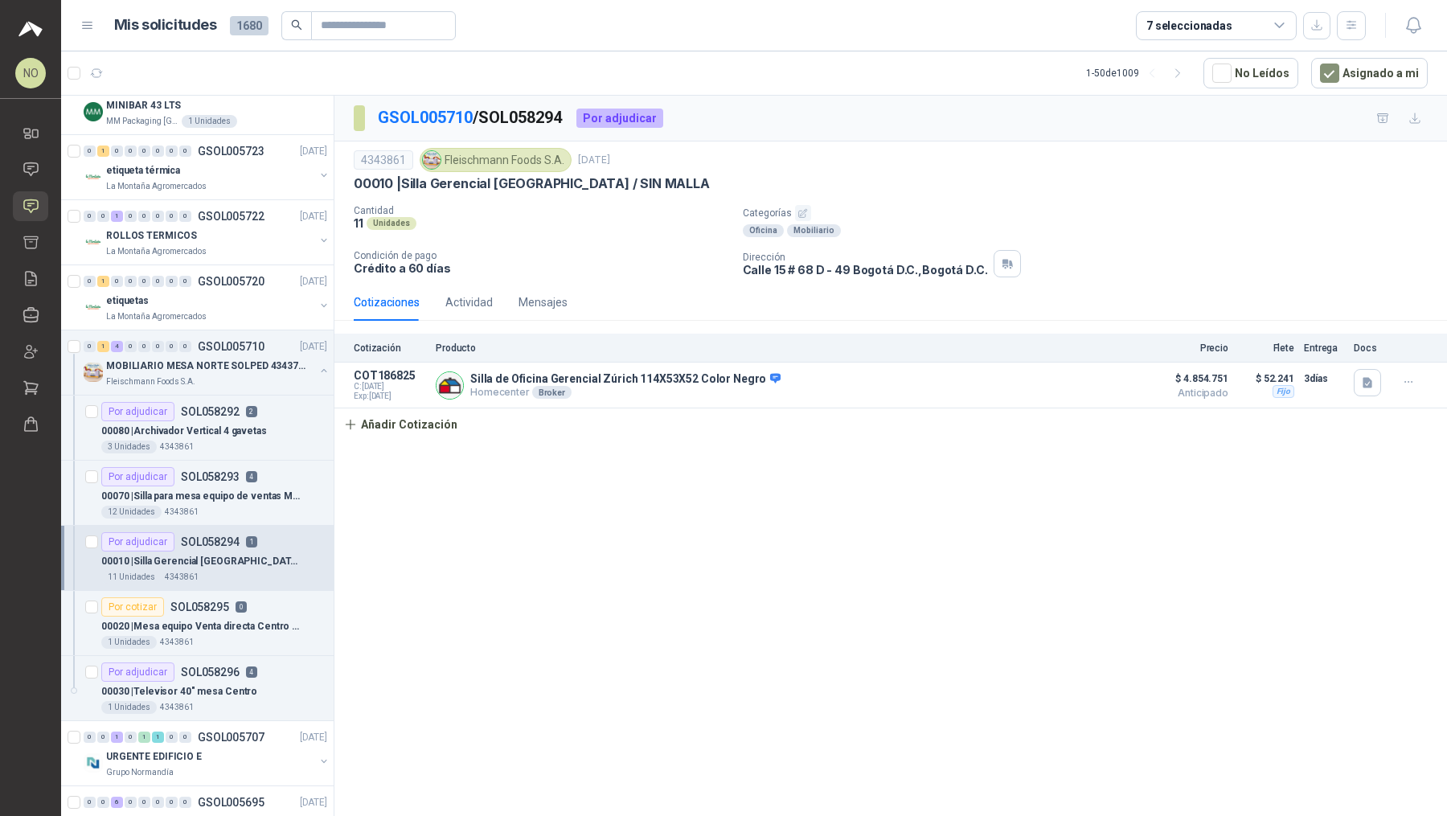
click at [241, 533] on div "Por adjudicar SOL058294 1" at bounding box center [179, 541] width 156 height 19
click at [231, 619] on p "00020 | Mesa equipo Venta directa Centro / 3*2 M" at bounding box center [201, 626] width 200 height 15
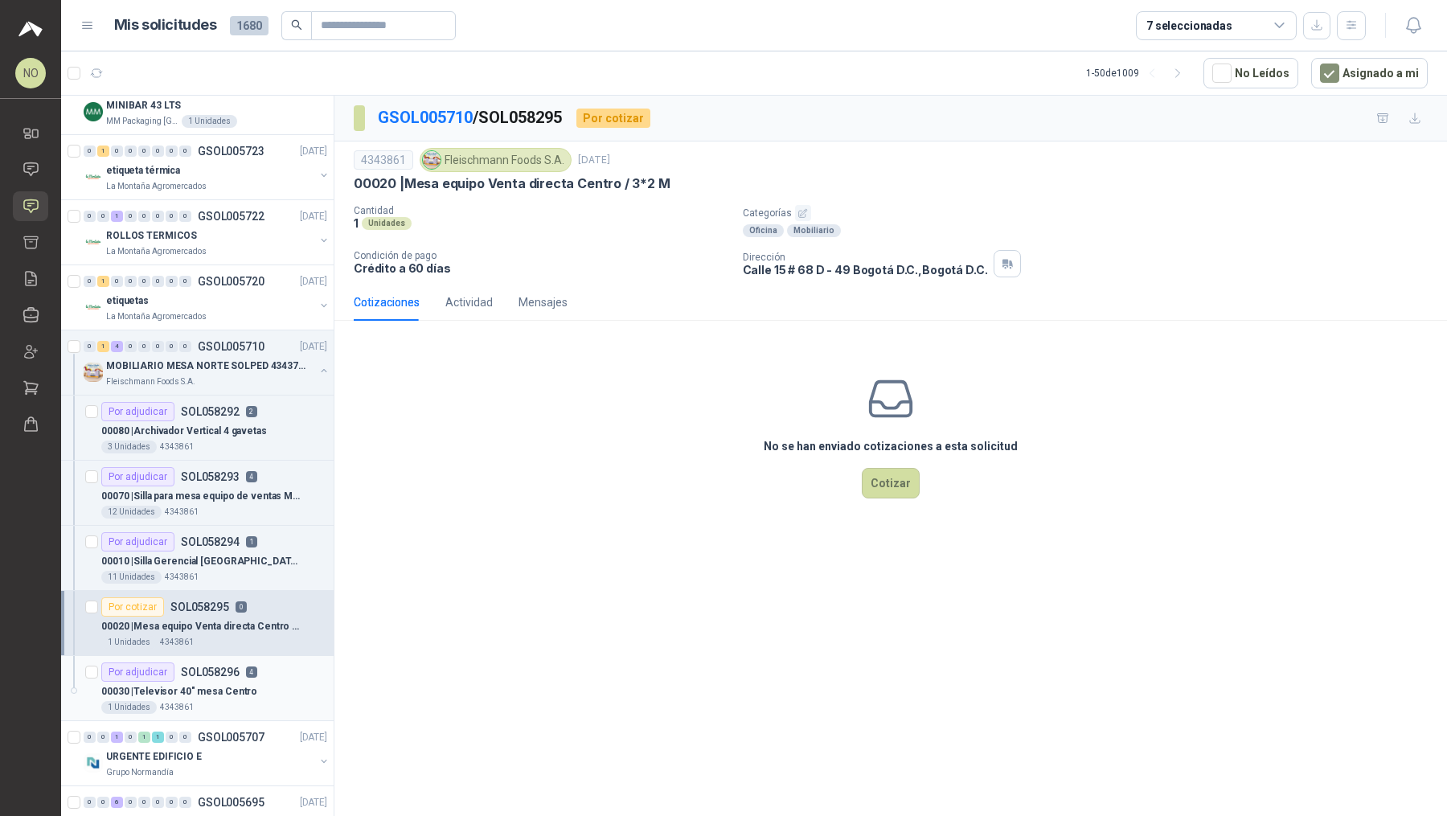
click at [226, 667] on p "SOL058296" at bounding box center [210, 671] width 59 height 11
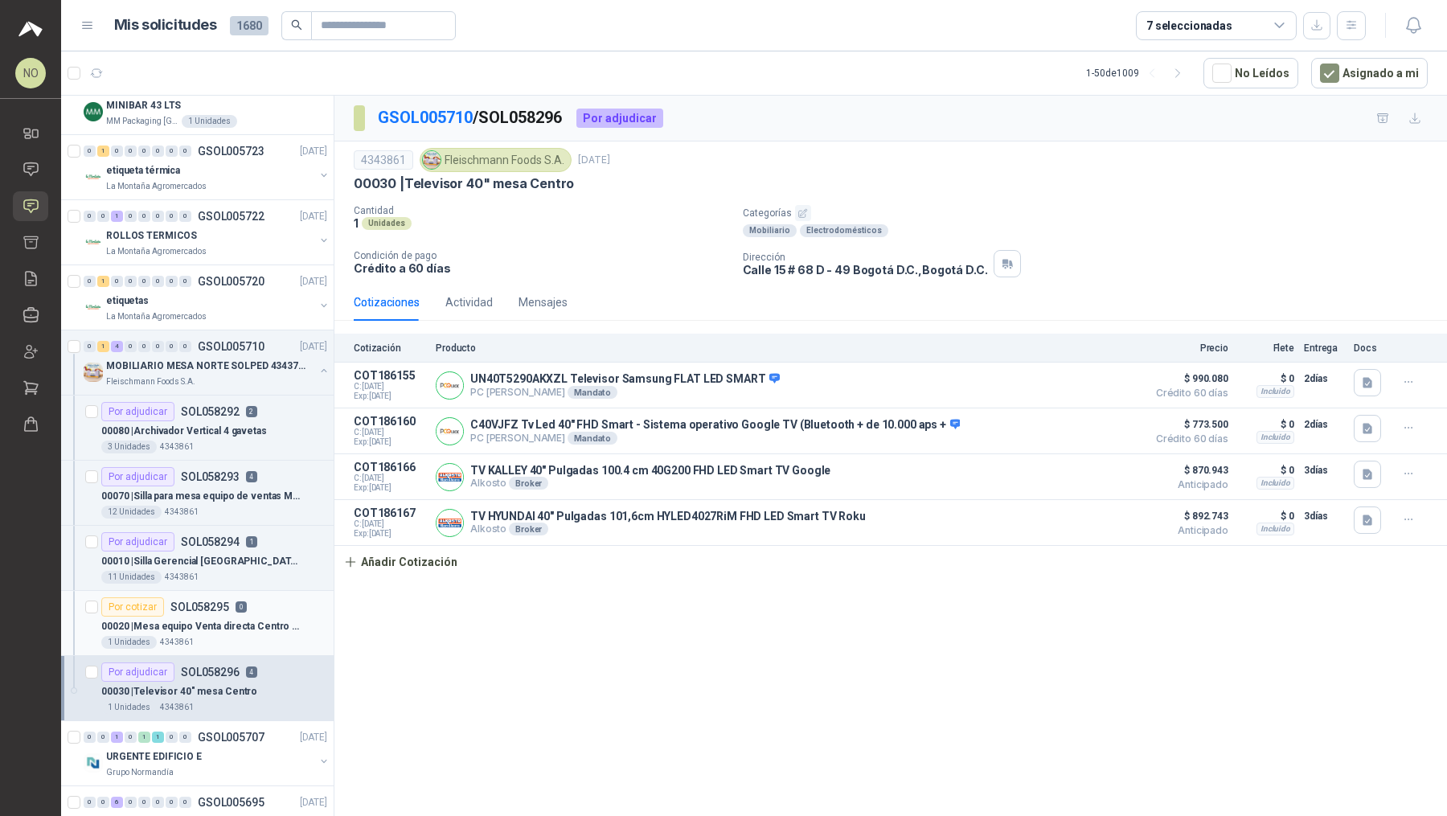
click at [261, 616] on div "00020 | Mesa equipo Venta directa Centro / 3*2 M" at bounding box center [214, 625] width 226 height 19
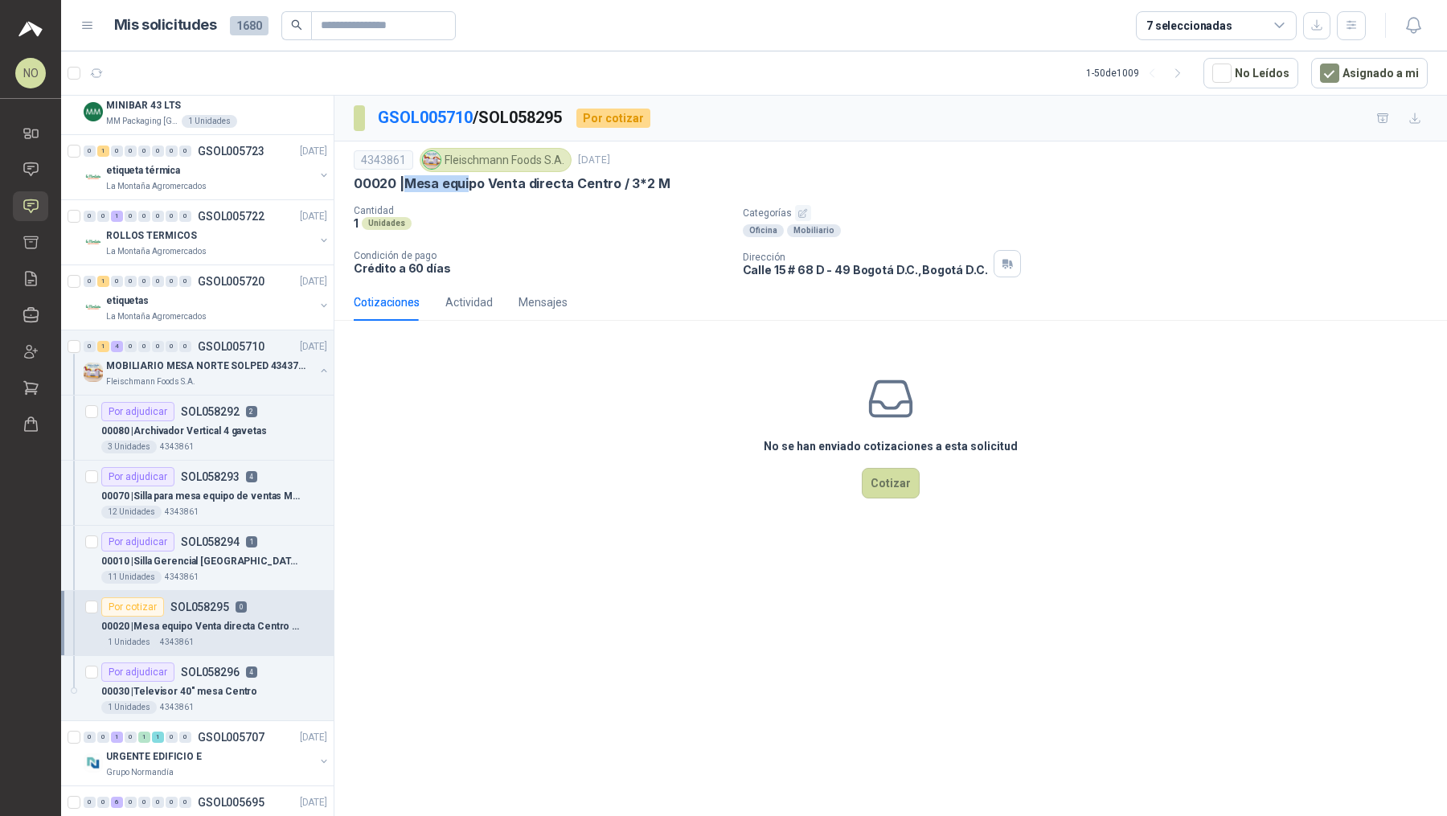
drag, startPoint x: 404, startPoint y: 185, endPoint x: 473, endPoint y: 185, distance: 68.3
click at [473, 185] on p "00020 | Mesa equipo Venta directa Centro / 3*2 M" at bounding box center [512, 183] width 317 height 17
click at [260, 558] on p "00010 | Silla Gerencial [GEOGRAPHIC_DATA] / SIN MALLA" at bounding box center [201, 561] width 200 height 15
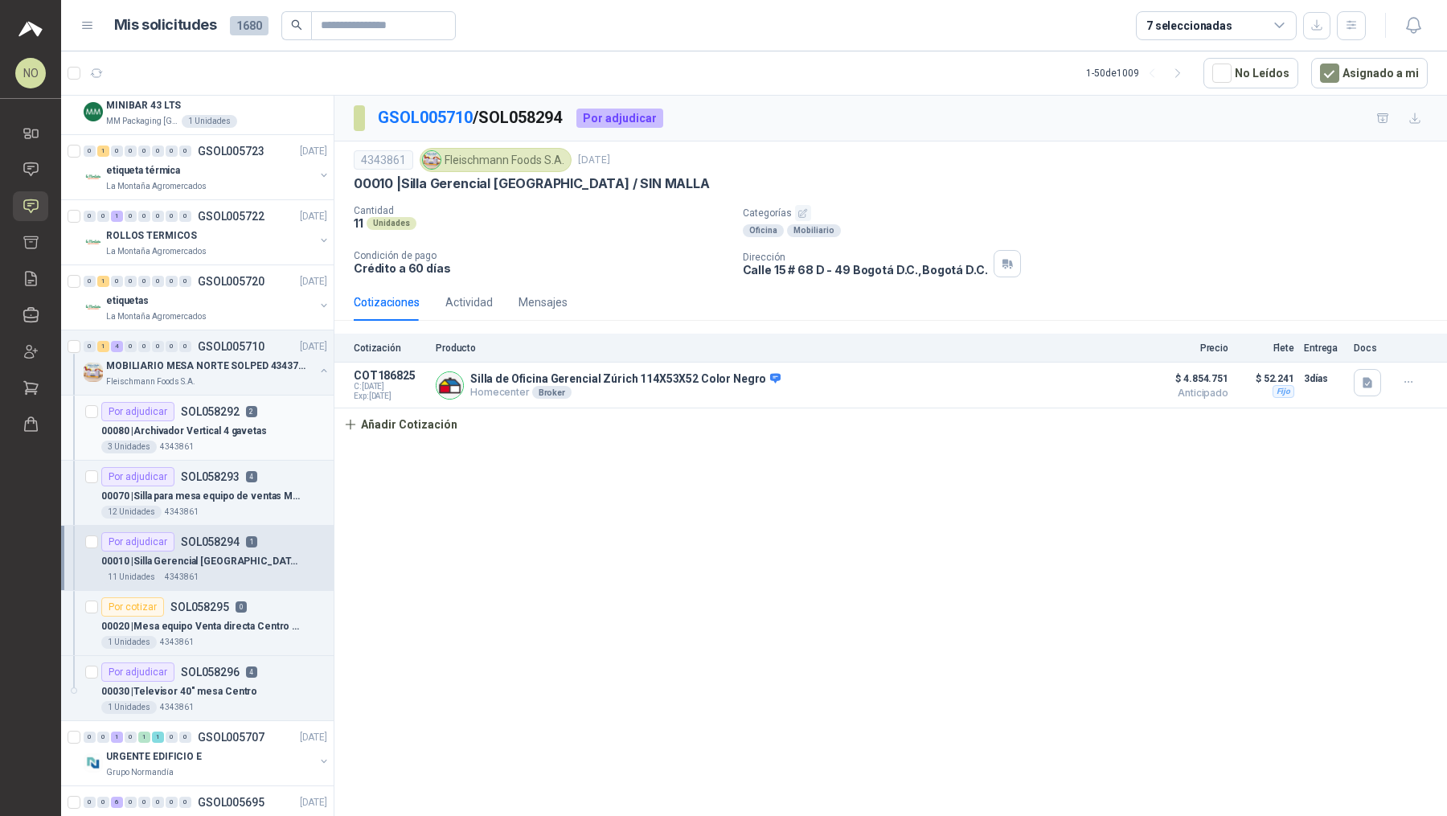
click at [252, 424] on p "00080 | Archivador Vertical 4 gavetas" at bounding box center [184, 431] width 166 height 15
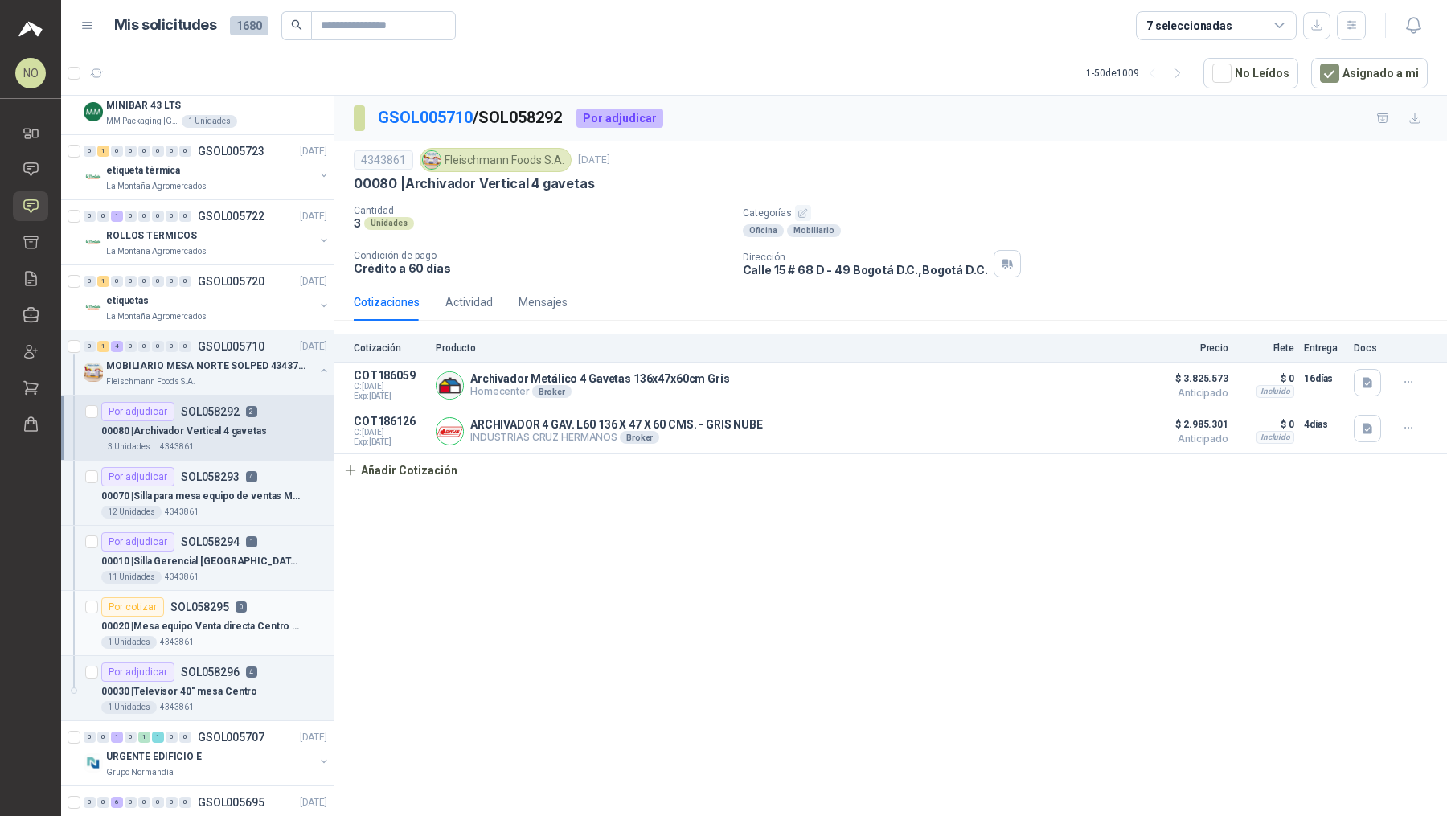
click at [237, 601] on p "0" at bounding box center [240, 606] width 11 height 11
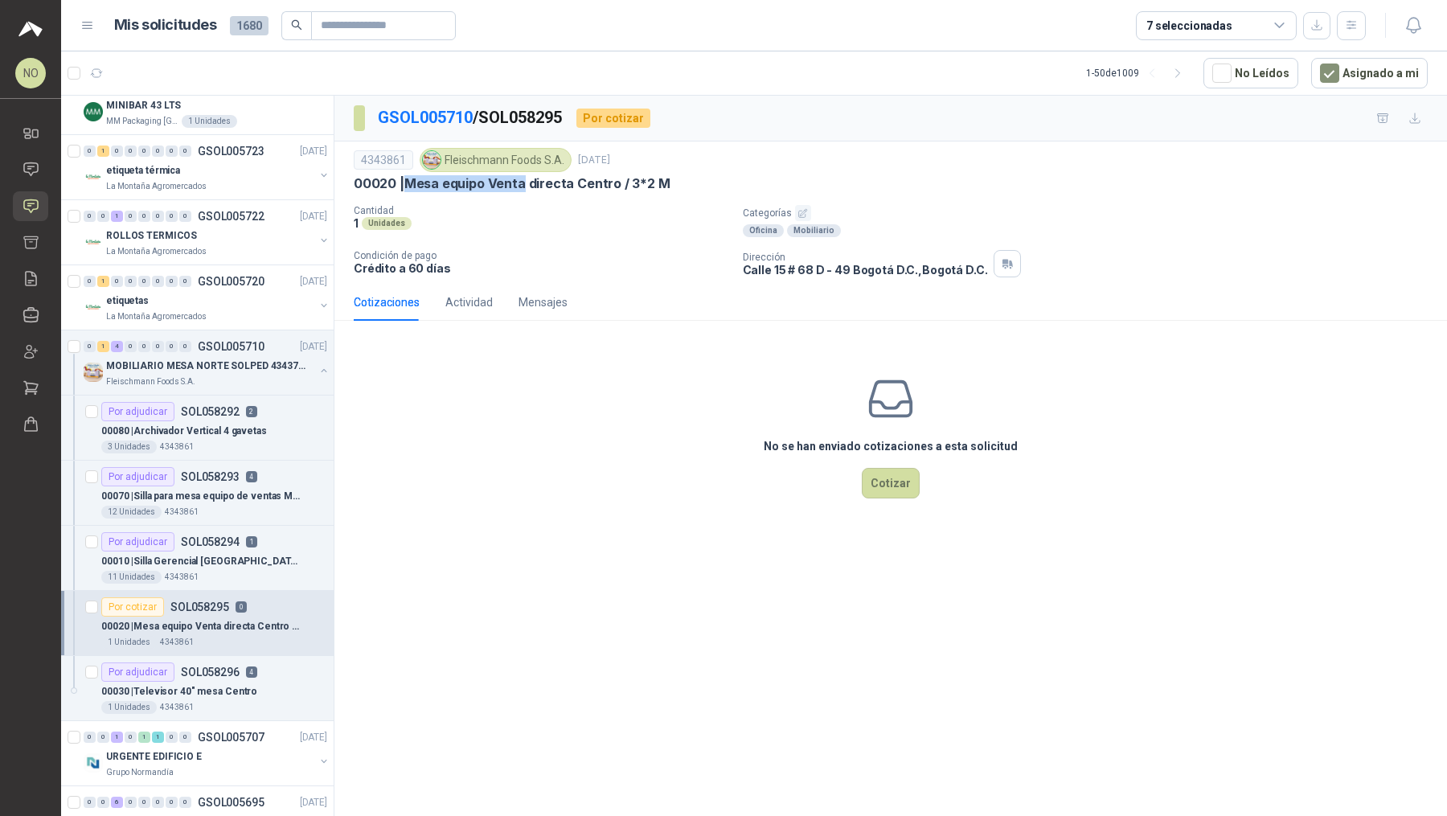
drag, startPoint x: 407, startPoint y: 182, endPoint x: 522, endPoint y: 182, distance: 115.7
click at [522, 182] on p "00020 | Mesa equipo Venta directa Centro / 3*2 M" at bounding box center [512, 183] width 317 height 17
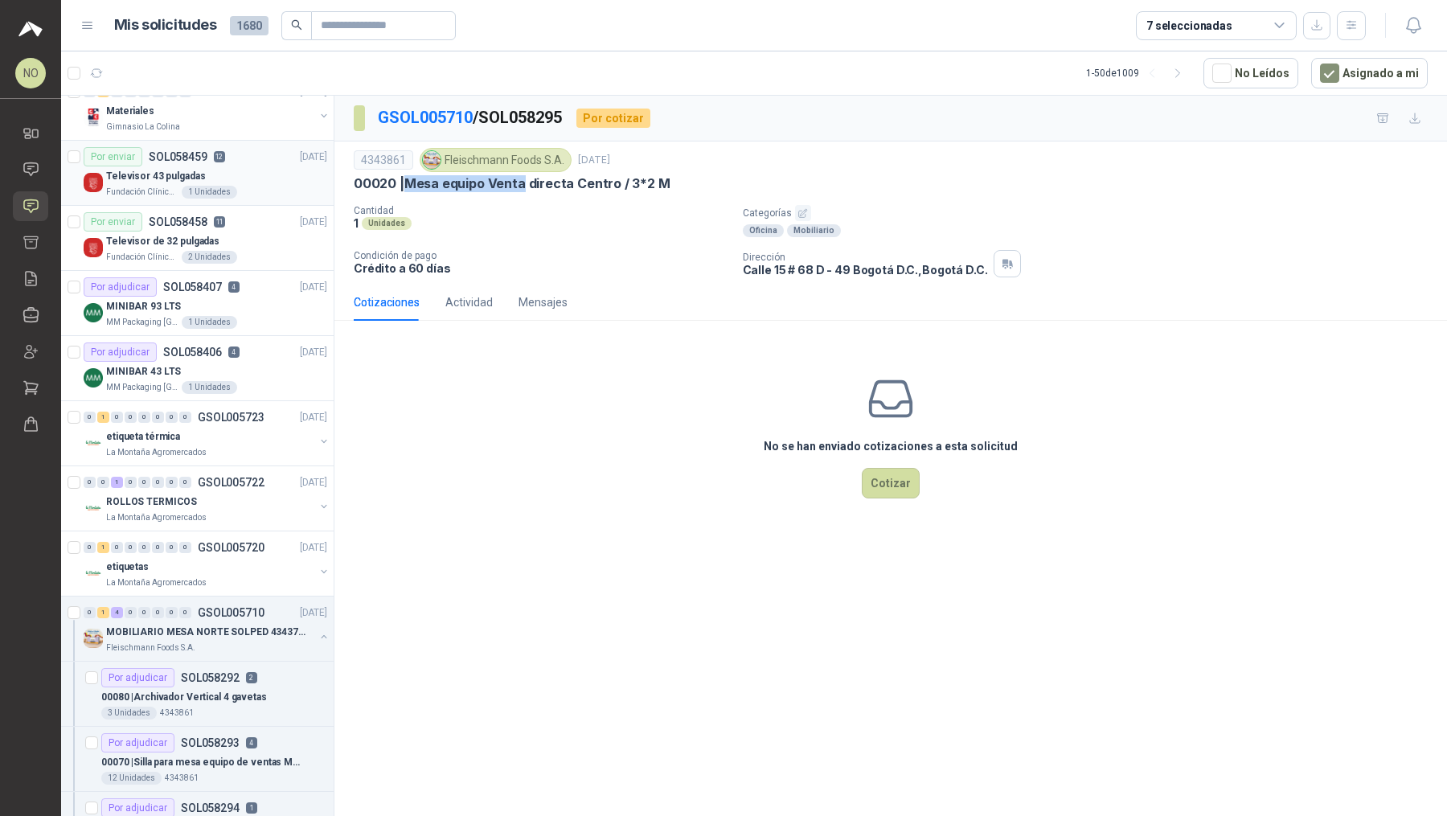
scroll to position [158, 0]
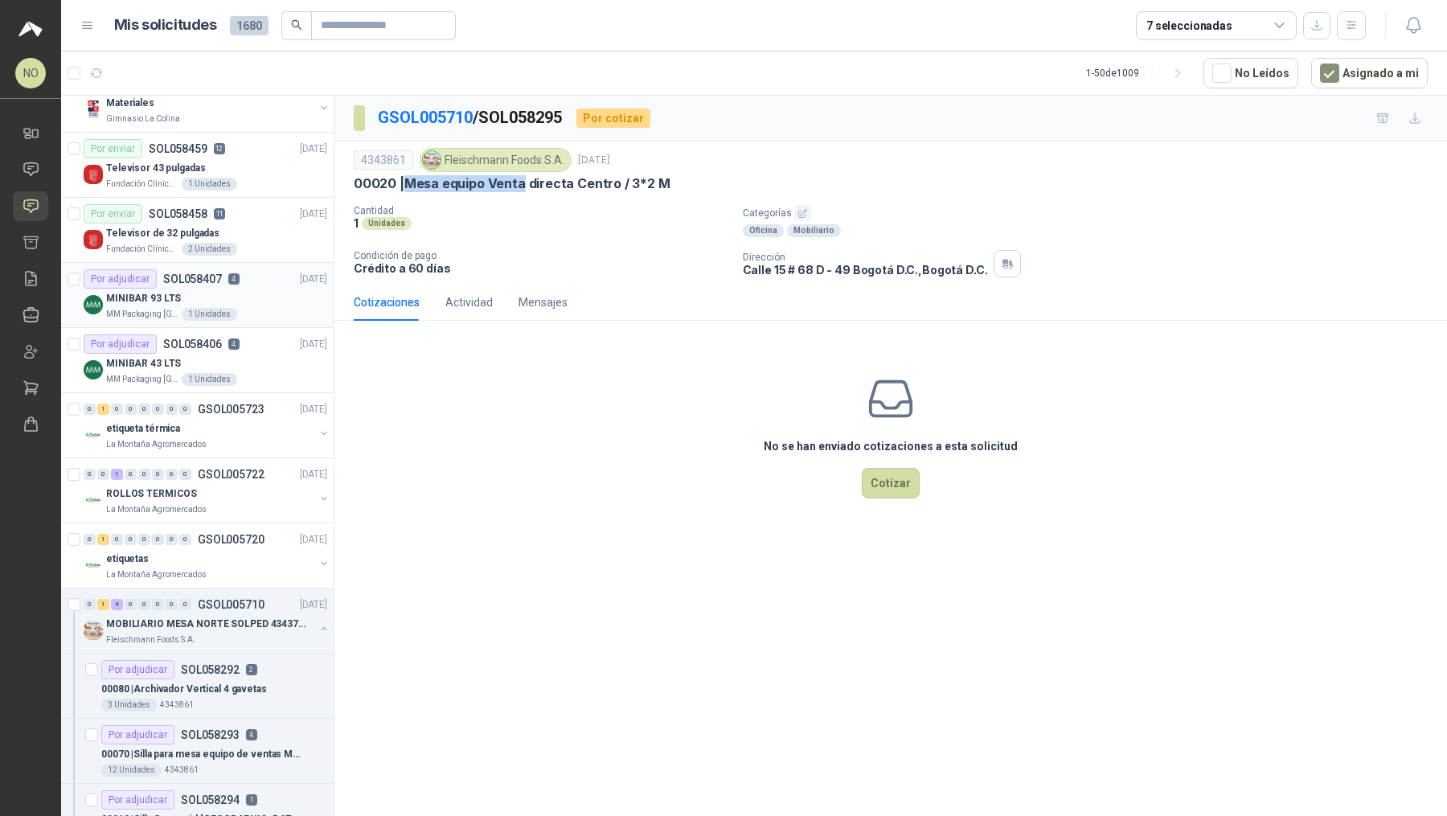
click at [243, 292] on div "MINIBAR 93 LTS" at bounding box center [216, 298] width 221 height 19
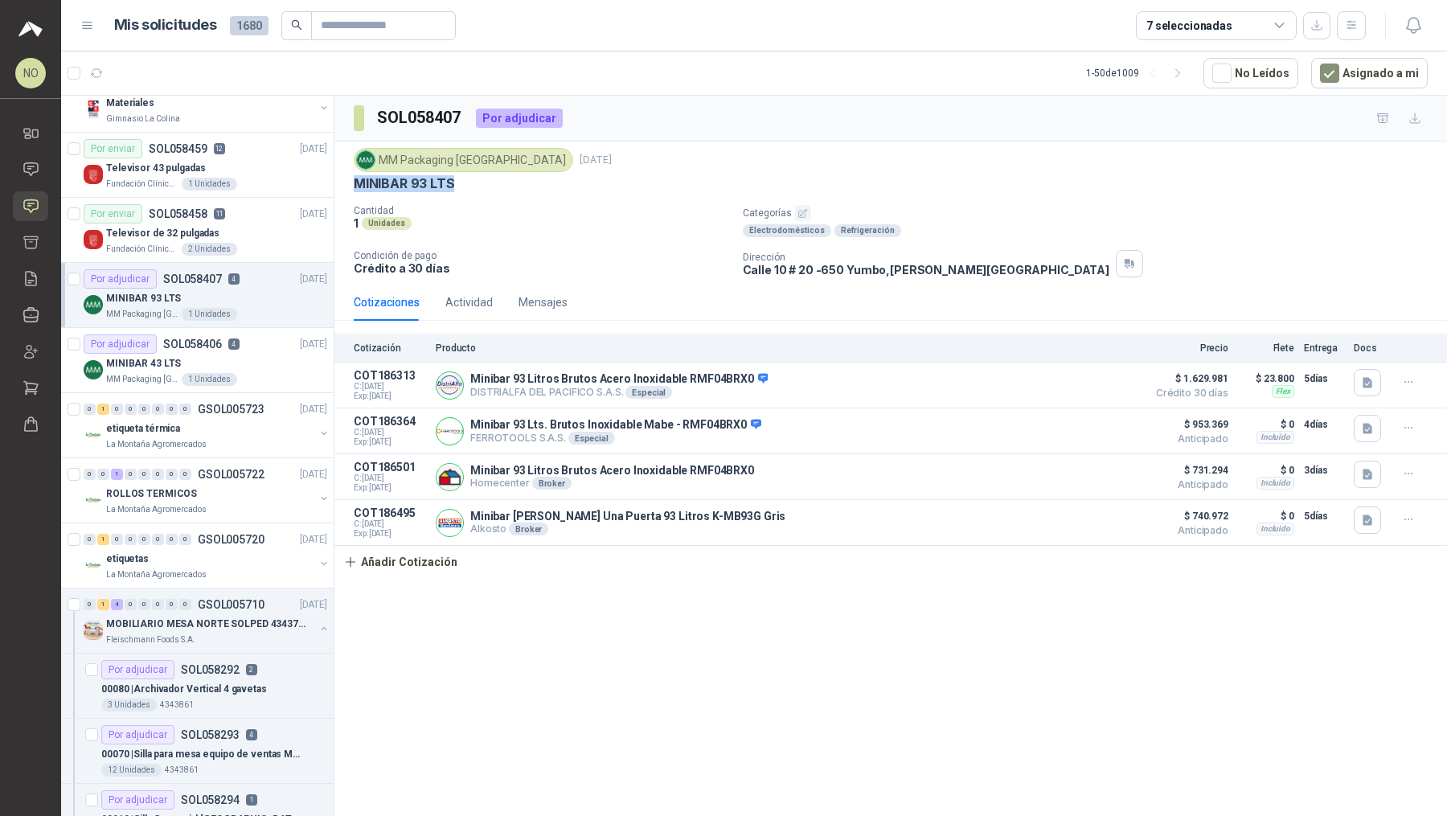
drag, startPoint x: 354, startPoint y: 181, endPoint x: 467, endPoint y: 181, distance: 113.3
click at [467, 181] on div "MINIBAR 93 LTS" at bounding box center [891, 183] width 1074 height 17
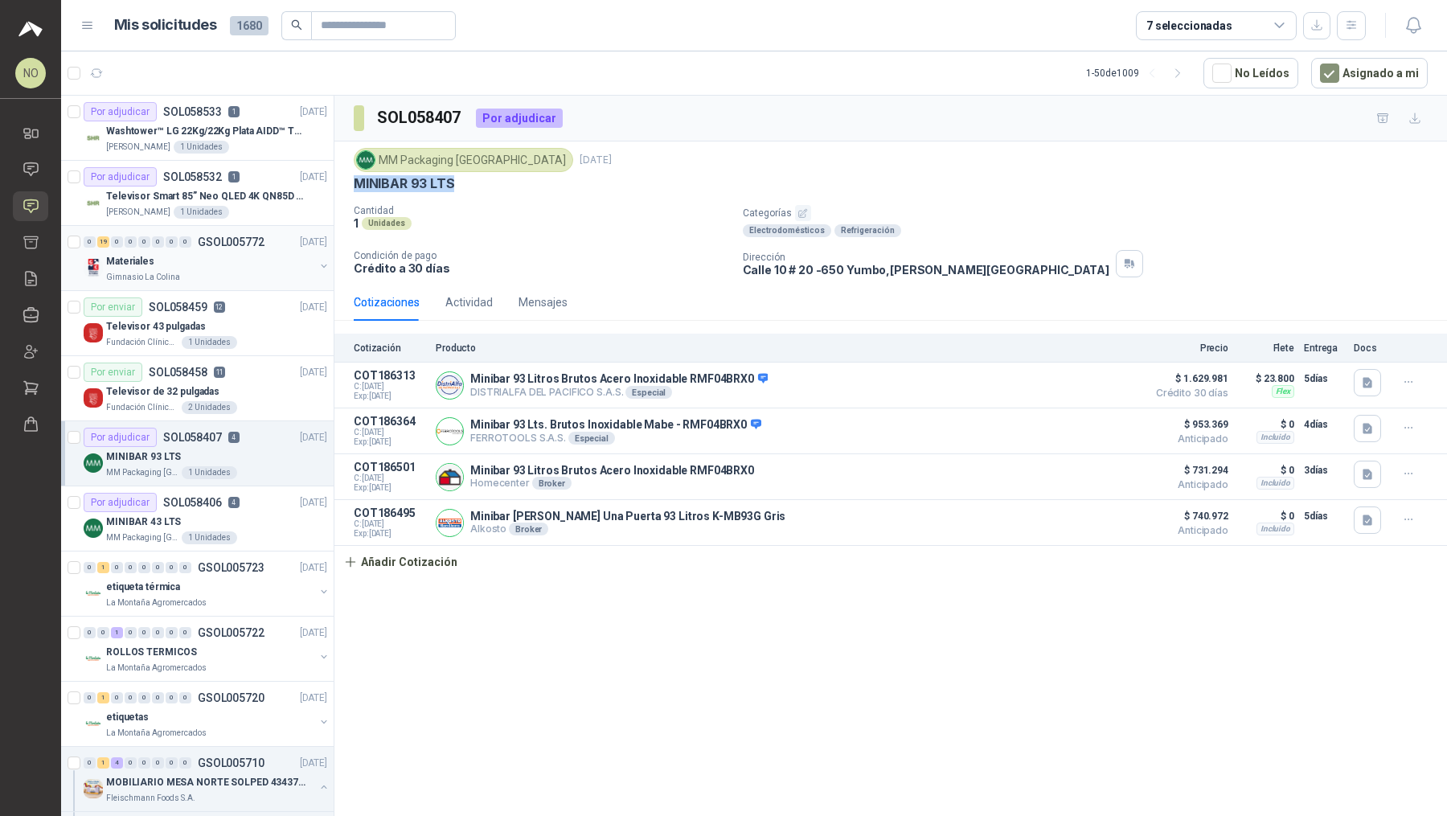
click at [265, 256] on div "Materiales" at bounding box center [210, 261] width 208 height 19
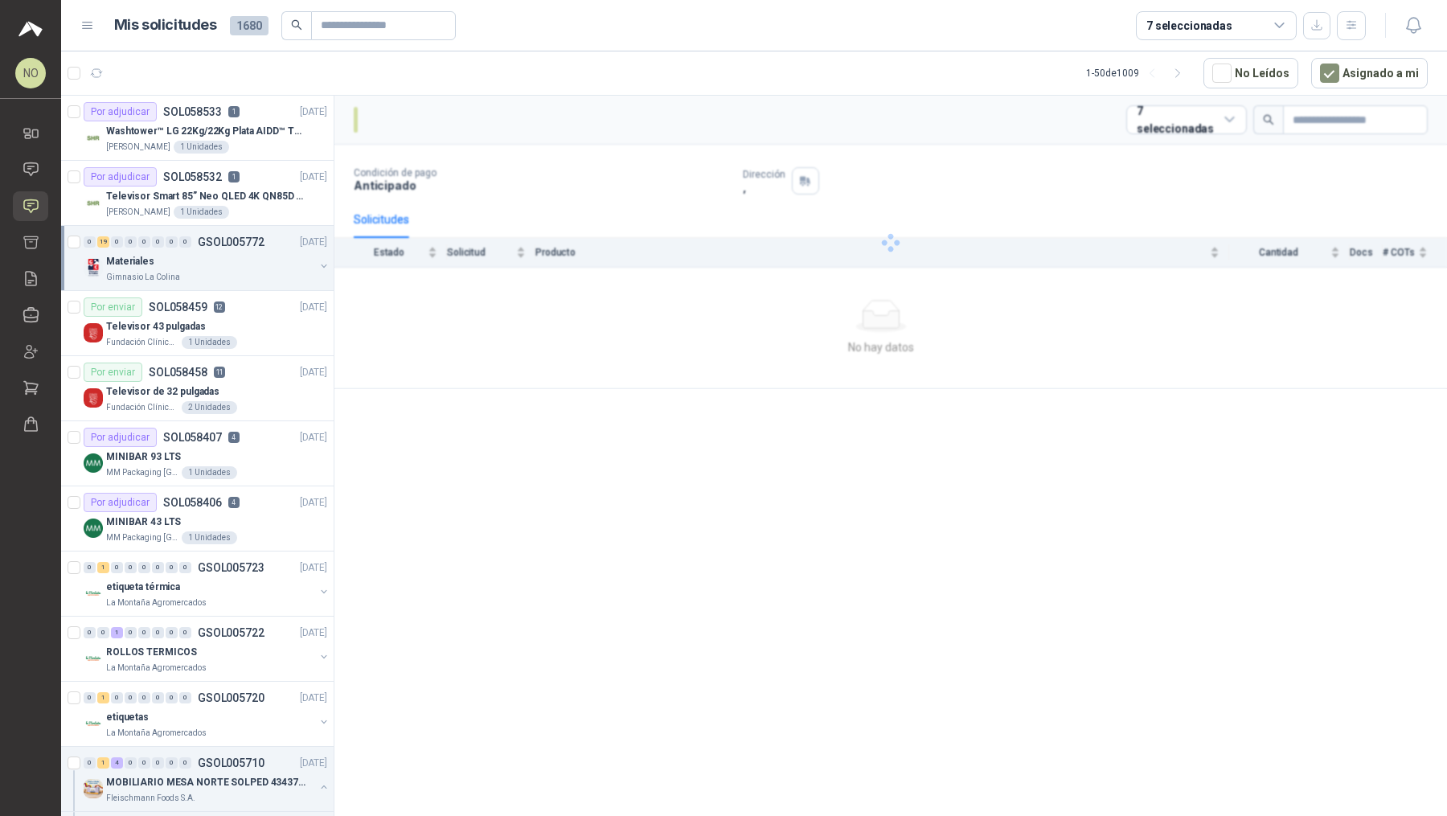
click at [265, 256] on div "Materiales" at bounding box center [210, 261] width 208 height 19
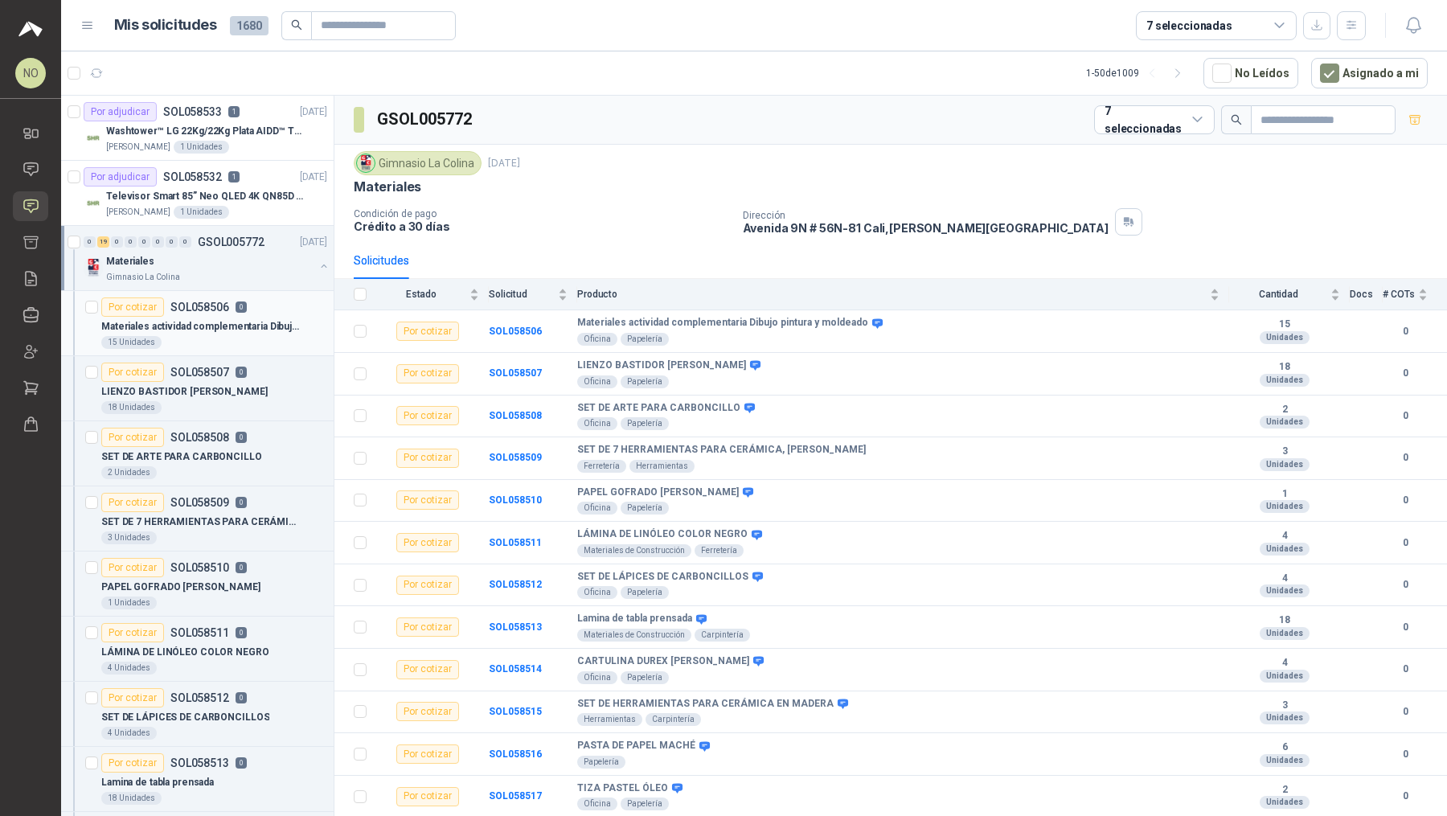
click at [258, 305] on div "Por cotizar SOL058506 0" at bounding box center [214, 306] width 226 height 19
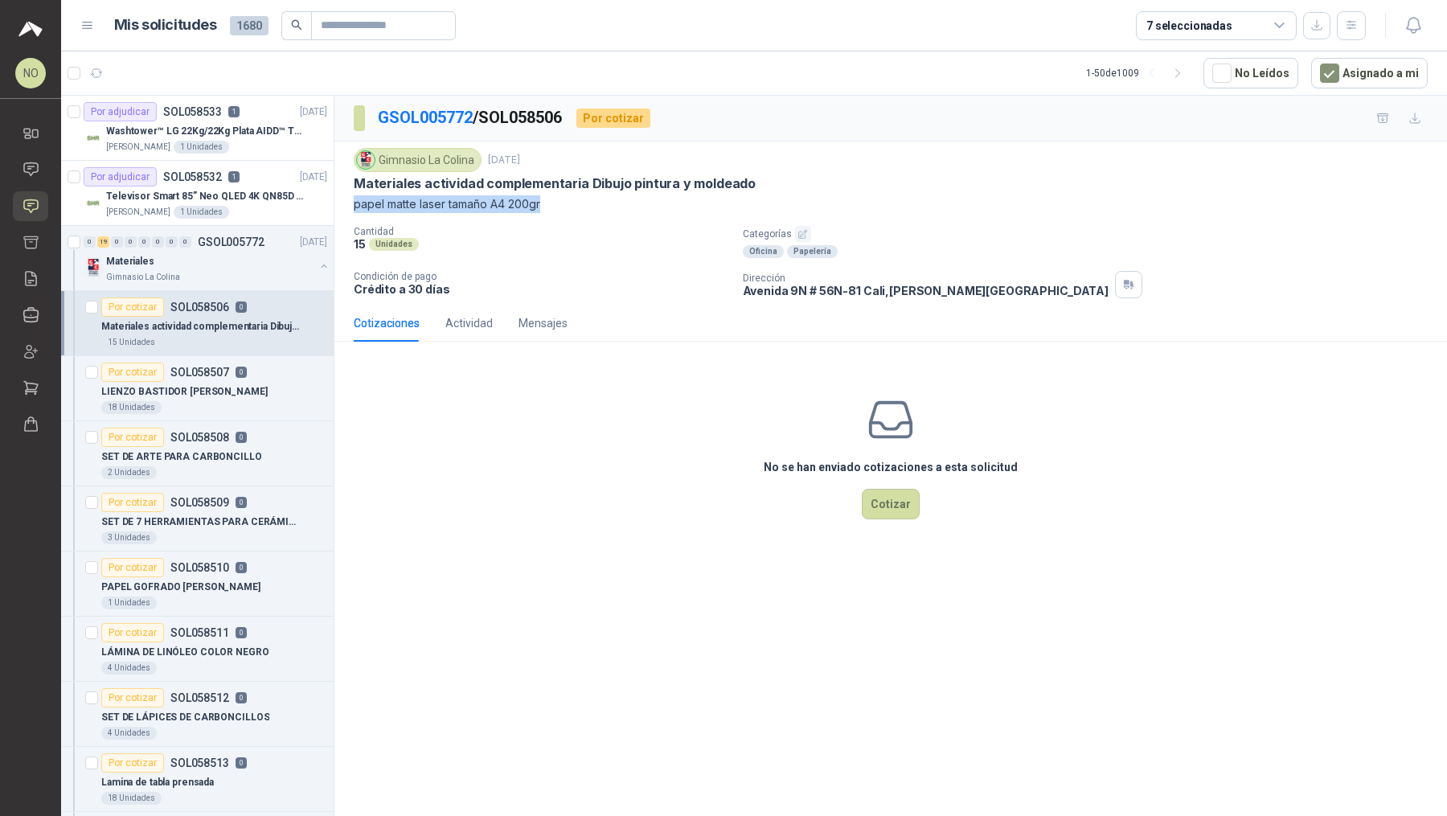
drag, startPoint x: 355, startPoint y: 204, endPoint x: 571, endPoint y: 205, distance: 216.2
click at [571, 205] on p "papel matte laser tamaño A4 200gr" at bounding box center [891, 204] width 1074 height 18
click at [225, 236] on p "GSOL005772" at bounding box center [231, 241] width 67 height 11
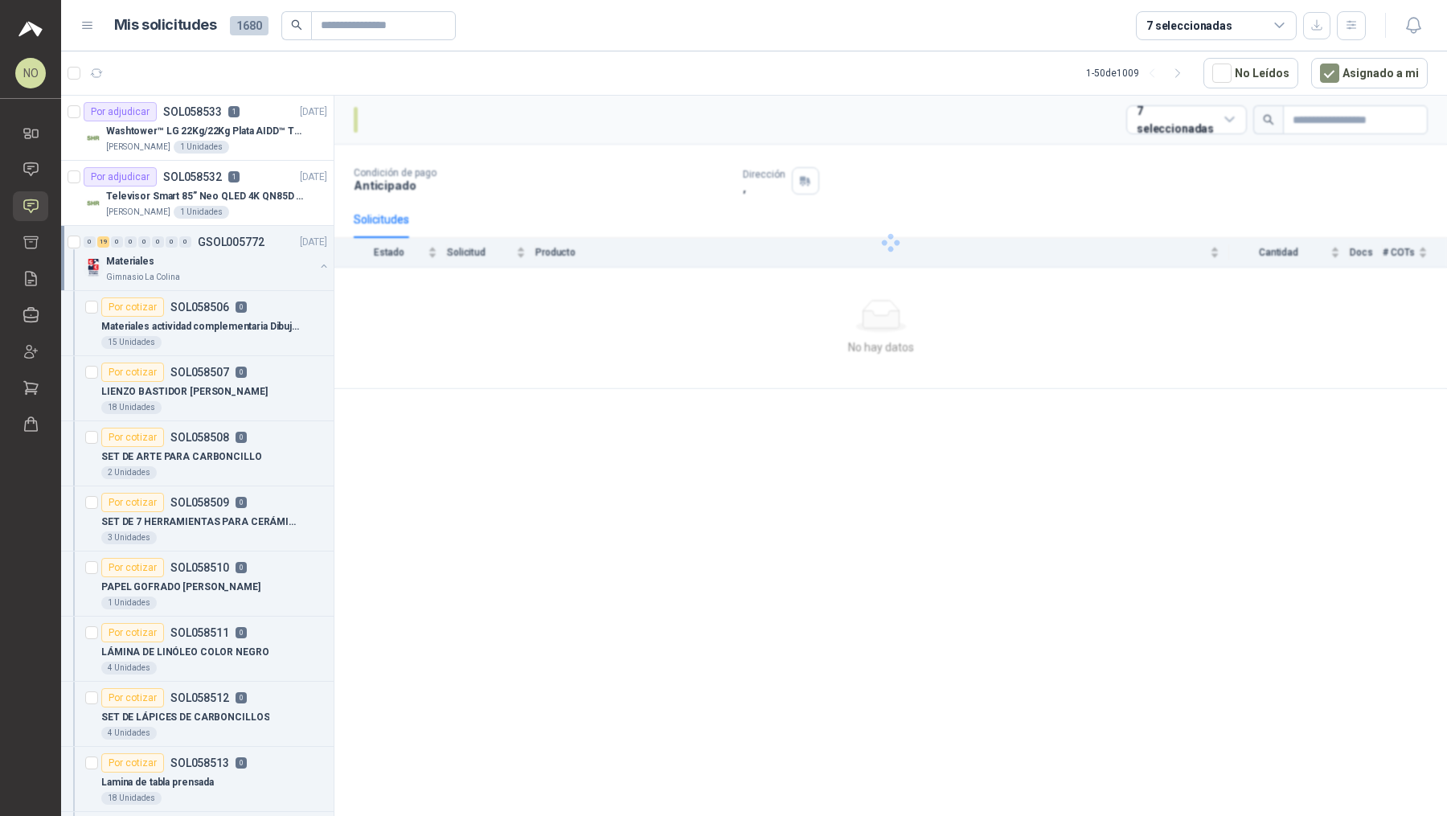
click at [225, 236] on p "GSOL005772" at bounding box center [231, 241] width 67 height 11
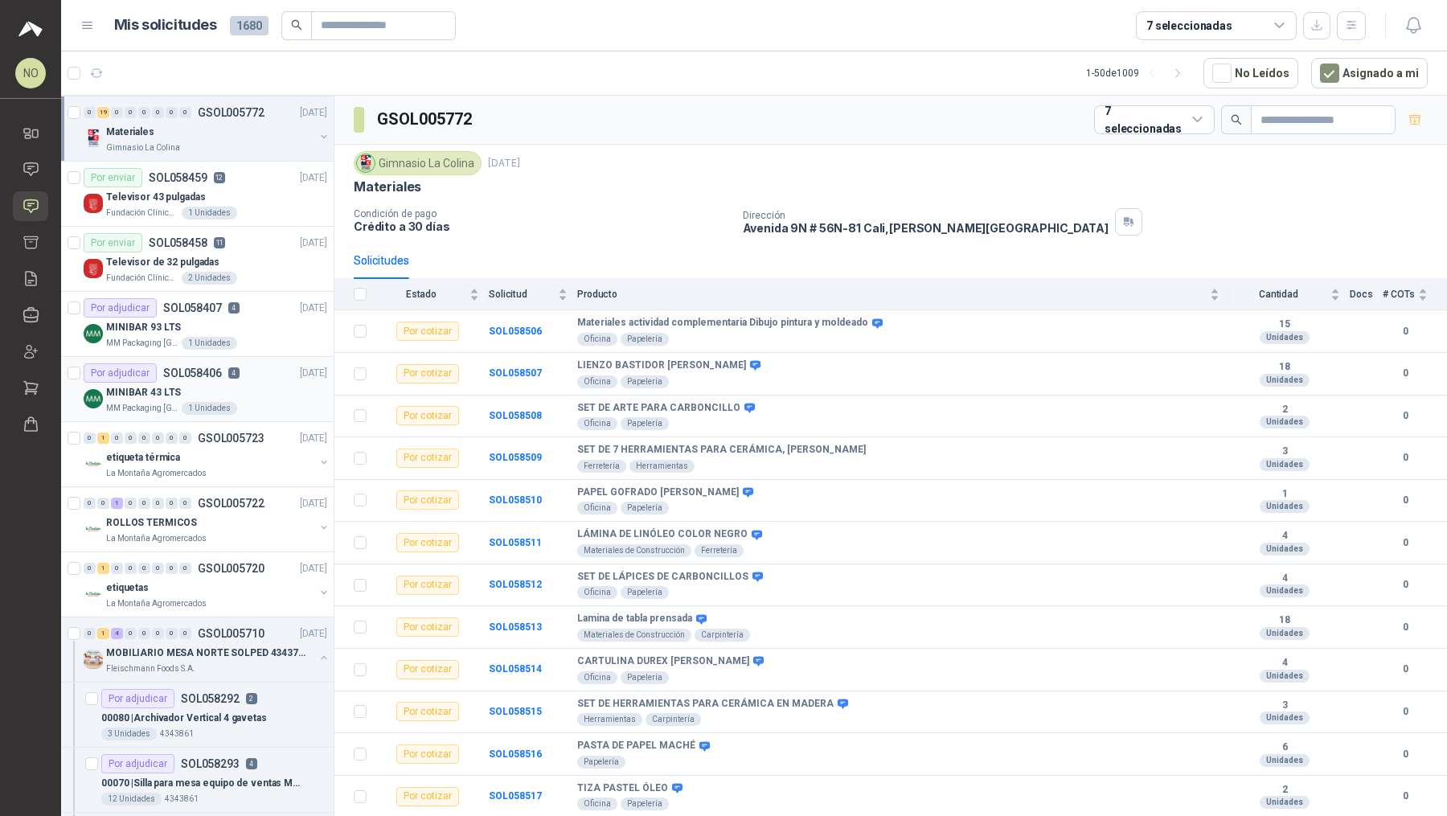
scroll to position [131, 0]
click at [253, 635] on div "0 1 4 0 0 0 0 0 GSOL005710 [DATE]" at bounding box center [207, 631] width 247 height 19
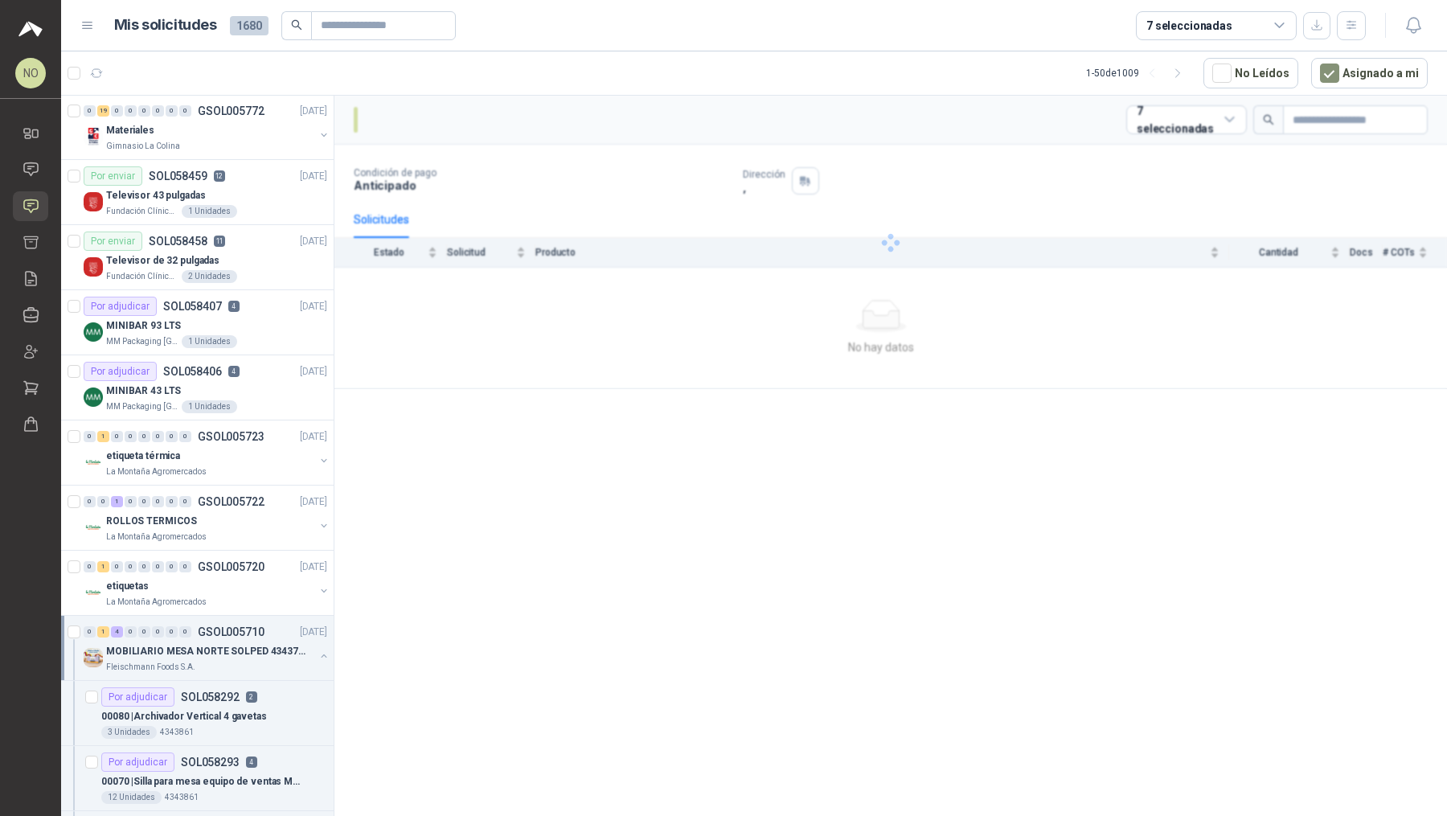
click at [253, 635] on div "0 1 4 0 0 0 0 0 GSOL005710 [DATE]" at bounding box center [207, 631] width 247 height 19
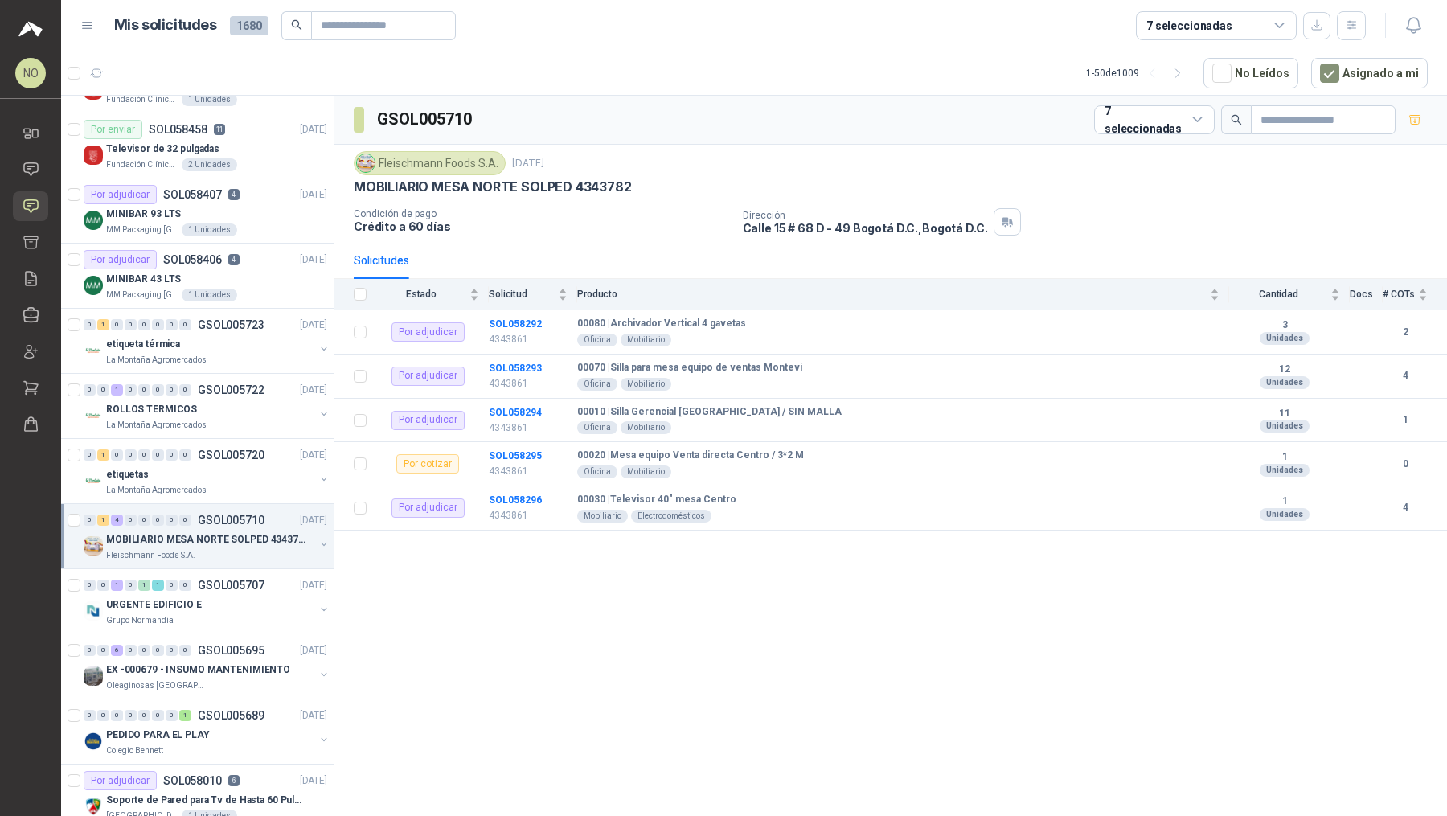
scroll to position [246, 0]
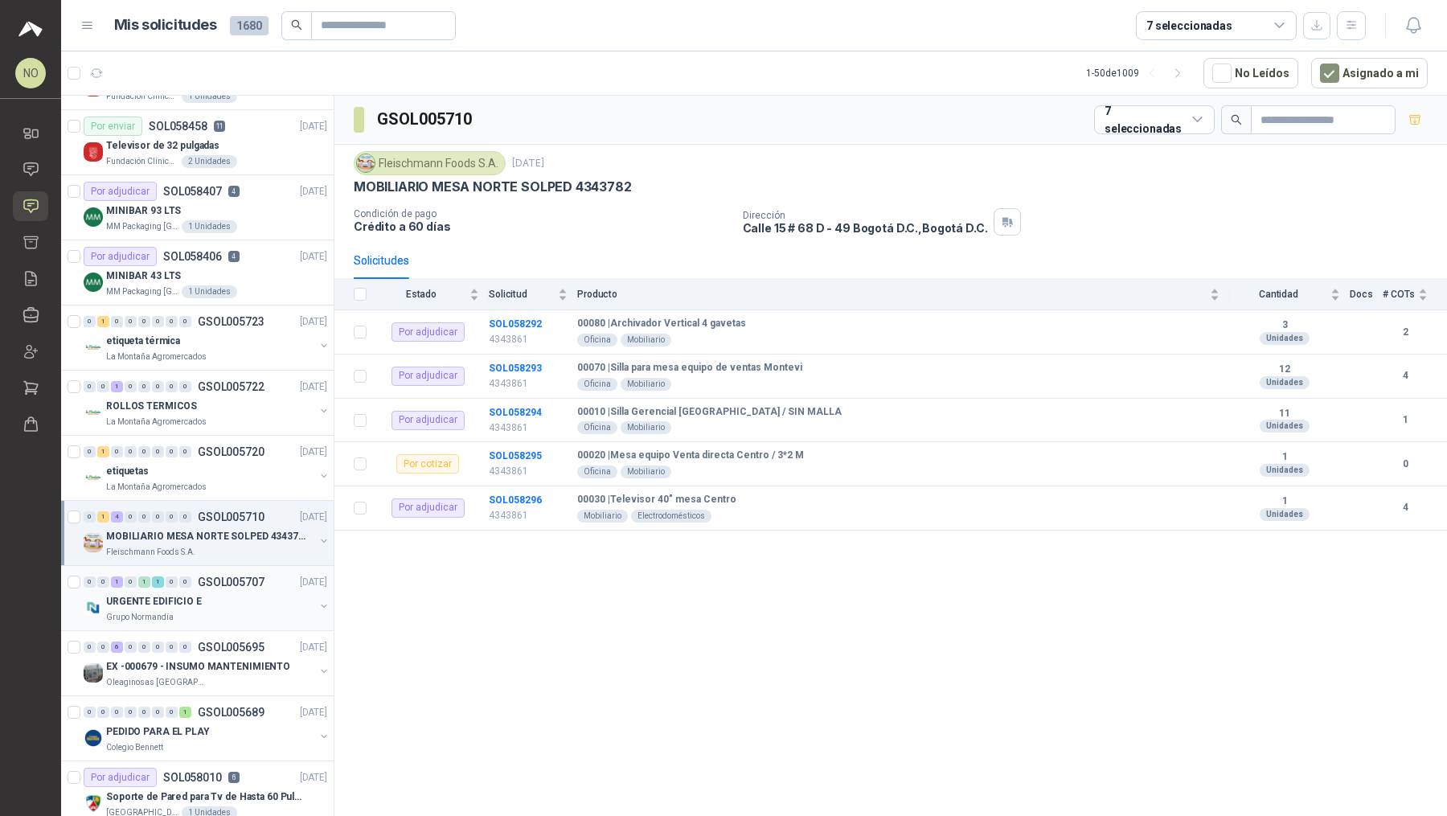
click at [253, 596] on div "URGENTE EDIFICIO E" at bounding box center [210, 600] width 208 height 19
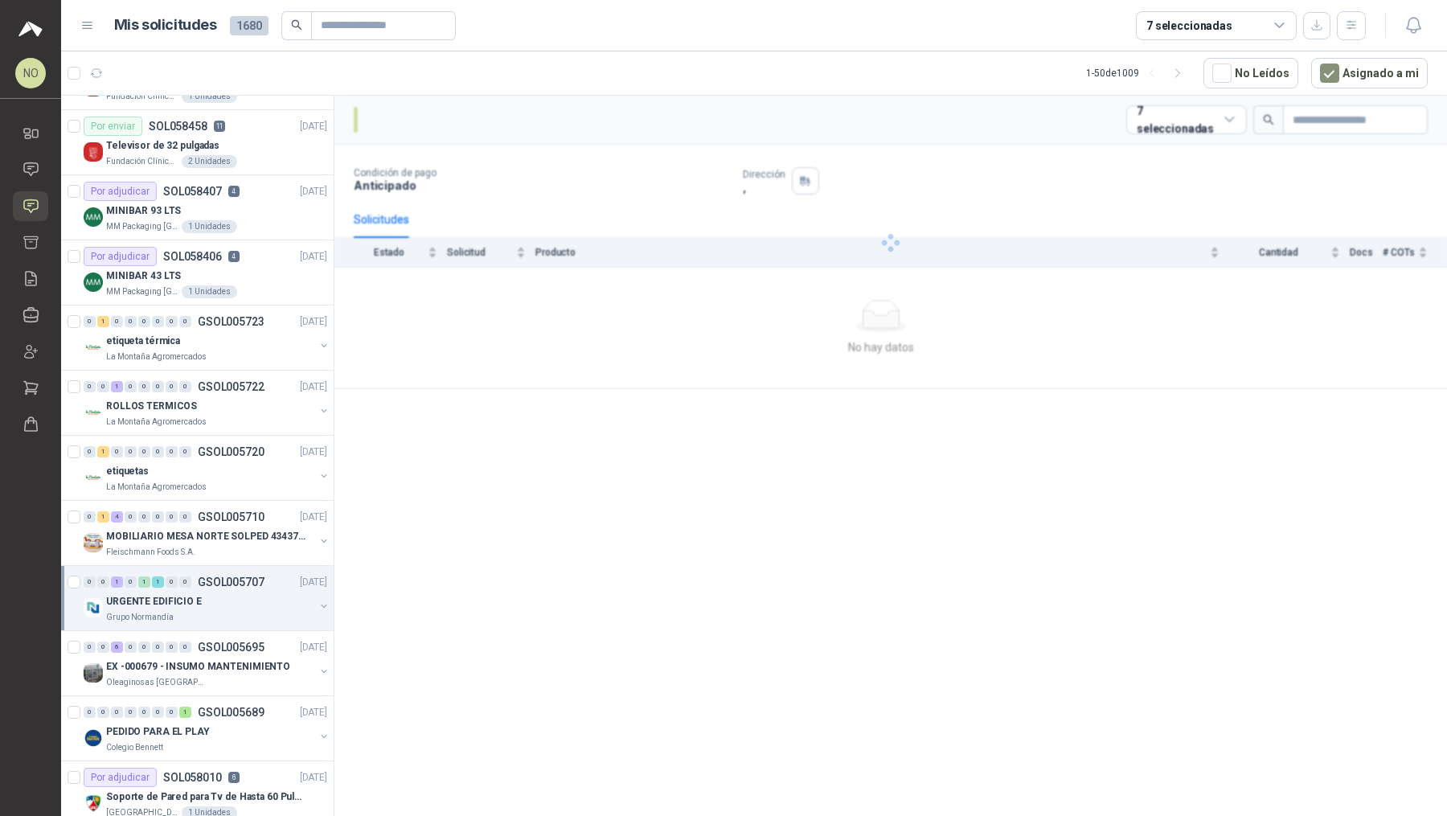
click at [253, 596] on div "URGENTE EDIFICIO E" at bounding box center [210, 600] width 208 height 19
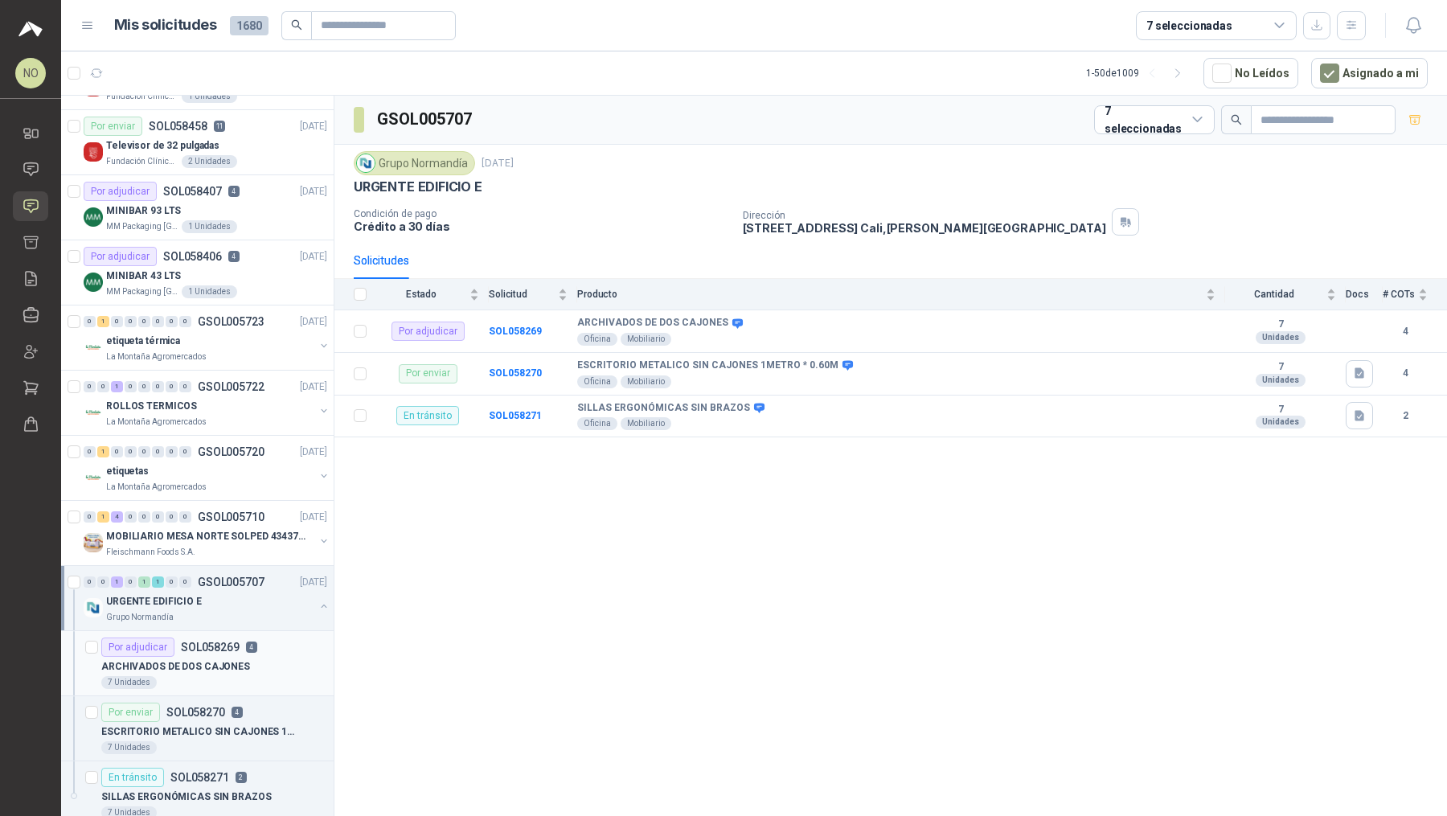
click at [243, 650] on div "Por adjudicar SOL058269 4" at bounding box center [179, 646] width 156 height 19
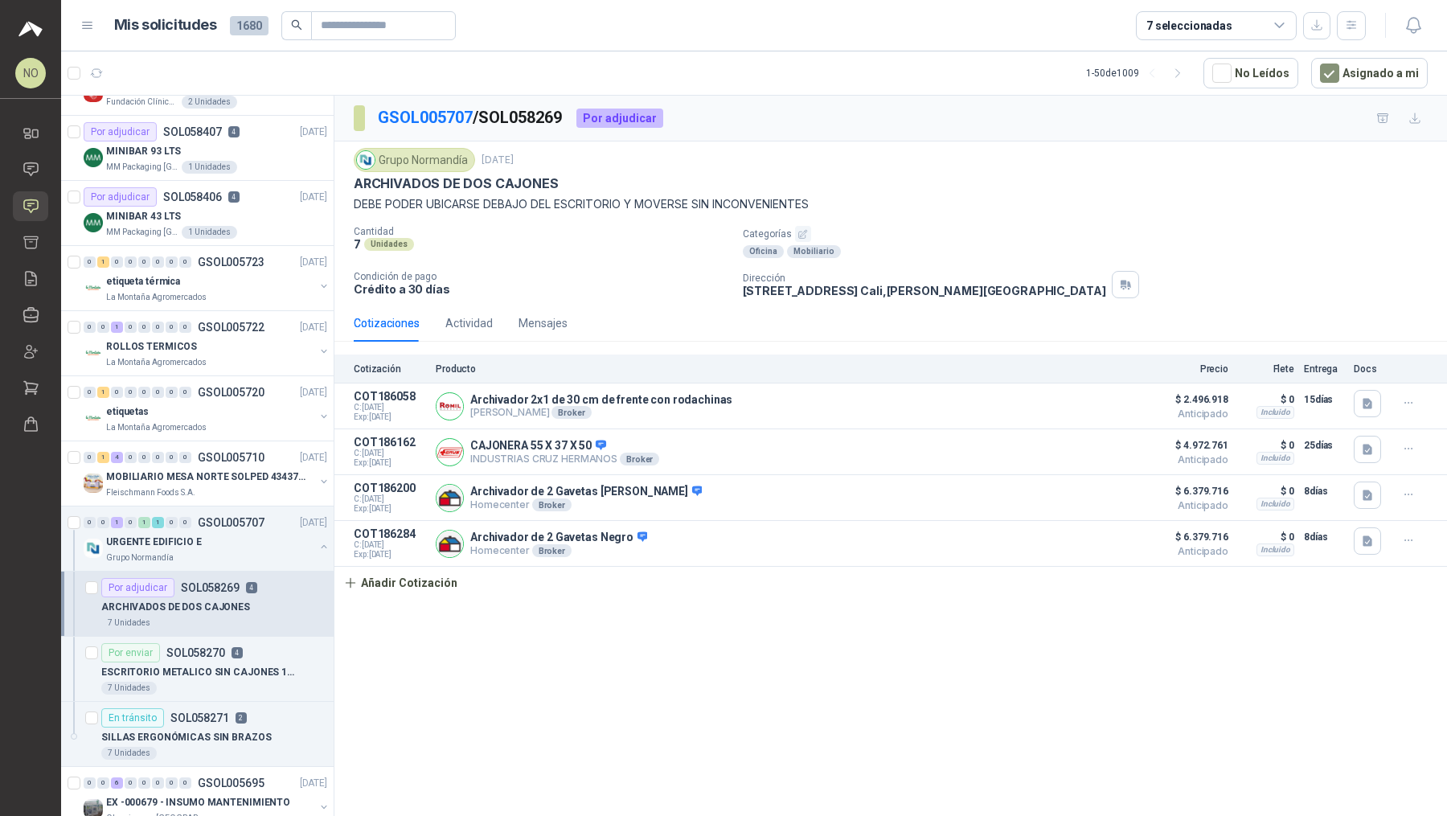
scroll to position [312, 0]
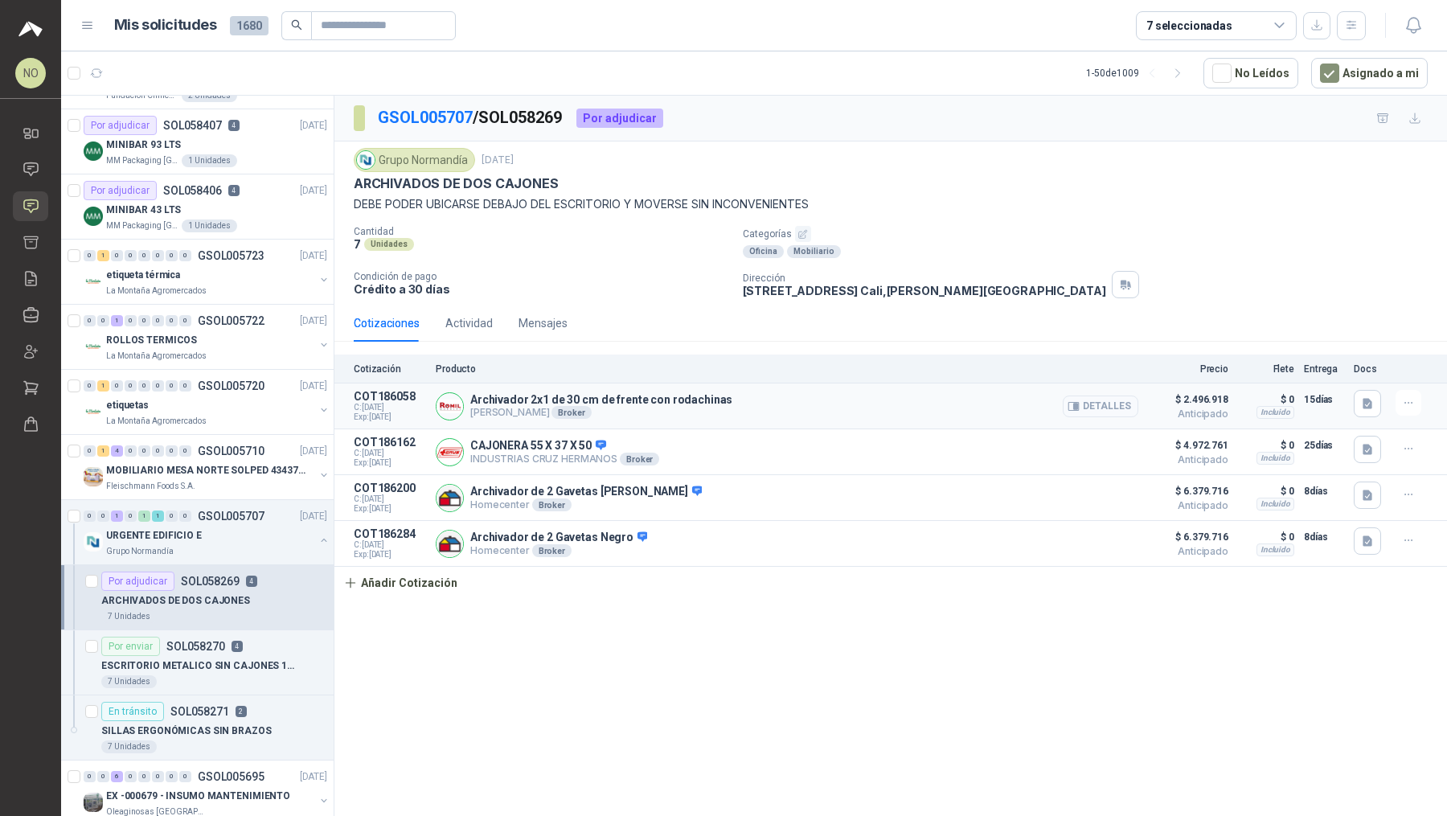
click at [711, 401] on button "Detalles" at bounding box center [1100, 406] width 76 height 22
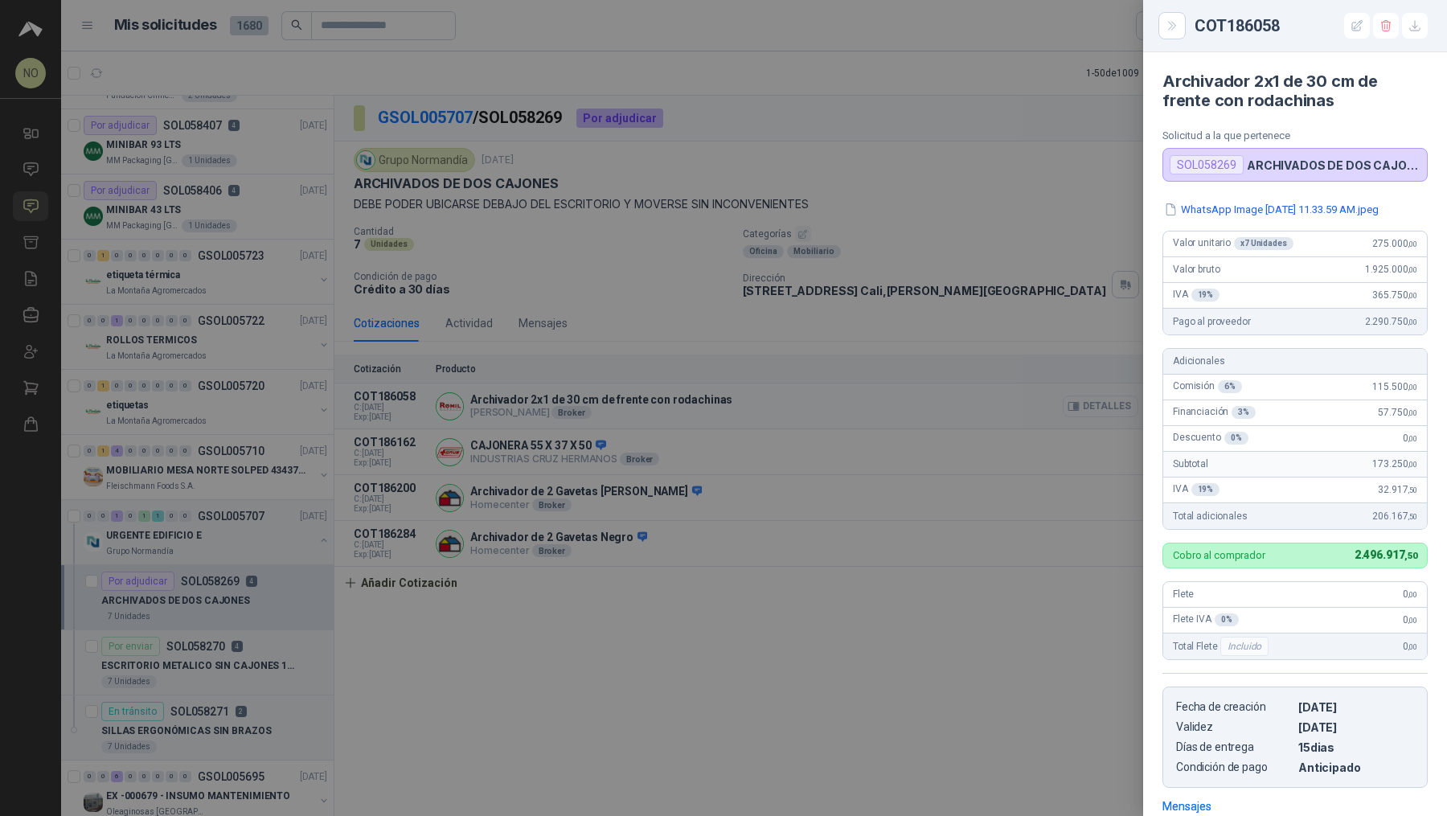
scroll to position [199, 0]
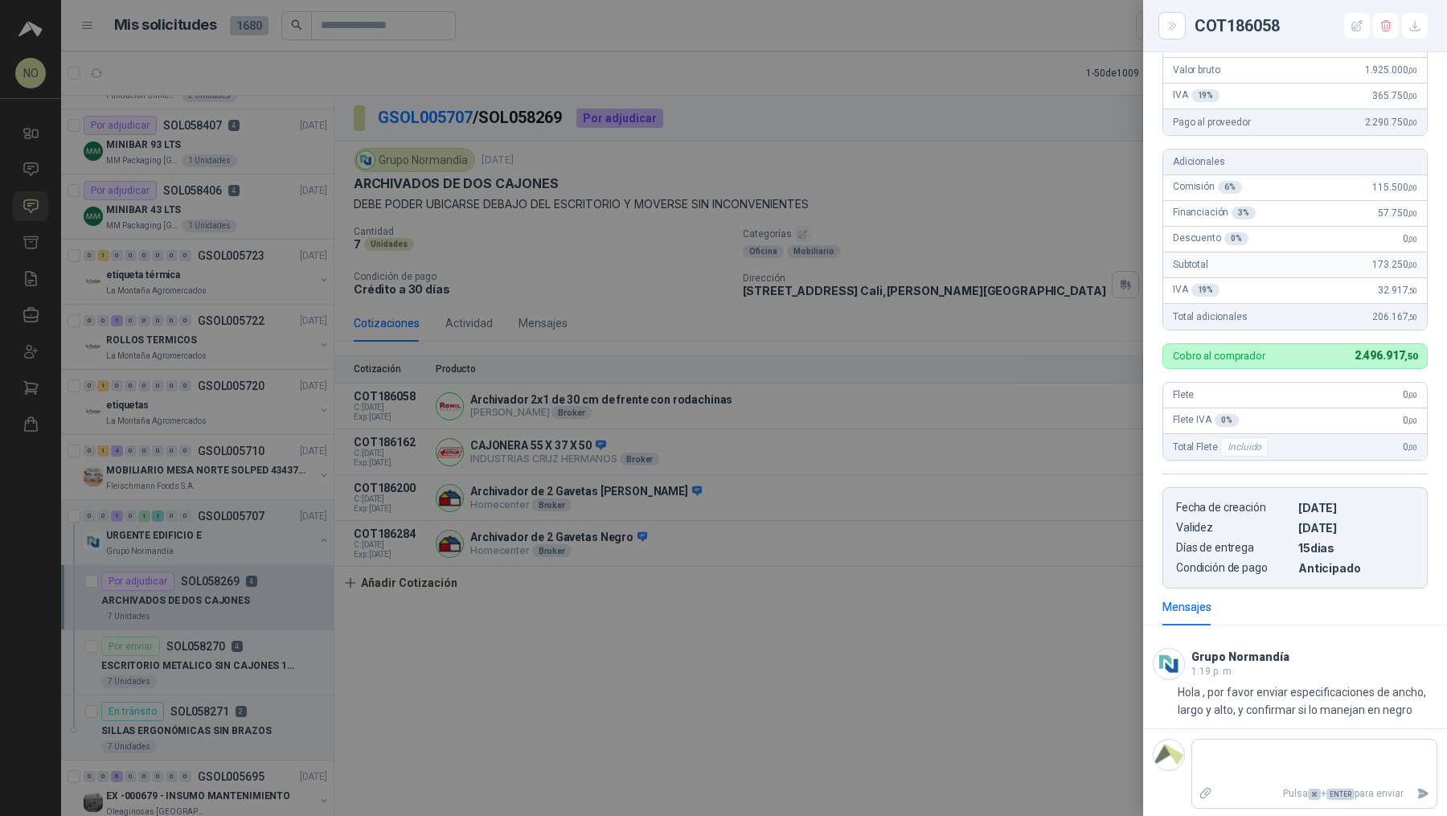
click at [711, 553] on div at bounding box center [723, 408] width 1447 height 816
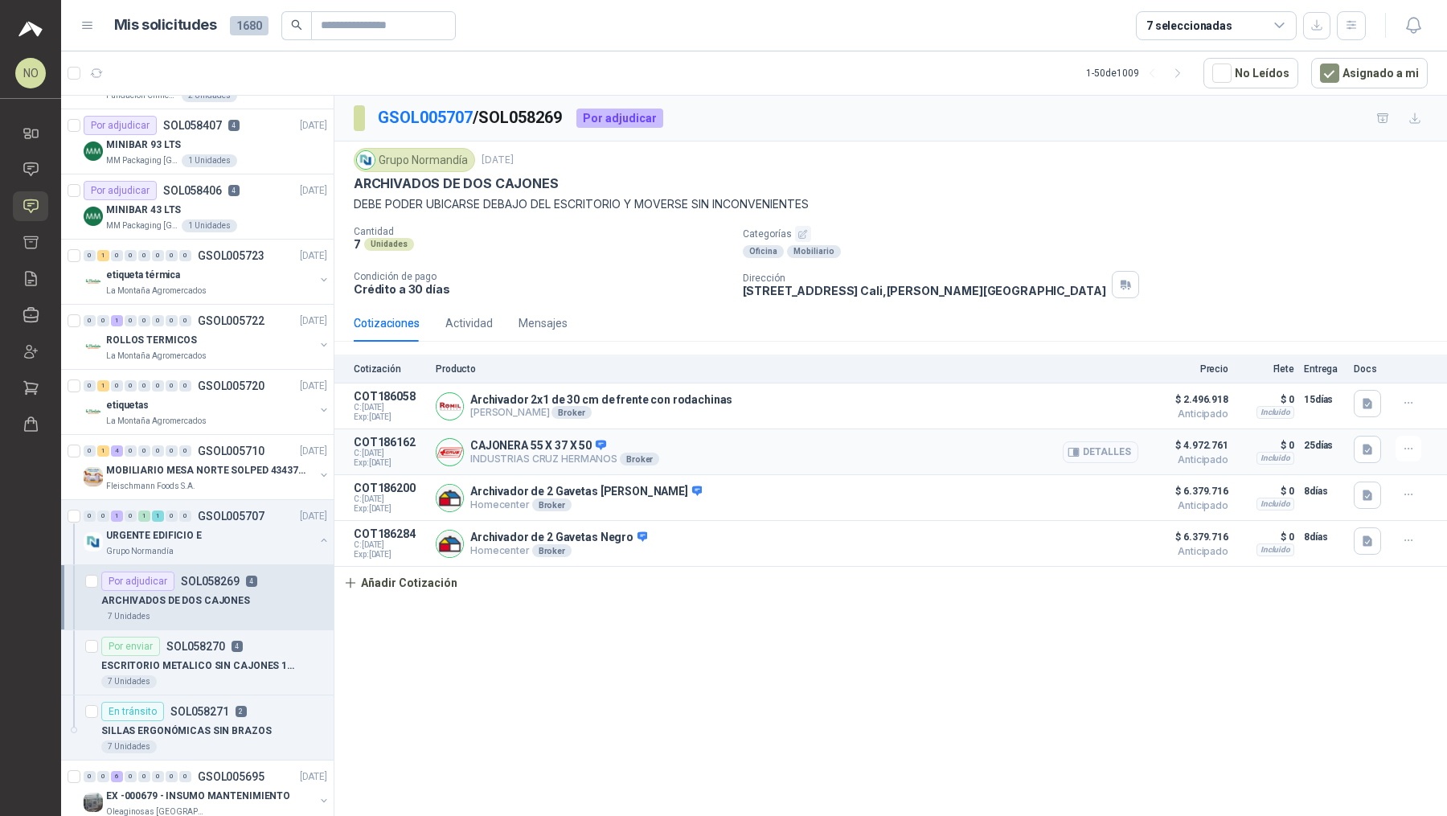
click at [711, 451] on icon "button" at bounding box center [1076, 452] width 4 height 6
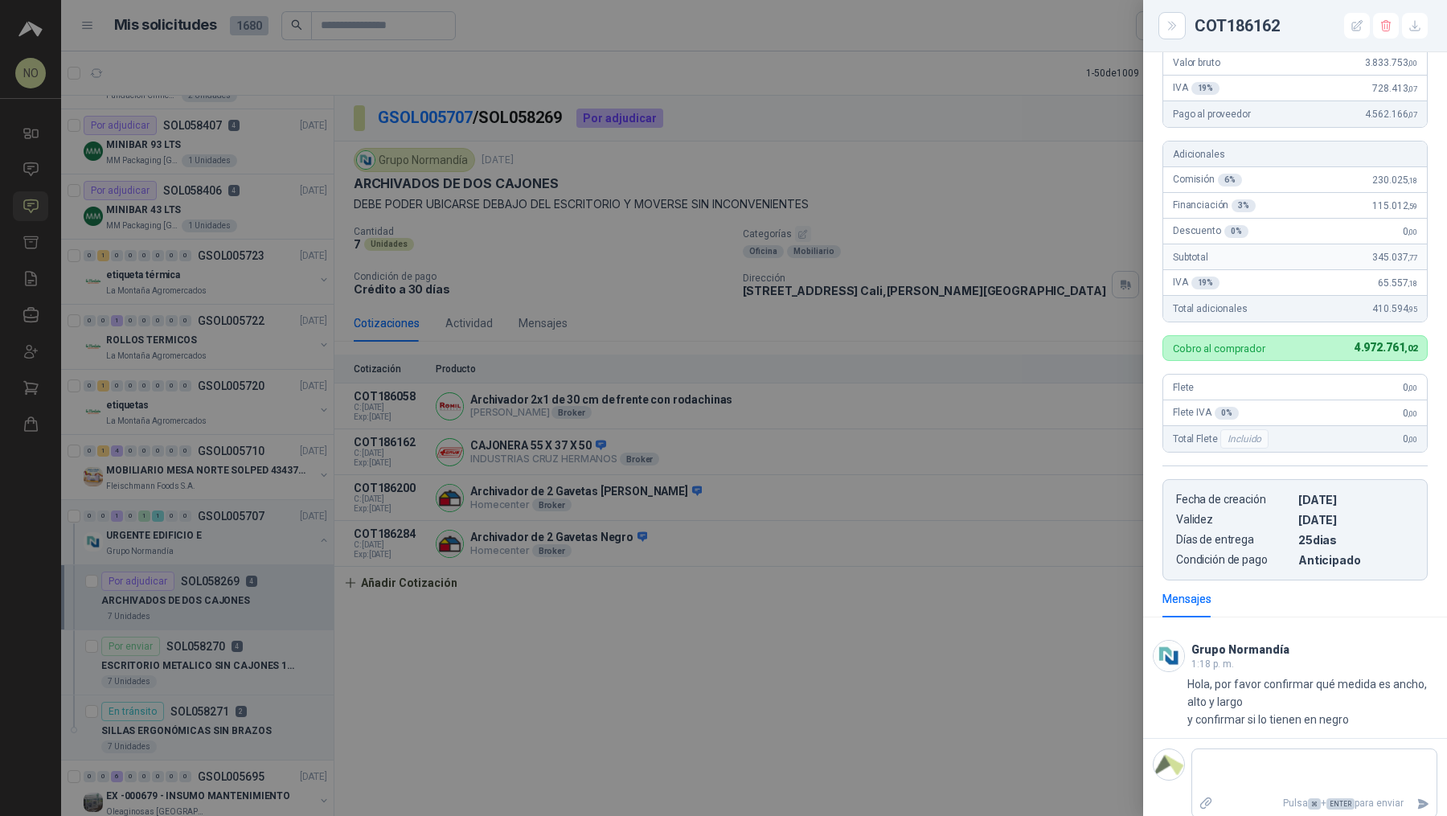
scroll to position [0, 0]
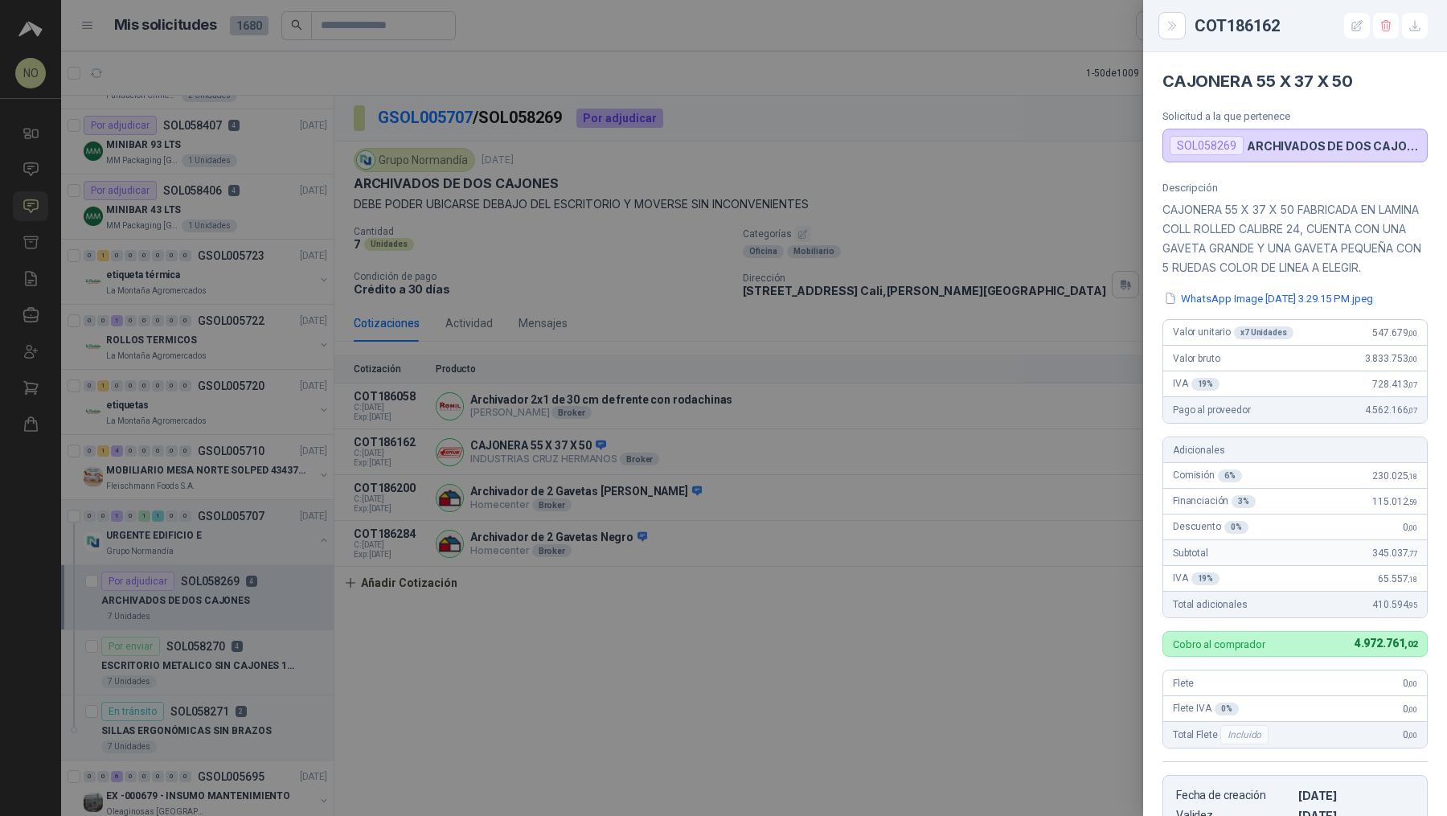
click at [711, 300] on div at bounding box center [723, 408] width 1447 height 816
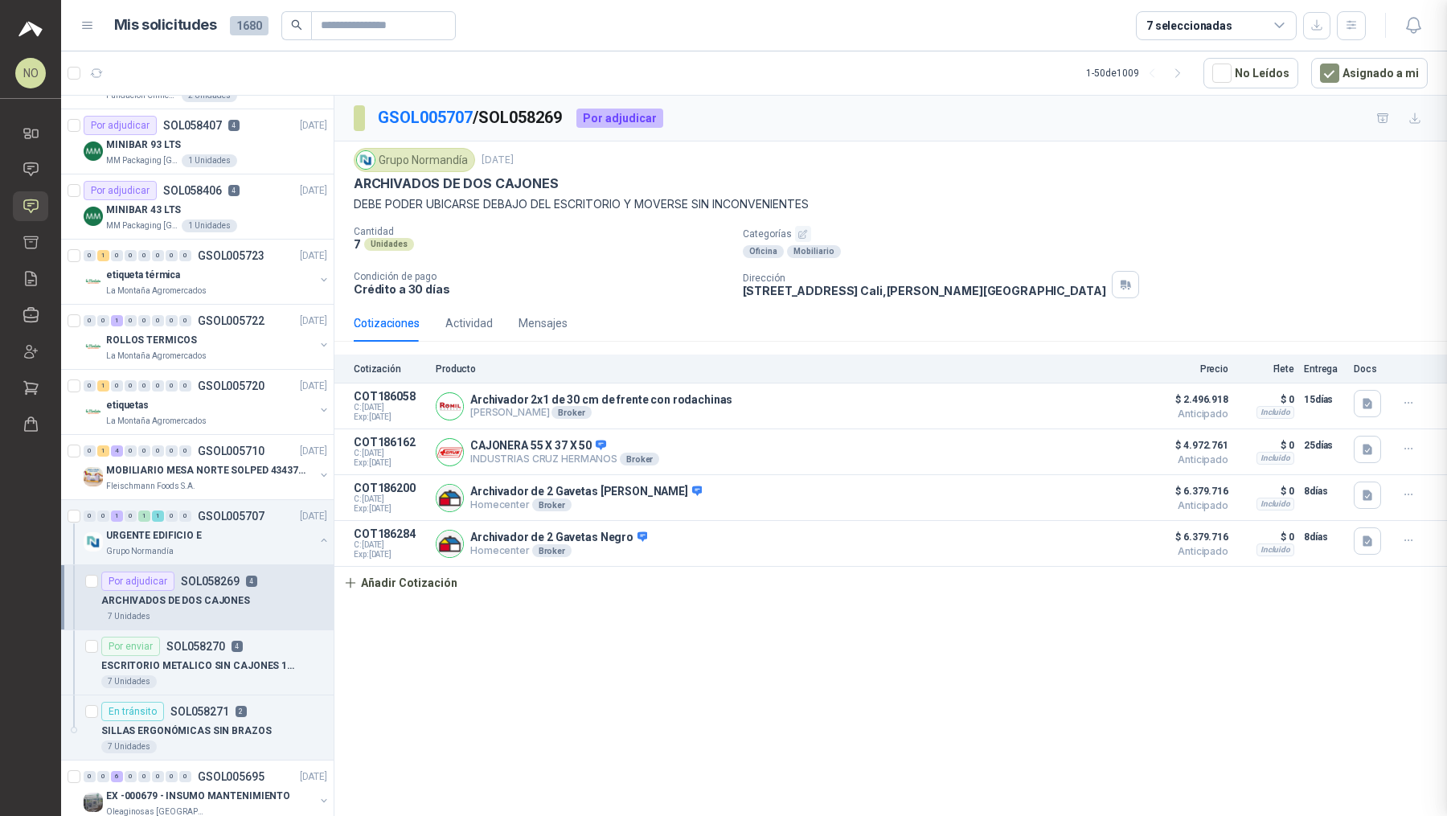
scroll to position [322, 0]
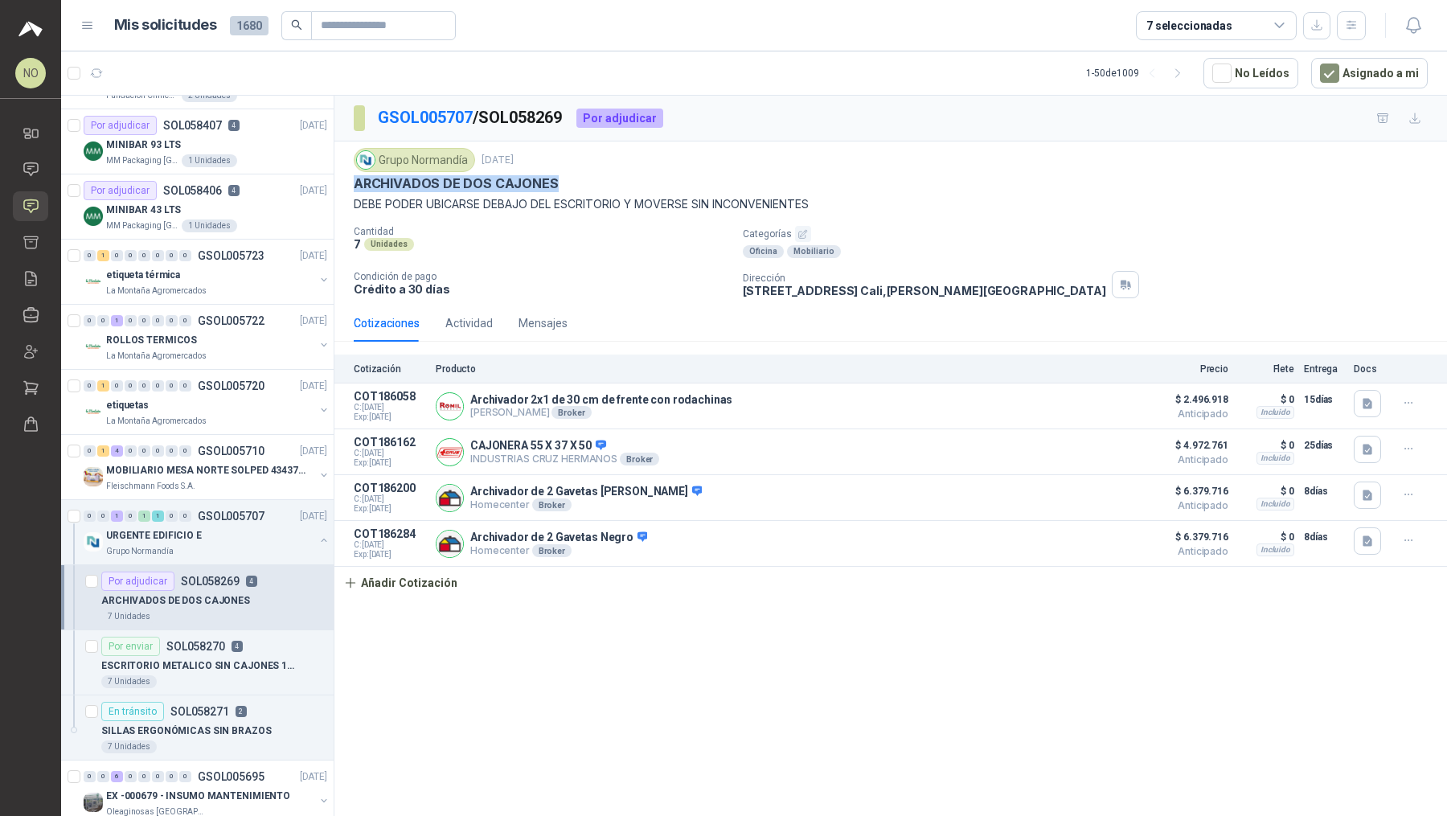
drag, startPoint x: 352, startPoint y: 182, endPoint x: 559, endPoint y: 179, distance: 207.4
click at [560, 179] on div "Grupo [PERSON_NAME] [DATE] ARCHIVADOS DE DOS CAJONES DEBE PODER UBICARSE DEBAJO…" at bounding box center [890, 222] width 1112 height 163
click at [253, 658] on p "ESCRITORIO METALICO SIN CAJONES 1METRO * 0.60M" at bounding box center [201, 665] width 200 height 15
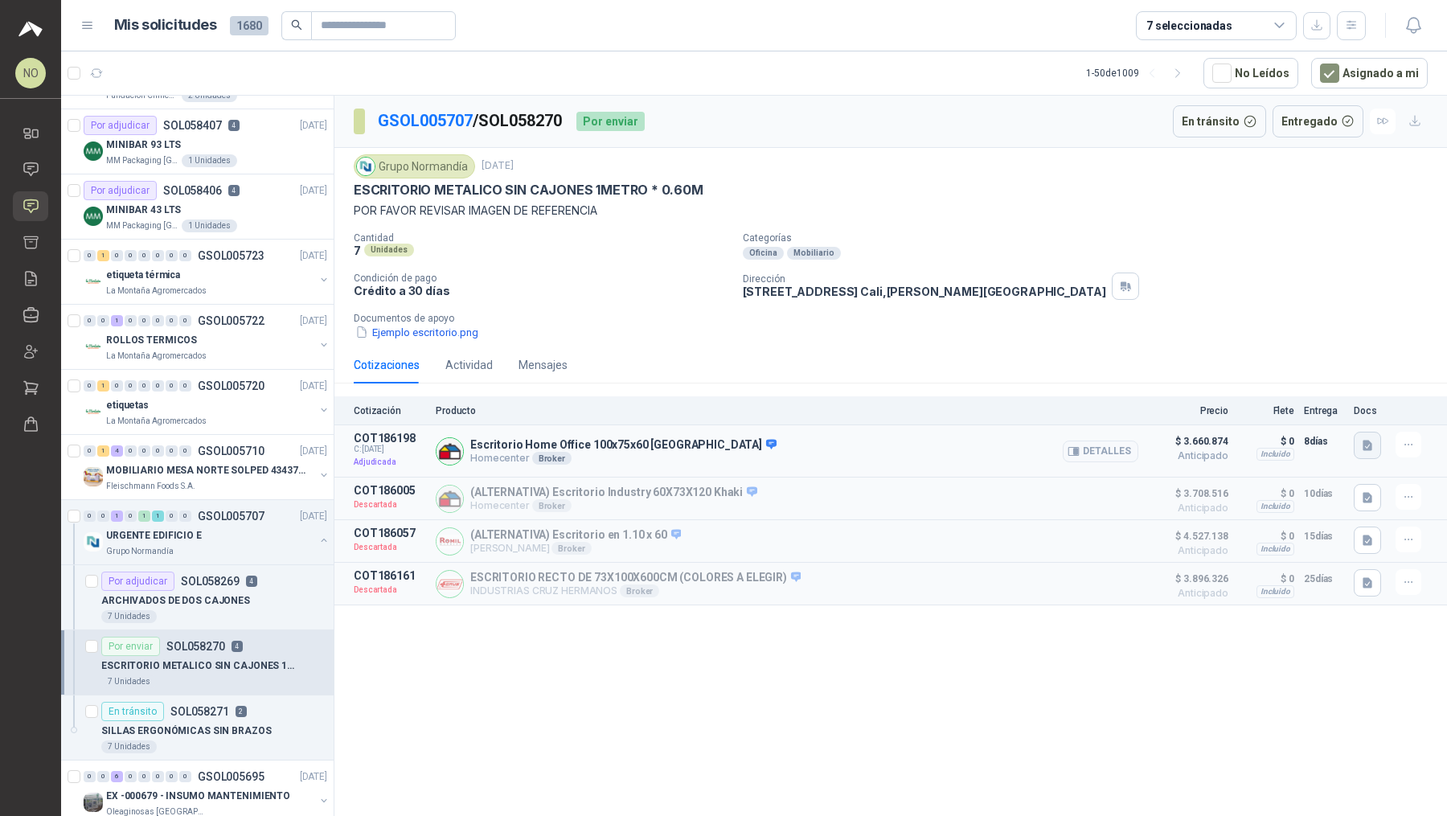
click at [711, 440] on button "button" at bounding box center [1366, 445] width 27 height 27
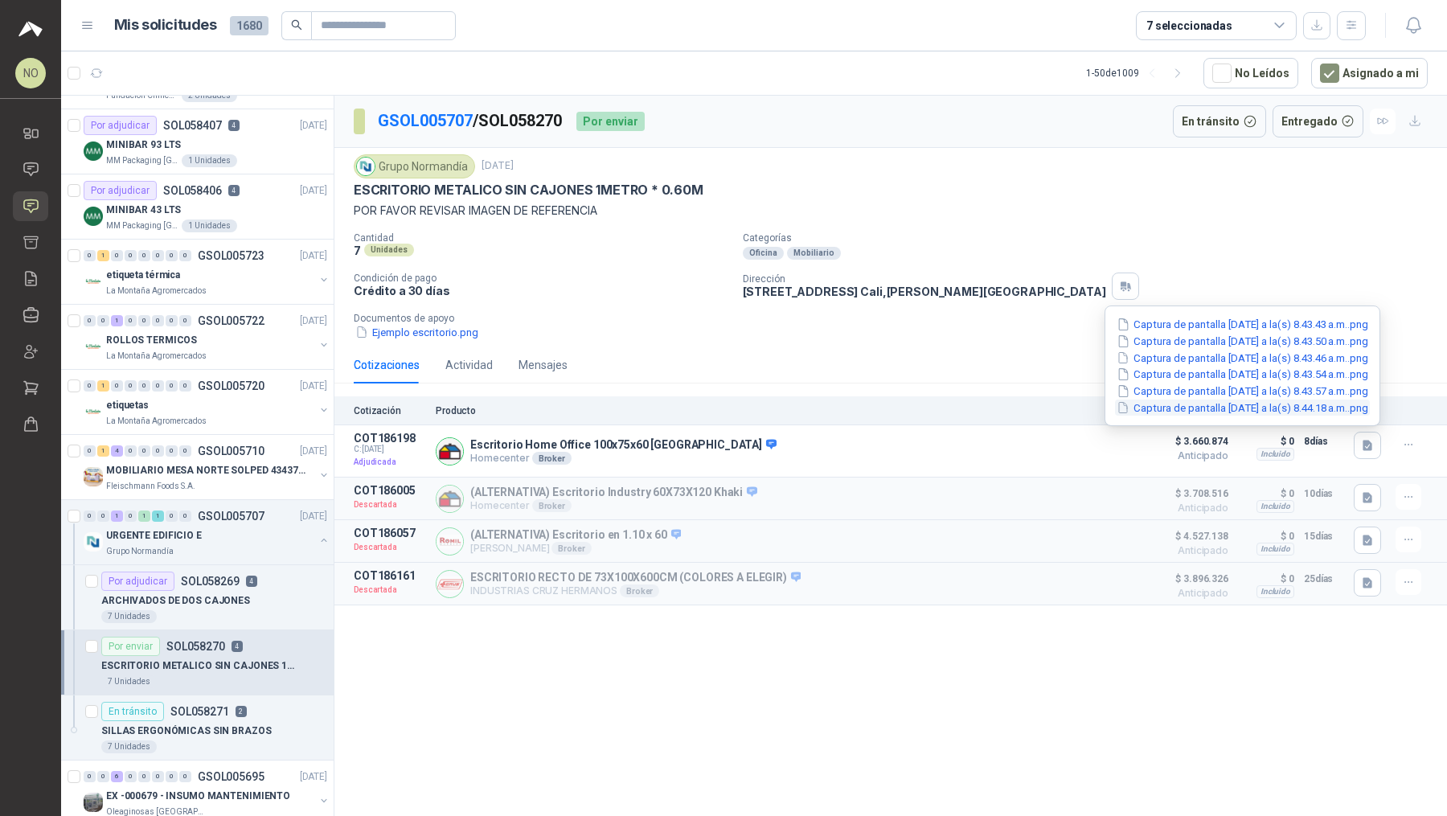
click at [711, 399] on button "Captura de pantalla [DATE] a la(s) 8.44.18 a.m..png" at bounding box center [1242, 407] width 255 height 17
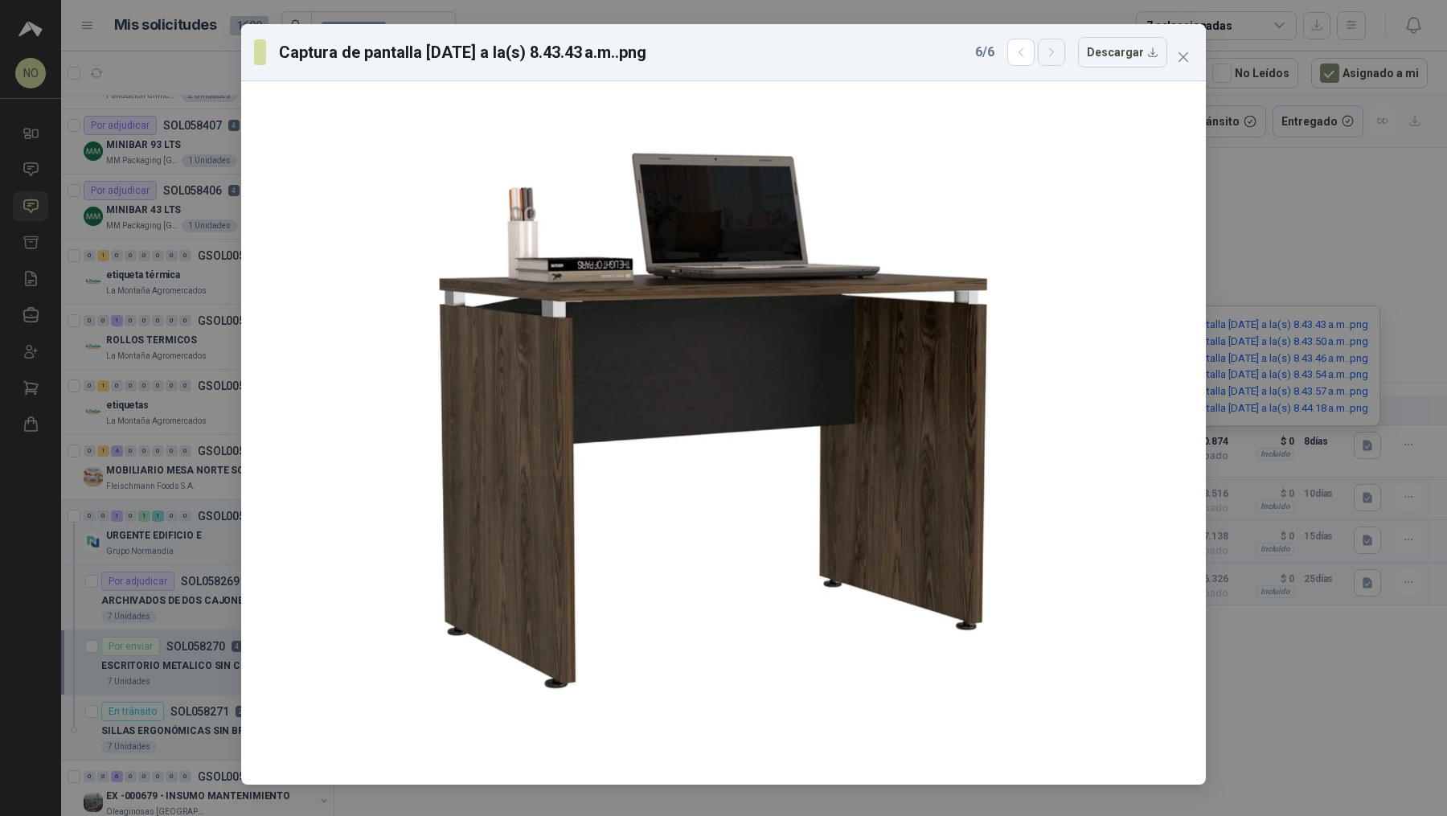
click at [711, 51] on icon "button" at bounding box center [1052, 53] width 14 height 14
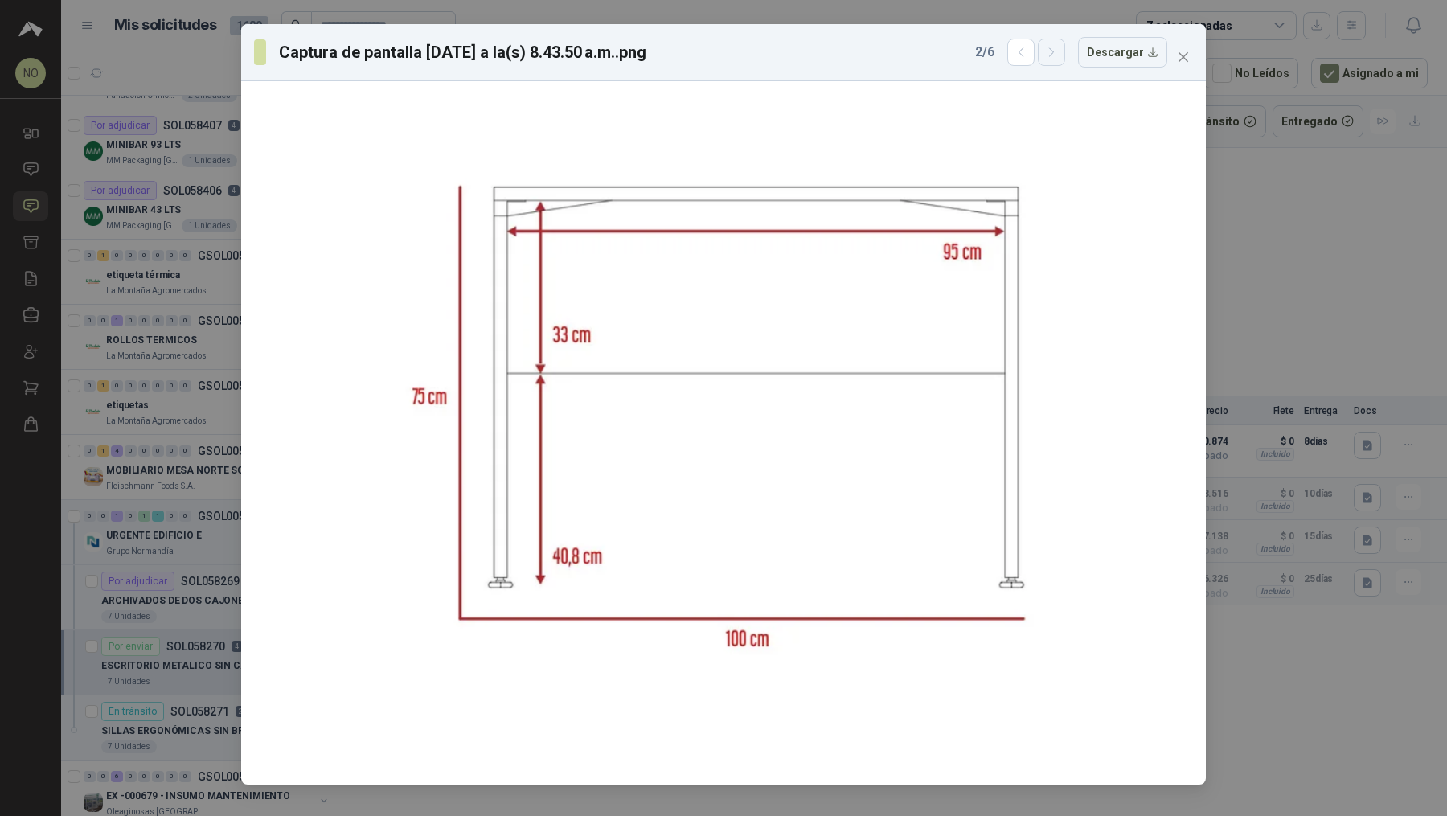
click at [711, 51] on icon "button" at bounding box center [1052, 53] width 14 height 14
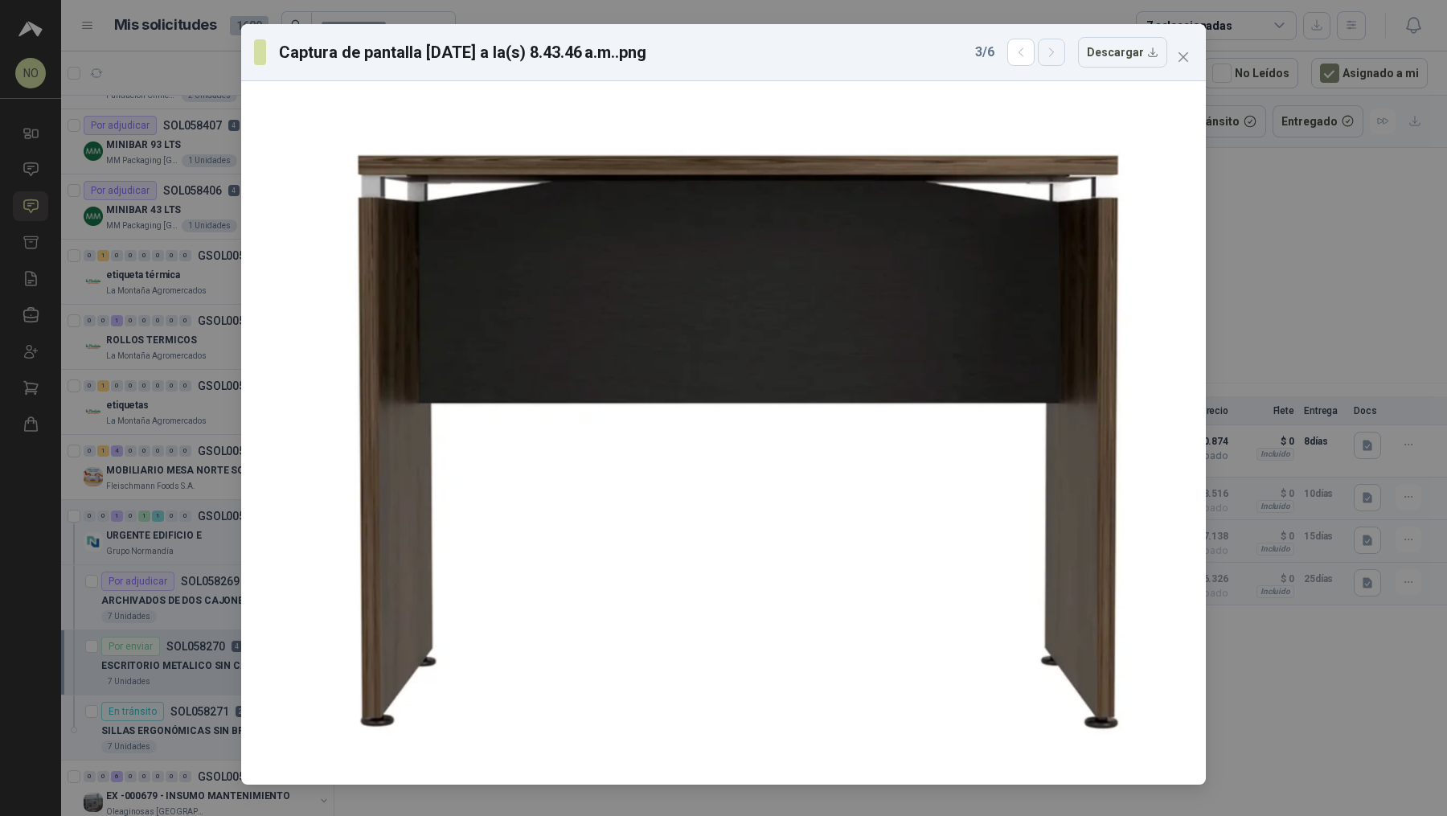
click at [711, 51] on icon "button" at bounding box center [1052, 53] width 14 height 14
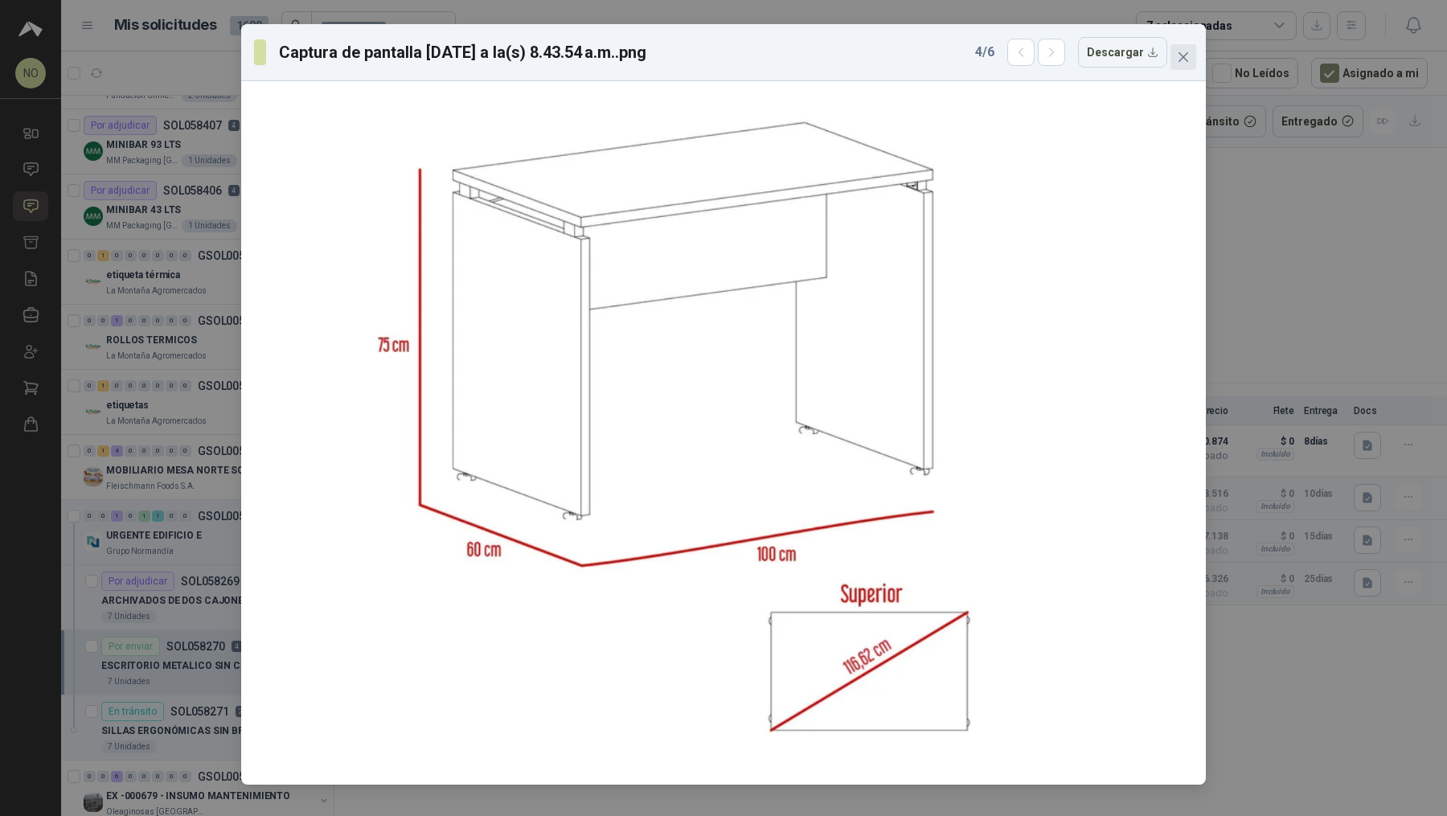
click at [711, 47] on button "Close" at bounding box center [1183, 57] width 26 height 26
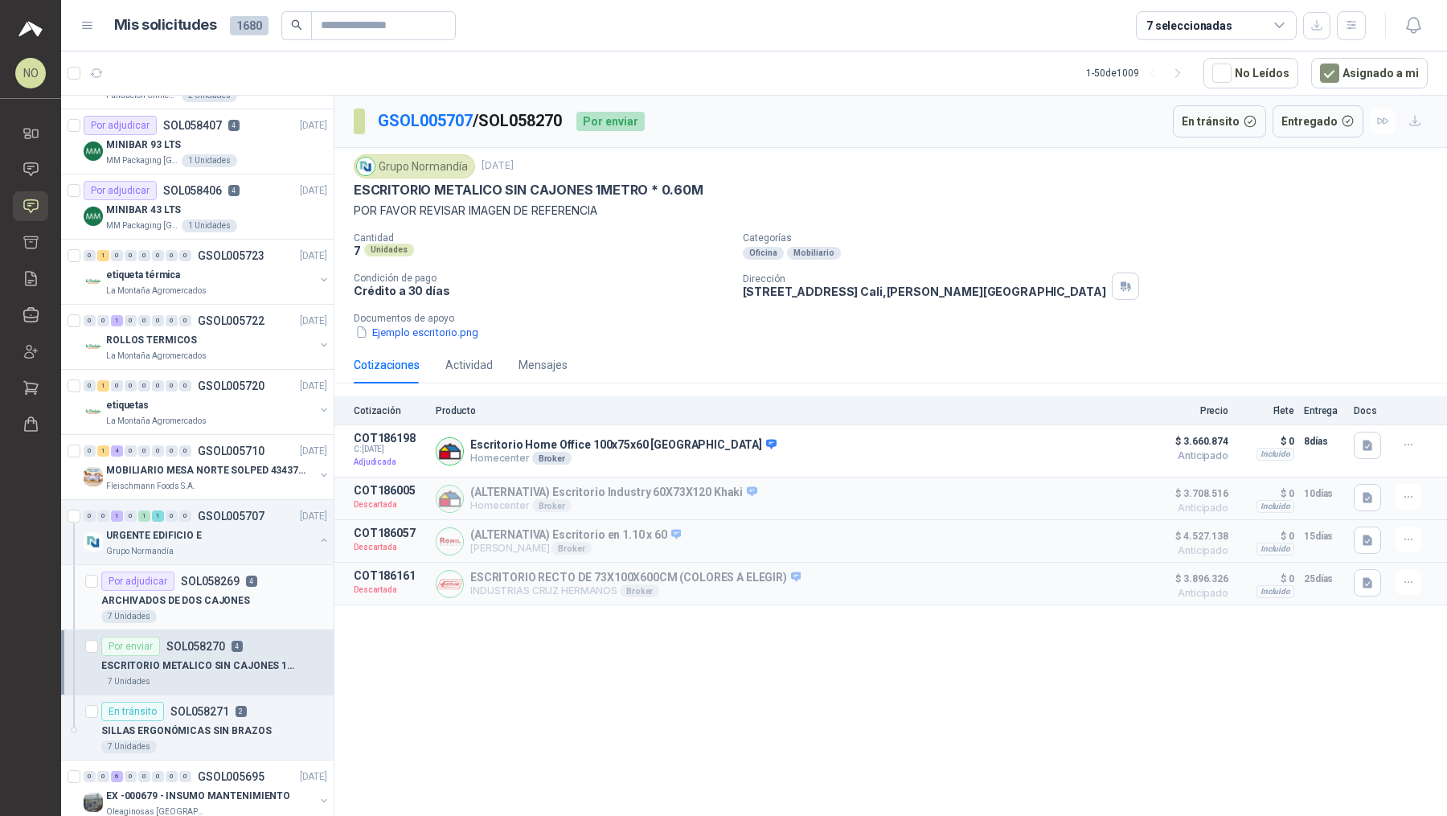
click at [215, 610] on div "7 Unidades" at bounding box center [214, 616] width 226 height 13
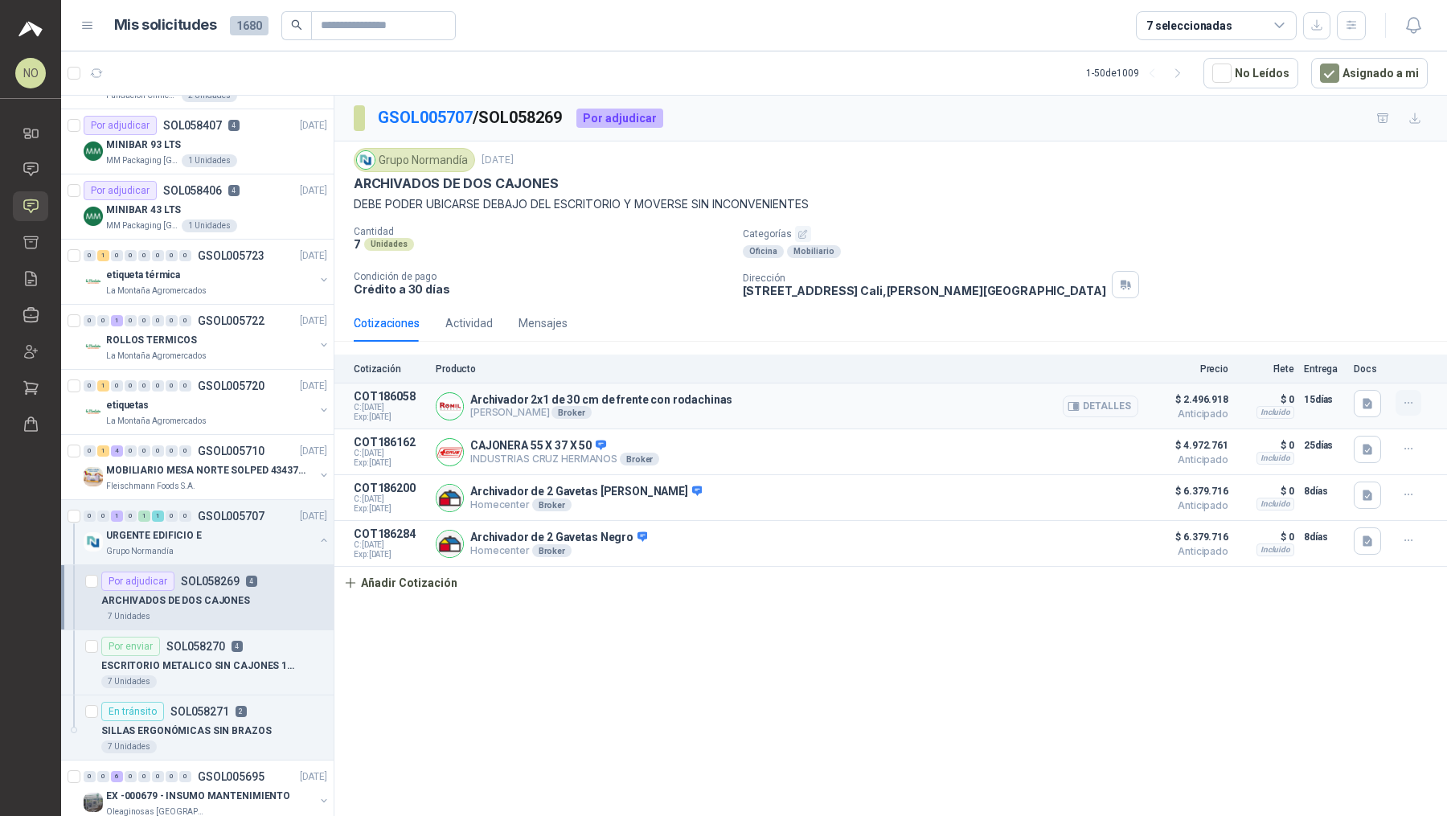
click at [711, 396] on button "button" at bounding box center [1408, 403] width 26 height 26
click at [711, 364] on button "Eliminar" at bounding box center [1376, 365] width 129 height 26
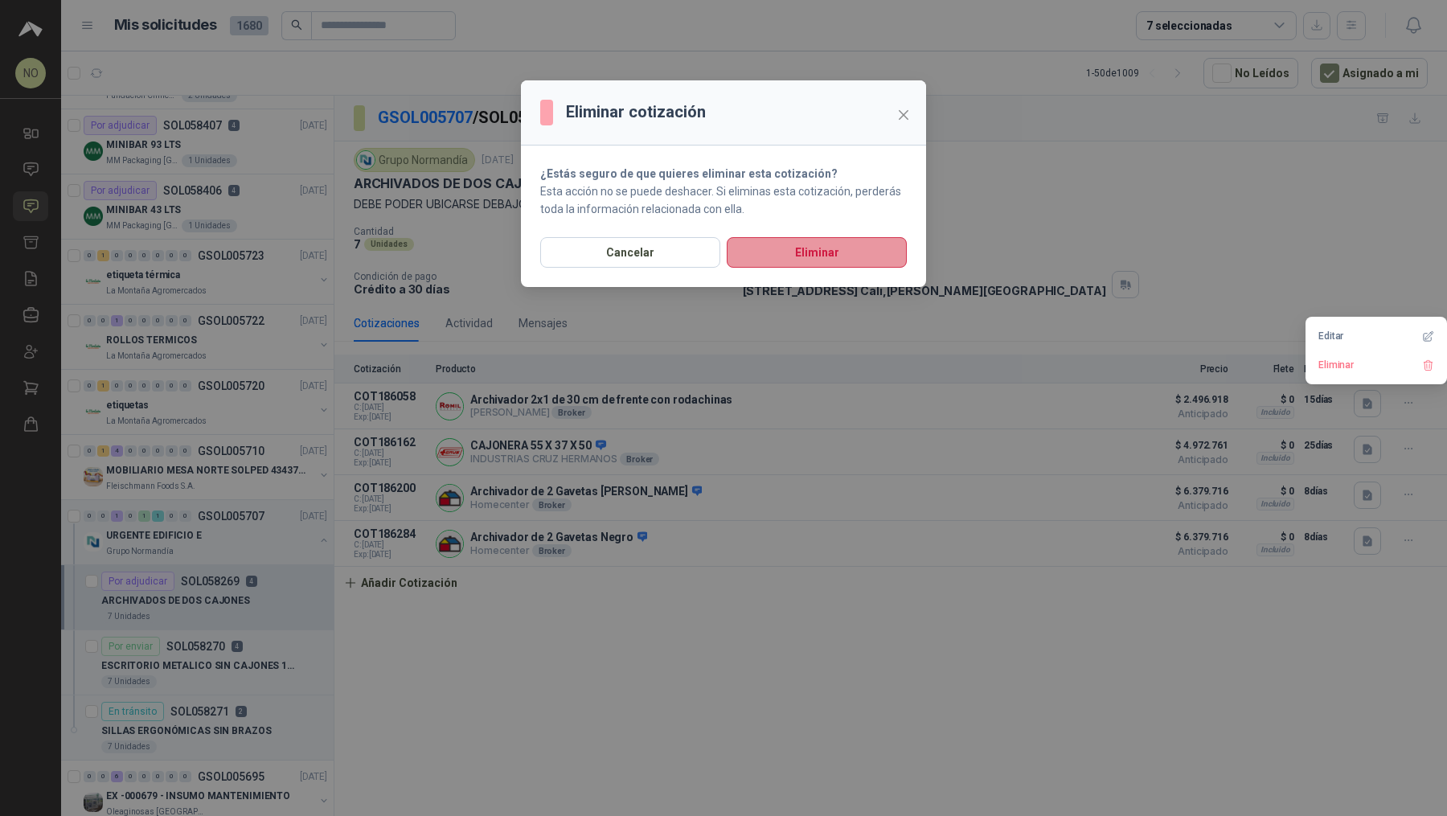
click at [711, 249] on button "Eliminar" at bounding box center [817, 252] width 180 height 31
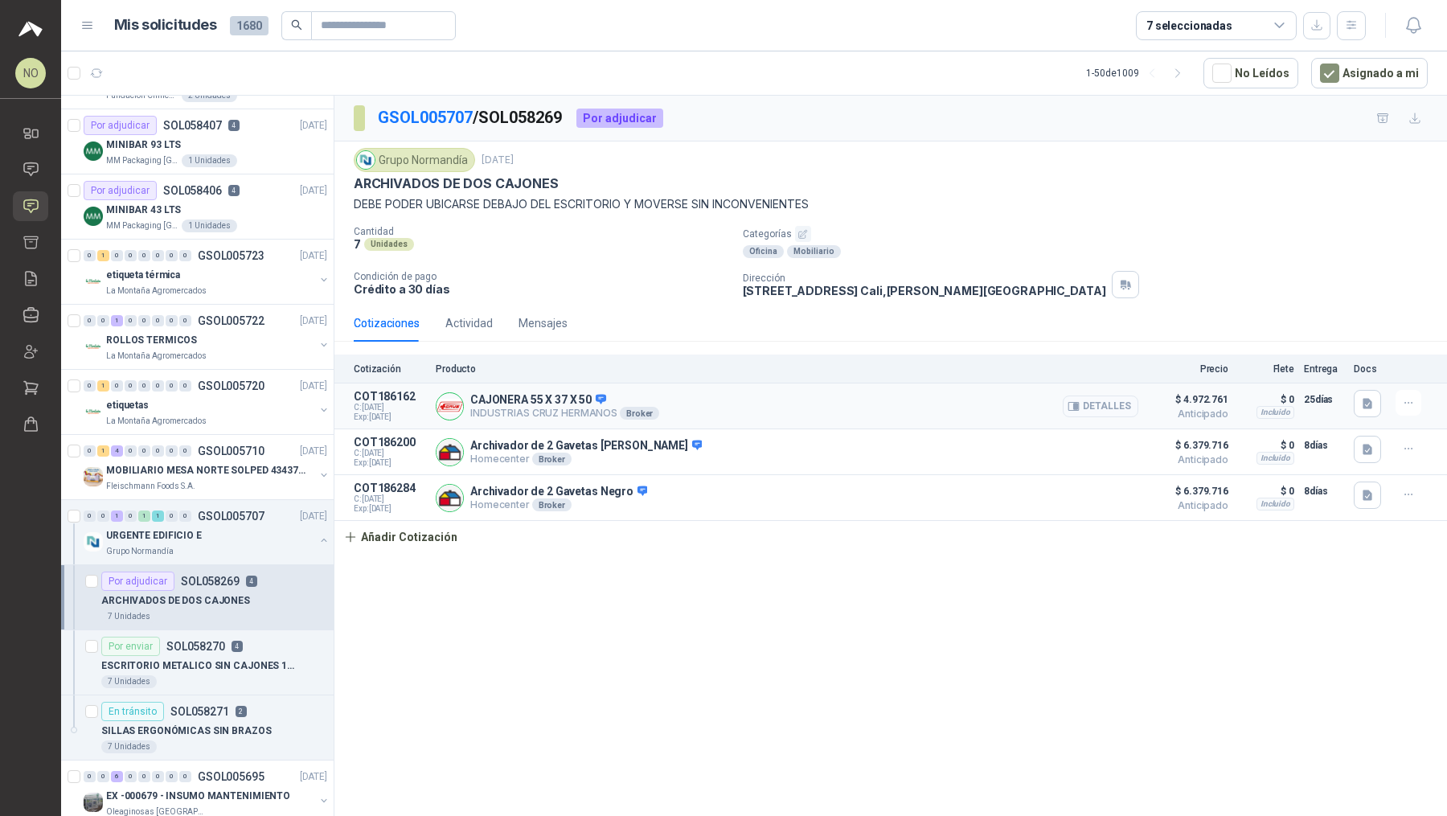
click at [711, 401] on button "Detalles" at bounding box center [1100, 406] width 76 height 22
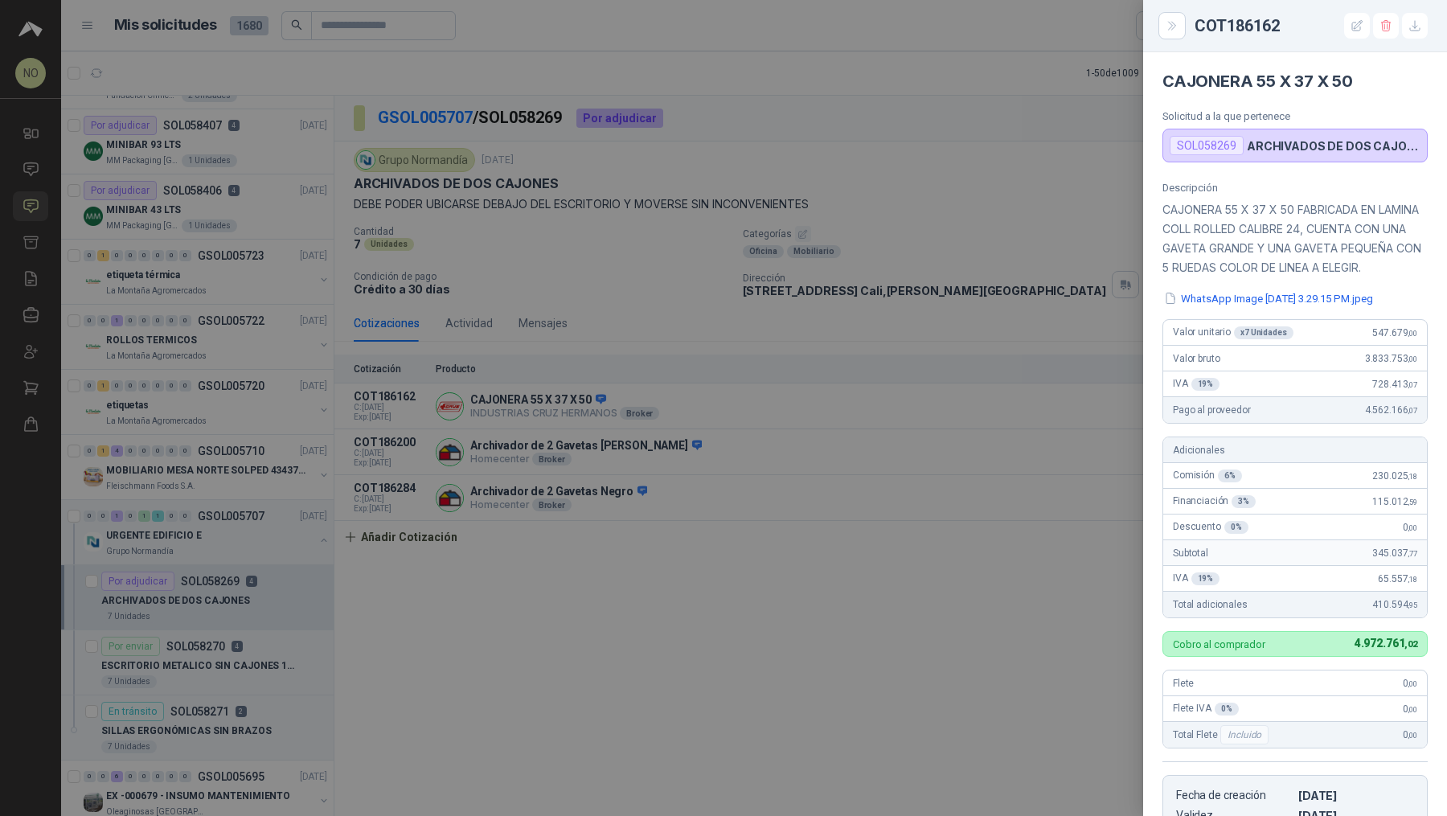
scroll to position [314, 0]
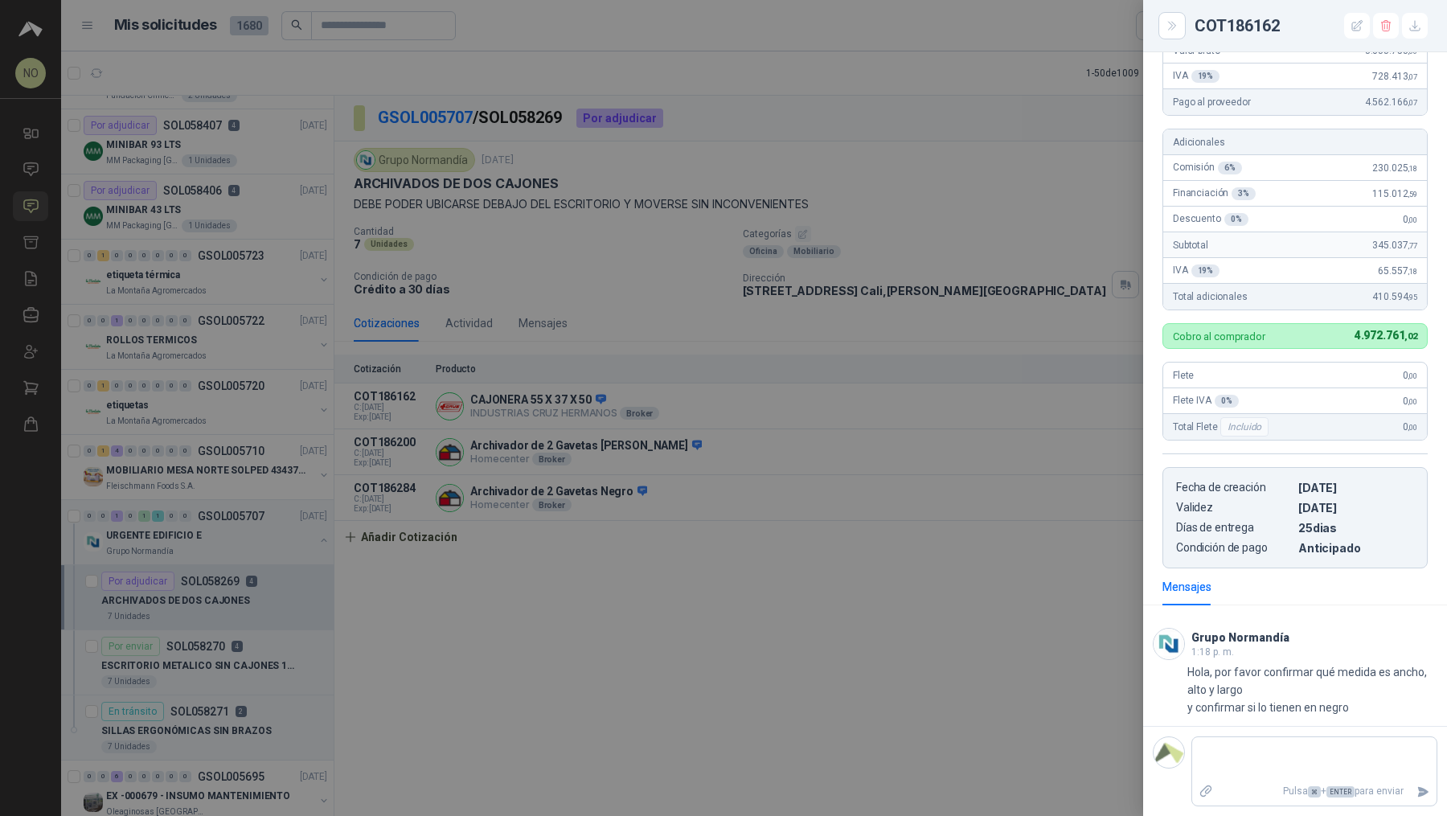
click at [711, 418] on div at bounding box center [723, 408] width 1447 height 816
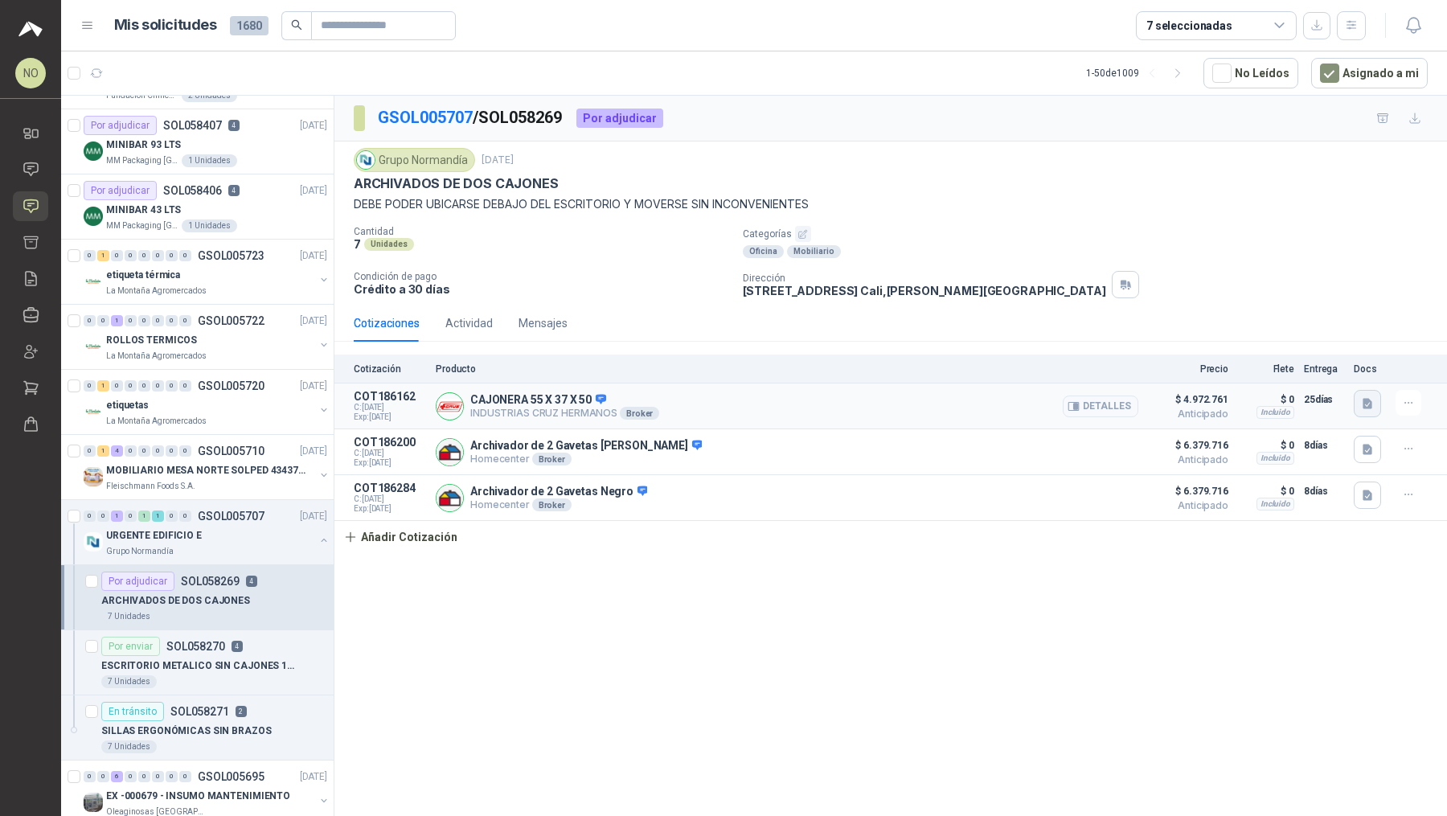
click at [711, 397] on icon "button" at bounding box center [1368, 404] width 14 height 14
click at [711, 368] on button "WhatsApp Image [DATE] 3.29.15 PM.jpeg" at bounding box center [1263, 366] width 212 height 17
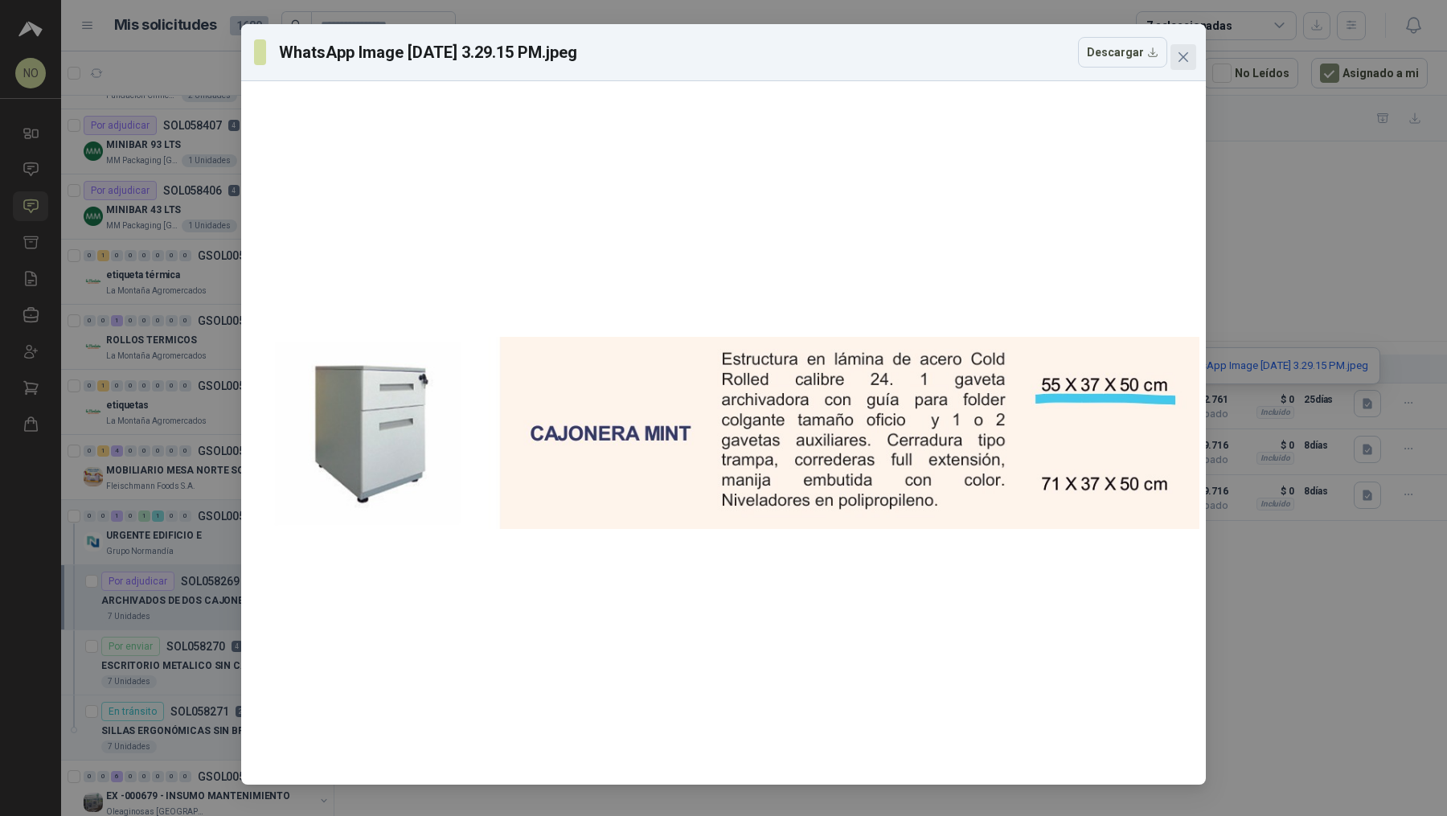
click at [711, 59] on icon "close" at bounding box center [1183, 57] width 13 height 13
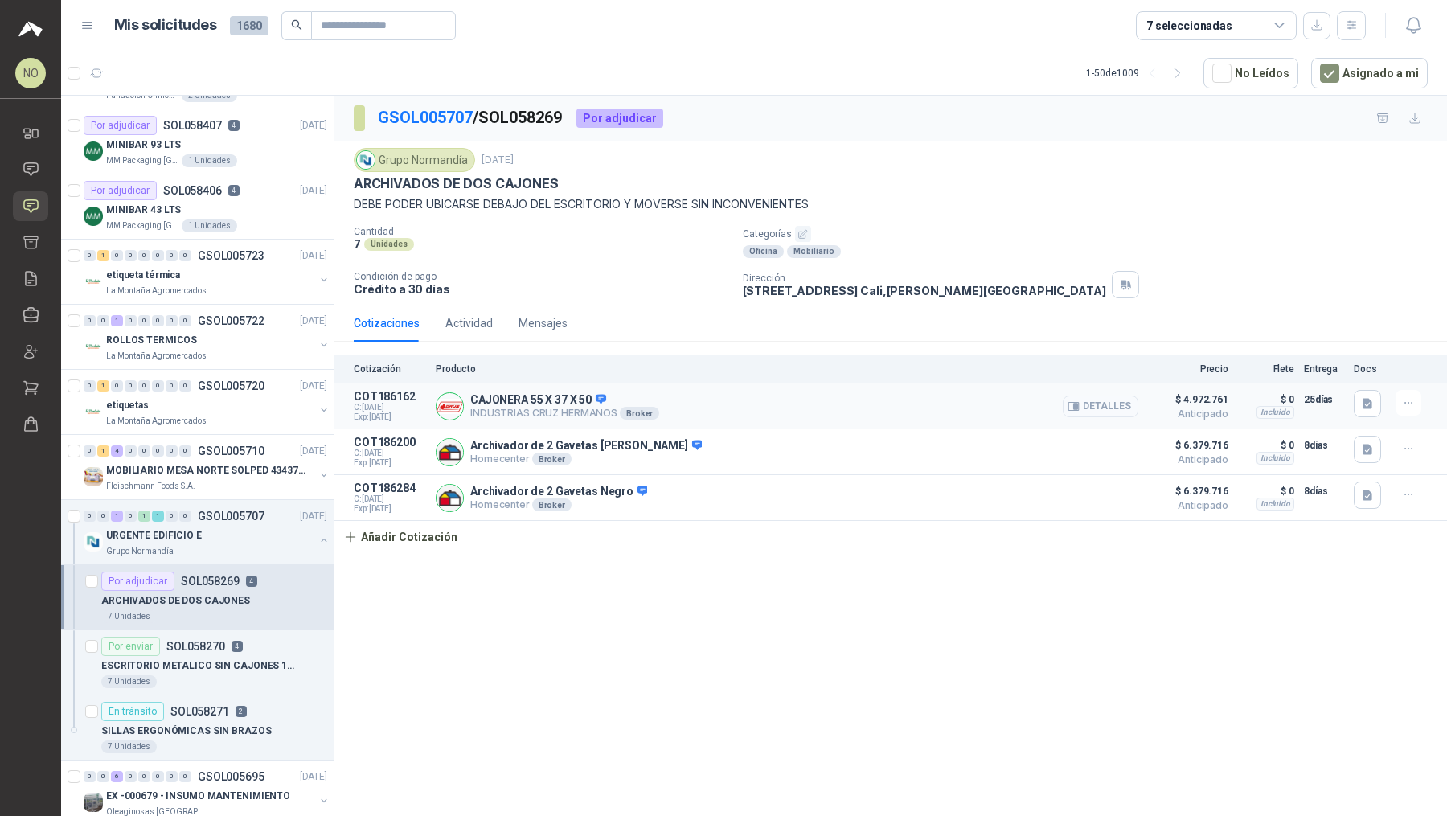
click at [711, 396] on button "Detalles" at bounding box center [1100, 406] width 76 height 22
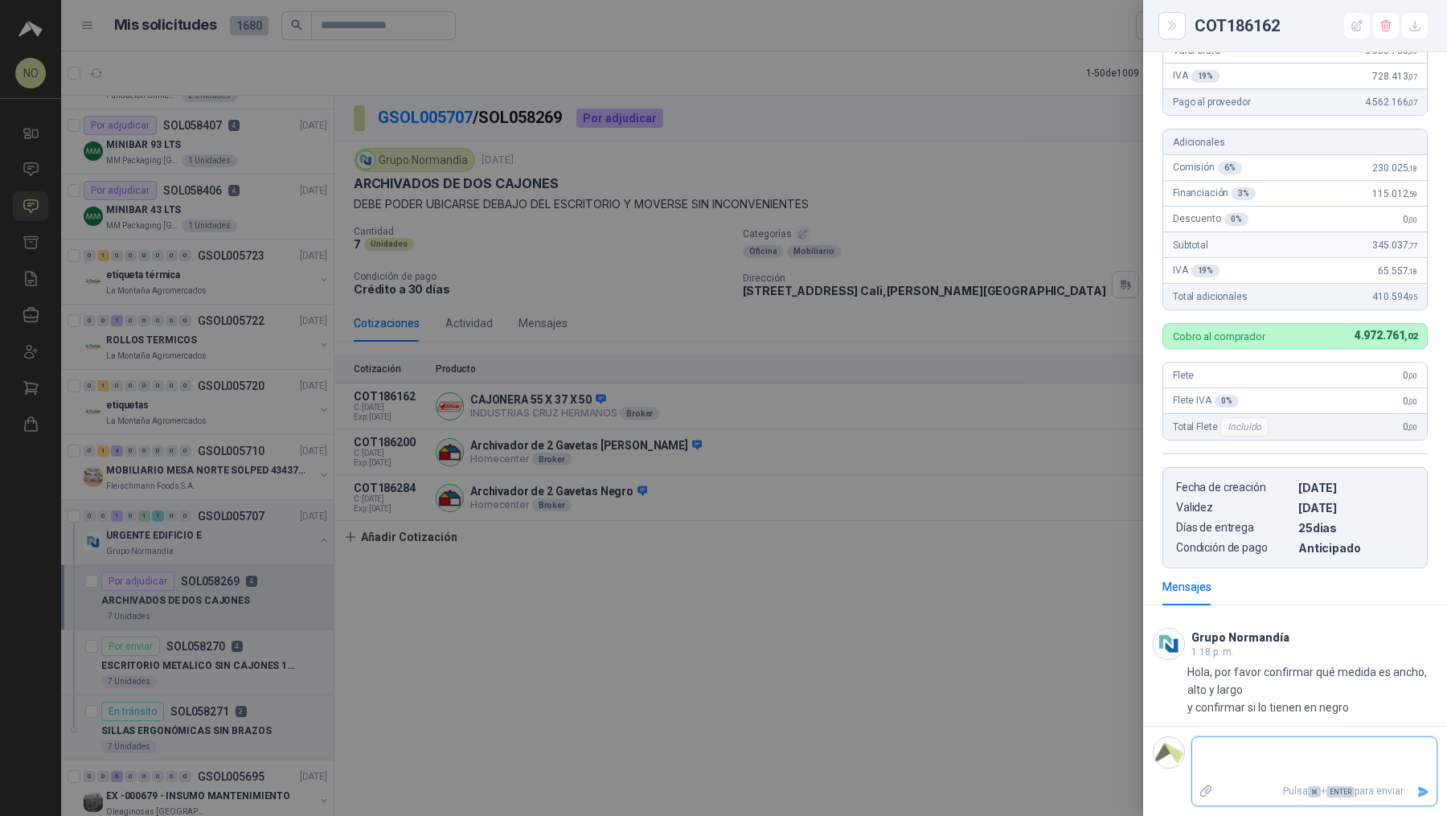
click at [711, 714] on textarea at bounding box center [1314, 758] width 244 height 37
click at [689, 567] on div at bounding box center [723, 408] width 1447 height 816
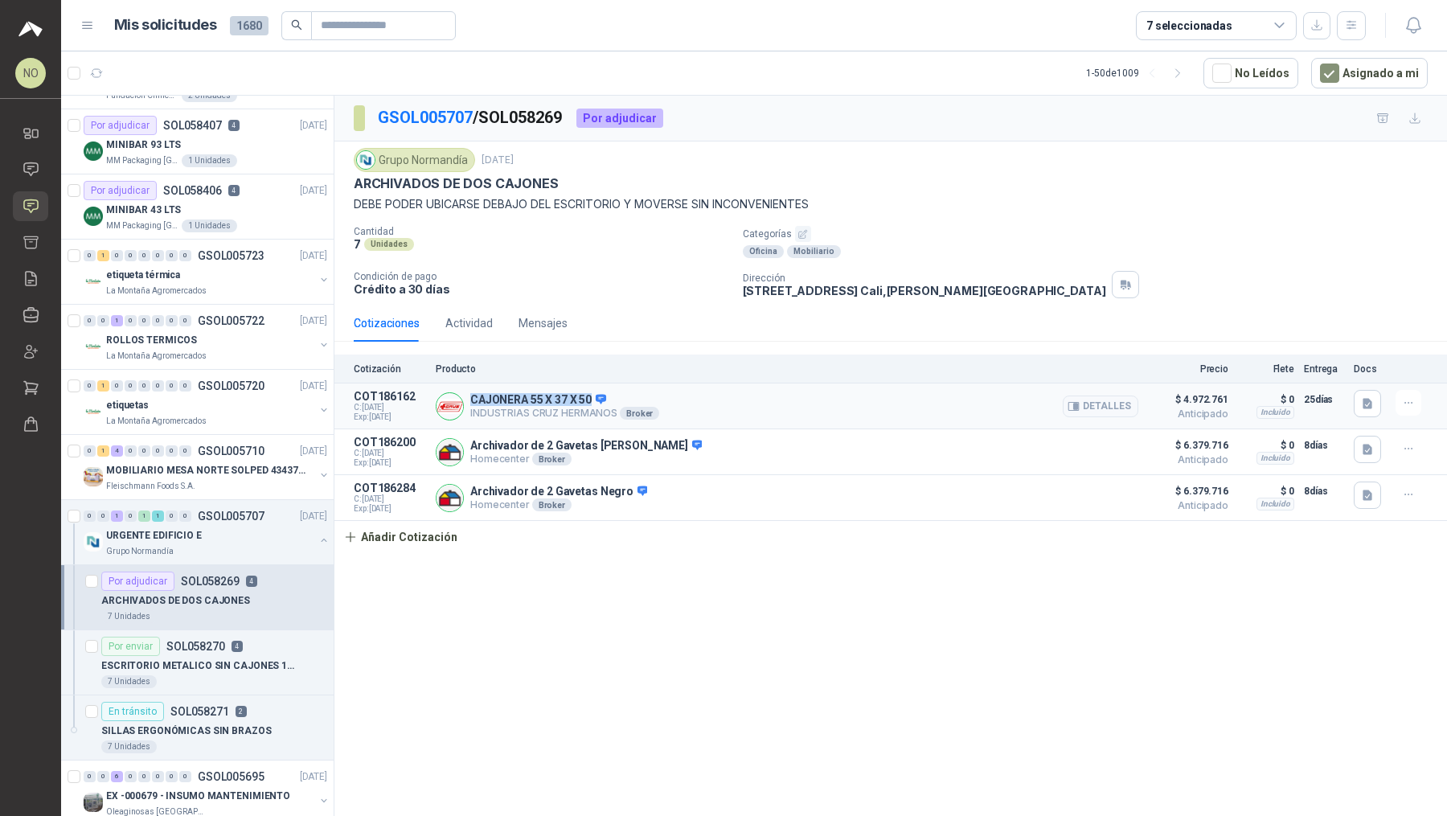
drag, startPoint x: 471, startPoint y: 396, endPoint x: 590, endPoint y: 395, distance: 118.9
click at [590, 395] on p "CAJONERA 55 X 37 X 50" at bounding box center [564, 400] width 189 height 14
click at [711, 401] on icon "button" at bounding box center [1368, 404] width 14 height 14
click at [711, 375] on div "WhatsApp Image [DATE] 3.29.15 PM.jpeg" at bounding box center [1263, 366] width 233 height 38
click at [711, 365] on button "WhatsApp Image [DATE] 3.29.15 PM.jpeg" at bounding box center [1263, 366] width 212 height 17
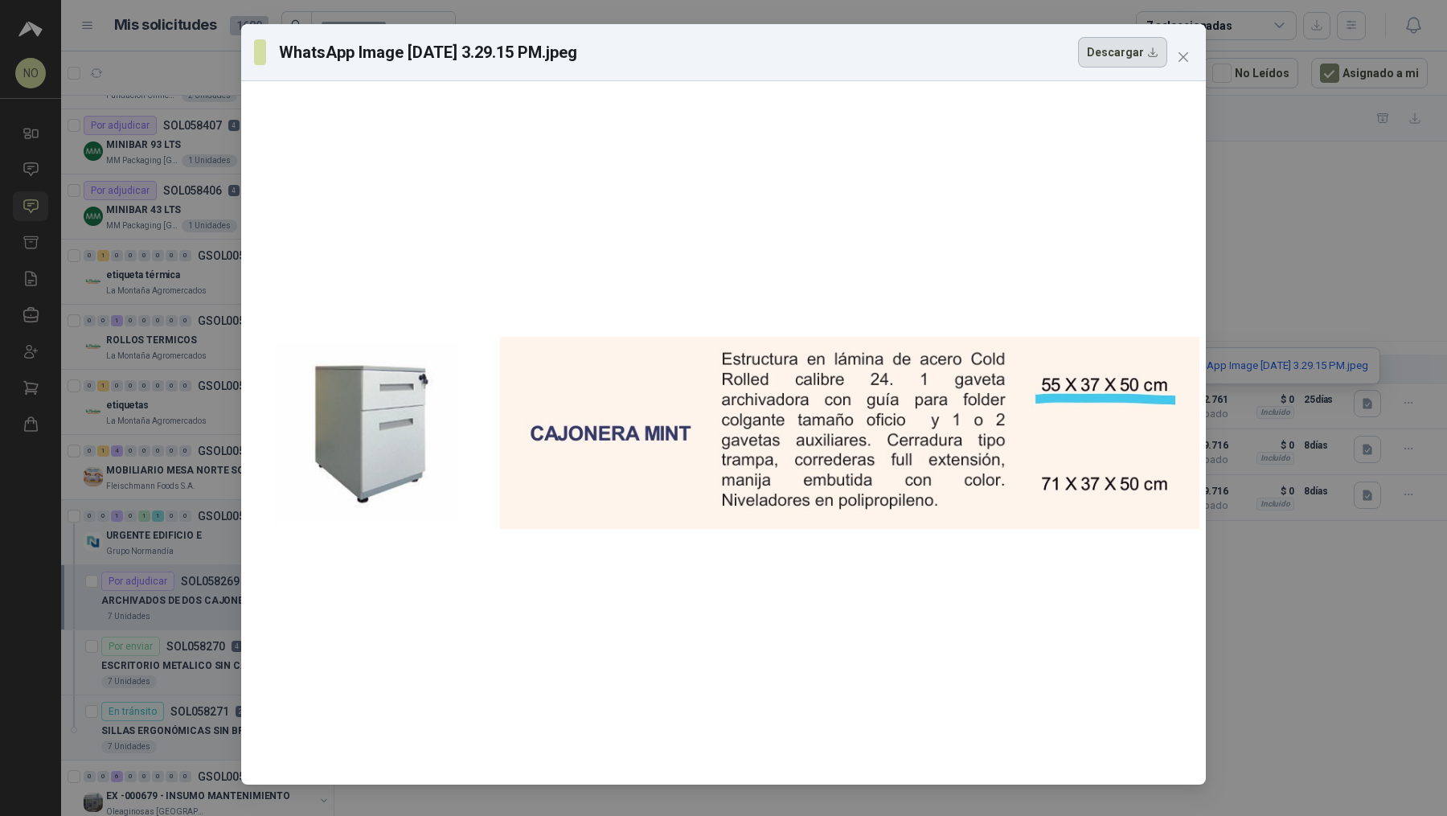
click at [711, 57] on button "Descargar" at bounding box center [1122, 52] width 89 height 31
